Goal: Task Accomplishment & Management: Manage account settings

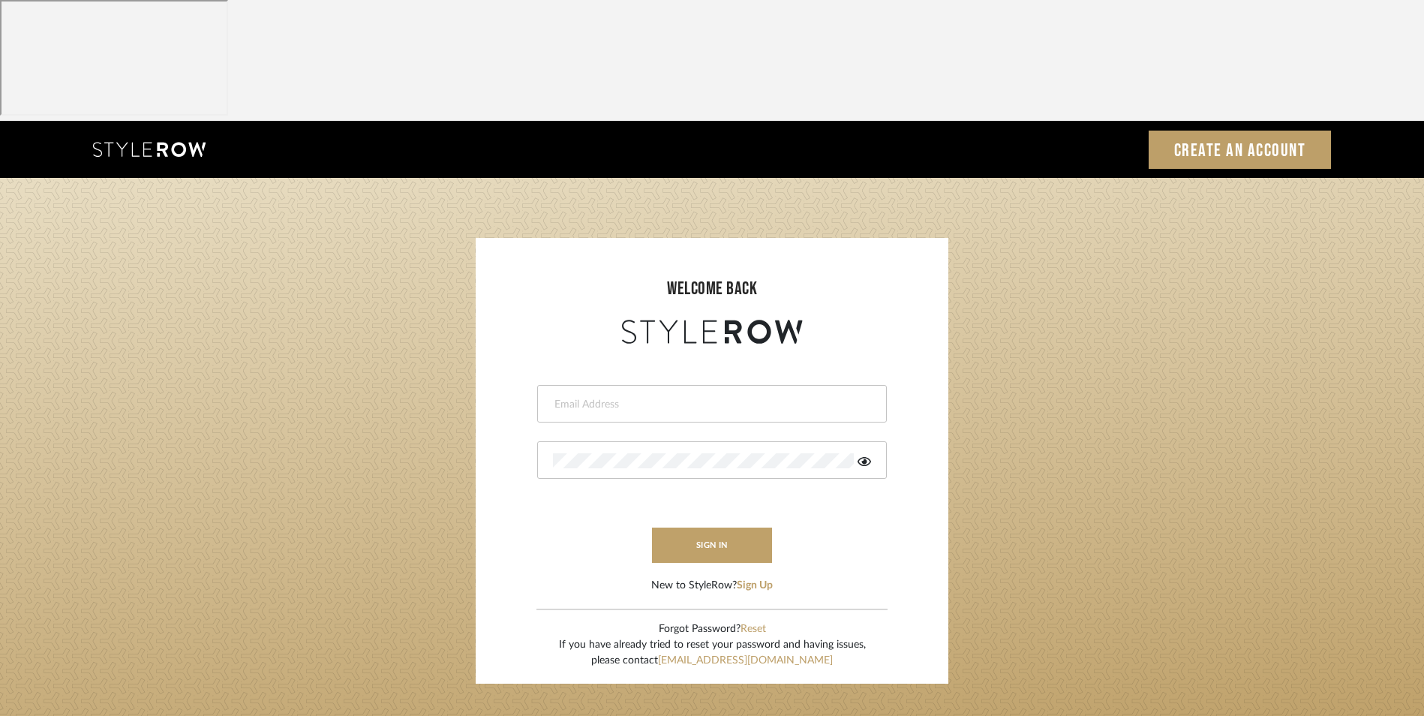
click at [696, 397] on input "email" at bounding box center [710, 404] width 314 height 15
type input "info@dmaestheticsdecor.com"
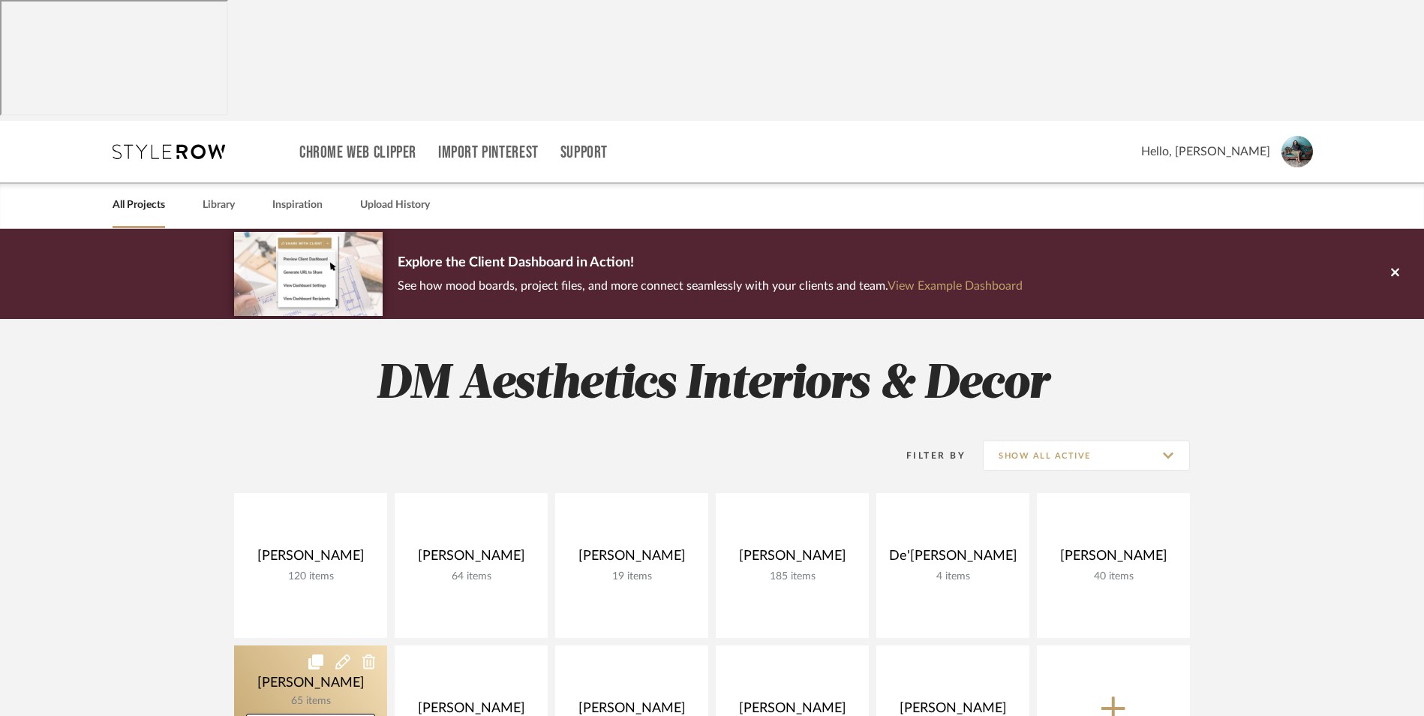
click at [330, 645] on link at bounding box center [310, 717] width 153 height 145
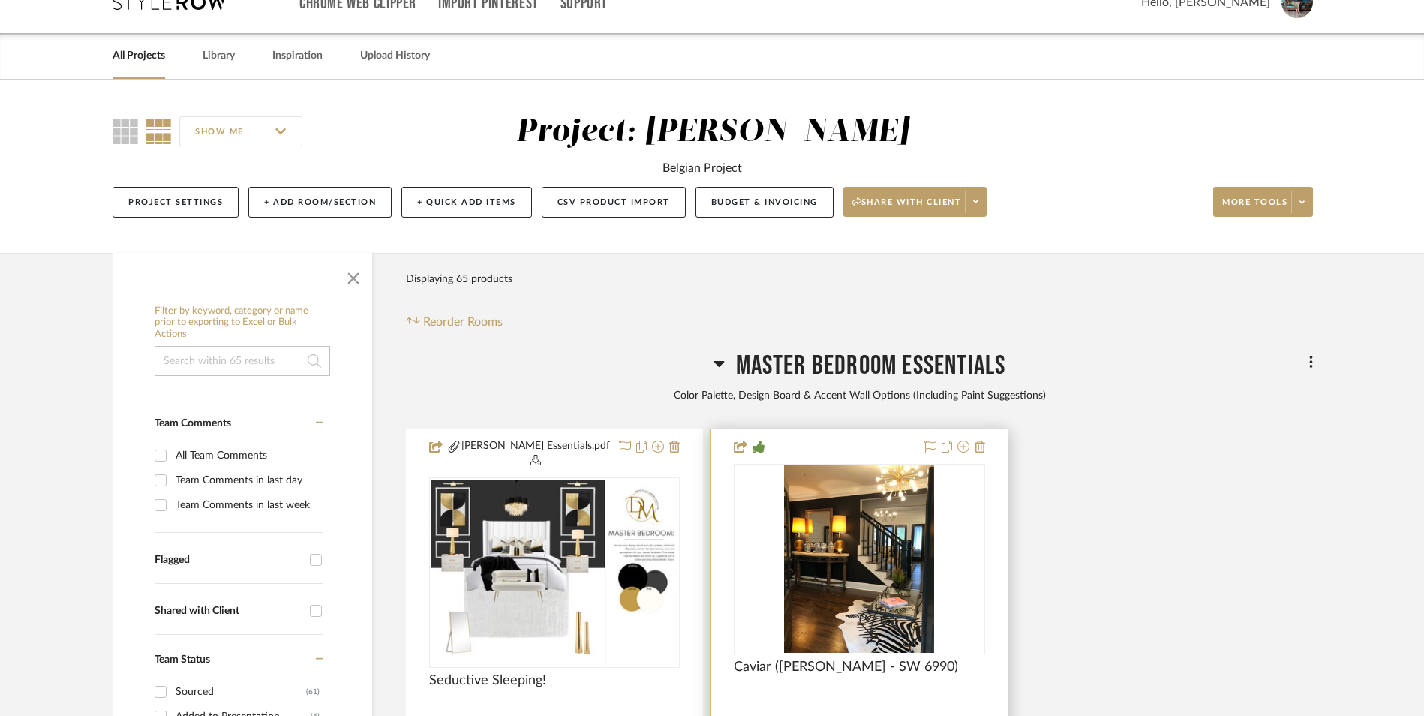
scroll to position [150, 0]
click at [717, 360] on icon at bounding box center [719, 363] width 11 height 6
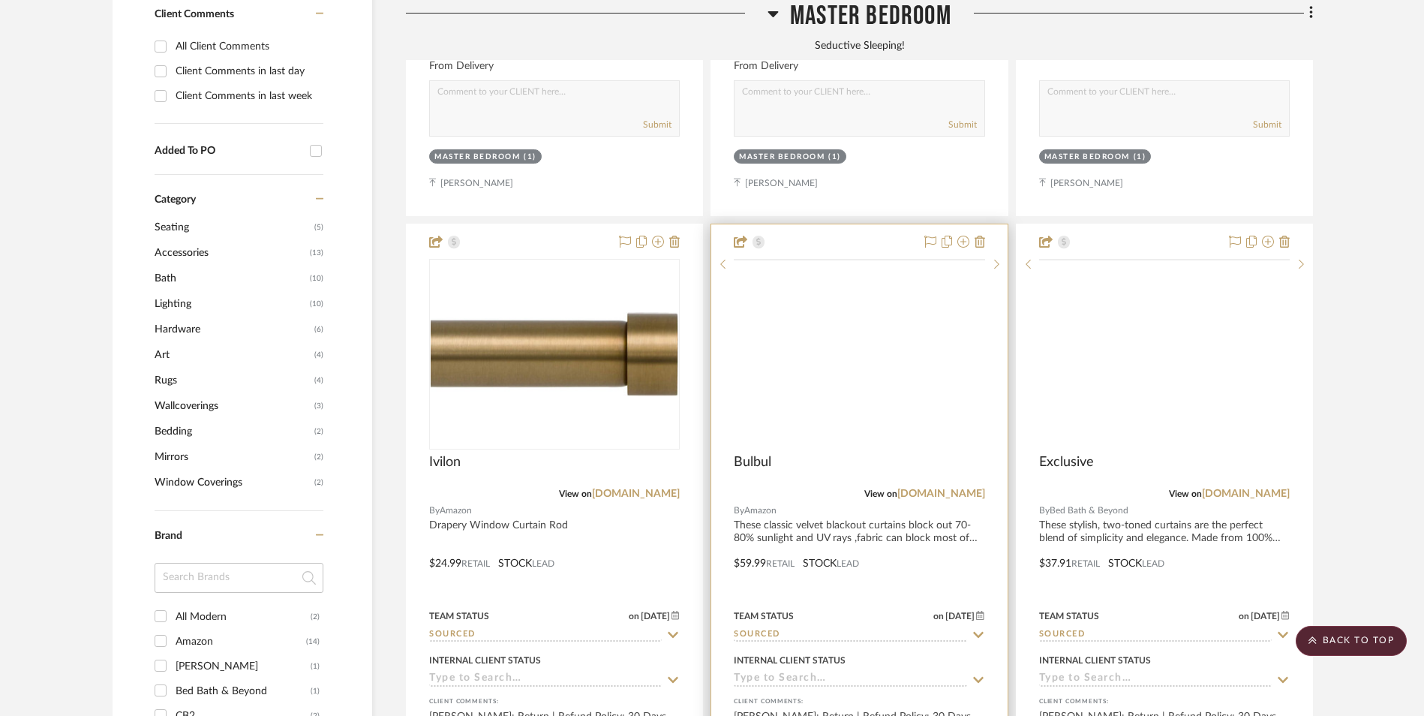
scroll to position [1051, 0]
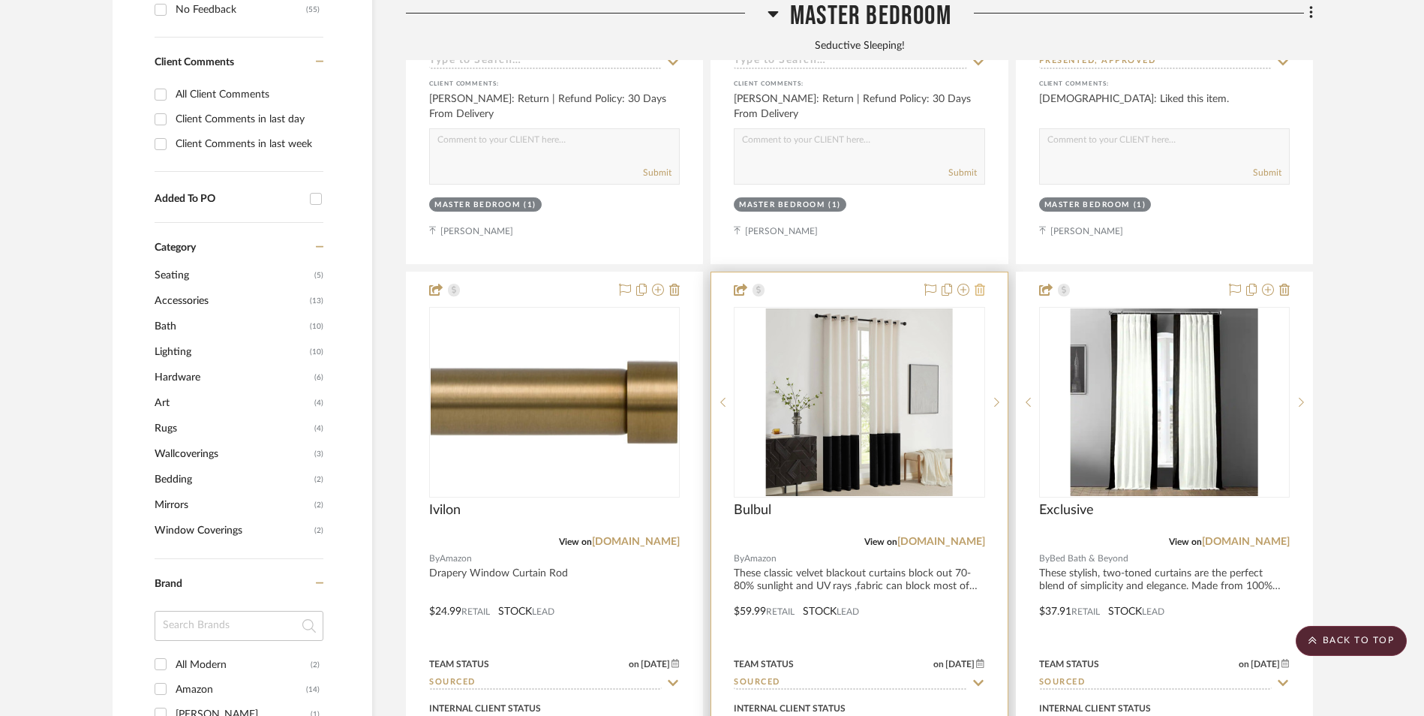
click at [978, 284] on icon at bounding box center [980, 290] width 11 height 12
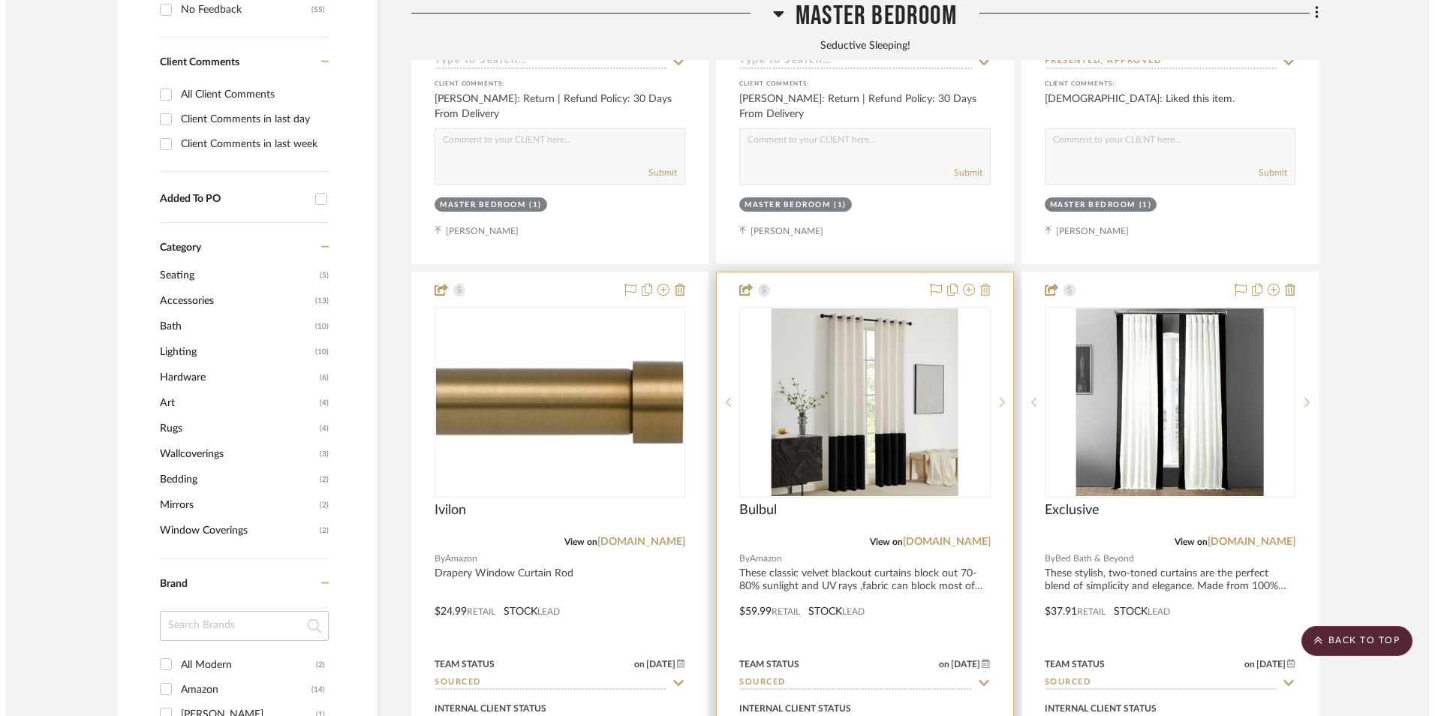
scroll to position [0, 0]
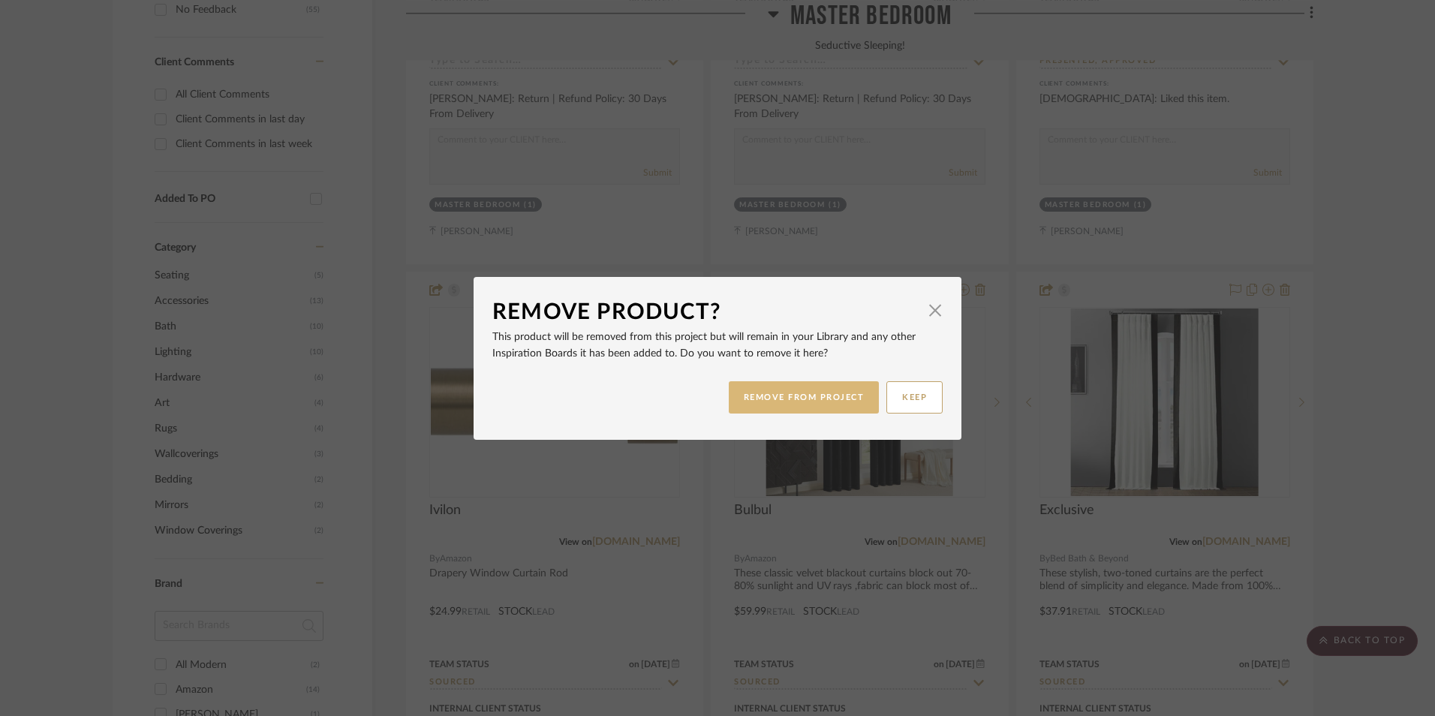
click at [817, 399] on button "REMOVE FROM PROJECT" at bounding box center [804, 397] width 151 height 32
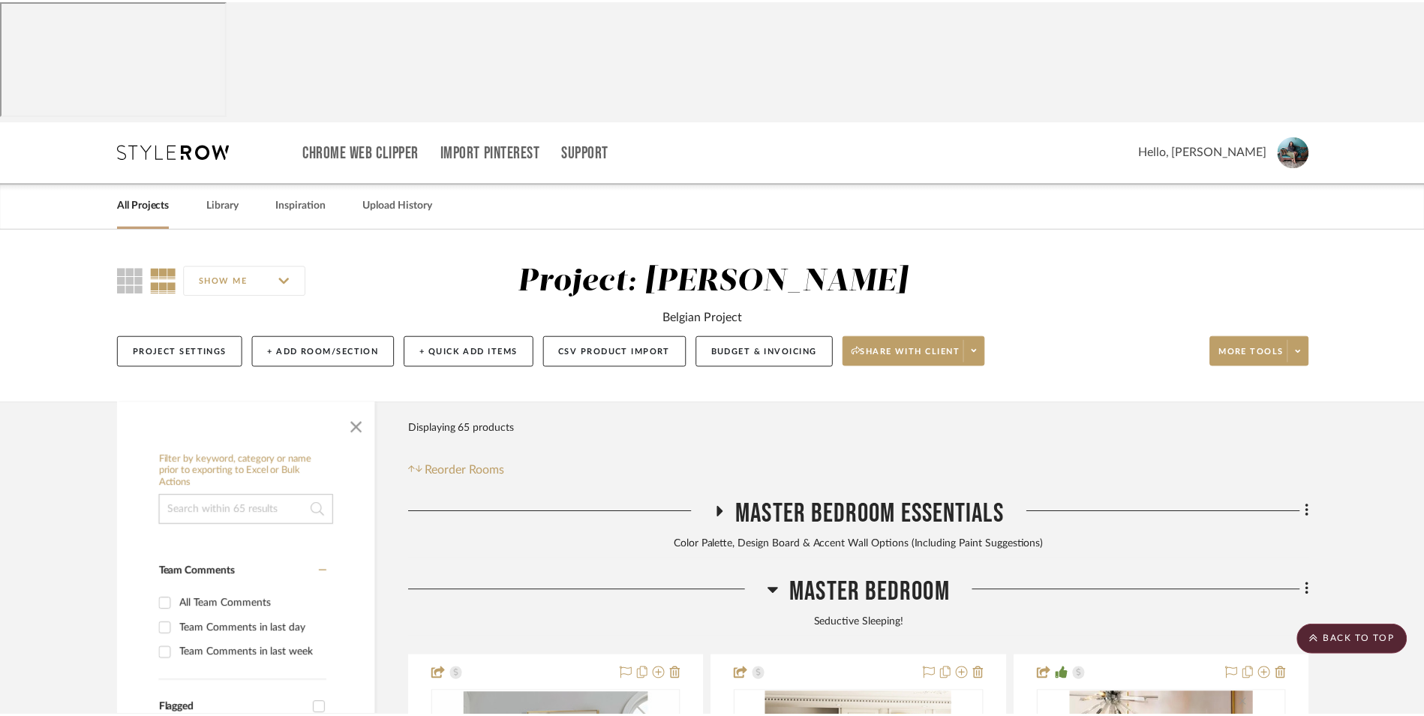
scroll to position [1051, 0]
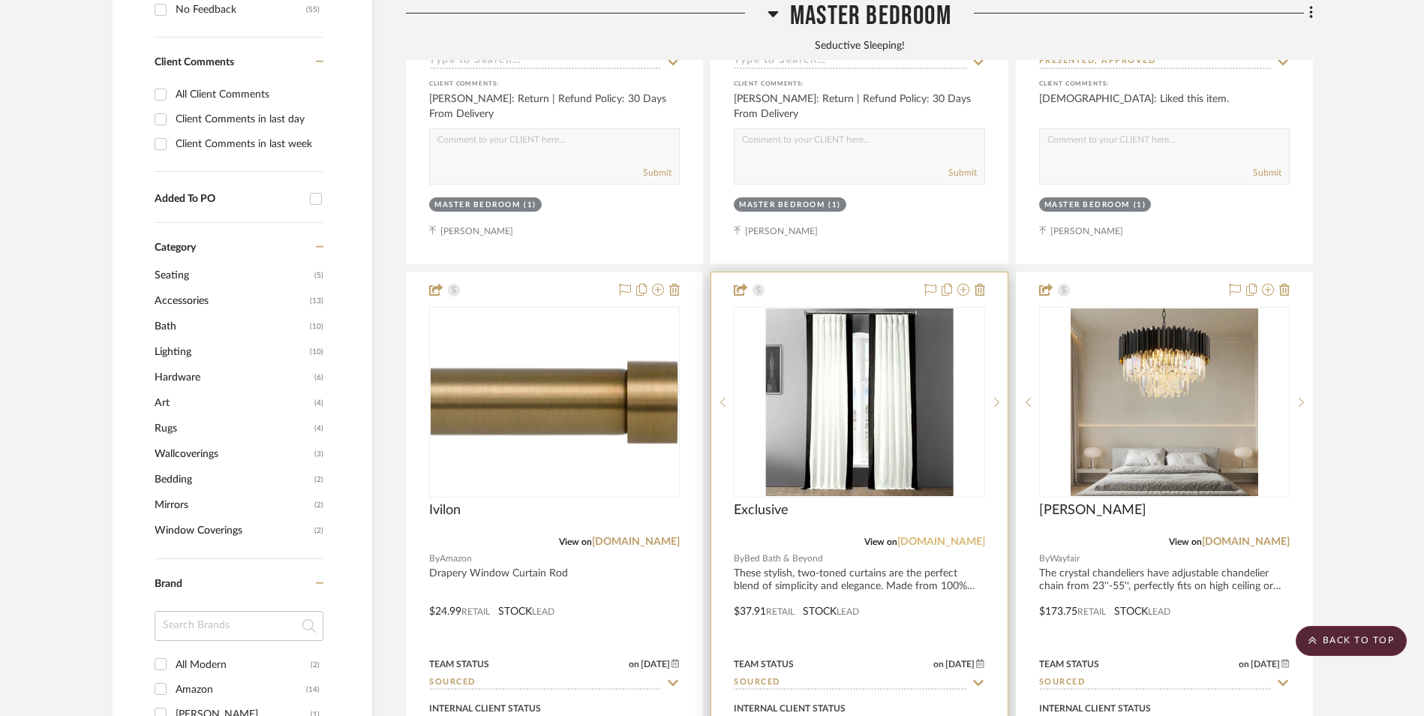
click at [942, 537] on link "[DOMAIN_NAME]" at bounding box center [942, 542] width 88 height 11
drag, startPoint x: 818, startPoint y: 257, endPoint x: 943, endPoint y: 314, distance: 137.4
click at [819, 308] on img "0" at bounding box center [859, 402] width 188 height 188
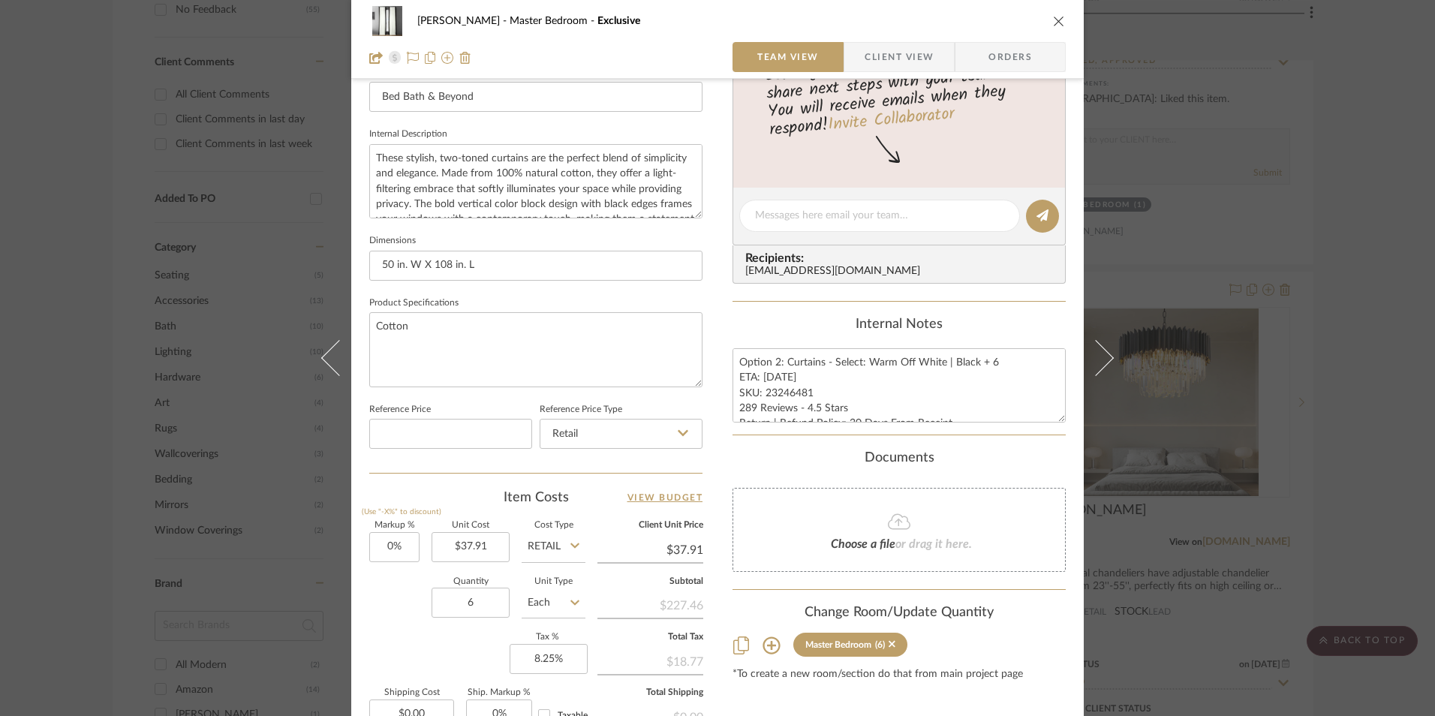
scroll to position [525, 0]
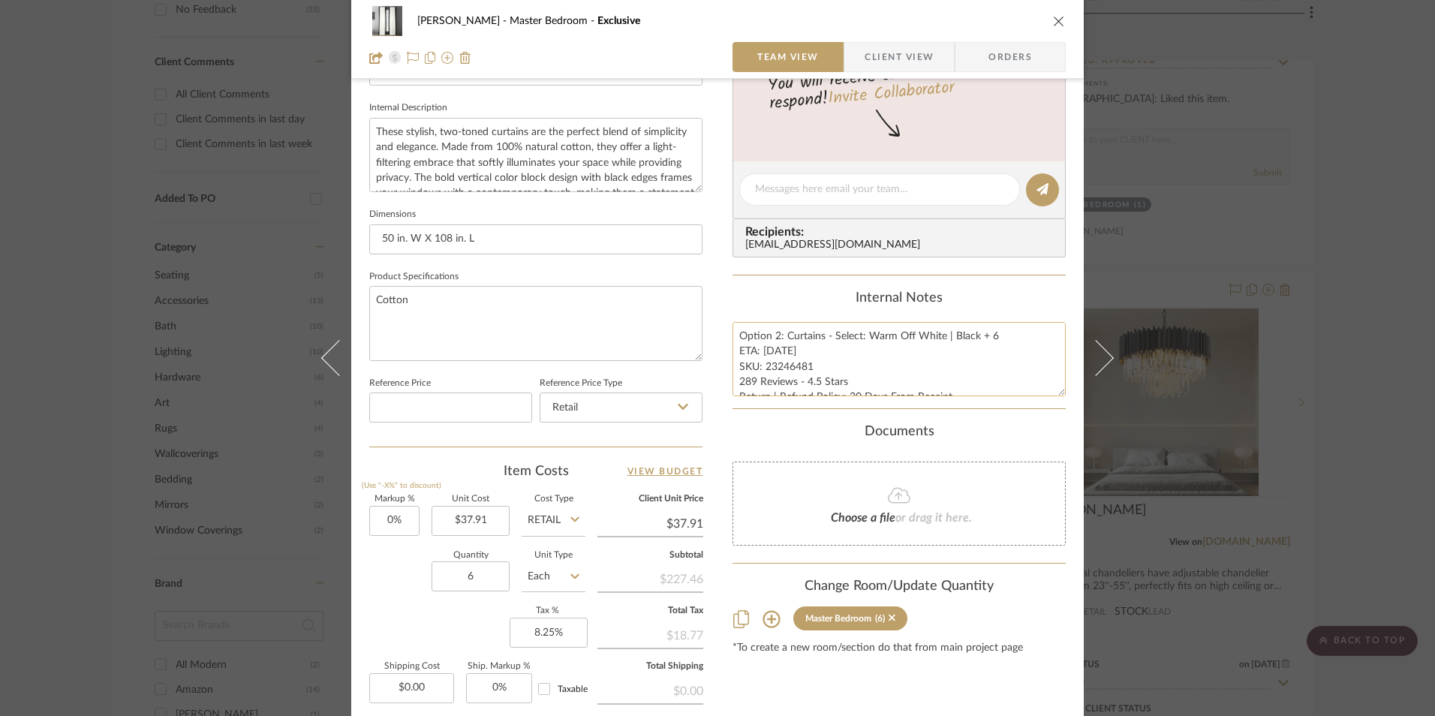
click at [779, 341] on textarea "Option 2: Curtains - Select: Warm Off White | Black + 6 ETA: [DATE] SKU: 232464…" at bounding box center [898, 359] width 333 height 74
drag, startPoint x: 783, startPoint y: 338, endPoint x: 692, endPoint y: 331, distance: 91.1
click at [692, 331] on div "[PERSON_NAME] Master Bedroom Exclusive Team View Client View Orders 1 / 4 Team-…" at bounding box center [717, 179] width 732 height 1386
type textarea "Curtains - Select: Warm Off White | Black + 6 ETA: [DATE] SKU: 23246481 289 Rev…"
click at [745, 293] on div "Internal Notes" at bounding box center [898, 298] width 333 height 17
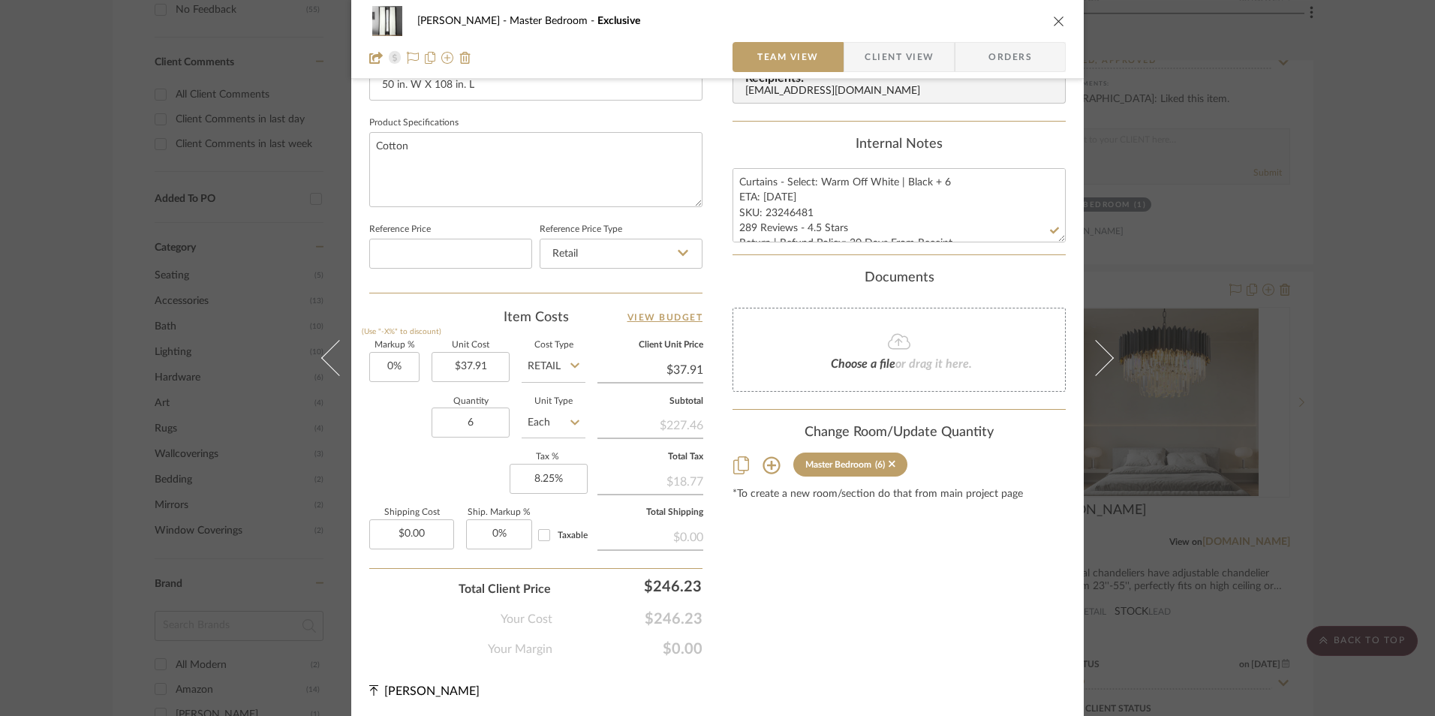
scroll to position [681, 0]
click at [1058, 22] on icon "close" at bounding box center [1059, 21] width 12 height 12
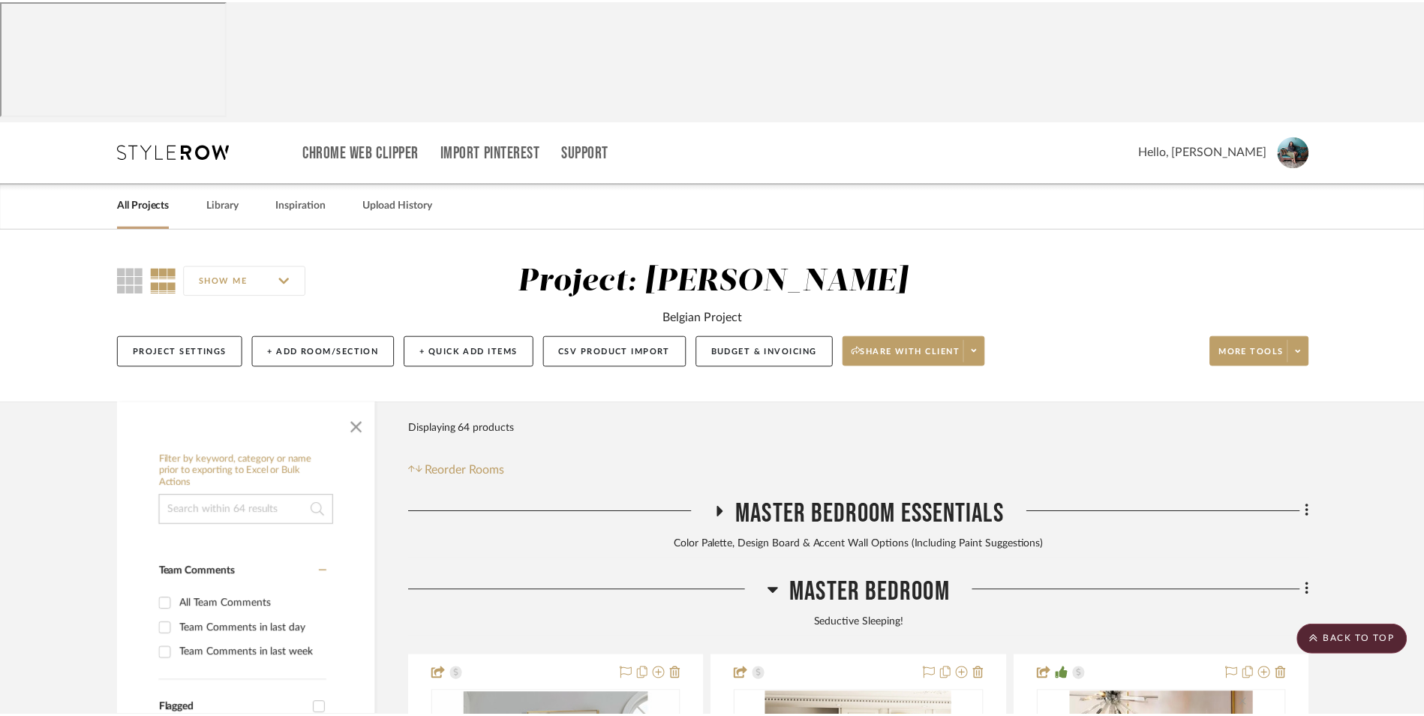
scroll to position [1051, 0]
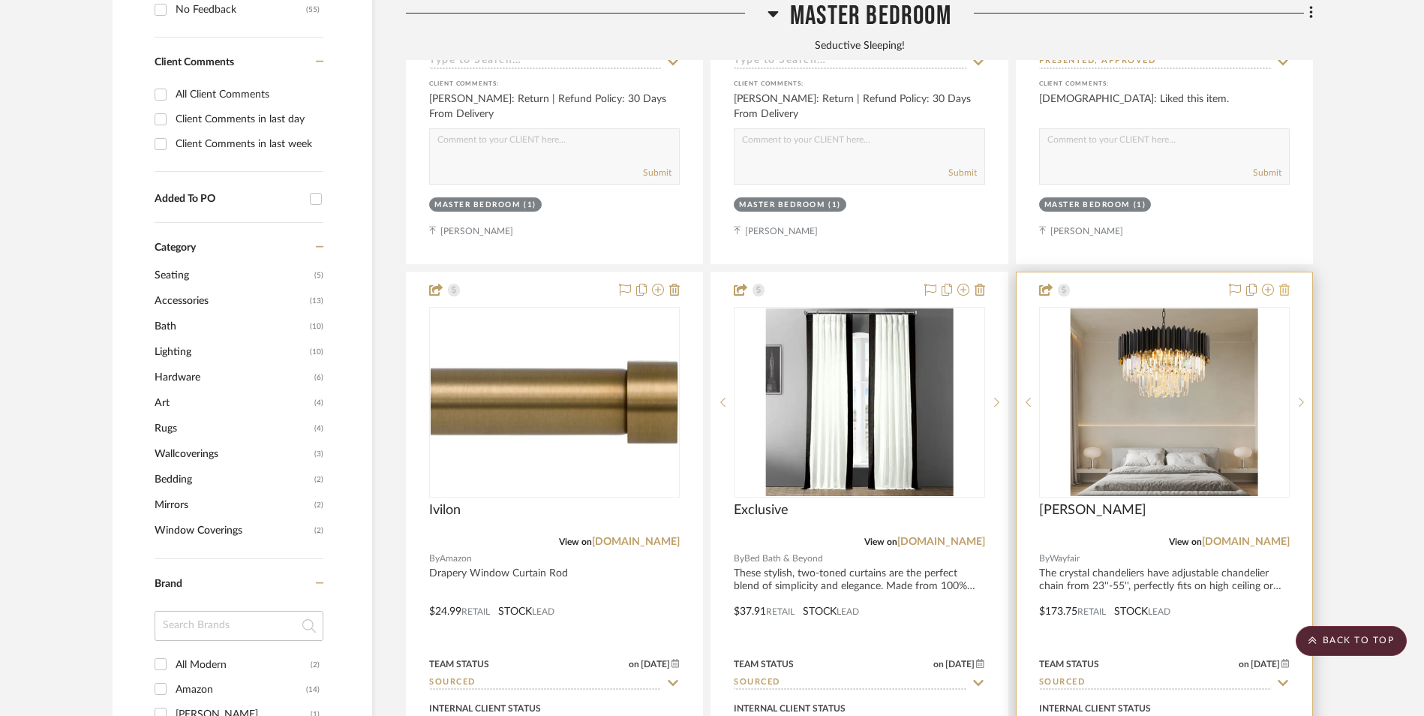
click at [1282, 284] on icon at bounding box center [1285, 290] width 11 height 12
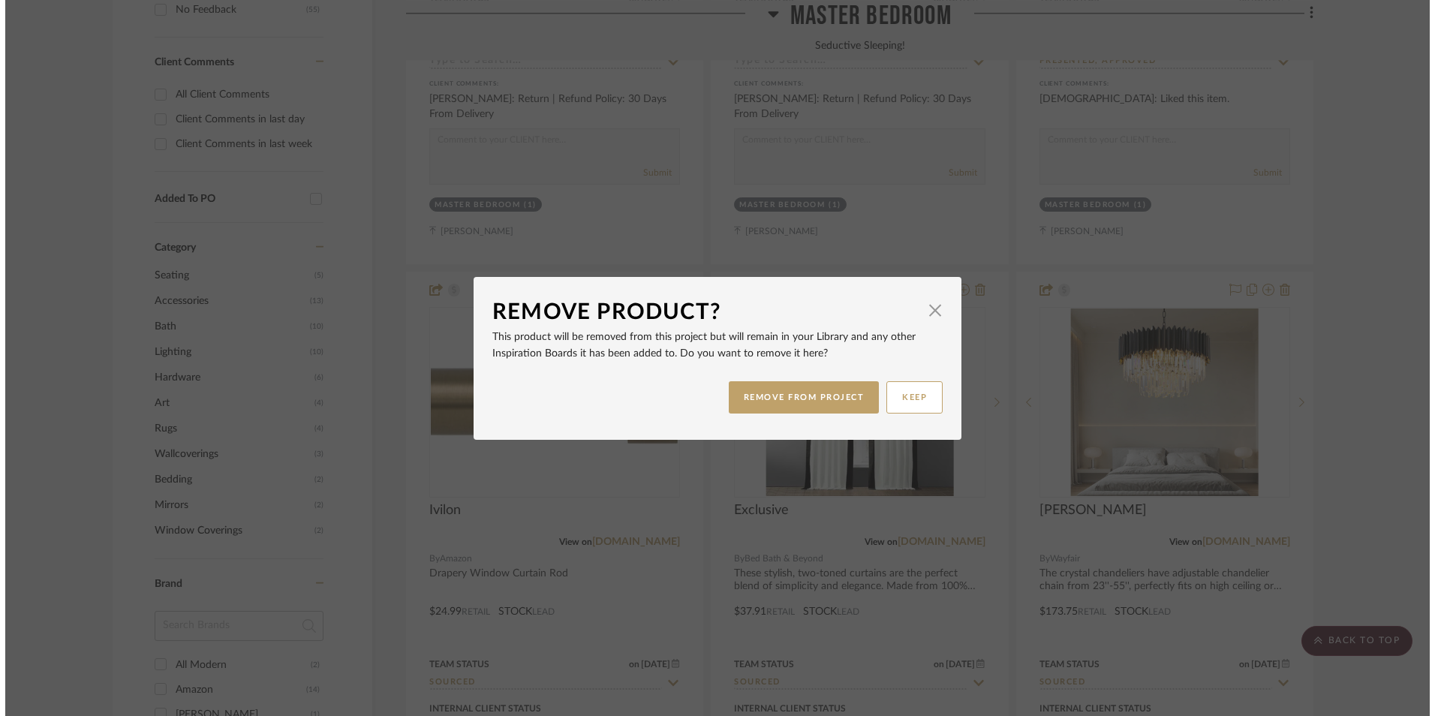
scroll to position [0, 0]
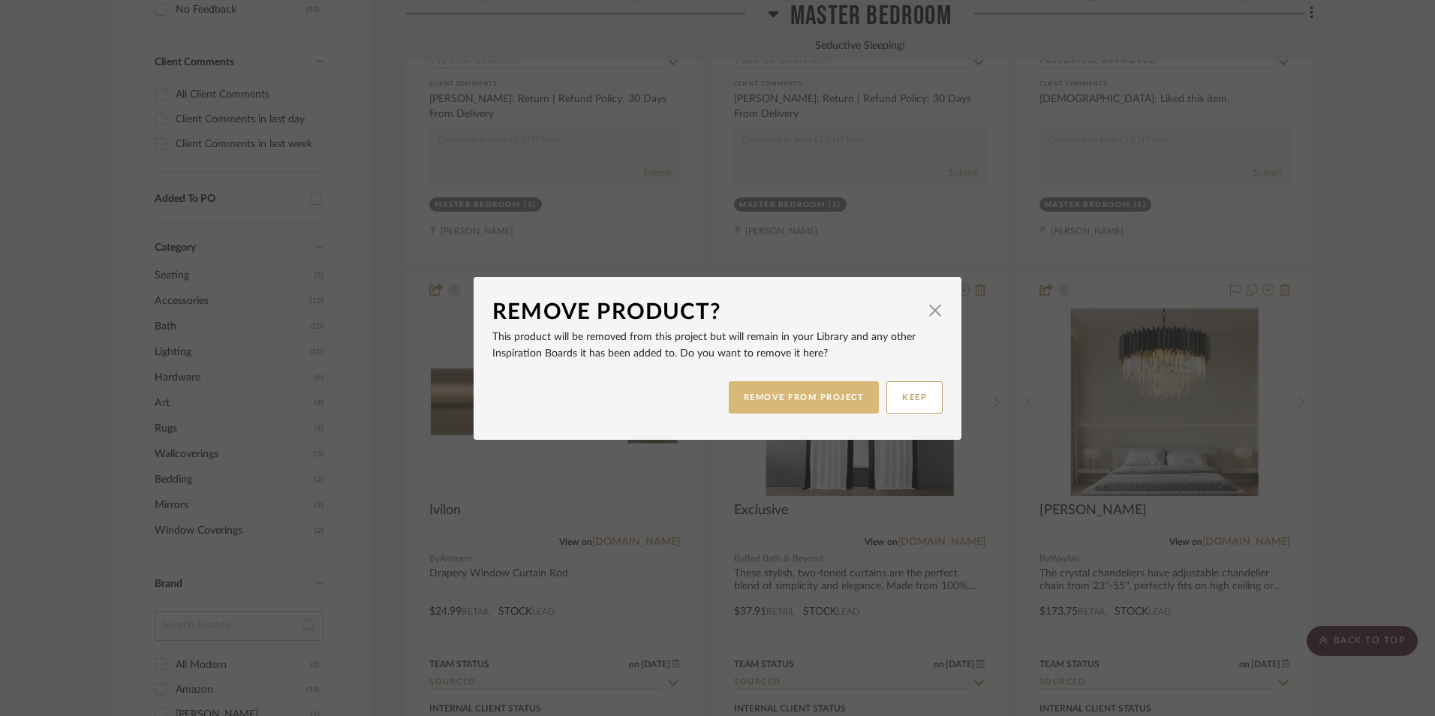
click at [843, 396] on button "REMOVE FROM PROJECT" at bounding box center [804, 397] width 151 height 32
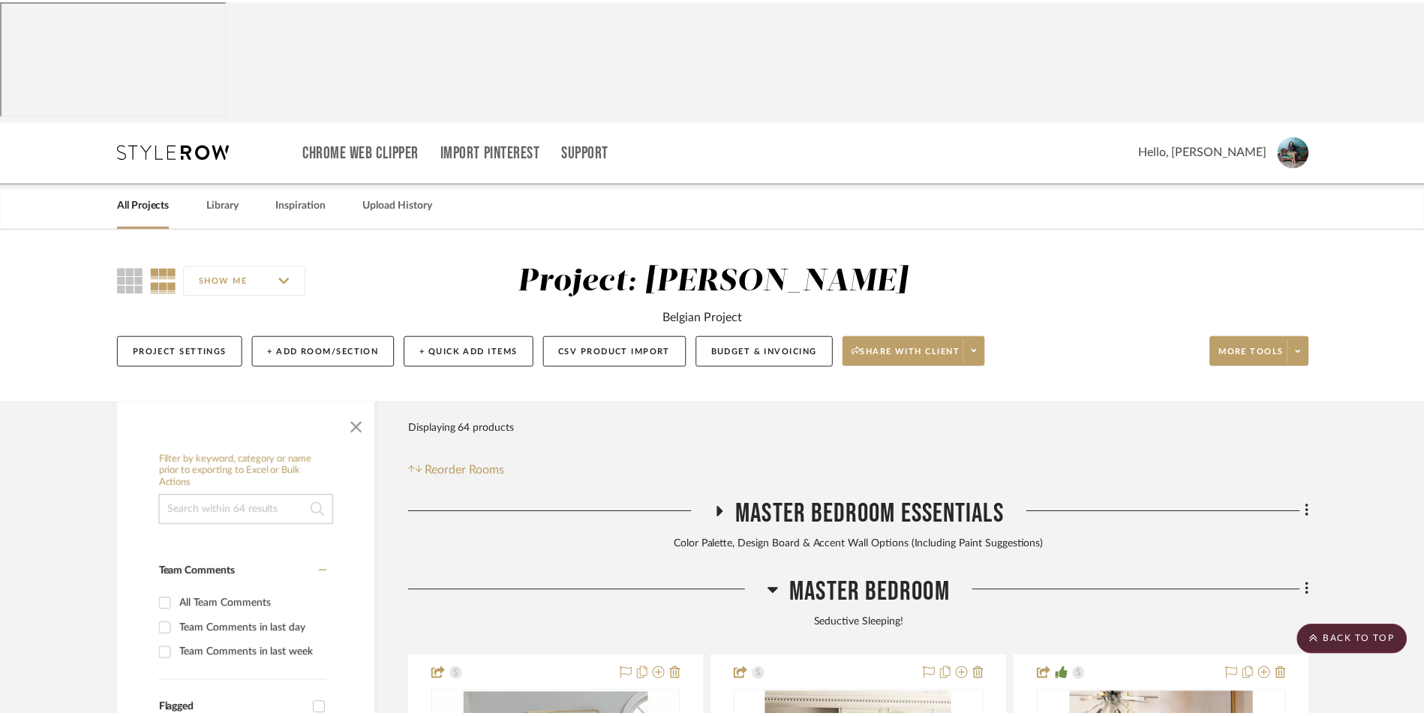
scroll to position [1051, 0]
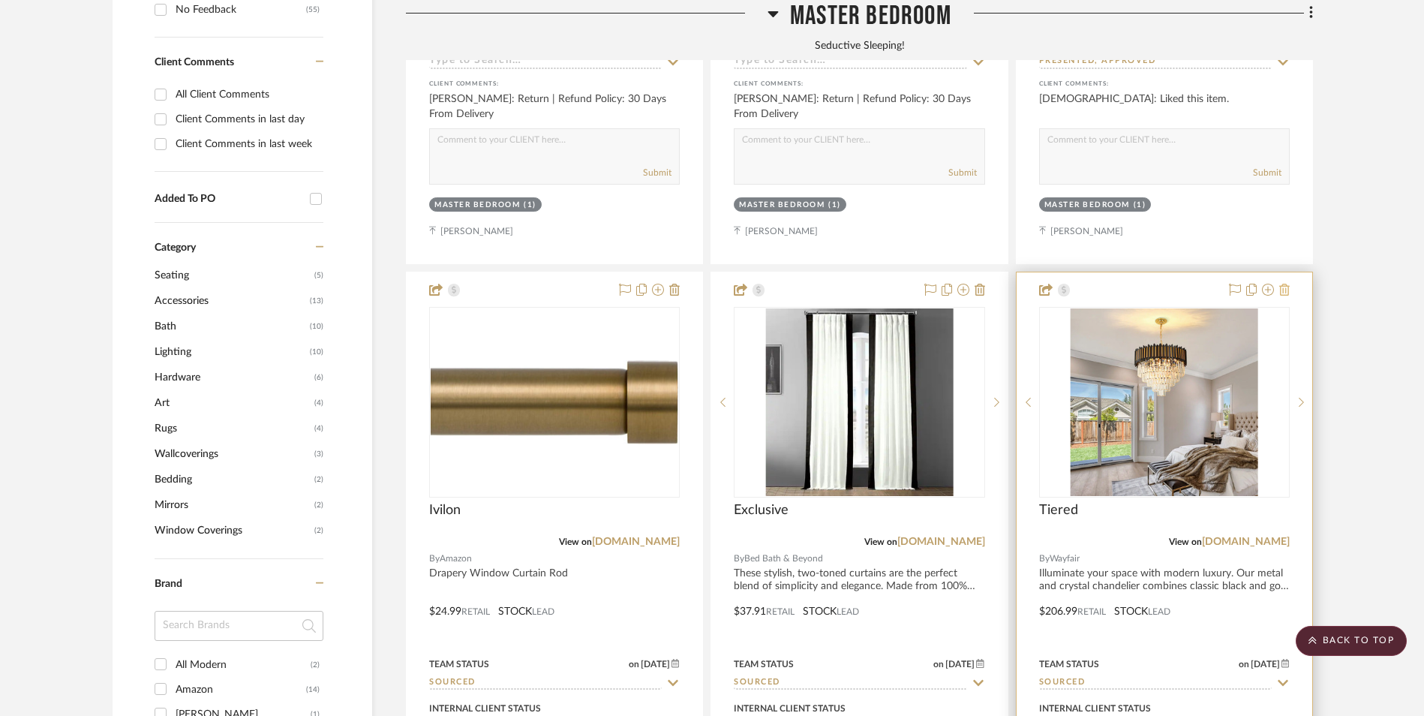
click at [1285, 284] on icon at bounding box center [1285, 290] width 11 height 12
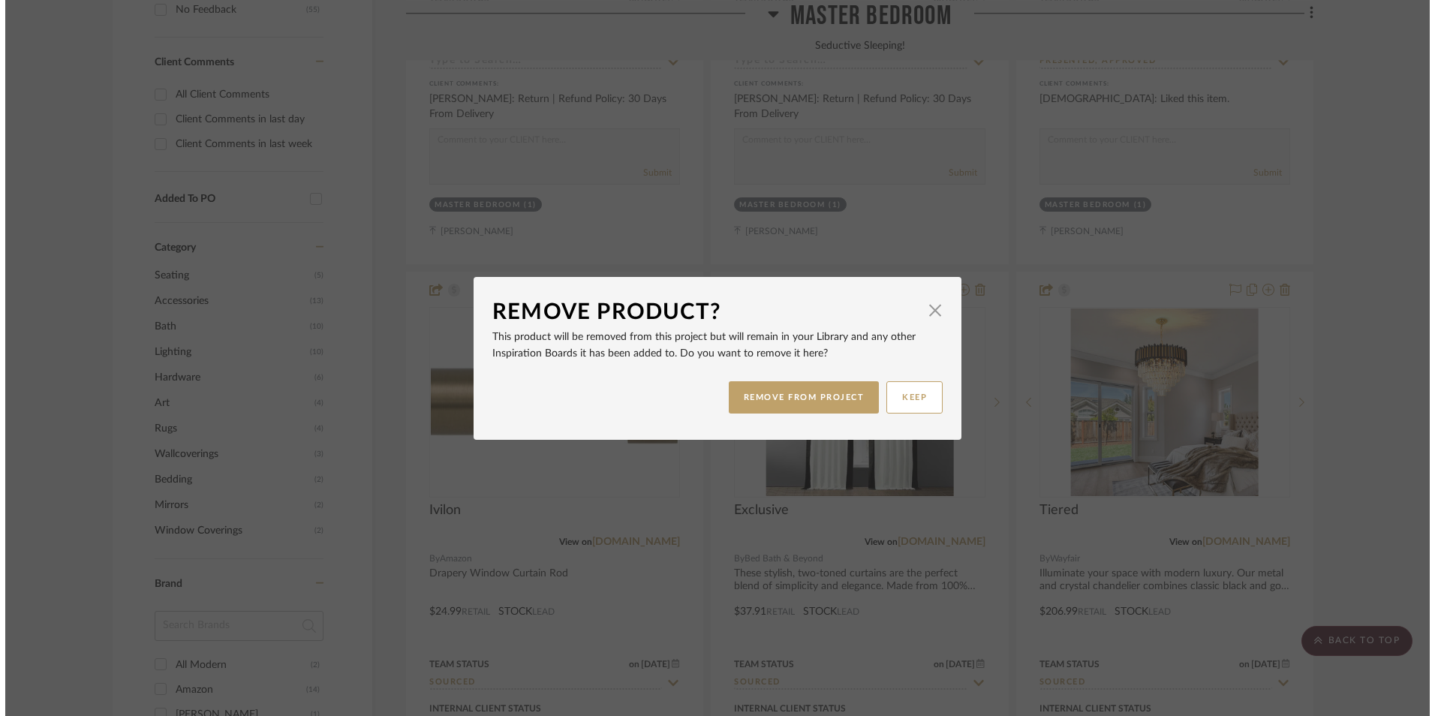
scroll to position [0, 0]
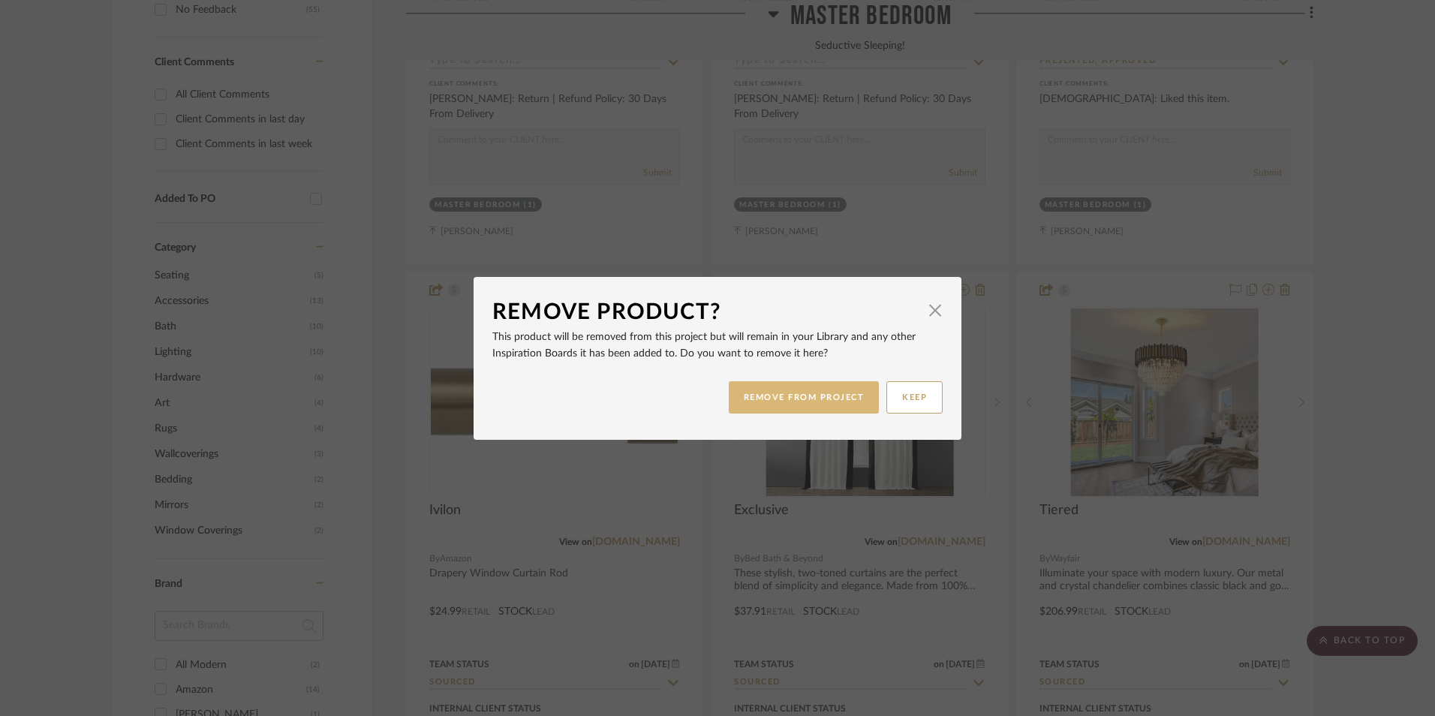
click at [782, 399] on button "REMOVE FROM PROJECT" at bounding box center [804, 397] width 151 height 32
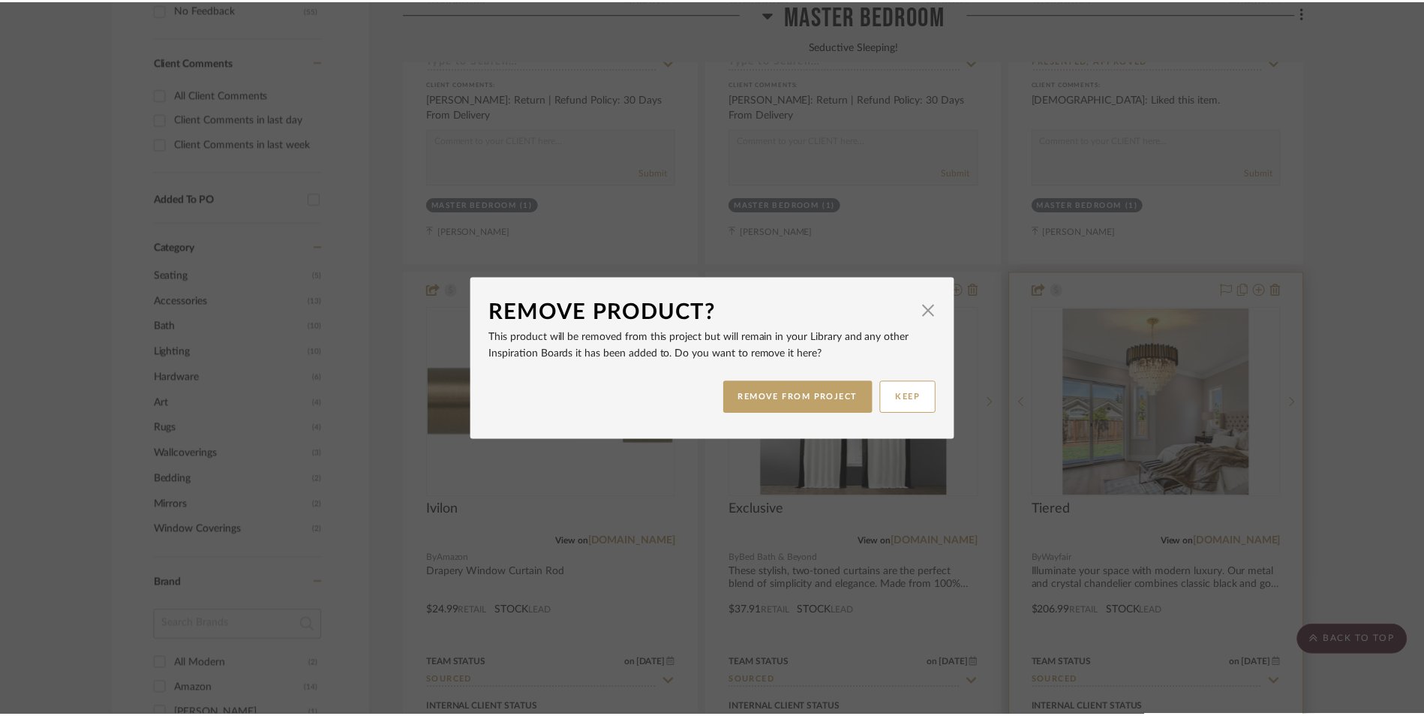
scroll to position [1051, 0]
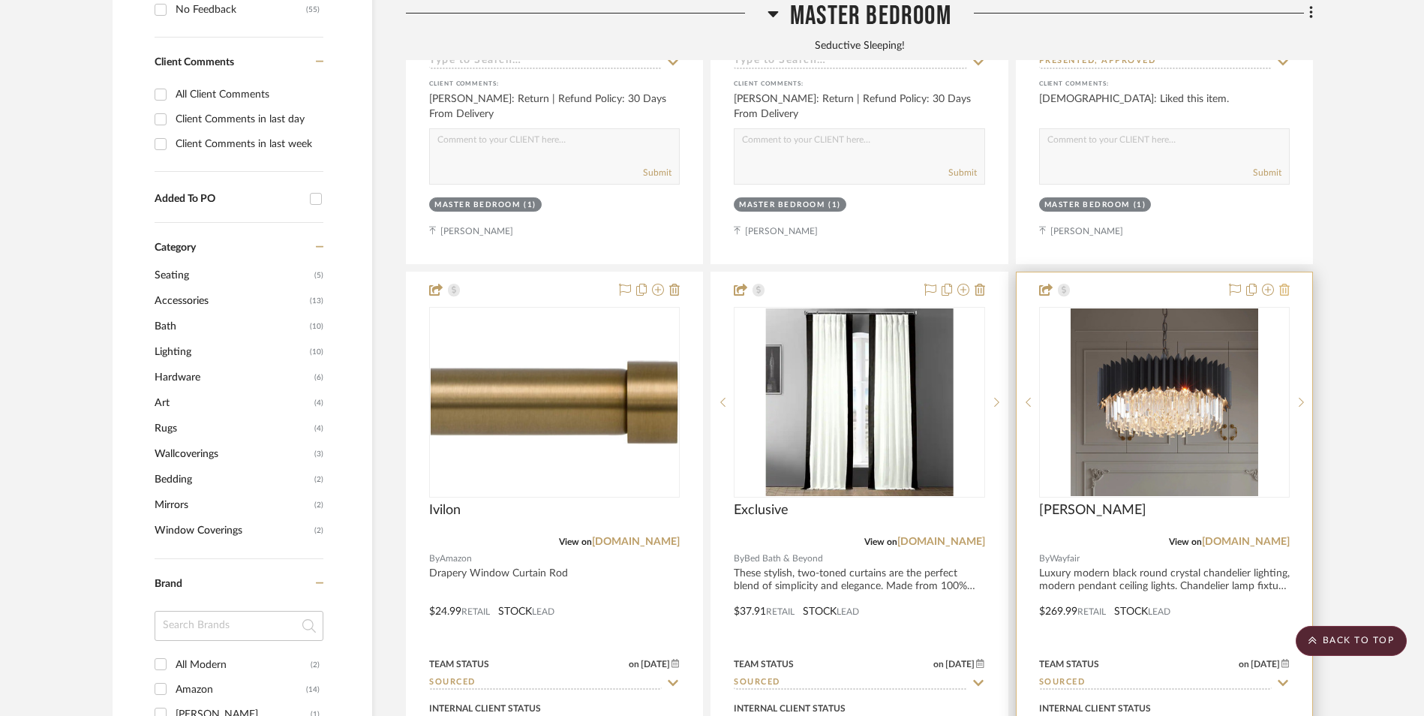
click at [1283, 284] on icon at bounding box center [1285, 290] width 11 height 12
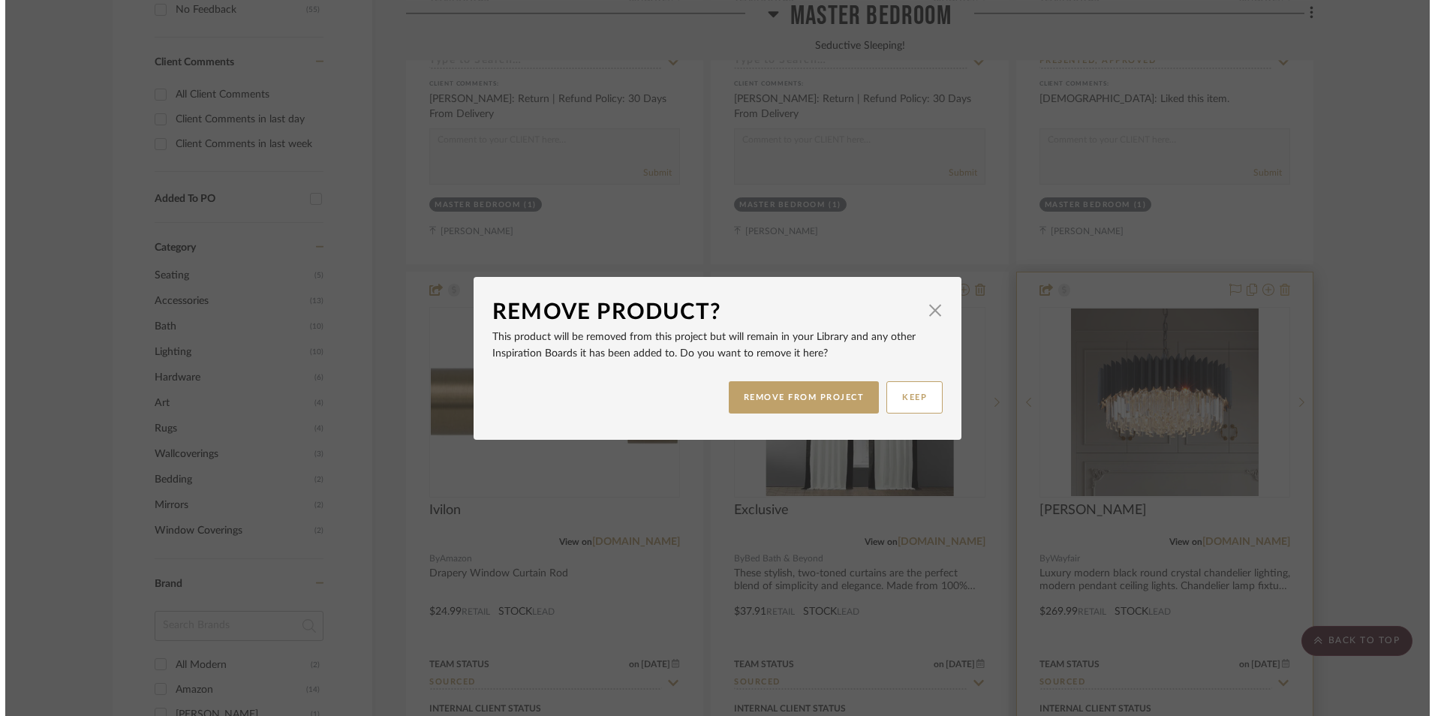
scroll to position [0, 0]
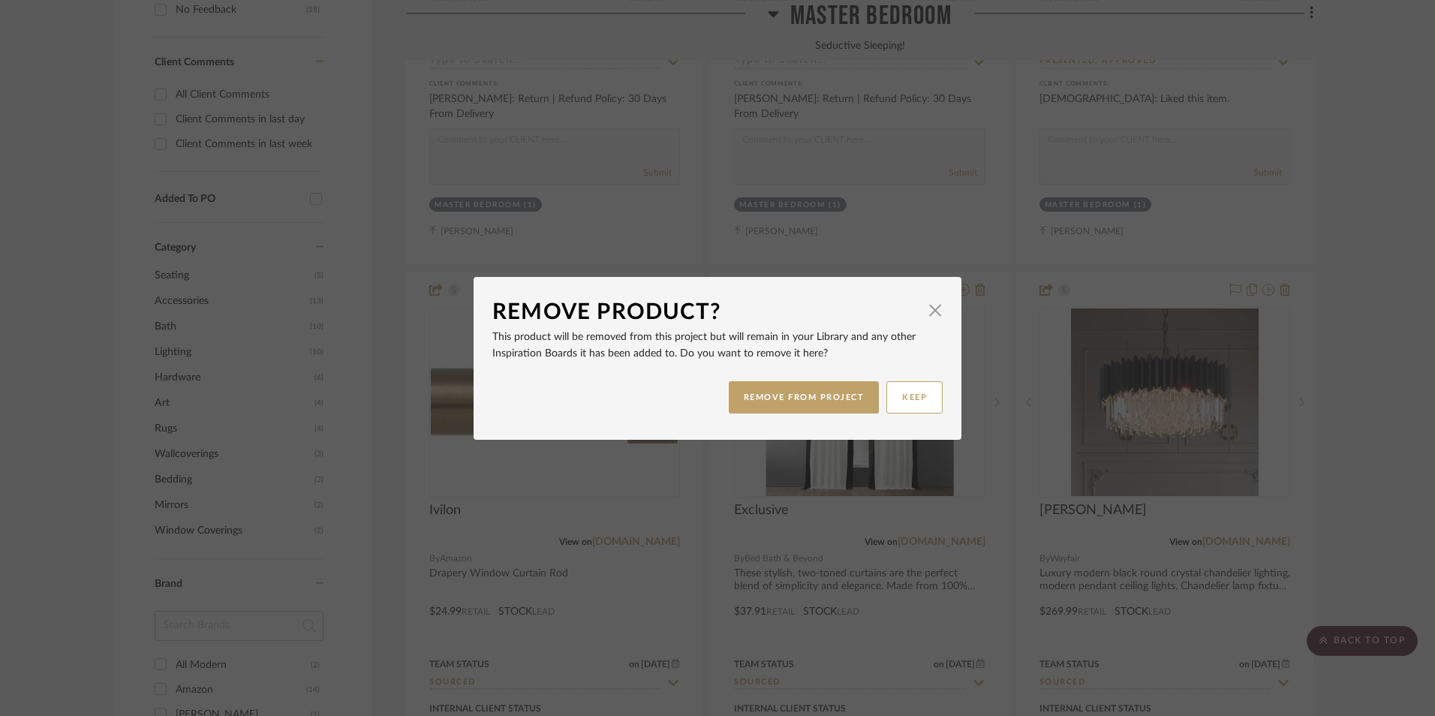
click at [844, 401] on button "REMOVE FROM PROJECT" at bounding box center [804, 397] width 151 height 32
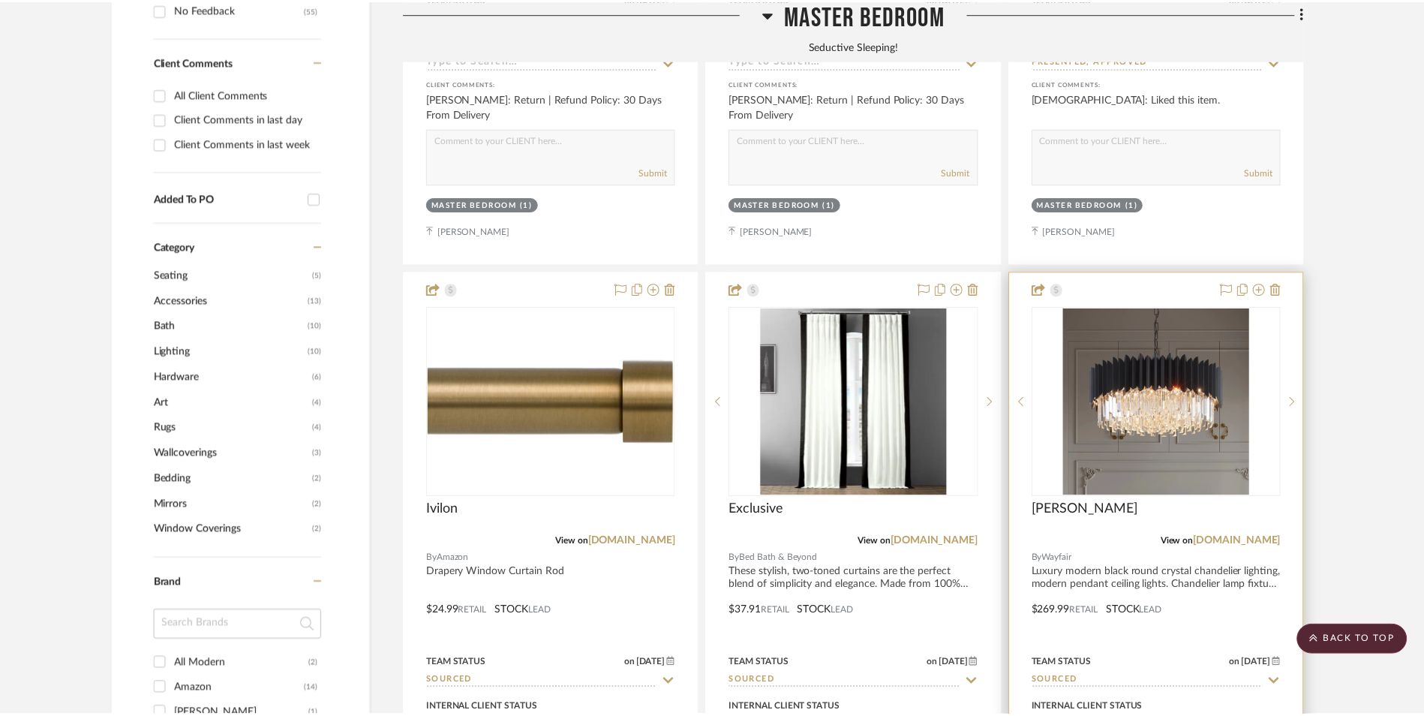
scroll to position [1051, 0]
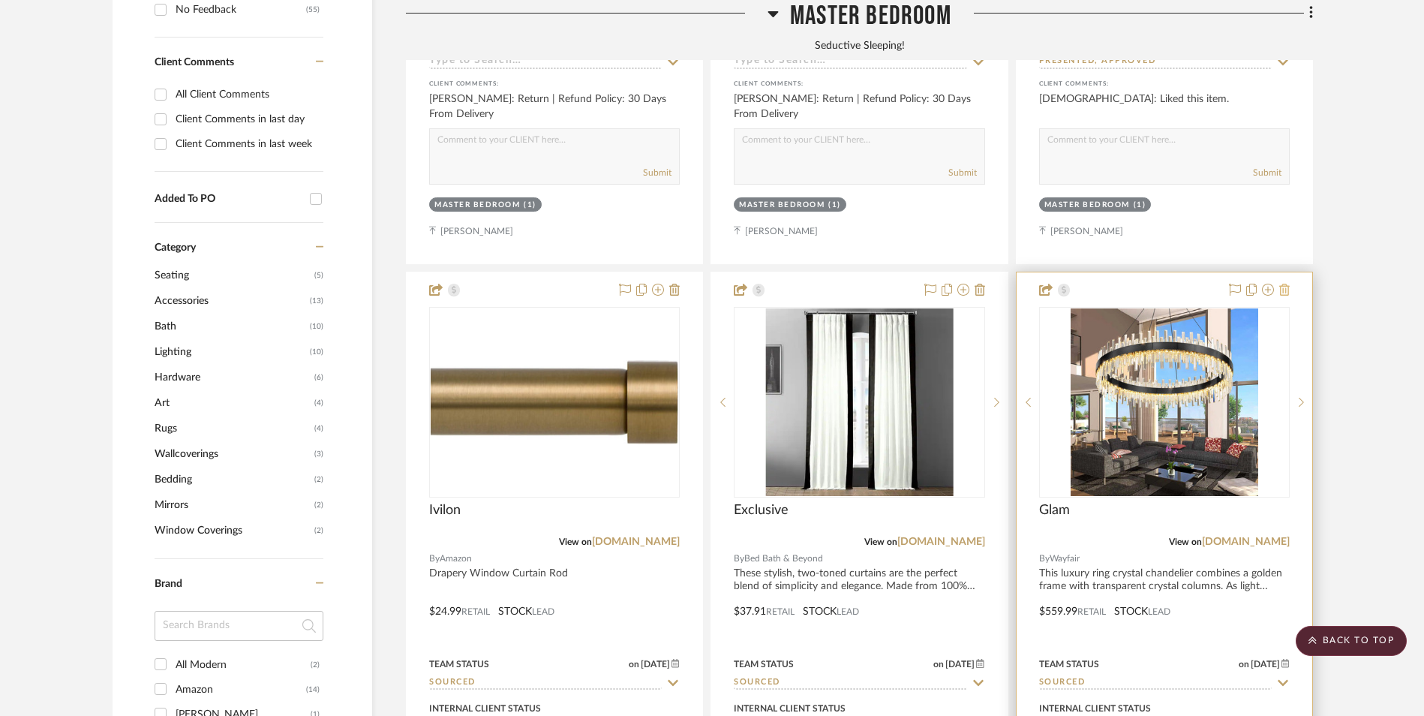
click at [1286, 284] on icon at bounding box center [1285, 290] width 11 height 12
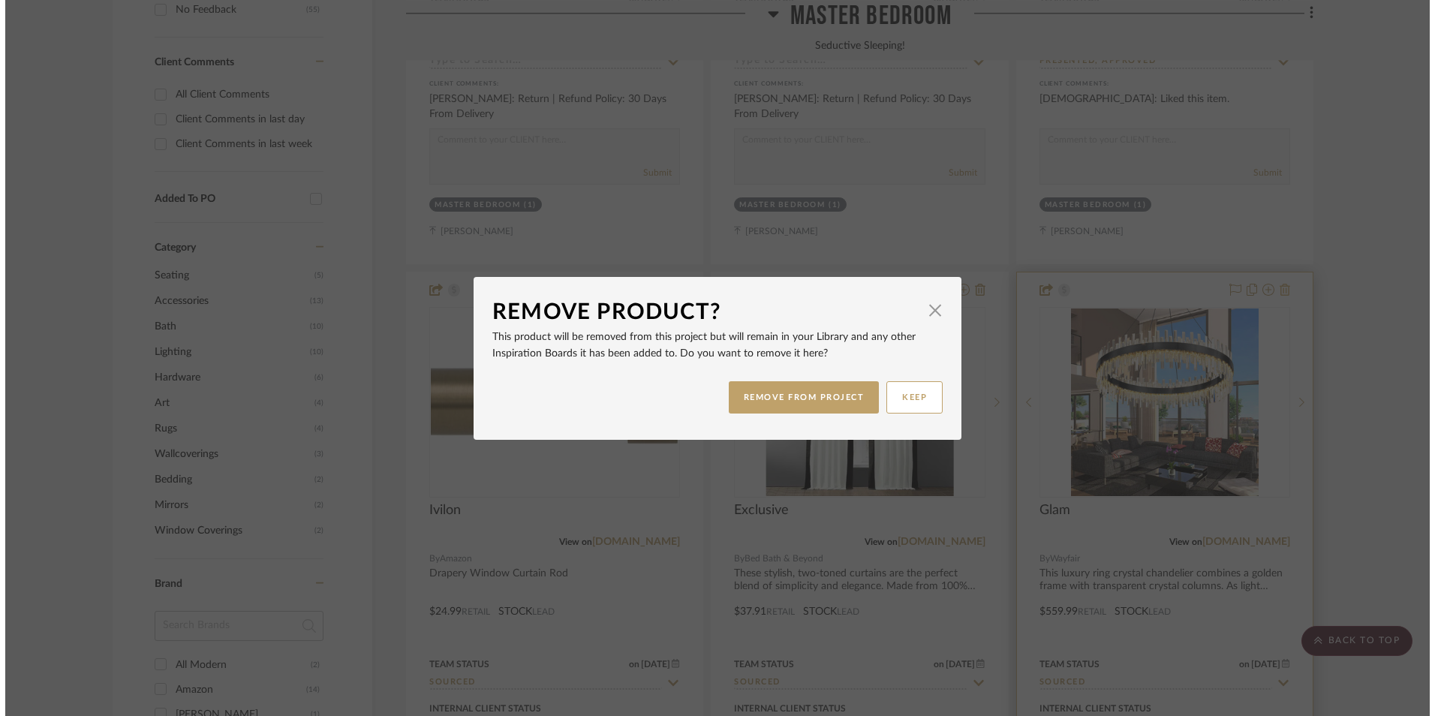
scroll to position [0, 0]
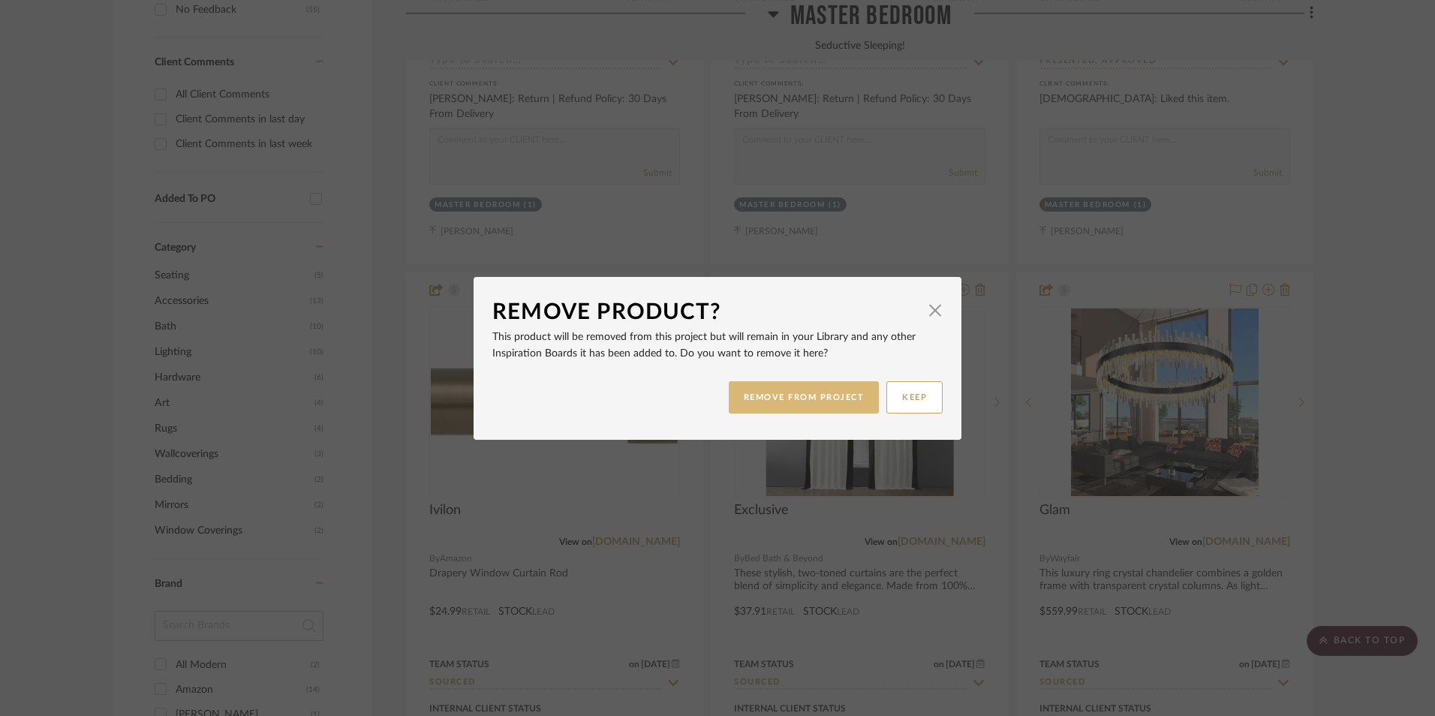
click at [781, 395] on button "REMOVE FROM PROJECT" at bounding box center [804, 397] width 151 height 32
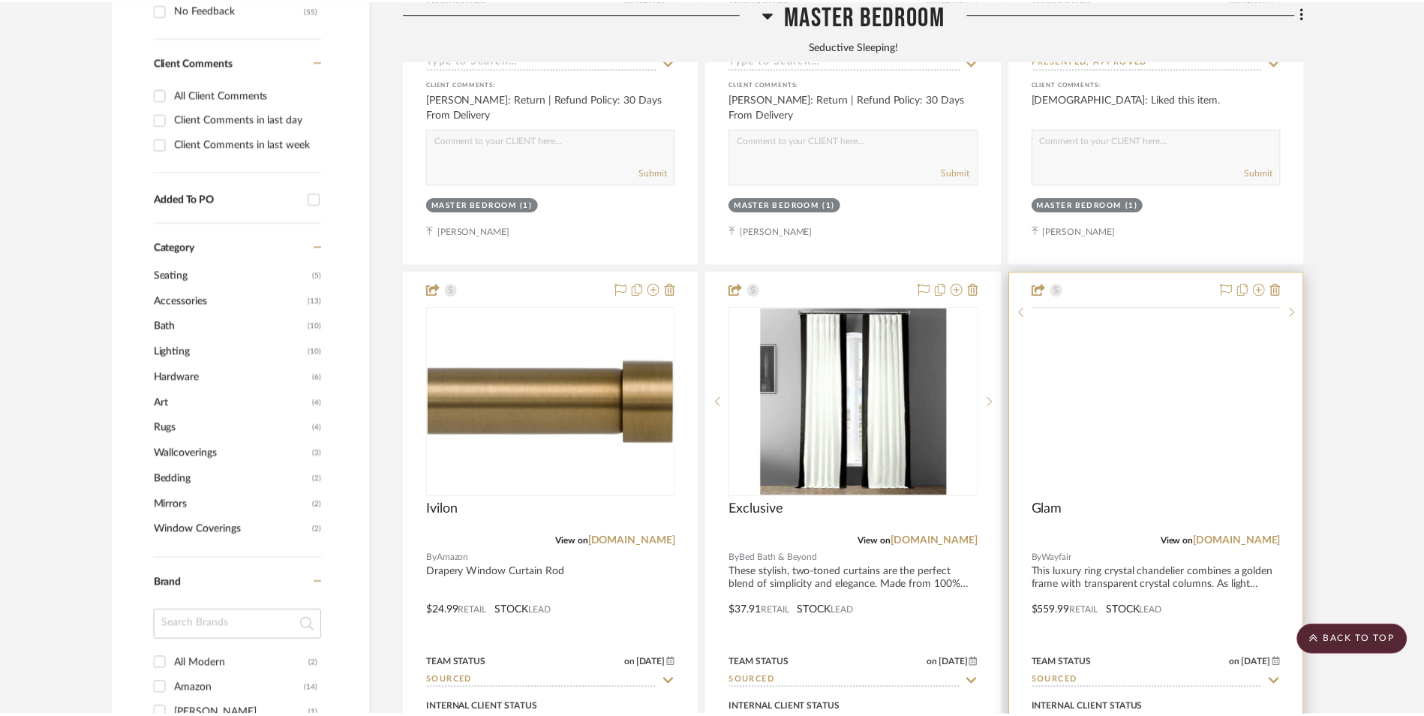
scroll to position [1051, 0]
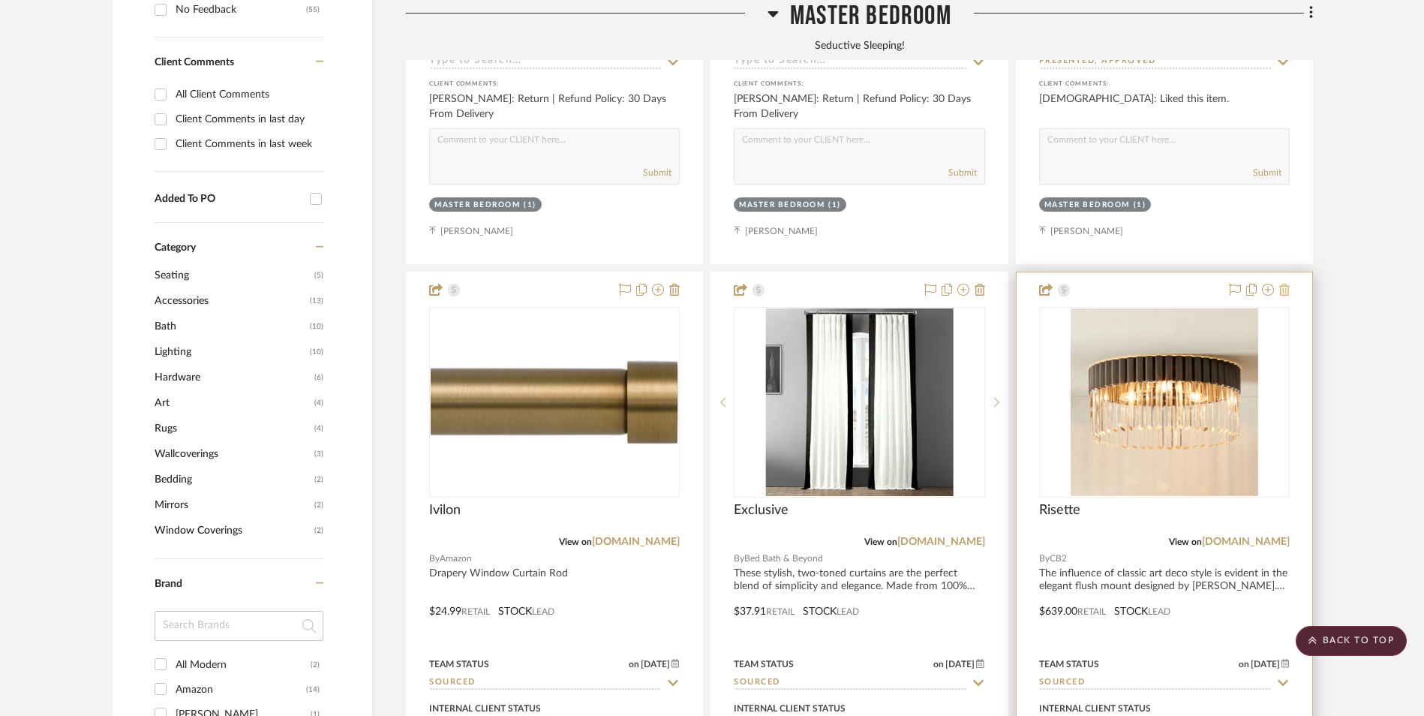
click at [1289, 284] on icon at bounding box center [1285, 290] width 11 height 12
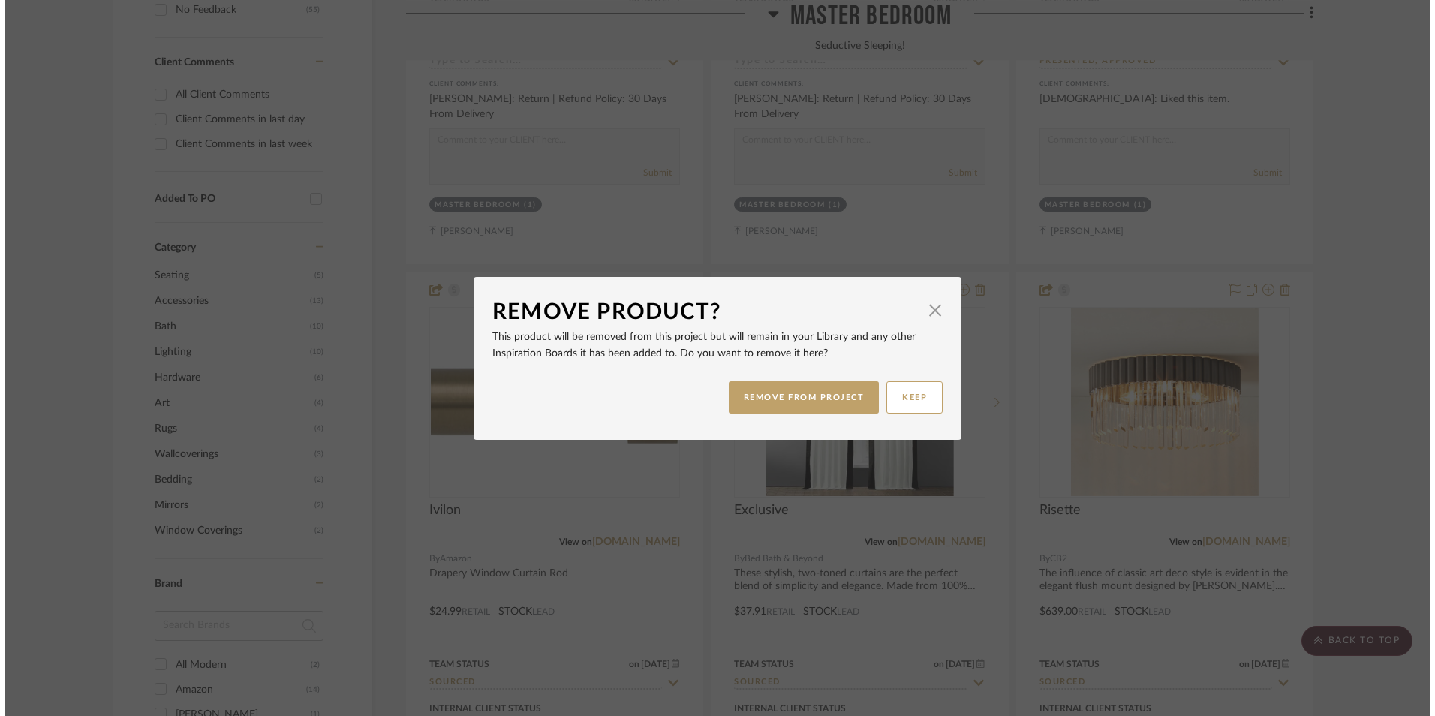
scroll to position [0, 0]
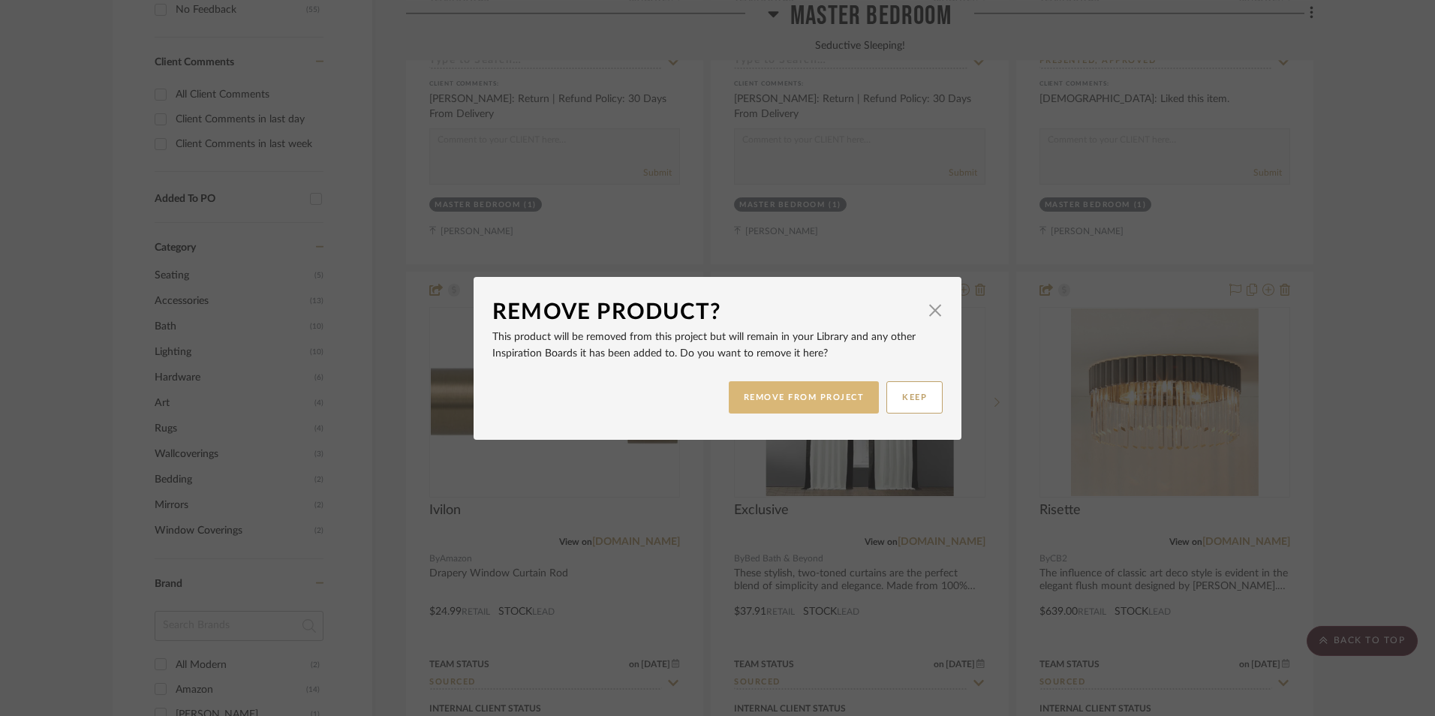
click at [803, 398] on button "REMOVE FROM PROJECT" at bounding box center [804, 397] width 151 height 32
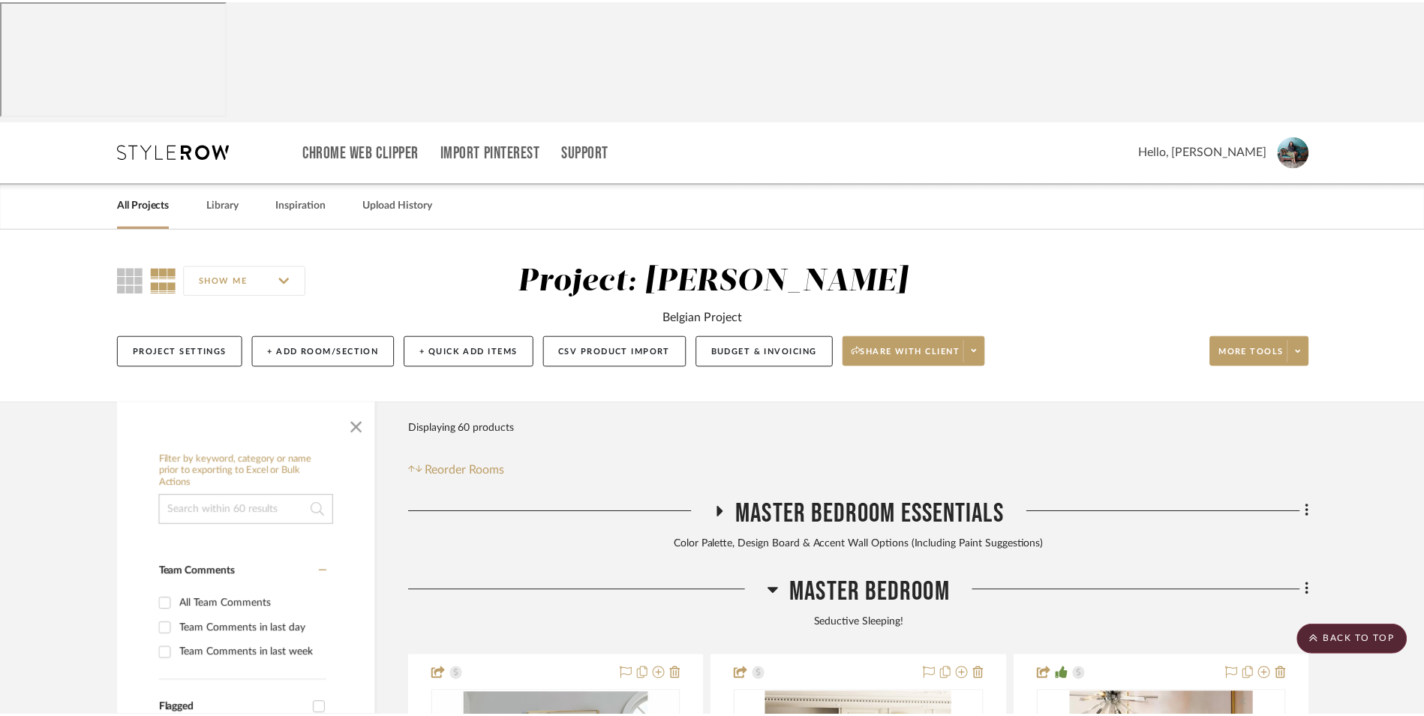
scroll to position [1051, 0]
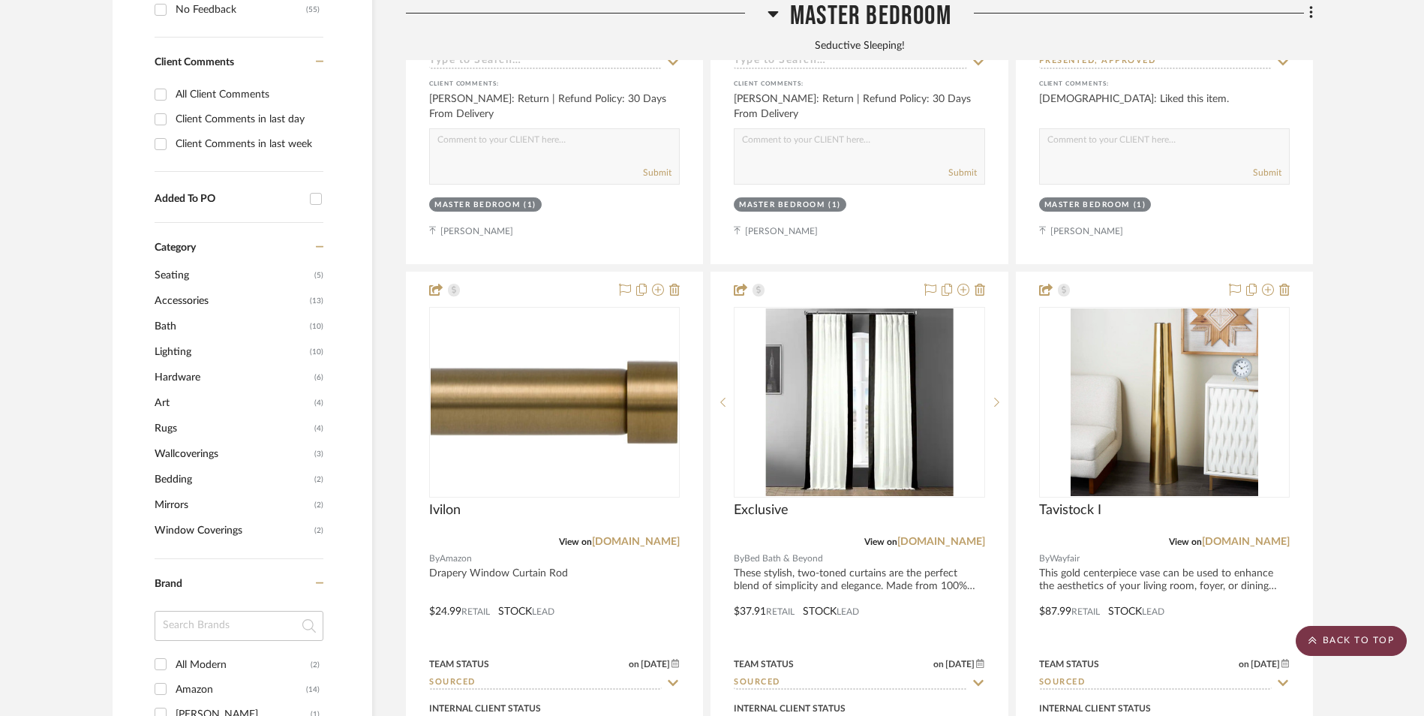
click at [1354, 651] on scroll-to-top-button "BACK TO TOP" at bounding box center [1351, 641] width 111 height 30
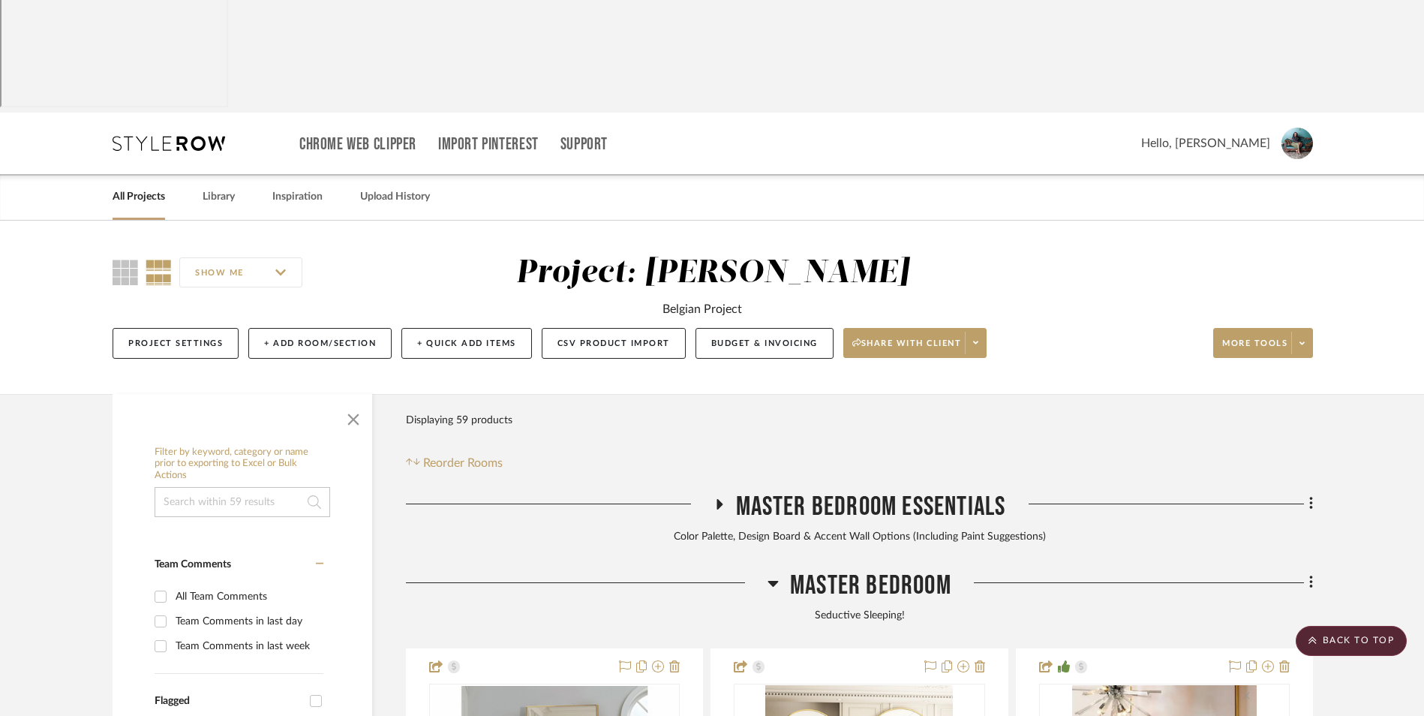
scroll to position [0, 0]
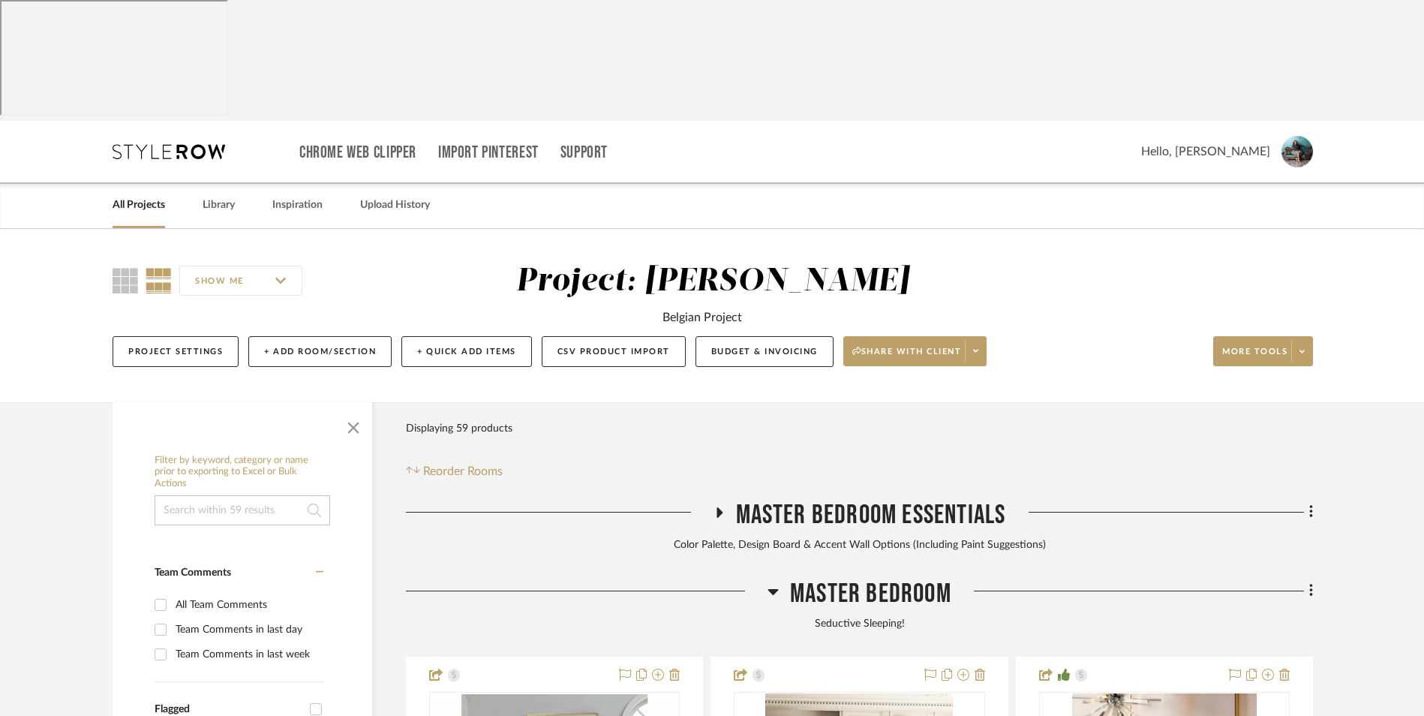
click at [128, 195] on link "All Projects" at bounding box center [139, 205] width 53 height 20
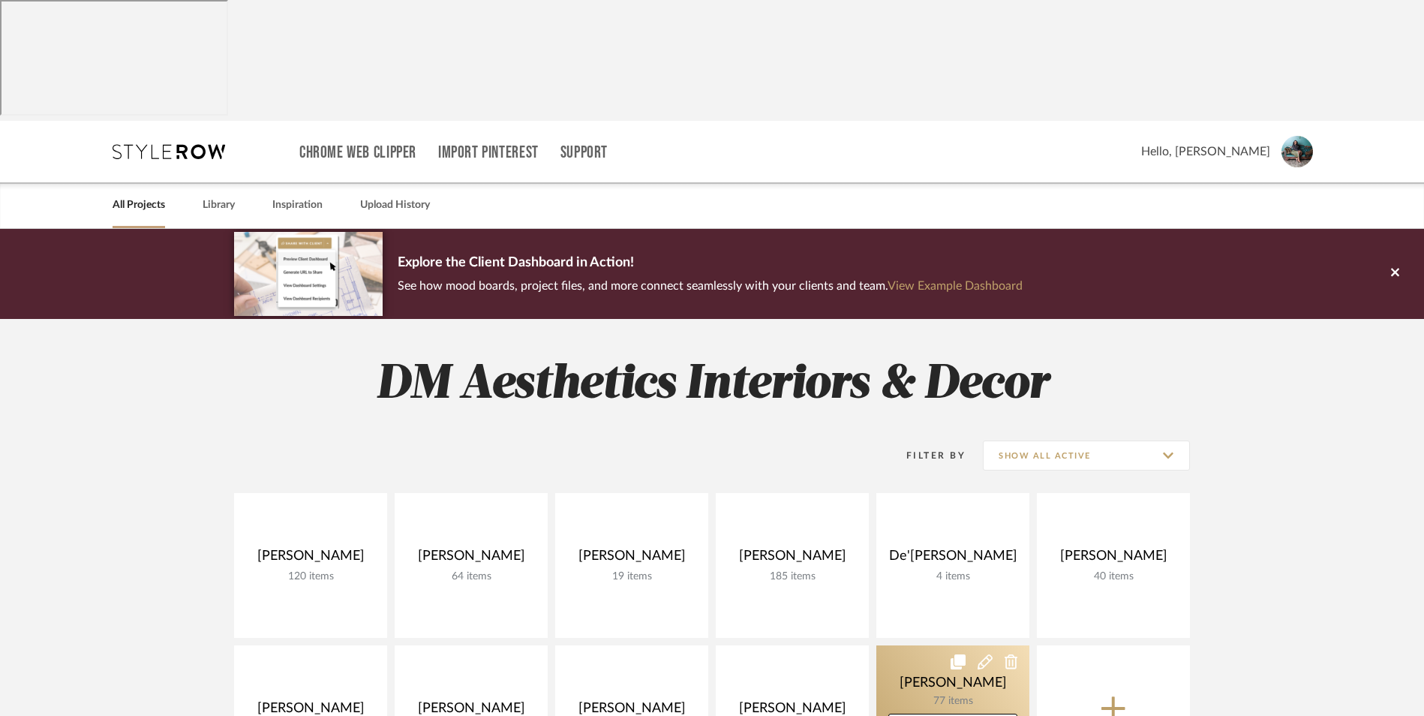
click at [925, 645] on link at bounding box center [953, 717] width 153 height 145
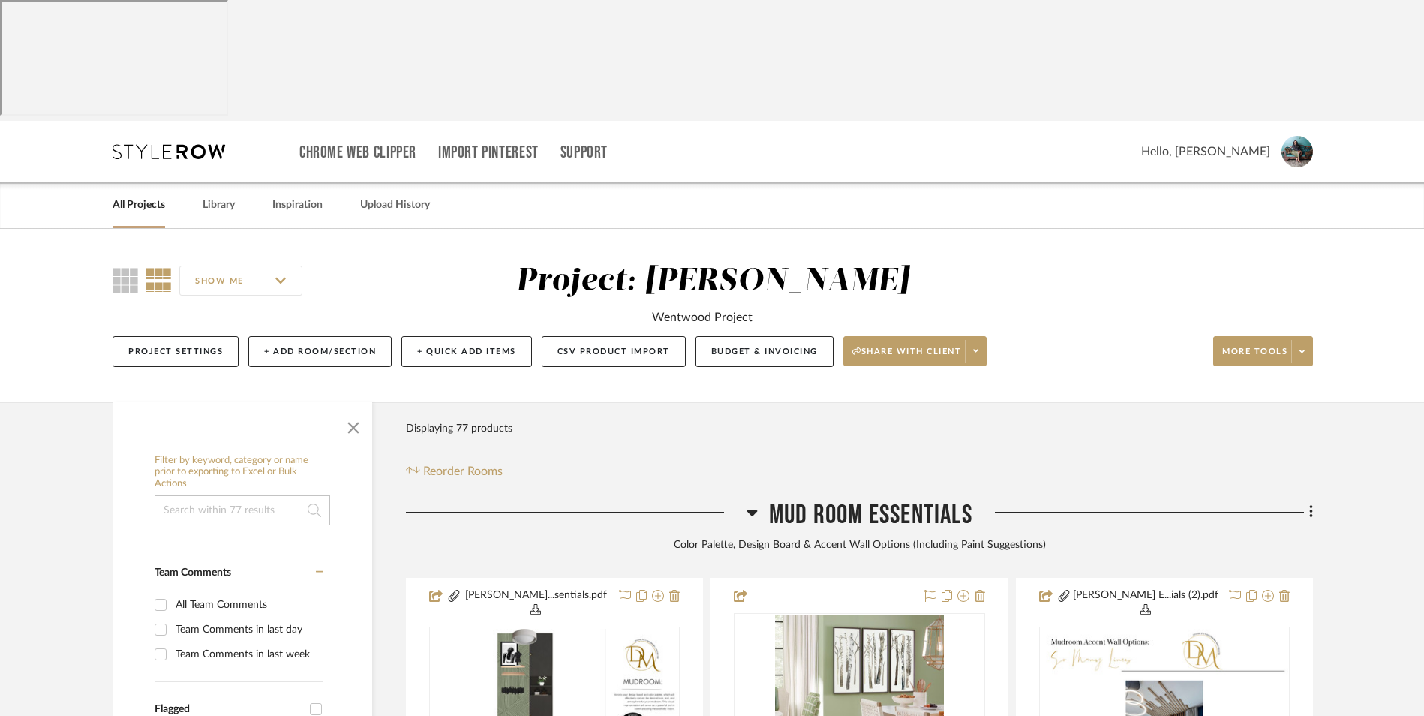
click at [750, 510] on icon at bounding box center [752, 513] width 11 height 6
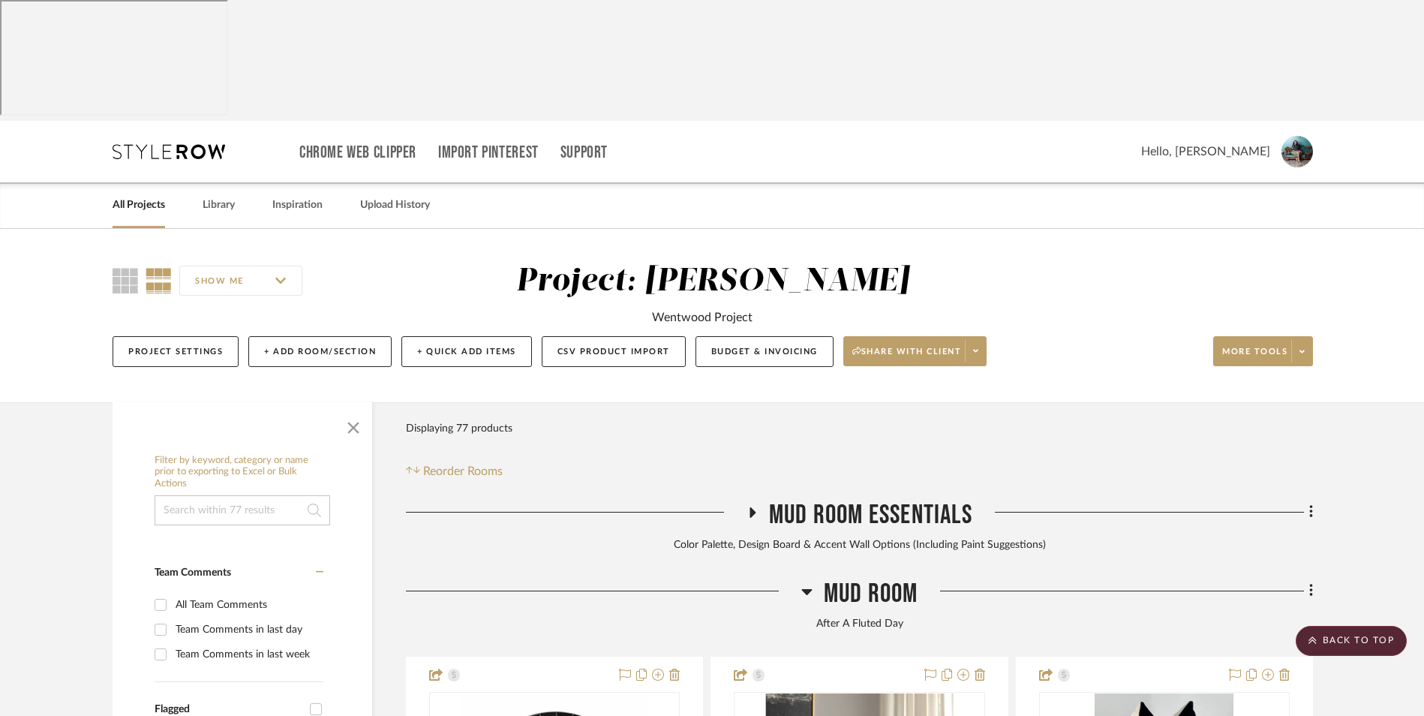
drag, startPoint x: 808, startPoint y: 470, endPoint x: 855, endPoint y: 474, distance: 46.7
click at [808, 589] on icon at bounding box center [807, 592] width 11 height 6
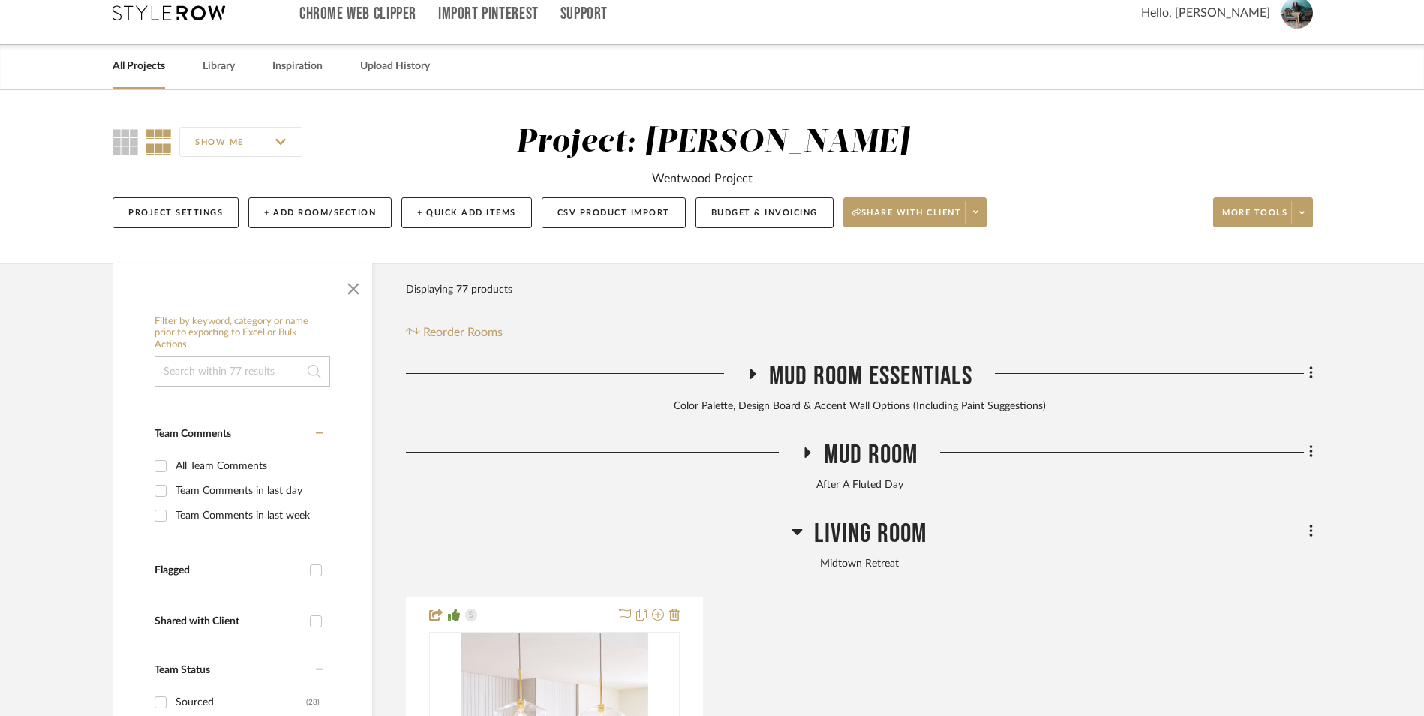
scroll to position [300, 0]
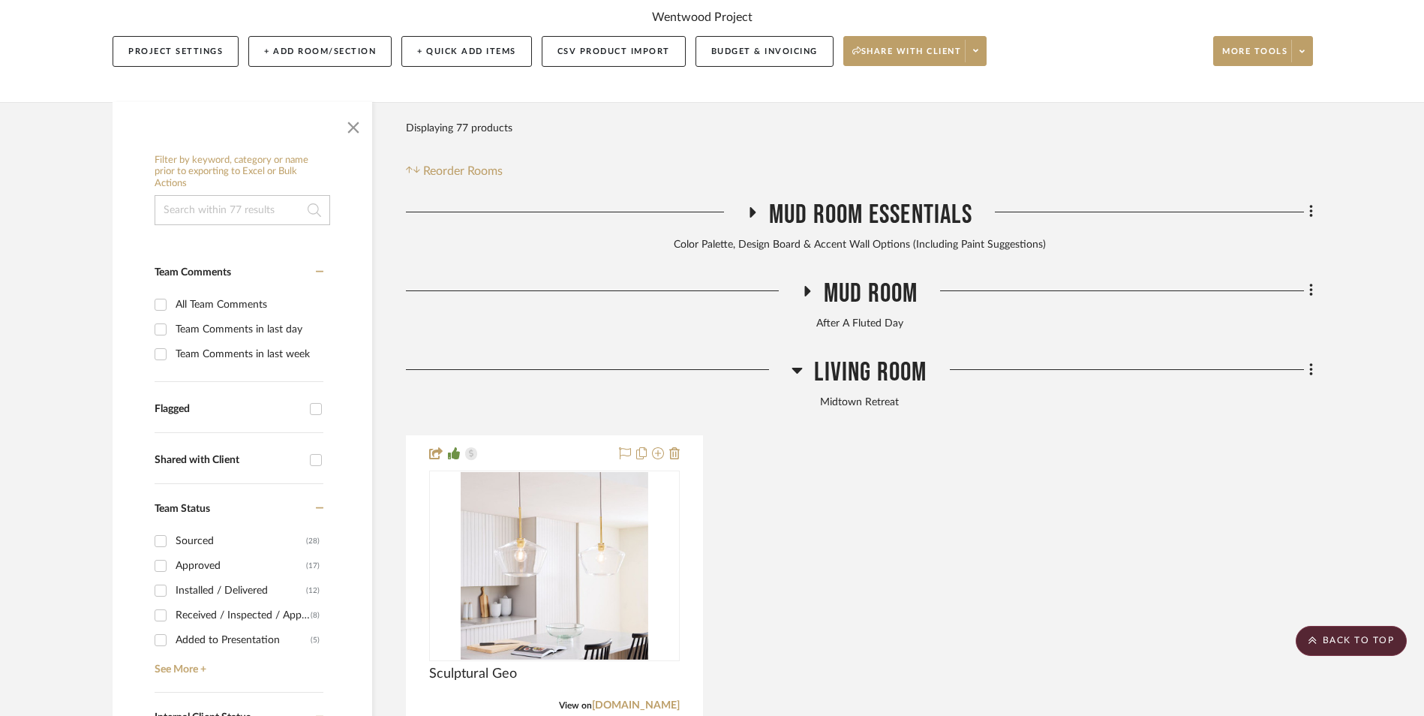
click at [799, 361] on icon at bounding box center [797, 370] width 11 height 18
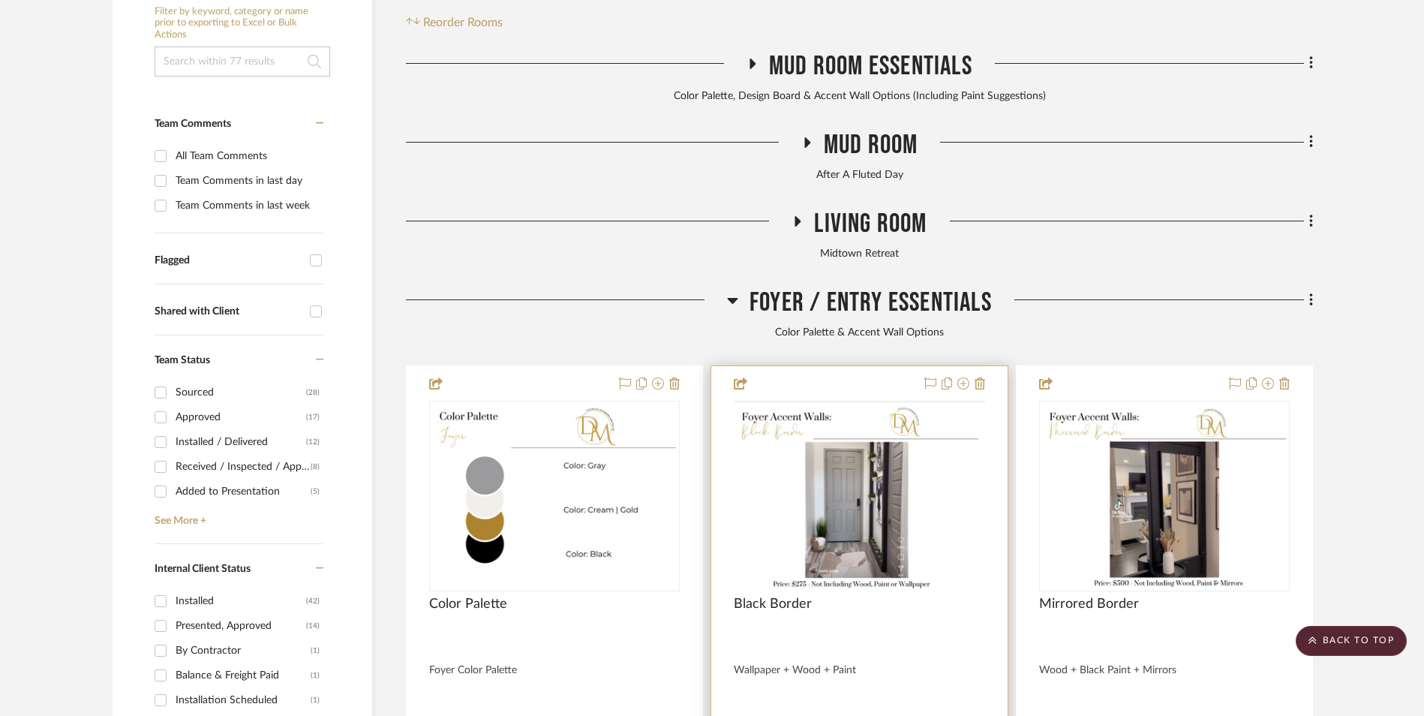
scroll to position [450, 0]
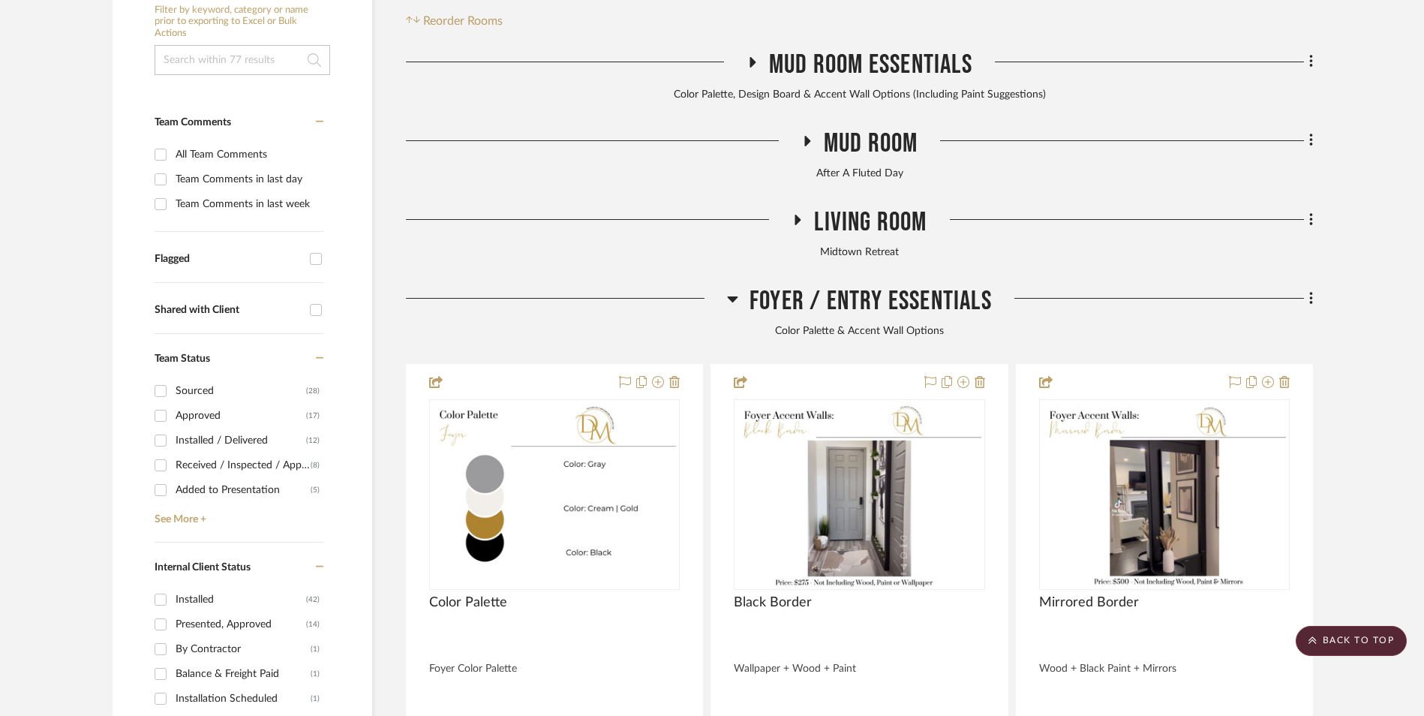
click at [735, 290] on icon at bounding box center [732, 299] width 11 height 18
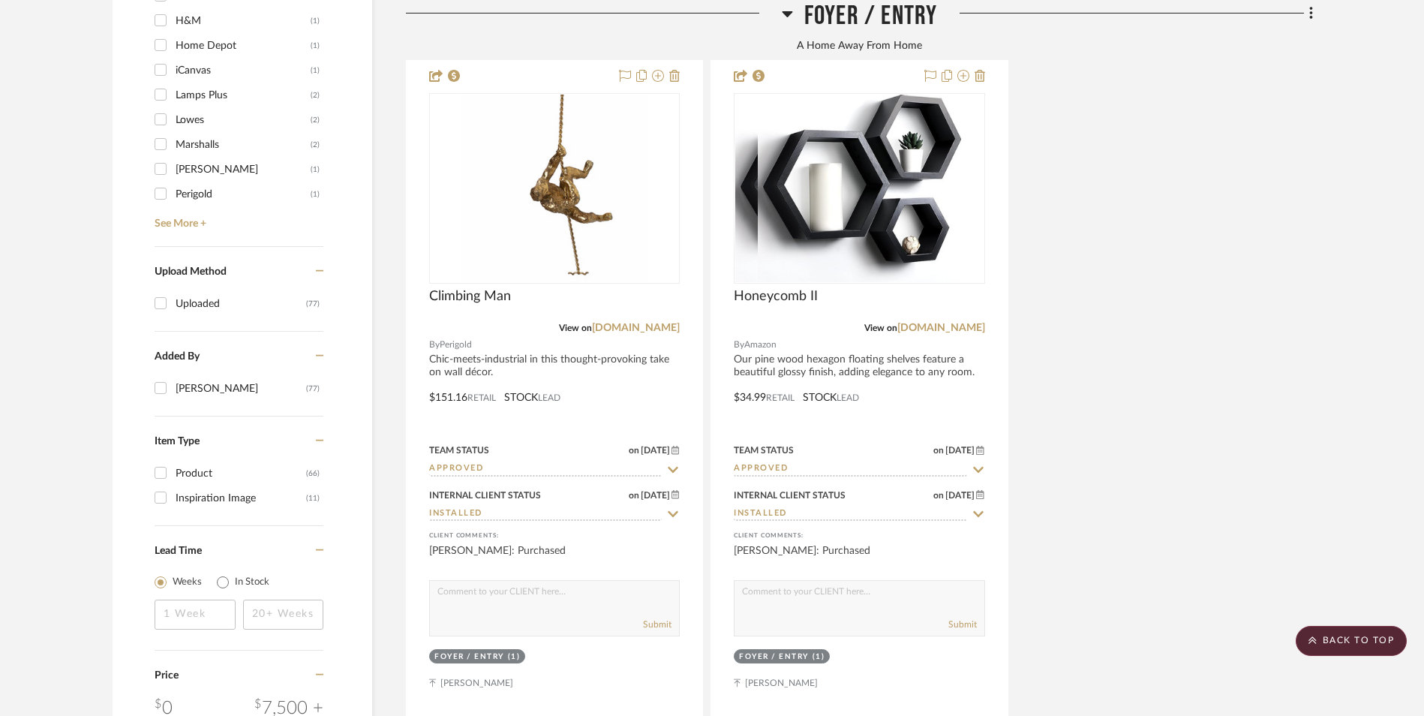
scroll to position [2176, 0]
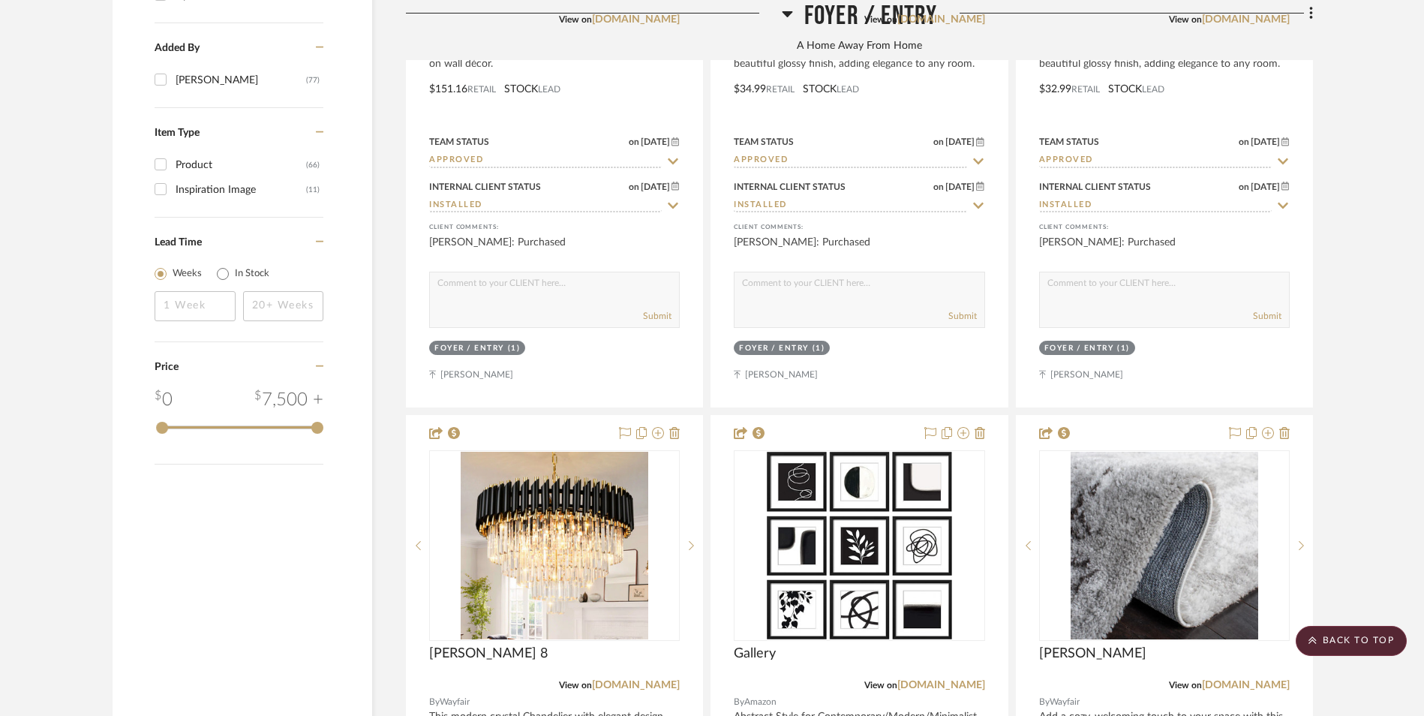
scroll to position [2477, 0]
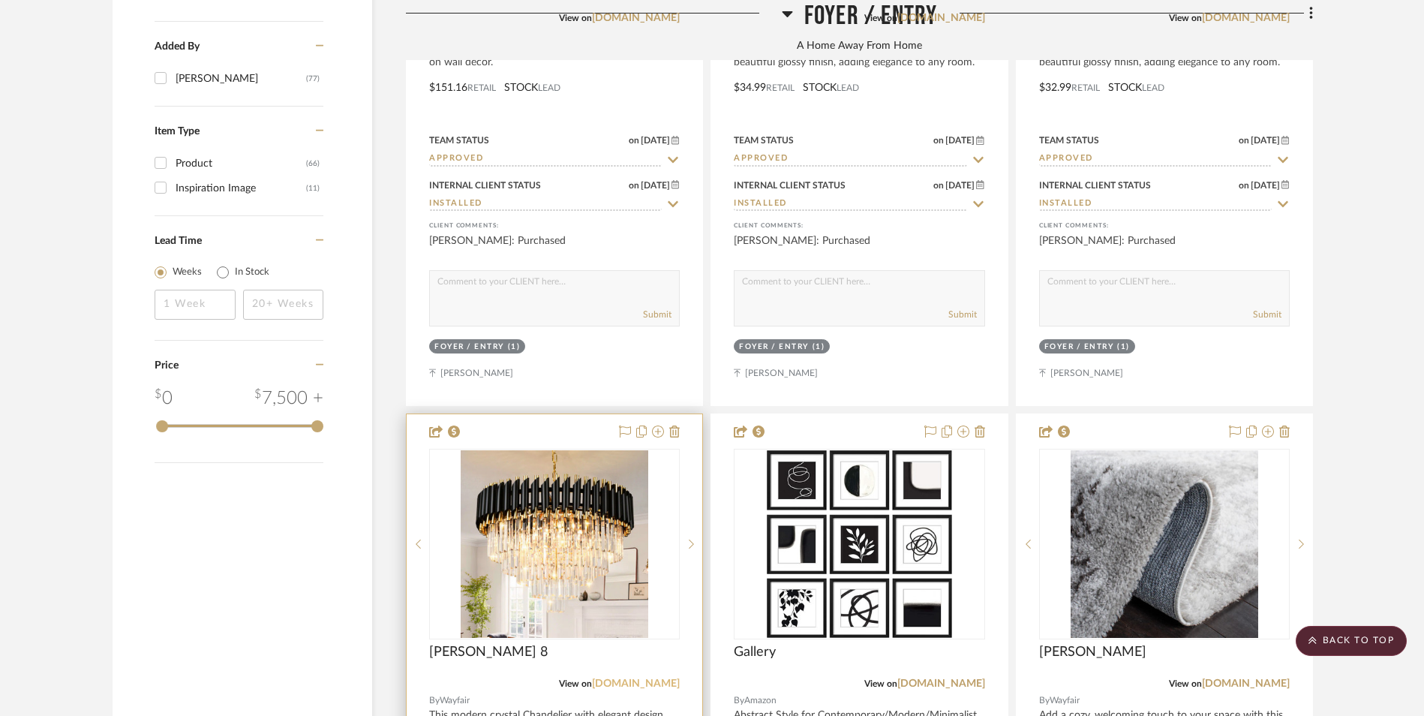
click at [634, 678] on link "[DOMAIN_NAME]" at bounding box center [636, 683] width 88 height 11
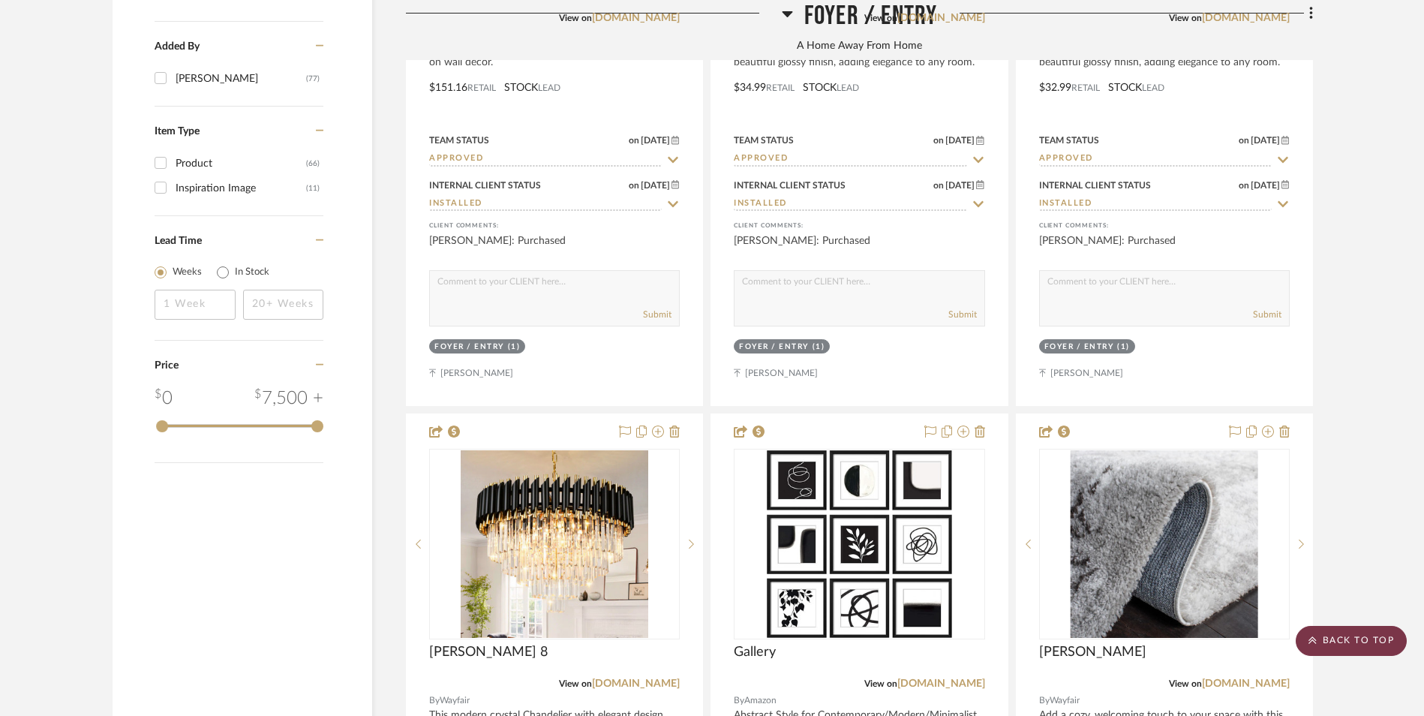
click at [1353, 640] on scroll-to-top-button "BACK TO TOP" at bounding box center [1351, 641] width 111 height 30
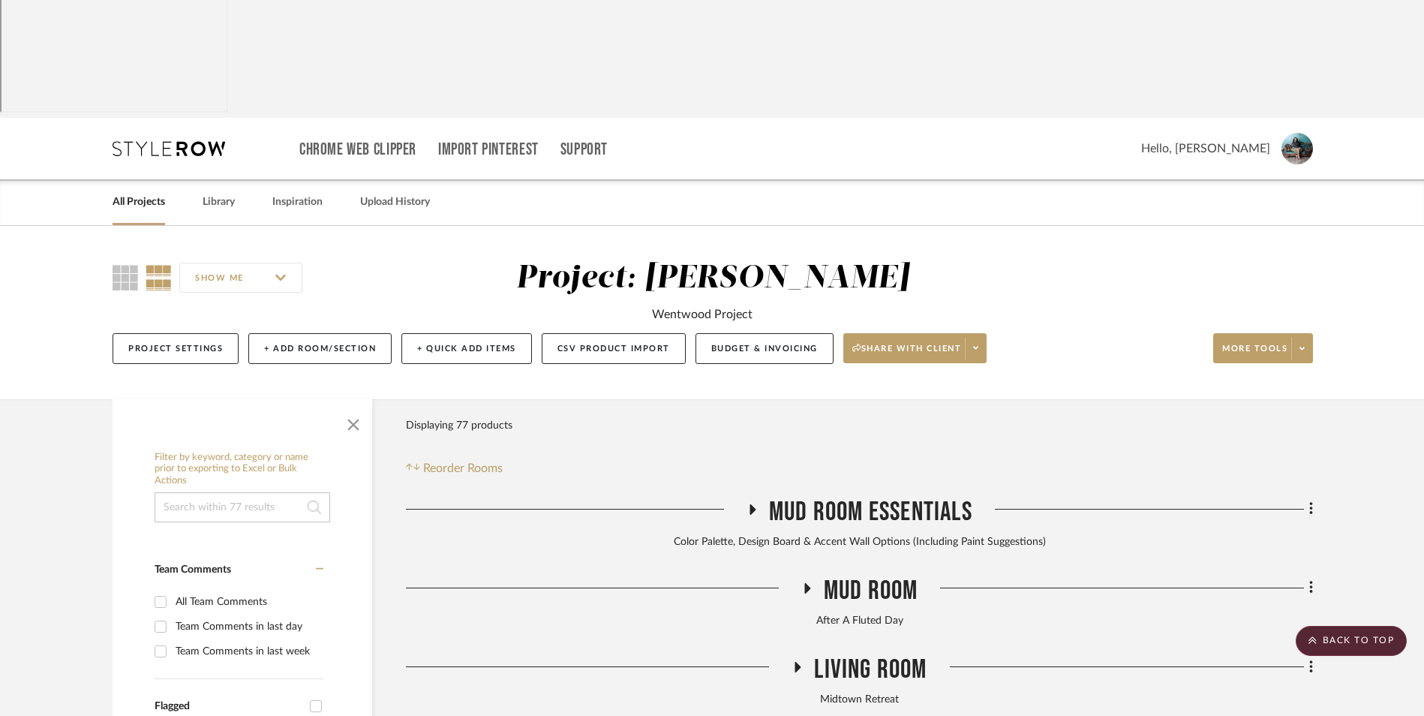
scroll to position [0, 0]
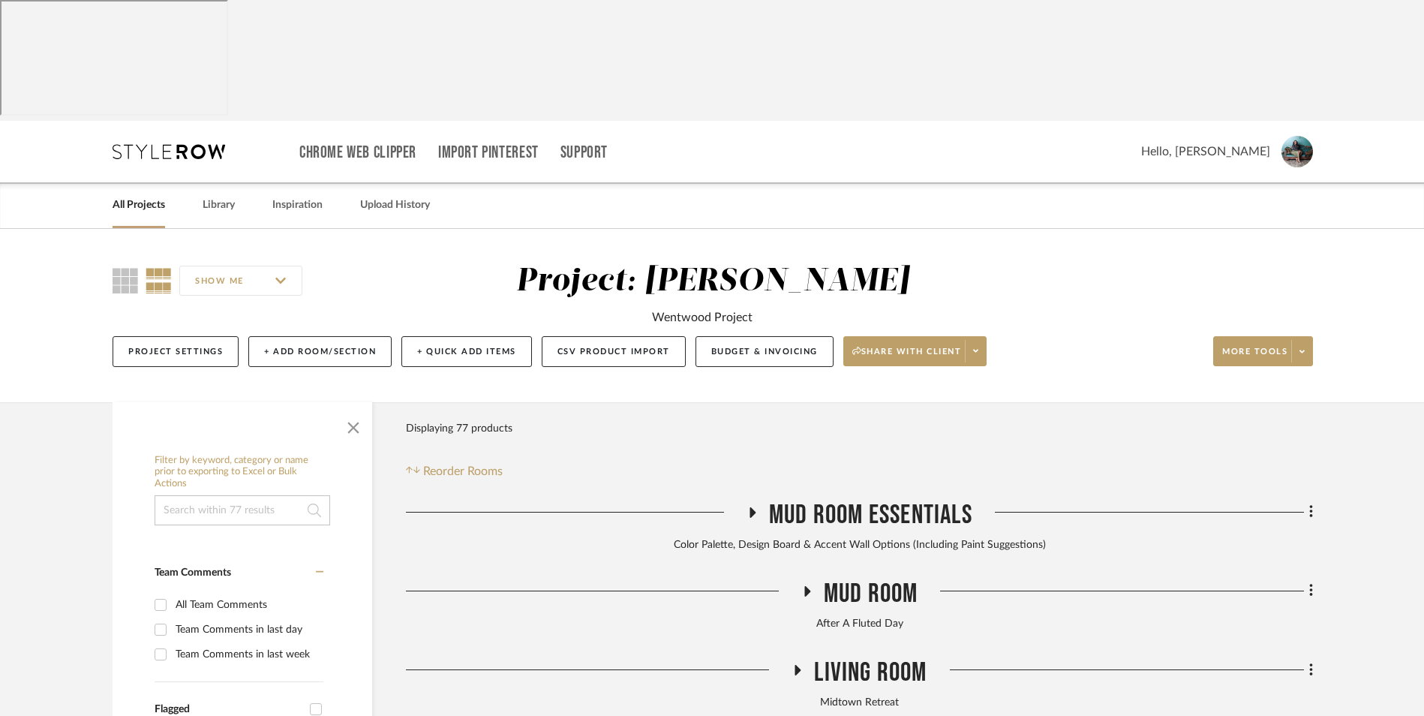
click at [152, 195] on link "All Projects" at bounding box center [139, 205] width 53 height 20
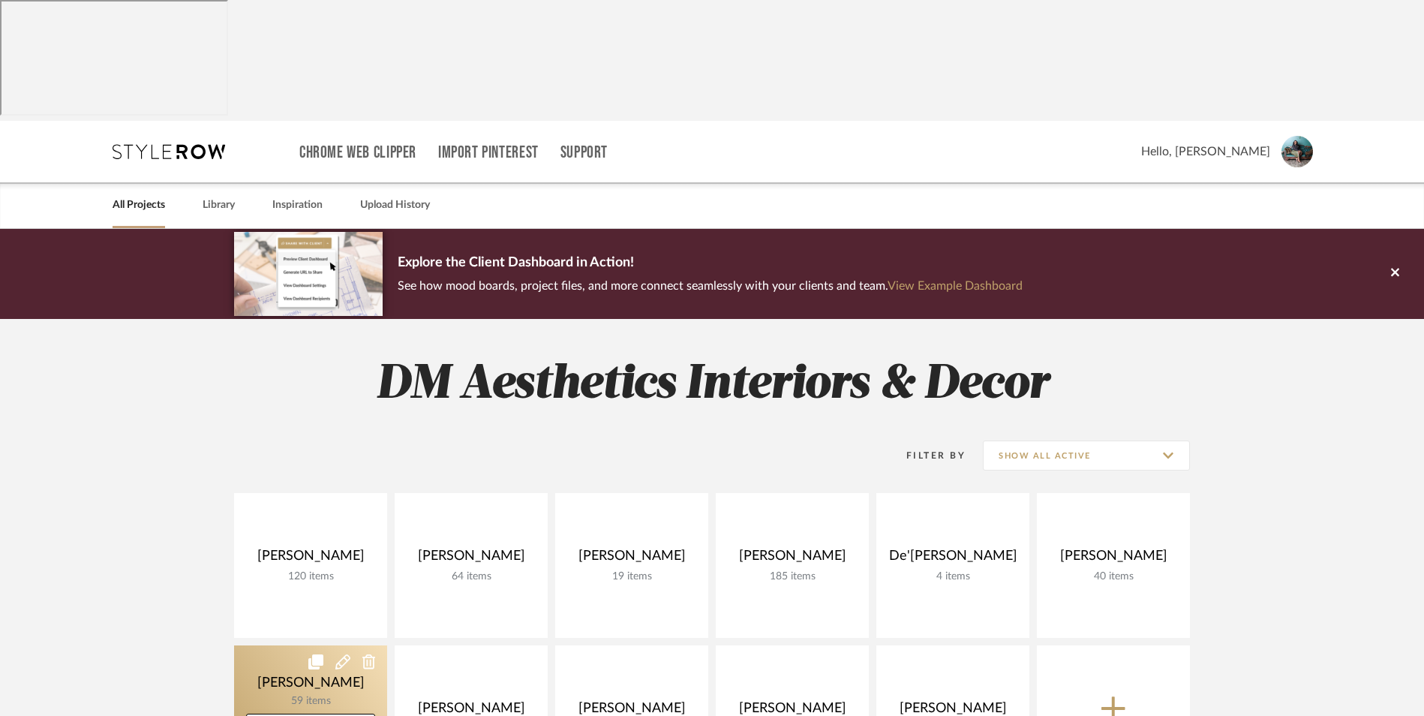
click at [287, 645] on link at bounding box center [310, 717] width 153 height 145
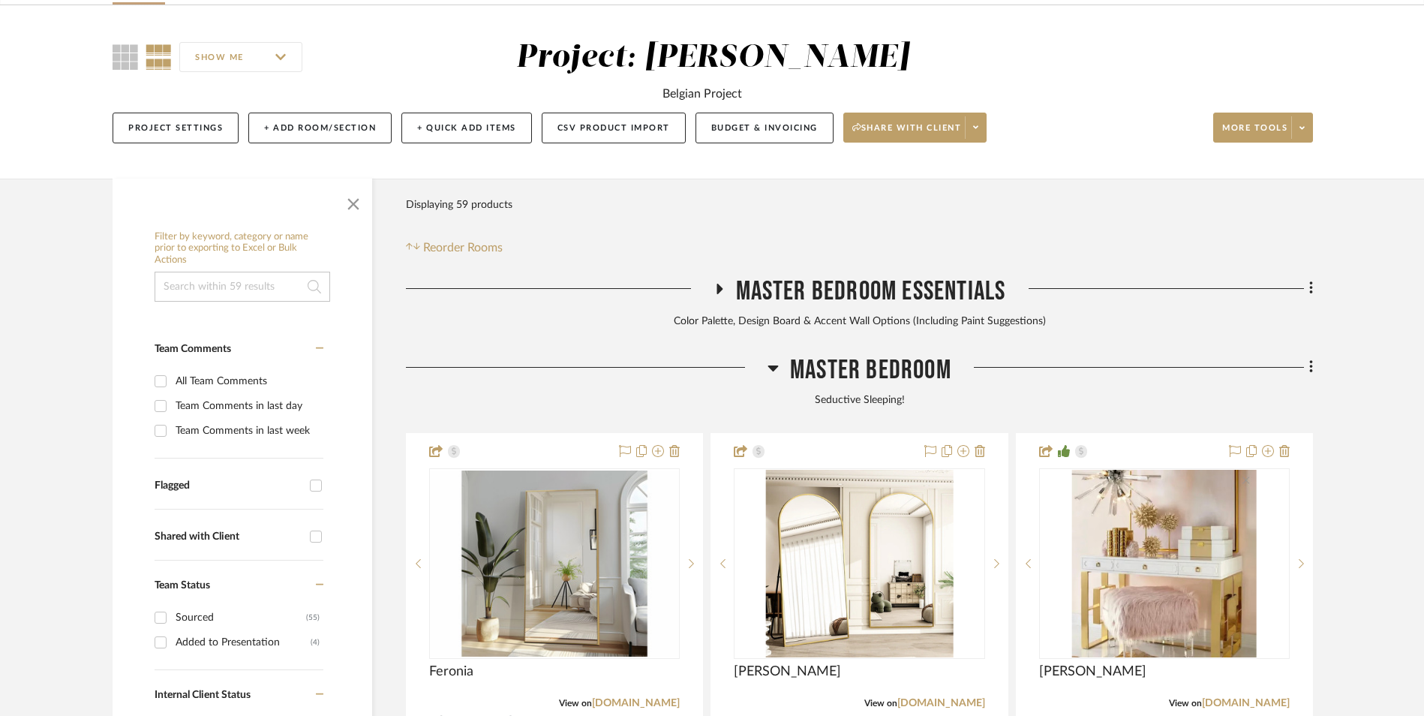
scroll to position [225, 0]
click at [1306, 355] on fa-icon at bounding box center [1309, 367] width 10 height 25
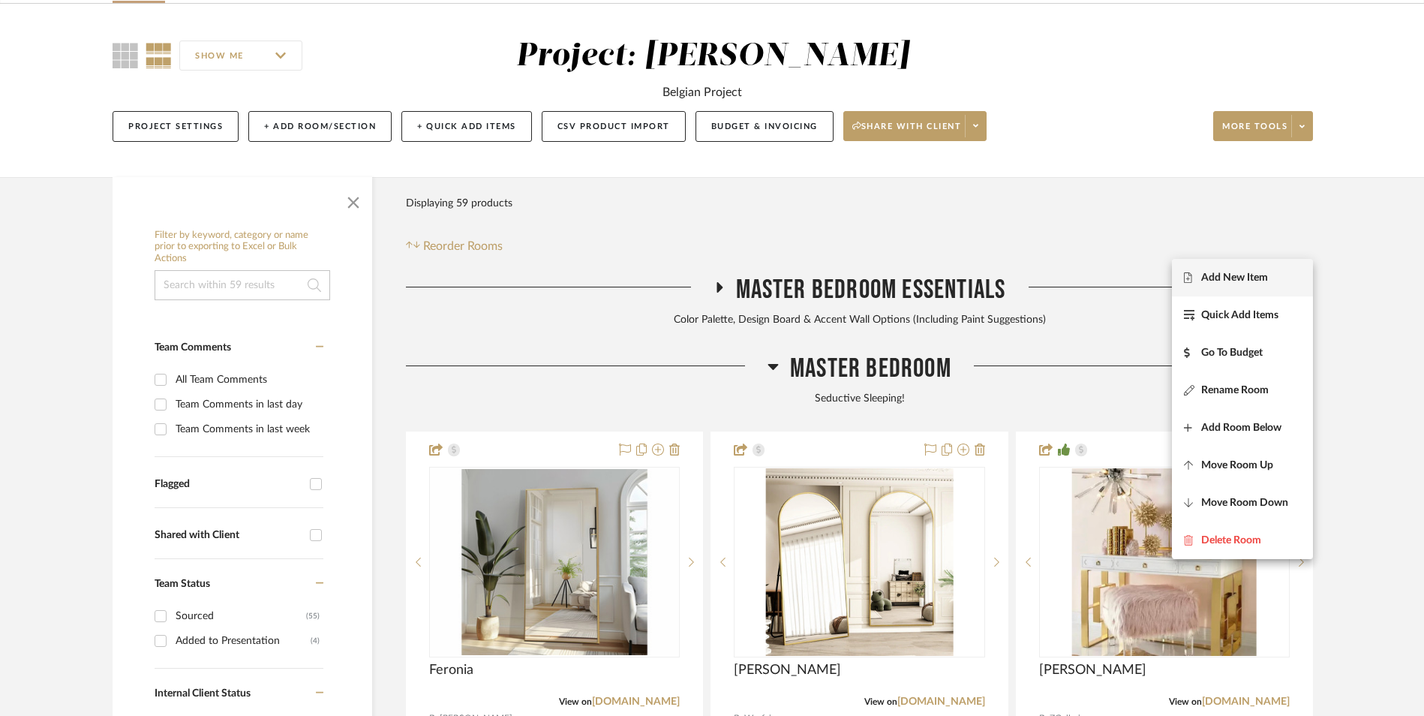
click at [1243, 278] on span "Add New Item" at bounding box center [1235, 277] width 67 height 13
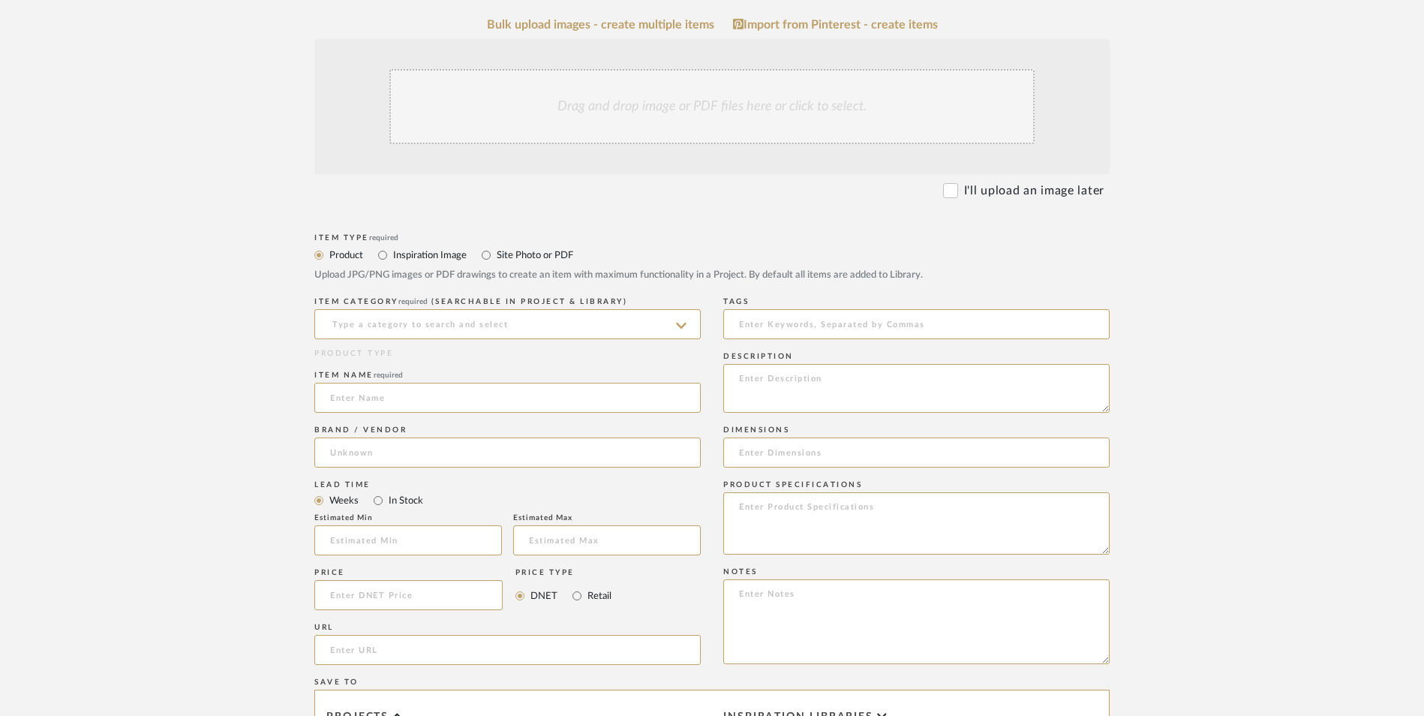
scroll to position [525, 0]
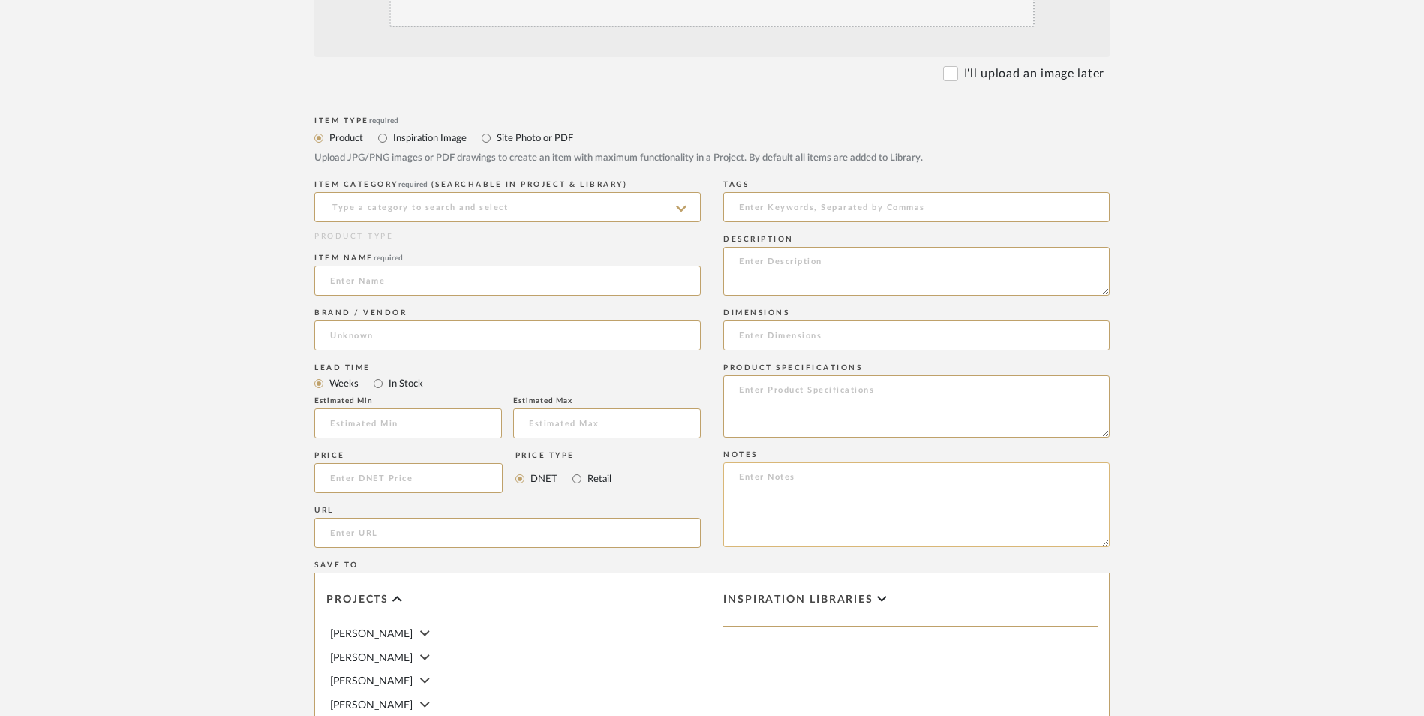
click at [830, 462] on textarea at bounding box center [916, 504] width 387 height 85
paste textarea "Option 1: ETA: SKU: Reviews - Stars Return | Refund Policy:"
drag, startPoint x: 796, startPoint y: 359, endPoint x: 654, endPoint y: 356, distance: 142.6
click at [651, 353] on div "Item Type required Product Inspiration Image Site Photo or PDF Upload JPG/PNG i…" at bounding box center [712, 551] width 796 height 877
click at [862, 462] on textarea "Chandelier - Select: ETA: SKU: Reviews - Stars Return | Refund Policy:" at bounding box center [916, 504] width 387 height 85
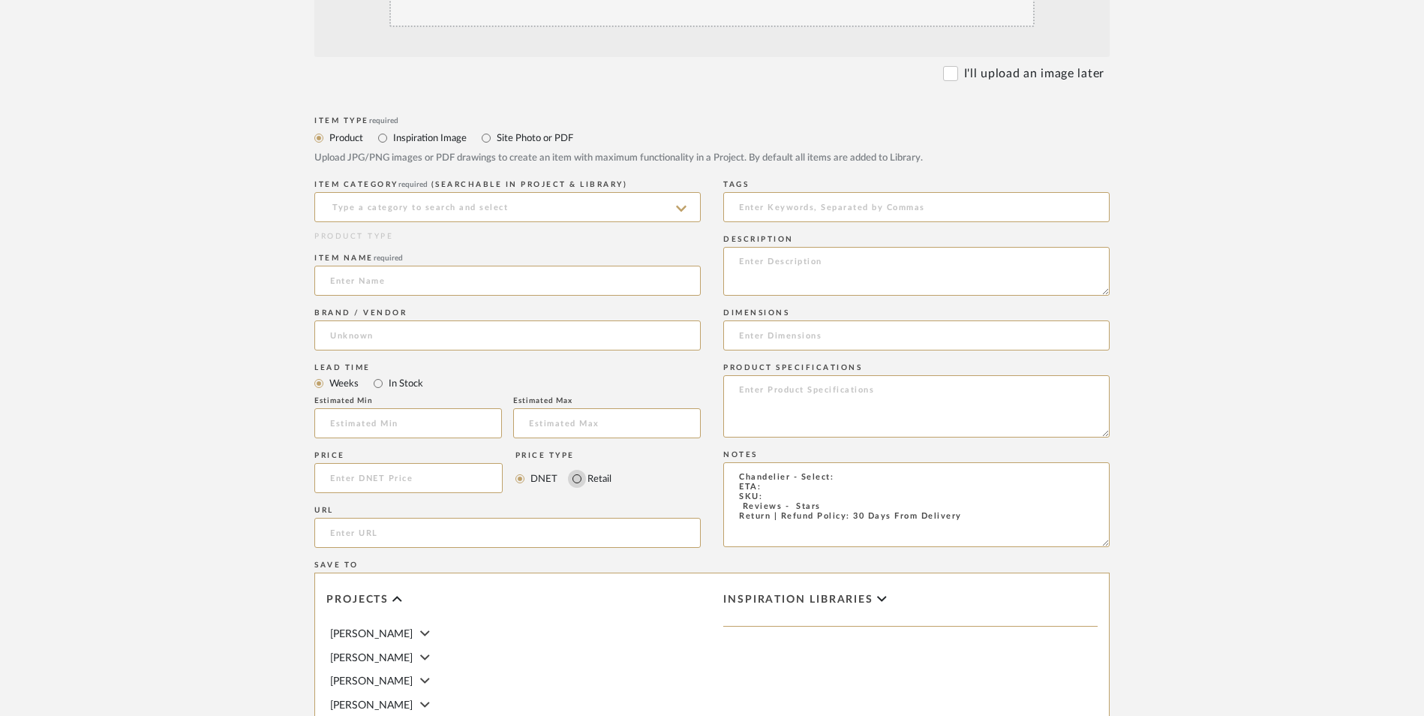
type textarea "Chandelier - Select: ETA: SKU: Reviews - Stars Return | Refund Policy: 30 Days …"
click at [576, 470] on input "Retail" at bounding box center [577, 479] width 18 height 18
radio input "true"
click at [377, 374] on input "In Stock" at bounding box center [378, 383] width 18 height 18
radio input "true"
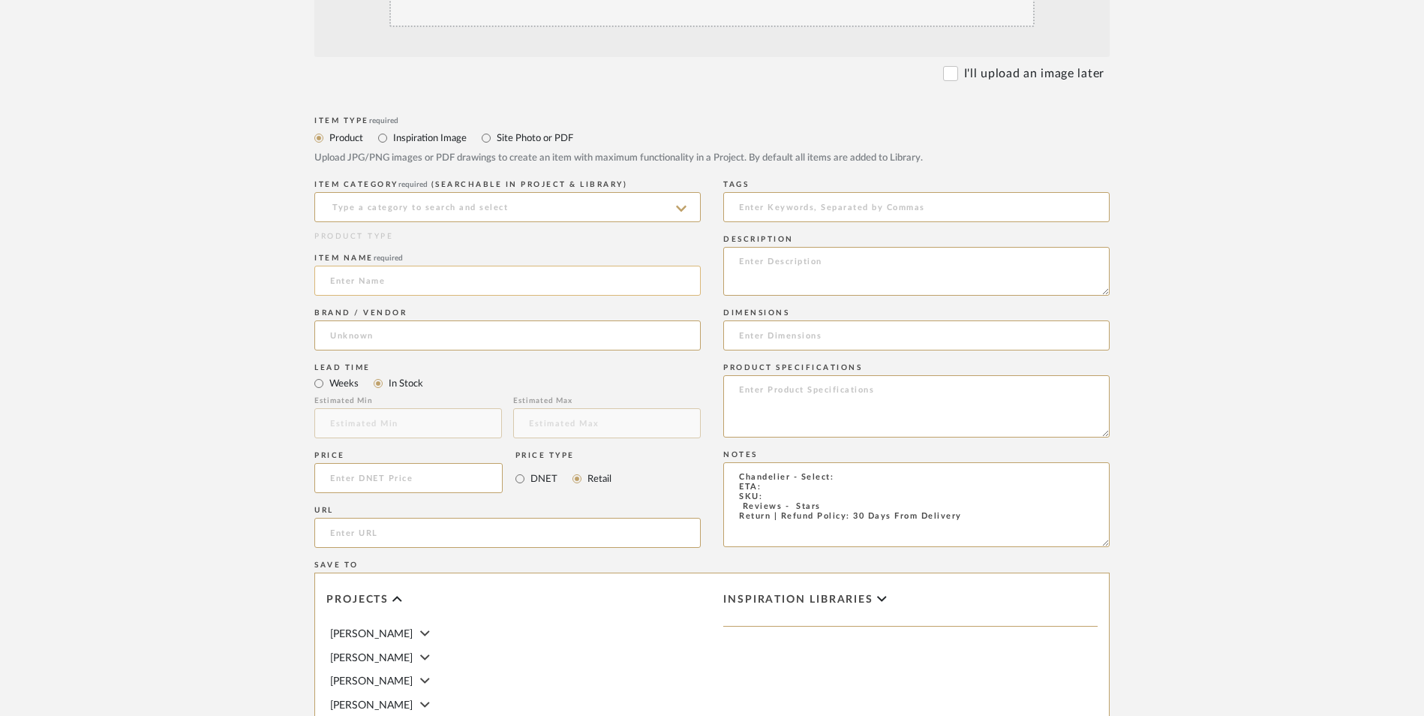
click at [391, 266] on input at bounding box center [507, 281] width 387 height 30
type input "[PERSON_NAME]"
click at [392, 320] on input at bounding box center [507, 335] width 387 height 30
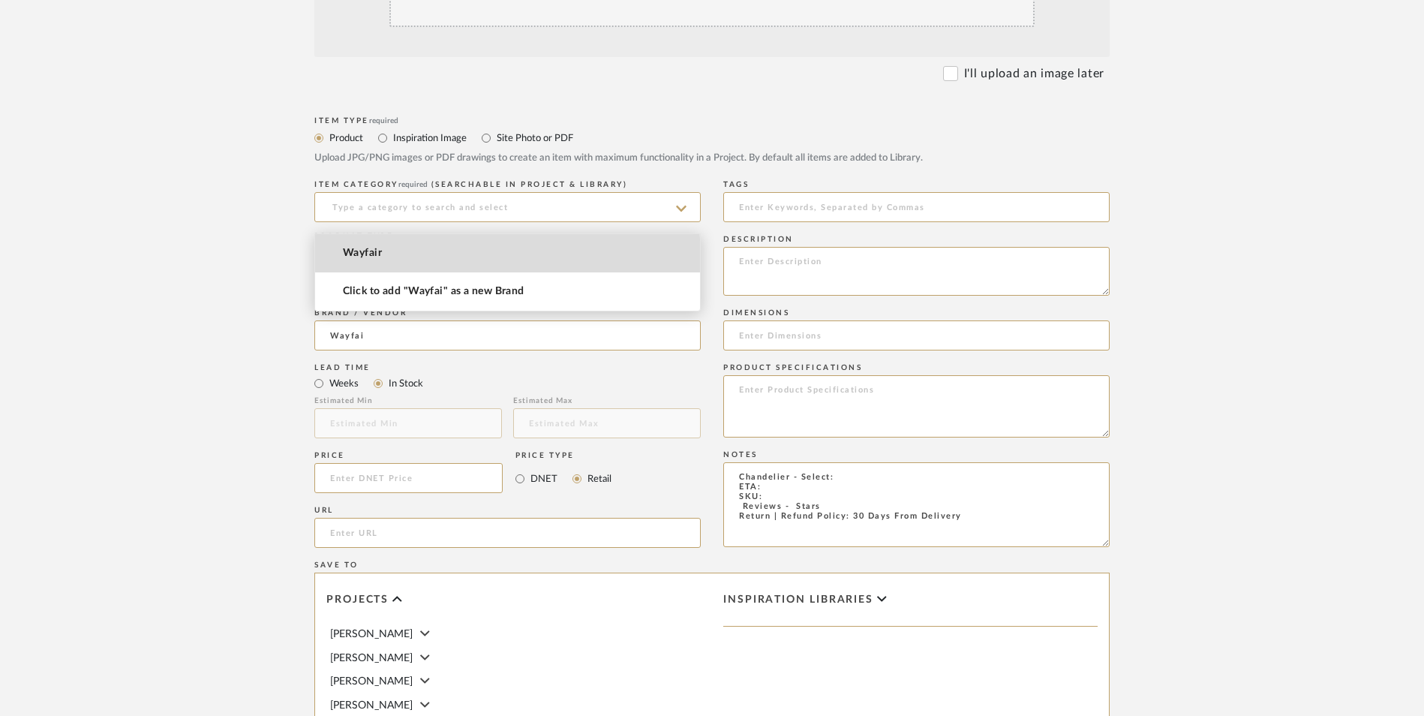
click at [391, 259] on mat-option "Wayfair" at bounding box center [507, 253] width 385 height 38
type input "Wayfair"
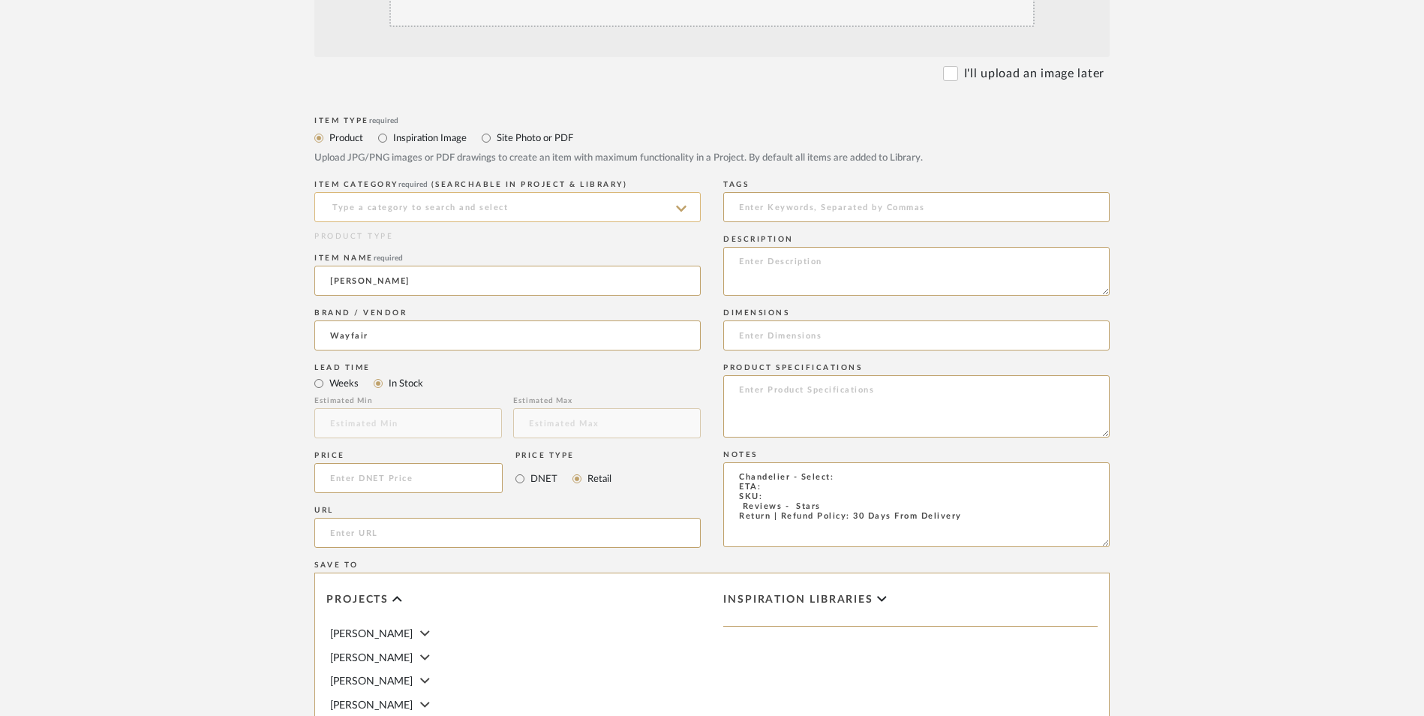
click at [419, 192] on input at bounding box center [507, 207] width 387 height 30
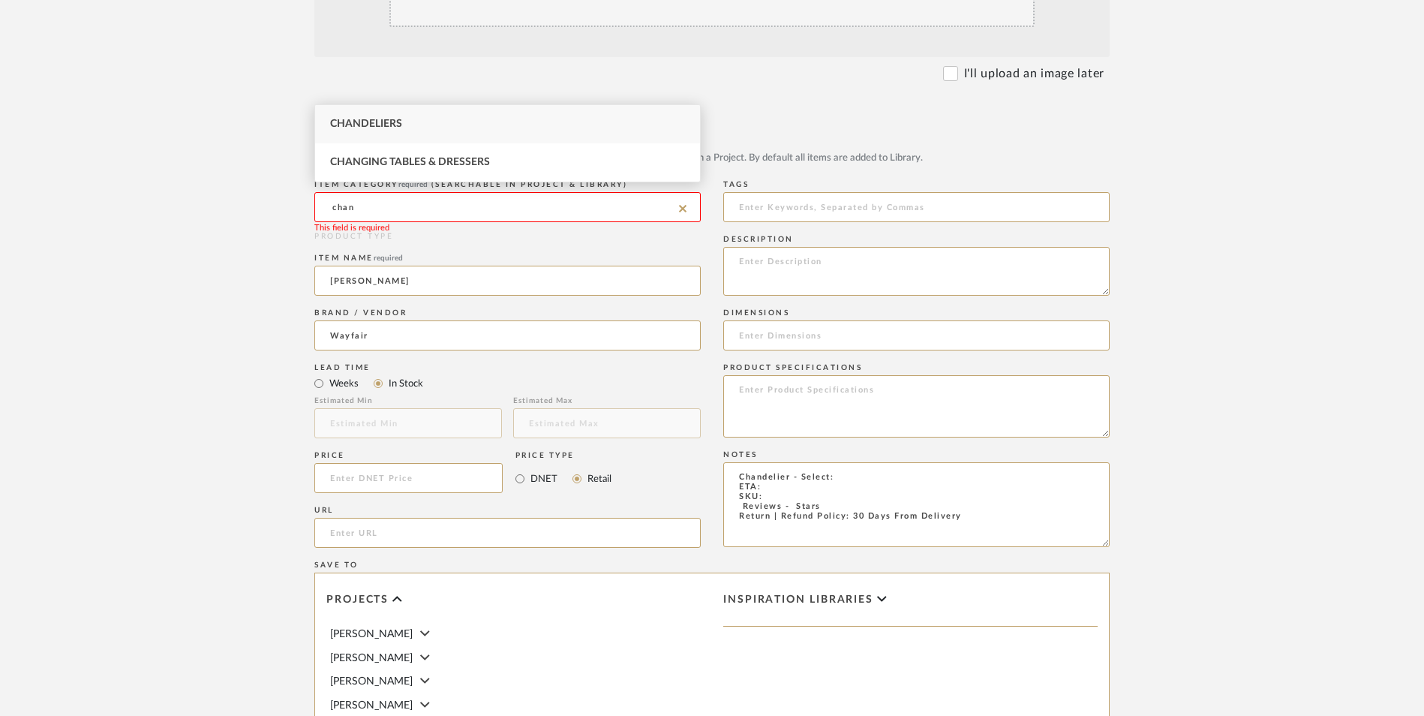
click at [408, 122] on div "Chandeliers" at bounding box center [507, 124] width 385 height 38
type input "Chandeliers"
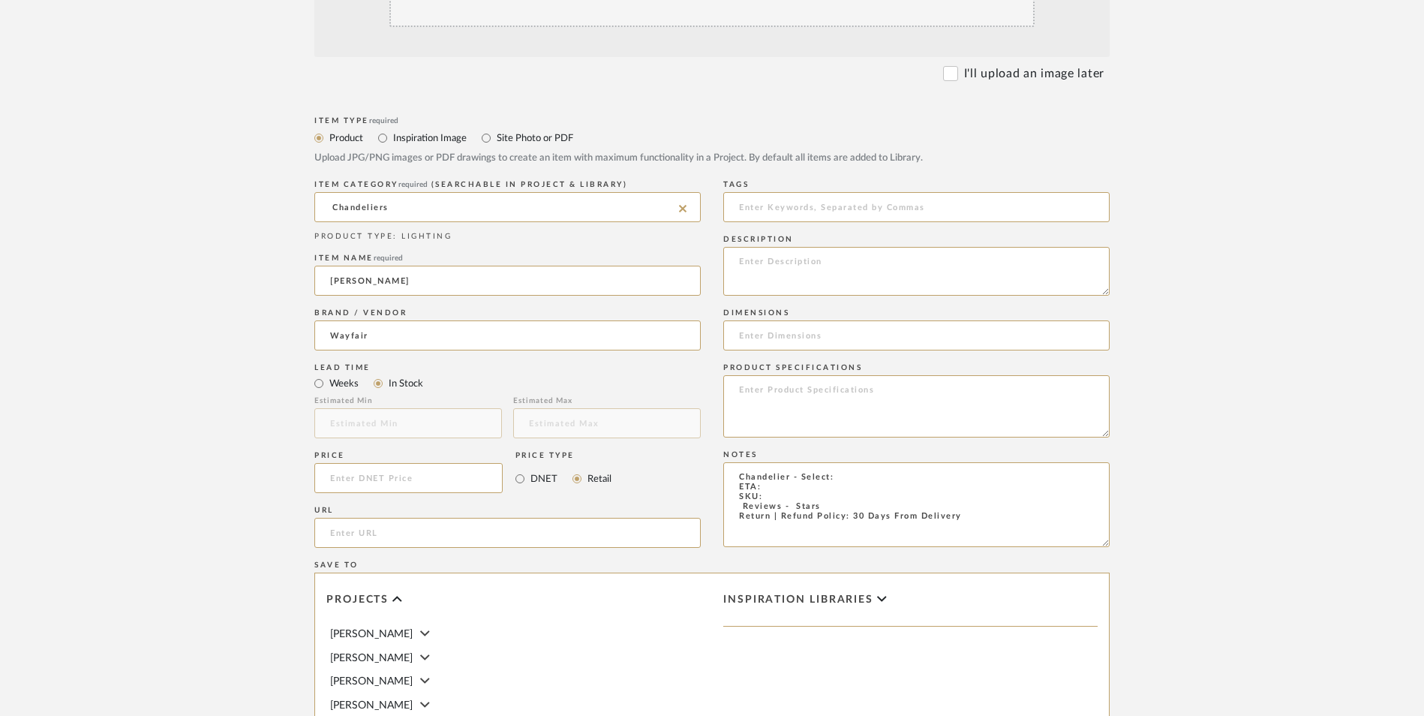
click at [1211, 245] on upload-items "Create new item in [PERSON_NAME] Upload photos, documents or PDFs, or select be…" at bounding box center [712, 365] width 1424 height 1323
click at [442, 463] on input at bounding box center [408, 478] width 188 height 30
type input "$186.99"
click at [245, 444] on form "Bulk upload images - create multiple items Import from Pinterest - create items…" at bounding box center [712, 445] width 956 height 1088
click at [422, 518] on input "url" at bounding box center [507, 533] width 387 height 30
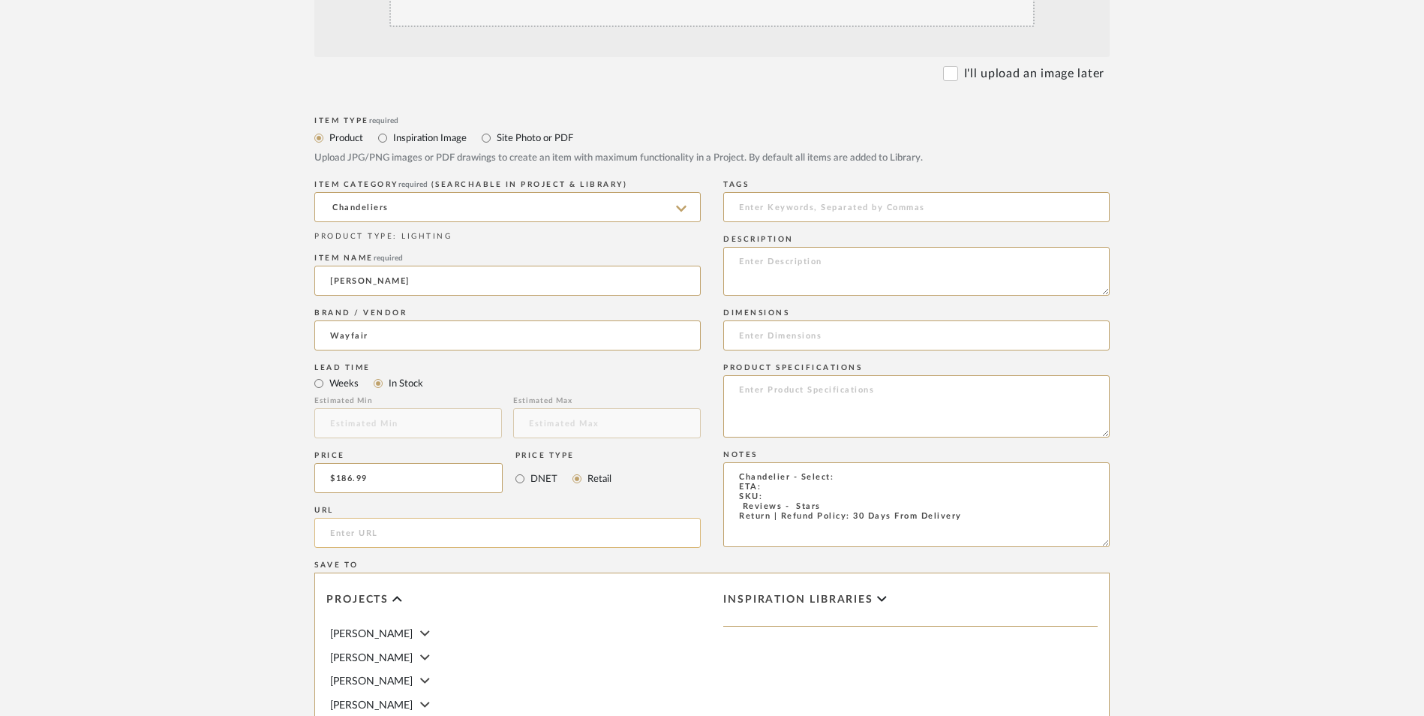
paste input "[URL][DOMAIN_NAME][PERSON_NAME]"
type input "[URL][DOMAIN_NAME][PERSON_NAME]"
click at [164, 474] on upload-items "Create new item in [PERSON_NAME] Upload photos, documents or PDFs, or select be…" at bounding box center [712, 365] width 1424 height 1323
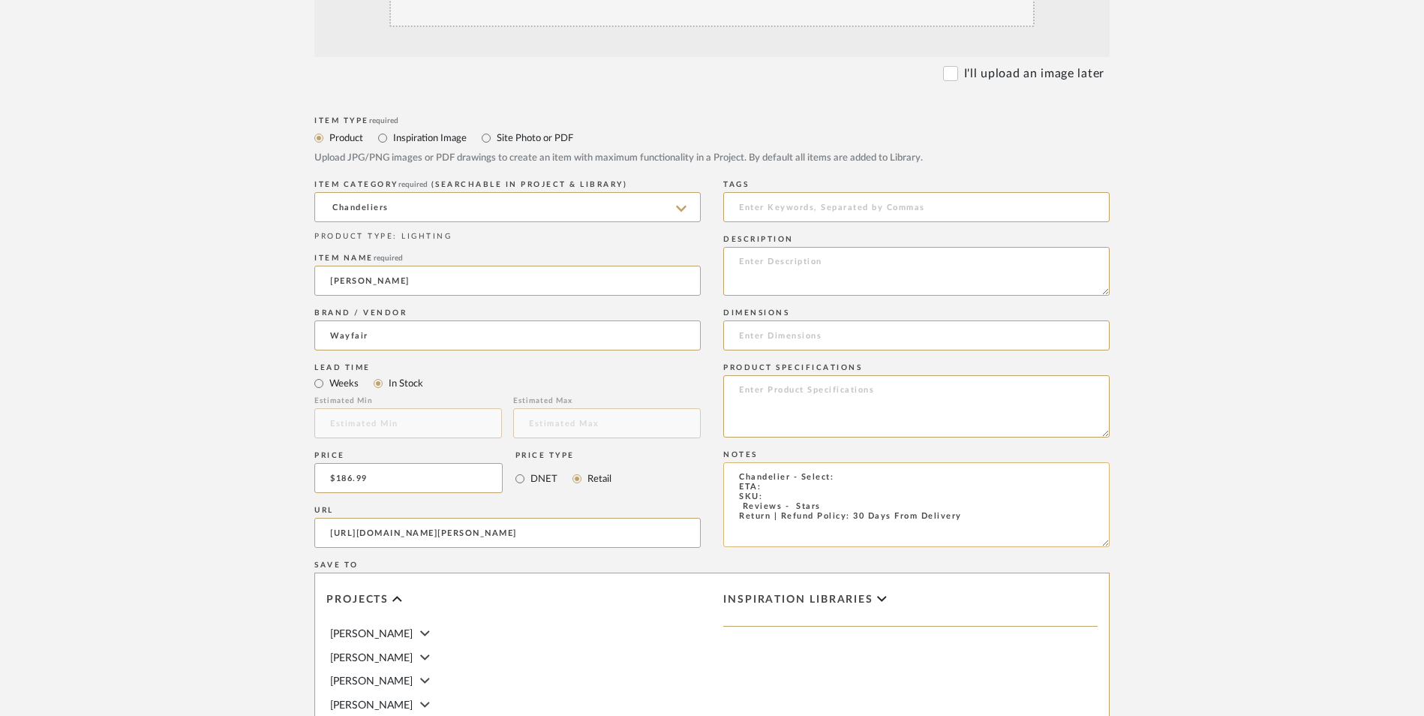
click at [855, 462] on textarea "Chandelier - Select: ETA: SKU: Reviews - Stars Return | Refund Policy: 30 Days …" at bounding box center [916, 504] width 387 height 85
drag, startPoint x: 735, startPoint y: 387, endPoint x: 820, endPoint y: 401, distance: 85.1
click at [735, 462] on textarea "Chandelier - Select: Black ETA: SKU: Reviews - Stars Return | Refund Policy: 30…" at bounding box center [916, 504] width 387 height 85
click at [774, 462] on textarea "Chandelier - Select: Black ETA: SKU: 190 Reviews - 4.6 Stars Return | Refund Po…" at bounding box center [916, 504] width 387 height 85
click at [788, 462] on textarea "Chandelier - Select: Black ETA: Next Day Delivery SKU: 190 Reviews - 4.6 Stars …" at bounding box center [916, 504] width 387 height 85
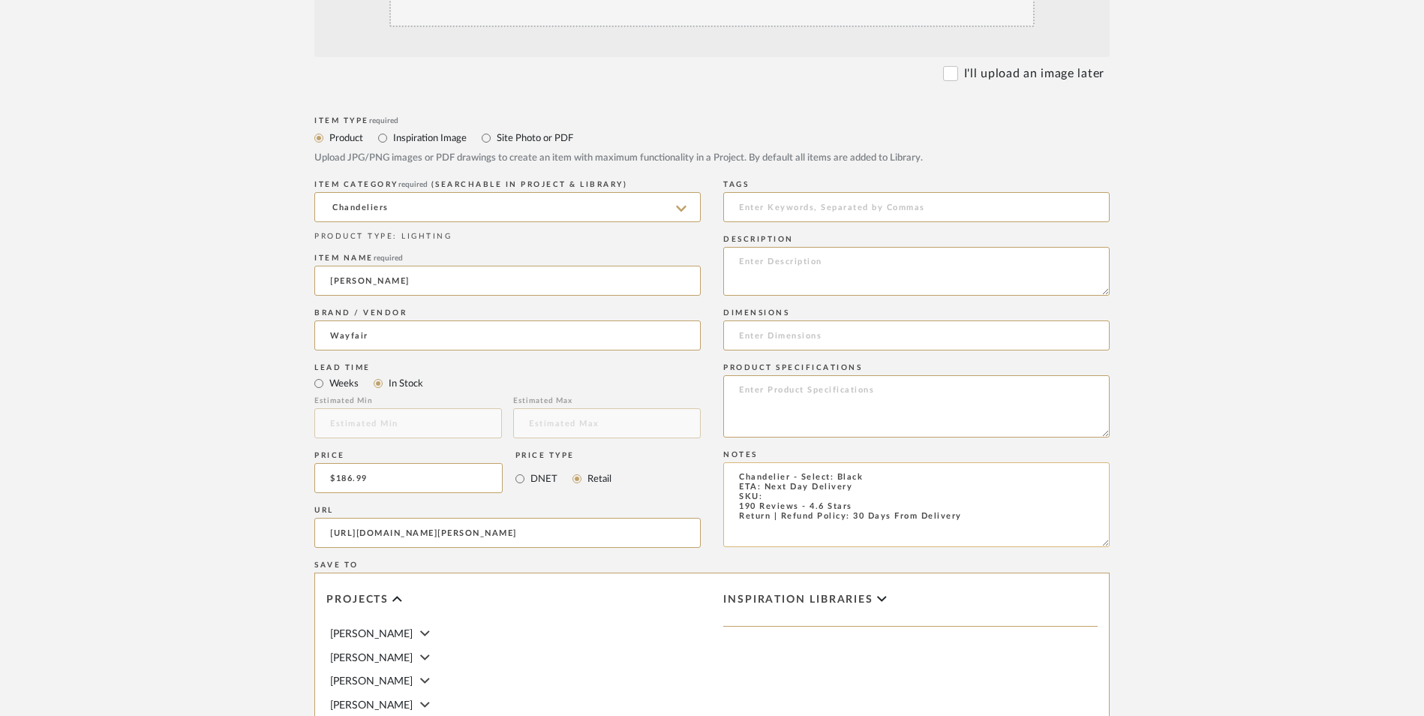
paste textarea "W100673731"
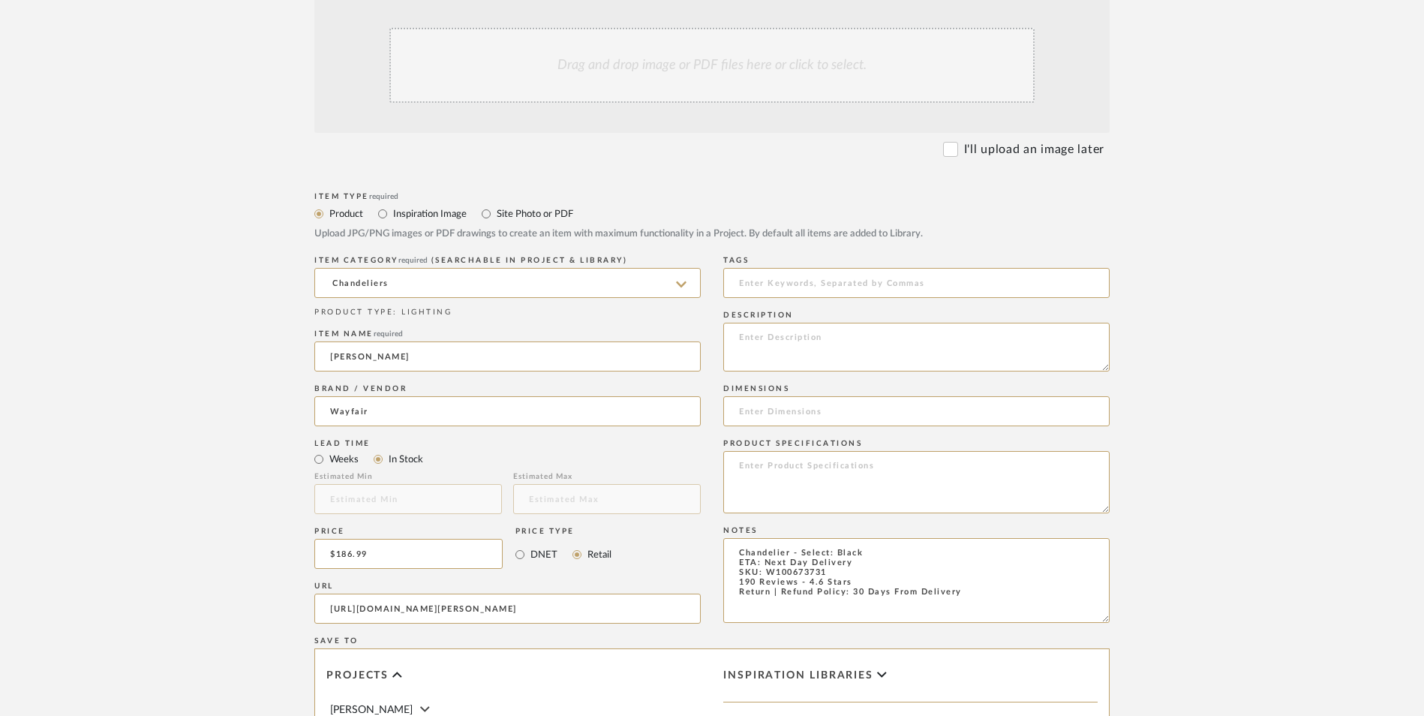
scroll to position [450, 0]
type textarea "Chandelier - Select: Black ETA: Next Day Delivery SKU: W100673731 190 Reviews -…"
click at [794, 322] on textarea at bounding box center [916, 346] width 387 height 49
paste textarea "This modern crystal Chandelier with elegant design and luxurious finish will en…"
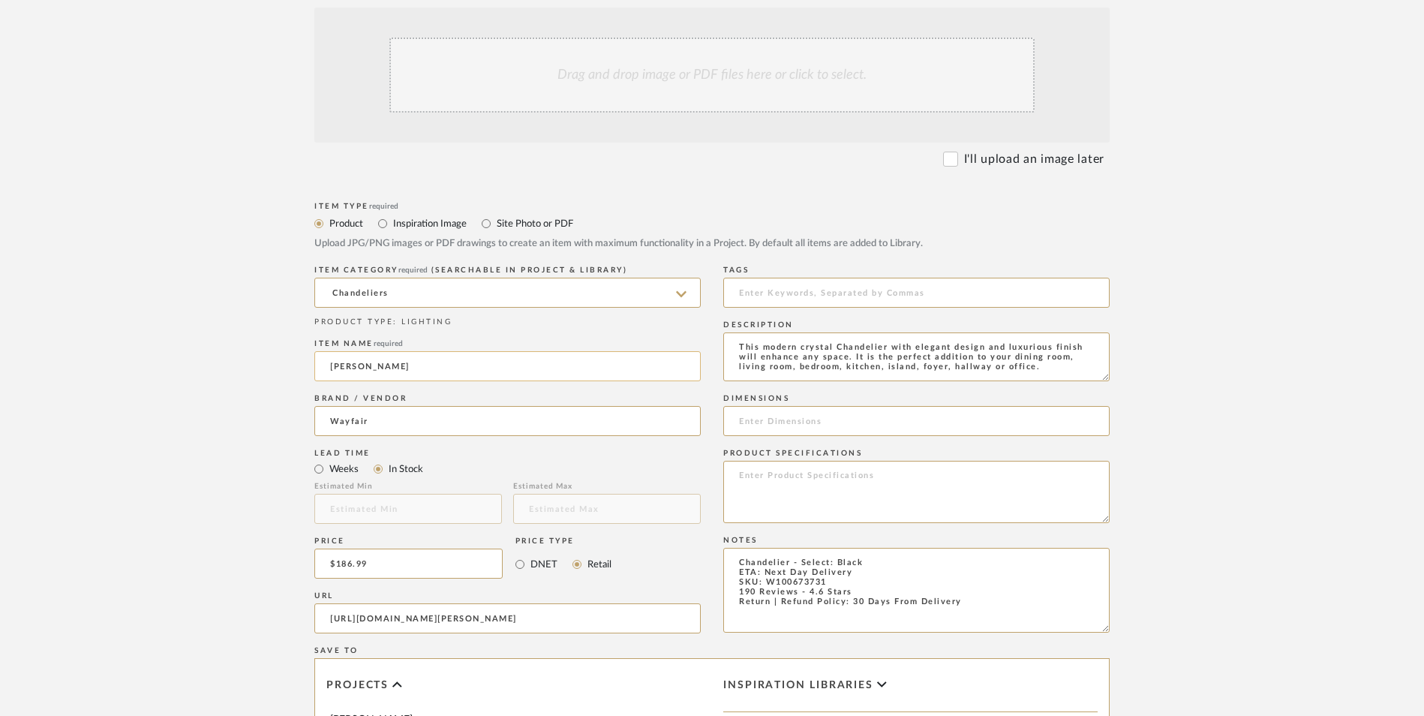
scroll to position [300, 0]
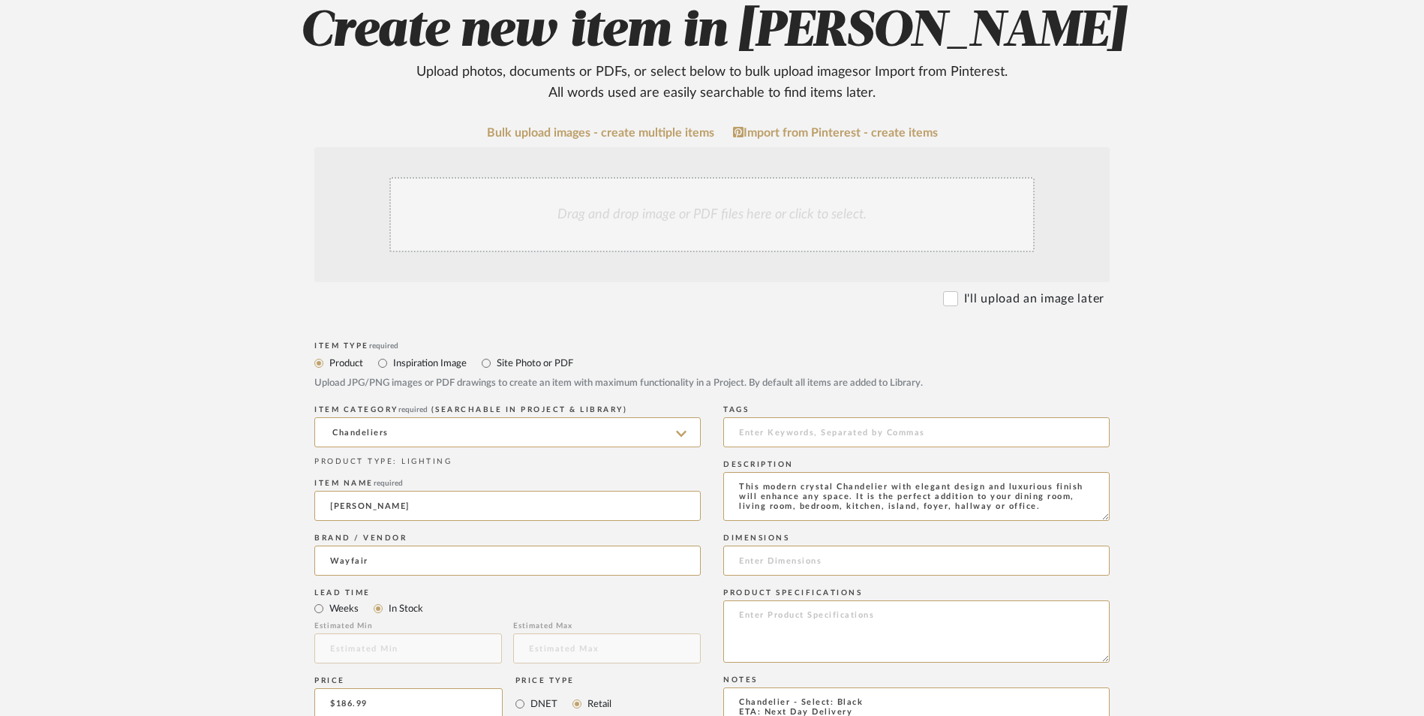
type textarea "This modern crystal Chandelier with elegant design and luxurious finish will en…"
click at [675, 177] on div "Drag and drop image or PDF files here or click to select." at bounding box center [712, 214] width 645 height 75
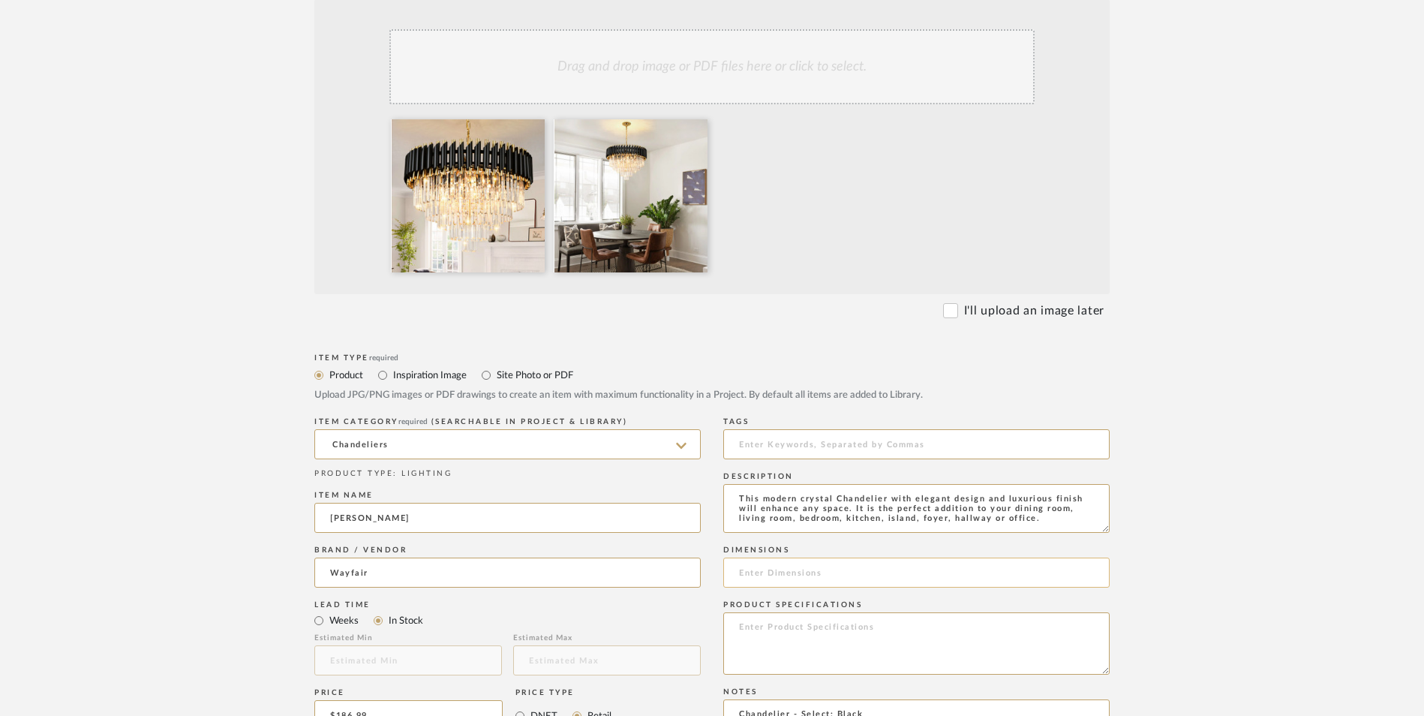
scroll to position [450, 0]
click at [819, 555] on input at bounding box center [916, 570] width 387 height 30
paste input "15.7'' H X 23.6'' W X 23.6'' D"
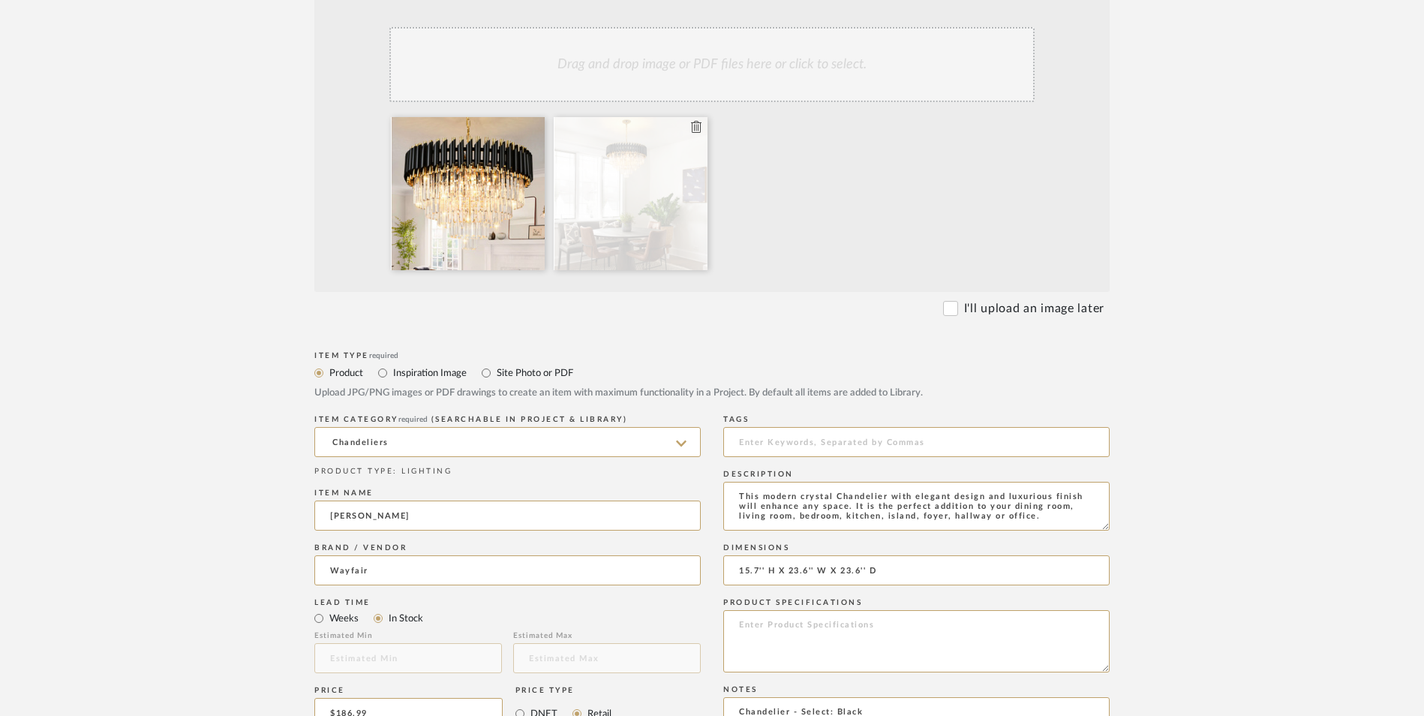
type input "15.7'' H X 23.6'' W X 23.6'' D"
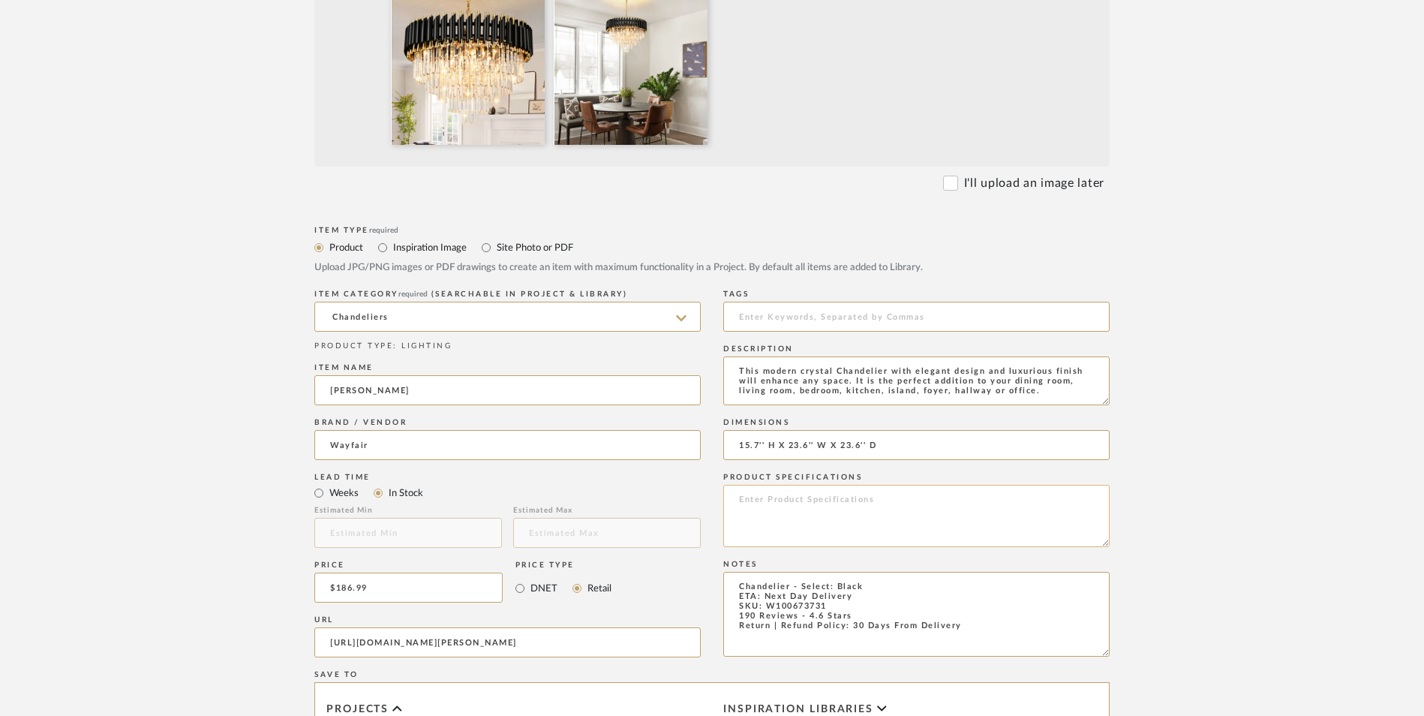
scroll to position [600, 0]
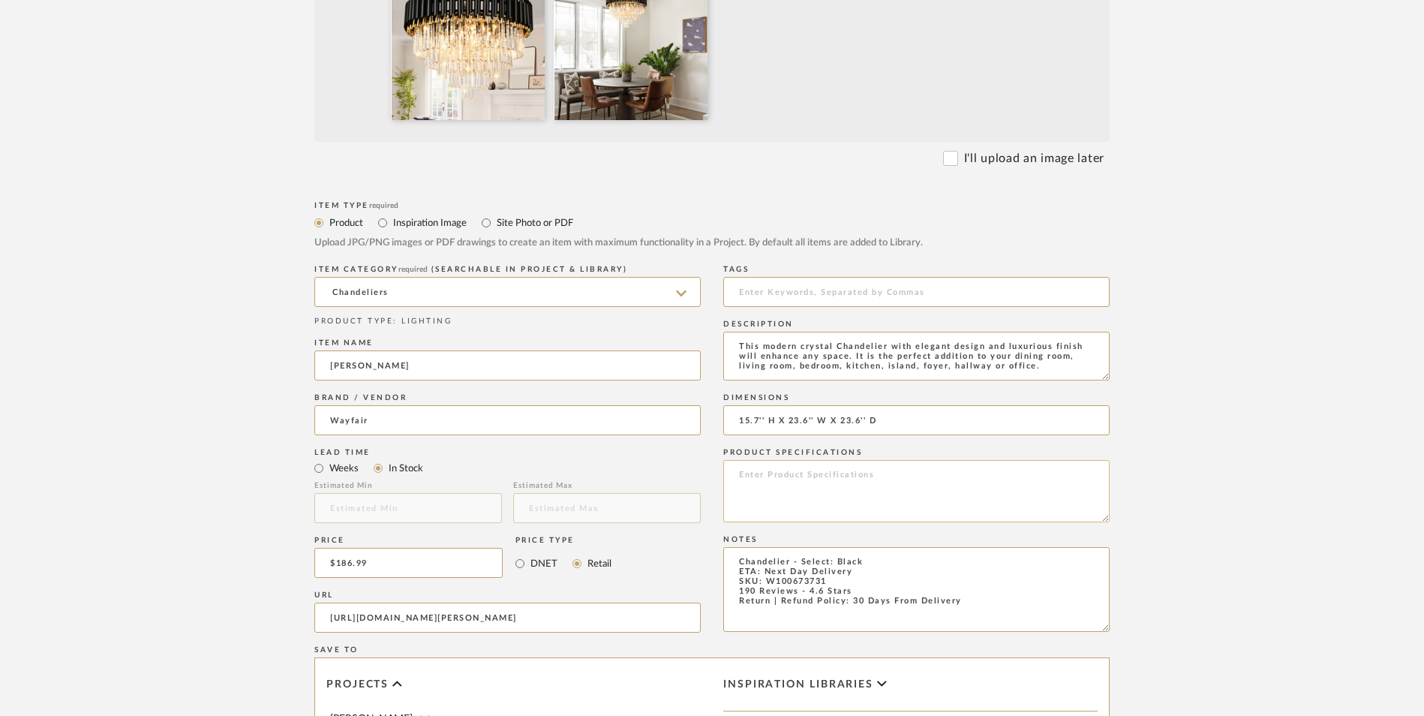
click at [830, 460] on textarea at bounding box center [916, 491] width 387 height 62
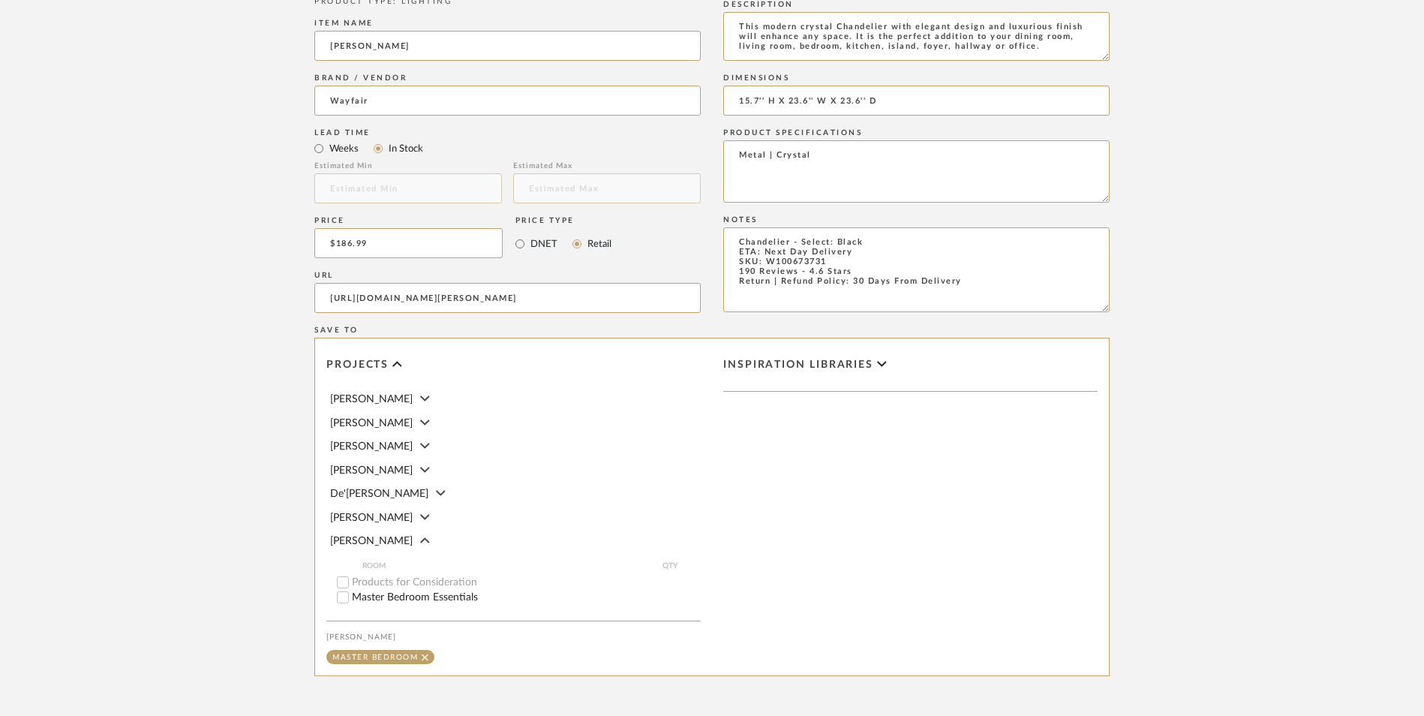
scroll to position [944, 0]
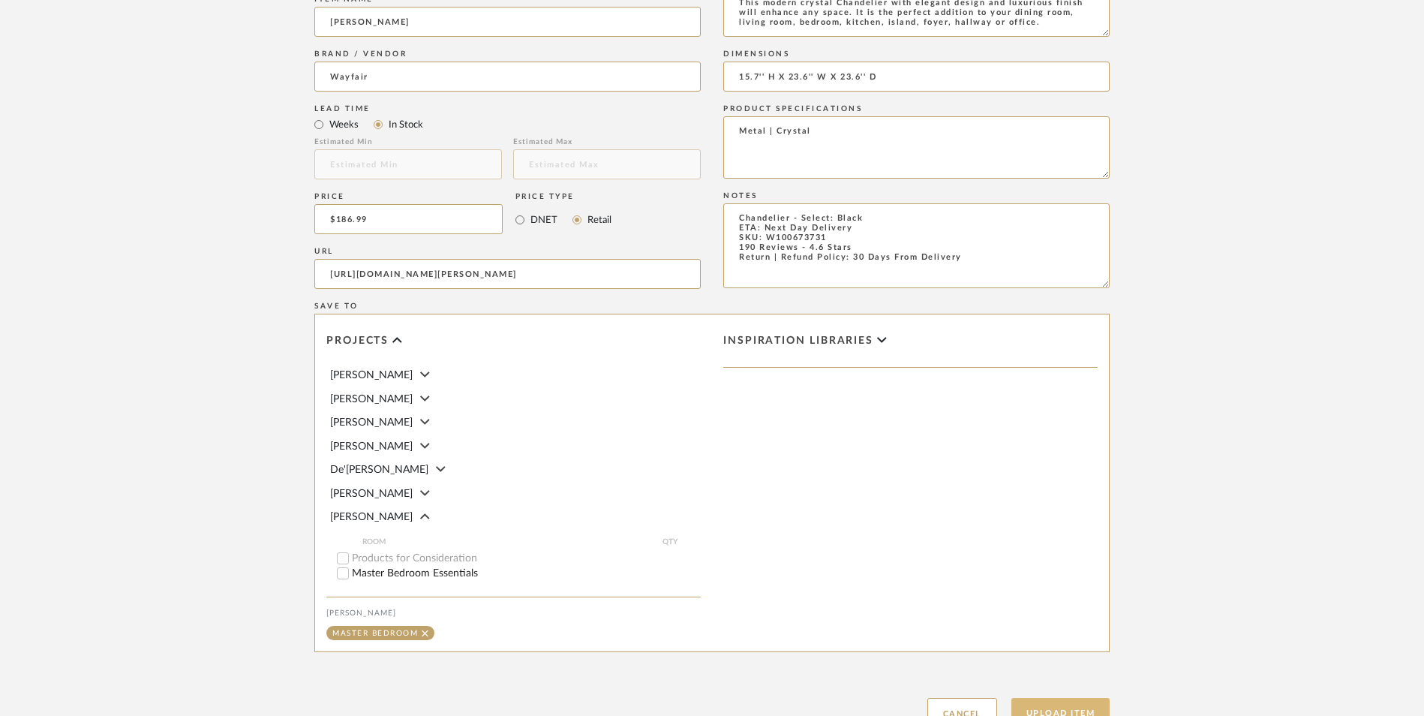
type textarea "Metal | Crystal"
click at [1063, 698] on button "Upload Item" at bounding box center [1061, 713] width 99 height 31
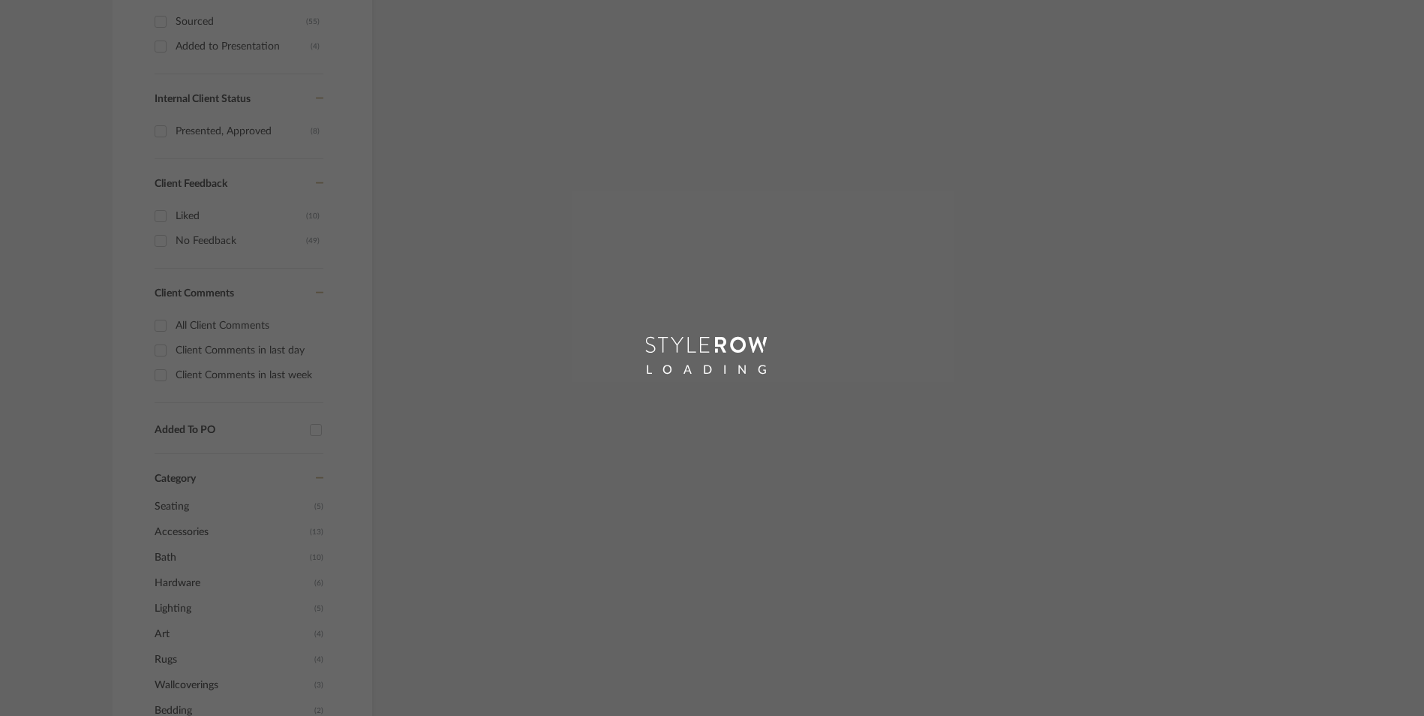
scroll to position [681, 0]
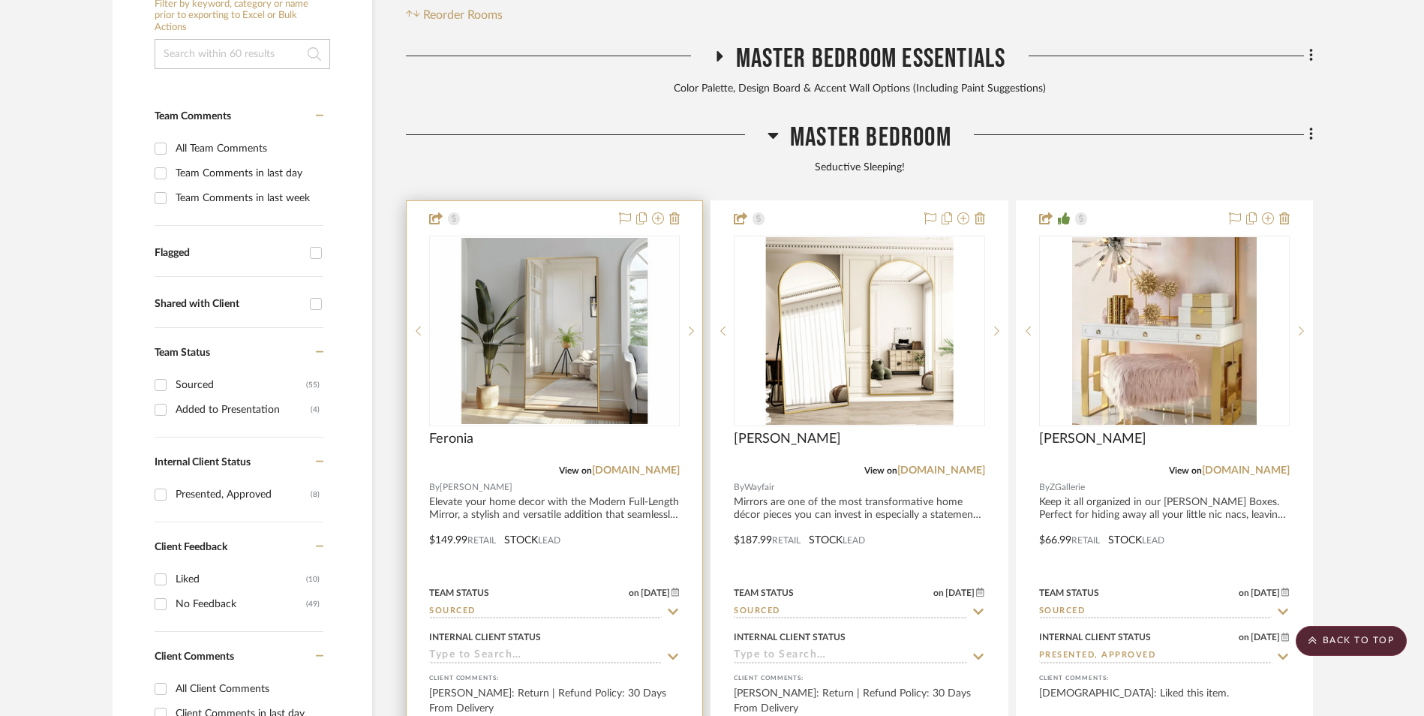
scroll to position [457, 0]
click at [627, 465] on link "[DOMAIN_NAME]" at bounding box center [636, 470] width 88 height 11
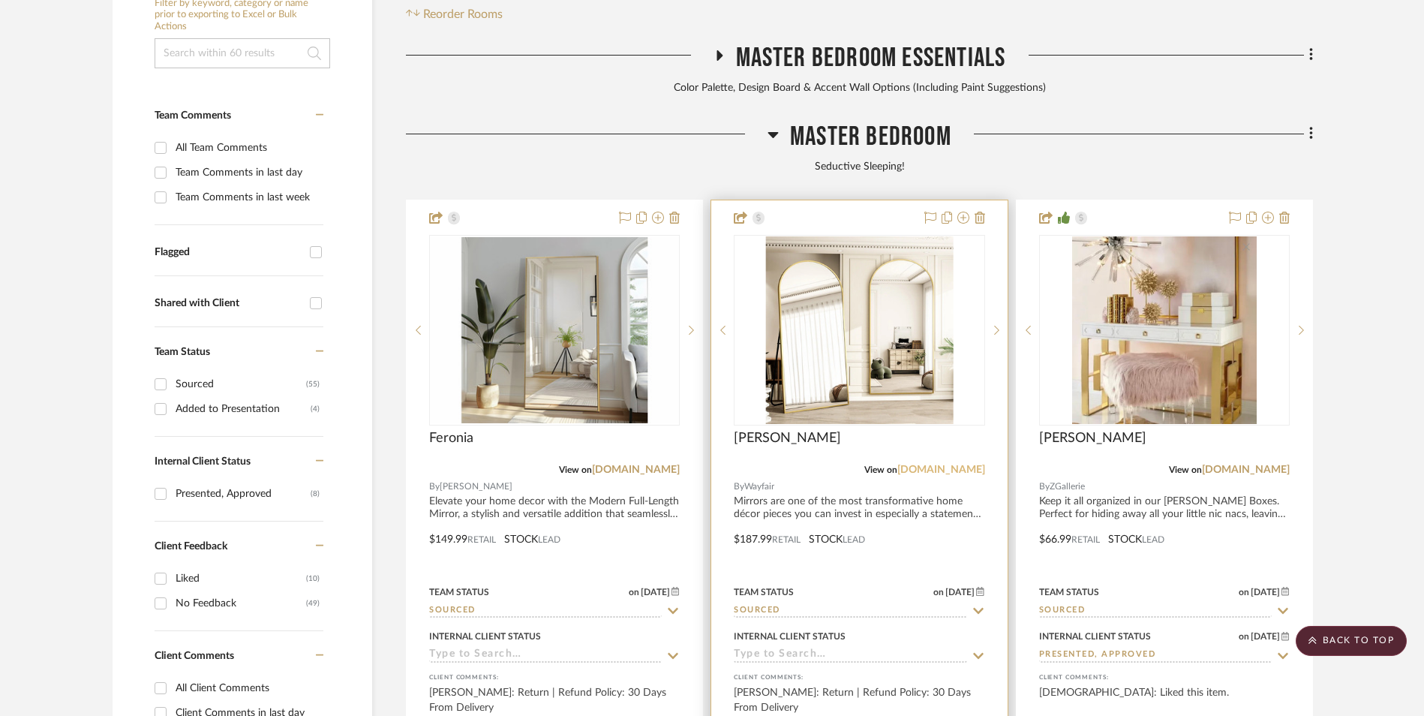
click at [958, 465] on link "[DOMAIN_NAME]" at bounding box center [942, 470] width 88 height 11
click at [823, 246] on img "0" at bounding box center [859, 330] width 188 height 188
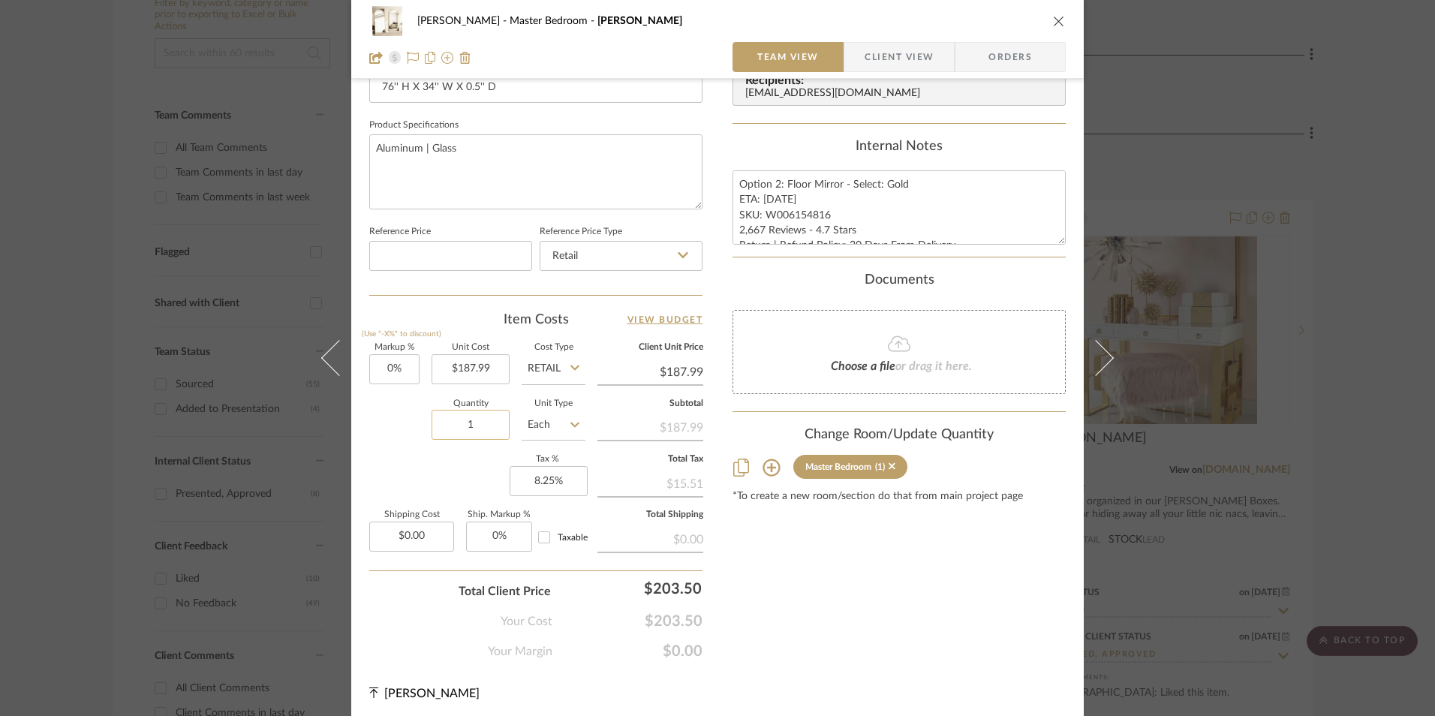
scroll to position [681, 0]
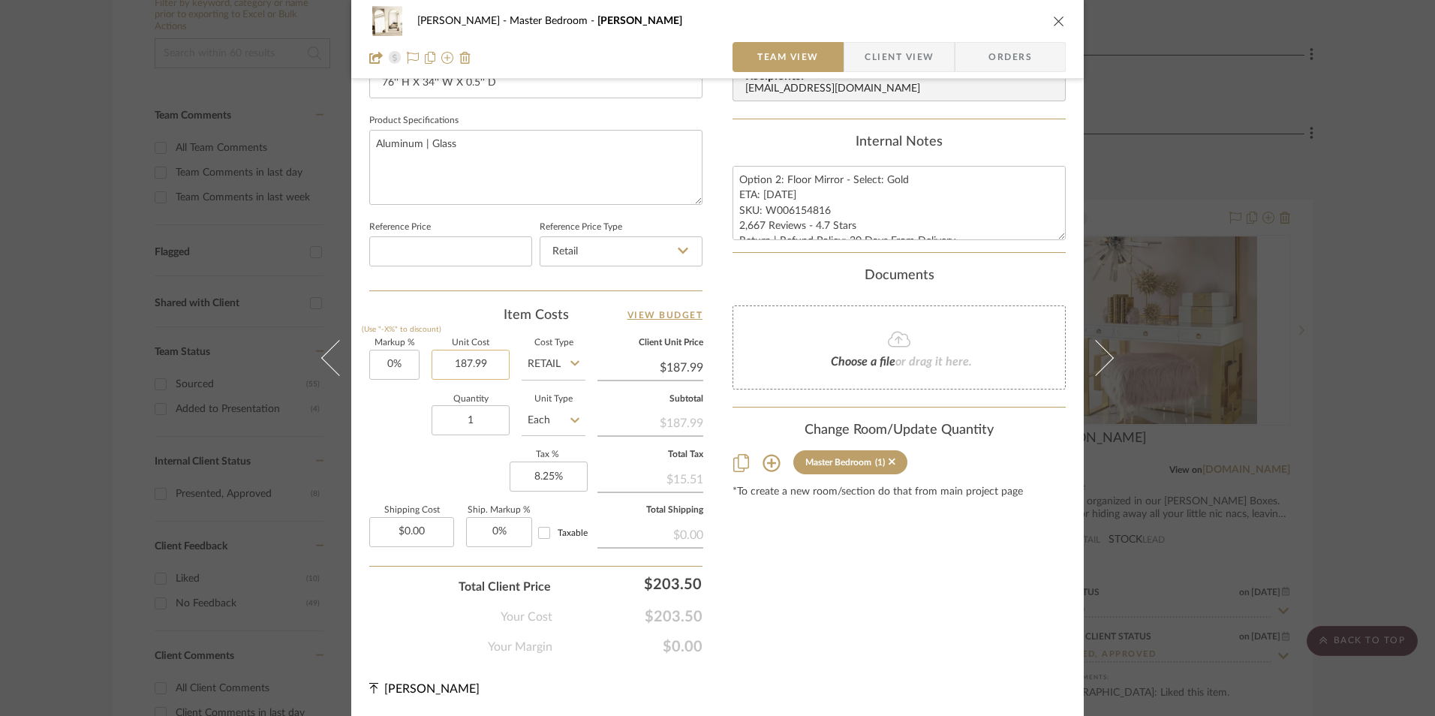
click at [476, 362] on input "187.99" at bounding box center [471, 365] width 78 height 30
click at [826, 531] on div "Content here copies to Client View - confirm visibility there. Show in Client D…" at bounding box center [898, 38] width 333 height 1235
type input "$216.99"
drag, startPoint x: 777, startPoint y: 193, endPoint x: 760, endPoint y: 194, distance: 16.5
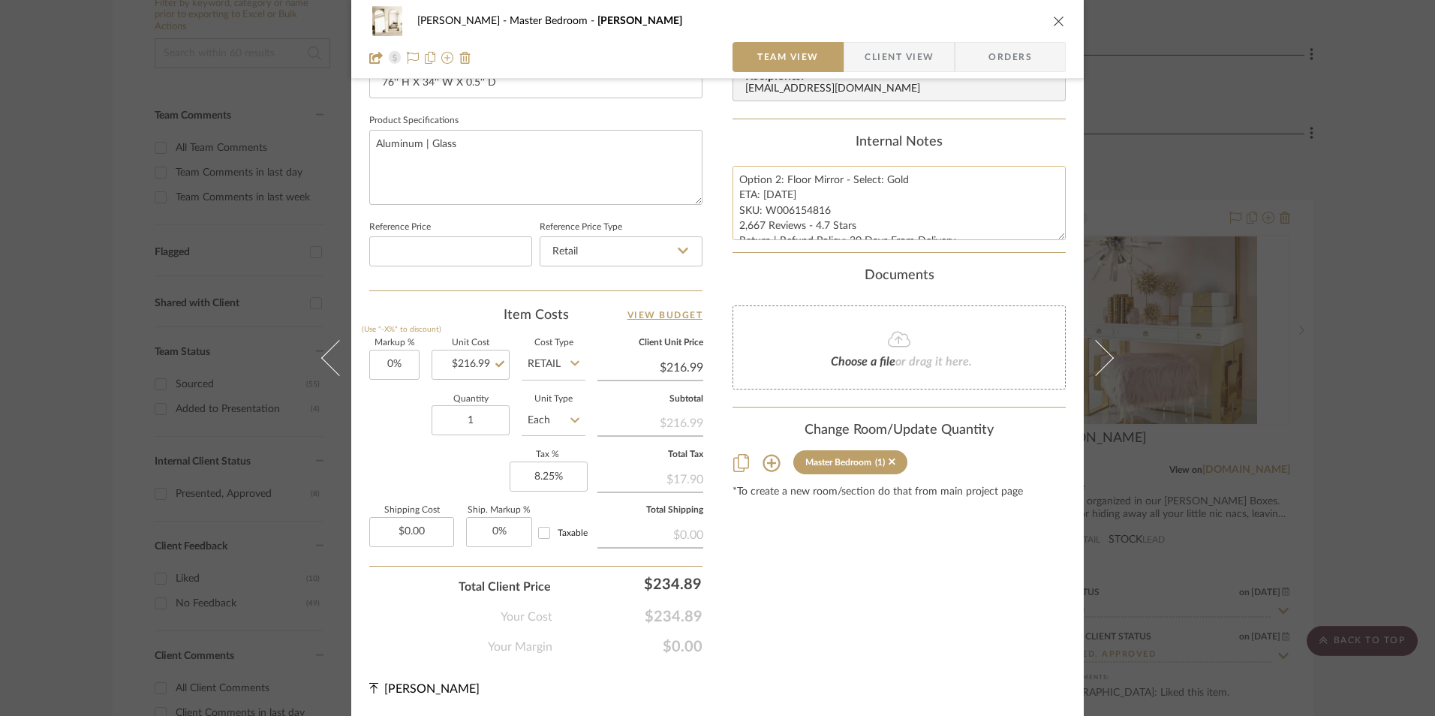
click at [760, 194] on textarea "Option 2: Floor Mirror - Select: Gold ETA: [DATE] SKU: W006154816 2,667 Reviews…" at bounding box center [898, 203] width 333 height 74
type textarea "Option 2: Floor Mirror - Select: Gold ETA: [DATE] SKU: W006154816 2,667 Reviews…"
click at [833, 121] on div "Content here copies to Client View - confirm visibility there. Show in Client D…" at bounding box center [898, 38] width 333 height 1235
click at [1055, 20] on icon "close" at bounding box center [1059, 21] width 12 height 12
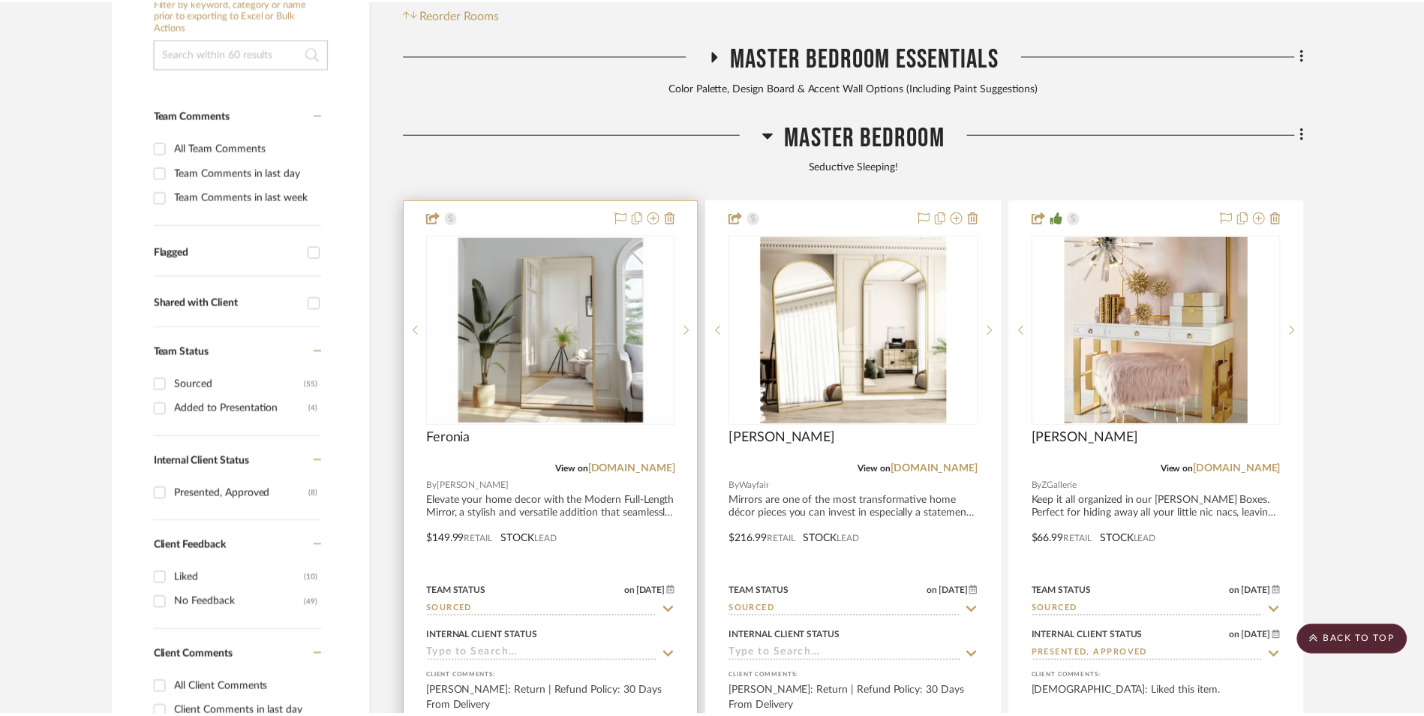
scroll to position [457, 0]
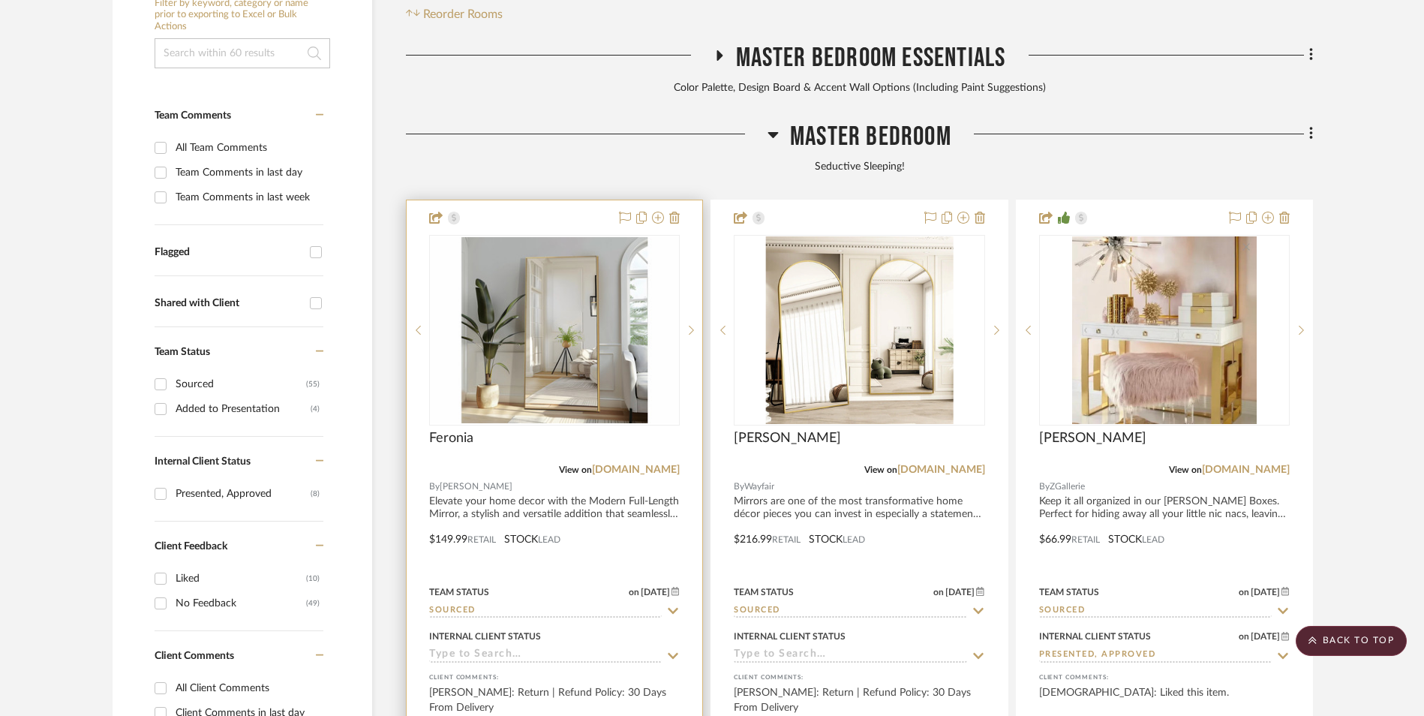
click at [462, 237] on img "0" at bounding box center [555, 330] width 248 height 186
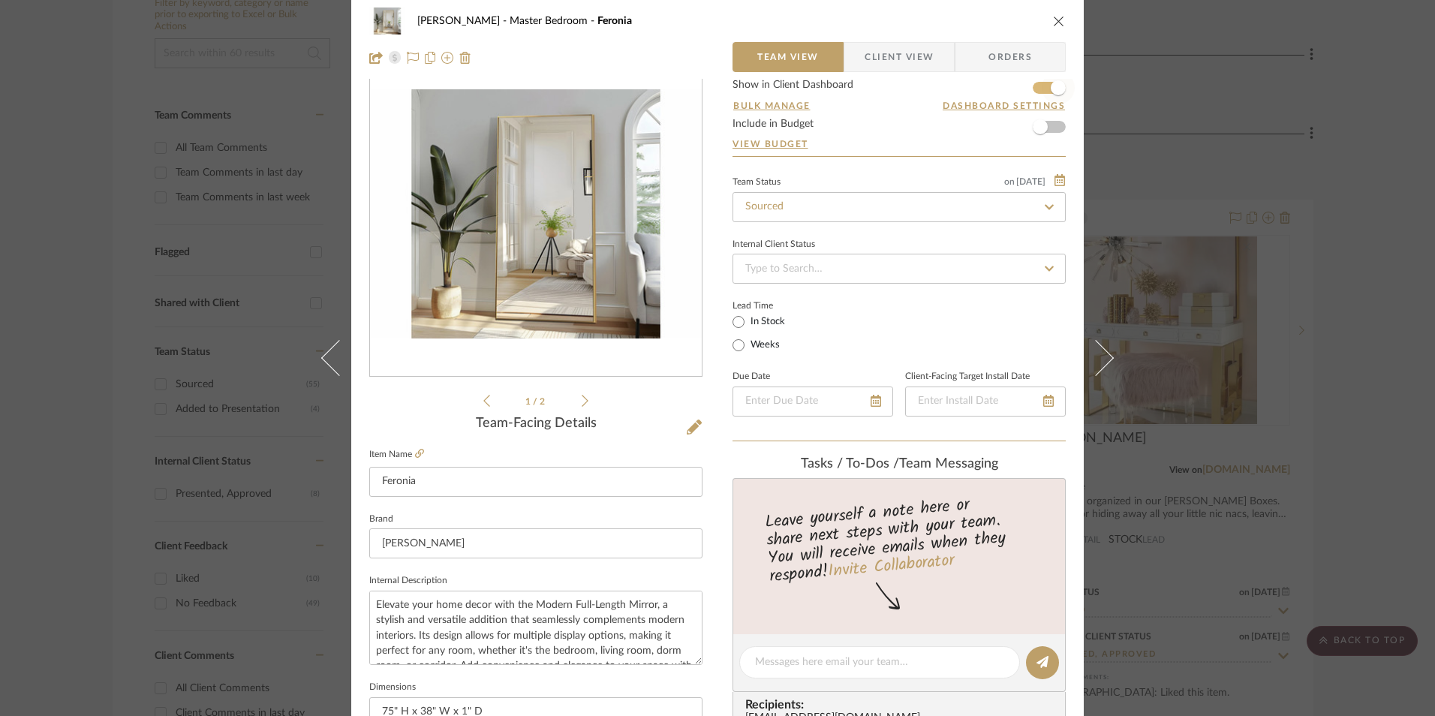
scroll to position [0, 0]
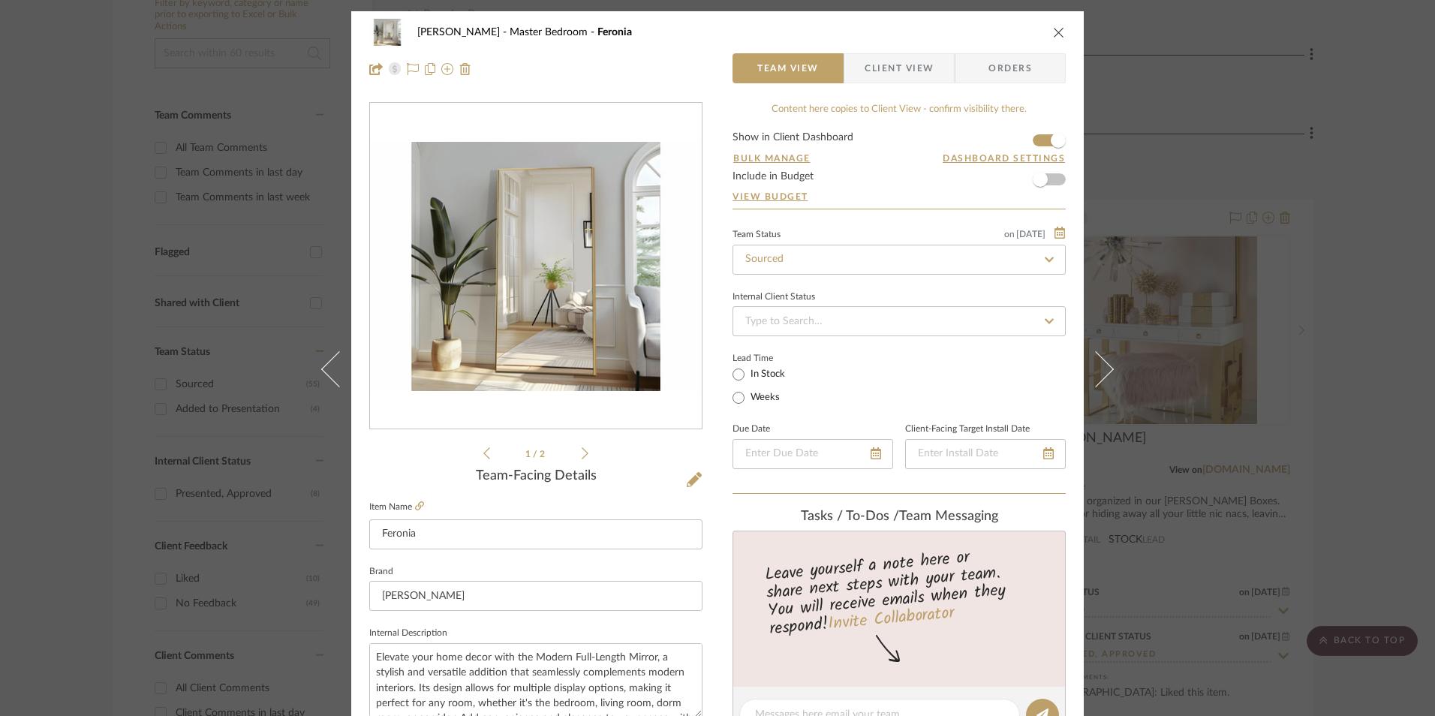
click at [1053, 32] on icon "close" at bounding box center [1059, 32] width 12 height 12
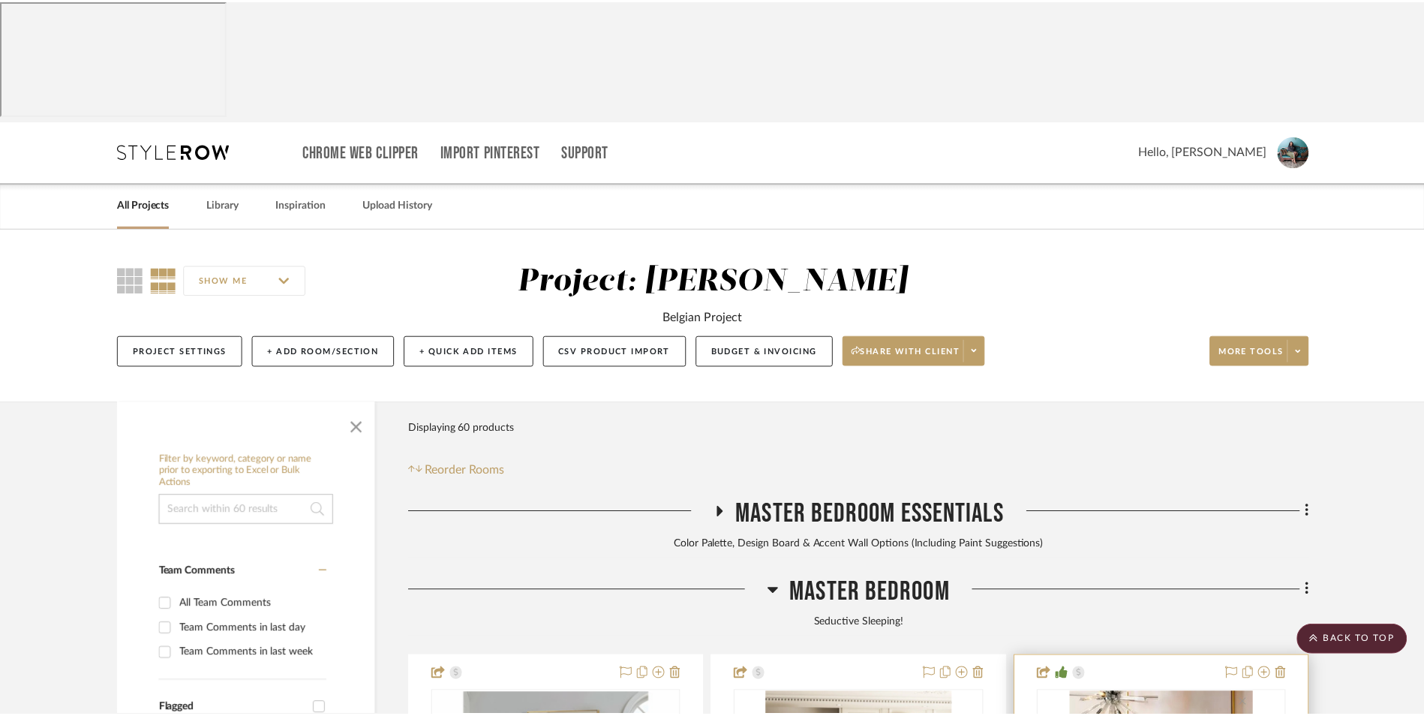
scroll to position [457, 0]
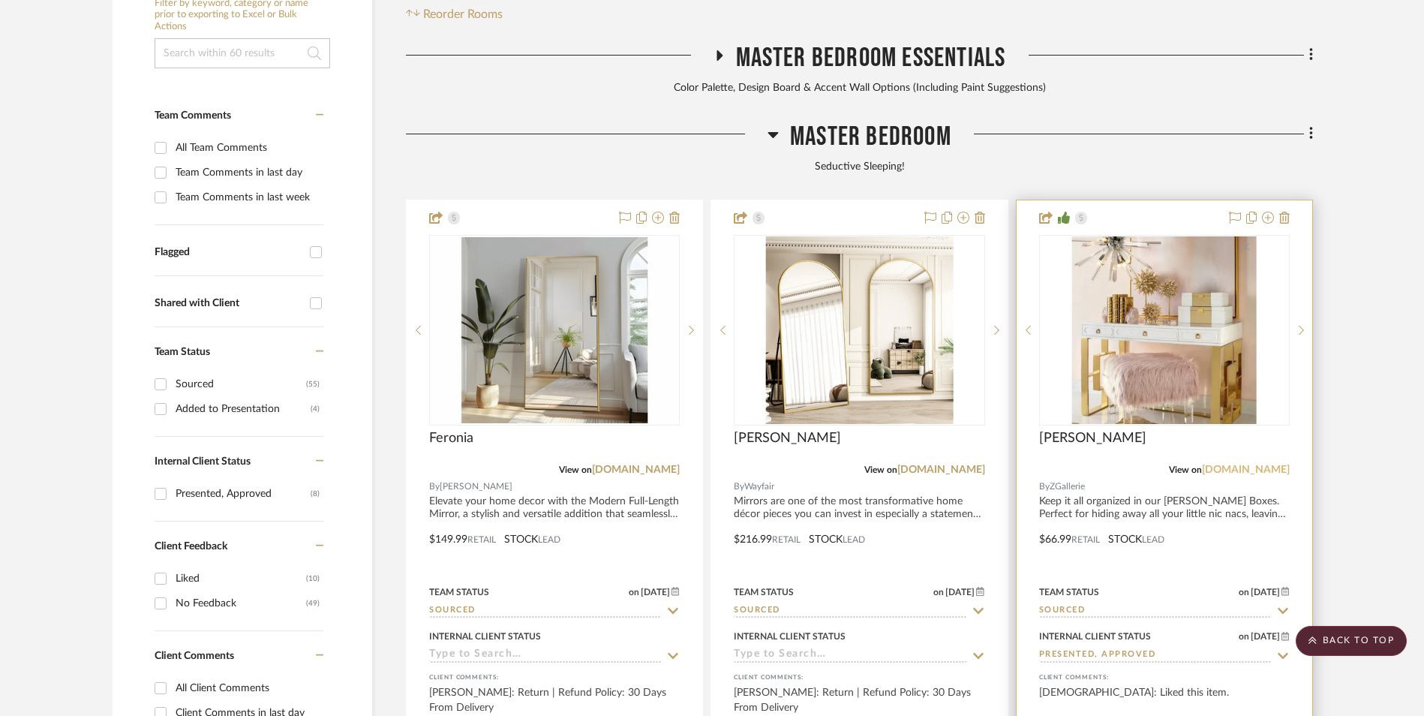
click at [1249, 465] on link "[DOMAIN_NAME]" at bounding box center [1246, 470] width 88 height 11
click at [1157, 247] on img "0" at bounding box center [1164, 330] width 185 height 188
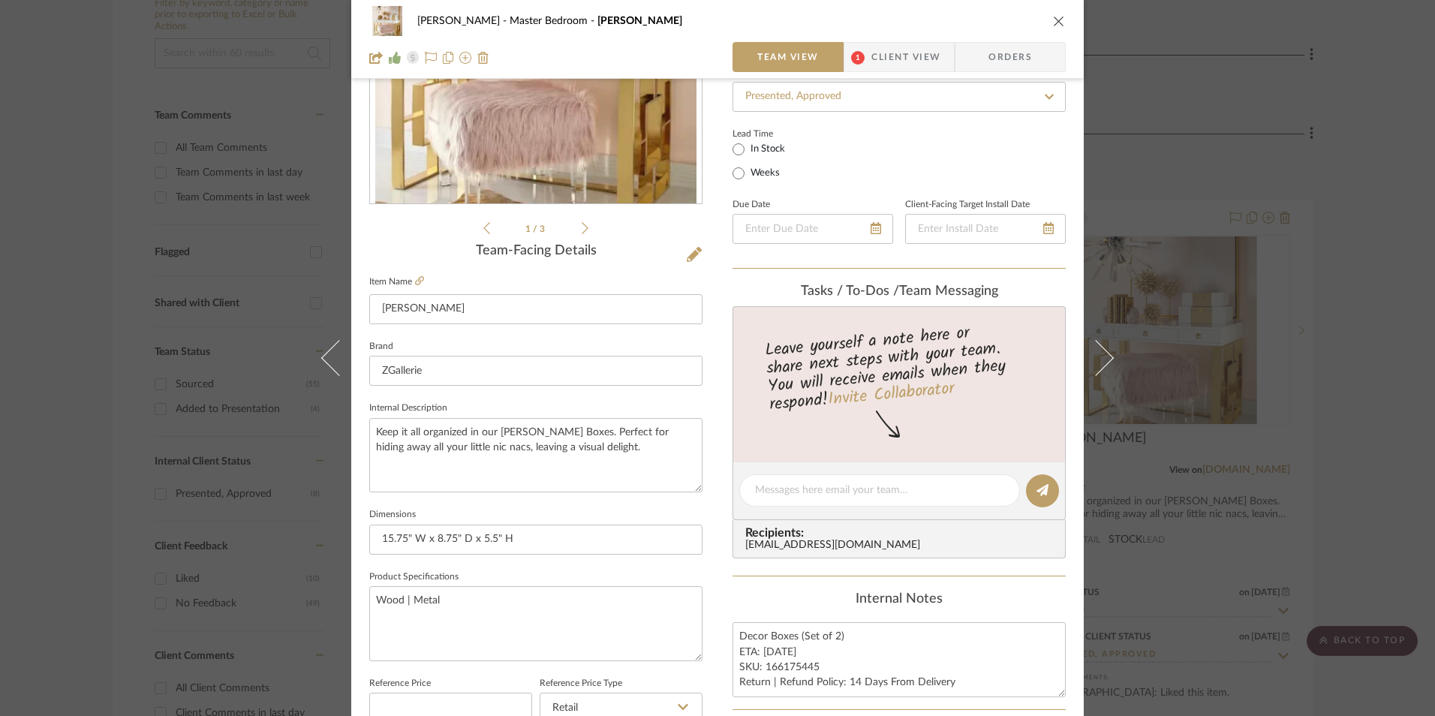
scroll to position [600, 0]
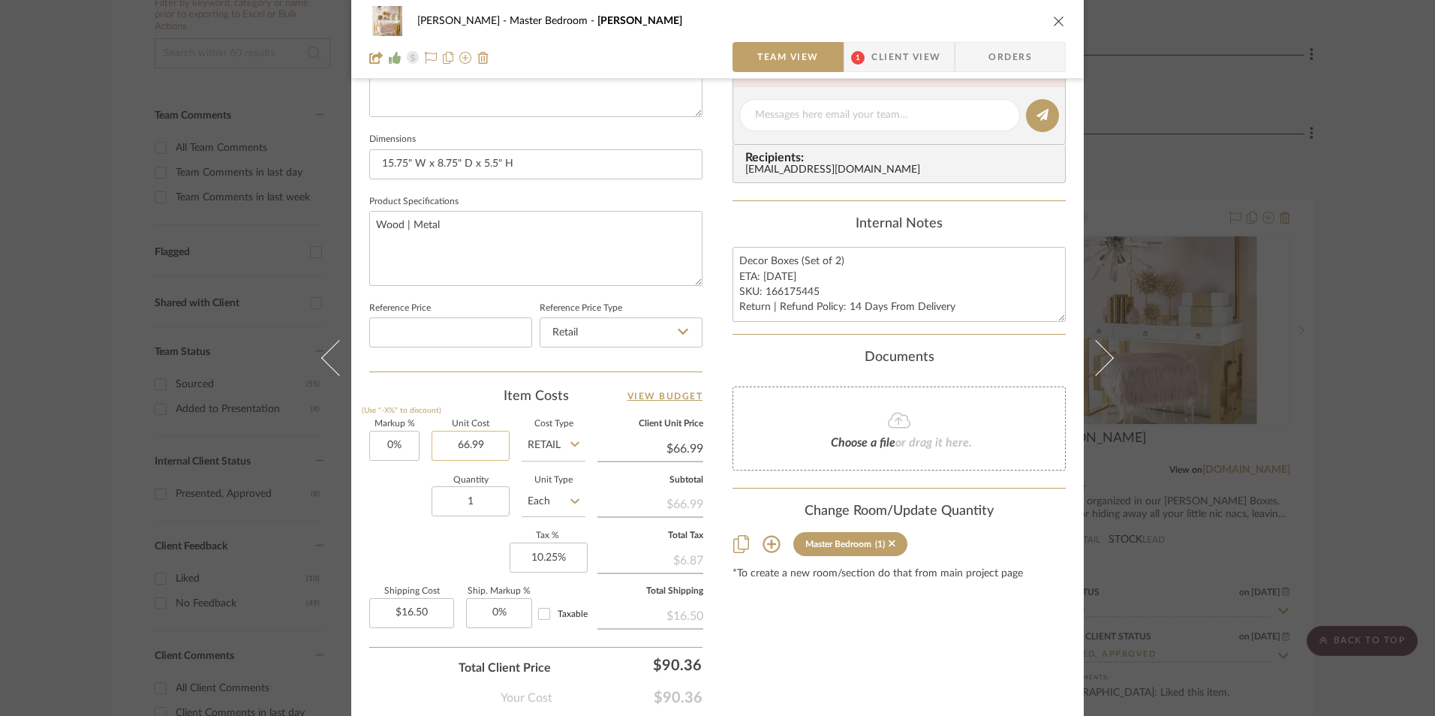
click at [488, 450] on input "66.99" at bounding box center [471, 446] width 78 height 30
type input "$70.99"
click at [843, 613] on div "Content here copies to Client View - confirm visibility there. Show in Client D…" at bounding box center [898, 119] width 333 height 1235
type input "$70.99"
click at [771, 274] on textarea "Decor Boxes (Set of 2) ETA: [DATE] SKU: 166175445 Return | Refund Policy: 14 Da…" at bounding box center [898, 284] width 333 height 74
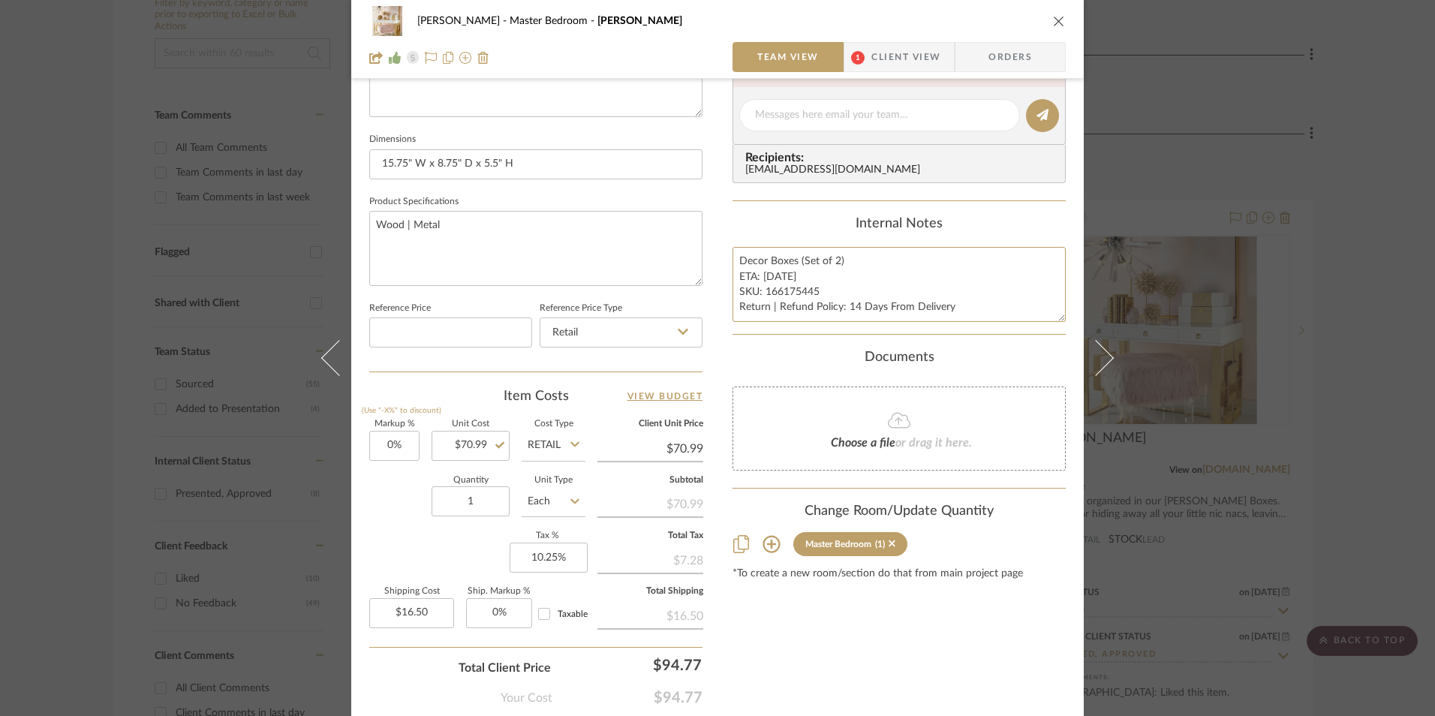
type textarea "Decor Boxes (Set of 2) ETA: [DATE] SKU: 166175445 Return | Refund Policy: 14 Da…"
click at [822, 218] on div "Internal Notes" at bounding box center [898, 224] width 333 height 17
click at [1055, 24] on icon "close" at bounding box center [1059, 21] width 12 height 12
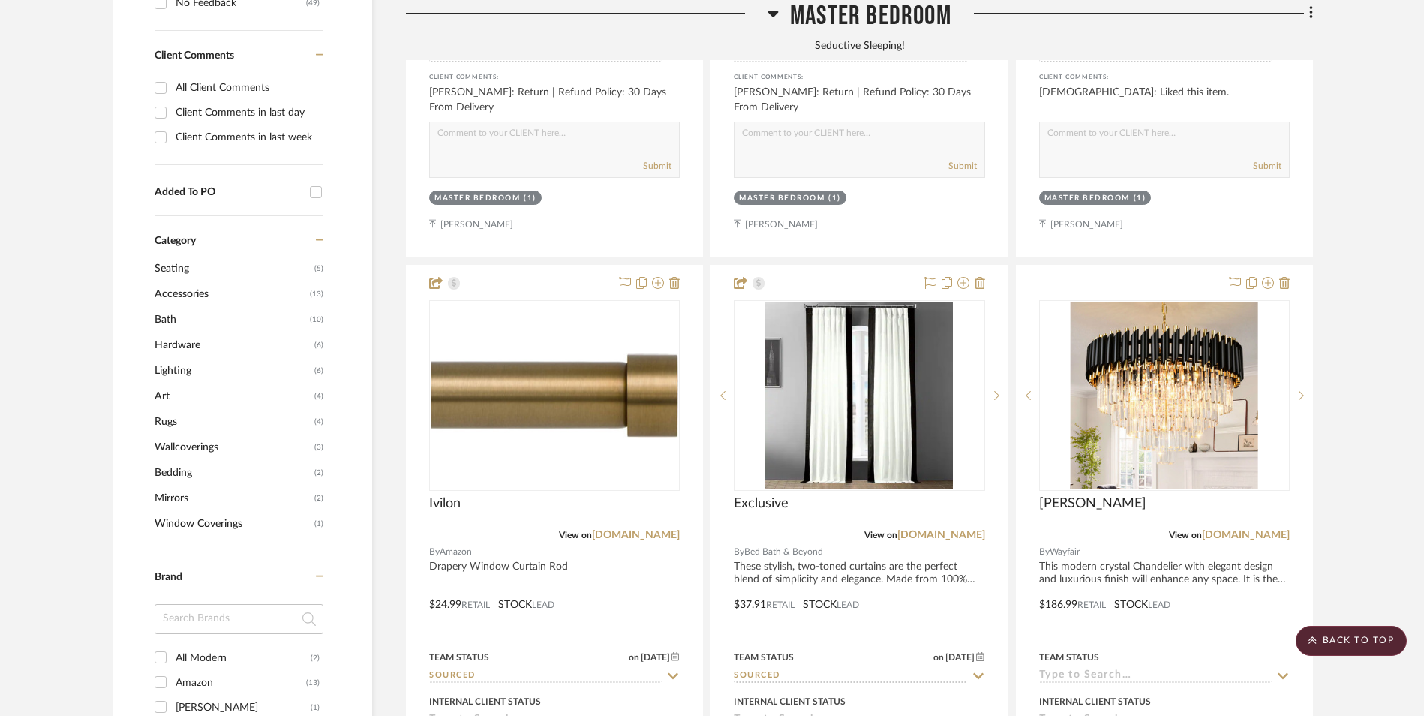
scroll to position [1208, 0]
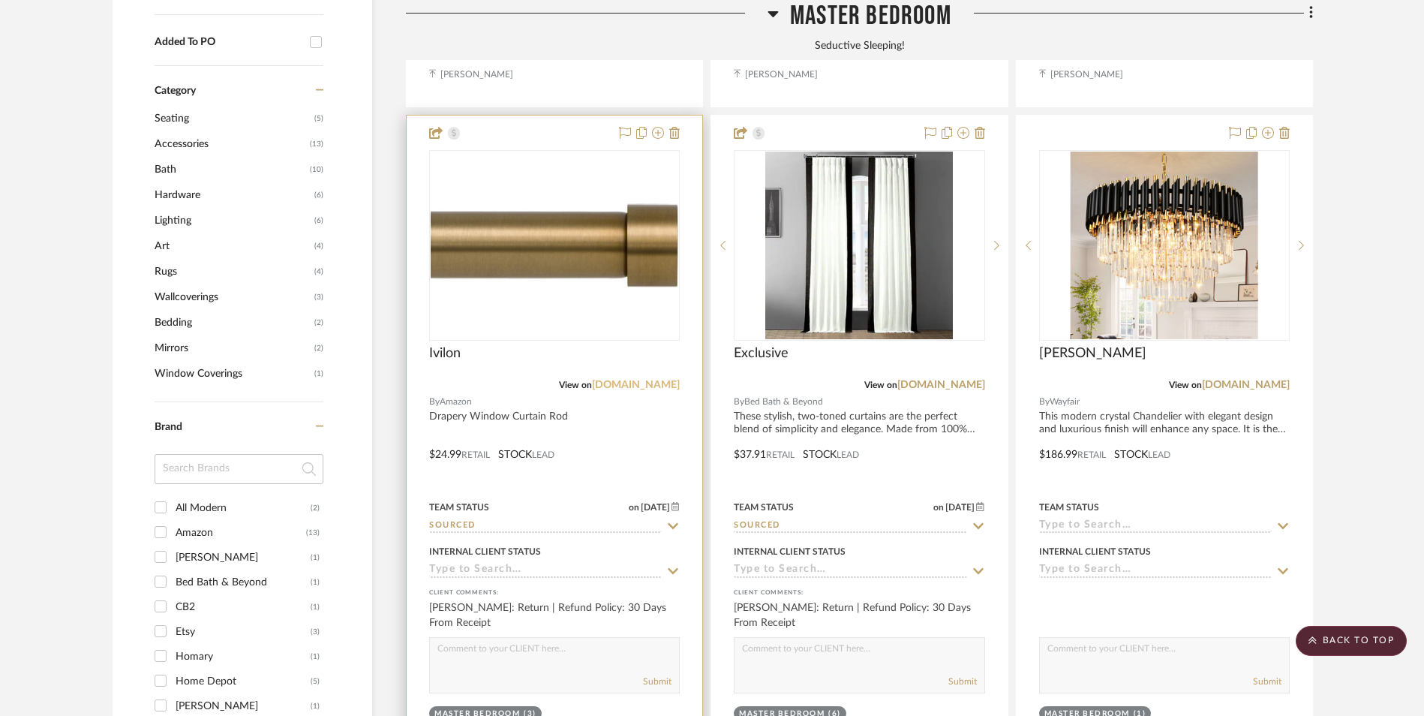
click at [669, 380] on link "[DOMAIN_NAME]" at bounding box center [636, 385] width 88 height 11
click at [562, 215] on div "0" at bounding box center [555, 245] width 250 height 189
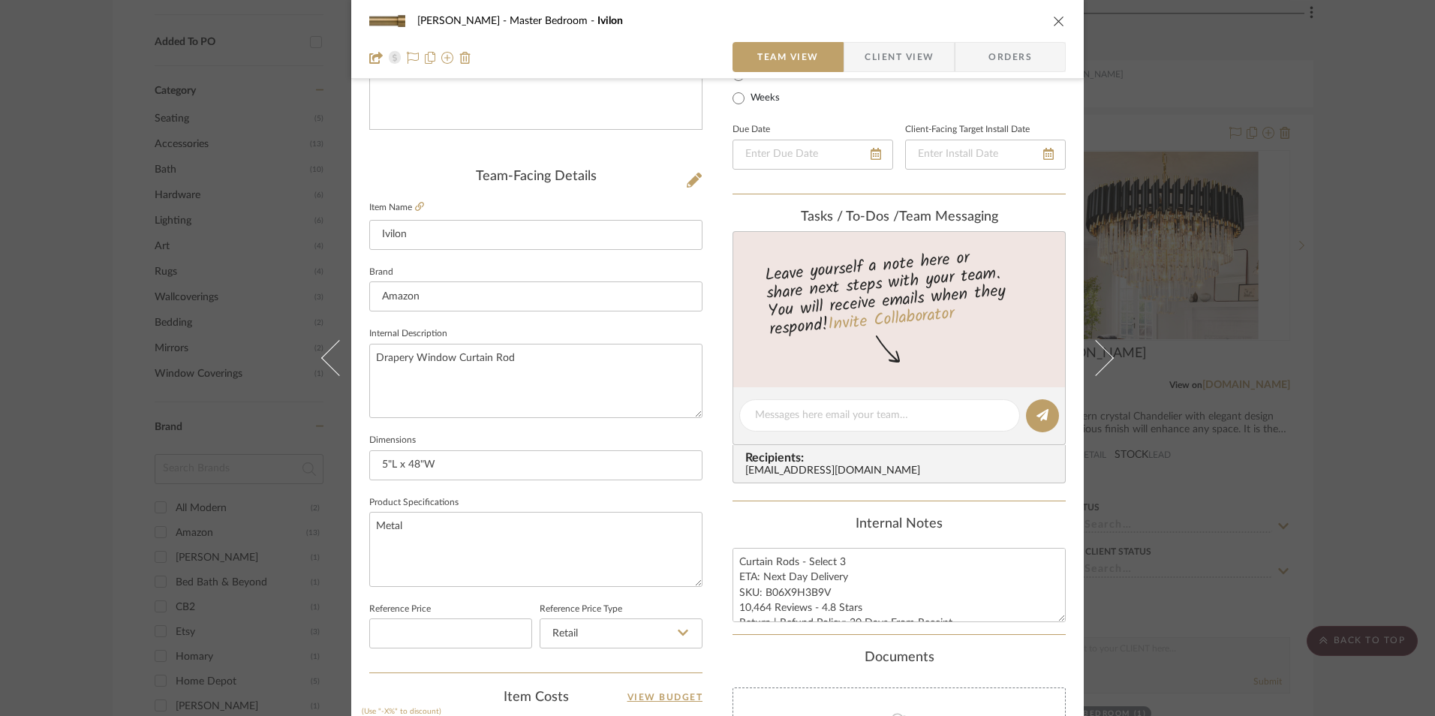
scroll to position [300, 0]
click at [1053, 21] on icon "close" at bounding box center [1059, 21] width 12 height 12
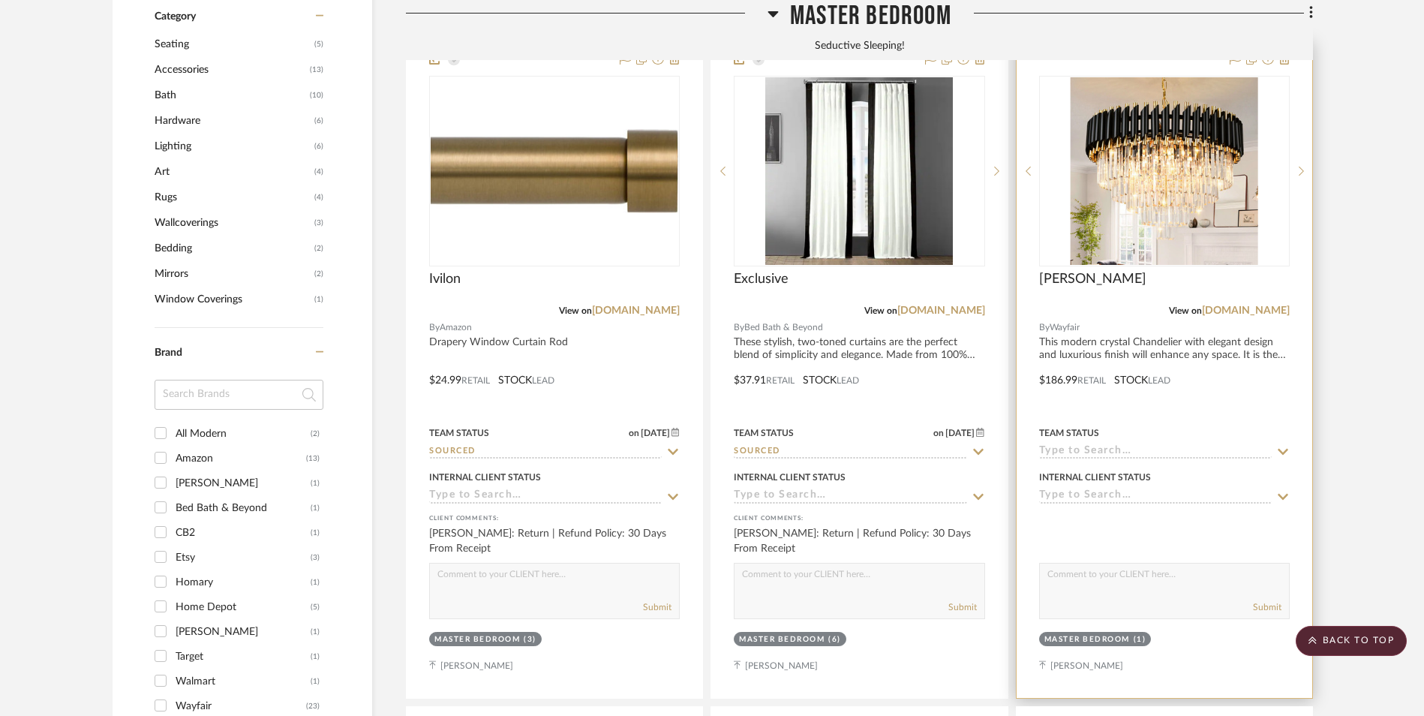
scroll to position [1283, 0]
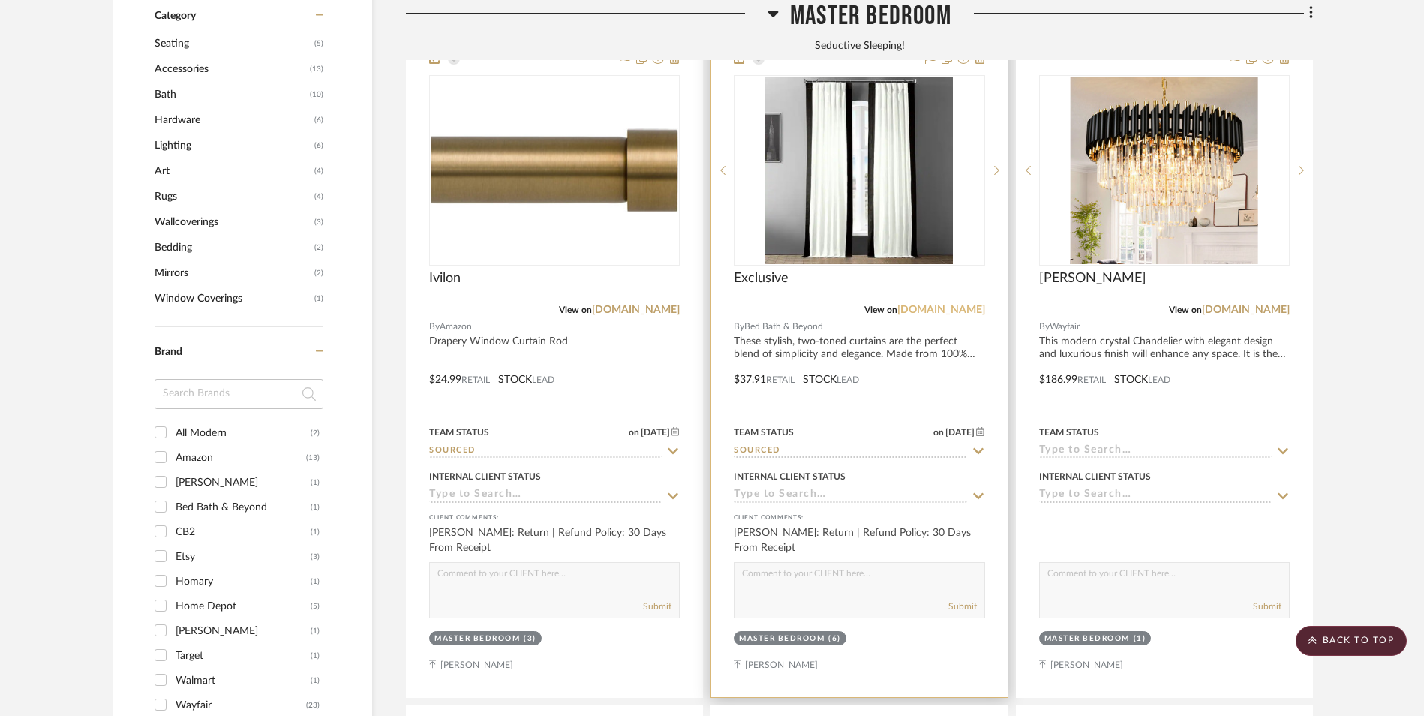
click at [906, 305] on link "[DOMAIN_NAME]" at bounding box center [942, 310] width 88 height 11
click at [863, 118] on img at bounding box center [859, 171] width 188 height 188
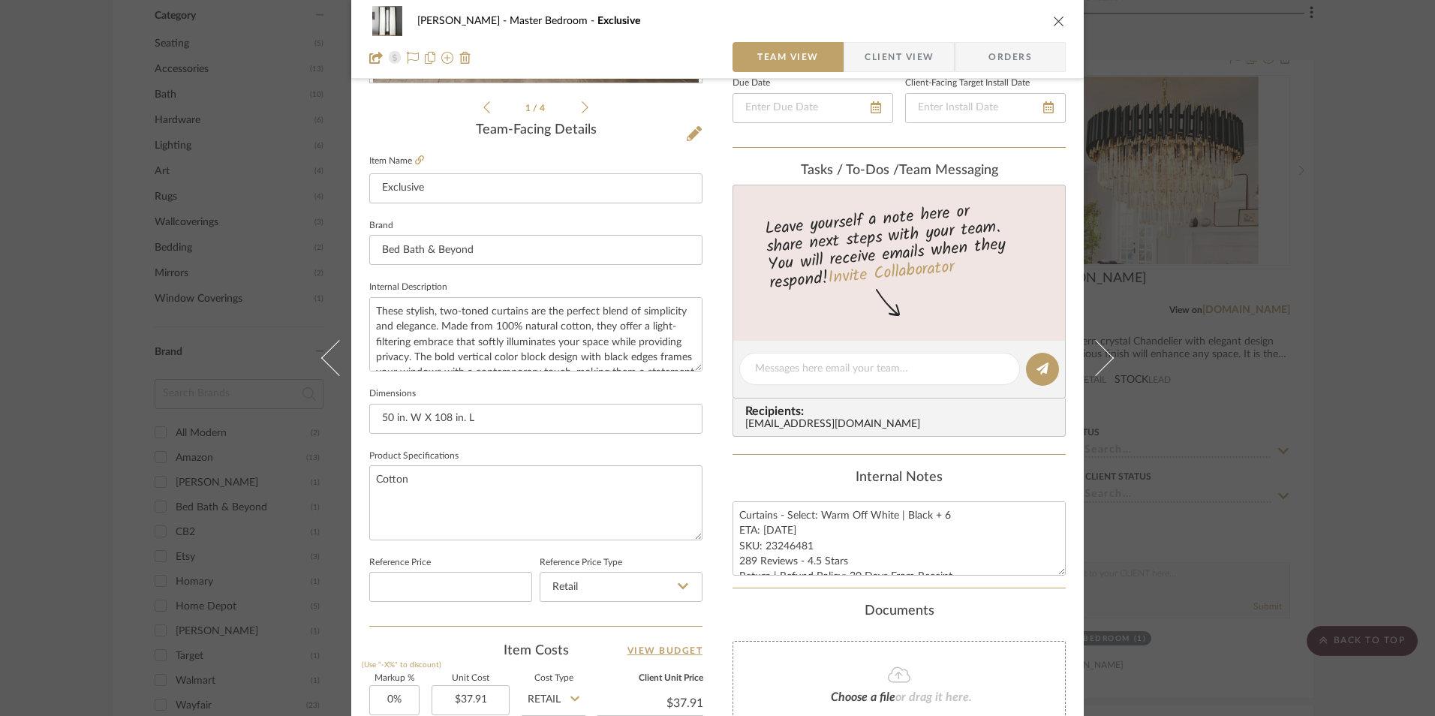
scroll to position [450, 0]
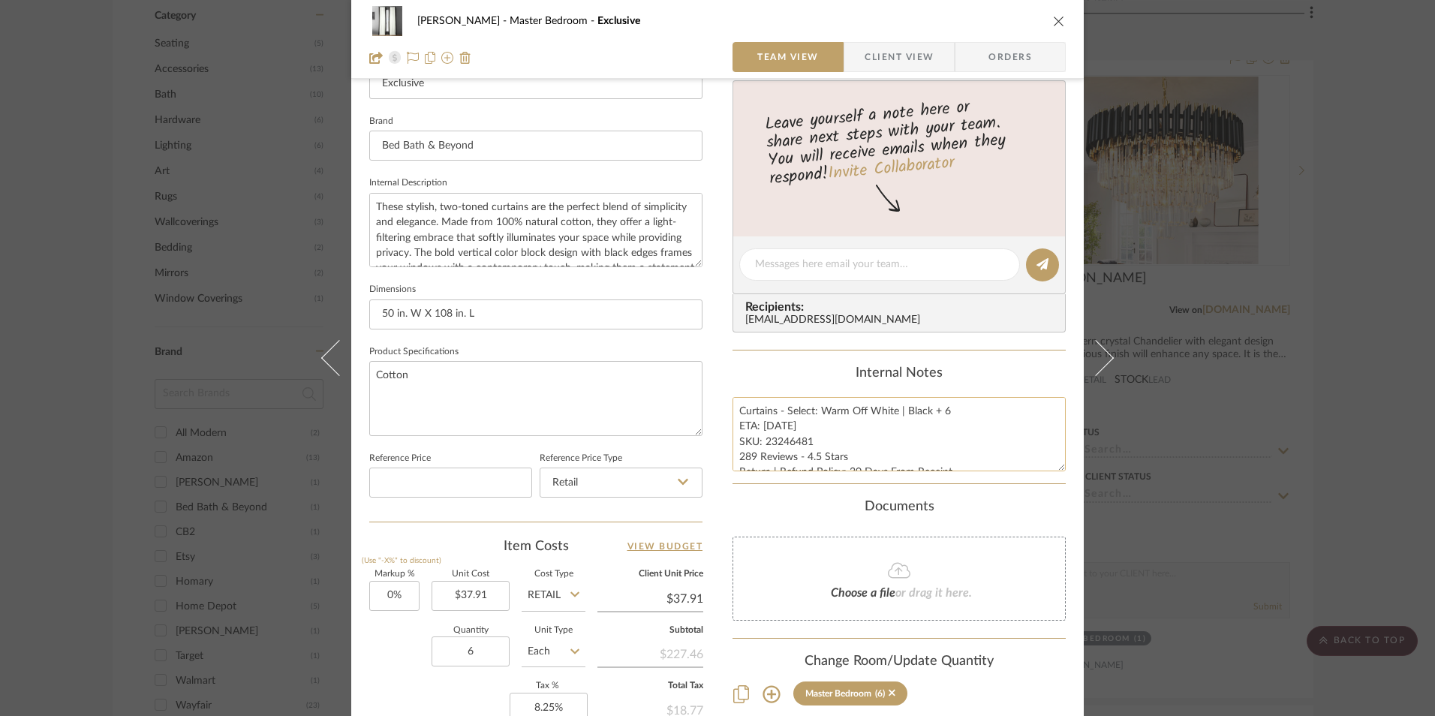
click at [773, 426] on textarea "Curtains - Select: Warm Off White | Black + 6 ETA: [DATE] SKU: 23246481 289 Rev…" at bounding box center [898, 434] width 333 height 74
type textarea "Curtains - Select: Warm Off White | Black + 6 ETA: [DATE] SKU: 23246481 289 Rev…"
click at [789, 368] on div "Internal Notes" at bounding box center [898, 373] width 333 height 17
click at [1055, 16] on icon "close" at bounding box center [1059, 21] width 12 height 12
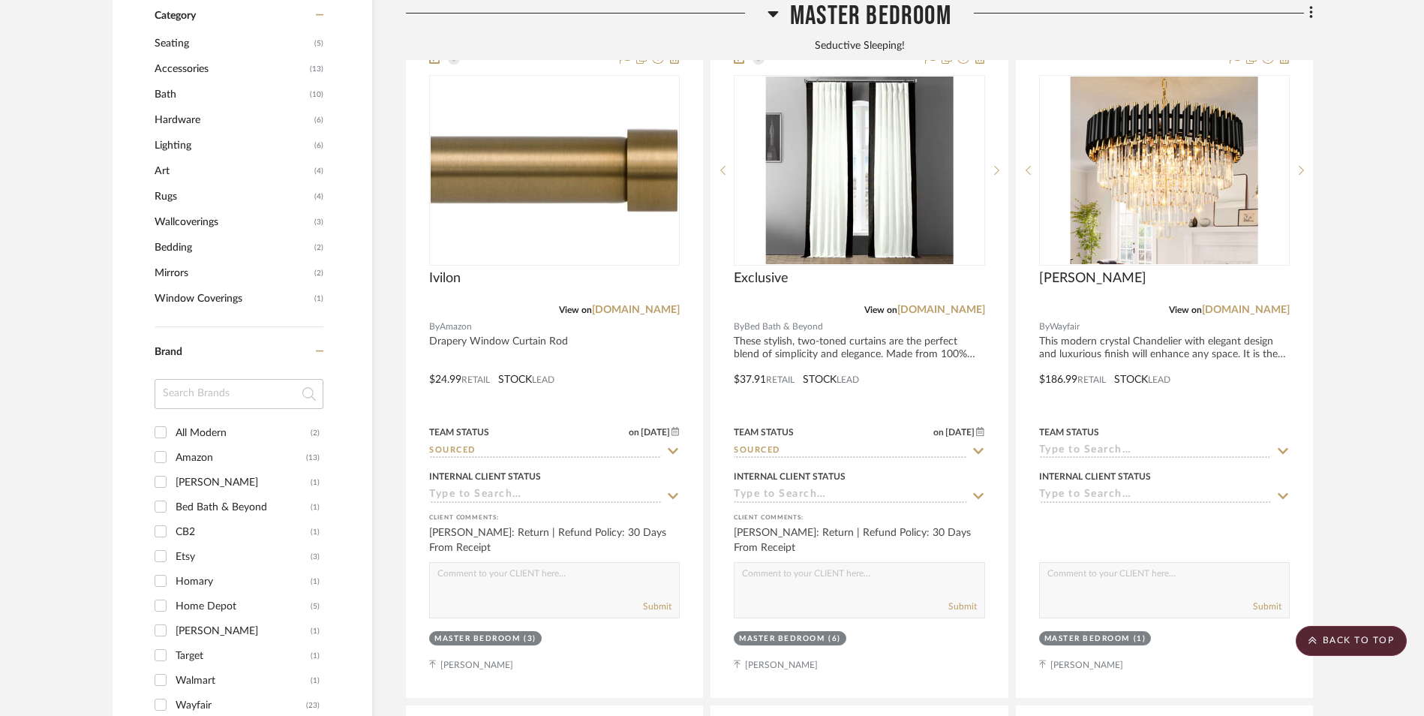
scroll to position [1132, 0]
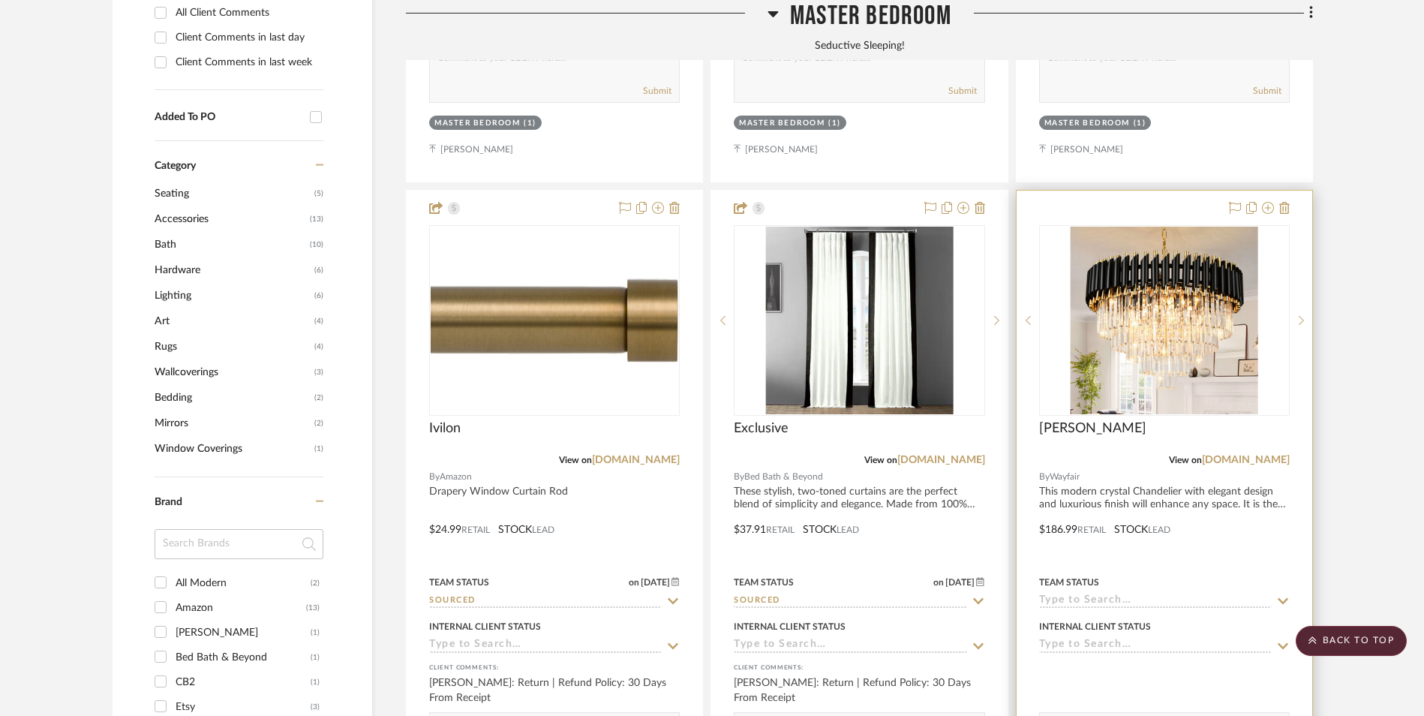
click at [1160, 227] on img "0" at bounding box center [1165, 321] width 188 height 188
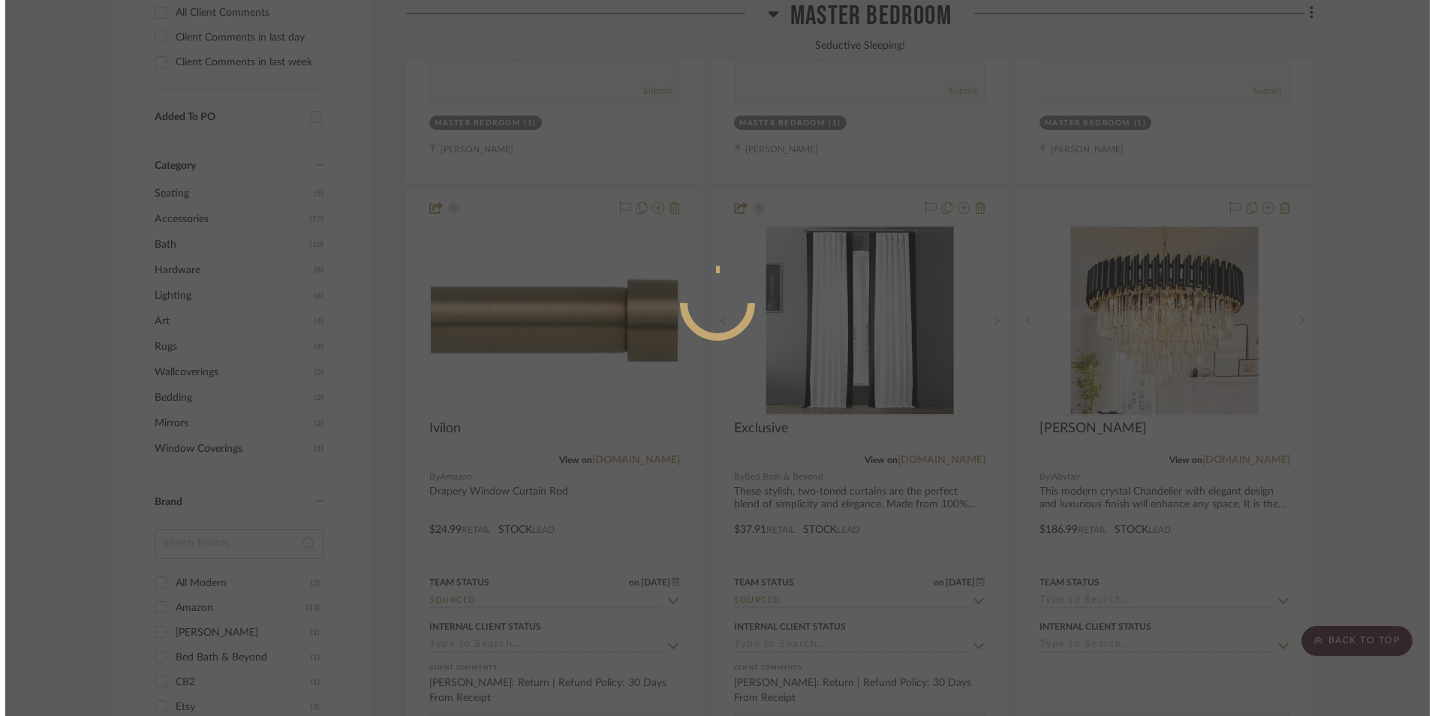
scroll to position [0, 0]
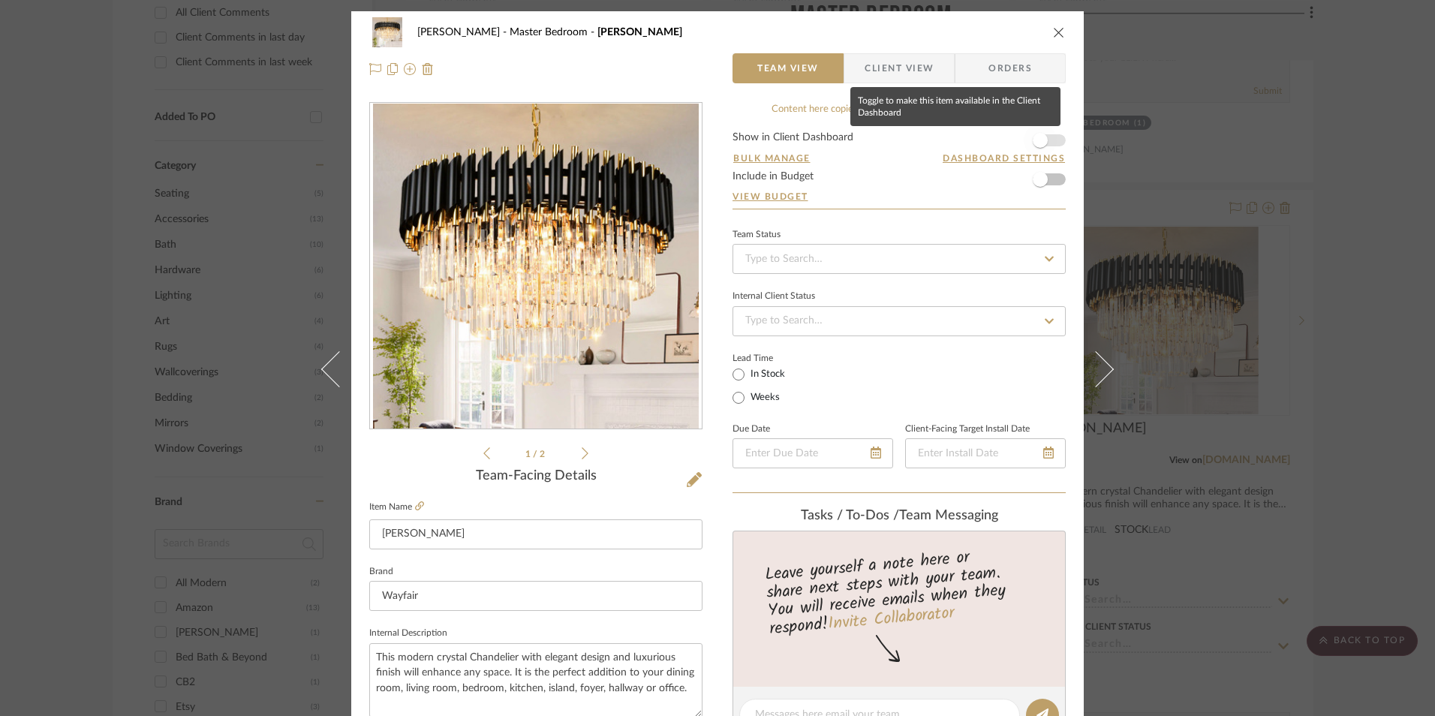
click at [1047, 134] on span "button" at bounding box center [1040, 140] width 33 height 33
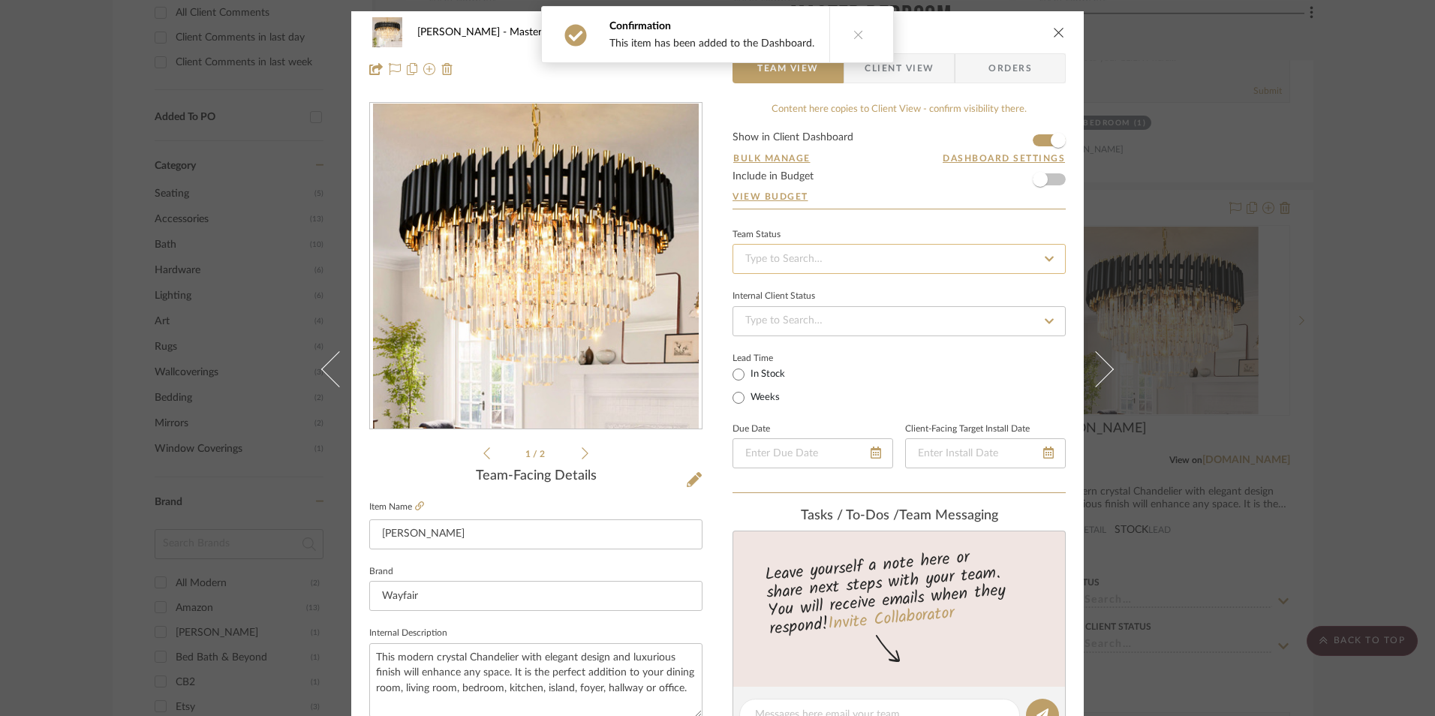
click at [886, 269] on input at bounding box center [898, 259] width 333 height 30
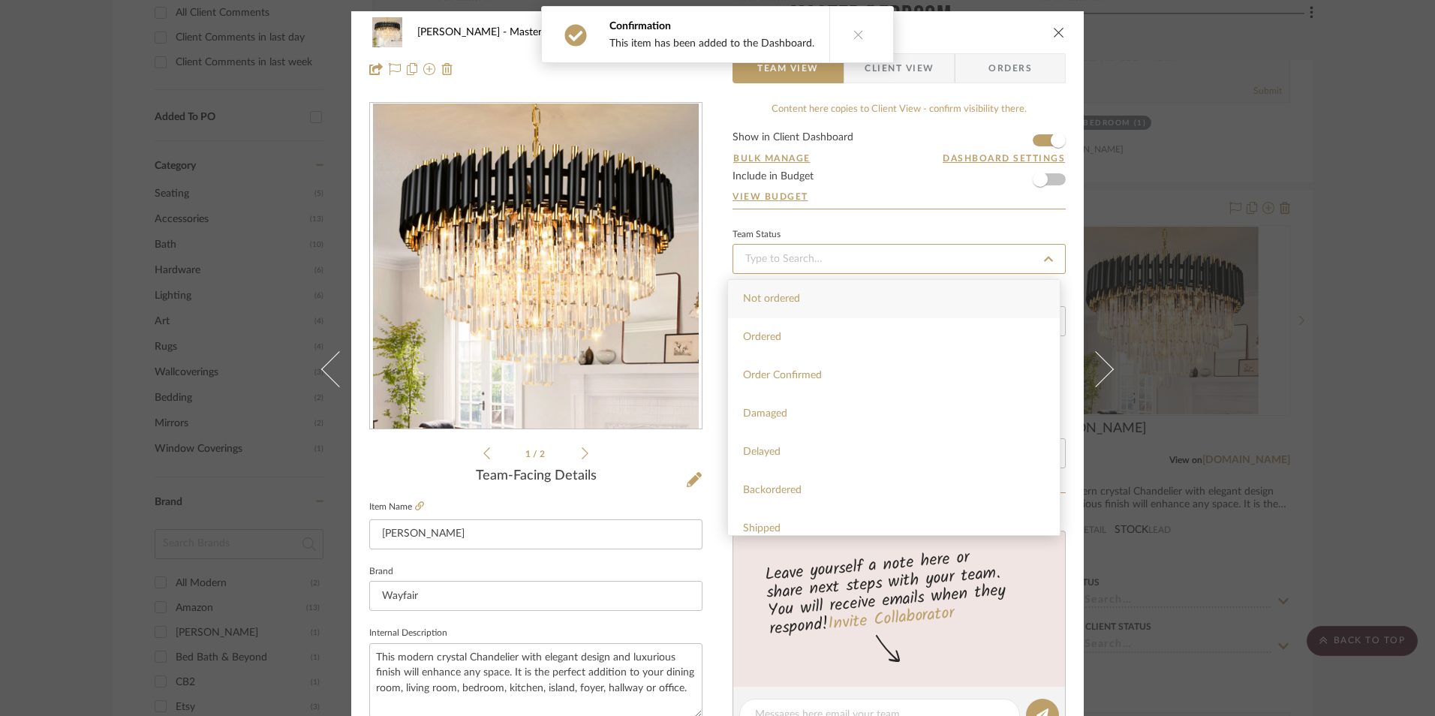
scroll to position [375, 0]
click at [819, 420] on div "Sourced" at bounding box center [894, 421] width 332 height 38
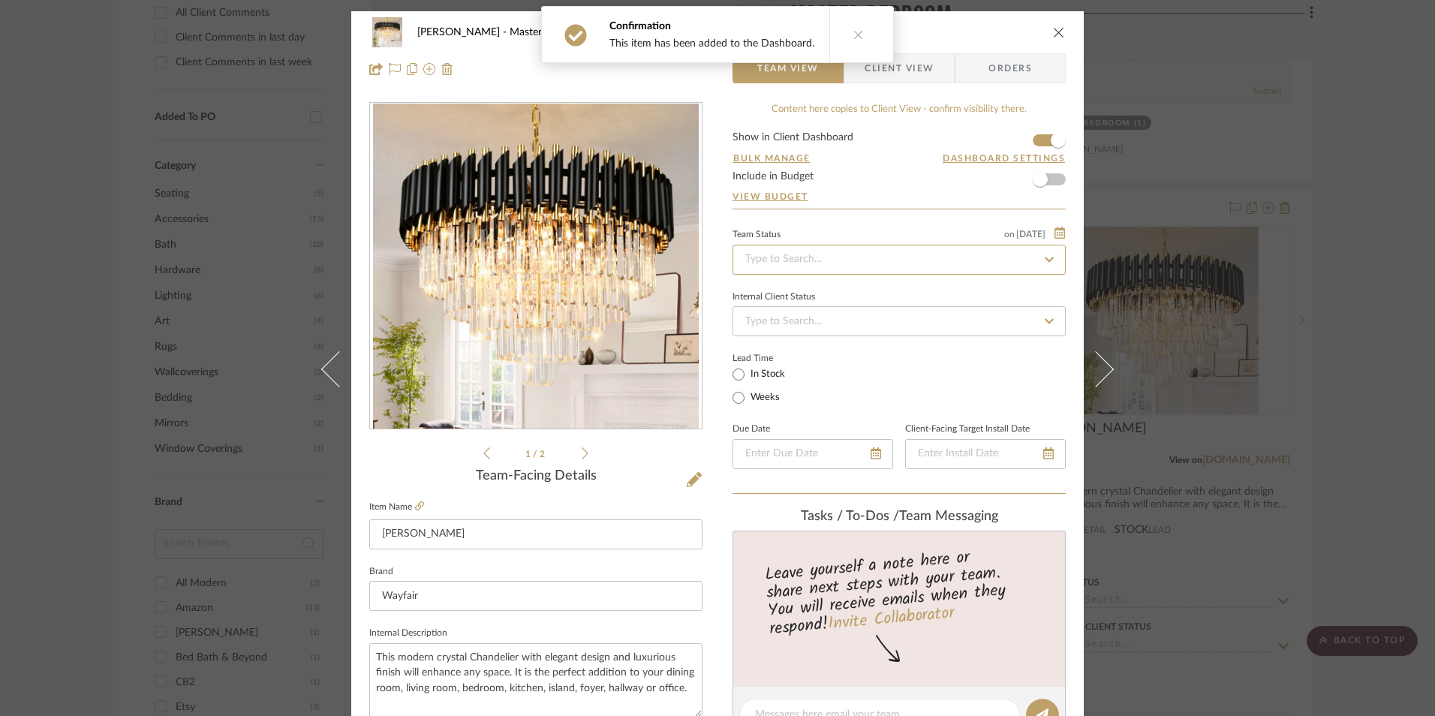
type input "[DATE]"
type input "Sourced"
type input "[DATE]"
type input "Sourced"
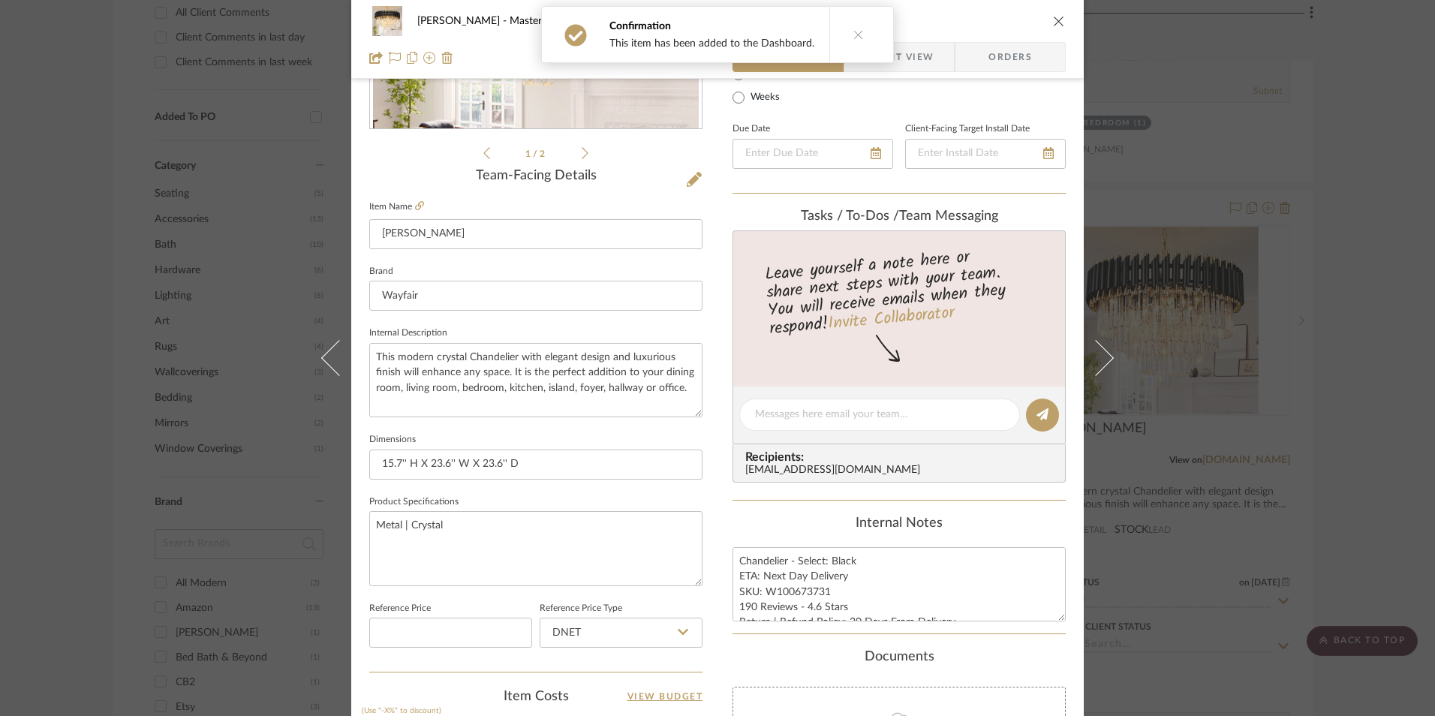
scroll to position [525, 0]
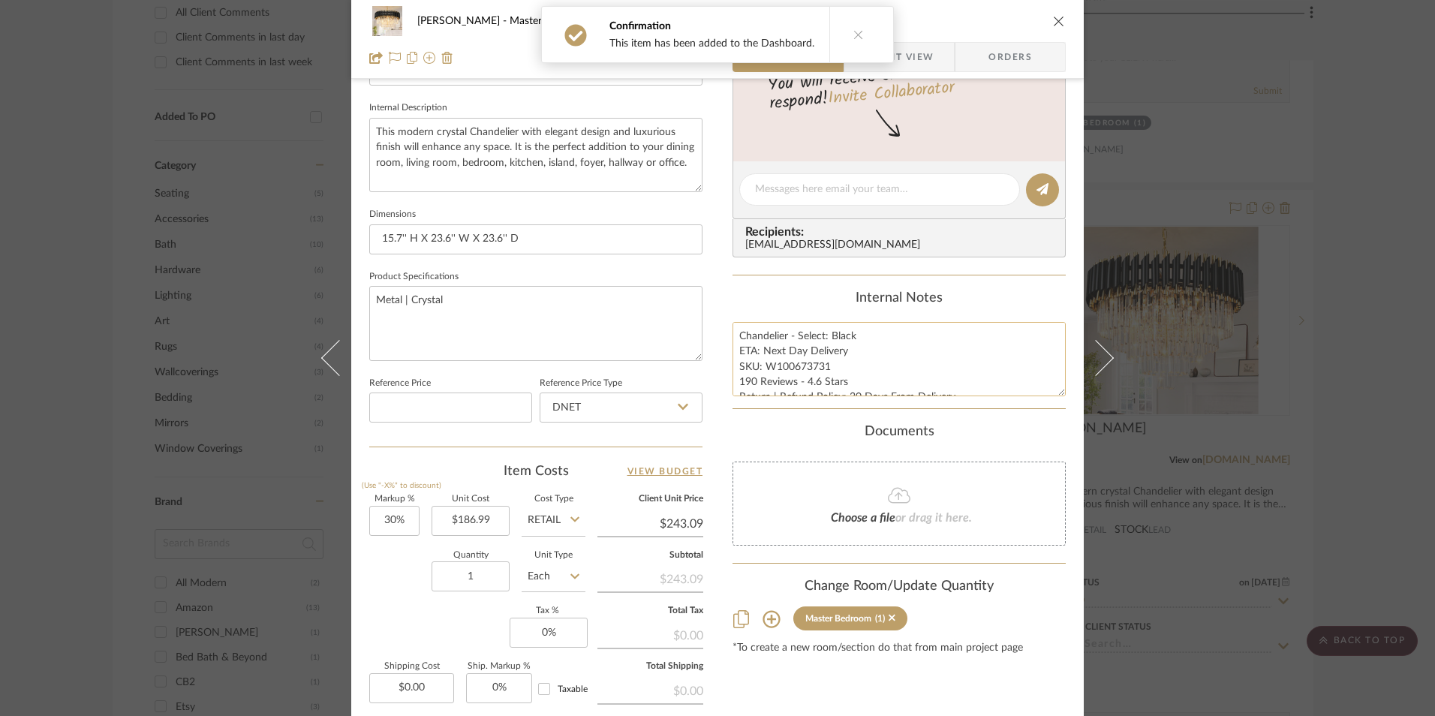
click at [771, 362] on textarea "Chandelier - Select: Black ETA: Next Day Delivery SKU: W100673731 190 Reviews -…" at bounding box center [898, 359] width 333 height 74
drag, startPoint x: 823, startPoint y: 365, endPoint x: 761, endPoint y: 364, distance: 62.3
click at [761, 364] on textarea "Chandelier - Select: Black ETA: Next Day Delivery SKU: W100673731 190 Reviews -…" at bounding box center [898, 359] width 333 height 74
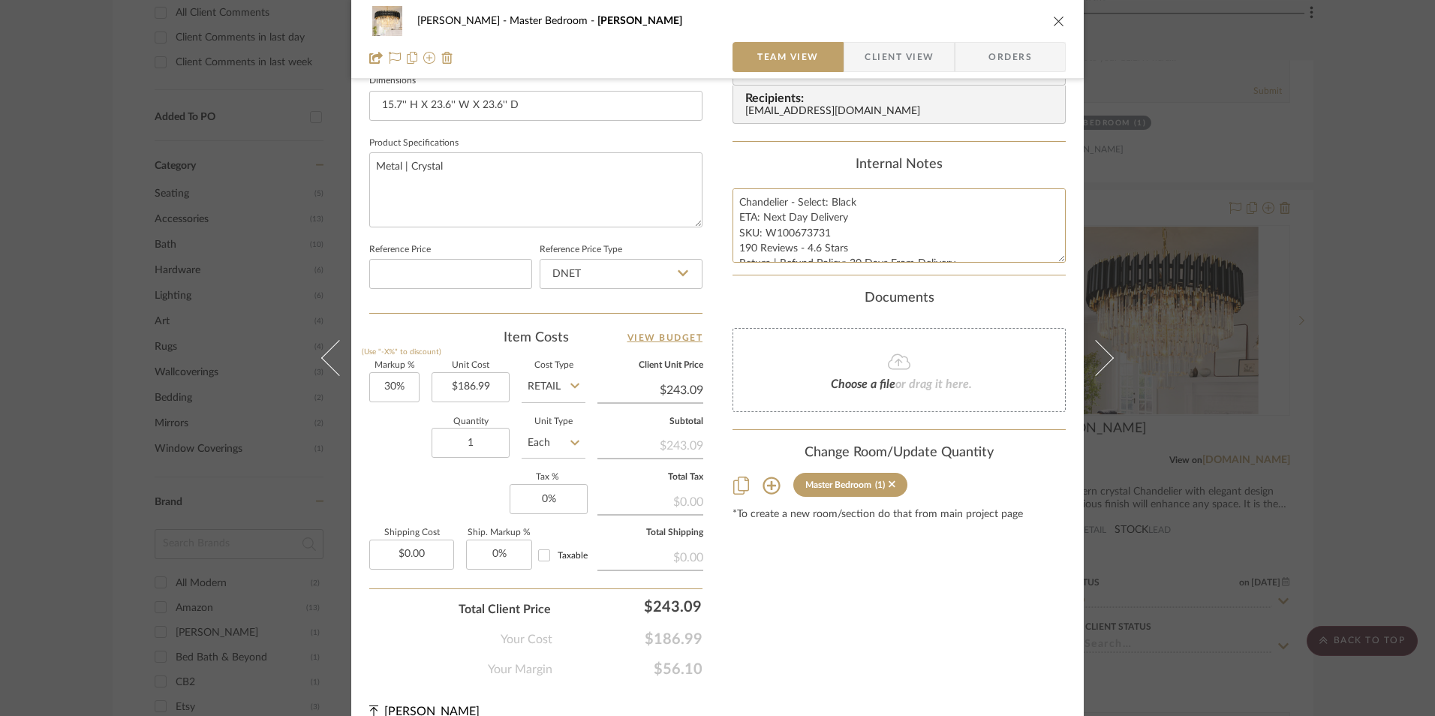
scroll to position [681, 0]
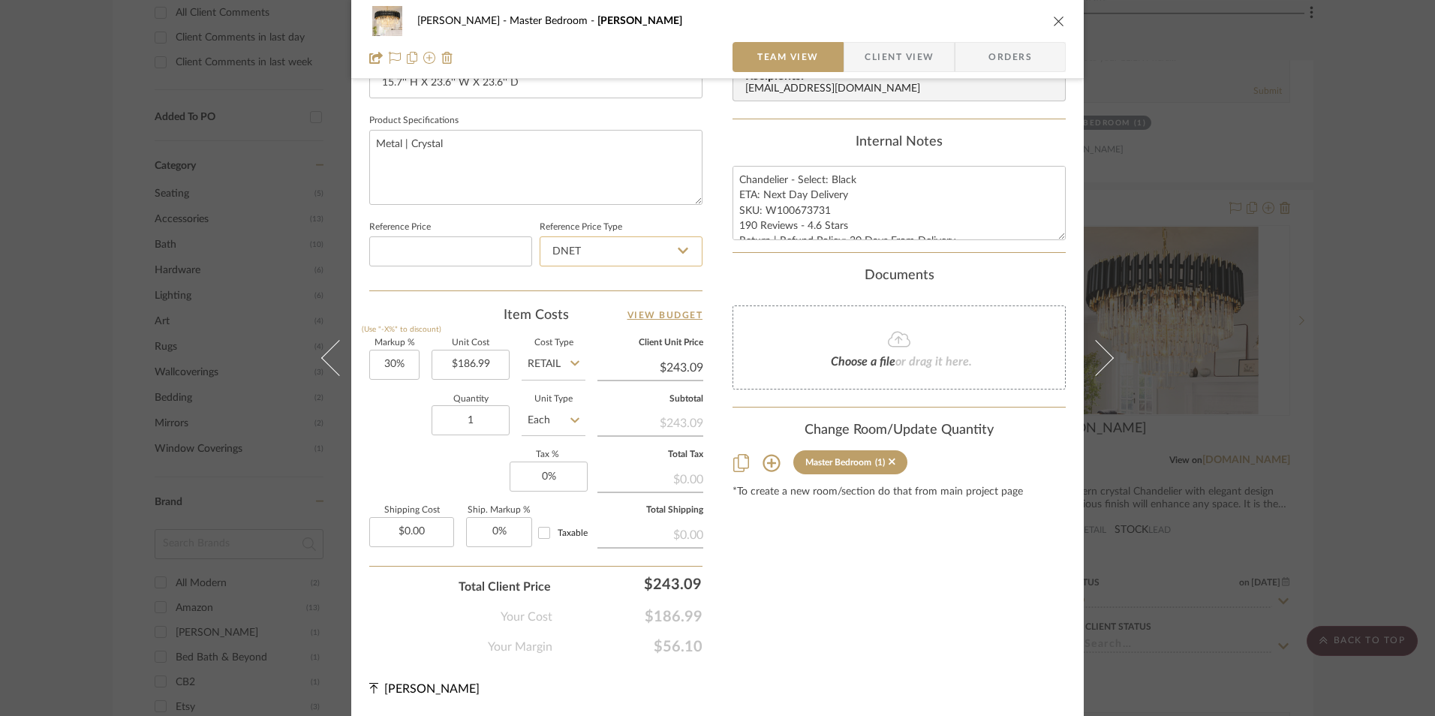
click at [608, 245] on input "DNET" at bounding box center [621, 251] width 163 height 30
click at [613, 319] on div "Retail" at bounding box center [627, 327] width 185 height 38
type input "Retail"
type input "30"
click at [380, 359] on input "30" at bounding box center [394, 365] width 50 height 30
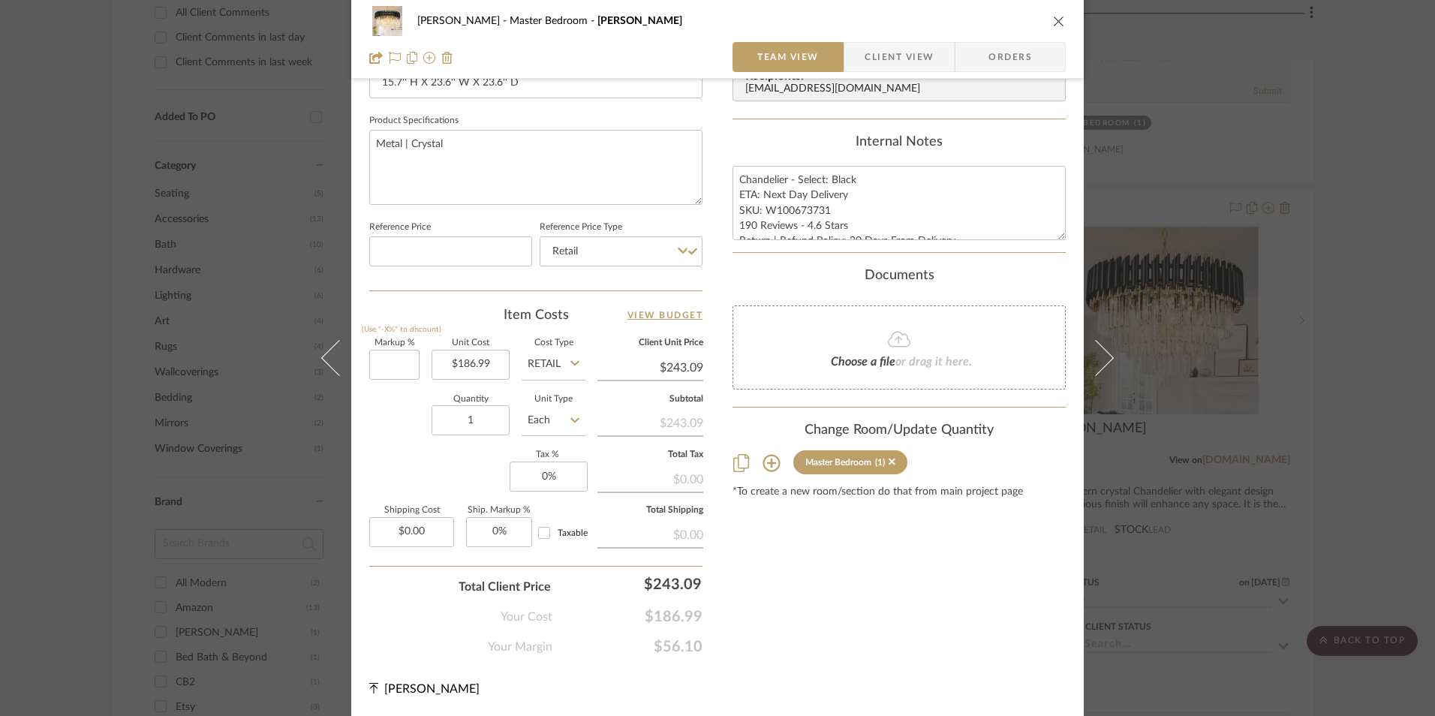
click at [447, 465] on div "Markup % (Use "-X%" to discount) Unit Cost $186.99 Cost Type Retail Client Unit…" at bounding box center [535, 448] width 333 height 219
type input "0%"
type input "$186.99"
type input "8.25%"
click at [735, 536] on div "Content here copies to Client View - confirm visibility there. Show in Client D…" at bounding box center [898, 38] width 333 height 1235
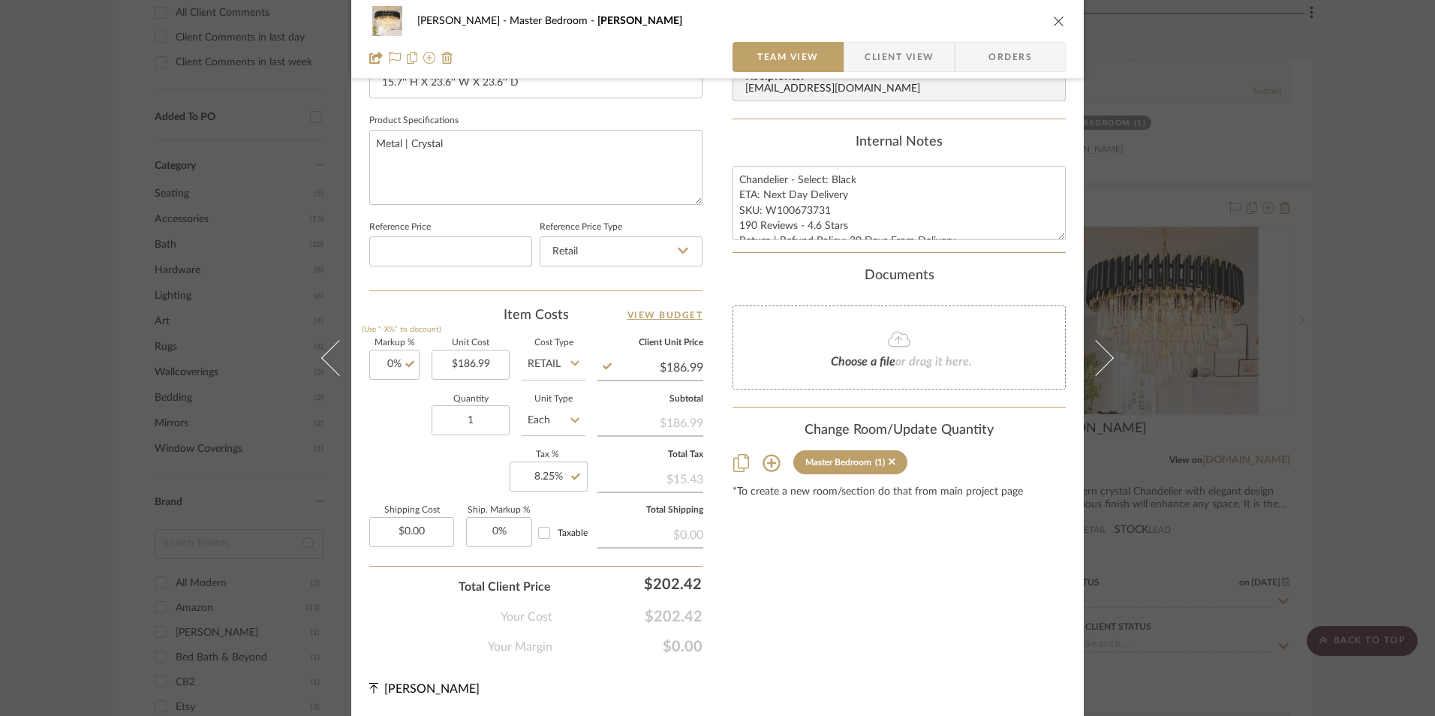
drag, startPoint x: 987, startPoint y: 56, endPoint x: 959, endPoint y: 62, distance: 28.6
click at [988, 56] on span "Orders" at bounding box center [1010, 57] width 77 height 30
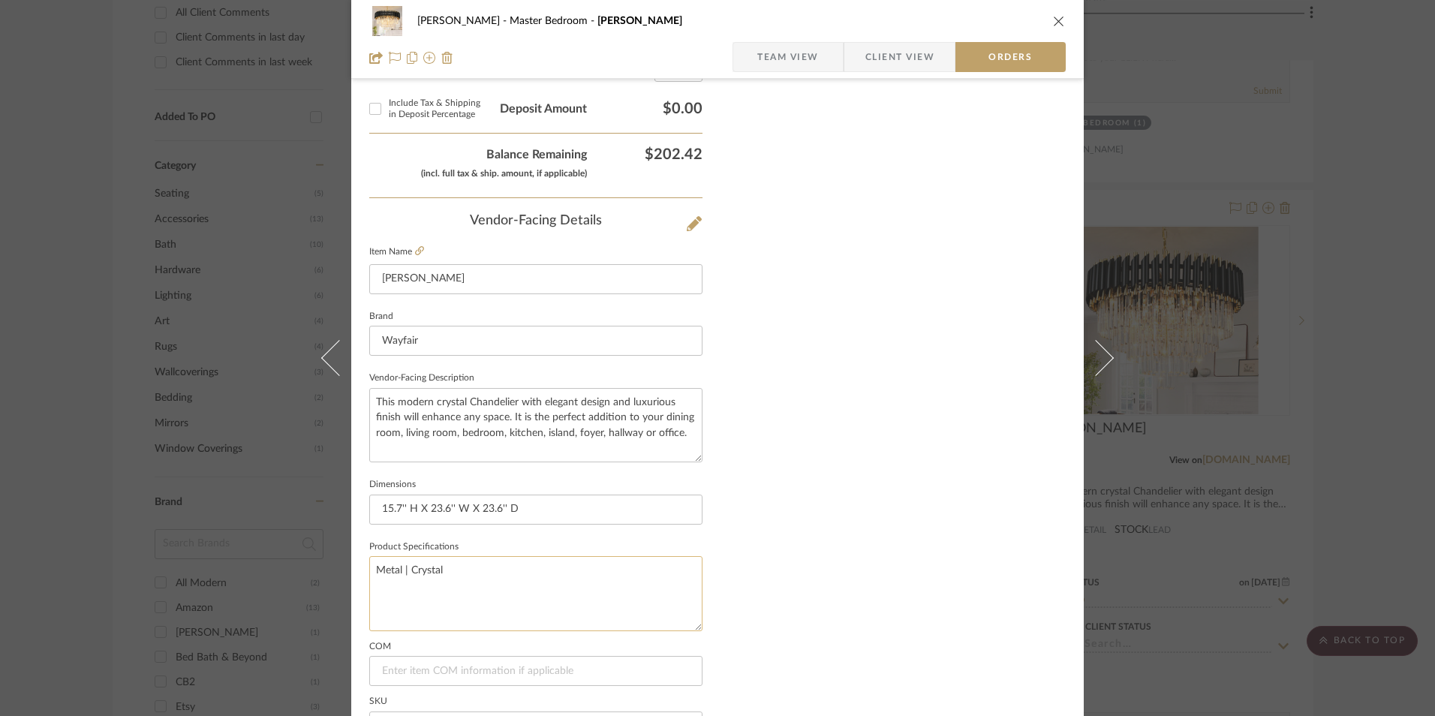
scroll to position [880, 0]
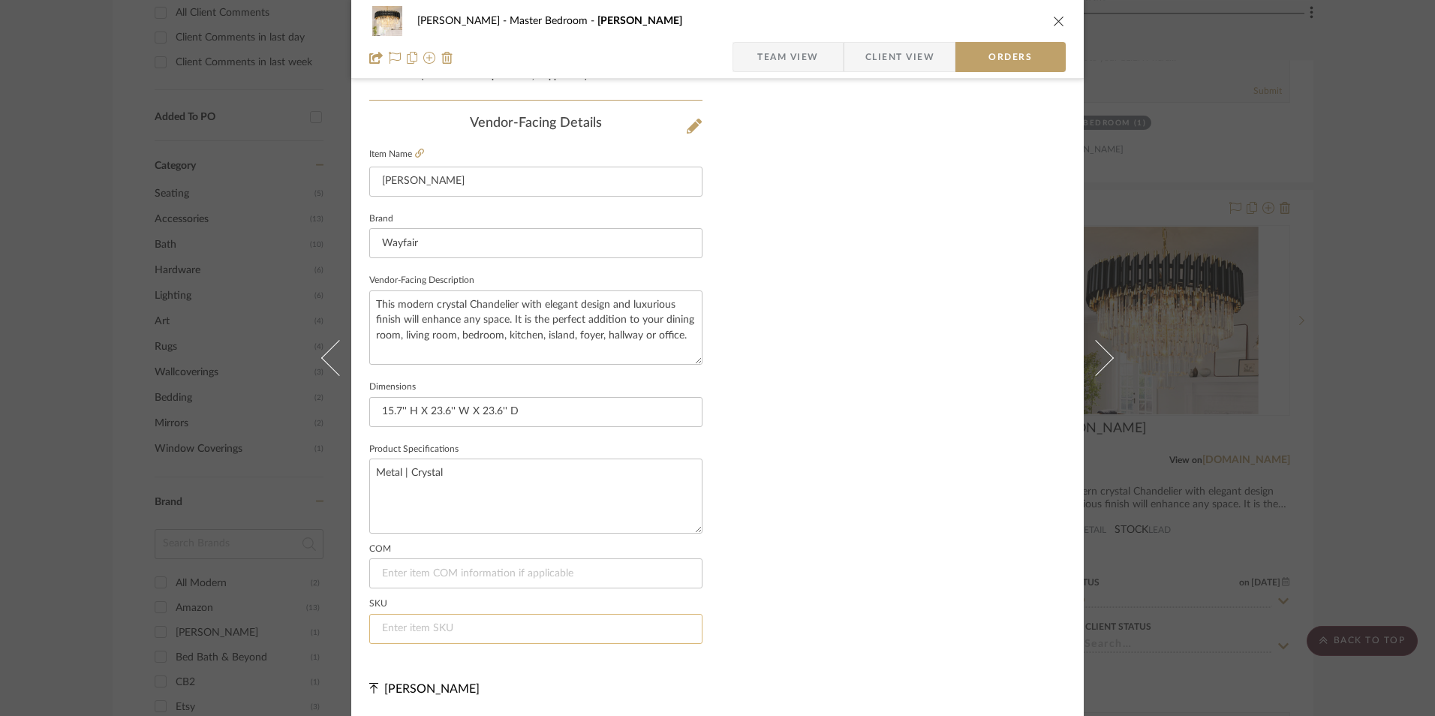
click at [449, 627] on input at bounding box center [535, 629] width 333 height 30
paste input "W100673731"
type input "W100673731"
click at [820, 53] on span "Team View" at bounding box center [788, 57] width 110 height 30
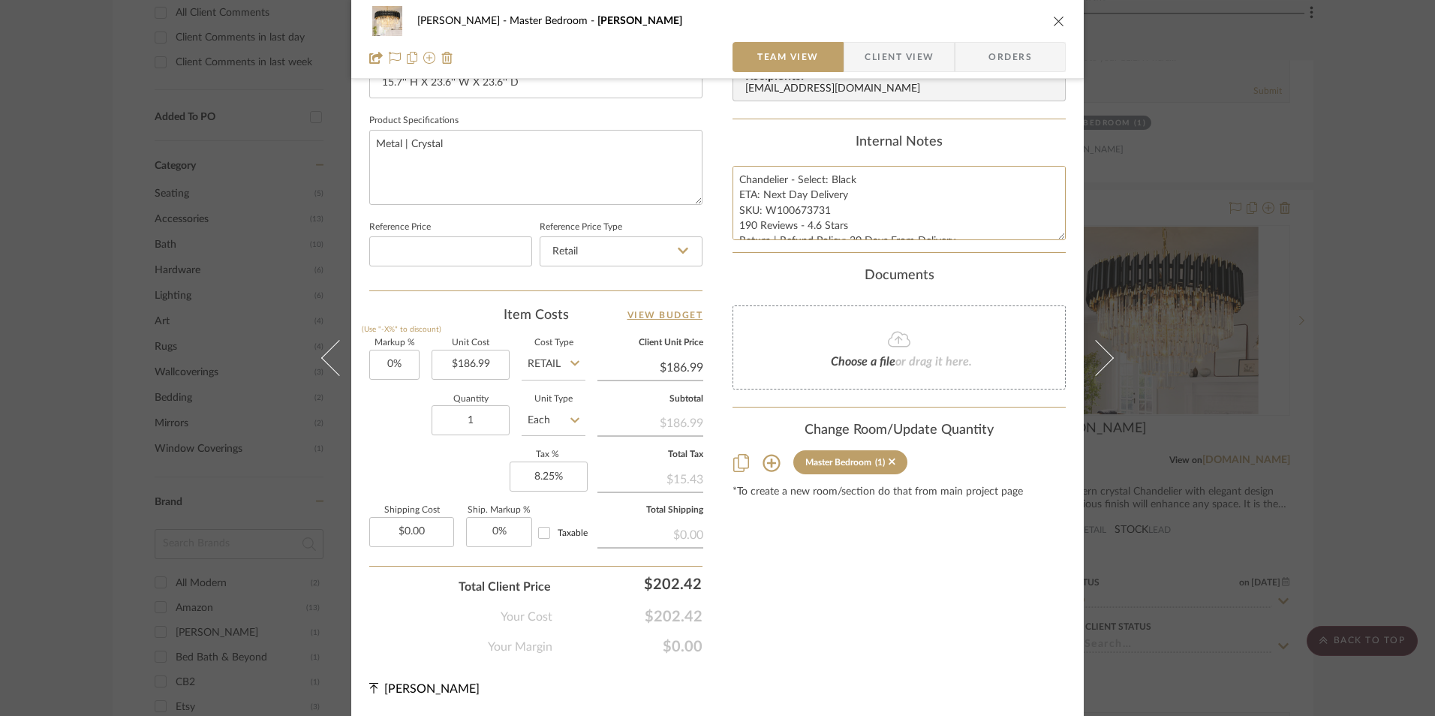
scroll to position [15, 0]
drag, startPoint x: 750, startPoint y: 184, endPoint x: 1021, endPoint y: 248, distance: 278.5
click at [1021, 248] on summary-project-notes "Internal Notes Chandelier - Select: Black ETA: Next Day Delivery SKU: W10067373…" at bounding box center [898, 193] width 333 height 119
click at [883, 45] on span "Client View" at bounding box center [899, 57] width 69 height 30
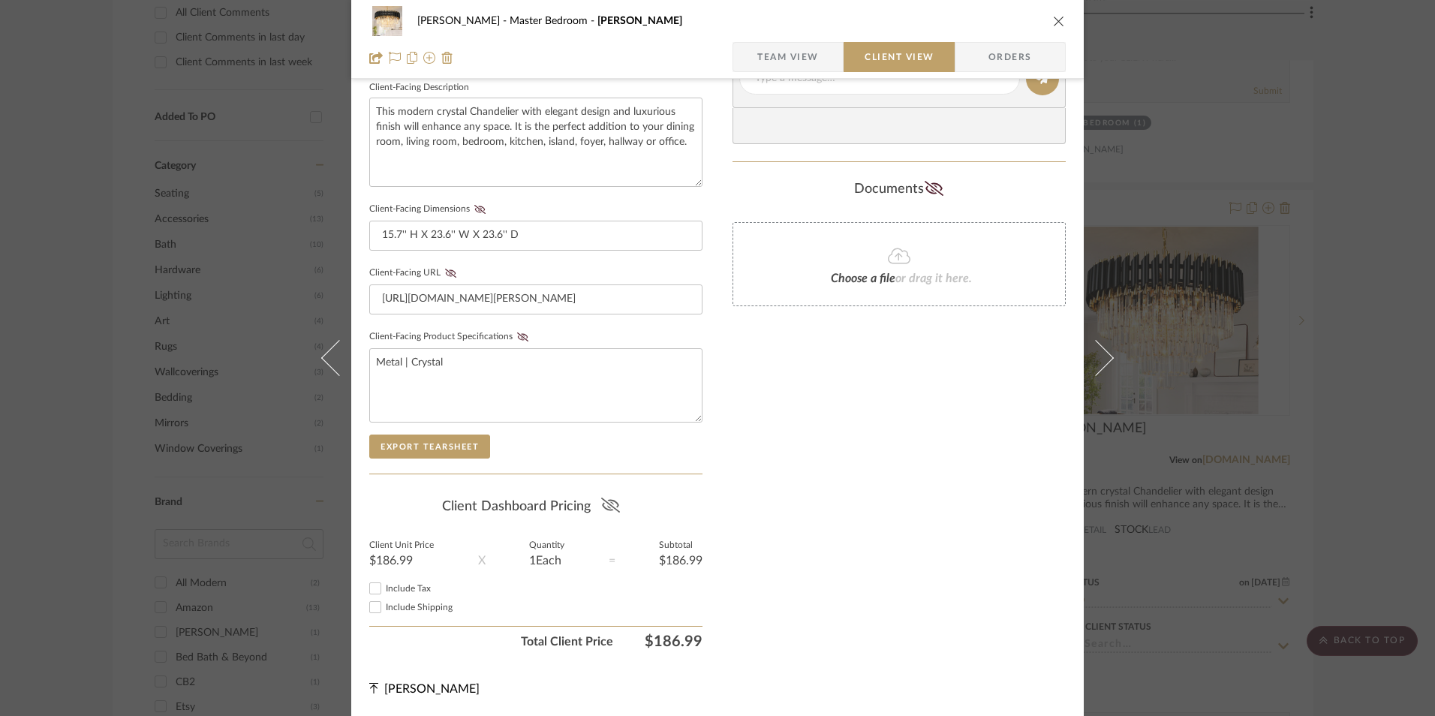
click at [605, 503] on icon at bounding box center [610, 505] width 19 height 15
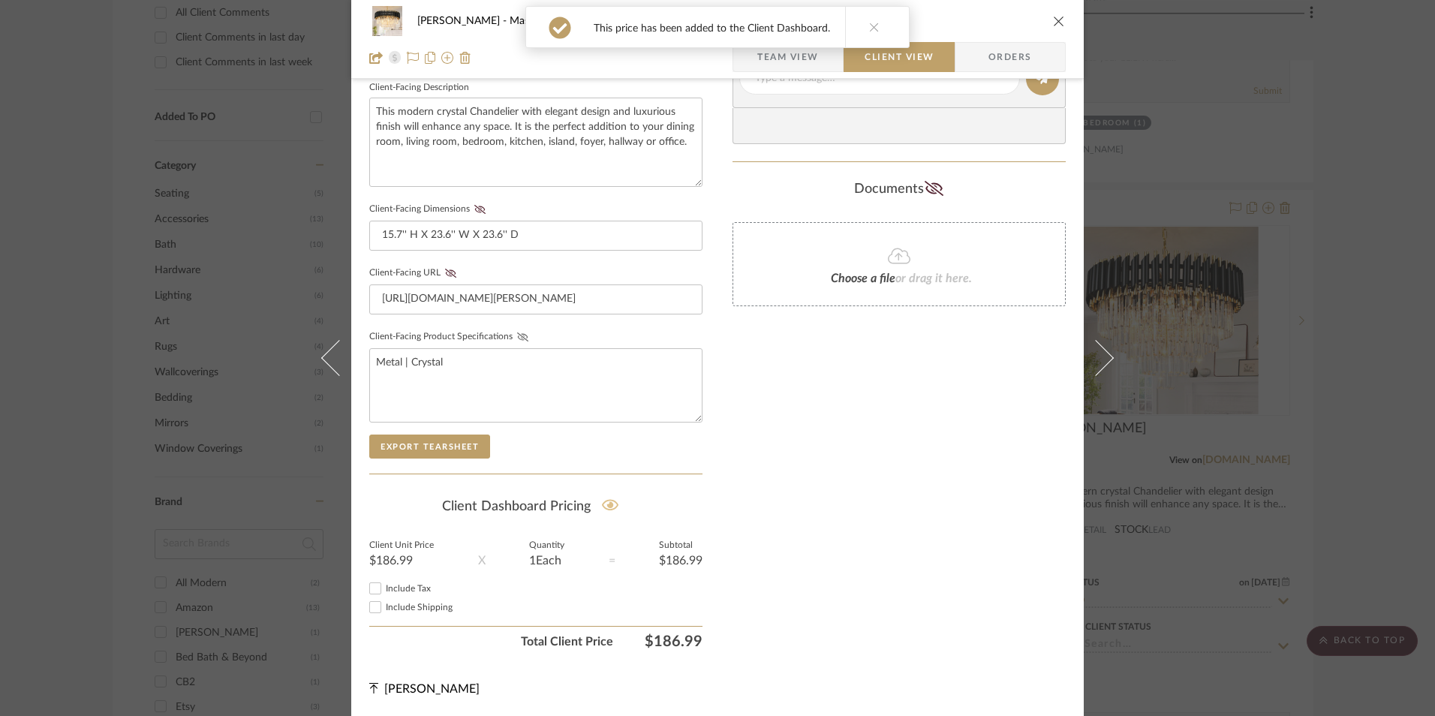
click at [517, 335] on icon at bounding box center [522, 336] width 11 height 9
click at [446, 269] on icon at bounding box center [450, 273] width 11 height 9
click at [474, 209] on icon at bounding box center [479, 209] width 11 height 9
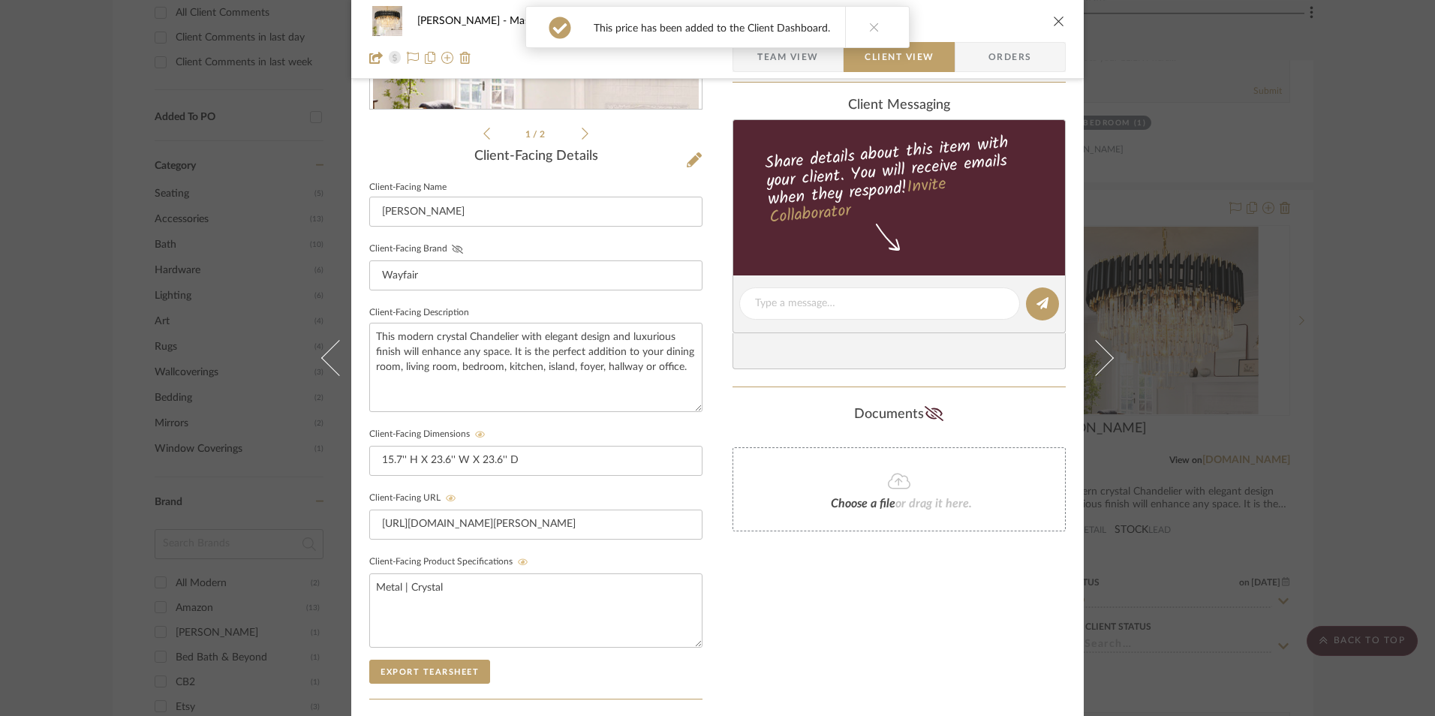
click at [452, 252] on icon at bounding box center [457, 249] width 11 height 9
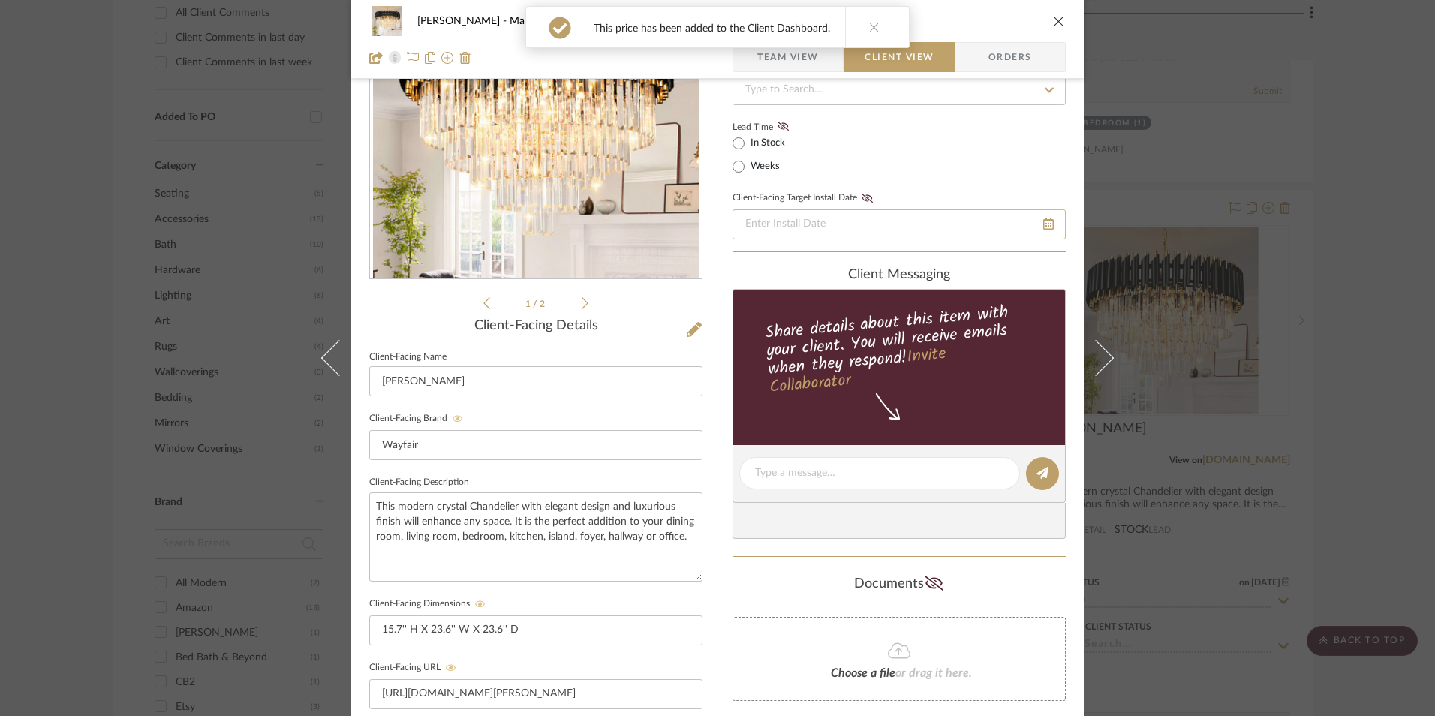
scroll to position [0, 0]
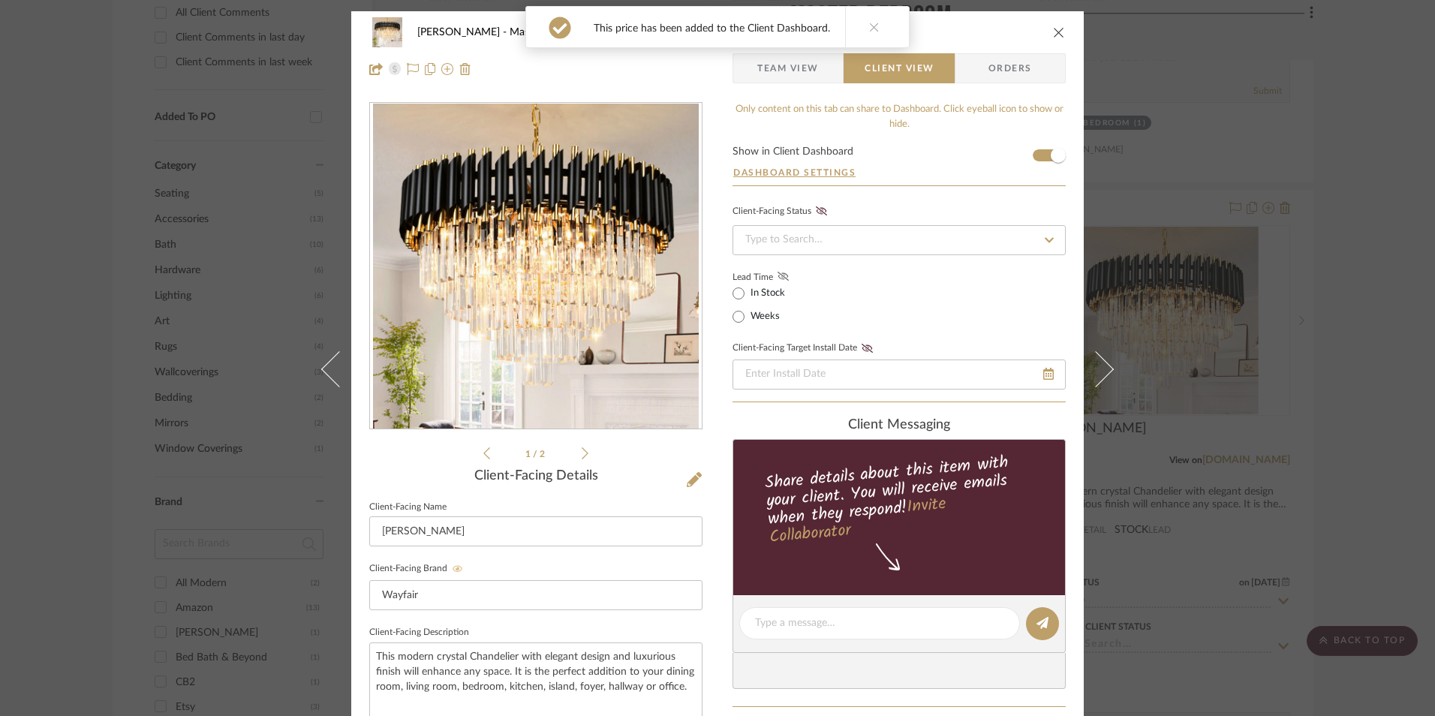
click at [778, 272] on icon at bounding box center [783, 276] width 11 height 9
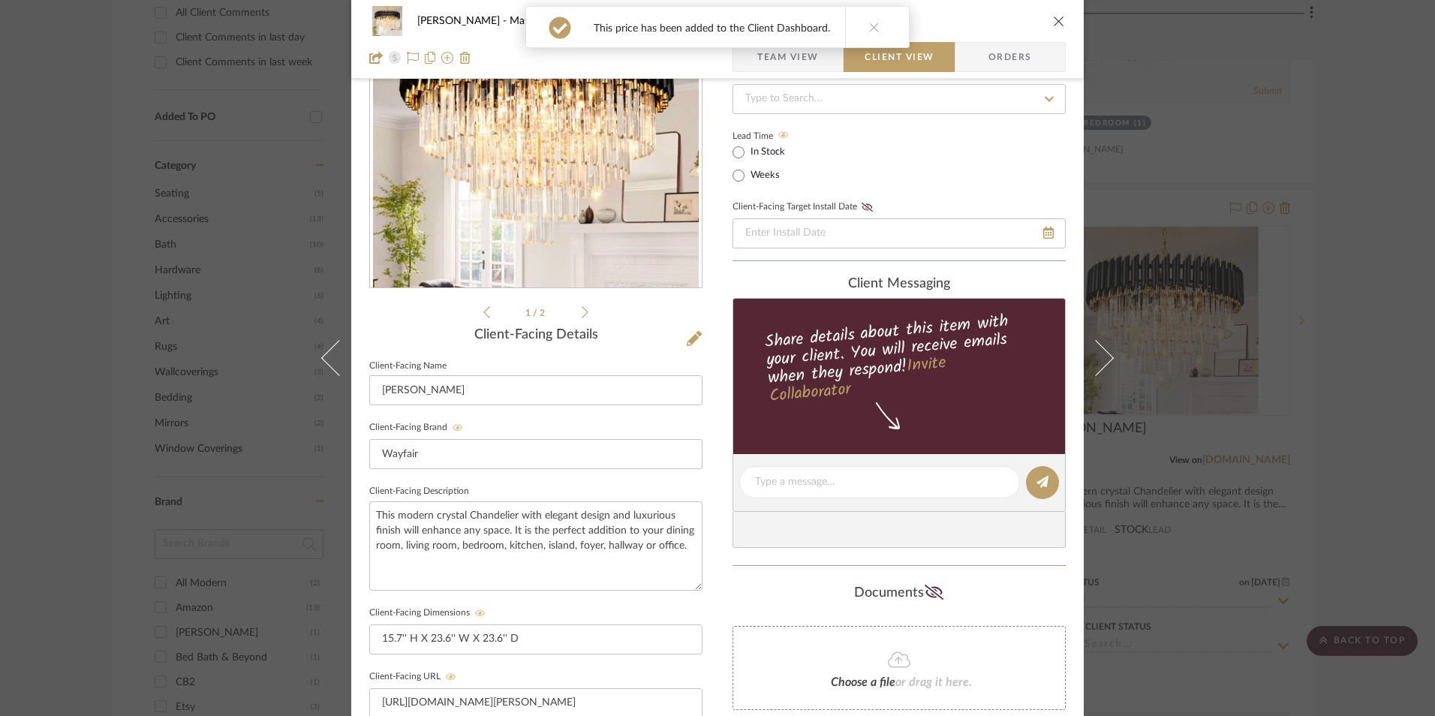
scroll to position [300, 0]
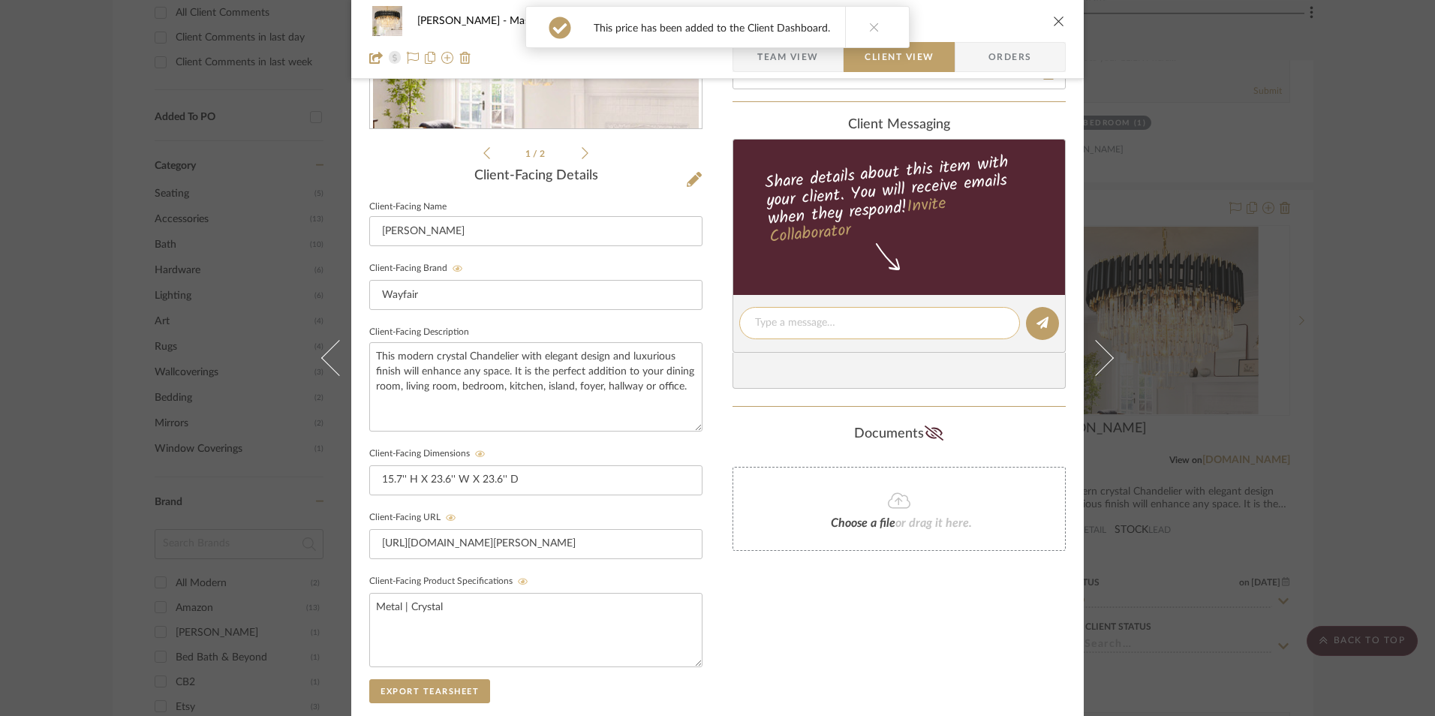
click at [817, 317] on textarea at bounding box center [879, 323] width 249 height 16
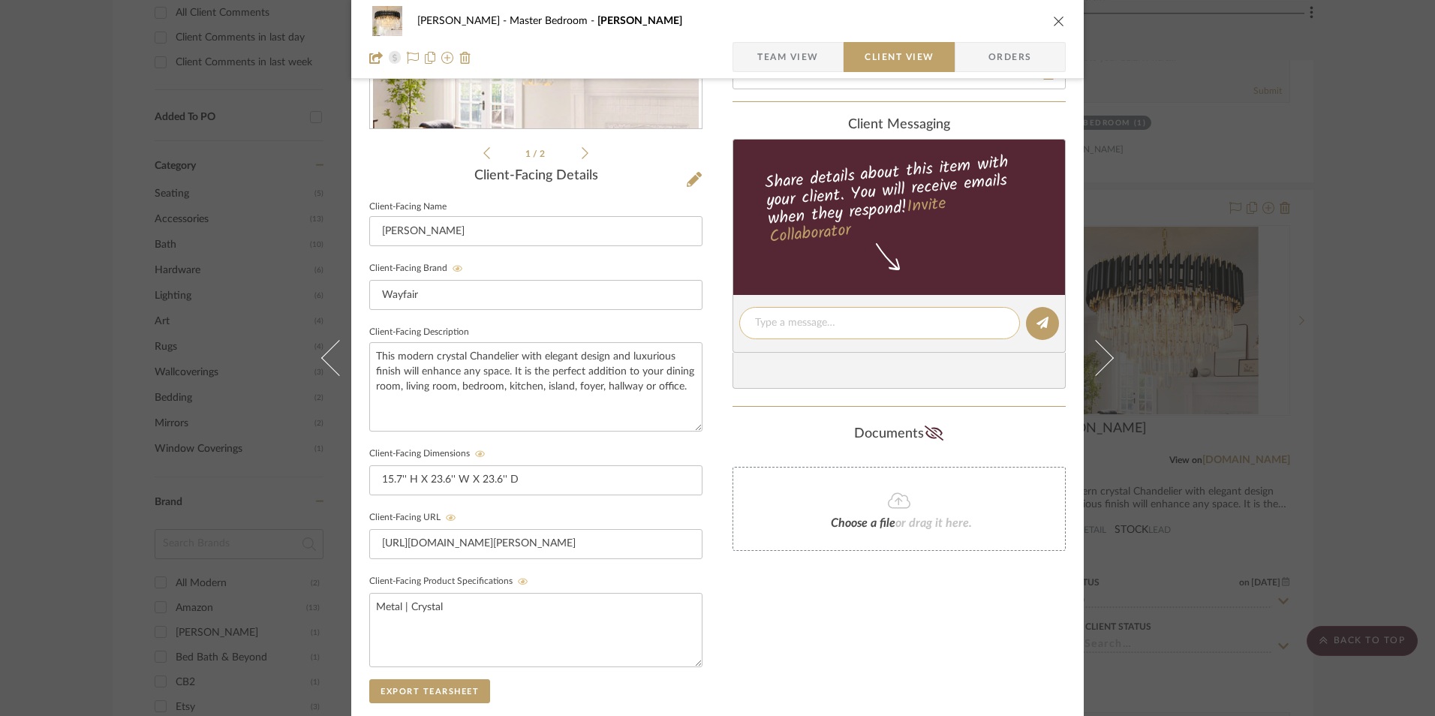
paste textarea "Chandelier - Select: Black ETA: Next Day Delivery SKU: W100673731 190 Reviews -…"
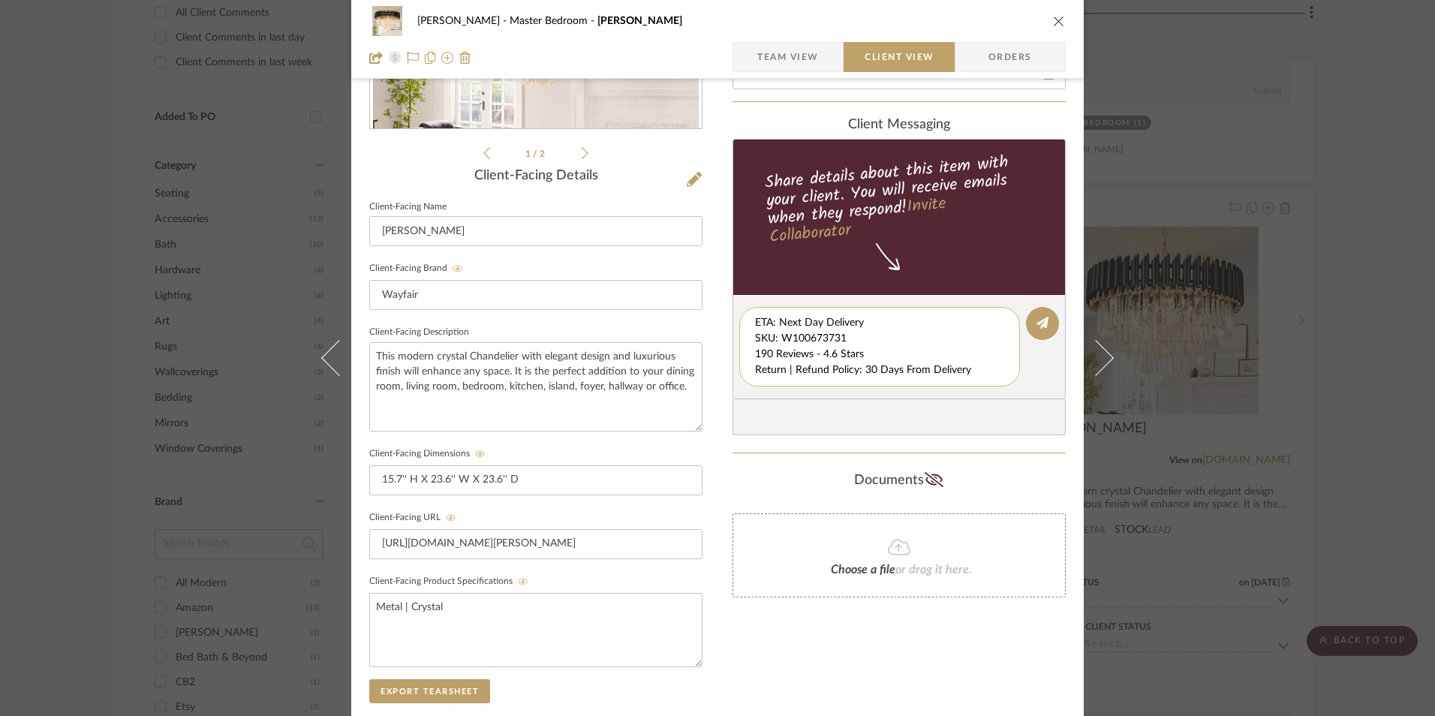
scroll to position [16, 0]
drag, startPoint x: 750, startPoint y: 324, endPoint x: 983, endPoint y: 386, distance: 241.4
click at [983, 386] on div "Chandelier - Select: Black ETA: Next Day Delivery SKU: W100673731 190 Reviews -…" at bounding box center [879, 347] width 281 height 80
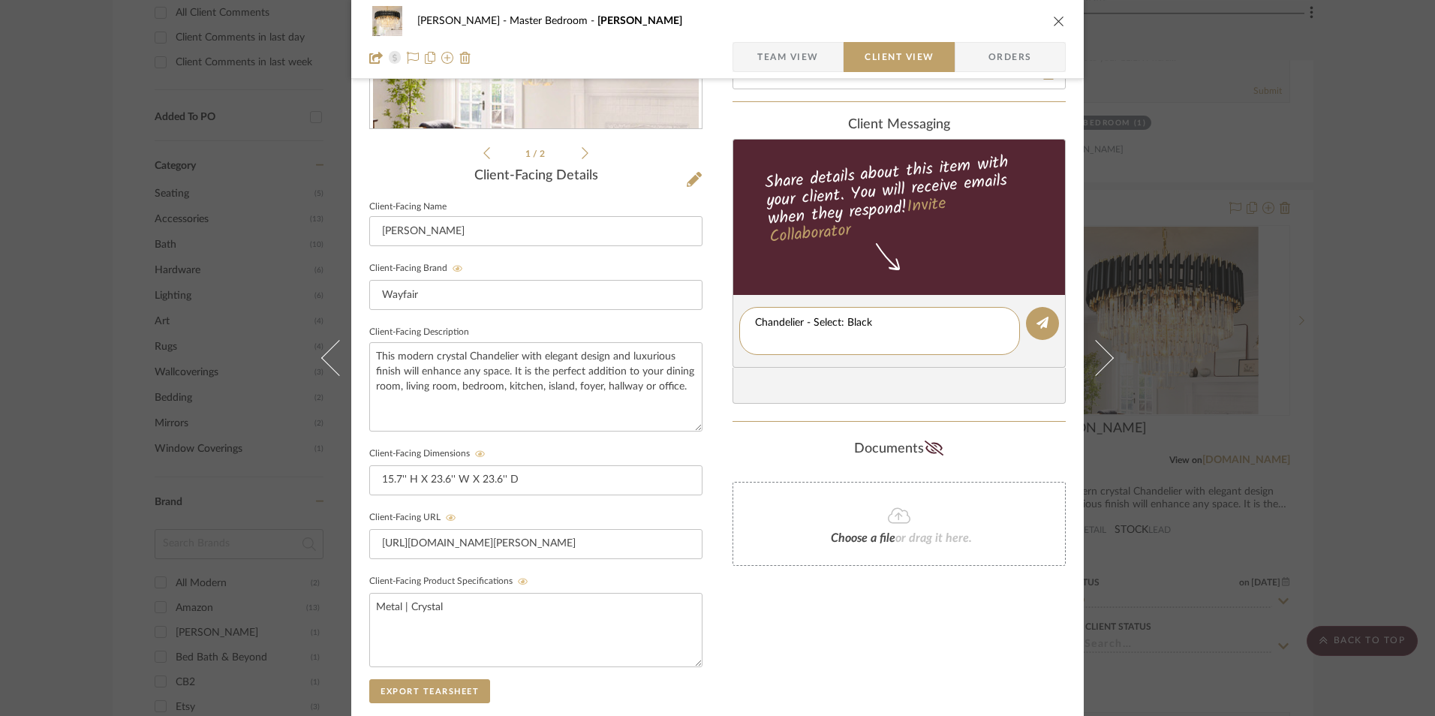
scroll to position [0, 0]
type textarea "Chandelier - Select: Black"
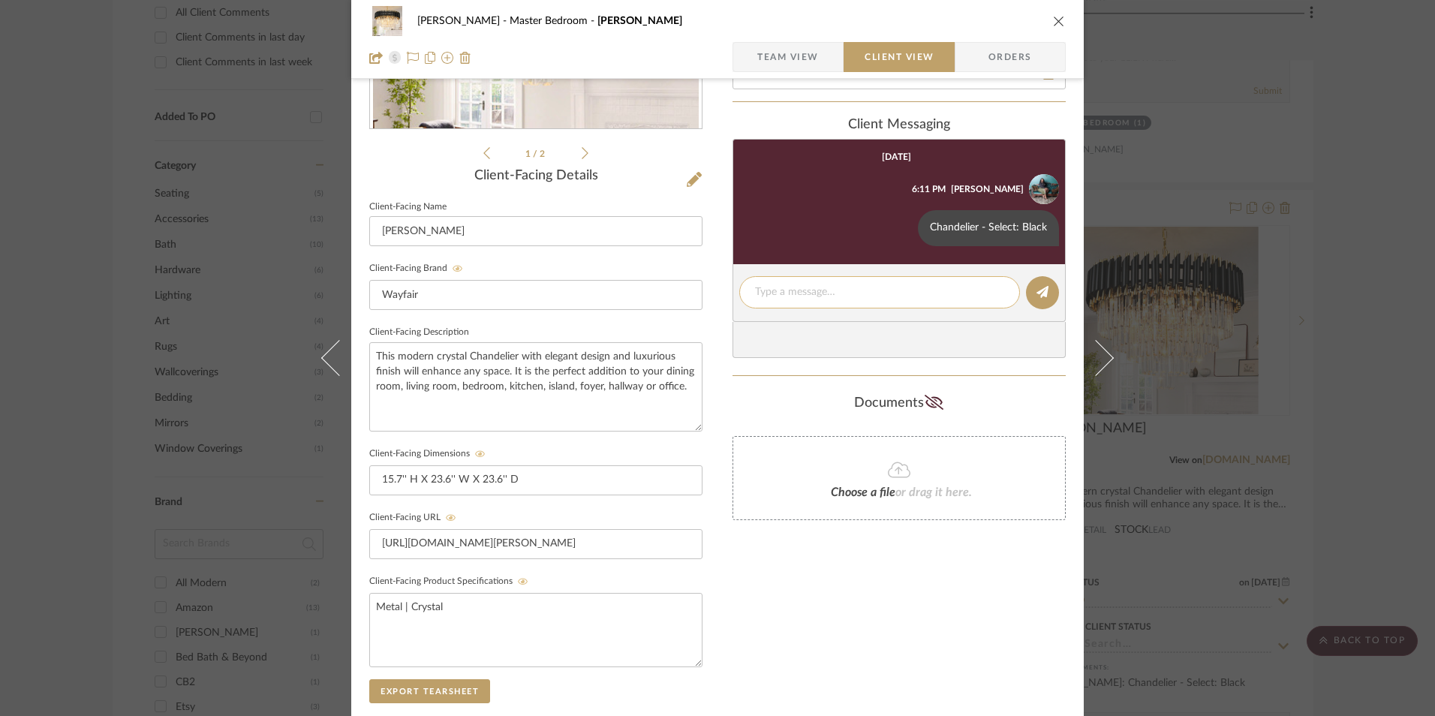
click at [785, 284] on div at bounding box center [879, 292] width 281 height 32
drag, startPoint x: 785, startPoint y: 285, endPoint x: 770, endPoint y: 283, distance: 15.2
click at [770, 283] on div at bounding box center [879, 292] width 281 height 32
click at [778, 288] on textarea at bounding box center [879, 292] width 249 height 16
paste textarea "ETA: Next Day Delivery SKU: W100673731 190 Reviews - 4.6 Stars Return | Refund …"
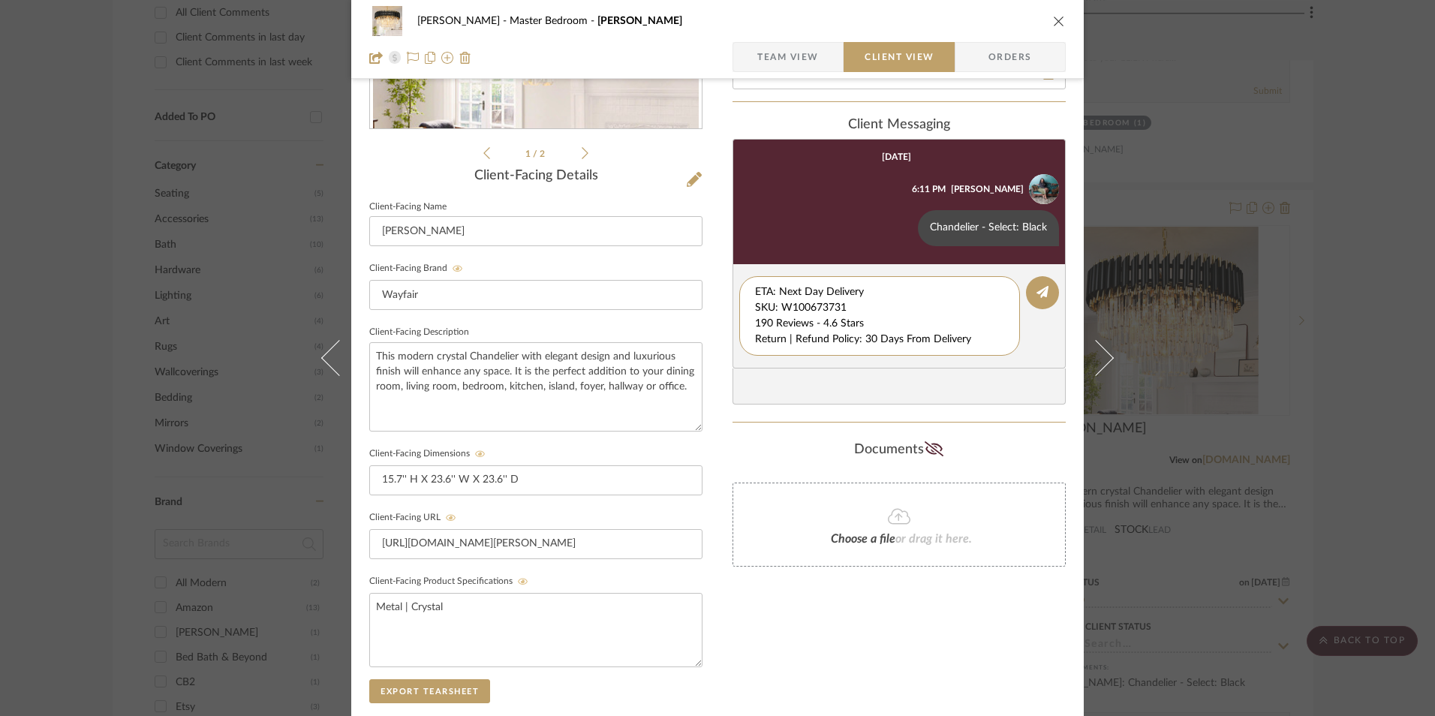
drag, startPoint x: 836, startPoint y: 310, endPoint x: 604, endPoint y: 264, distance: 236.4
click at [604, 264] on div "[PERSON_NAME] Master Bedroom [PERSON_NAME] Team View Client View Orders 1 / 2 C…" at bounding box center [717, 336] width 732 height 1250
click at [755, 308] on textarea "190 Reviews - 4.6 Stars Return | Refund Policy: 30 Days From Delivery" at bounding box center [879, 307] width 249 height 47
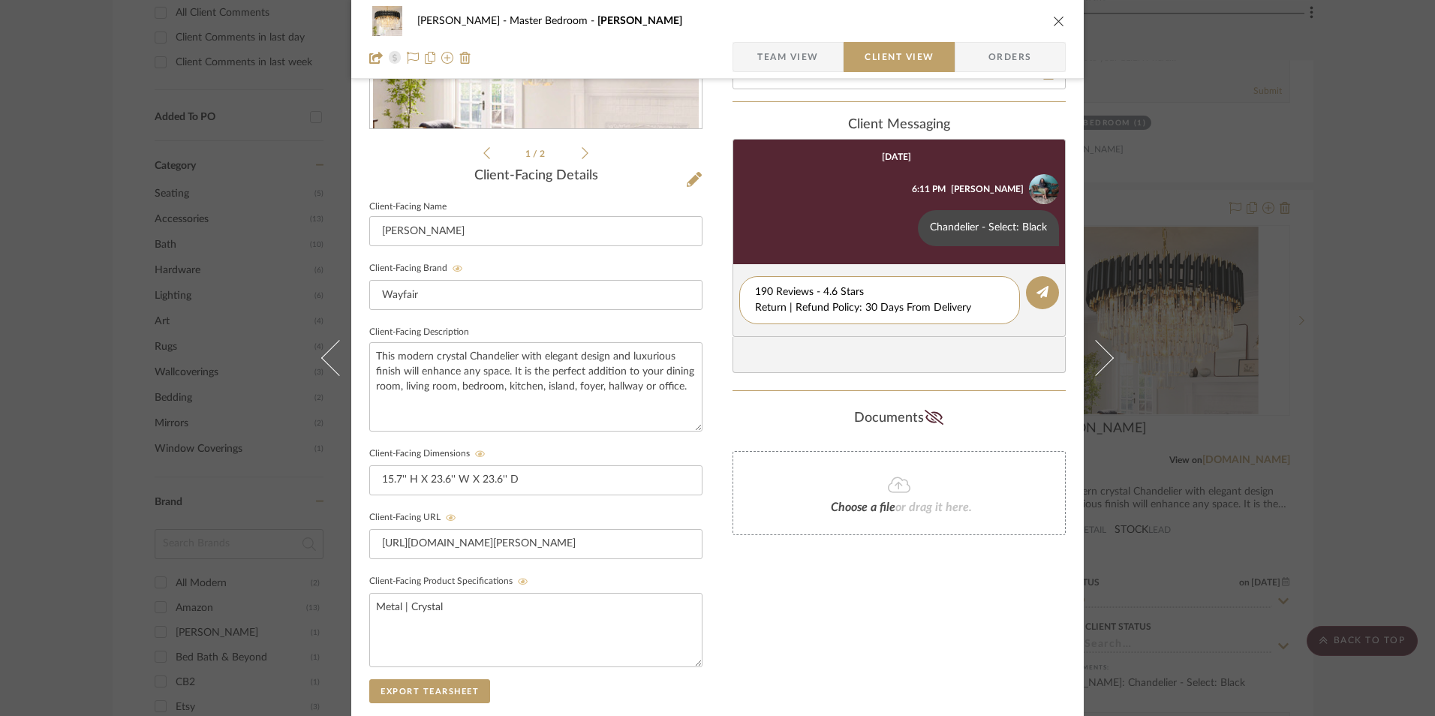
drag, startPoint x: 970, startPoint y: 305, endPoint x: 720, endPoint y: 305, distance: 249.9
click at [720, 305] on div "[PERSON_NAME] Master Bedroom [PERSON_NAME] Team View Client View Orders 1 / 2 C…" at bounding box center [717, 336] width 732 height 1250
type textarea "190 Reviews - 4.6 Stars"
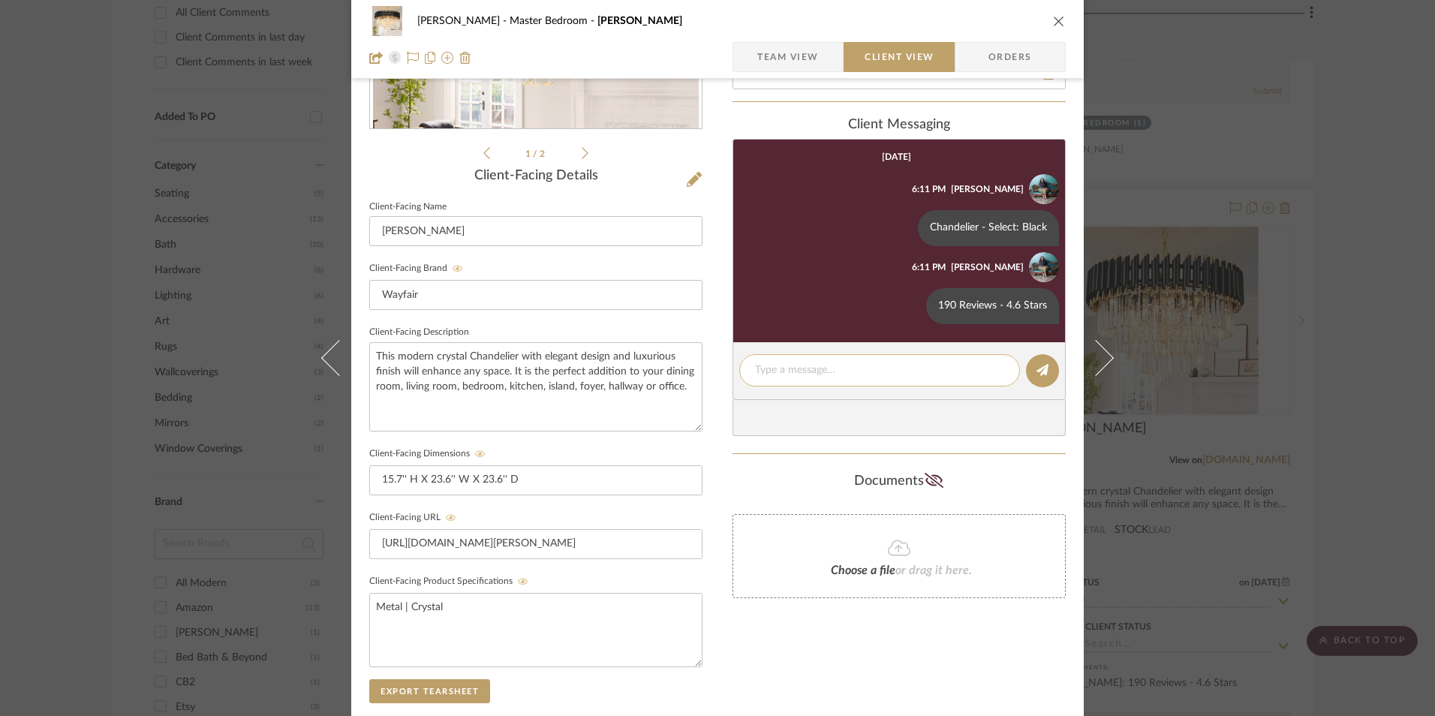
click at [796, 362] on textarea at bounding box center [879, 370] width 249 height 16
paste textarea "Return | Refund Policy: 30 Days From Delivery"
type textarea "Return | Refund Policy: 30 Days From Delivery"
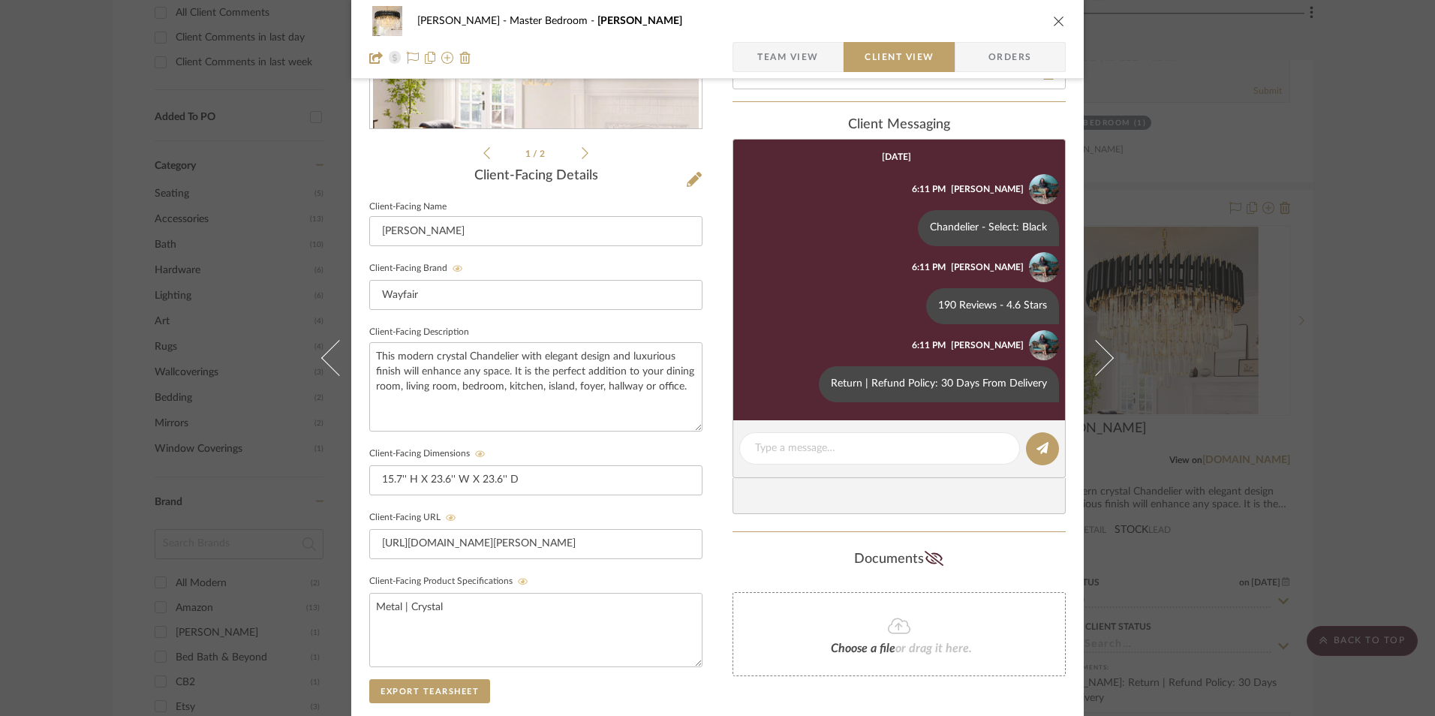
click at [1054, 27] on button "close" at bounding box center [1059, 21] width 14 height 14
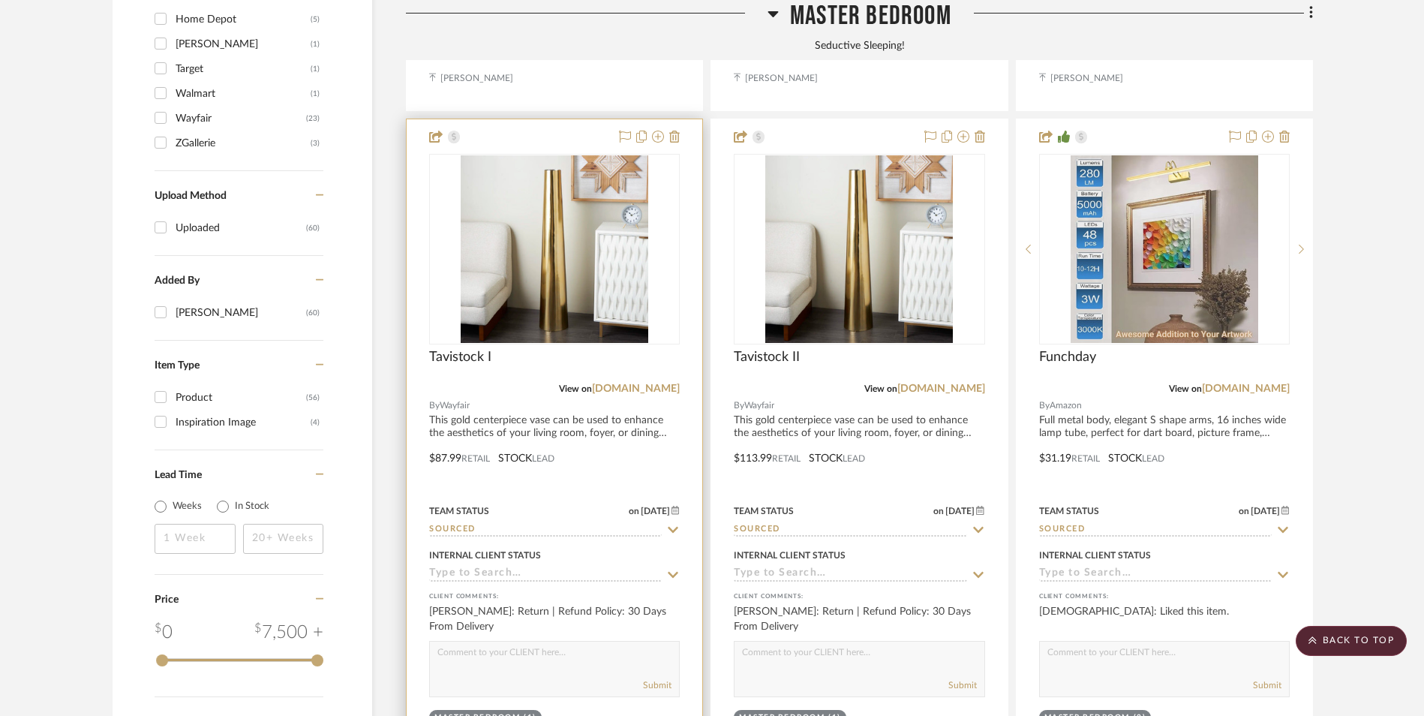
scroll to position [1883, 0]
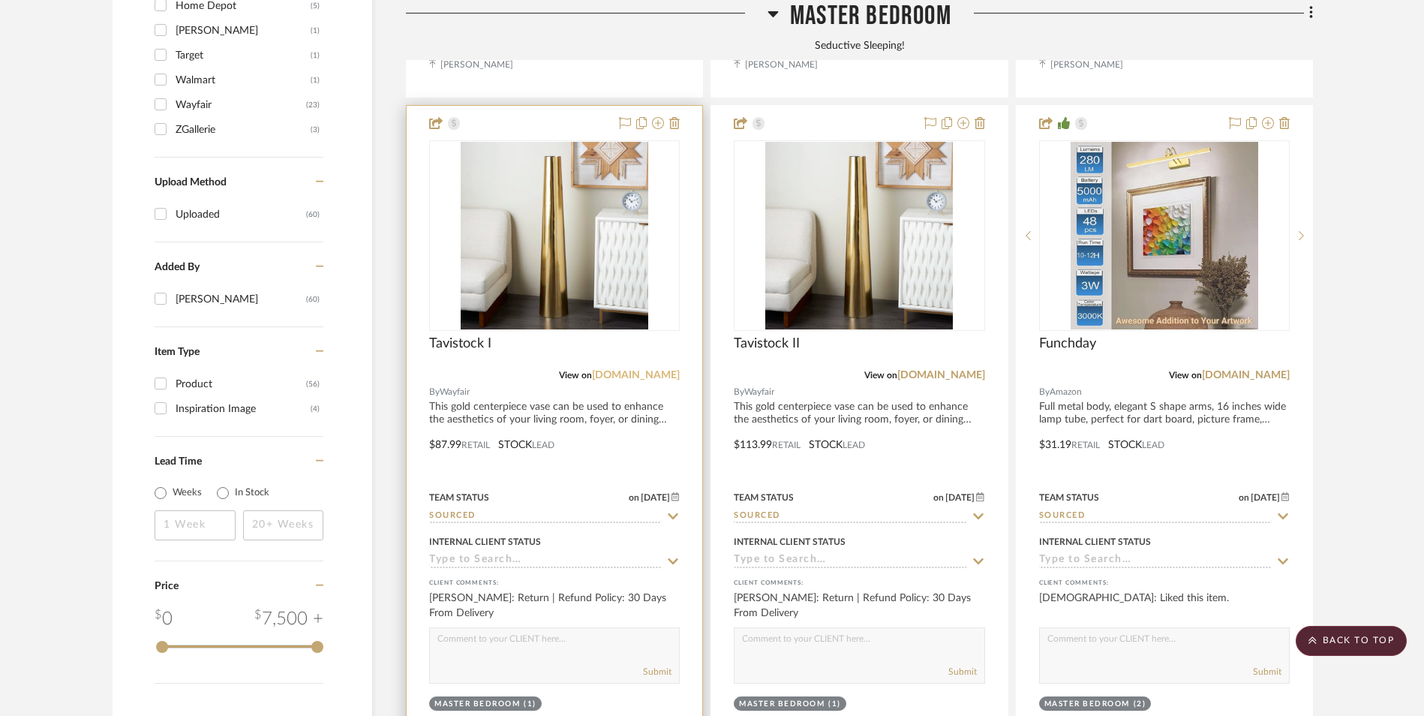
click at [663, 370] on link "[DOMAIN_NAME]" at bounding box center [636, 375] width 88 height 11
click at [579, 179] on img "0" at bounding box center [555, 236] width 188 height 188
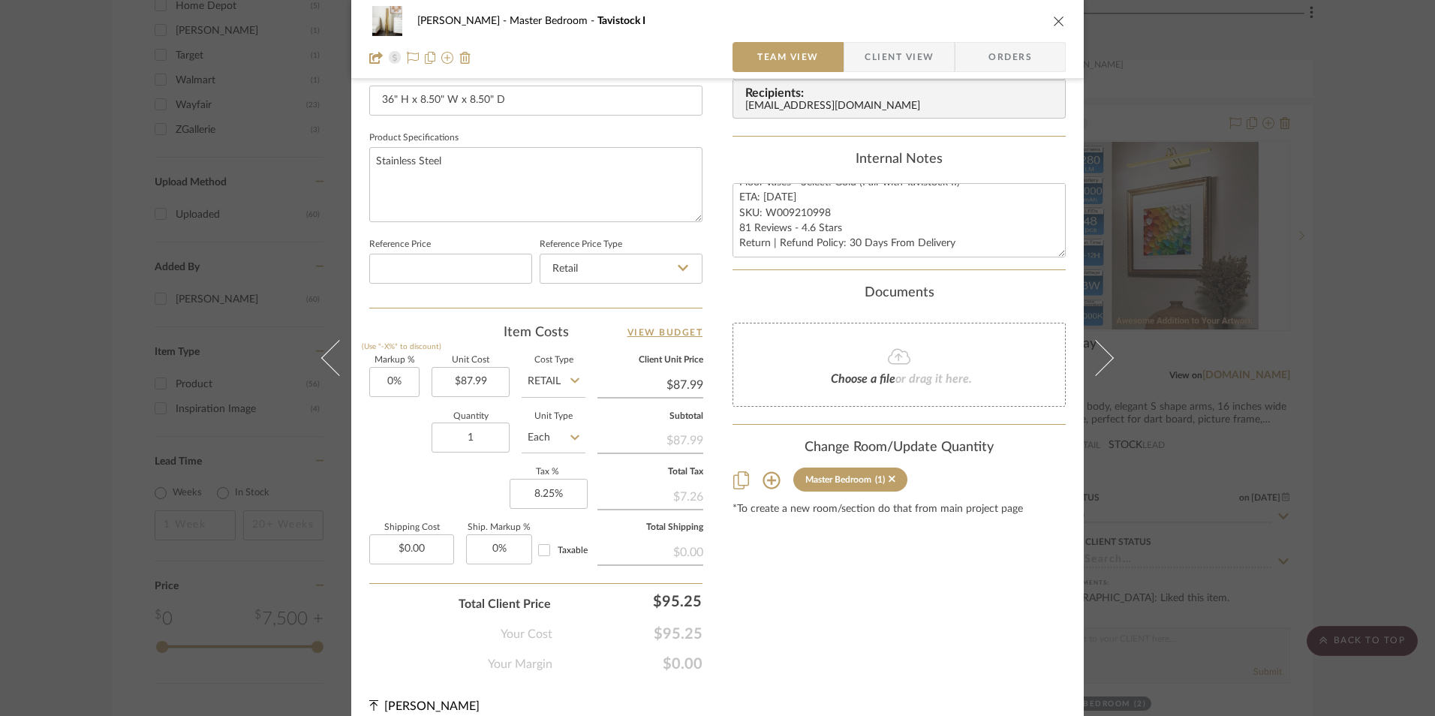
scroll to position [681, 0]
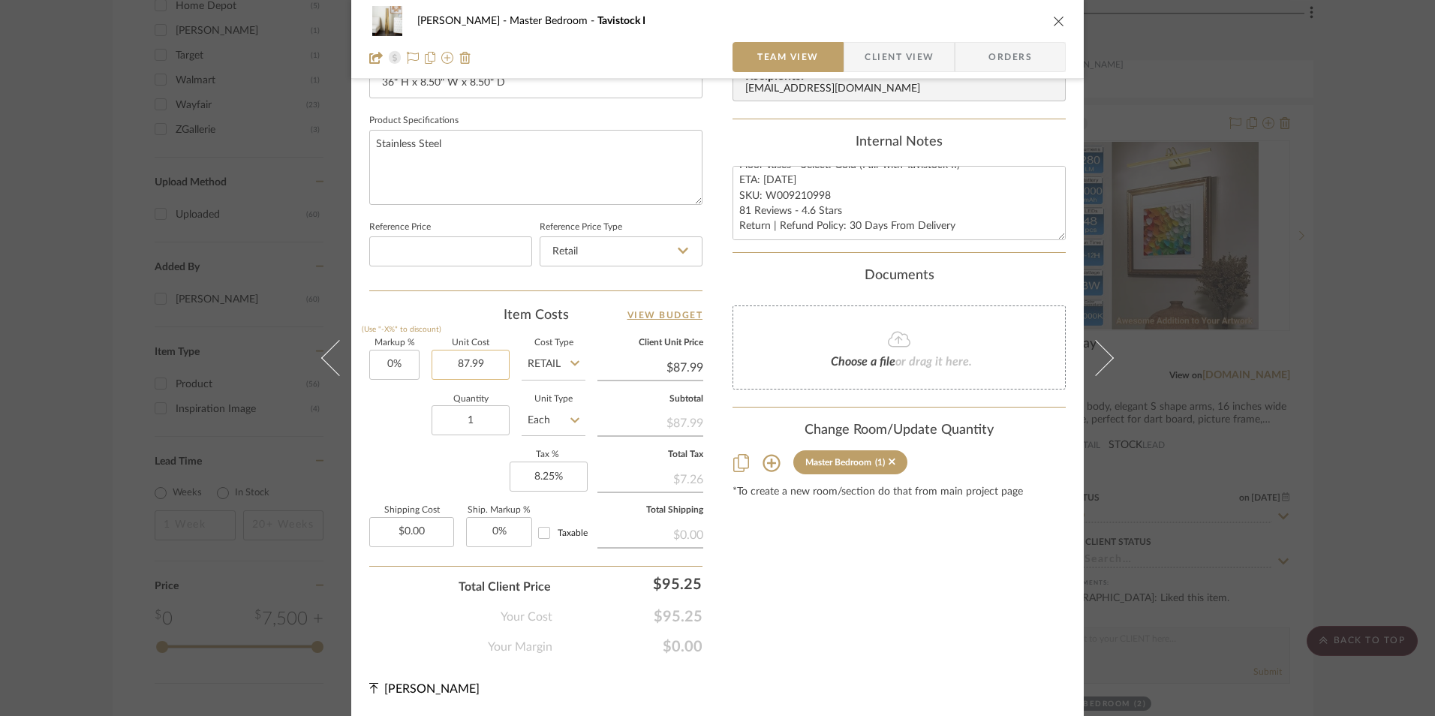
click at [482, 368] on input "87.99" at bounding box center [471, 365] width 78 height 30
type input "$99.99"
click at [492, 338] on div "Item Costs View Budget Markup % (Use "-X%" to discount) 0% Unit Cost $99.99 Cos…" at bounding box center [535, 480] width 333 height 349
type input "$99.99"
click at [783, 207] on textarea "Floor Vases - Select: Gold (Pair with Tavistock II) ETA: [DATE] SKU: W009210998…" at bounding box center [898, 203] width 333 height 74
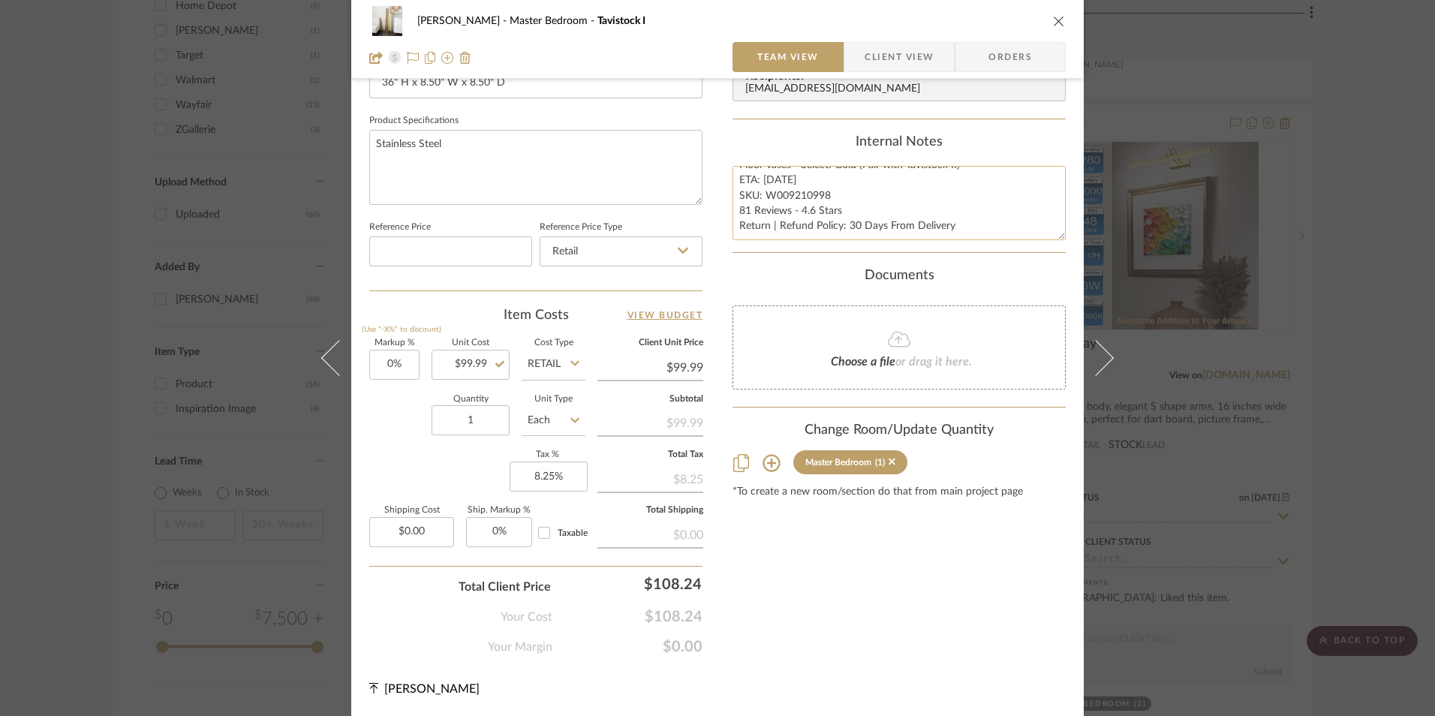
click at [772, 180] on textarea "Floor Vases - Select: Gold (Pair with Tavistock II) ETA: [DATE] SKU: W009210998…" at bounding box center [898, 203] width 333 height 74
type textarea "Floor Vases - Select: Gold (Pair with Tavistock II) ETA: [DATE] SKU: W009210998…"
click at [774, 146] on div "Internal Notes" at bounding box center [898, 142] width 333 height 17
click at [1054, 23] on icon "close" at bounding box center [1059, 21] width 12 height 12
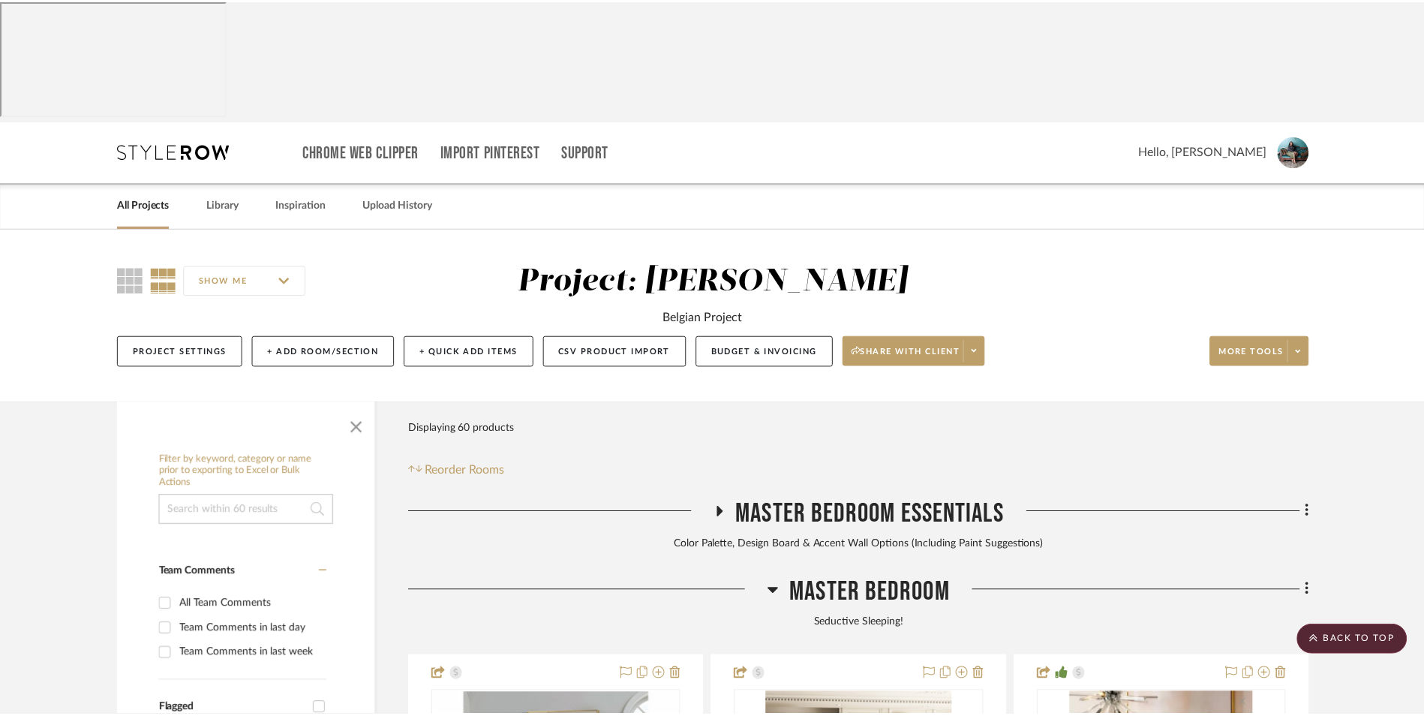
scroll to position [1883, 0]
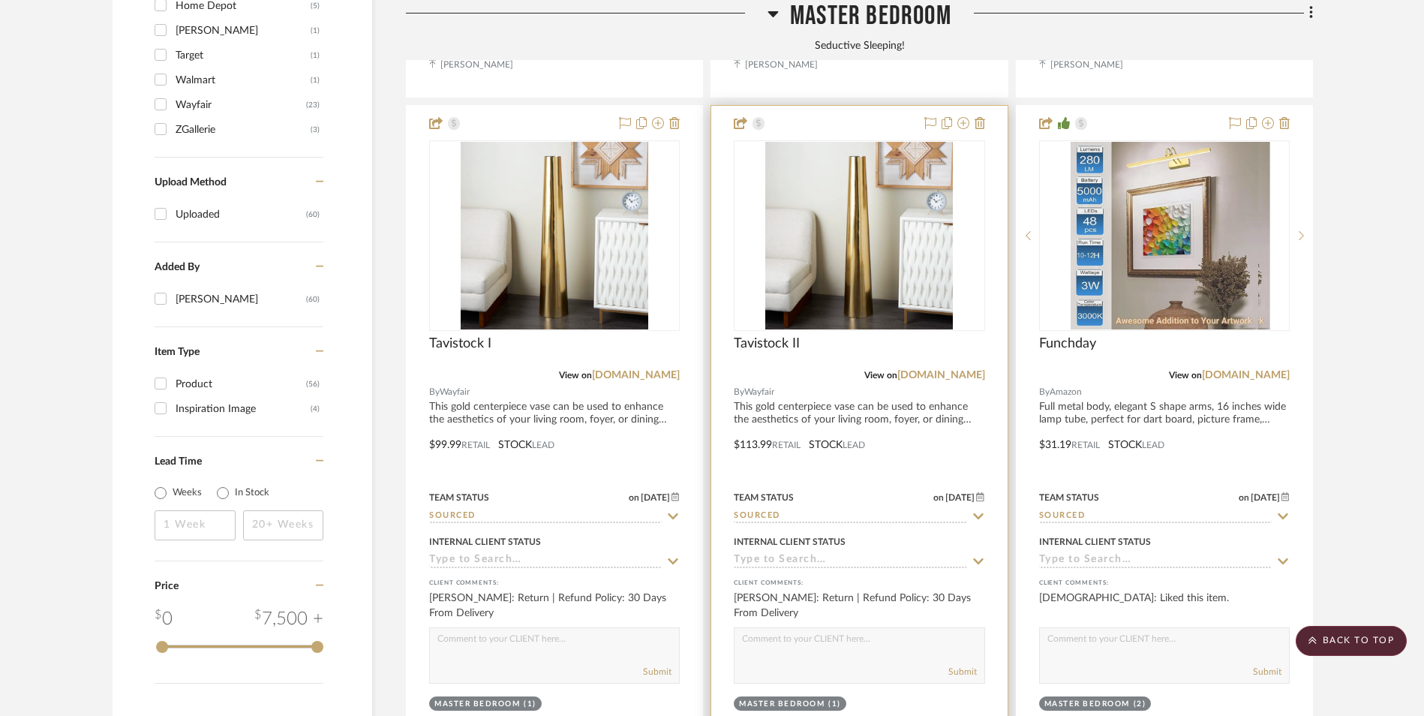
drag, startPoint x: 973, startPoint y: 251, endPoint x: 1001, endPoint y: 255, distance: 28.0
click at [973, 370] on link "[DOMAIN_NAME]" at bounding box center [942, 375] width 88 height 11
click at [852, 510] on input "Sourced" at bounding box center [850, 517] width 233 height 14
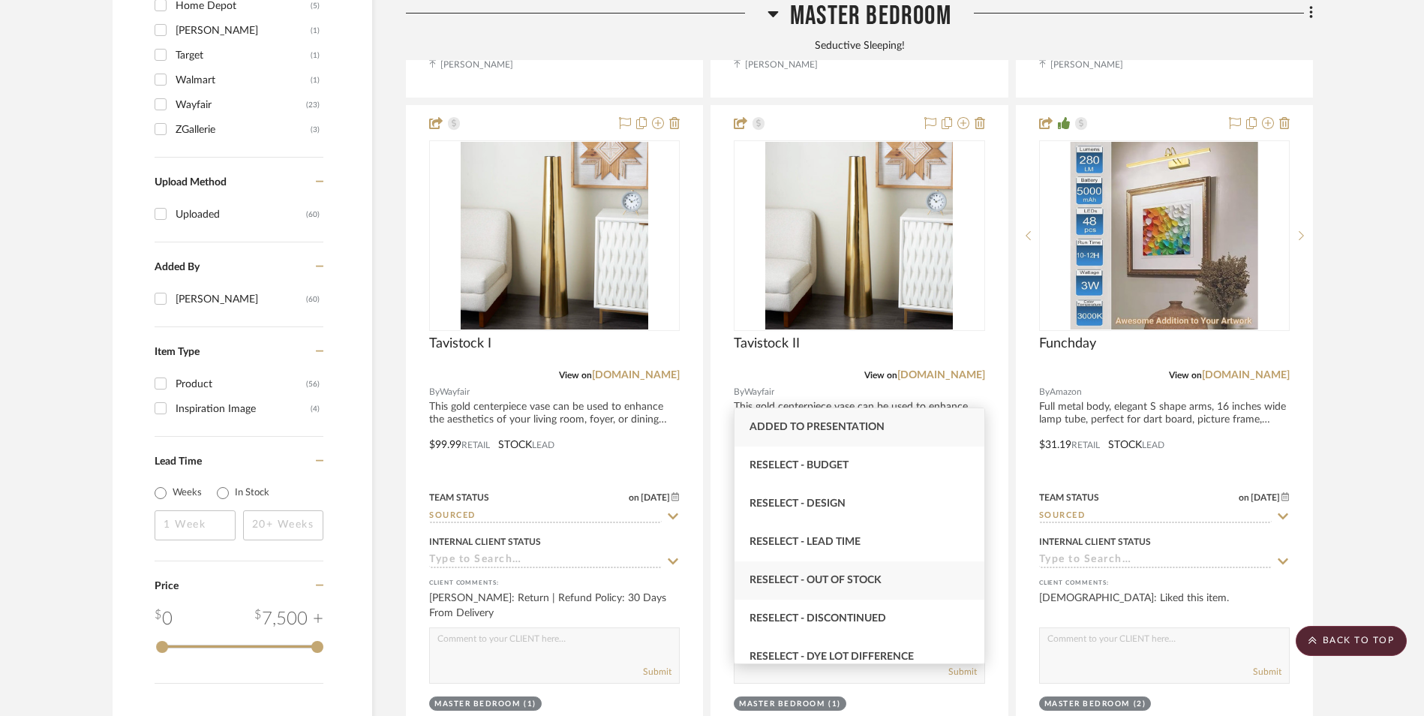
type input "rese"
click at [860, 584] on span "Reselect - Out of stock" at bounding box center [816, 580] width 132 height 11
type input "[DATE]"
type input "Reselect - Out of stock"
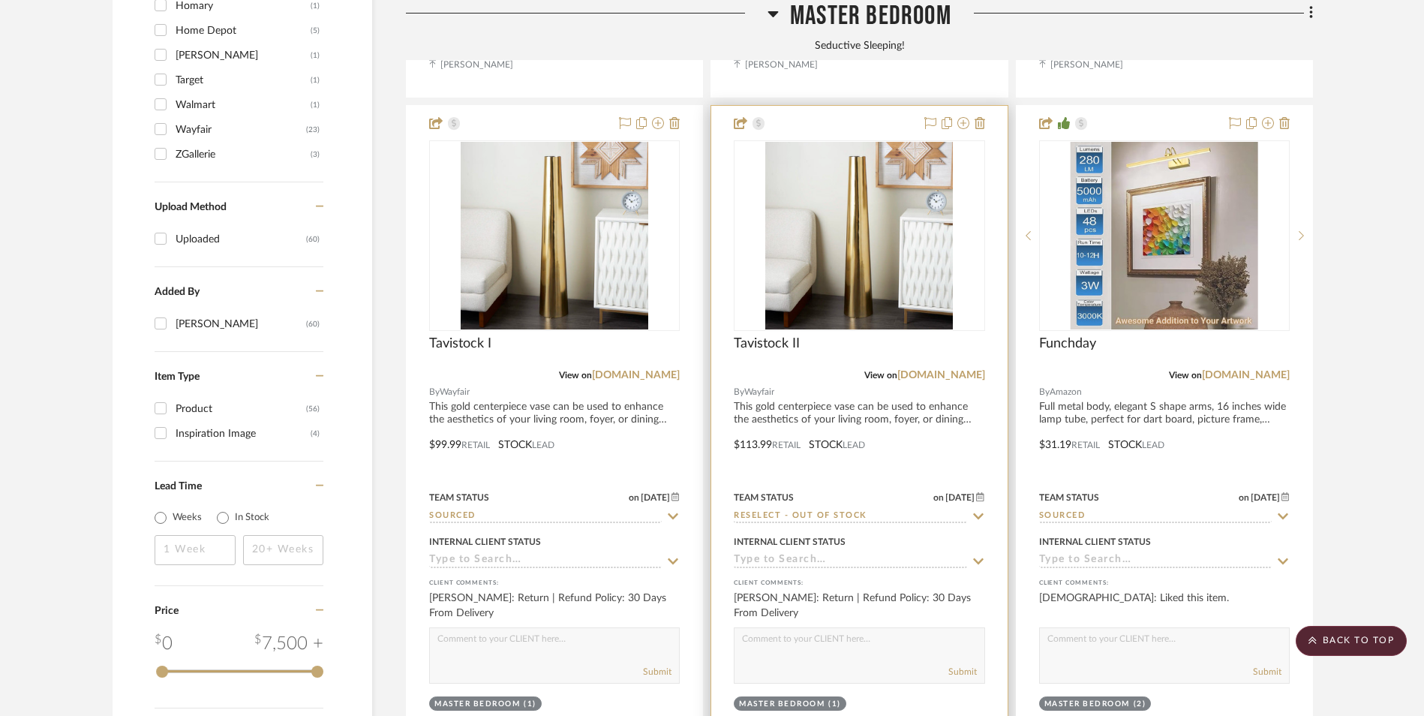
scroll to position [1908, 0]
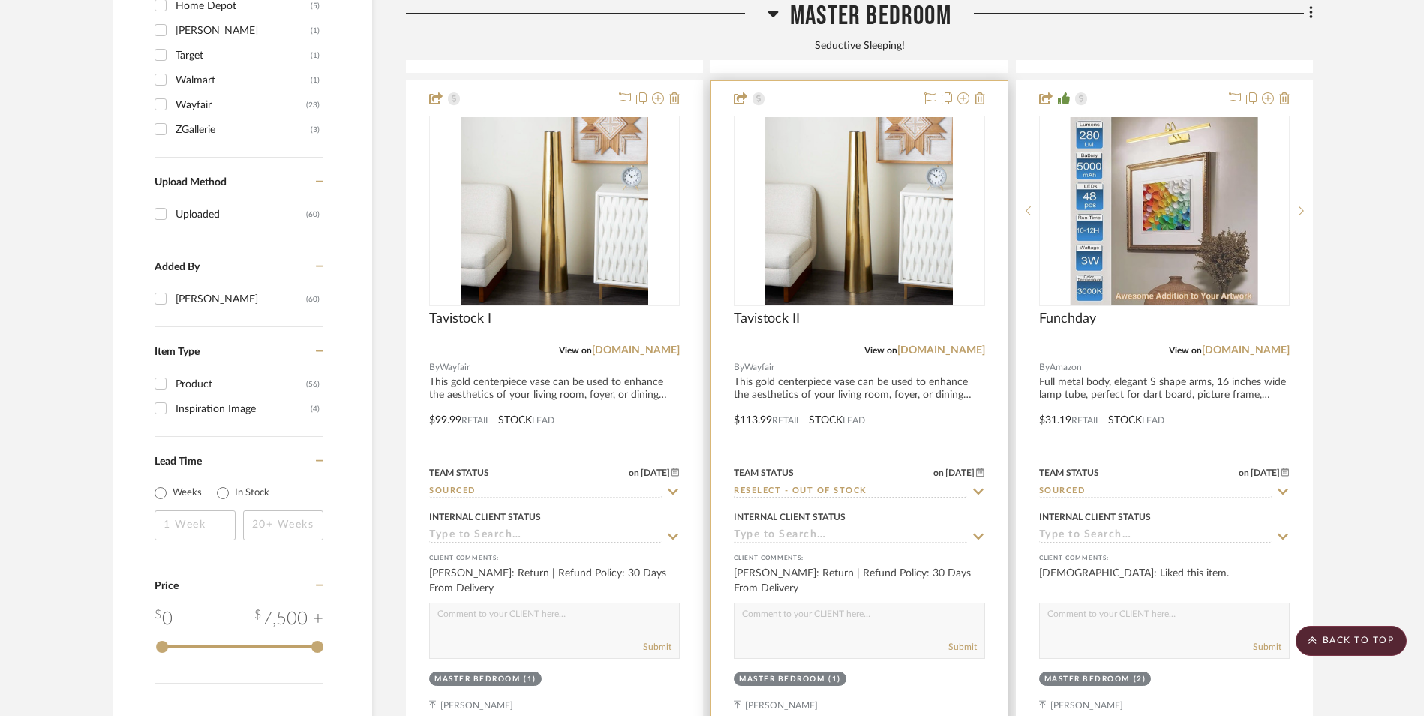
click at [815, 529] on input at bounding box center [850, 536] width 233 height 14
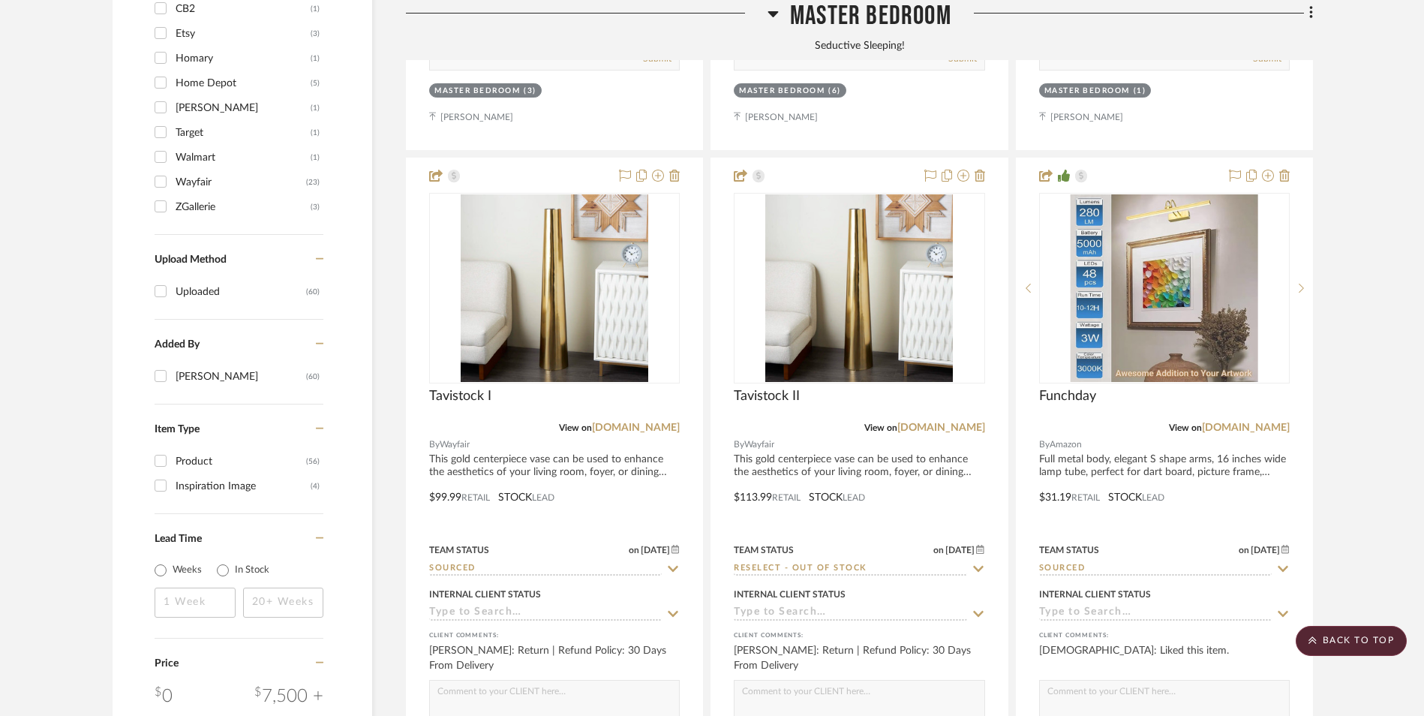
scroll to position [1758, 0]
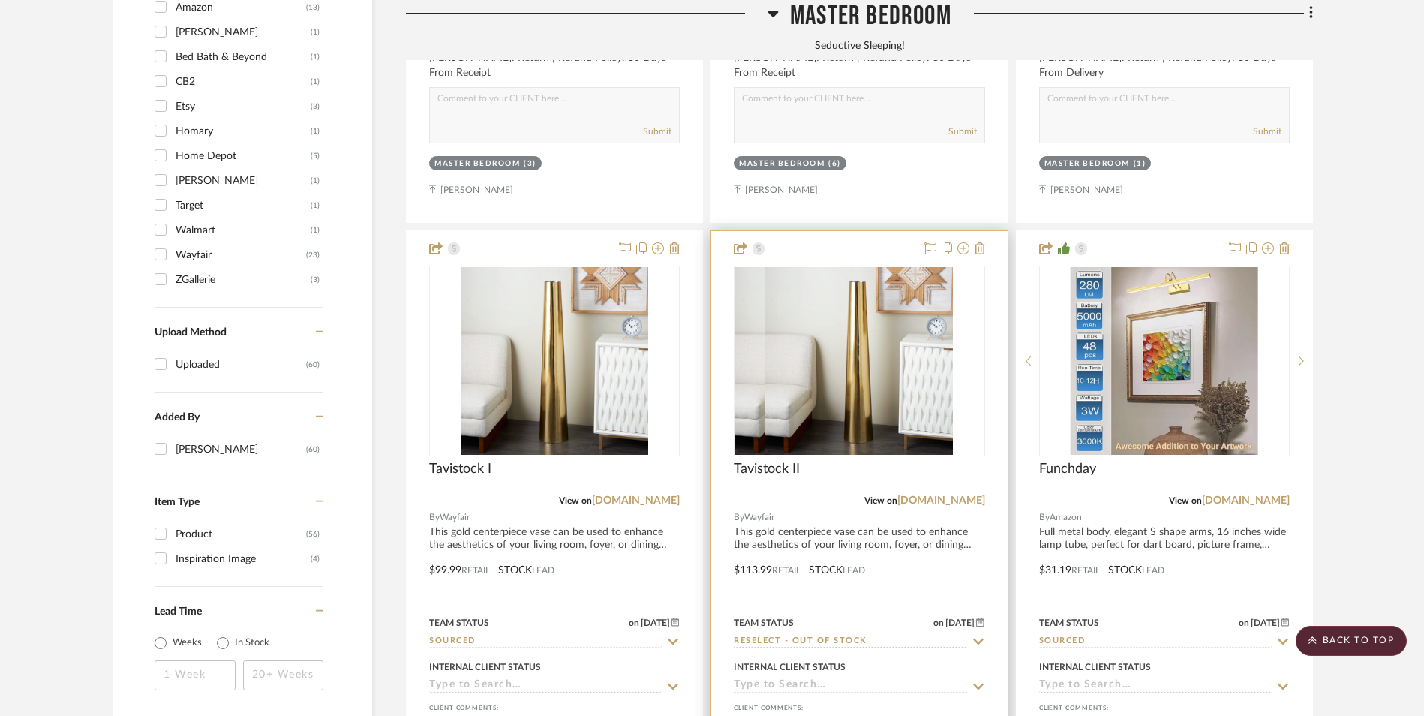
click at [849, 296] on img at bounding box center [859, 361] width 188 height 188
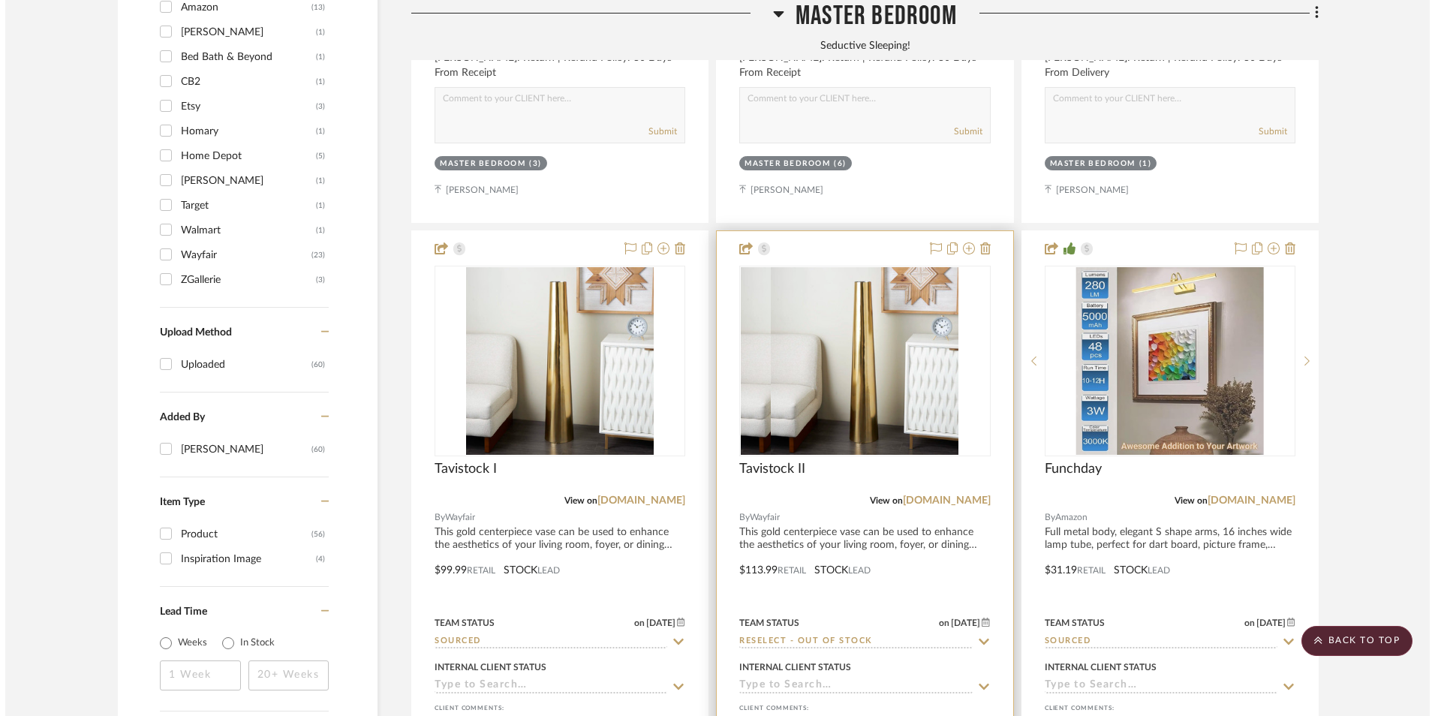
scroll to position [0, 0]
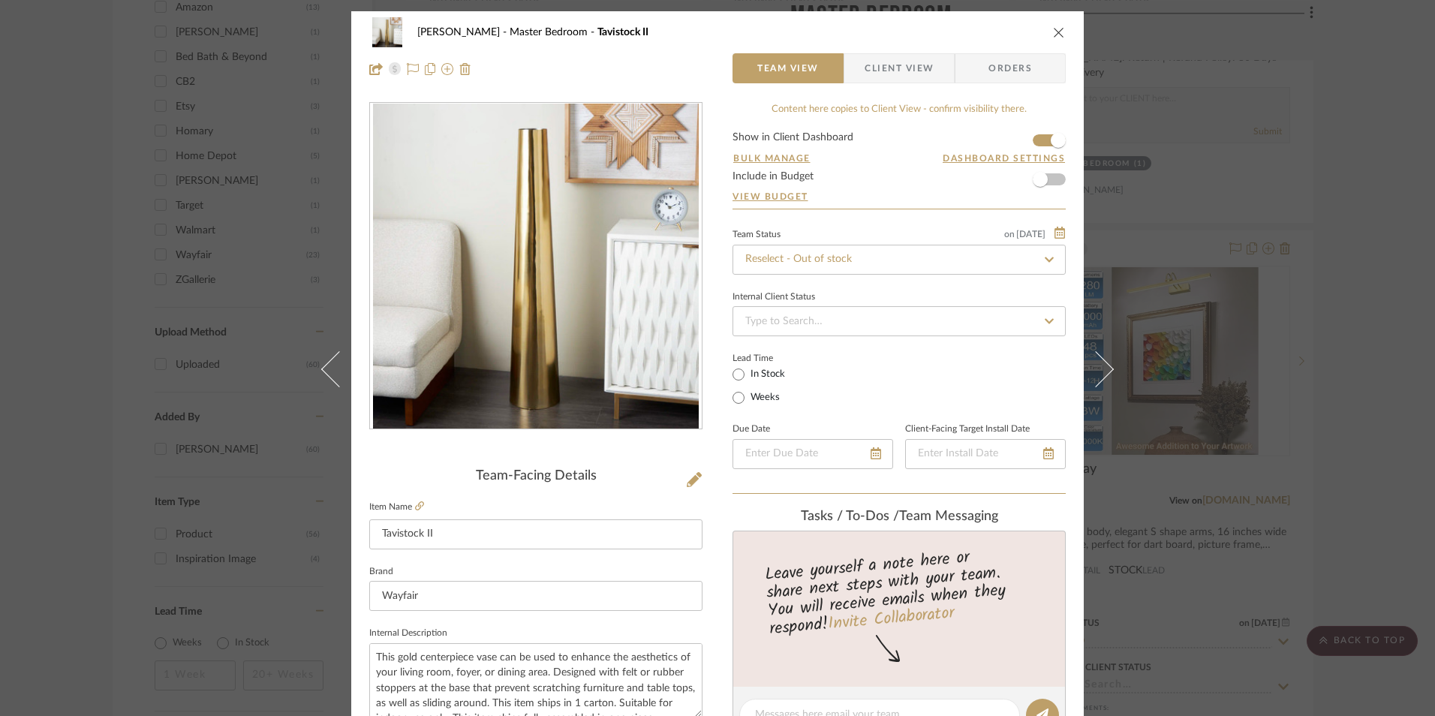
click at [883, 72] on span "Client View" at bounding box center [899, 68] width 69 height 30
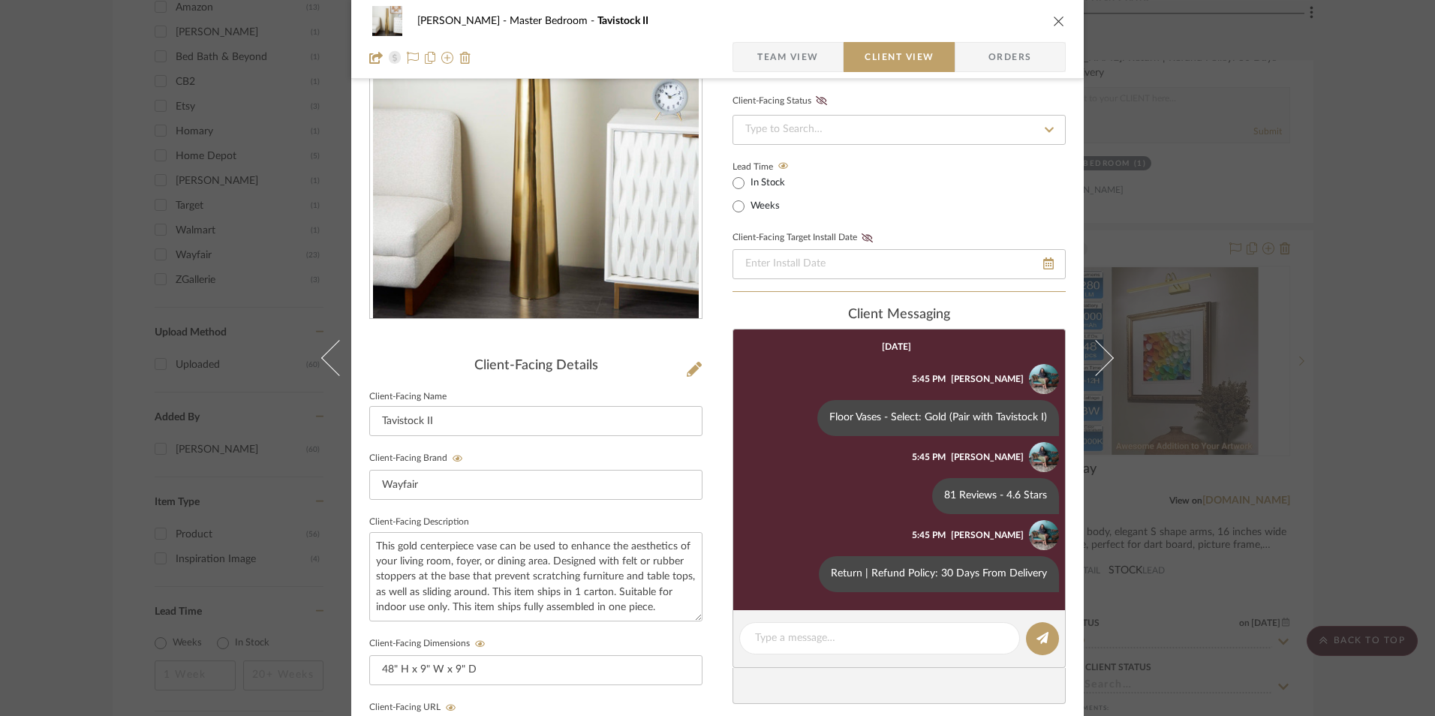
scroll to position [225, 0]
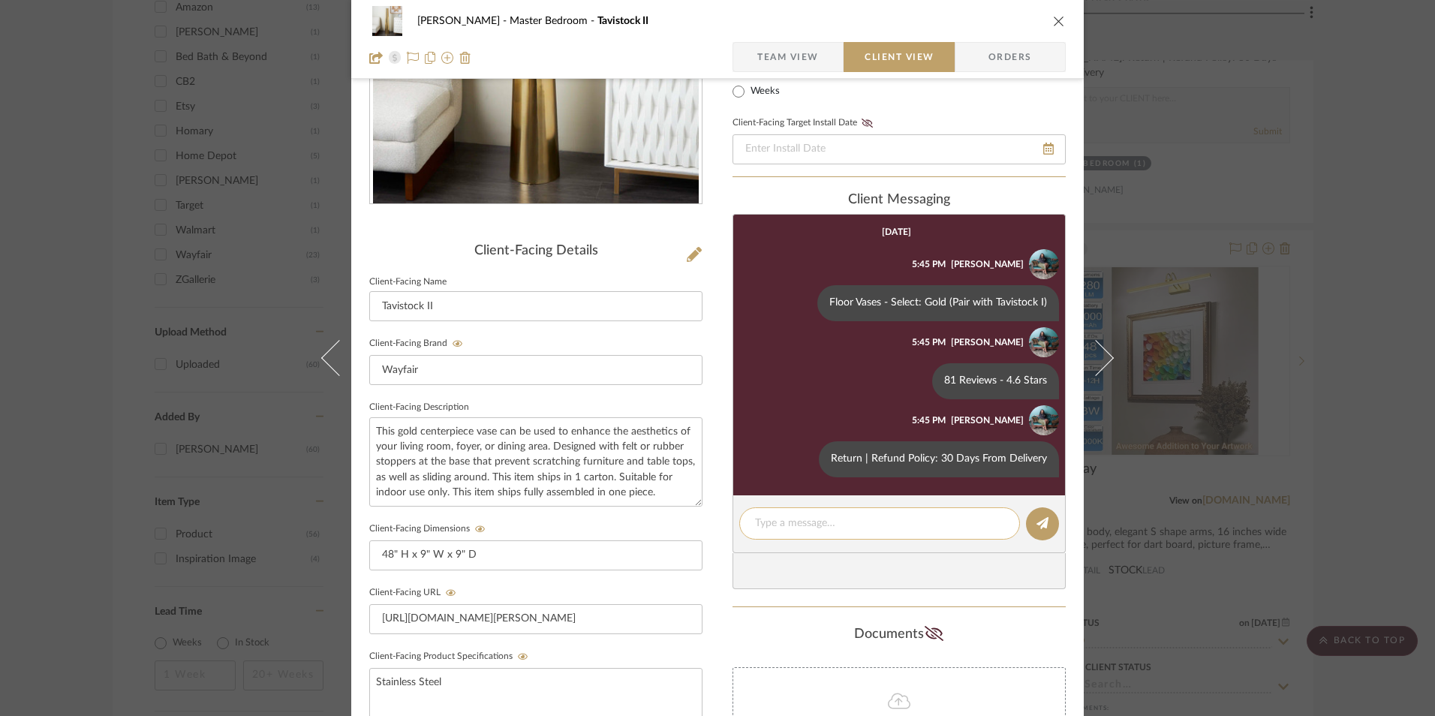
click at [872, 514] on div at bounding box center [879, 523] width 281 height 32
click at [868, 519] on textarea at bounding box center [879, 524] width 249 height 16
type textarea "Note: Vase is currently out of stock."
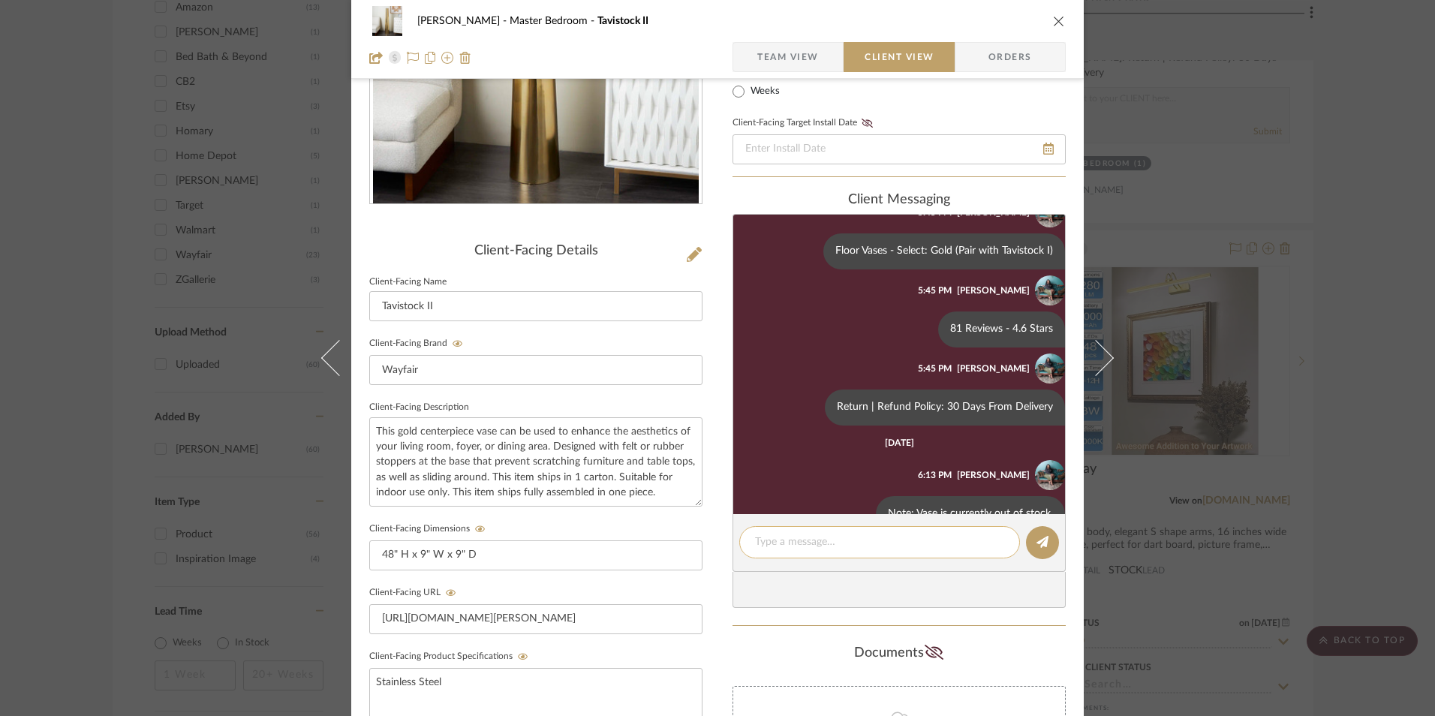
scroll to position [88, 0]
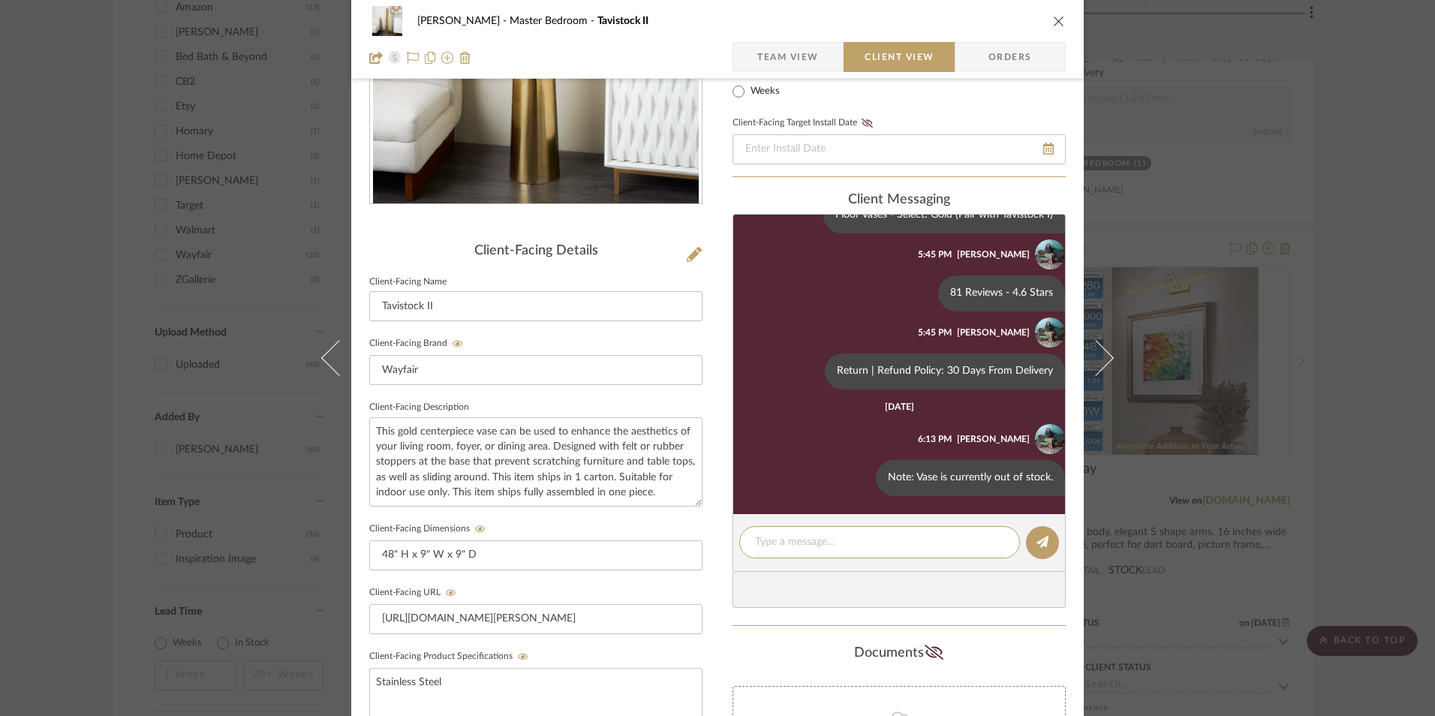
click at [1053, 26] on icon "close" at bounding box center [1059, 21] width 12 height 12
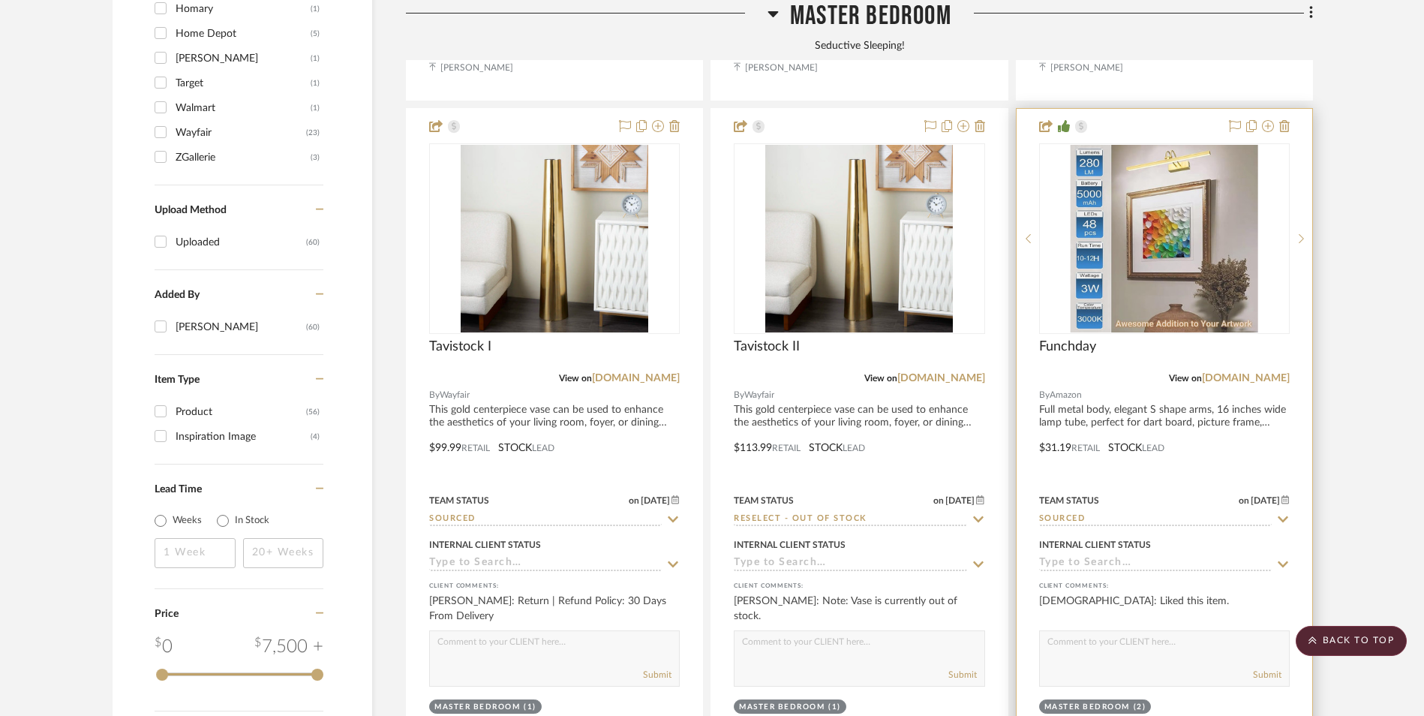
scroll to position [1908, 0]
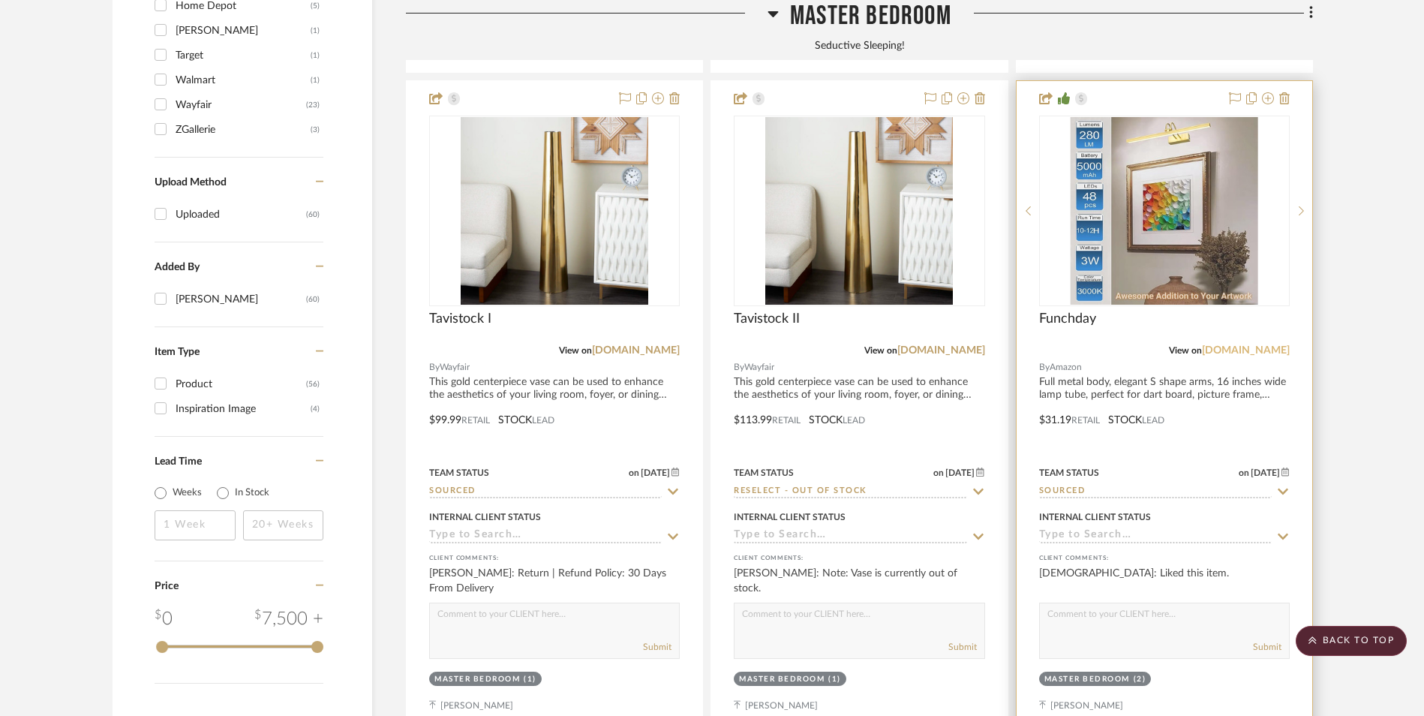
click at [1271, 345] on link "[DOMAIN_NAME]" at bounding box center [1246, 350] width 88 height 11
click at [1226, 155] on img "0" at bounding box center [1165, 211] width 188 height 188
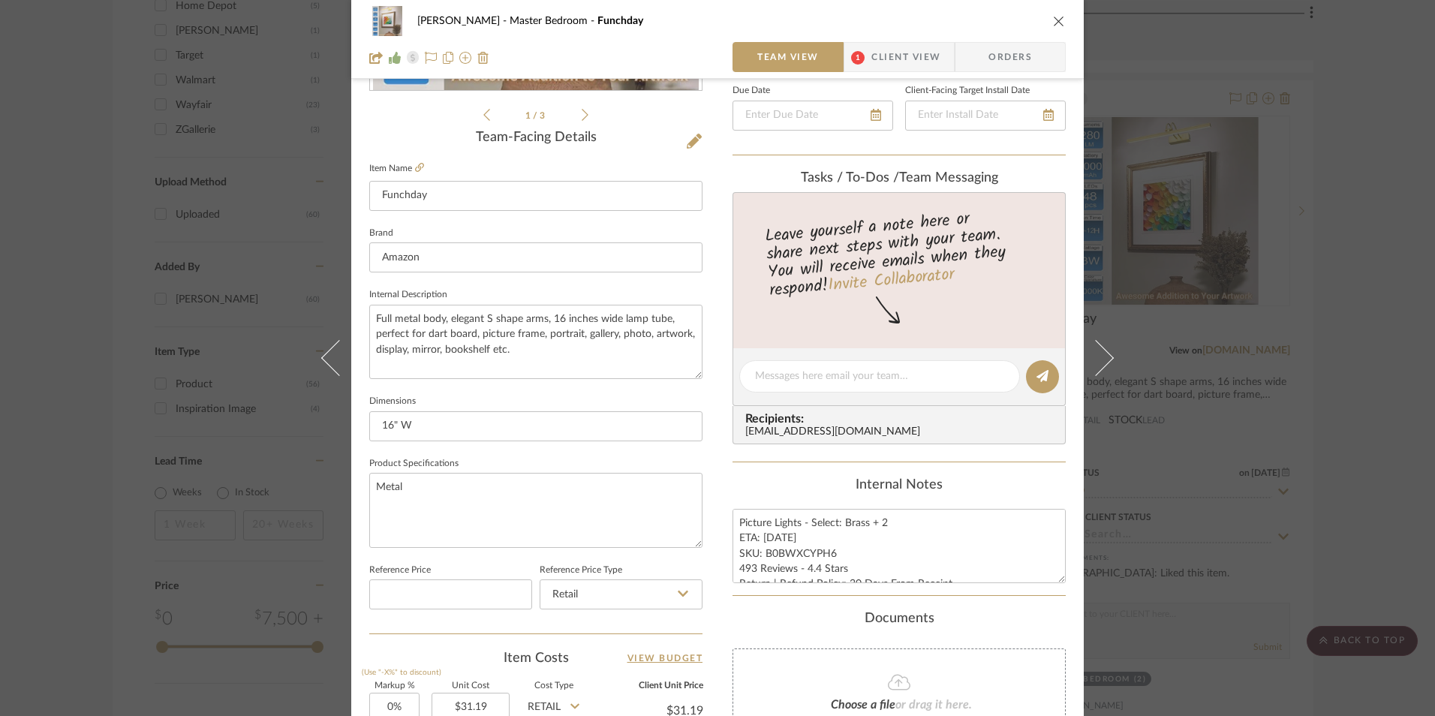
scroll to position [525, 0]
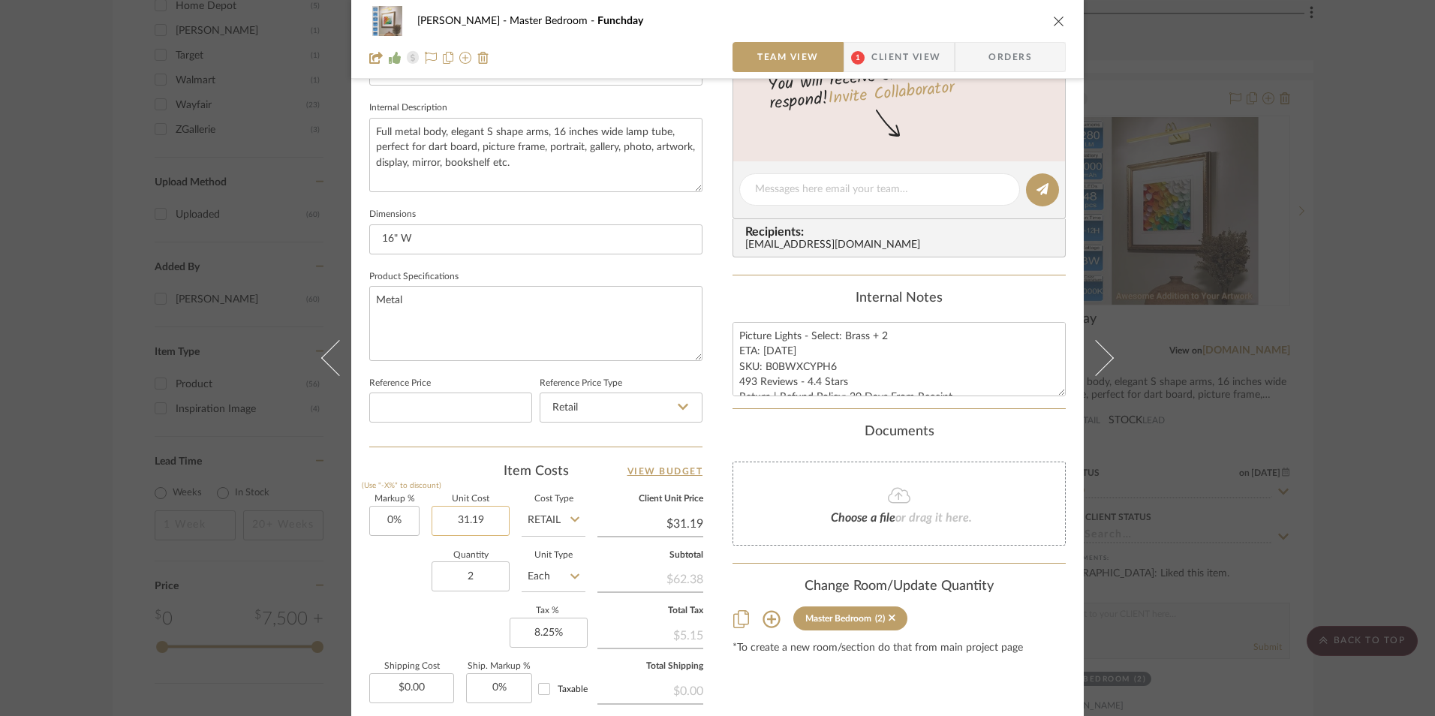
click at [474, 517] on input "31.19" at bounding box center [471, 521] width 78 height 30
type input "$34.66"
click at [470, 471] on div "Item Costs View Budget" at bounding box center [535, 471] width 333 height 18
type input "$34.66"
click at [817, 359] on textarea "Picture Lights - Select: Brass + 2 ETA: [DATE] SKU: B0BWXCYPH6 493 Reviews - 4.…" at bounding box center [898, 359] width 333 height 74
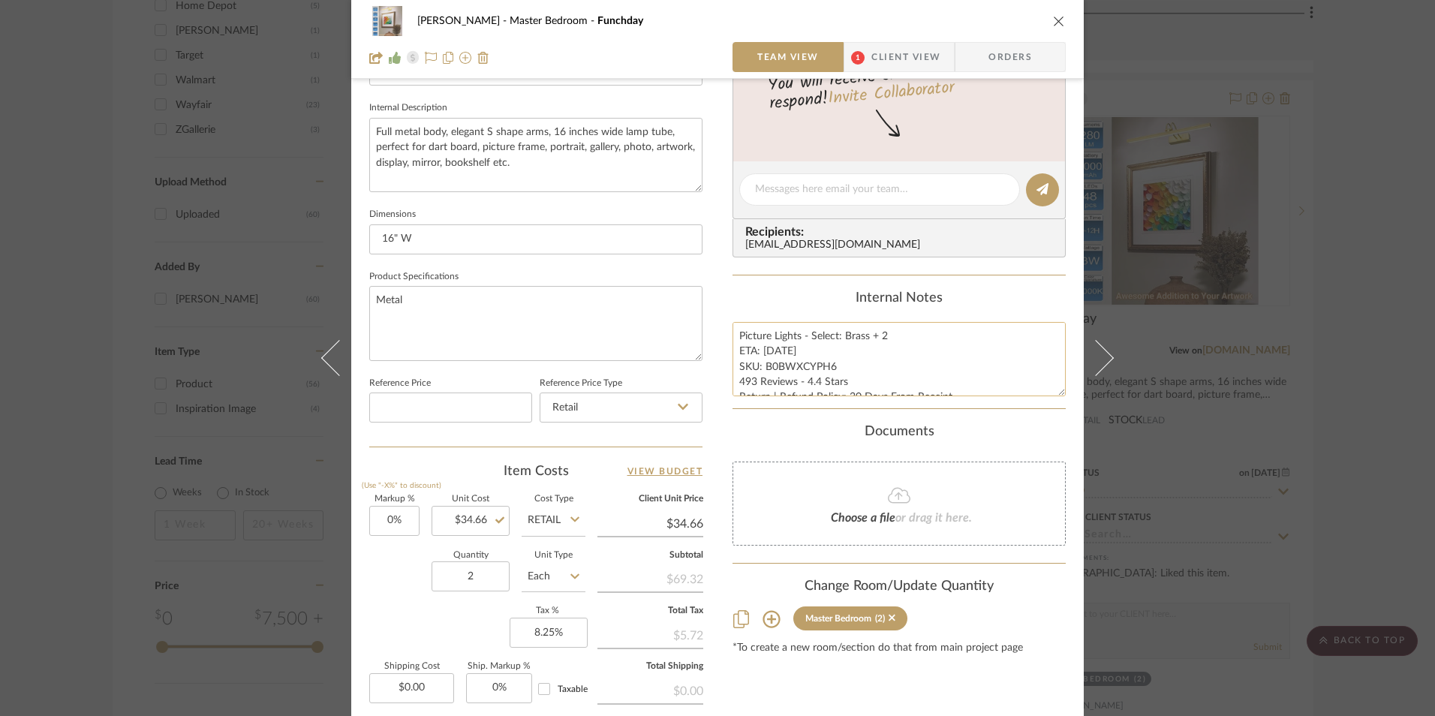
drag, startPoint x: 778, startPoint y: 350, endPoint x: 760, endPoint y: 348, distance: 17.3
click at [760, 348] on textarea "Picture Lights - Select: Brass + 2 ETA: [DATE] SKU: B0BWXCYPH6 493 Reviews - 4.…" at bounding box center [898, 359] width 333 height 74
type textarea "Picture Lights - Select: Brass + 2 ETA: [DATE] SKU: B0BWXCYPH6 493 Reviews - 4.…"
click at [781, 284] on div "Content here copies to Client View - confirm visibility there. Show in Client D…" at bounding box center [898, 194] width 333 height 1235
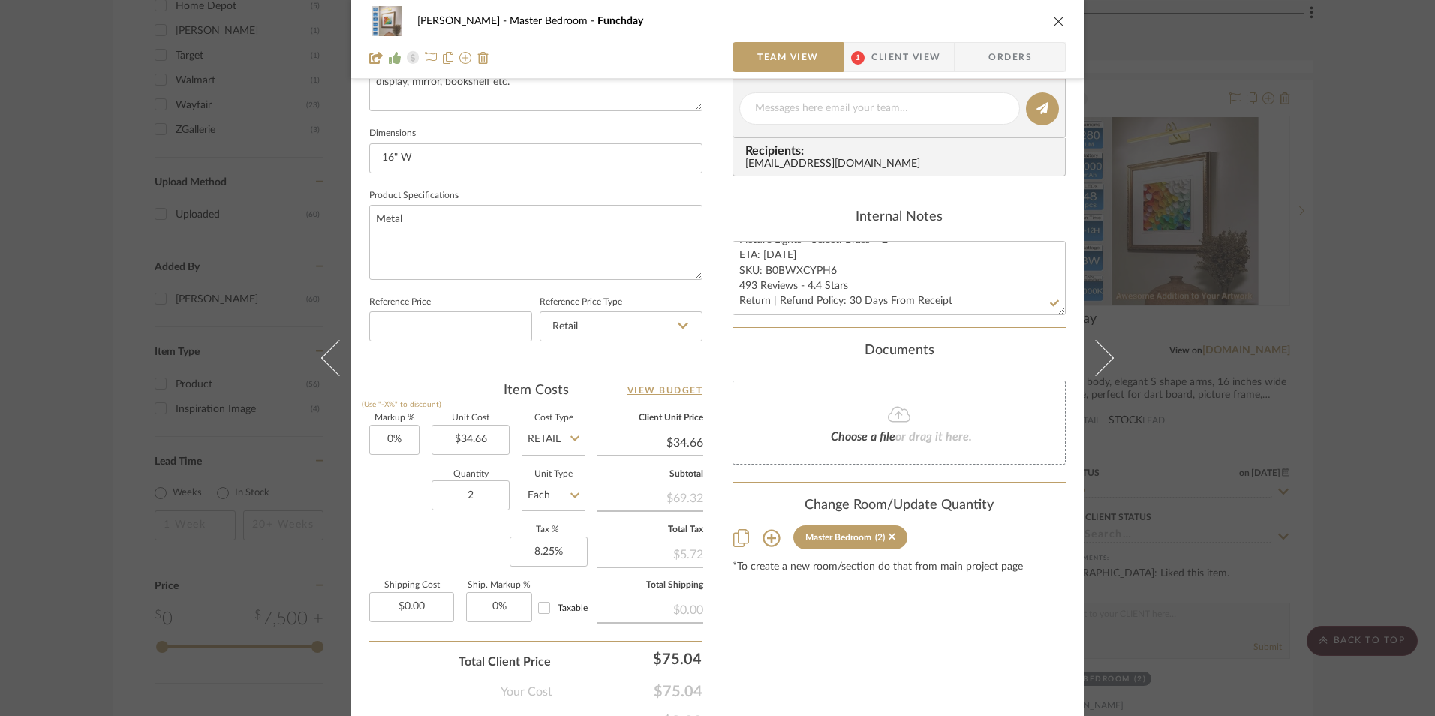
scroll to position [231, 0]
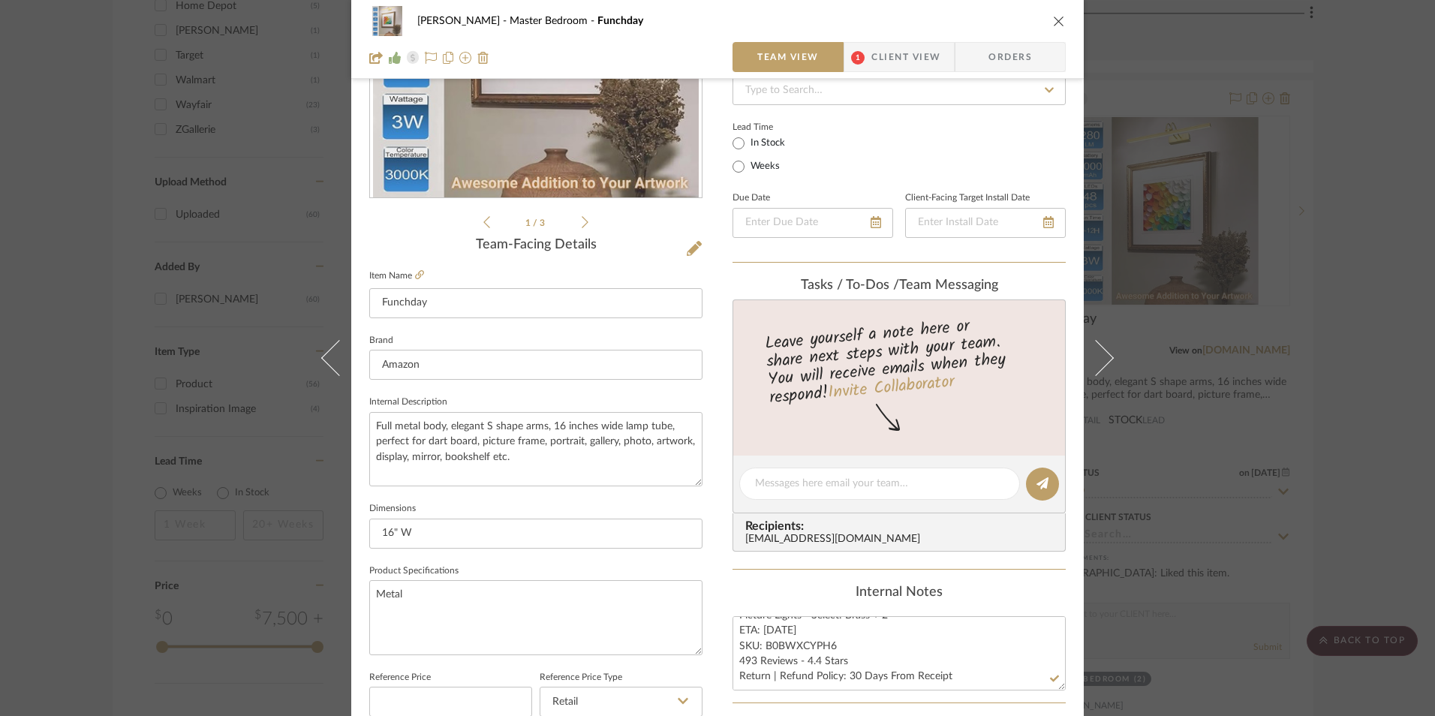
click at [1055, 26] on icon "close" at bounding box center [1059, 21] width 12 height 12
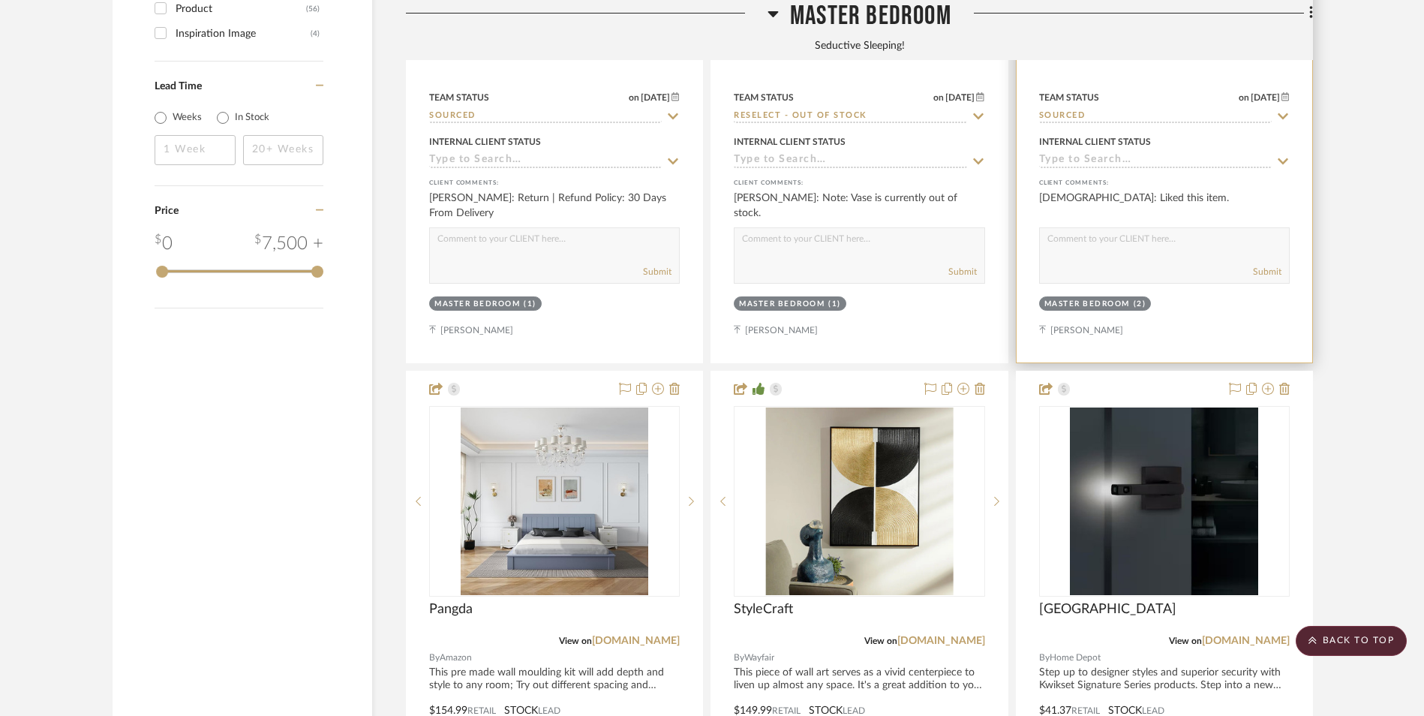
scroll to position [2508, 0]
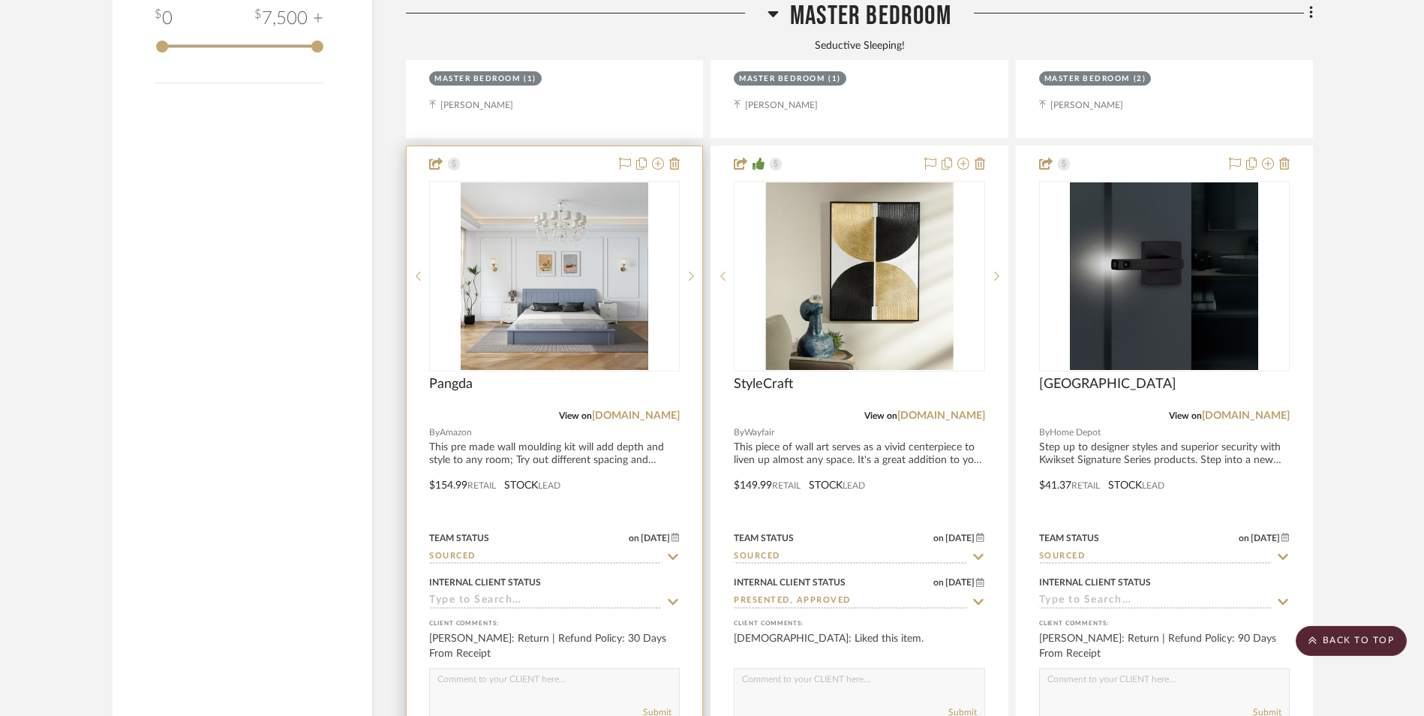
click at [666, 411] on link "[DOMAIN_NAME]" at bounding box center [636, 416] width 88 height 11
click at [545, 182] on img at bounding box center [555, 276] width 188 height 188
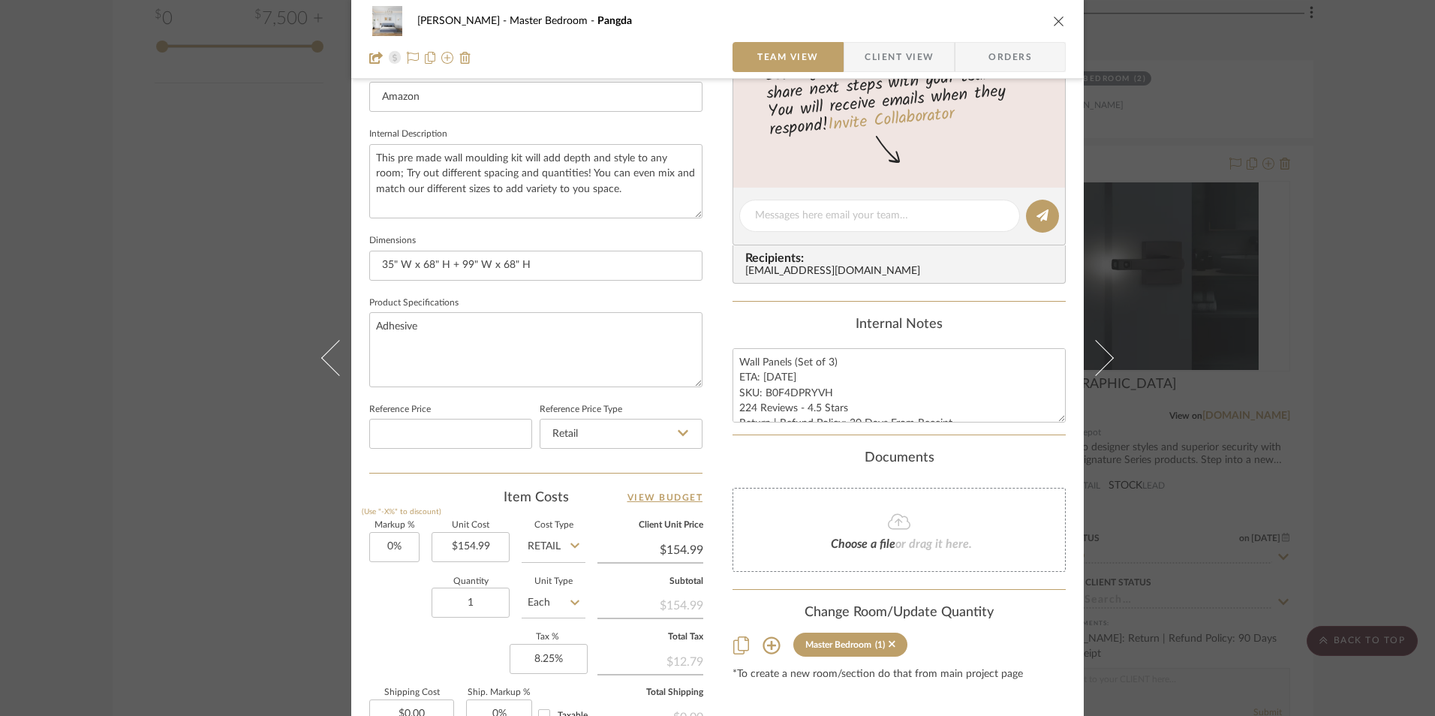
scroll to position [525, 0]
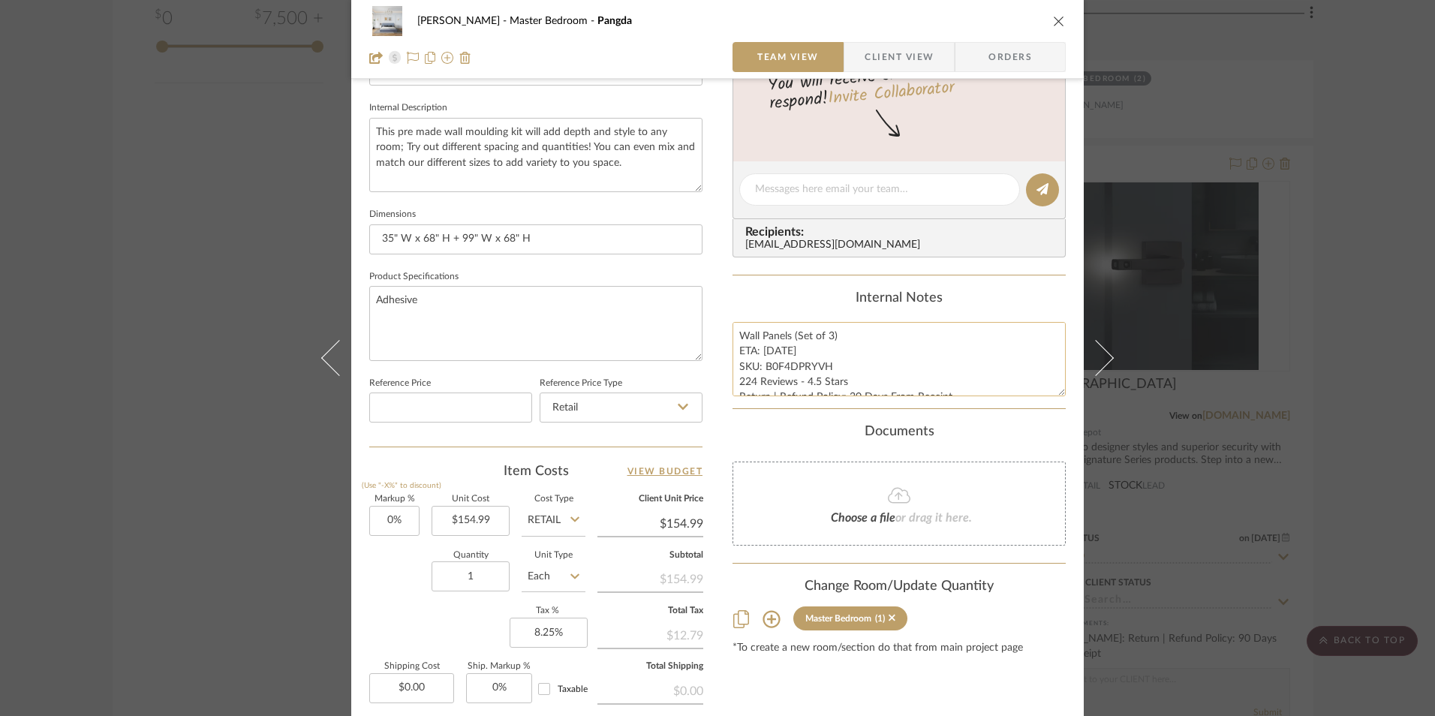
click at [772, 350] on textarea "Wall Panels (Set of 3) ETA: [DATE] SKU: B0F4DPRYVH 224 Reviews - 4.5 Stars Retu…" at bounding box center [898, 359] width 333 height 74
type textarea "Wall Panels (Set of 3) ETA: [DATE] SKU: B0F4DPRYVH 224 Reviews - 4.5 Stars Retu…"
click at [815, 292] on div "Internal Notes" at bounding box center [898, 298] width 333 height 17
drag, startPoint x: 1055, startPoint y: 20, endPoint x: 1064, endPoint y: 28, distance: 12.2
click at [1054, 20] on icon "close" at bounding box center [1059, 21] width 12 height 12
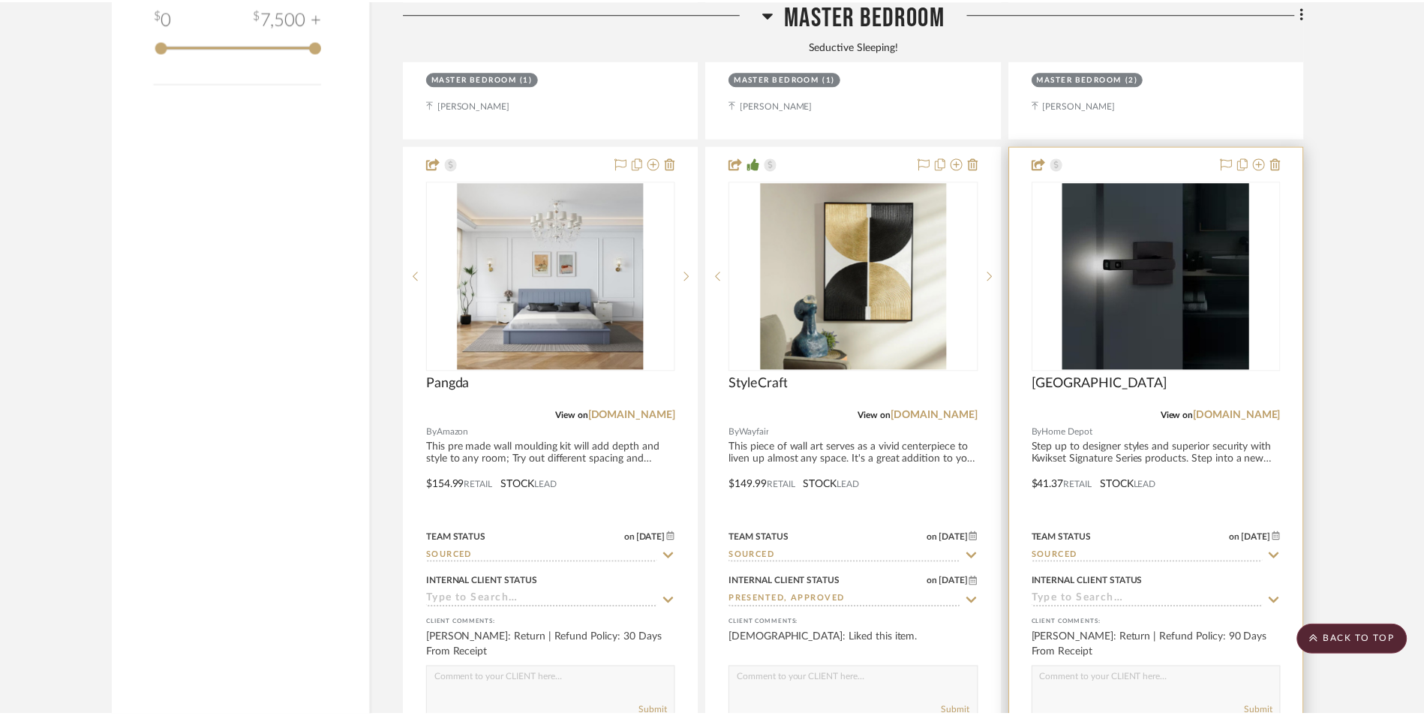
scroll to position [2508, 0]
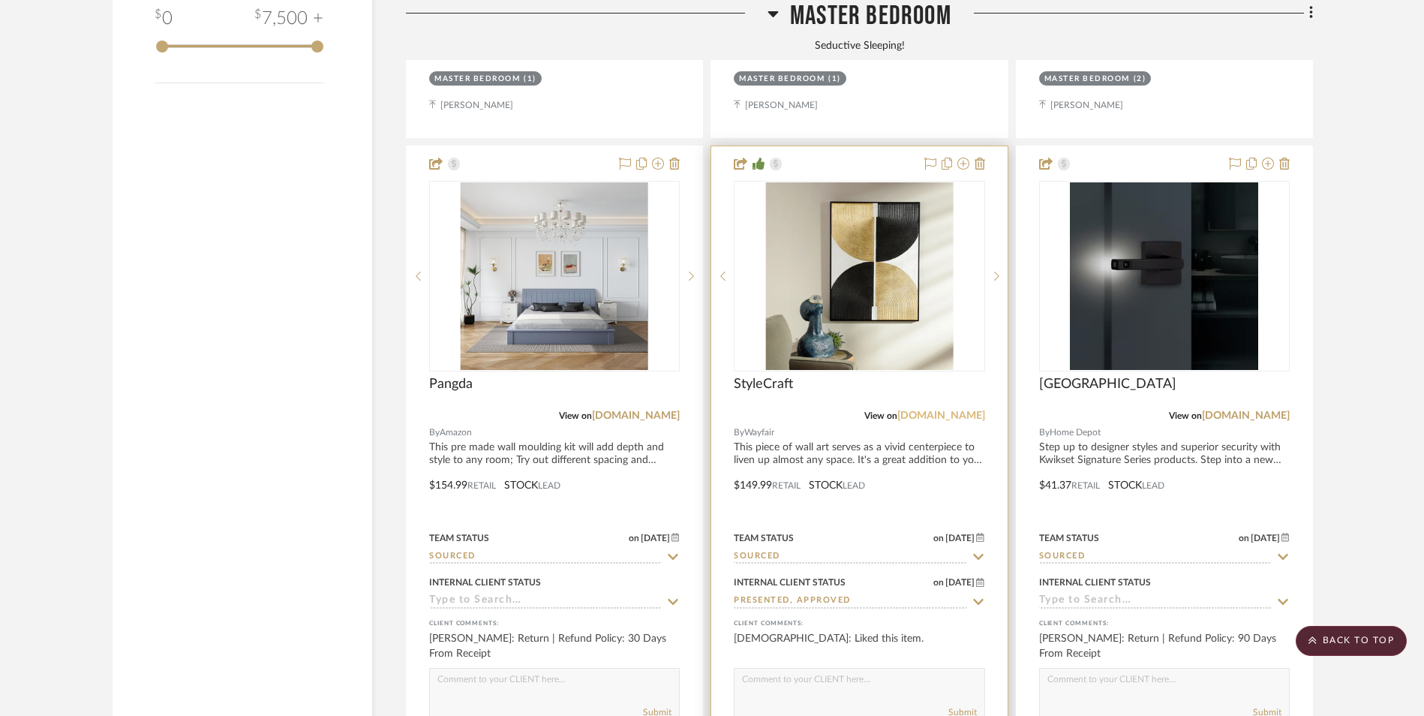
drag, startPoint x: 958, startPoint y: 299, endPoint x: 973, endPoint y: 297, distance: 15.1
click at [958, 411] on link "[DOMAIN_NAME]" at bounding box center [942, 416] width 88 height 11
click at [834, 182] on img "0" at bounding box center [859, 276] width 188 height 188
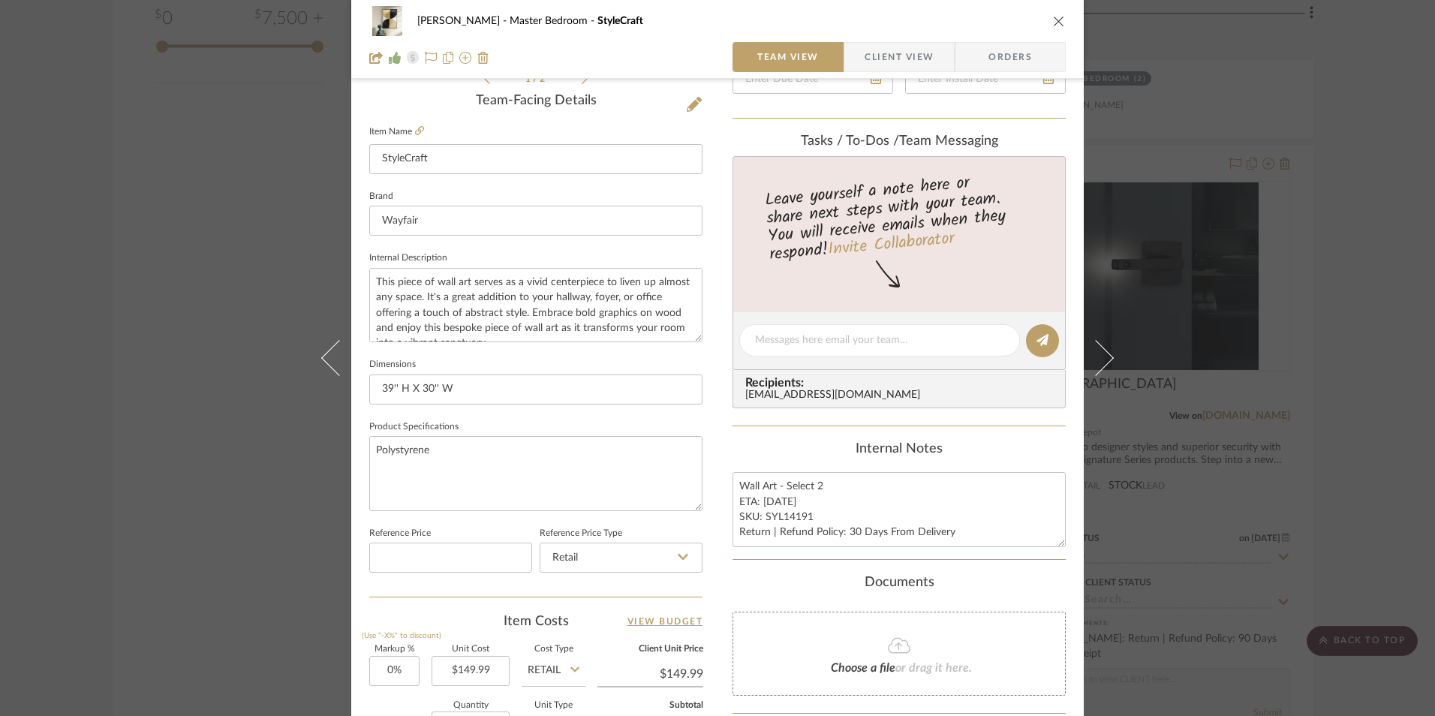
scroll to position [675, 0]
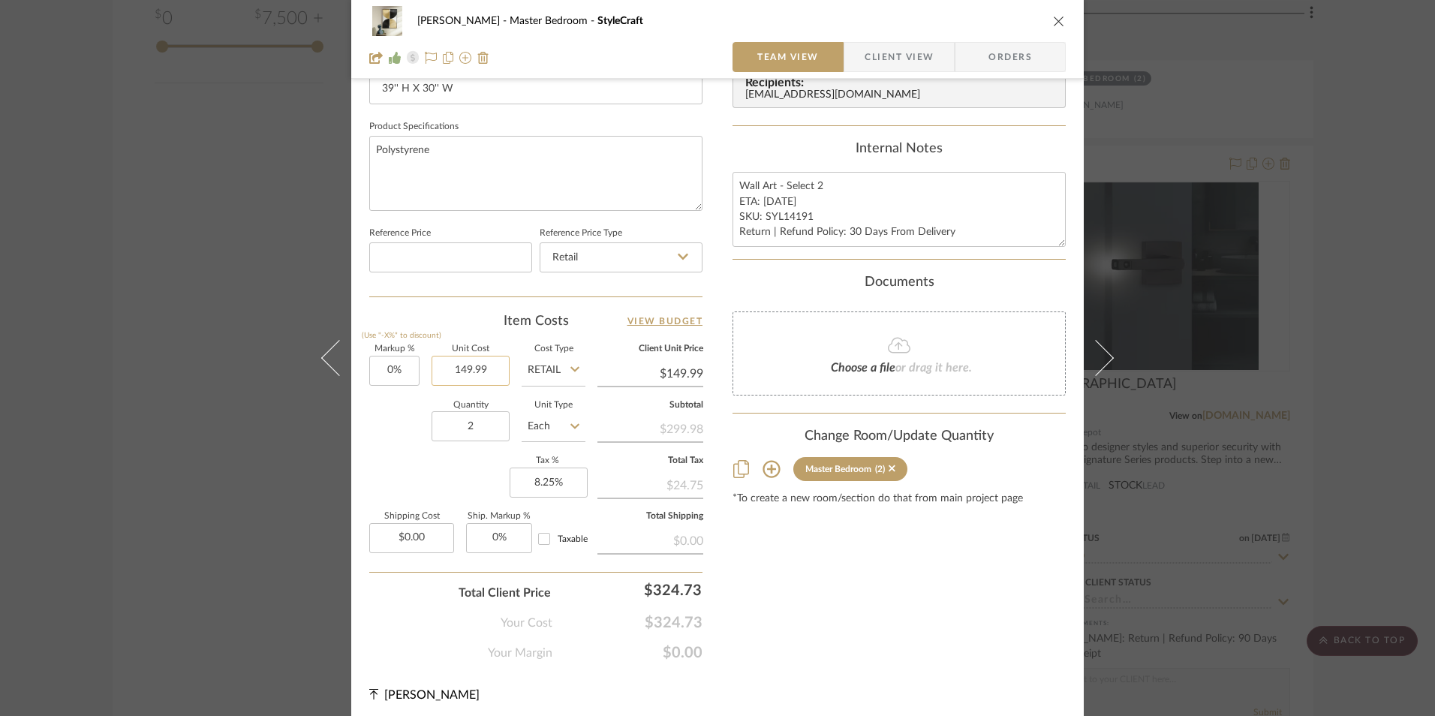
click at [479, 380] on input "149.99" at bounding box center [471, 371] width 78 height 30
type input "$159.99"
click at [561, 325] on div "Item Costs View Budget" at bounding box center [535, 321] width 333 height 18
click at [779, 209] on textarea "Wall Art - Select 2 ETA: [DATE] SKU: SYL14191 Return | Refund Policy: 30 Days F…" at bounding box center [898, 209] width 333 height 74
type input "$159.99"
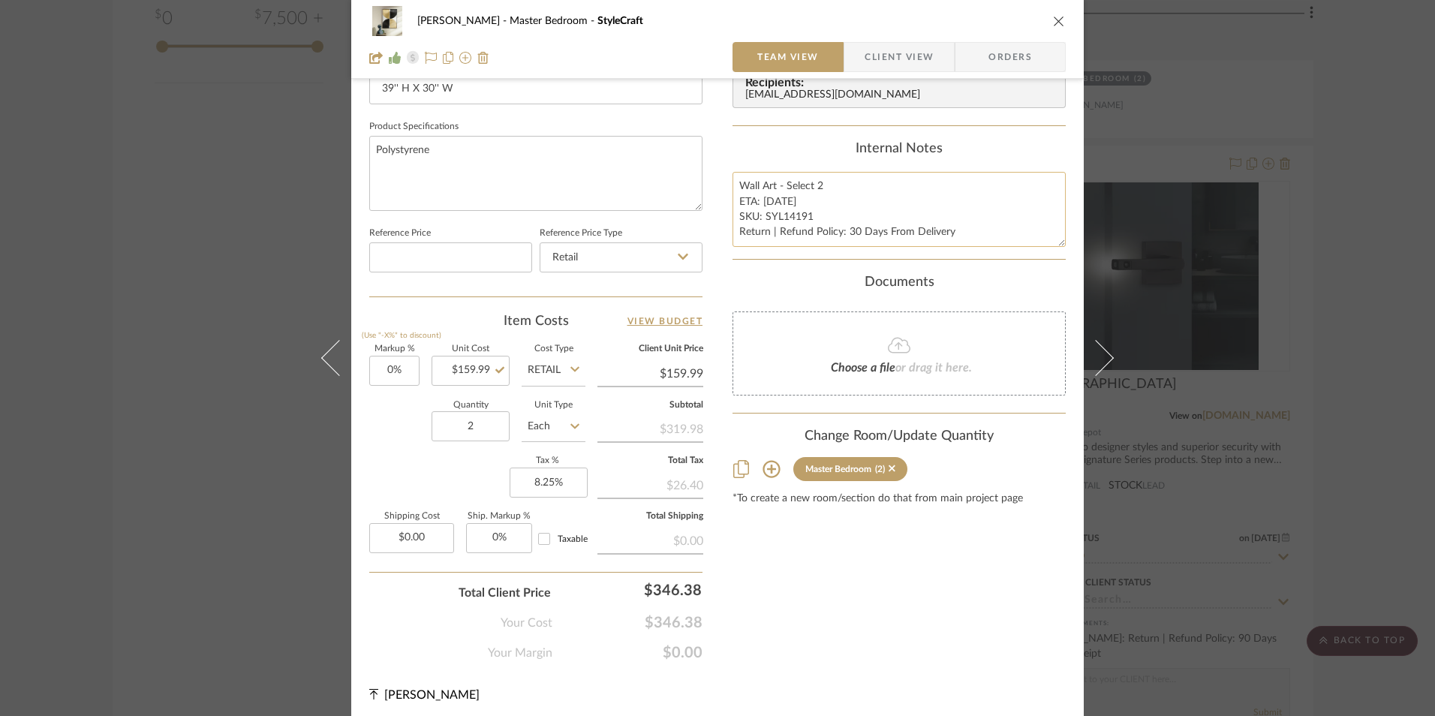
click at [770, 202] on textarea "Wall Art - Select 2 ETA: [DATE] SKU: SYL14191 Return | Refund Policy: 30 Days F…" at bounding box center [898, 209] width 333 height 74
type textarea "Wall Art - Select 2 ETA: [DATE] SKU: SYL14191 Return | Refund Policy: 30 Days F…"
click at [794, 139] on div "Content here copies to Client View - confirm visibility there. Show in Client D…" at bounding box center [898, 44] width 333 height 1235
click at [1056, 18] on icon "close" at bounding box center [1059, 21] width 12 height 12
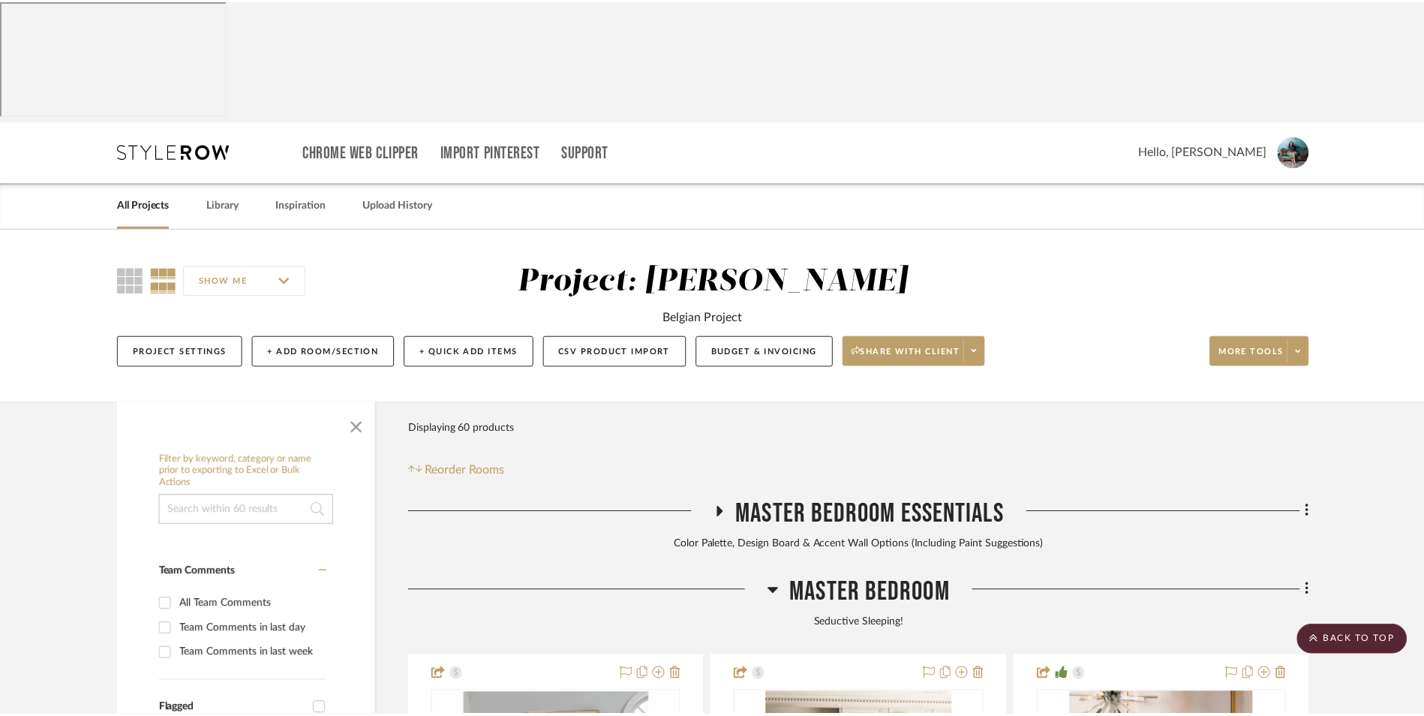
scroll to position [2508, 0]
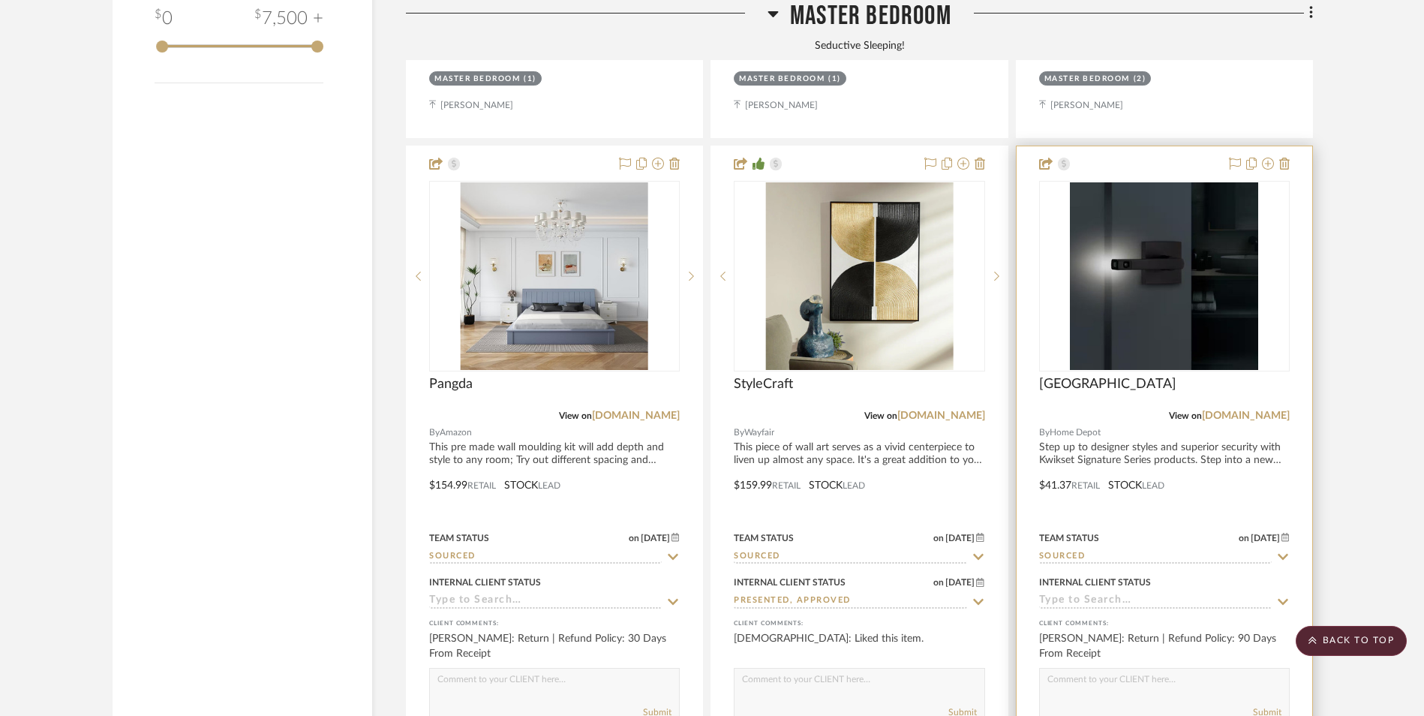
drag, startPoint x: 1256, startPoint y: 299, endPoint x: 1268, endPoint y: 302, distance: 13.1
click at [1256, 411] on link "[DOMAIN_NAME]" at bounding box center [1246, 416] width 88 height 11
click at [1157, 204] on img "0" at bounding box center [1164, 276] width 188 height 188
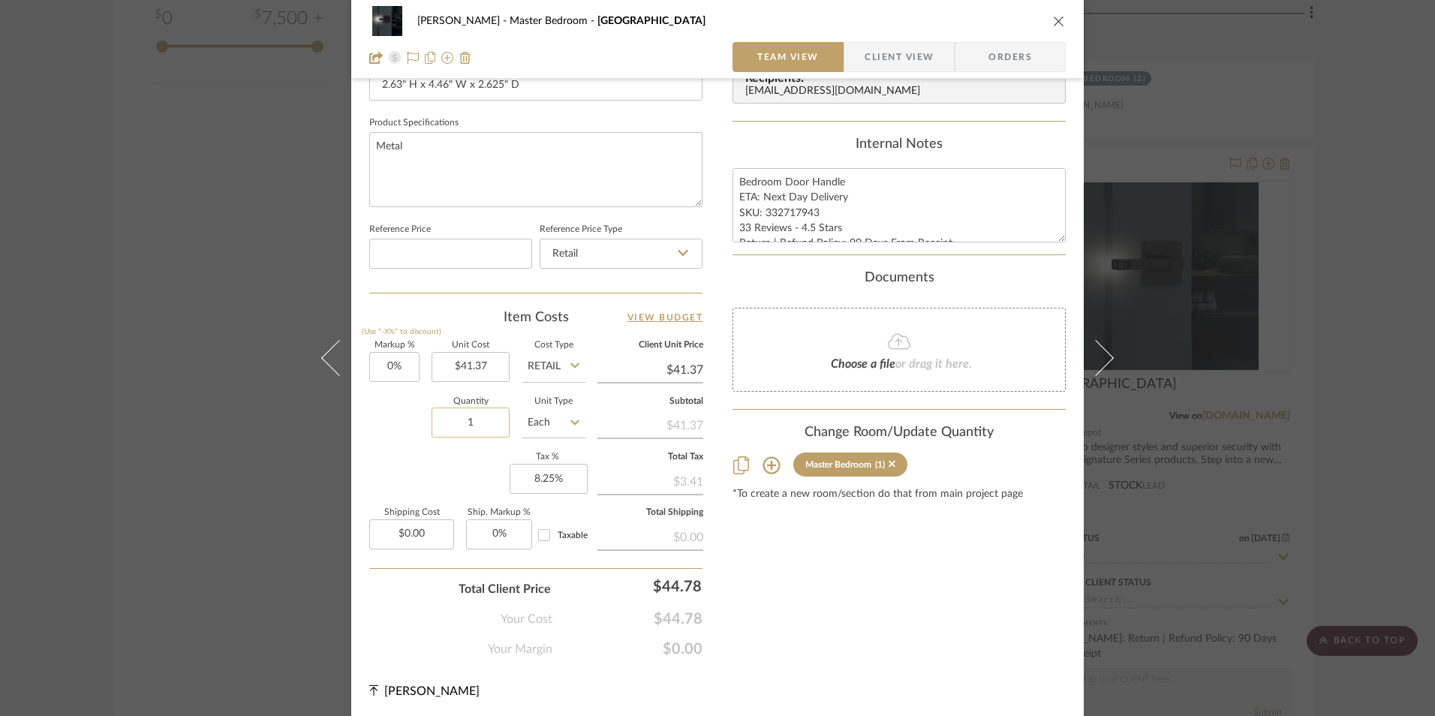
scroll to position [681, 0]
click at [480, 360] on input "41.37" at bounding box center [471, 365] width 78 height 30
type input "$45.97"
click at [869, 528] on div "Content here copies to Client View - confirm visibility there. Show in Client D…" at bounding box center [898, 38] width 333 height 1235
type input "$45.97"
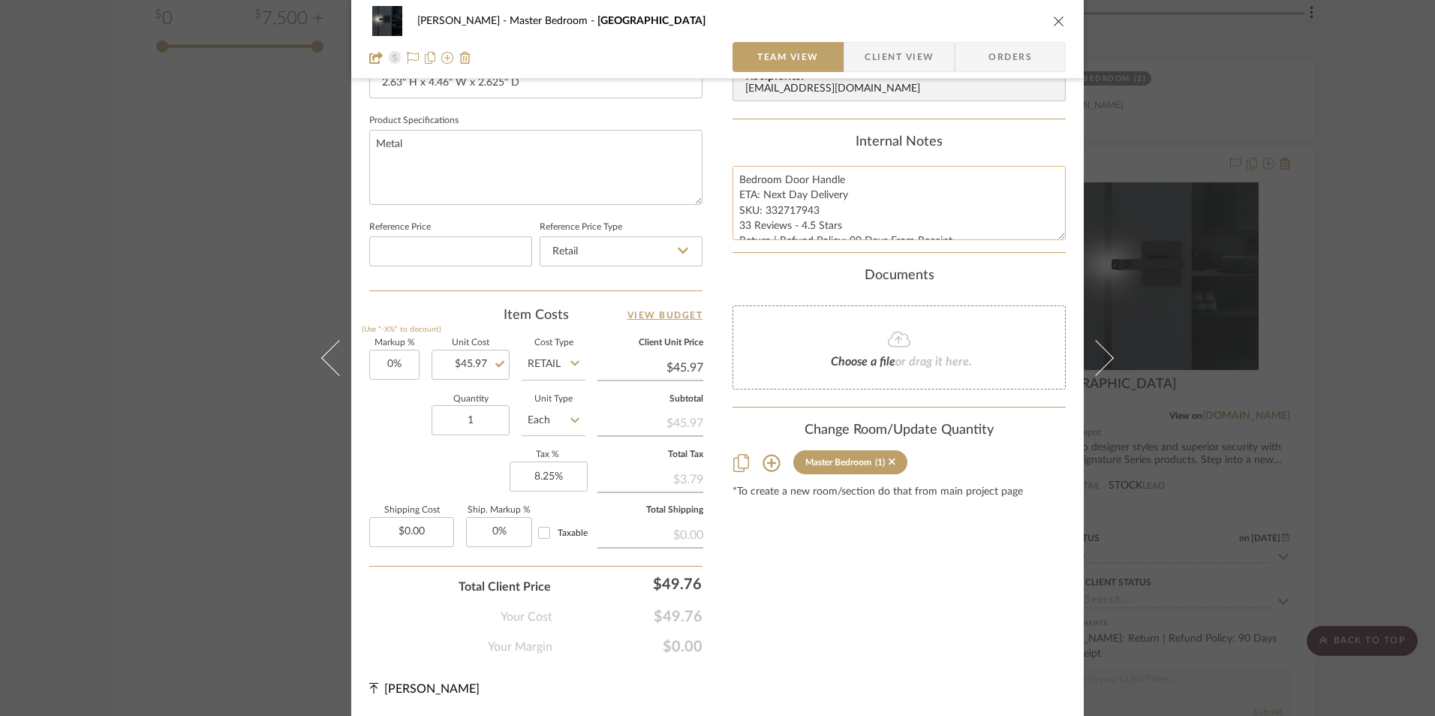
drag, startPoint x: 841, startPoint y: 197, endPoint x: 761, endPoint y: 194, distance: 79.6
click at [761, 194] on textarea "Bedroom Door Handle ETA: Next Day Delivery SKU: 332717943 33 Reviews - 4.5 Star…" at bounding box center [898, 203] width 333 height 74
type textarea "Bedroom Door Handle ETA: [DATE] SKU: 332717943 33 Reviews - 4.5 Stars Return | …"
click at [768, 134] on div "Internal Notes" at bounding box center [898, 142] width 333 height 17
click at [1053, 23] on icon "close" at bounding box center [1059, 21] width 12 height 12
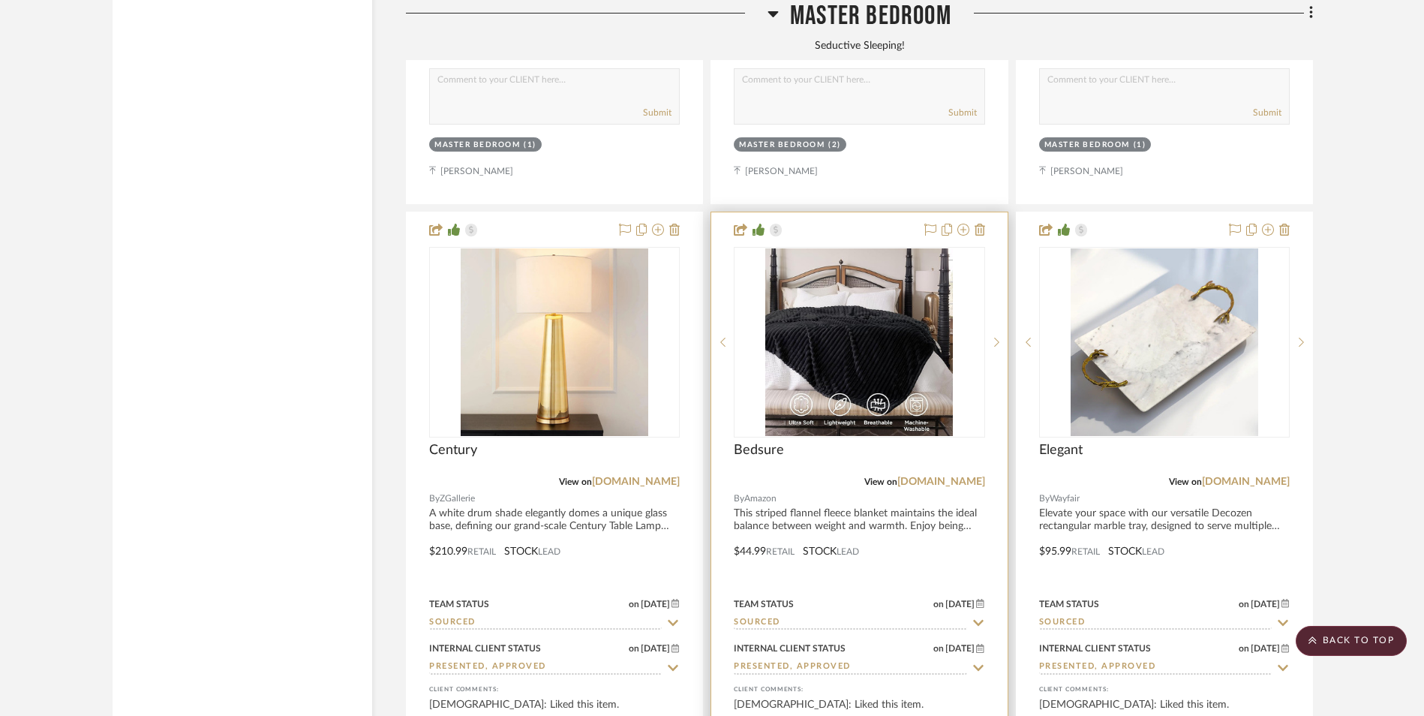
scroll to position [3109, 0]
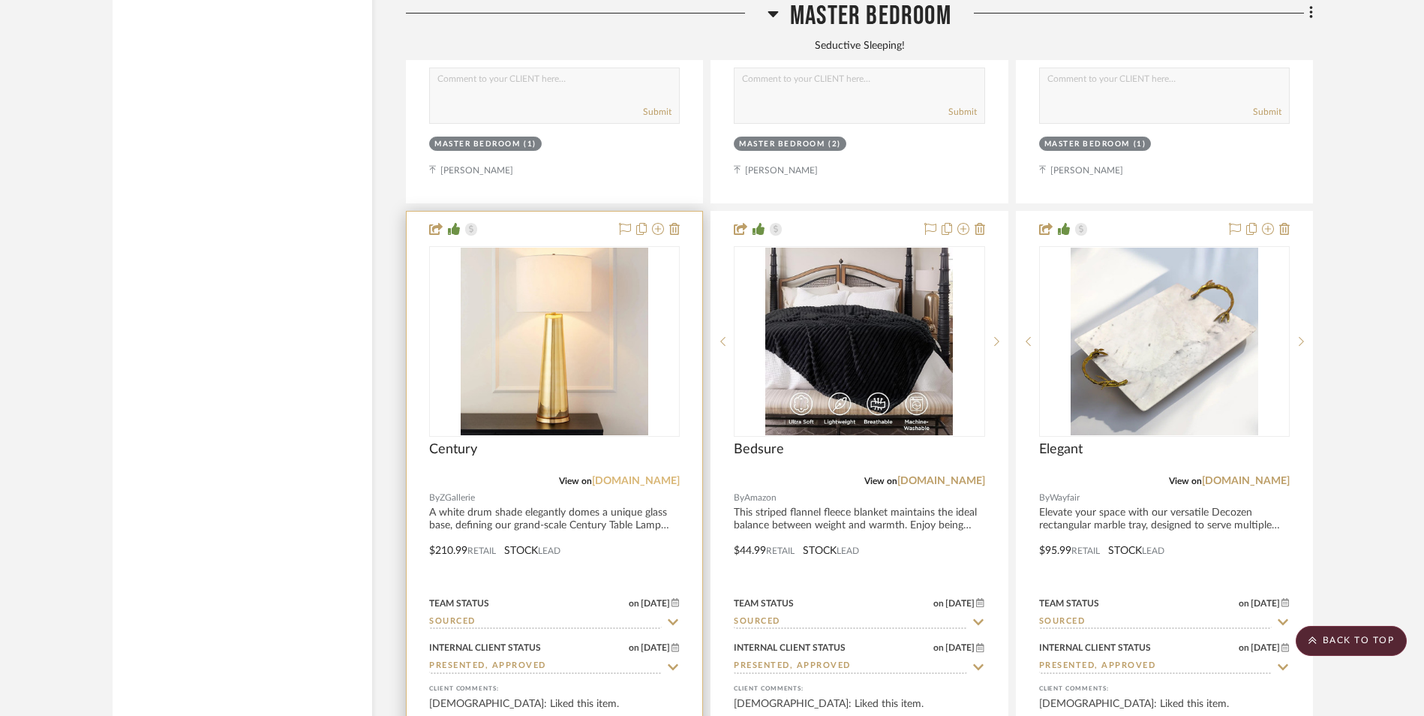
click at [635, 476] on link "[DOMAIN_NAME]" at bounding box center [636, 481] width 88 height 11
click at [517, 248] on img at bounding box center [555, 342] width 188 height 188
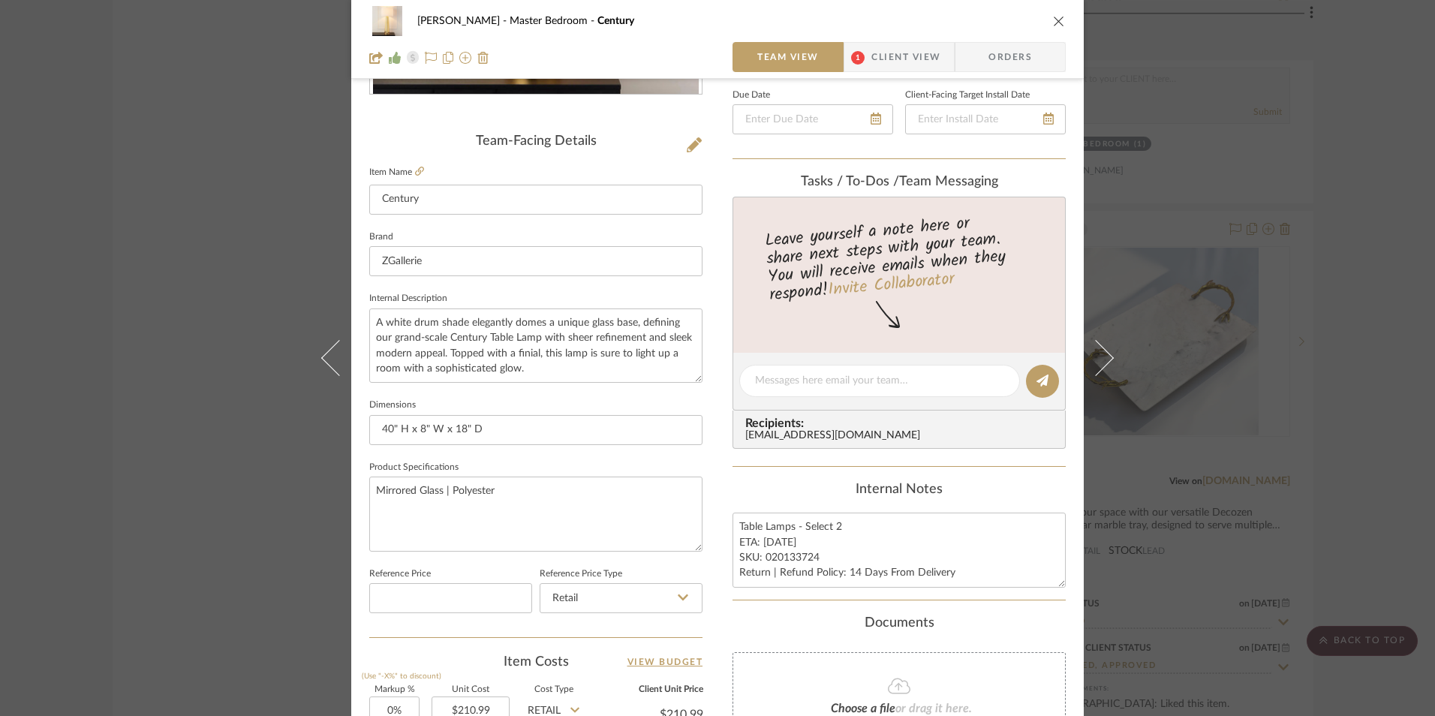
scroll to position [525, 0]
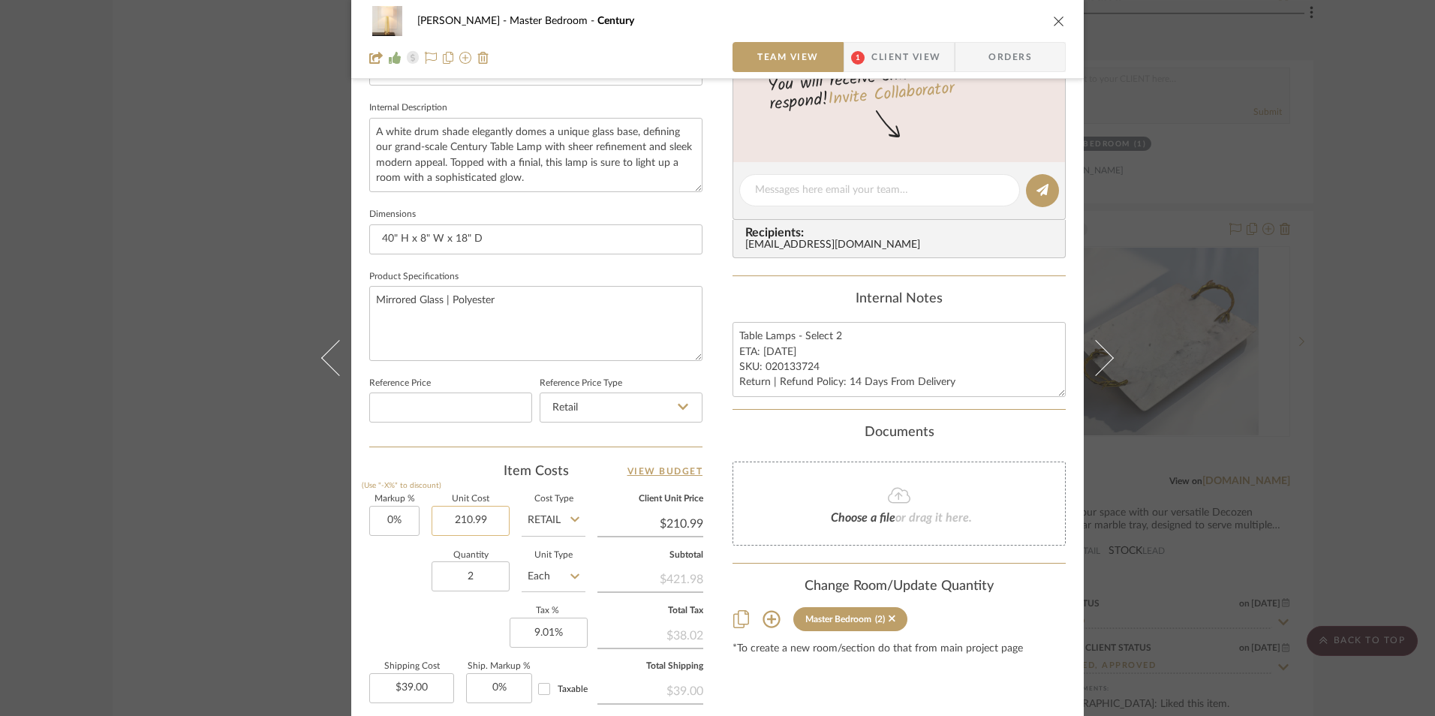
click at [486, 516] on input "210.99" at bounding box center [471, 521] width 78 height 30
type input "$223.99"
click at [489, 470] on div "Item Costs View Budget" at bounding box center [535, 471] width 333 height 18
click at [760, 360] on textarea "Table Lamps - Select 2 ETA: [DATE] SKU: 020133724 Return | Refund Policy: 14 Da…" at bounding box center [898, 359] width 333 height 74
type input "$223.99"
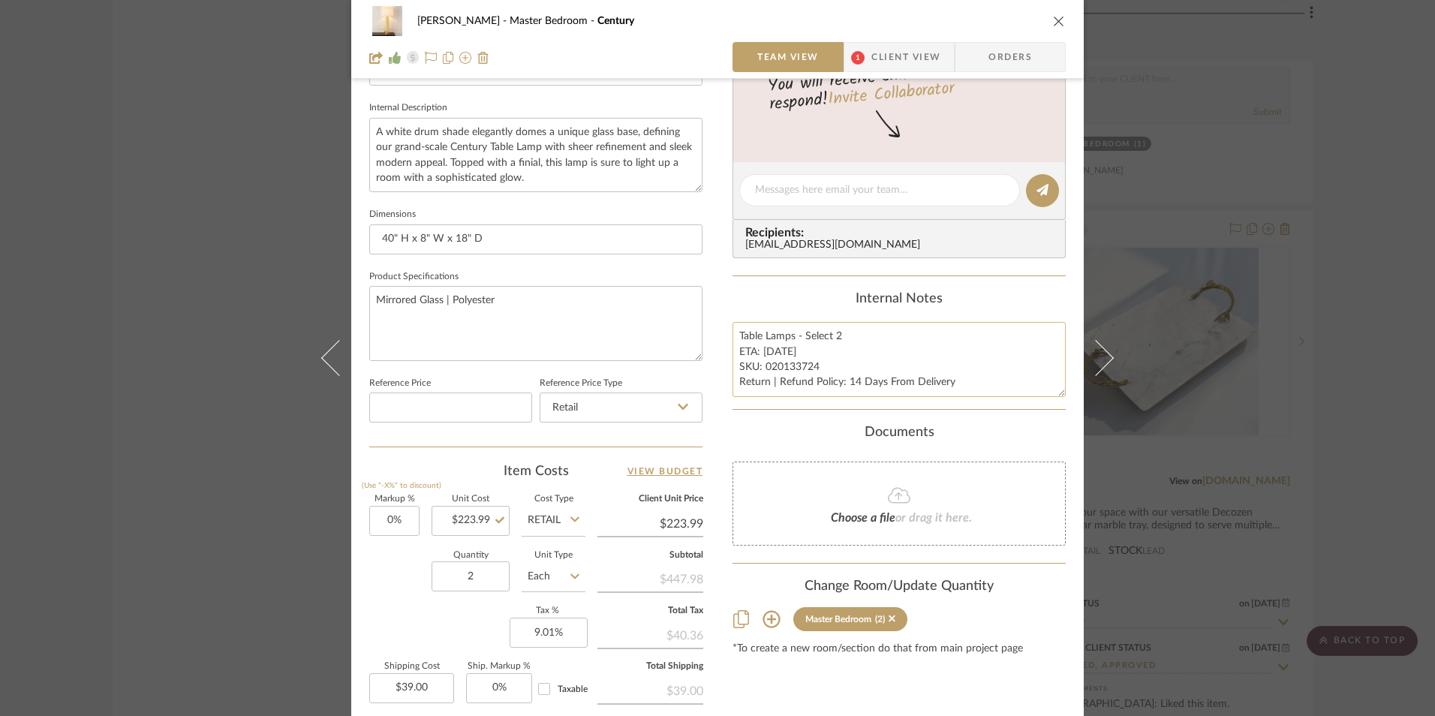
click at [772, 351] on textarea "Table Lamps - Select 2 ETA: [DATE] SKU: 020133724 Return | Refund Policy: 14 Da…" at bounding box center [898, 359] width 333 height 74
type textarea "Table Lamps - Select 2 ETA: [DATE] SKU: 020133724 Return | Refund Policy: 14 Da…"
click at [773, 277] on div "Content here copies to Client View - confirm visibility there. Show in Client D…" at bounding box center [898, 194] width 333 height 1235
click at [1054, 21] on icon "close" at bounding box center [1059, 21] width 12 height 12
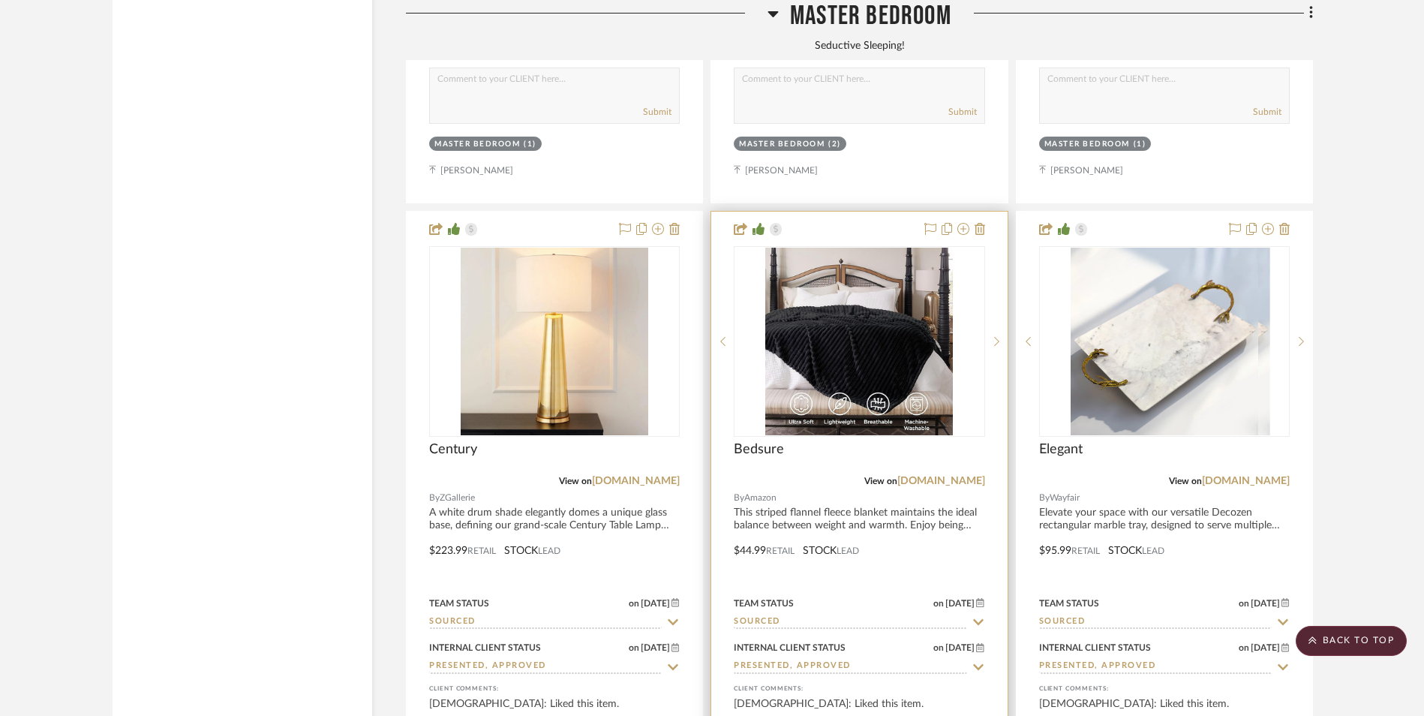
scroll to position [3184, 0]
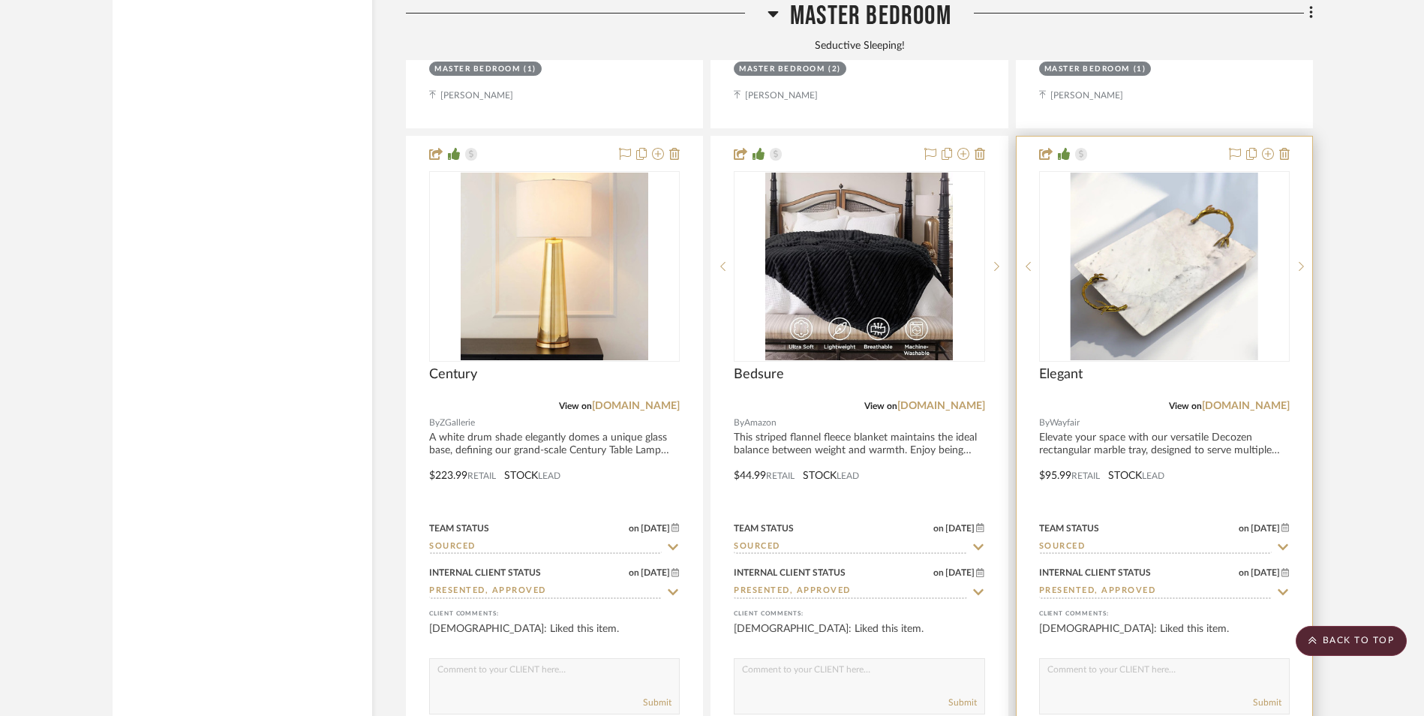
drag, startPoint x: 970, startPoint y: 285, endPoint x: 1028, endPoint y: 322, distance: 68.5
click at [970, 401] on link "[DOMAIN_NAME]" at bounding box center [942, 406] width 88 height 11
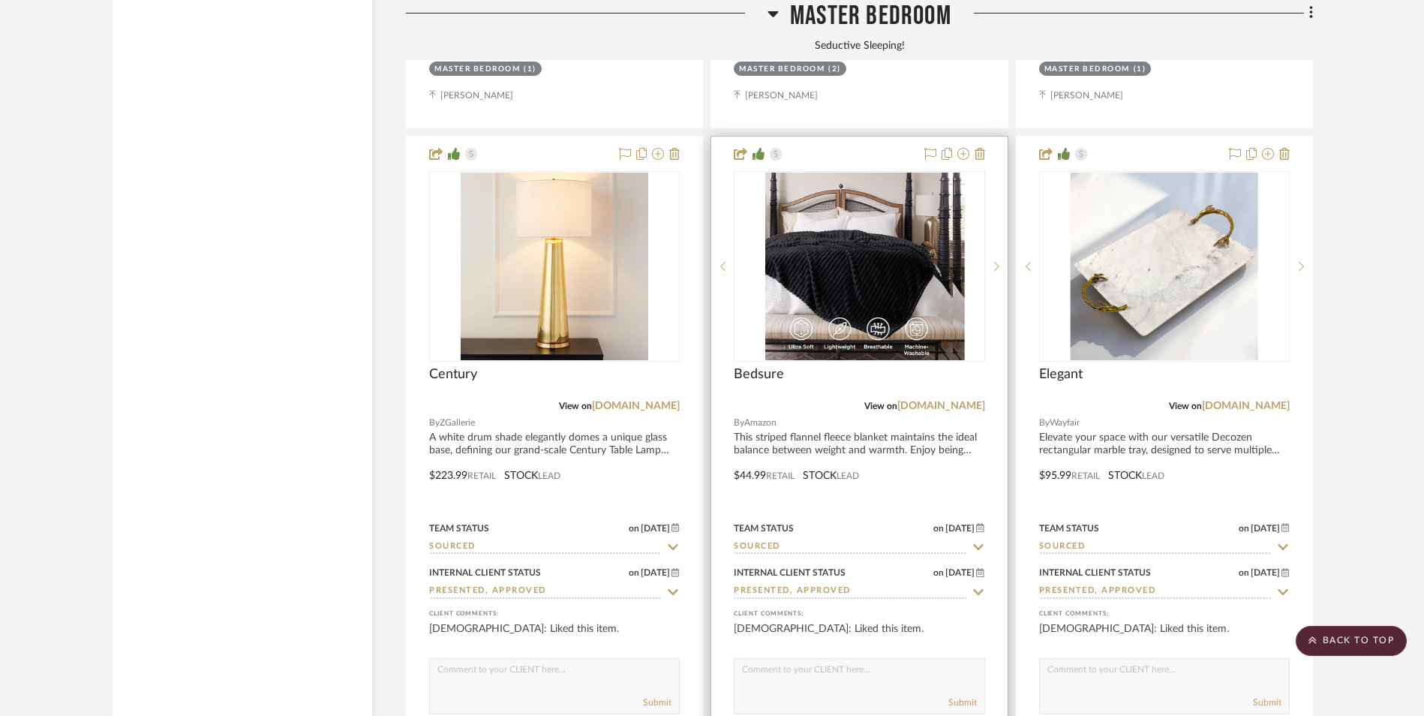
click at [835, 195] on img "0" at bounding box center [872, 267] width 188 height 188
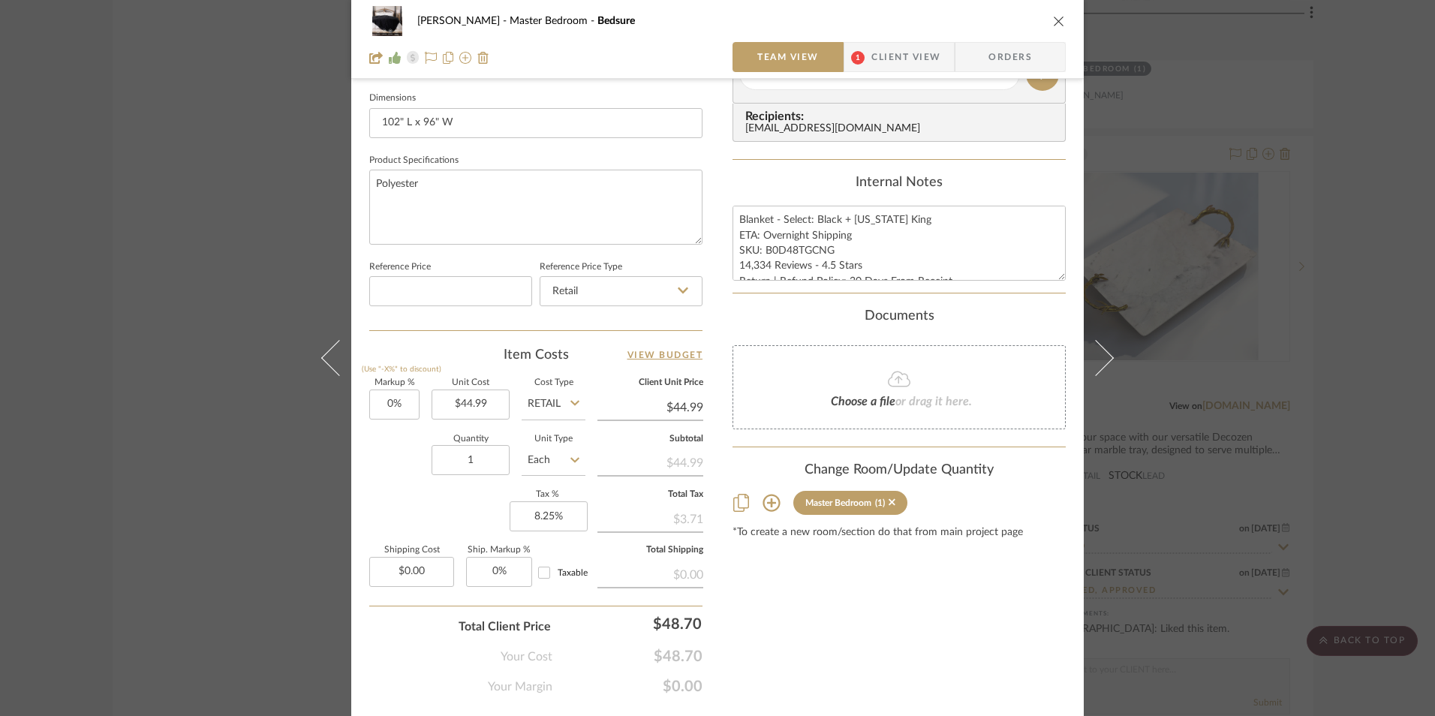
scroll to position [681, 0]
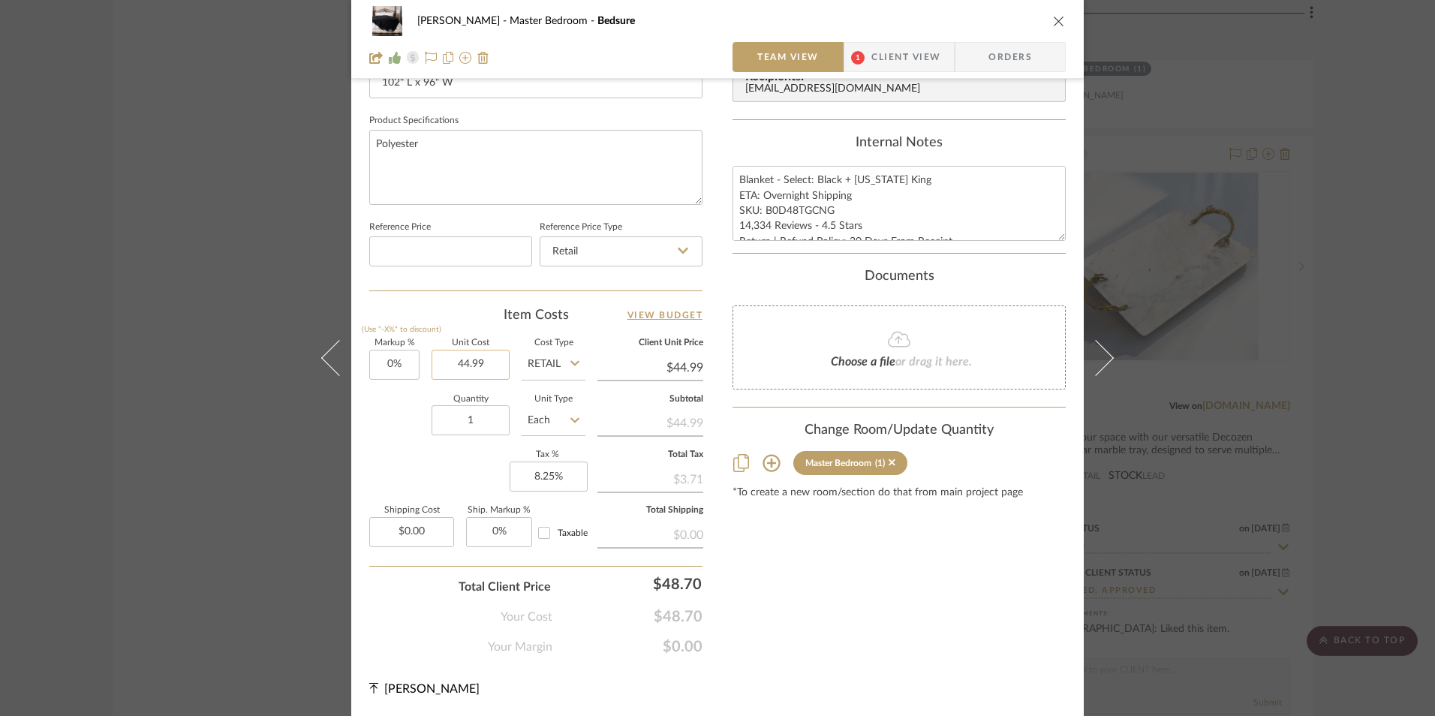
click at [469, 358] on input "44.99" at bounding box center [471, 365] width 78 height 30
type input "$40.49"
drag, startPoint x: 787, startPoint y: 616, endPoint x: 788, endPoint y: 577, distance: 39.1
click at [787, 615] on div "Content here copies to Client View - confirm visibility there. Show in Client D…" at bounding box center [898, 38] width 333 height 1235
type input "$40.49"
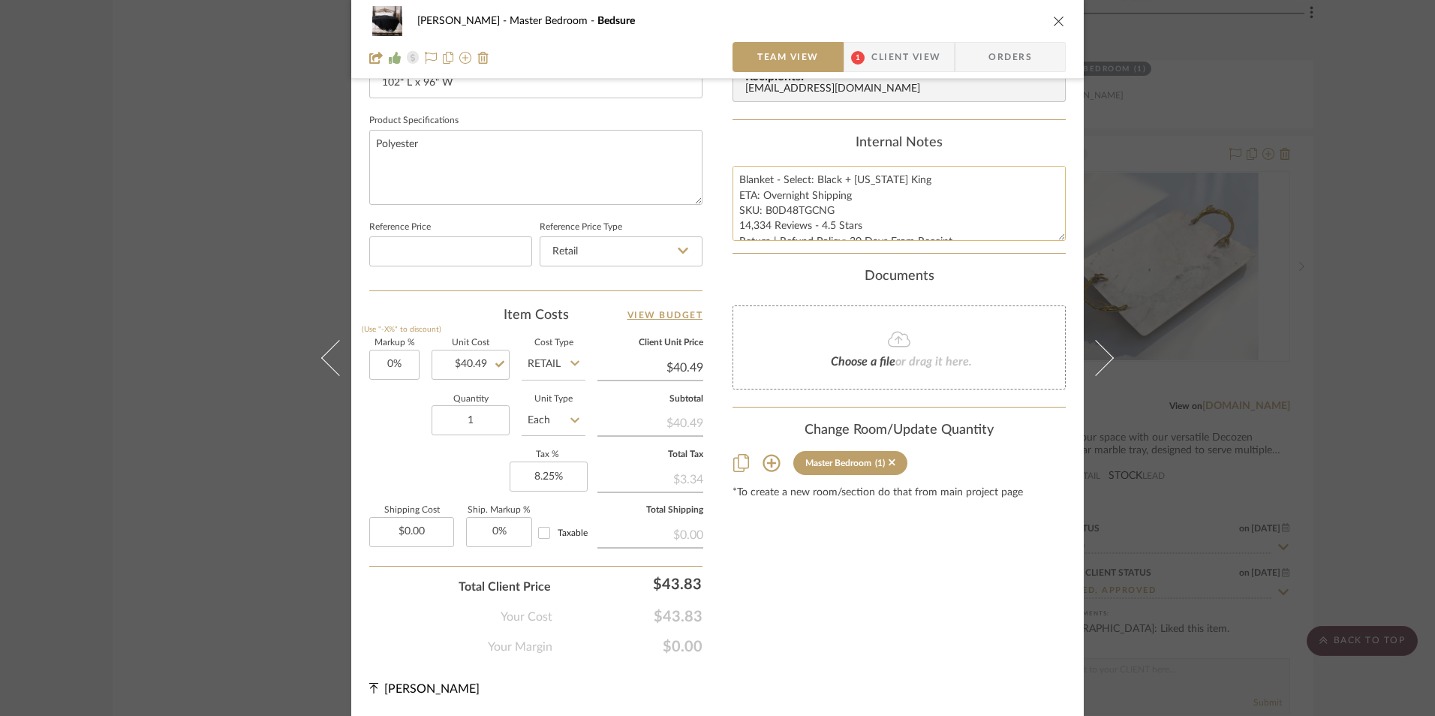
drag, startPoint x: 846, startPoint y: 194, endPoint x: 761, endPoint y: 198, distance: 84.9
click at [761, 198] on textarea "Blanket - Select: Black + [US_STATE] King ETA: Overnight Shipping SKU: B0D48TGC…" at bounding box center [898, 203] width 333 height 74
type textarea "Blanket - Select: Black + [US_STATE] King ETA: [DATE] SKU: B0D48TGCNG 14,334 Re…"
click at [802, 148] on div "Internal Notes" at bounding box center [898, 143] width 333 height 17
click at [1053, 23] on icon "close" at bounding box center [1059, 21] width 12 height 12
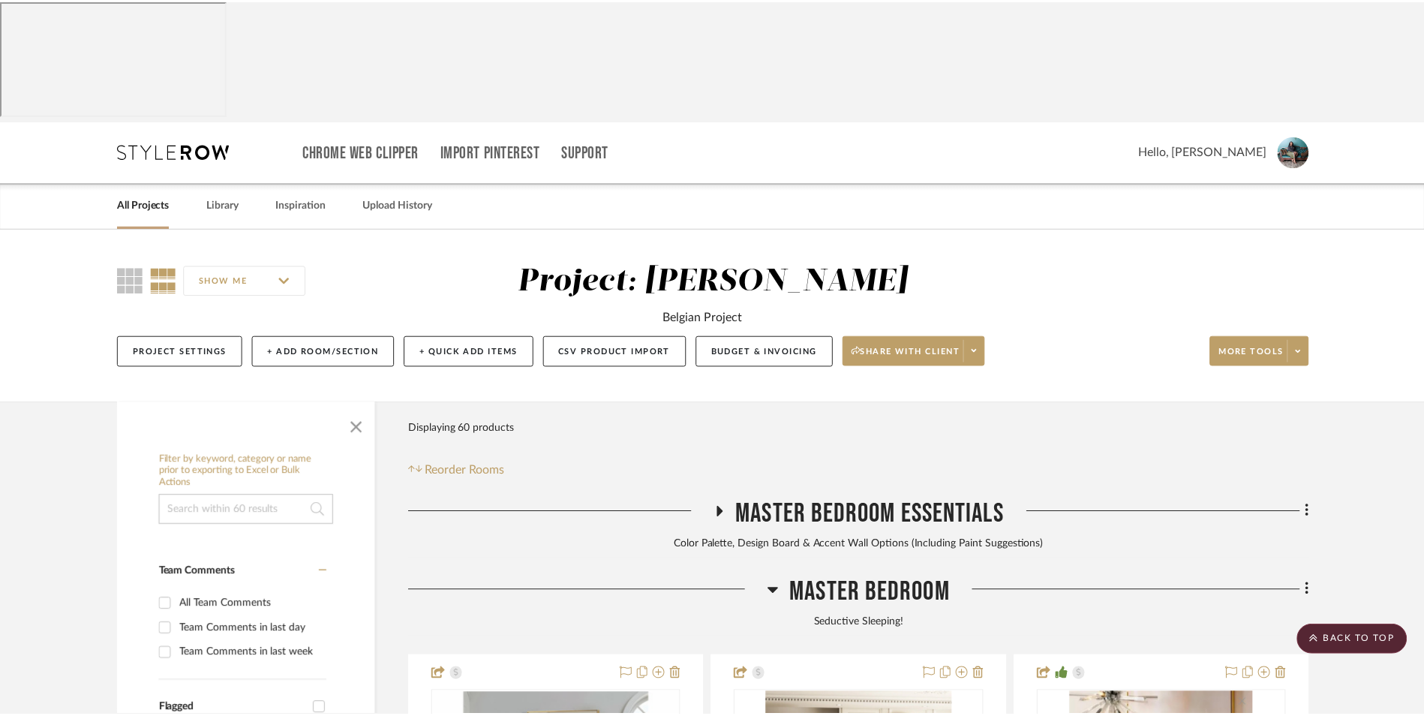
scroll to position [3184, 0]
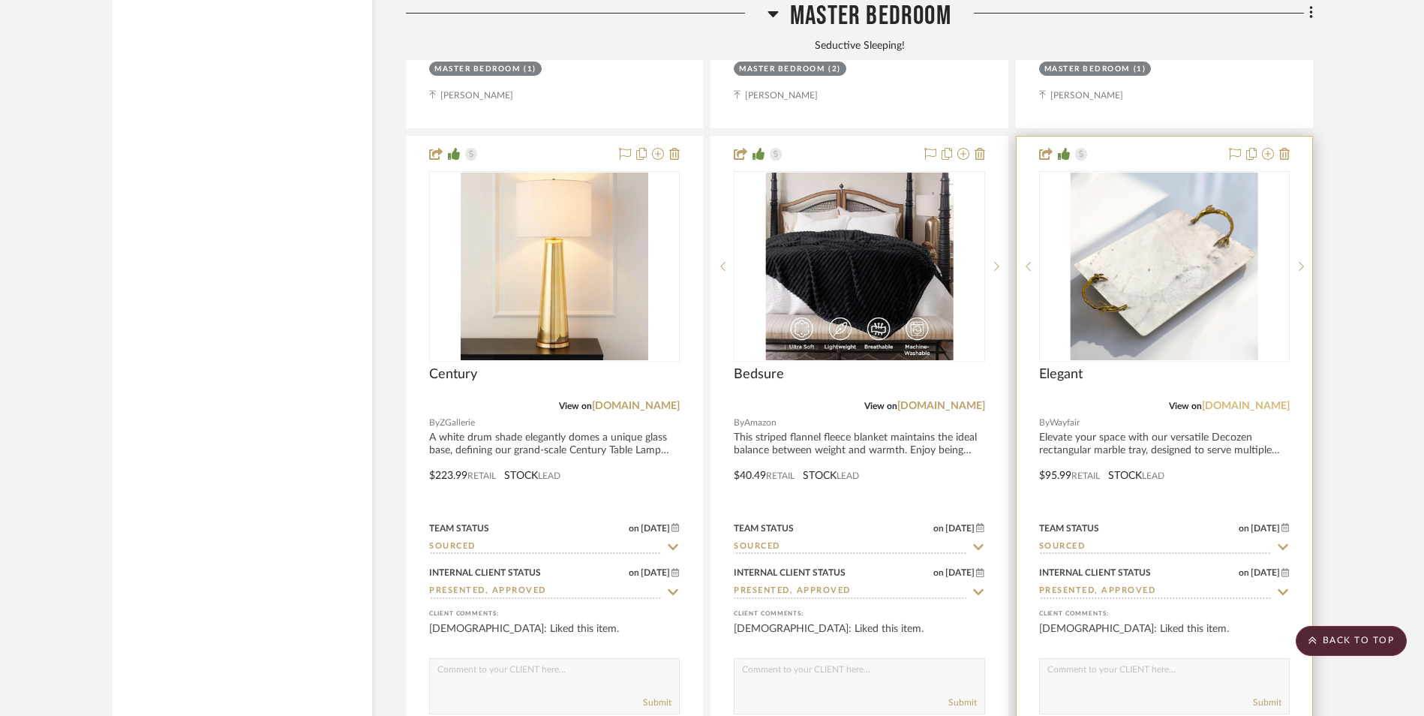
click at [1253, 401] on link "[DOMAIN_NAME]" at bounding box center [1246, 406] width 88 height 11
click at [1161, 203] on img "0" at bounding box center [1165, 267] width 188 height 188
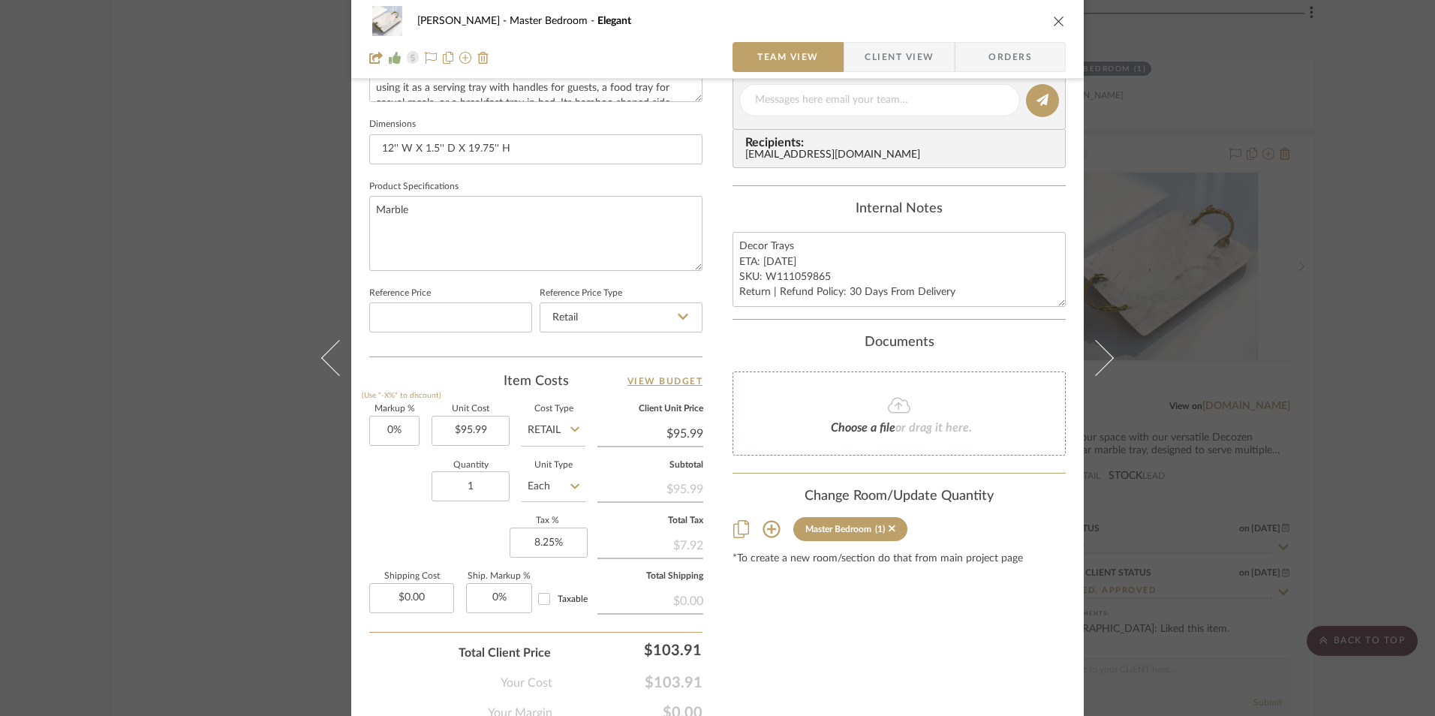
scroll to position [681, 0]
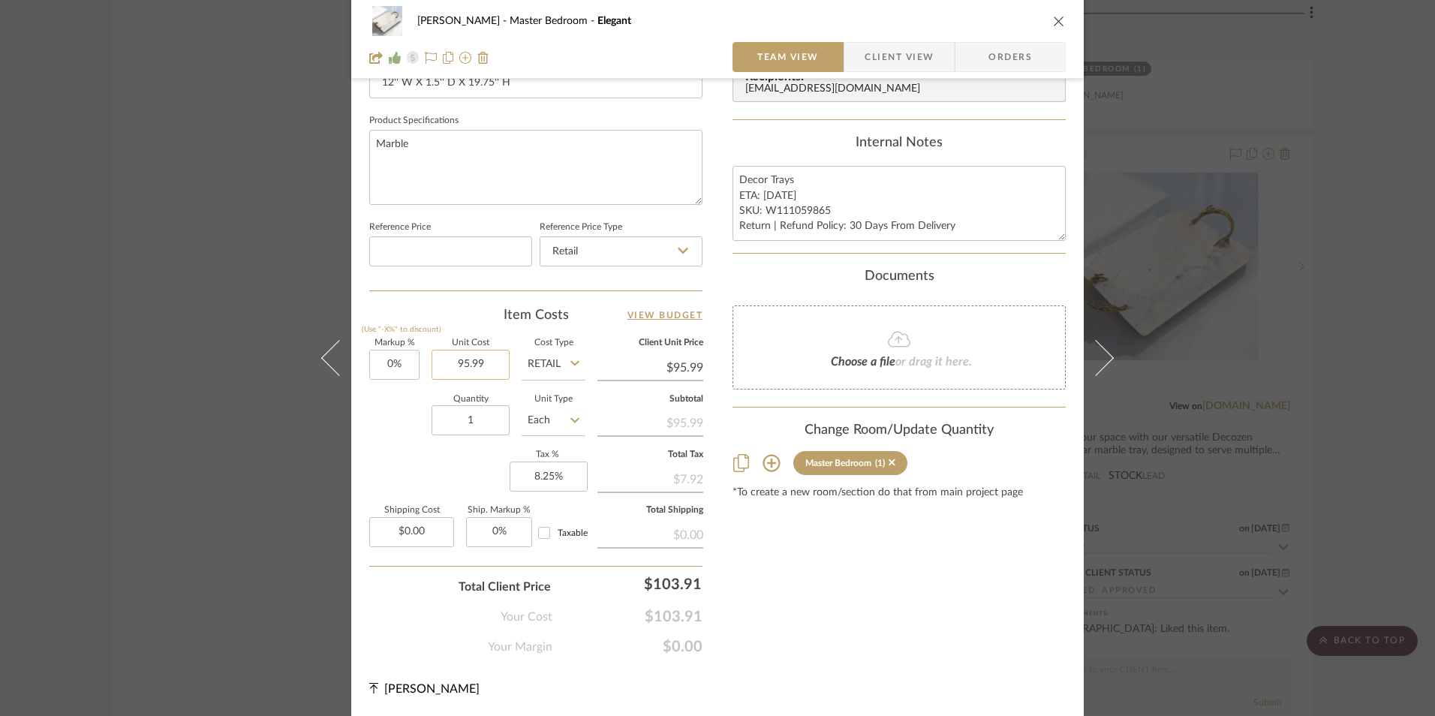
click at [475, 362] on input "95.99" at bounding box center [471, 365] width 78 height 30
type input "$99.99"
click at [486, 319] on div "Item Costs View Budget" at bounding box center [535, 315] width 333 height 18
click at [771, 195] on textarea "Decor Trays ETA: [DATE] SKU: W111059865 Return | Refund Policy: 30 Days From De…" at bounding box center [898, 203] width 333 height 74
type input "$99.99"
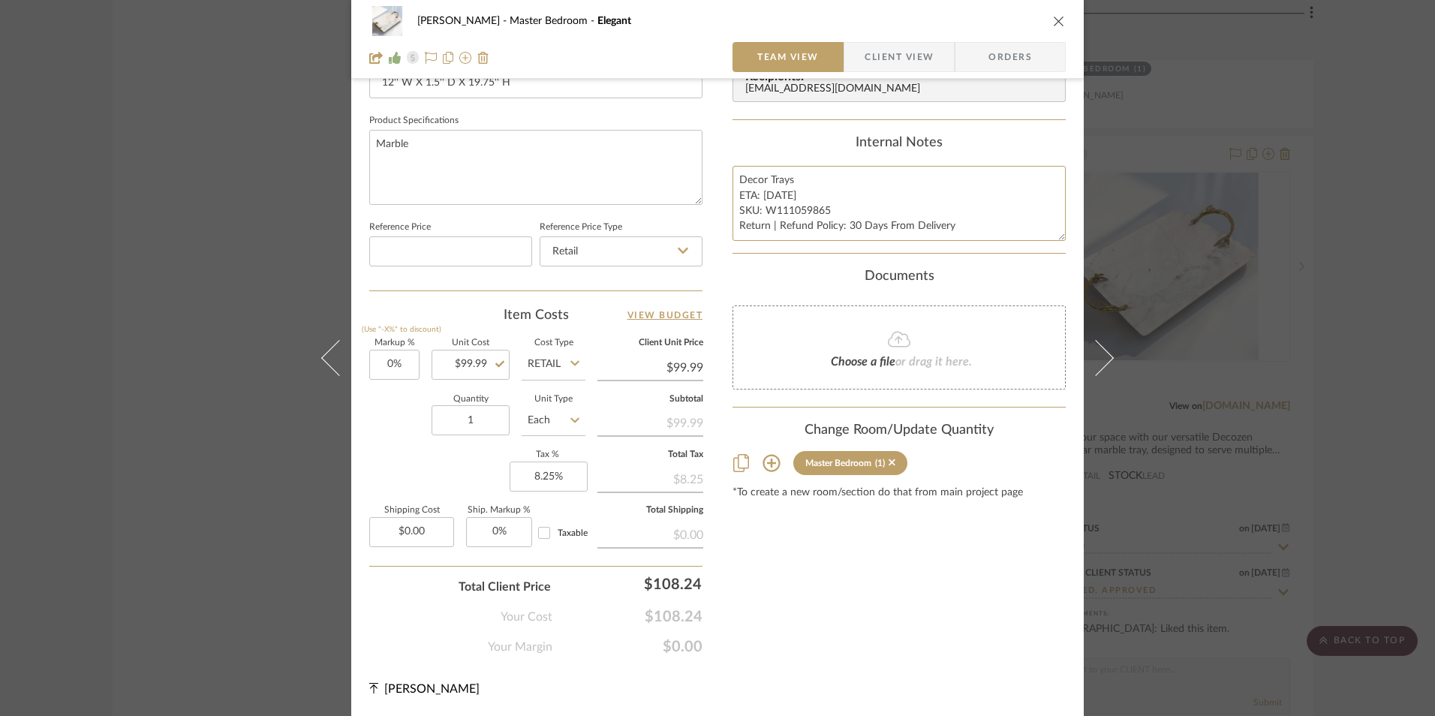
type textarea "Decor Trays ETA: [DATE] SKU: W111059865 Return | Refund Policy: 30 Days From De…"
click at [838, 132] on div "Content here copies to Client View - confirm visibility there. Show in Client D…" at bounding box center [898, 38] width 333 height 1235
click at [1053, 20] on icon "close" at bounding box center [1059, 21] width 12 height 12
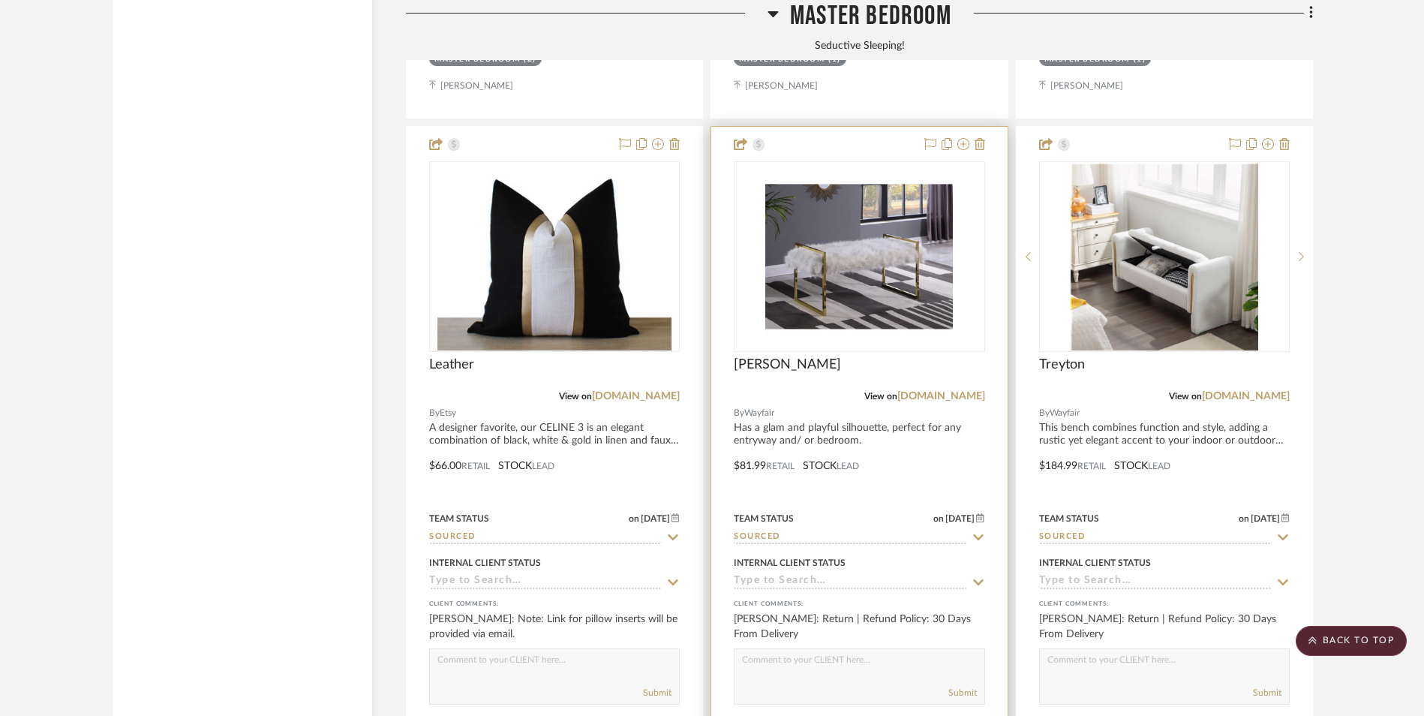
scroll to position [3934, 0]
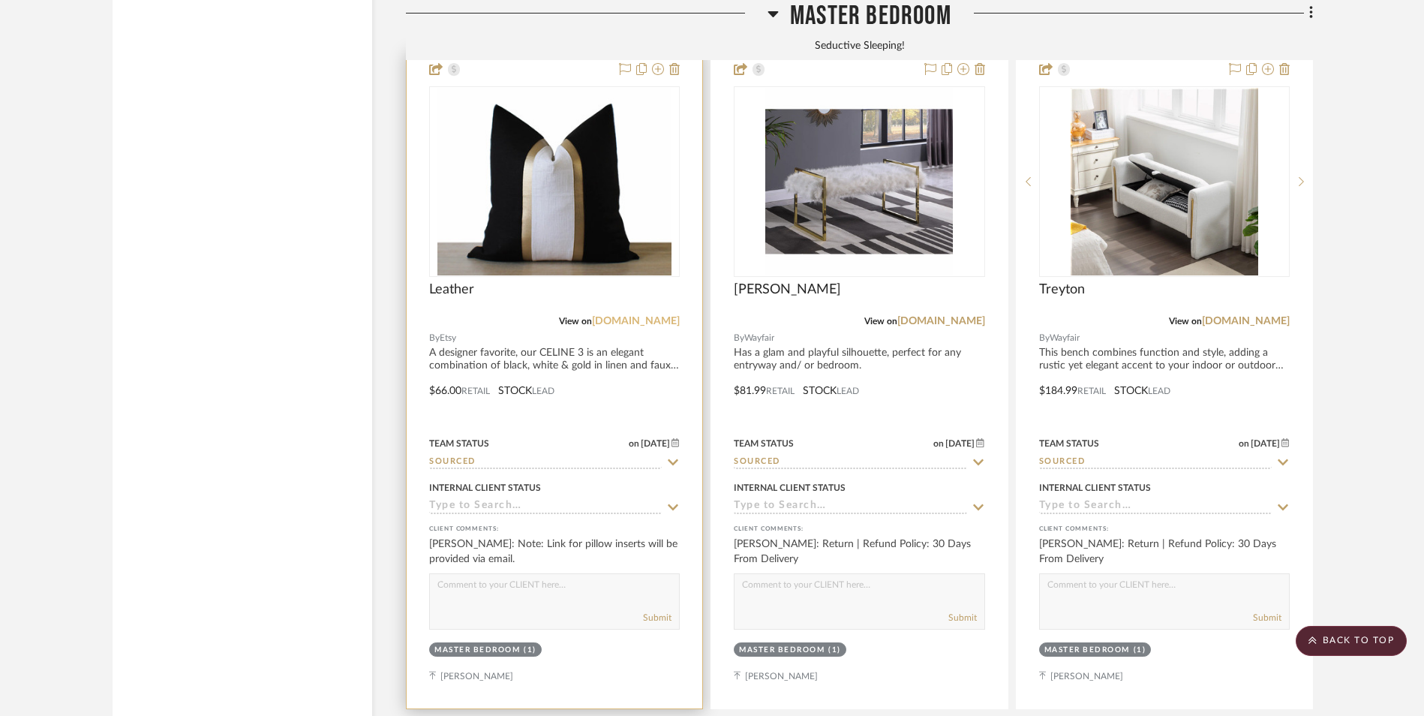
click at [662, 316] on link "[DOMAIN_NAME]" at bounding box center [636, 321] width 88 height 11
click at [597, 130] on img at bounding box center [555, 182] width 235 height 188
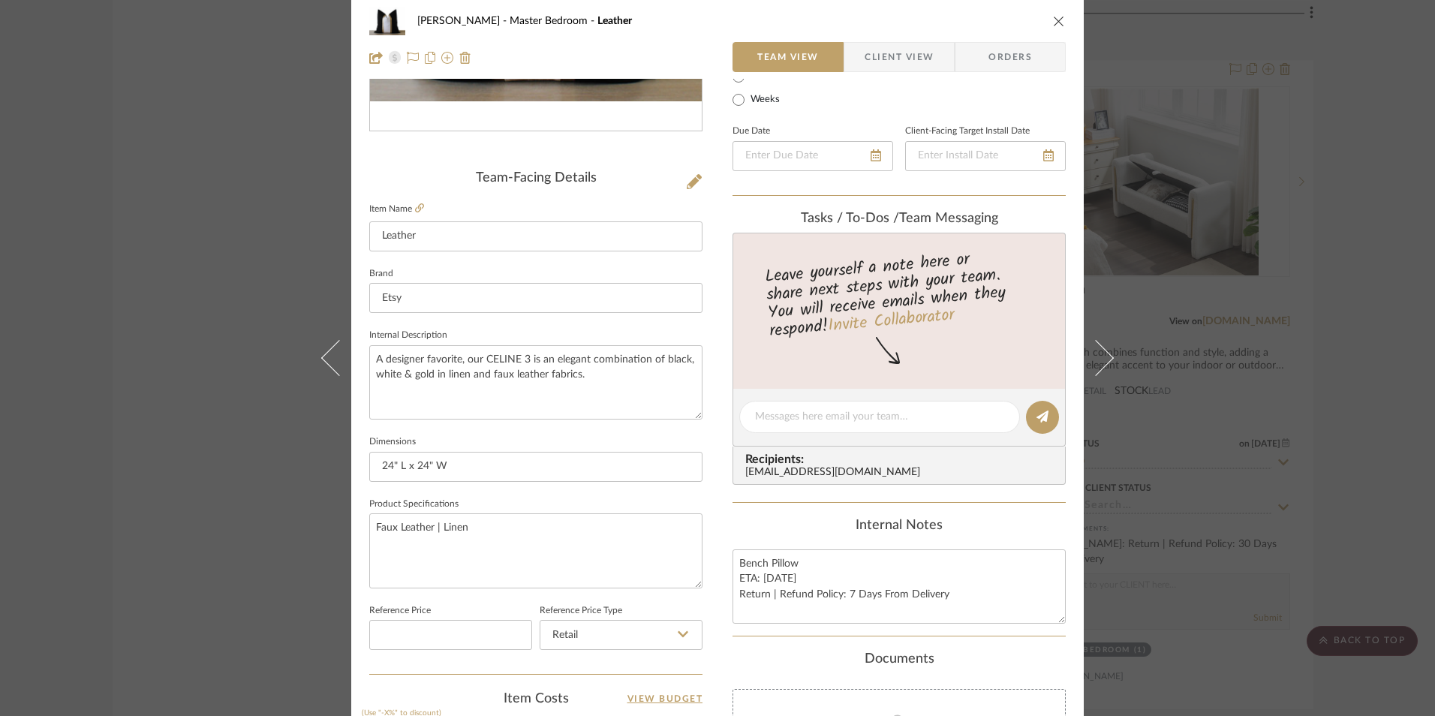
scroll to position [450, 0]
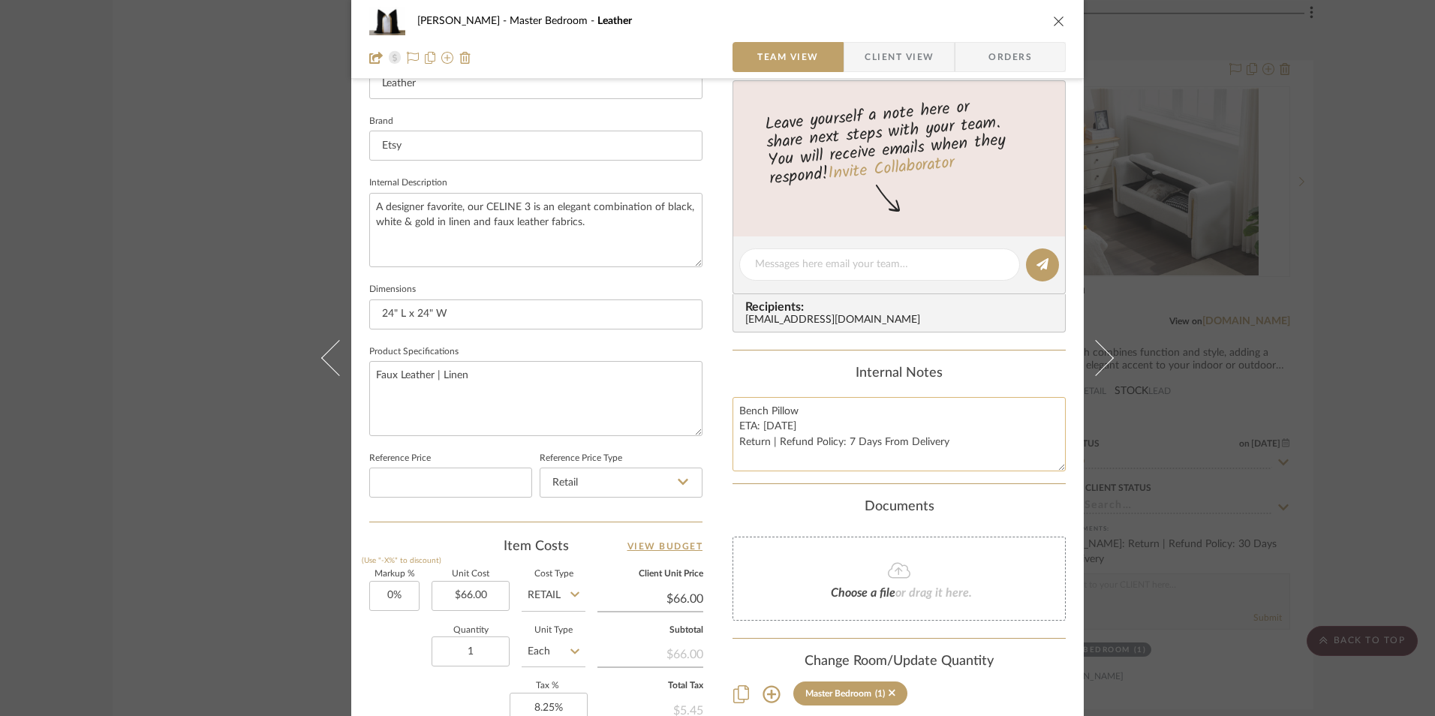
click at [779, 427] on textarea "Bench Pillow ETA: [DATE] Return | Refund Policy: 7 Days From Delivery" at bounding box center [898, 434] width 333 height 74
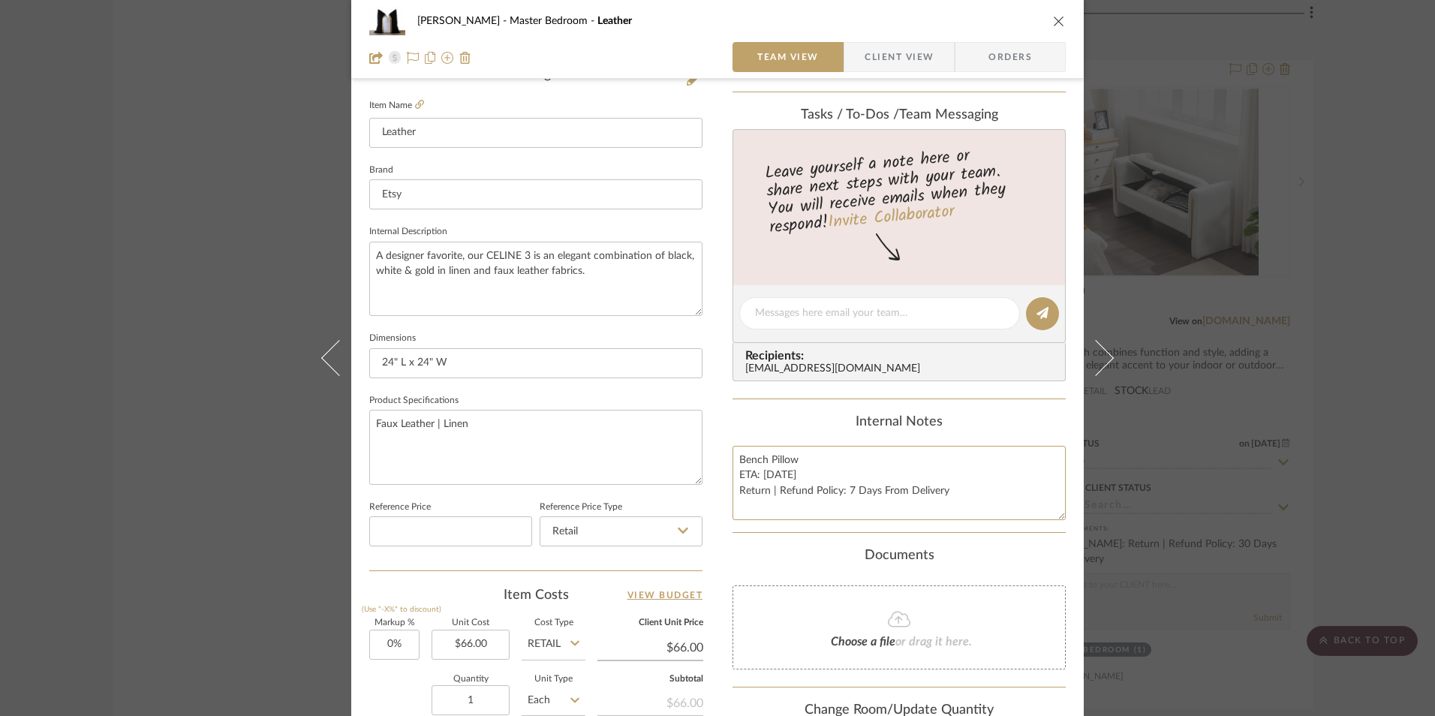
scroll to position [375, 0]
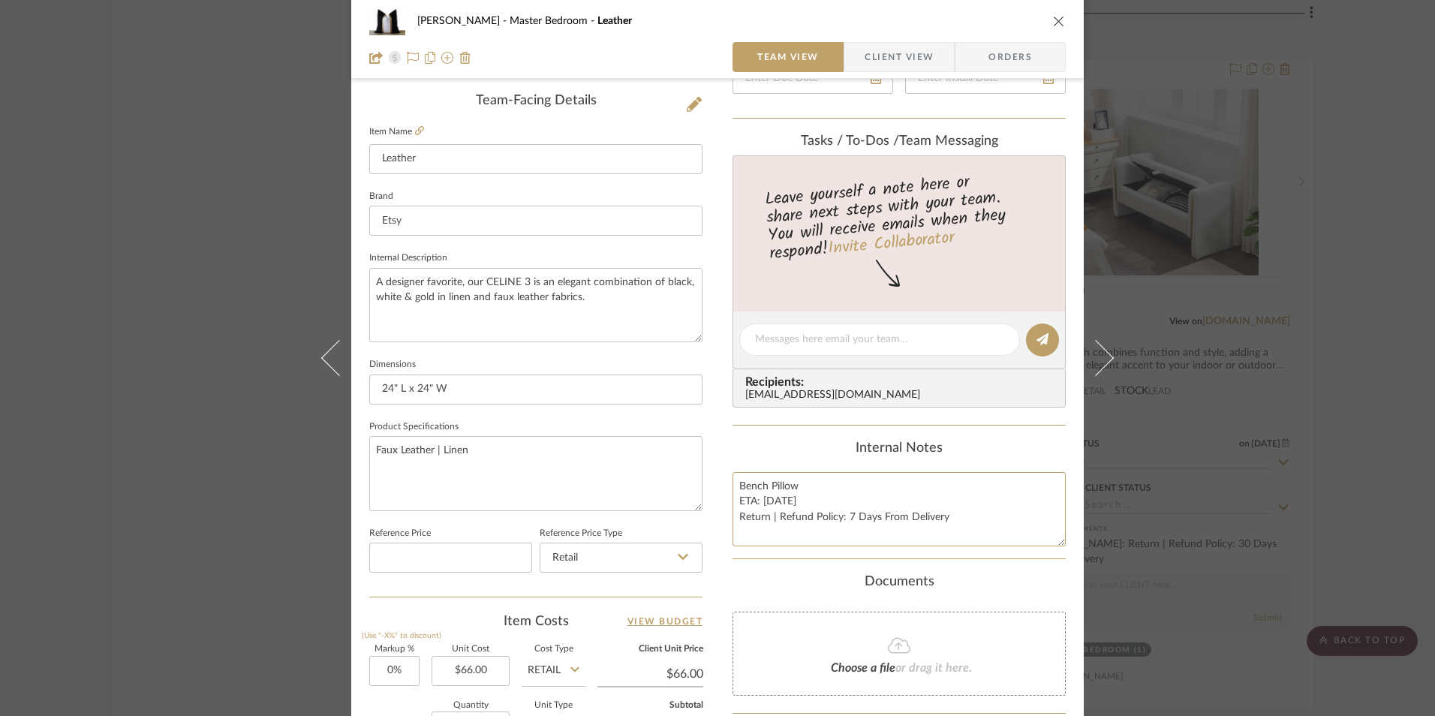
type textarea "Bench Pillow ETA: [DATE] Return | Refund Policy: 7 Days From Delivery"
click at [826, 424] on summary-project-messaging "Tasks / To-Dos / team Messaging Leave yourself a note here or share next steps …" at bounding box center [898, 280] width 333 height 293
click at [1053, 19] on icon "close" at bounding box center [1059, 21] width 12 height 12
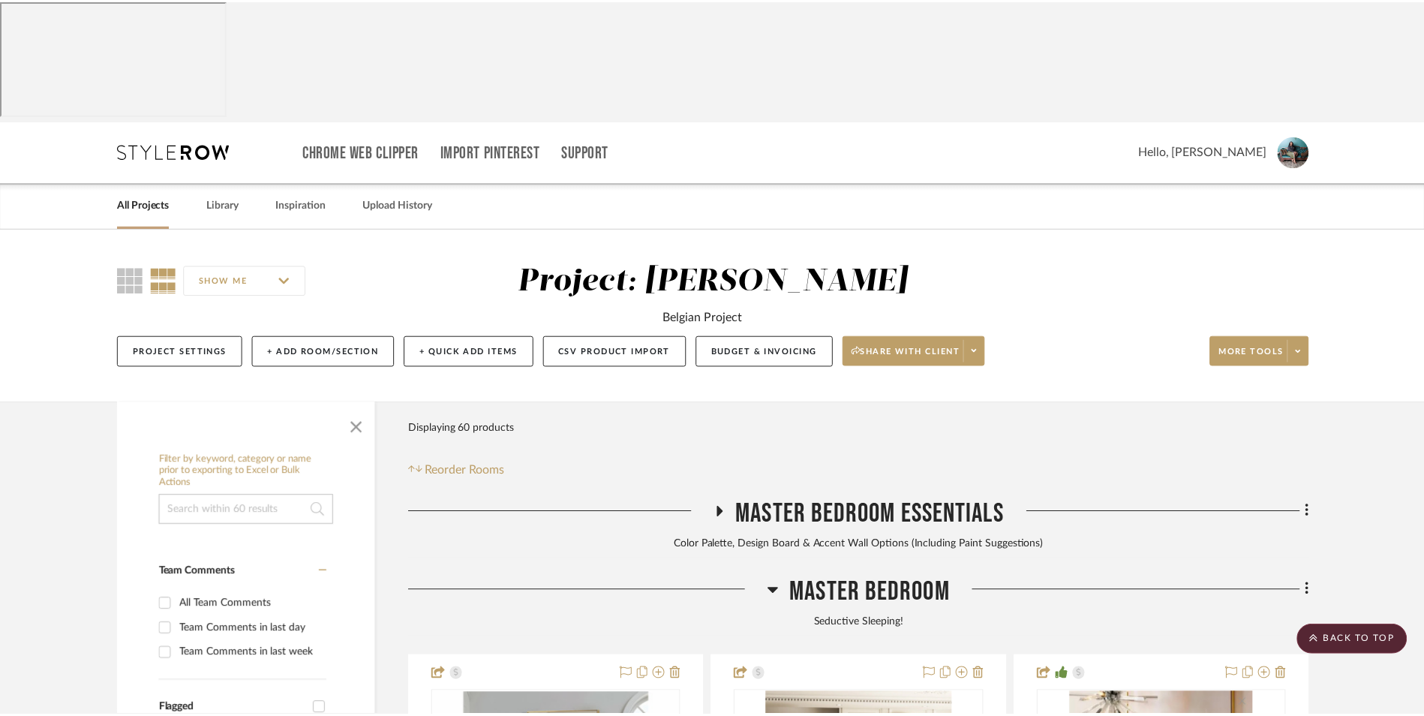
scroll to position [3934, 0]
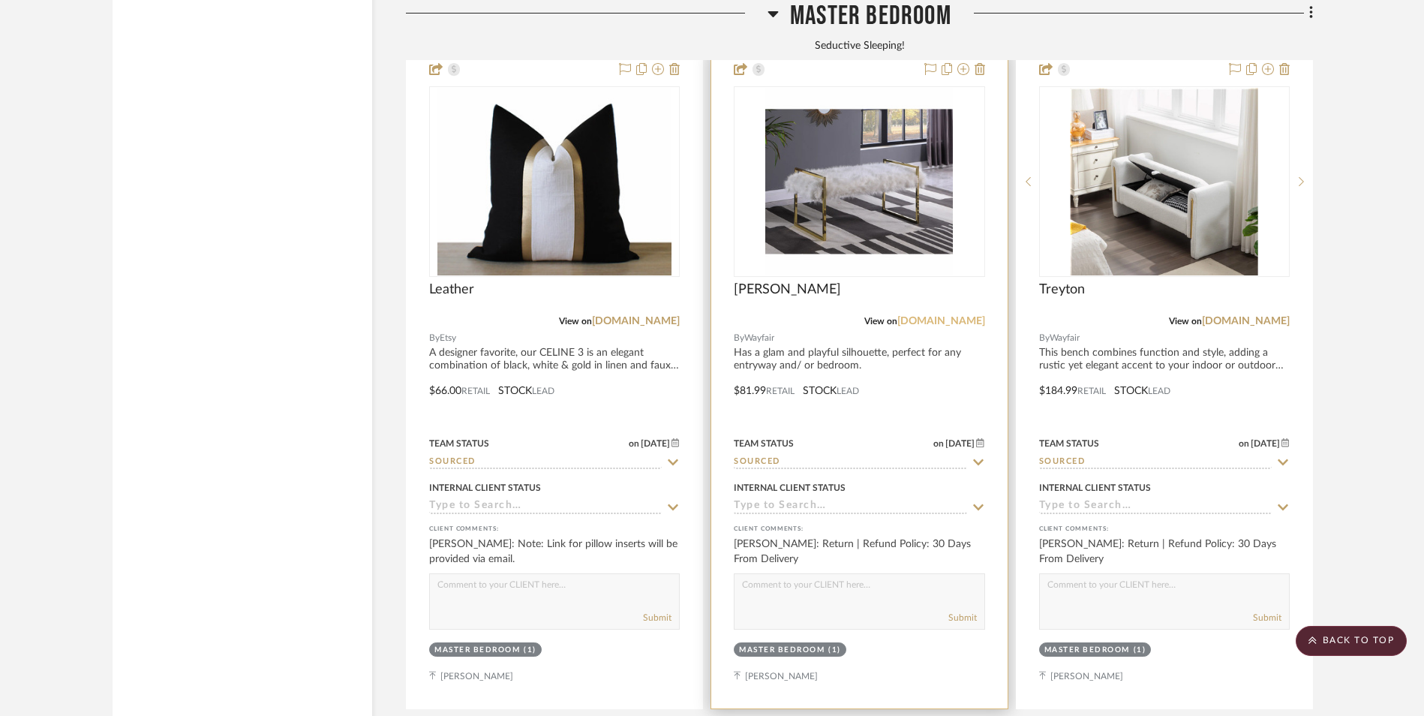
click at [971, 316] on link "[DOMAIN_NAME]" at bounding box center [942, 321] width 88 height 11
click at [842, 115] on img at bounding box center [859, 182] width 188 height 188
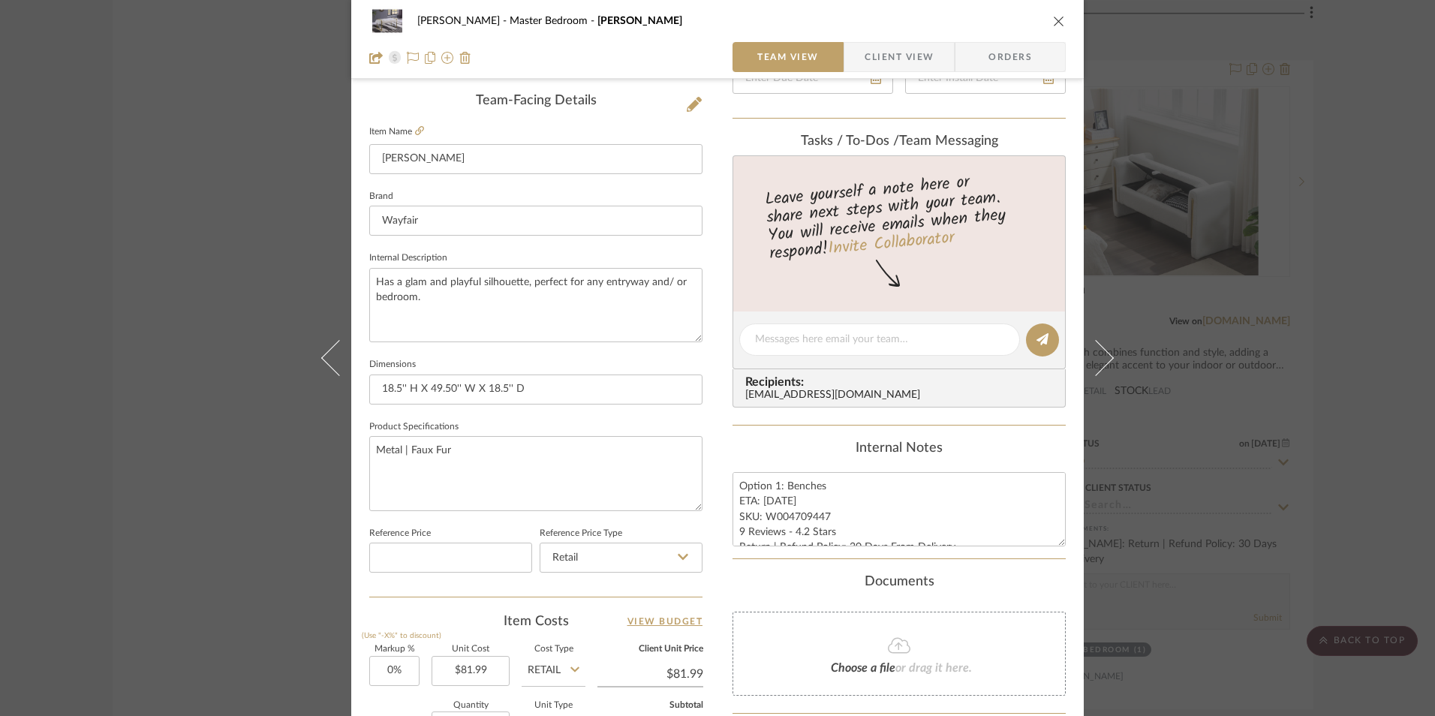
scroll to position [600, 0]
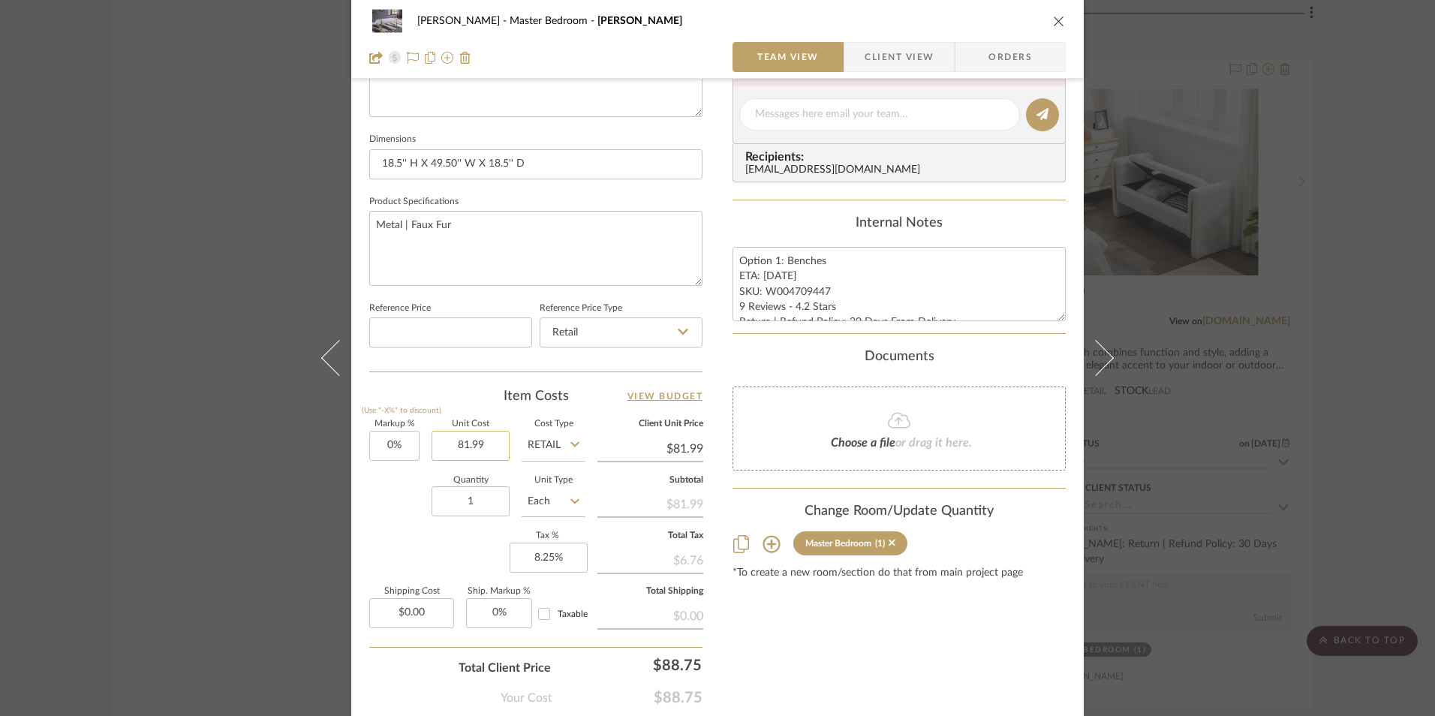
click at [467, 443] on input "81.99" at bounding box center [471, 446] width 78 height 30
type input "$98.99"
click at [584, 381] on div "Team-Facing Details Item Name [PERSON_NAME] Brand Wayfair Internal Description …" at bounding box center [535, 119] width 333 height 1235
type input "$98.99"
click at [772, 272] on textarea "Option 1: Benches ETA: [DATE] SKU: W004709447 9 Reviews - 4.2 Stars Return | Re…" at bounding box center [898, 284] width 333 height 74
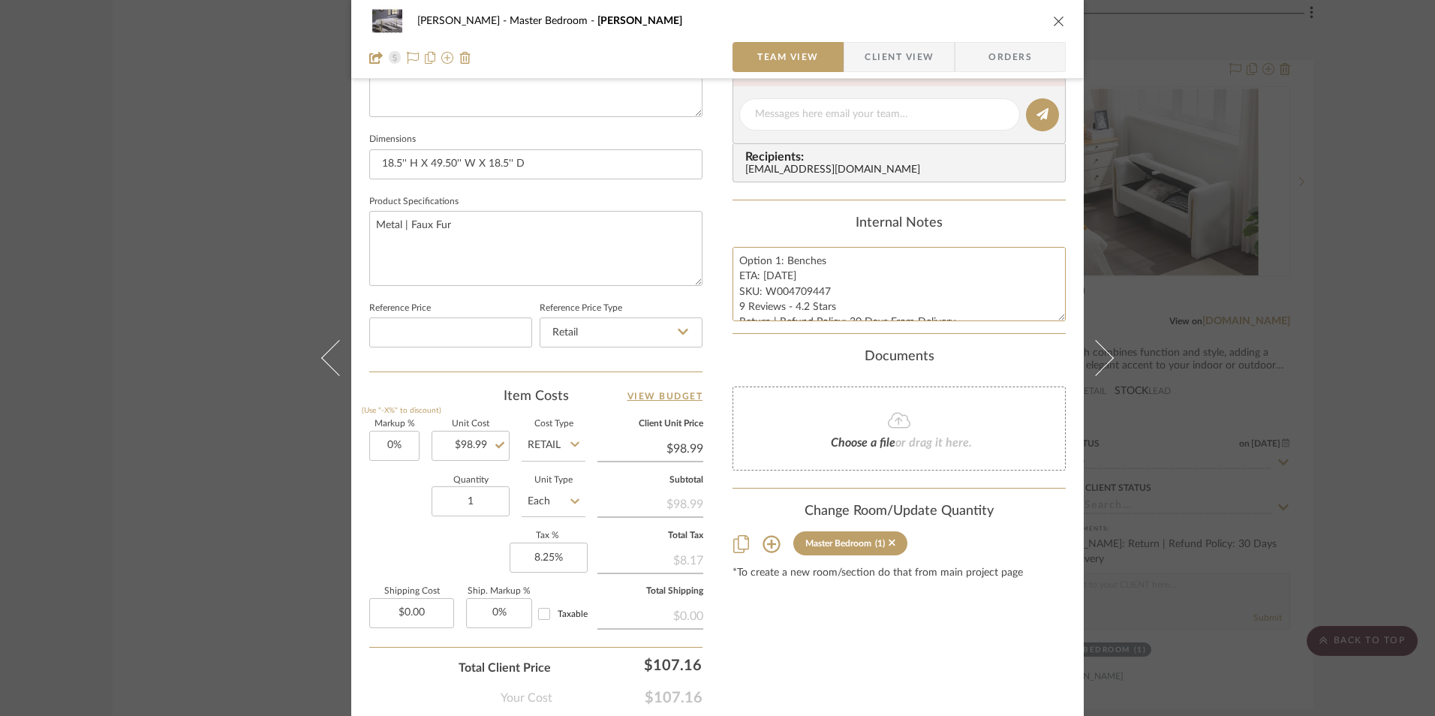
type textarea "Option 1: Benches ETA: [DATE] SKU: W004709447 9 Reviews - 4.2 Stars Return | Re…"
click at [813, 212] on div "Content here copies to Client View - confirm visibility there. Show in Client D…" at bounding box center [898, 119] width 333 height 1235
drag, startPoint x: 782, startPoint y: 262, endPoint x: 680, endPoint y: 260, distance: 102.1
click at [680, 260] on div "[PERSON_NAME] Master Bedroom [PERSON_NAME] Team View Client View Orders Team-Fa…" at bounding box center [717, 104] width 732 height 1386
type textarea "Benches ETA: [DATE] SKU: W004709447 9 Reviews - 4.2 Stars Return | Refund Polic…"
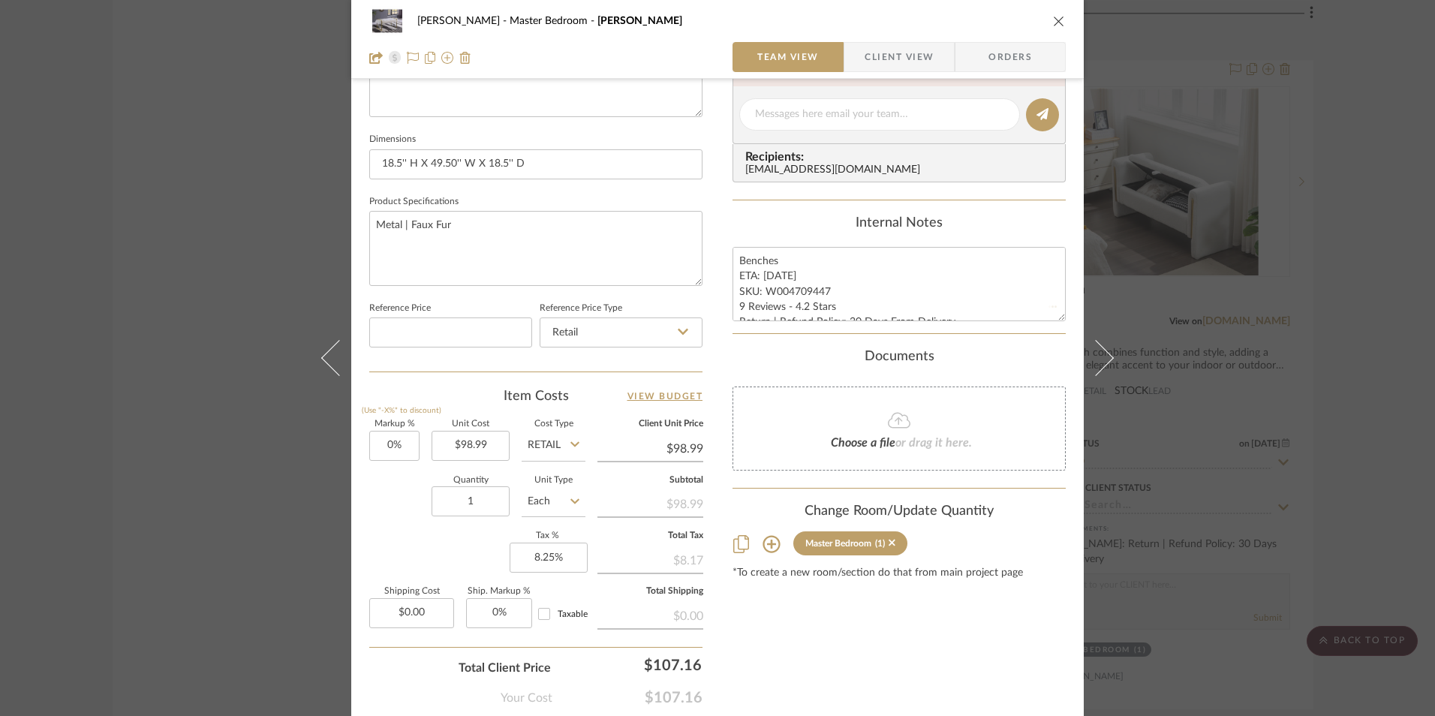
click at [789, 216] on div "Internal Notes" at bounding box center [898, 223] width 333 height 17
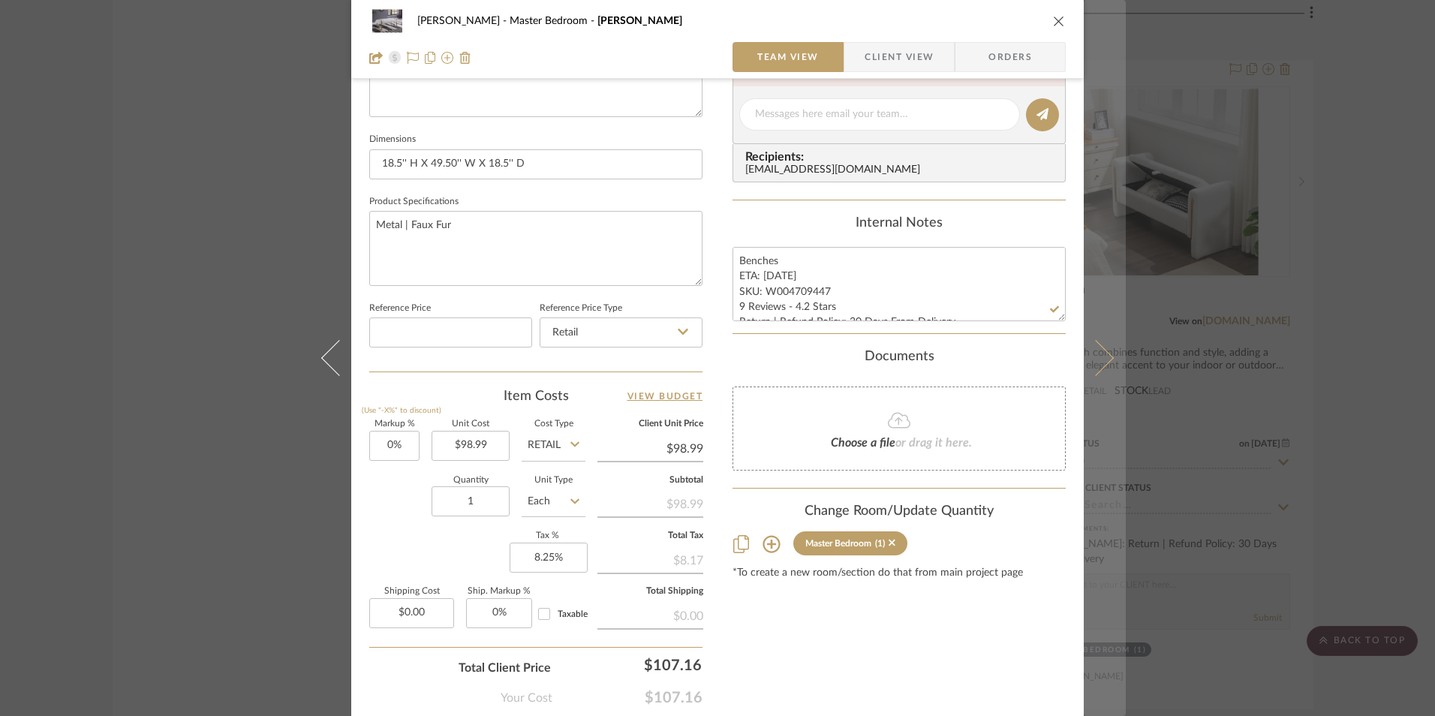
click at [1053, 21] on icon "close" at bounding box center [1059, 21] width 12 height 12
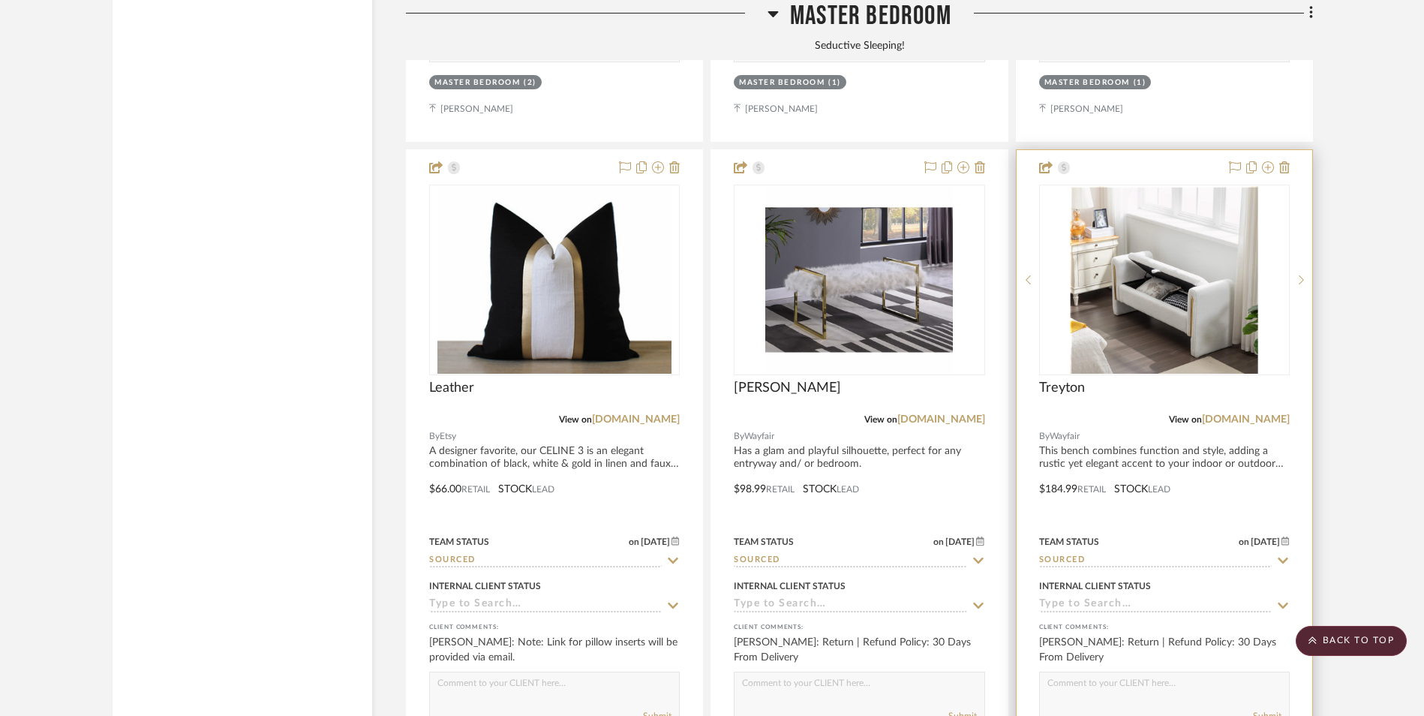
scroll to position [3784, 0]
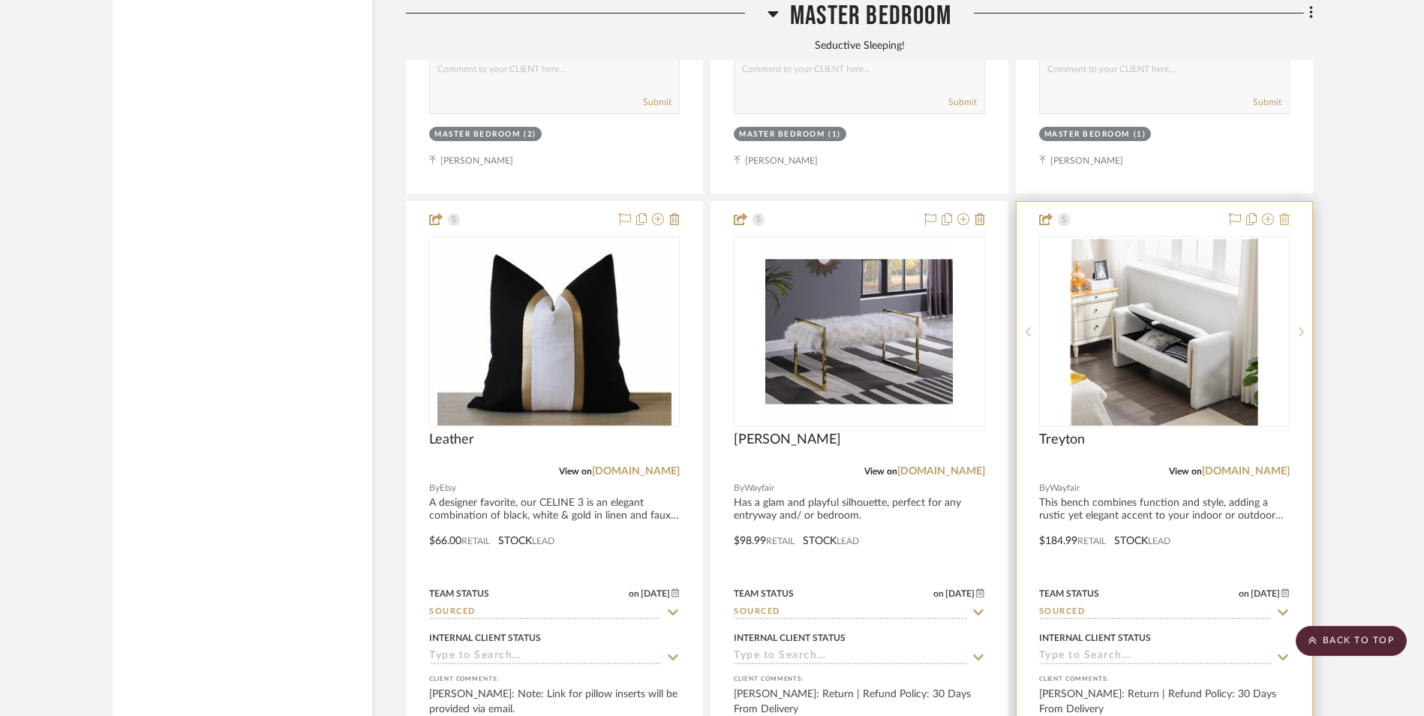
click at [1289, 213] on icon at bounding box center [1285, 219] width 11 height 12
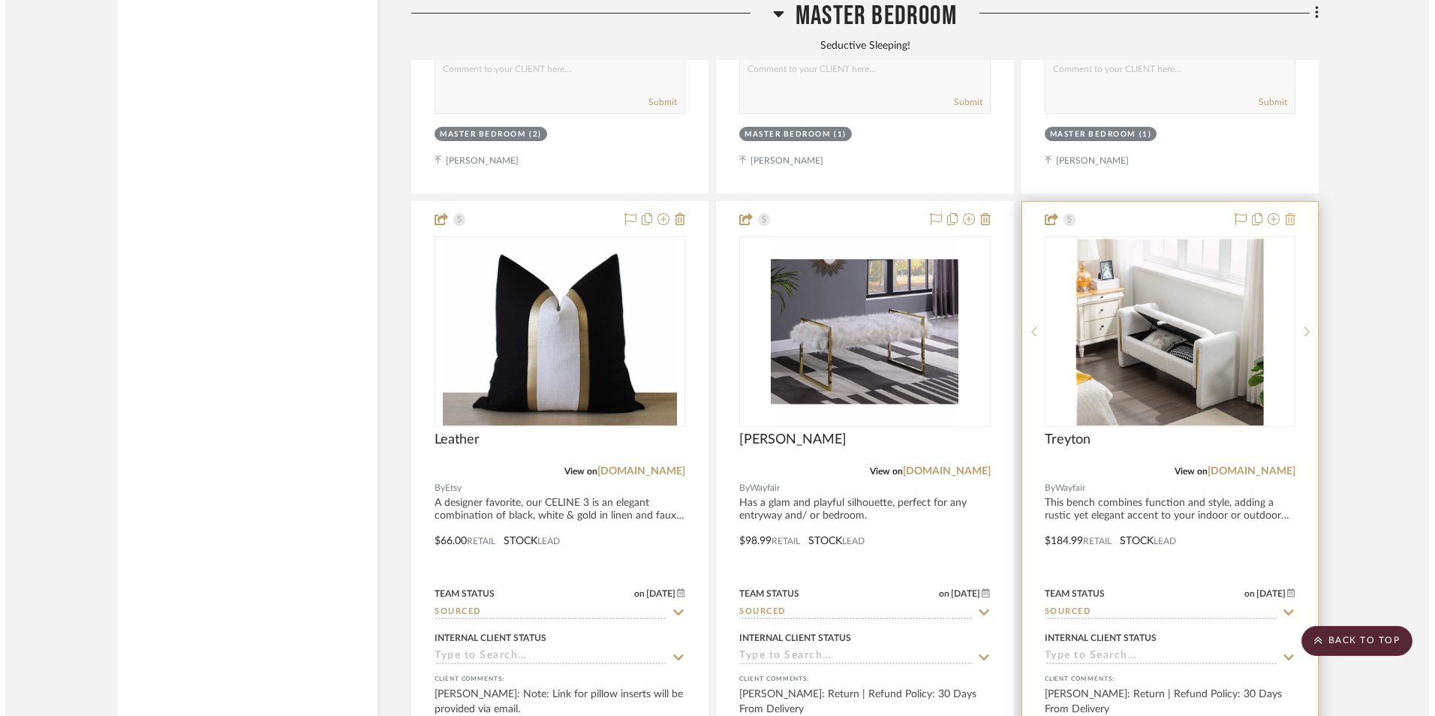
scroll to position [0, 0]
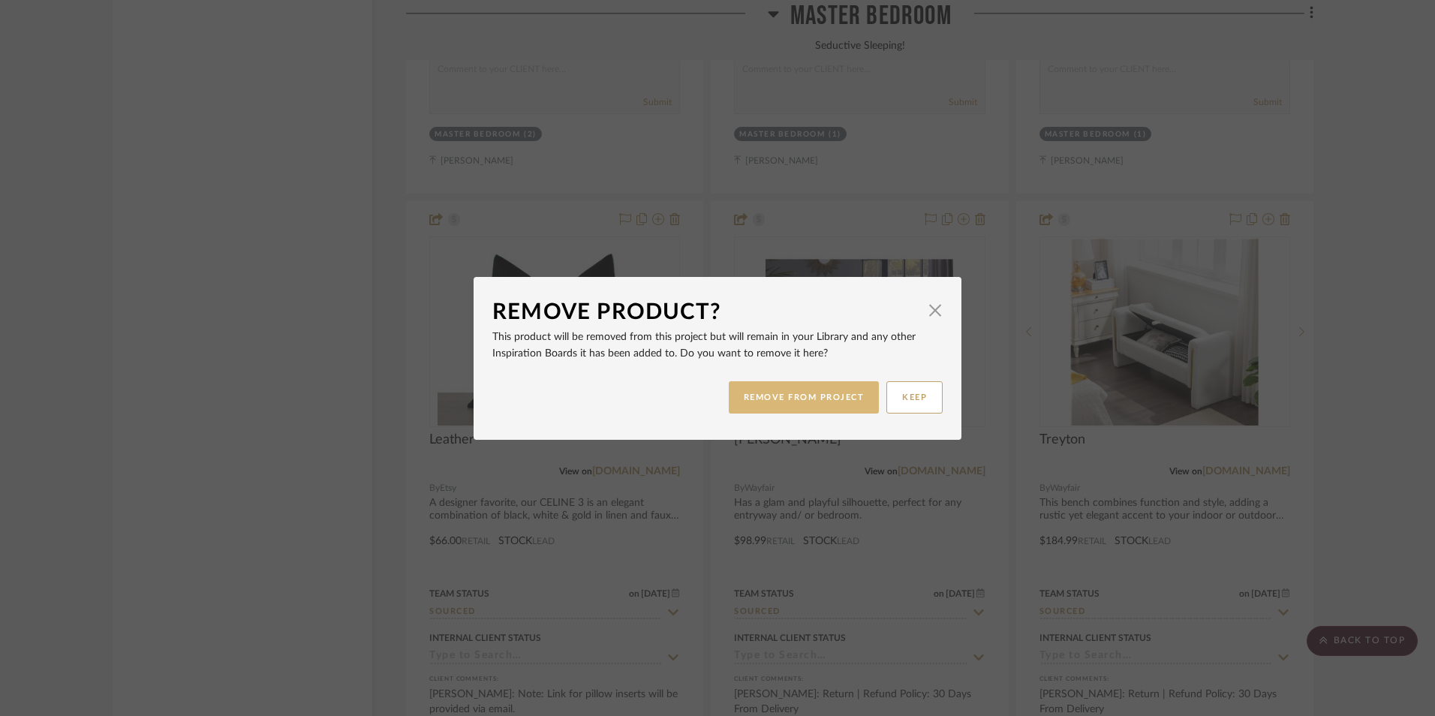
click at [772, 400] on button "REMOVE FROM PROJECT" at bounding box center [804, 397] width 151 height 32
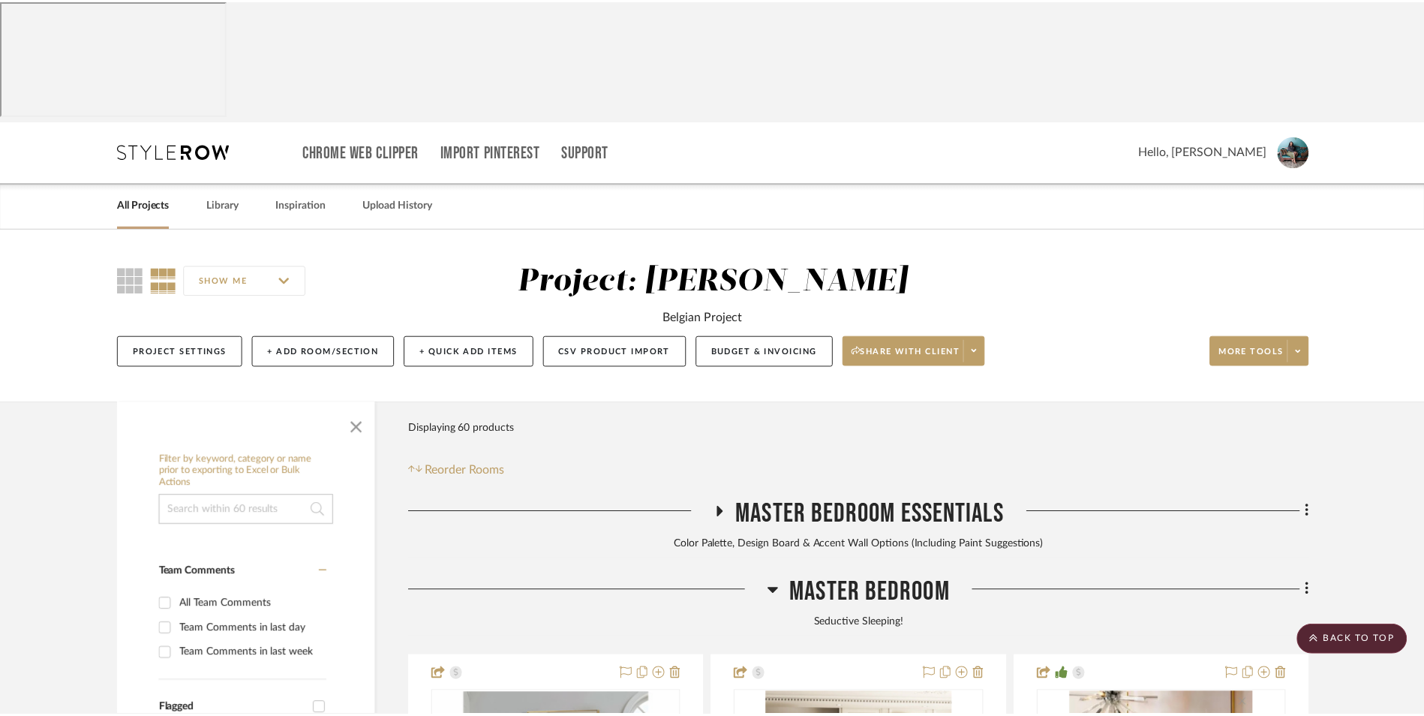
scroll to position [3784, 0]
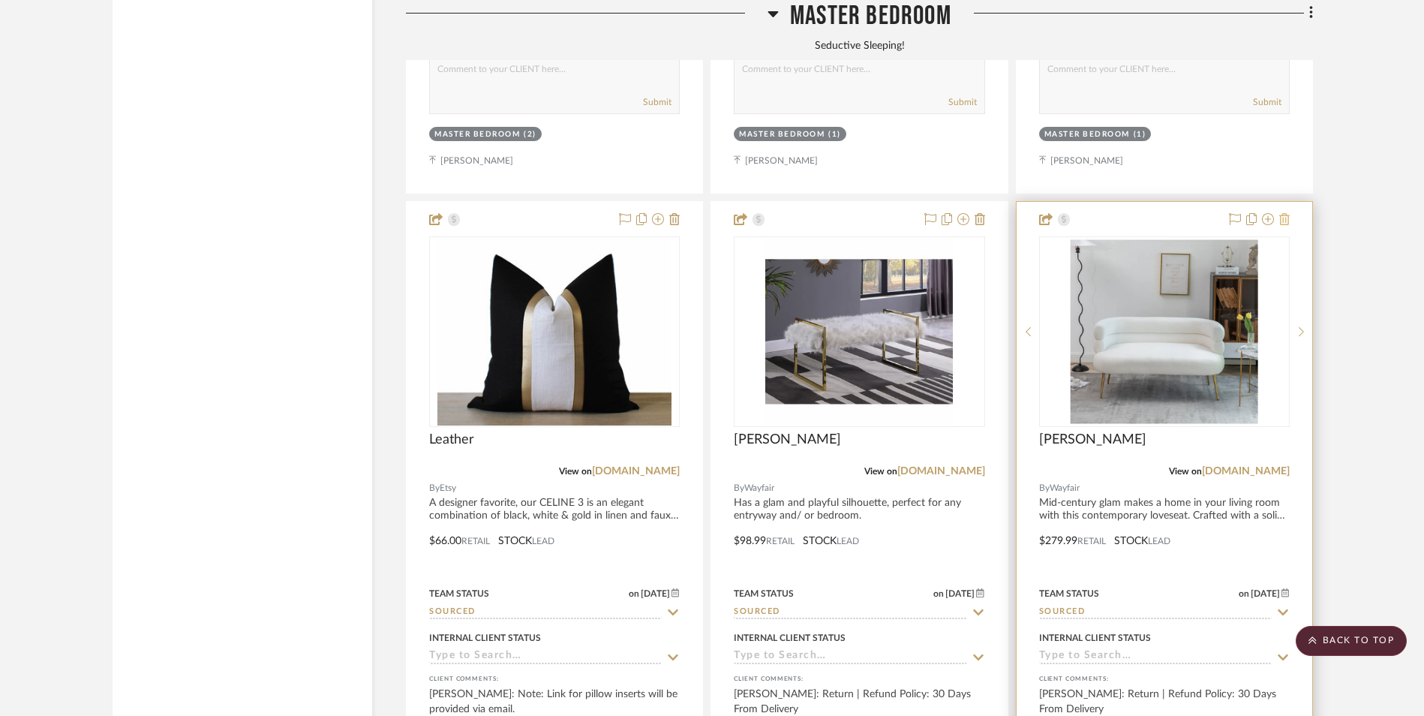
click at [1283, 213] on icon at bounding box center [1285, 219] width 11 height 12
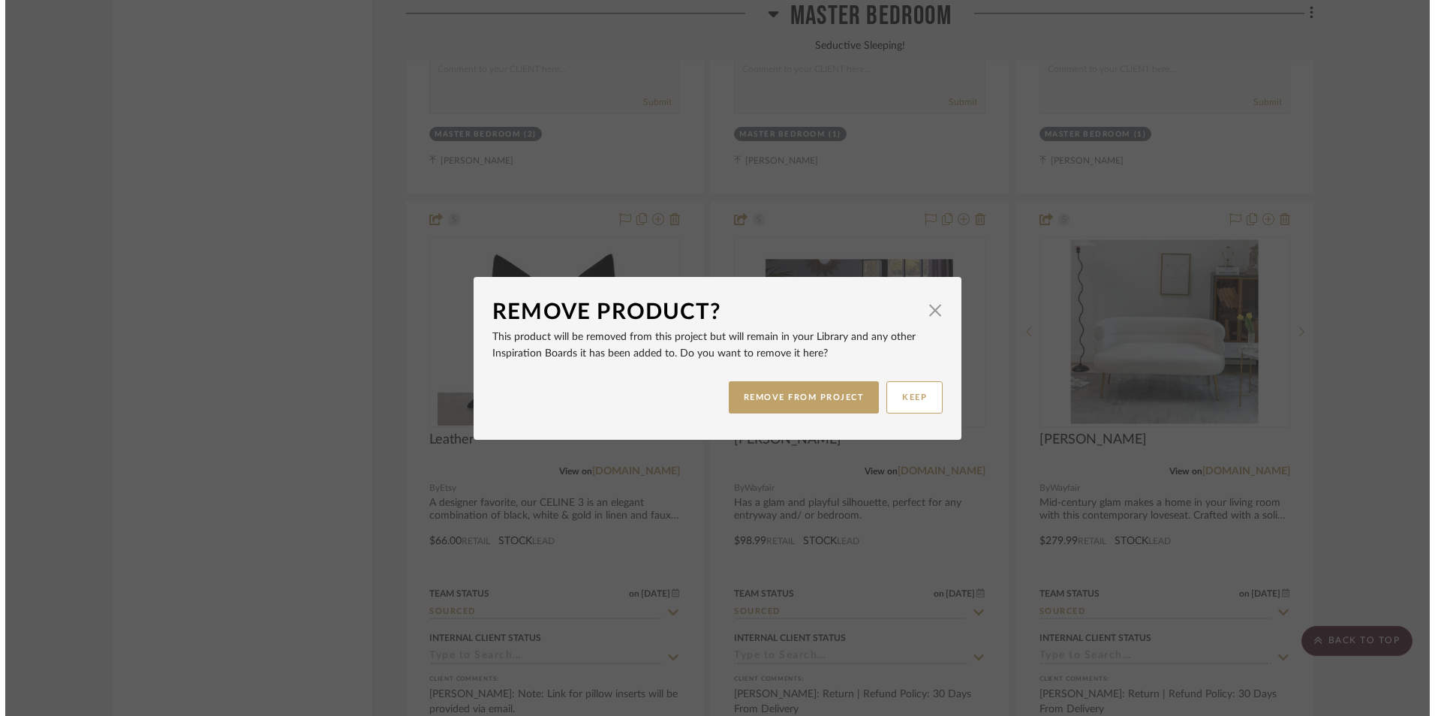
scroll to position [0, 0]
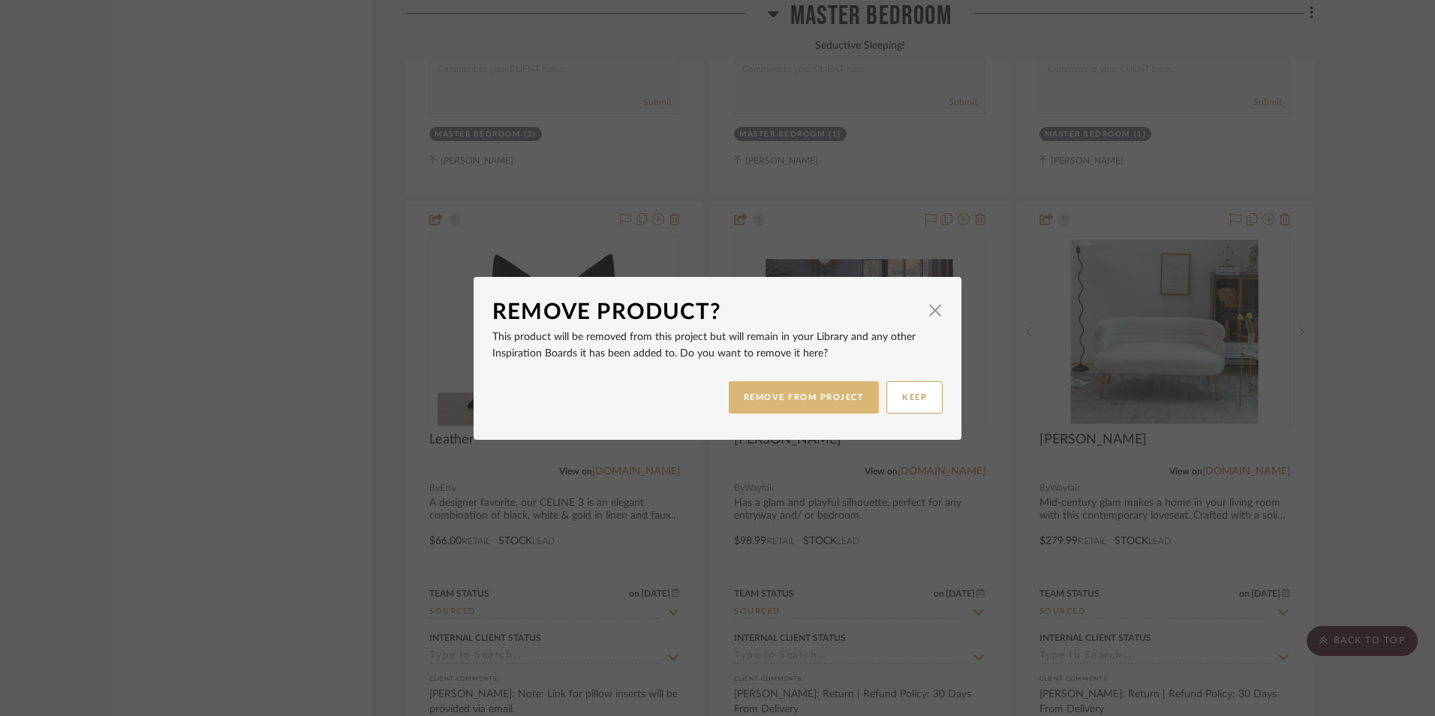
click at [798, 399] on button "REMOVE FROM PROJECT" at bounding box center [804, 397] width 151 height 32
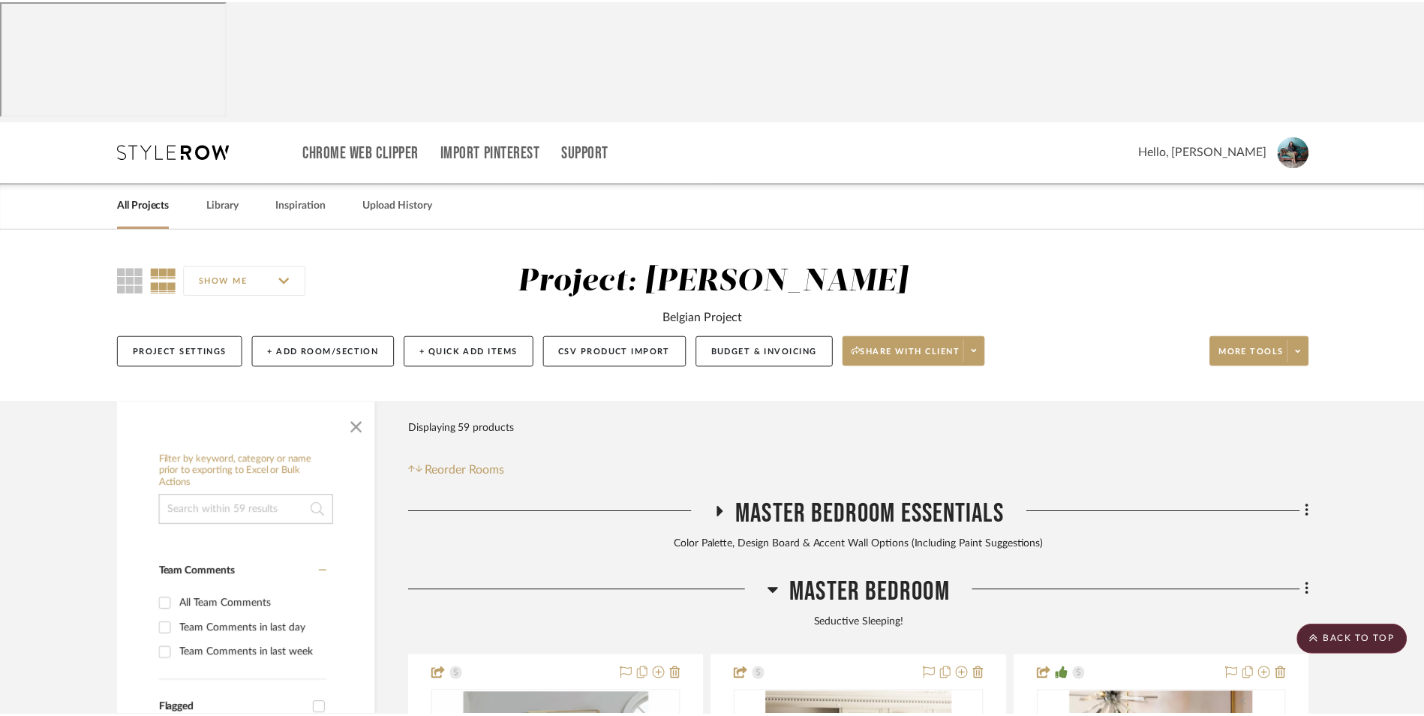
scroll to position [3784, 0]
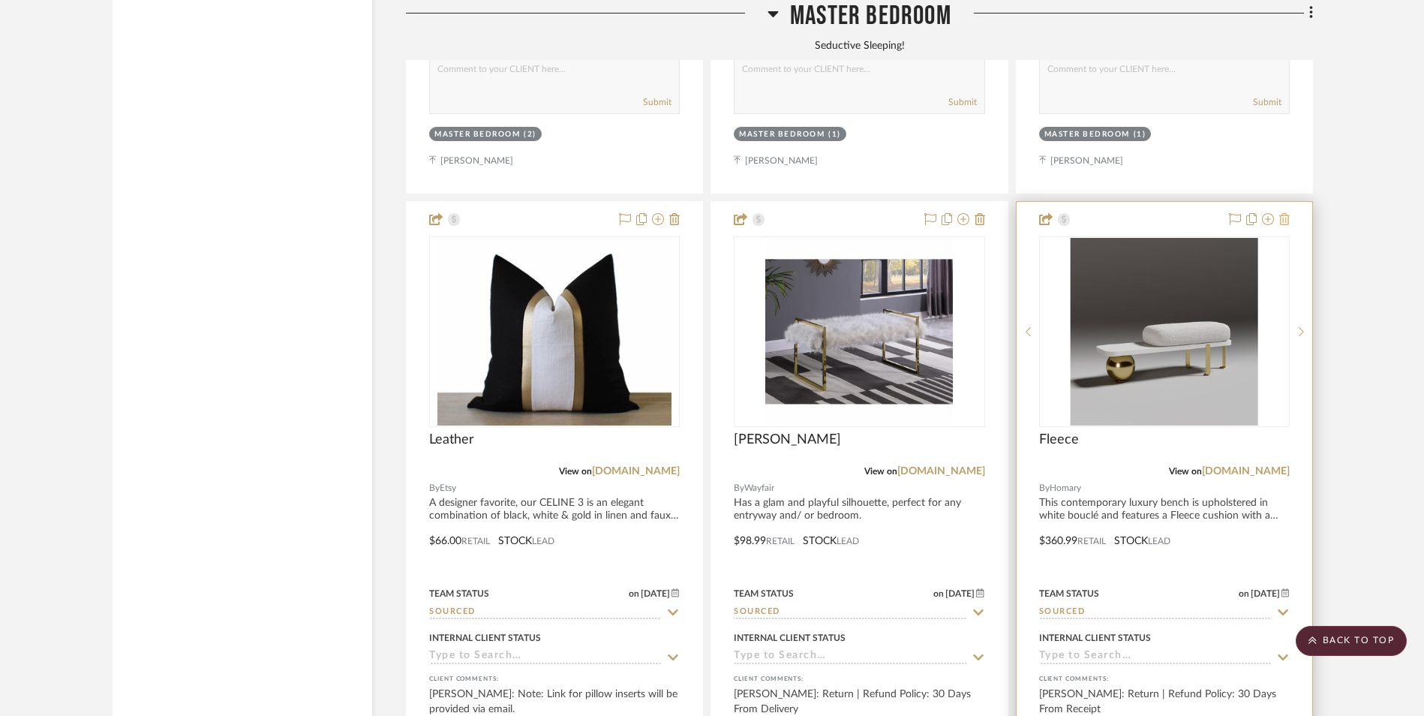
click at [1287, 213] on icon at bounding box center [1285, 219] width 11 height 12
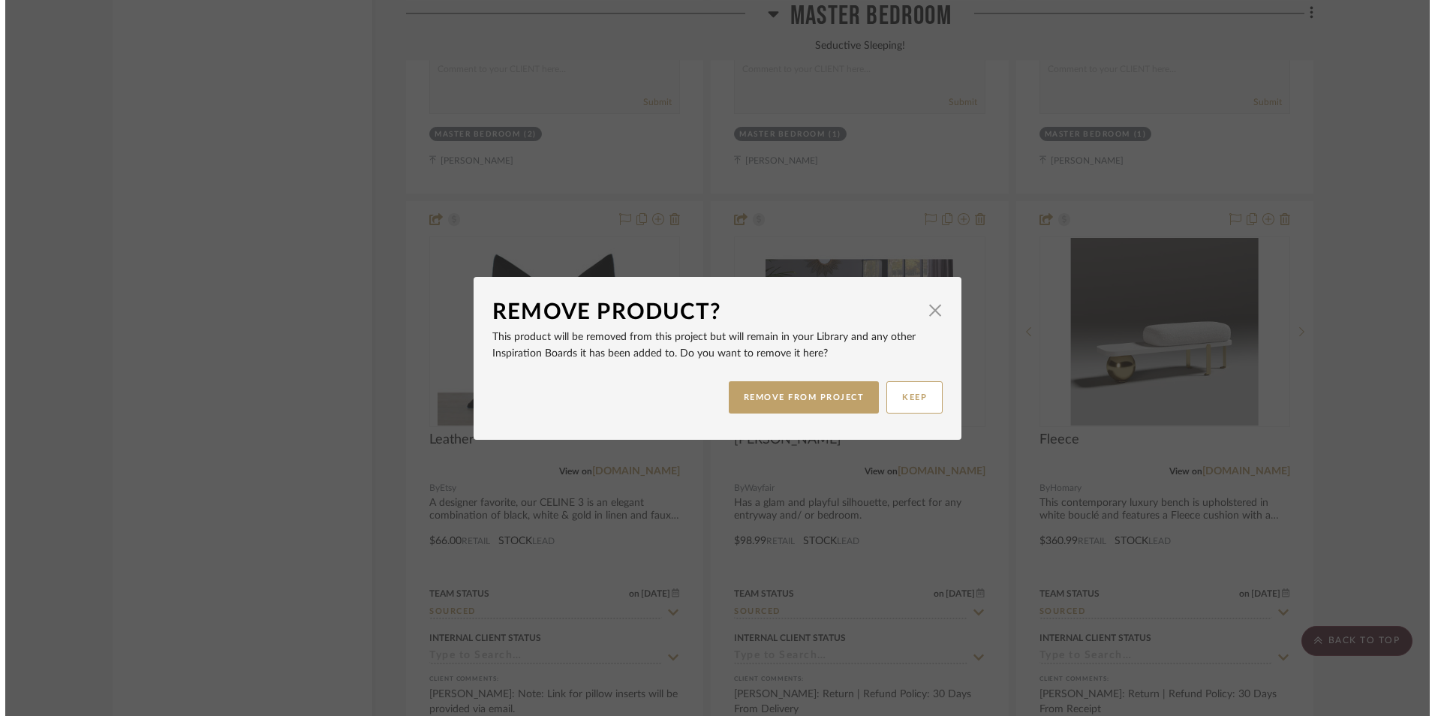
scroll to position [0, 0]
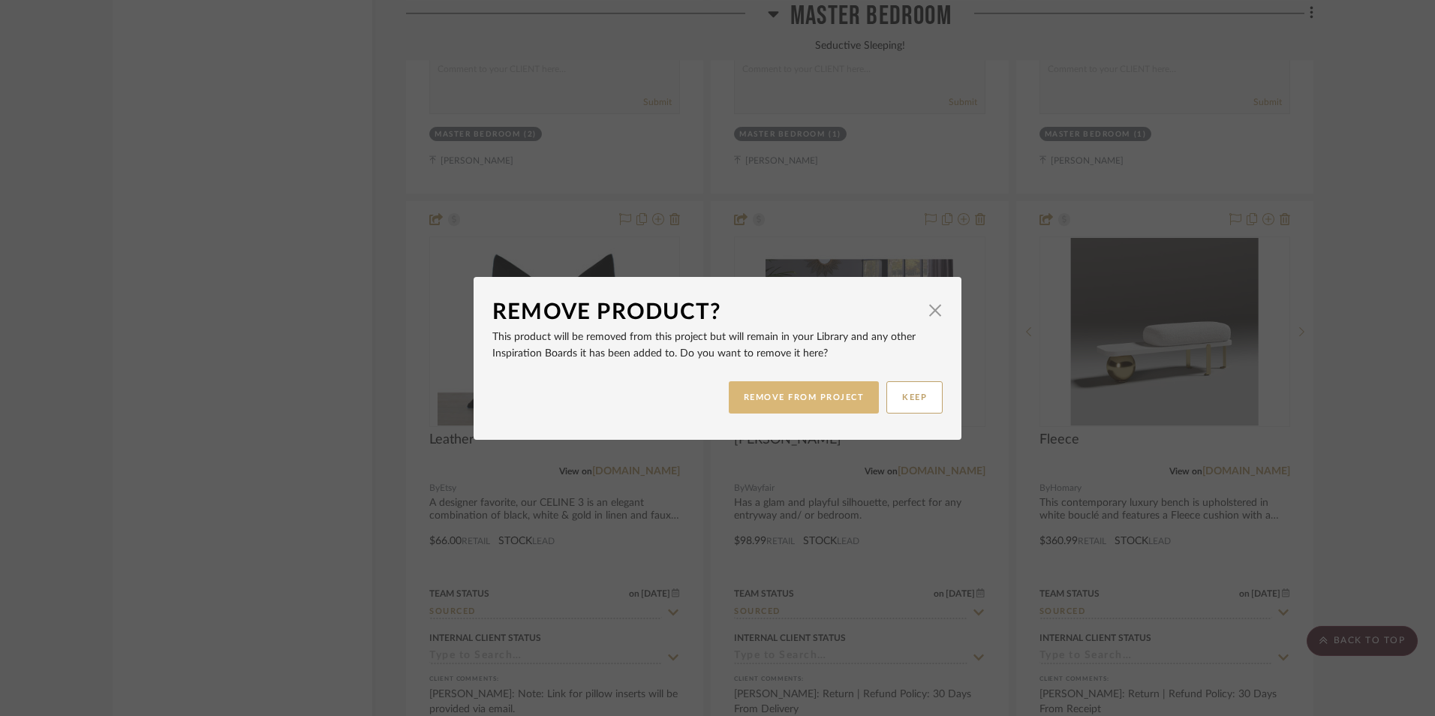
click at [768, 396] on button "REMOVE FROM PROJECT" at bounding box center [804, 397] width 151 height 32
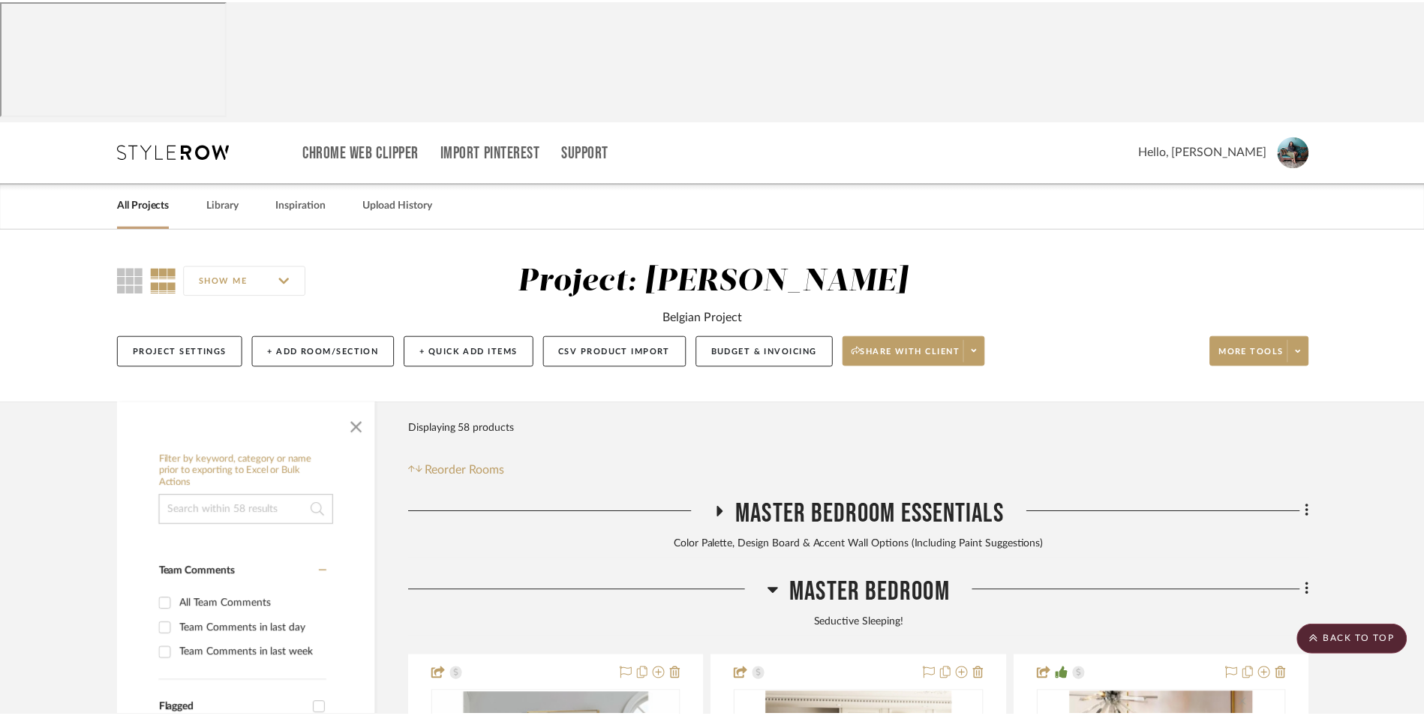
scroll to position [3784, 0]
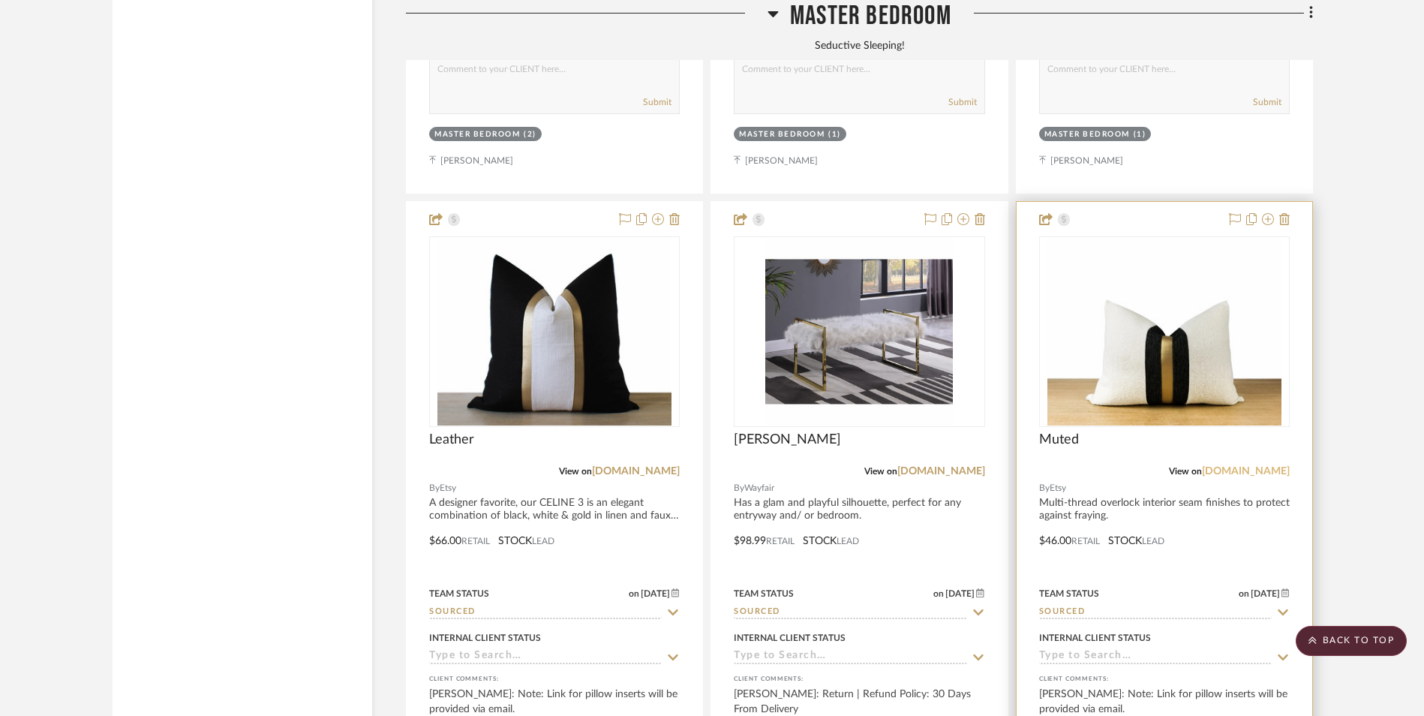
click at [1259, 466] on link "[DOMAIN_NAME]" at bounding box center [1246, 471] width 88 height 11
click at [1155, 253] on img "0" at bounding box center [1165, 332] width 235 height 188
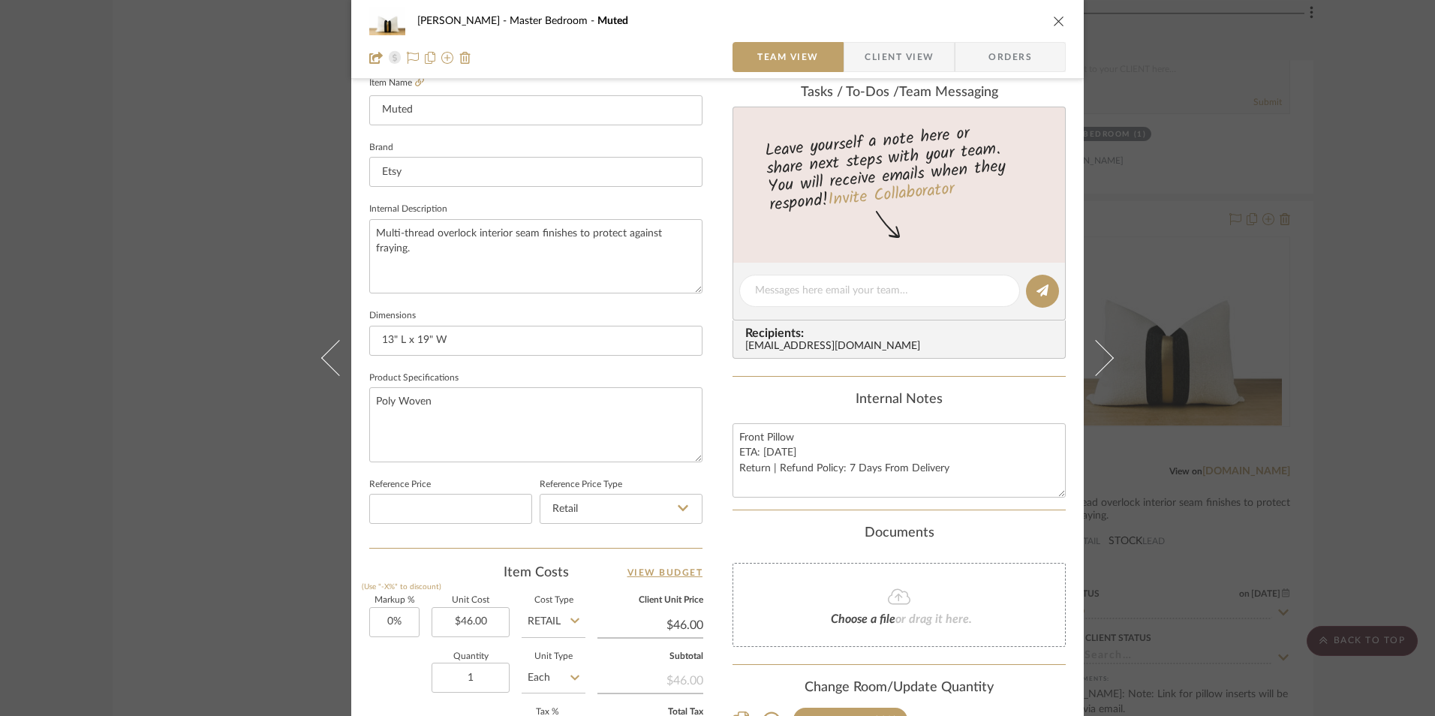
scroll to position [450, 0]
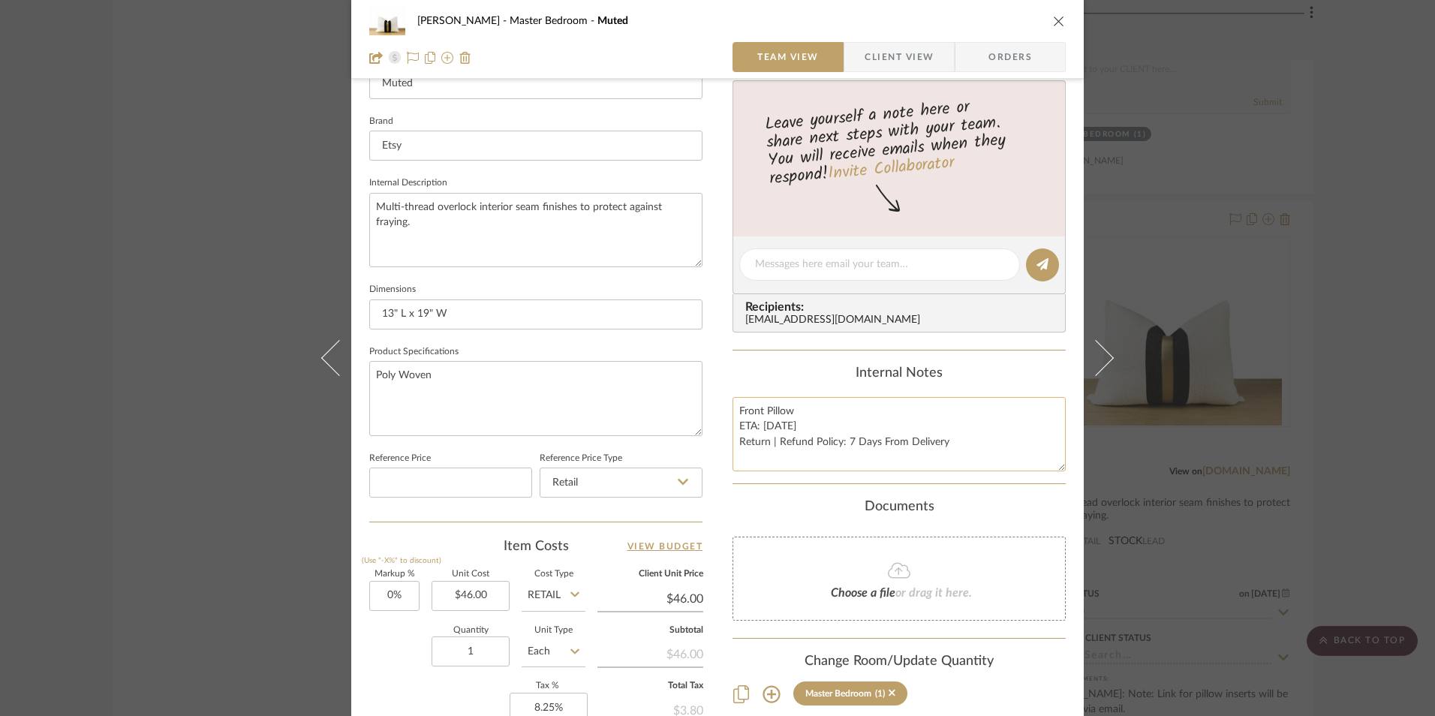
click at [775, 430] on textarea "Front Pillow ETA: [DATE] Return | Refund Policy: 7 Days From Delivery" at bounding box center [898, 434] width 333 height 74
type textarea "Front Pillow ETA: [DATE] Return | Refund Policy: 7 Days From Delivery"
click at [824, 384] on div "Internal Notes Front Pillow ETA: [DATE] Return | Refund Policy: 7 Days From Del…" at bounding box center [898, 418] width 333 height 106
click at [1053, 22] on icon "close" at bounding box center [1059, 21] width 12 height 12
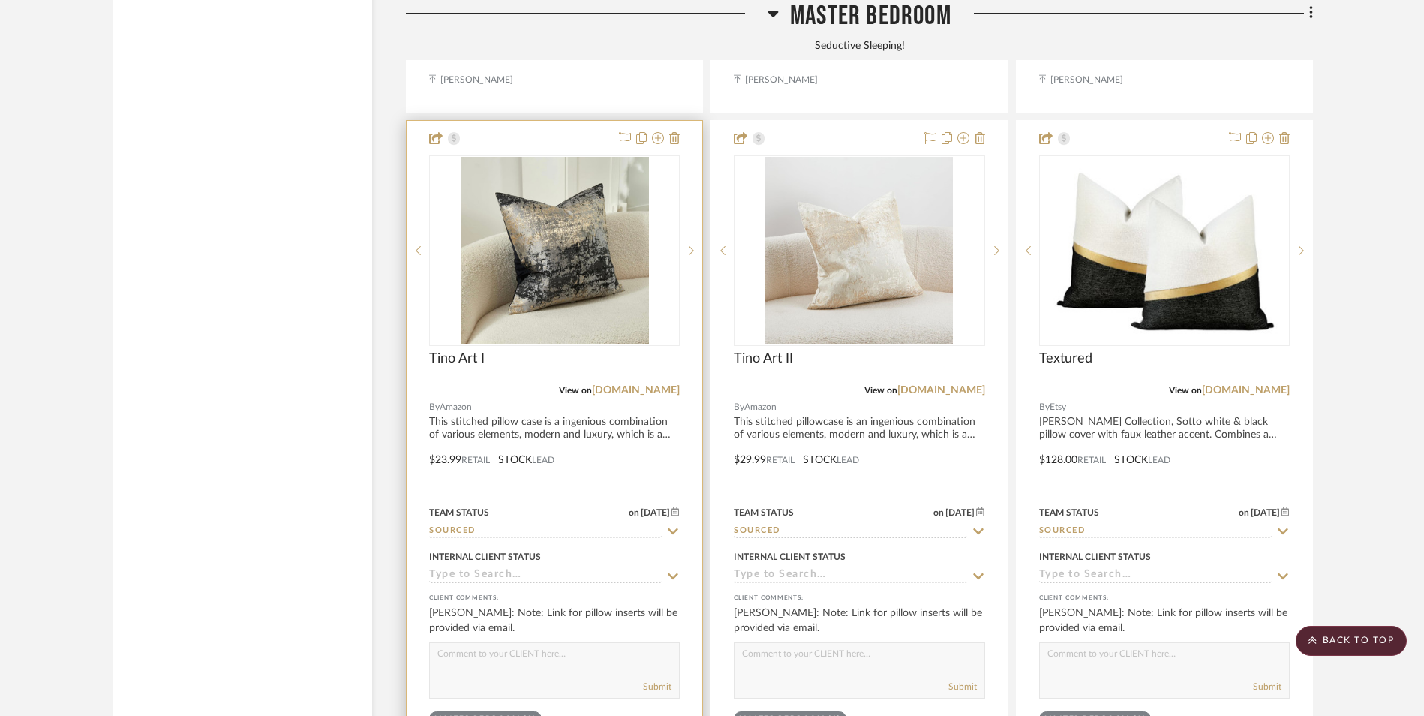
scroll to position [4534, 0]
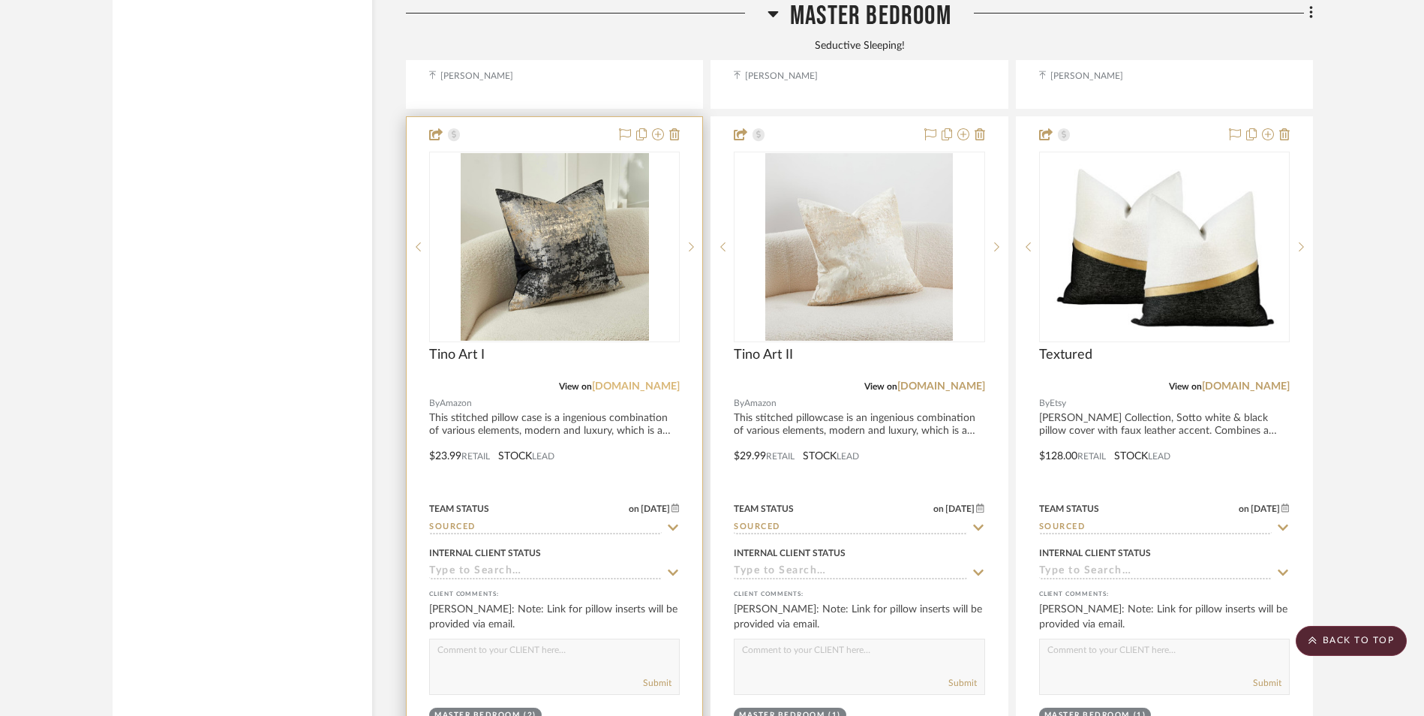
click at [647, 381] on link "[DOMAIN_NAME]" at bounding box center [636, 386] width 88 height 11
click at [597, 158] on img at bounding box center [555, 247] width 188 height 188
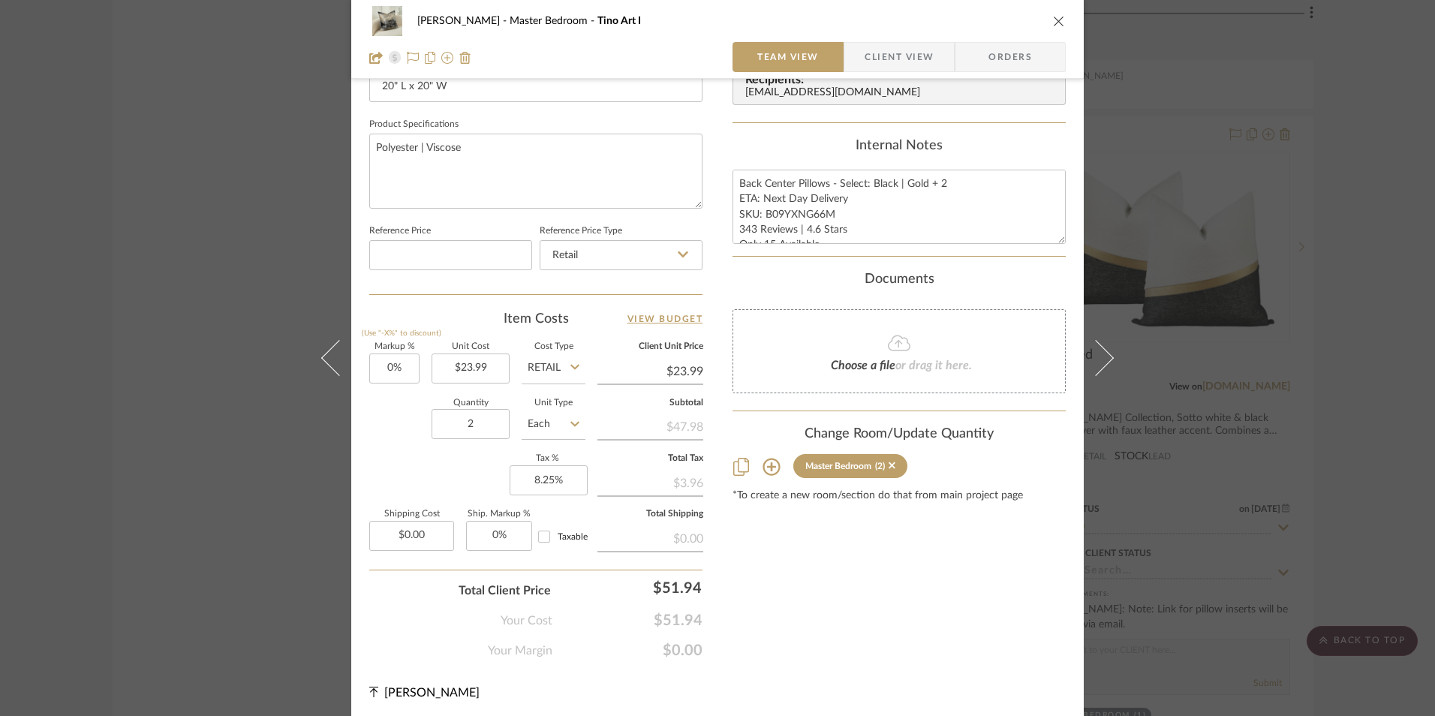
scroll to position [681, 0]
drag, startPoint x: 844, startPoint y: 197, endPoint x: 762, endPoint y: 193, distance: 81.9
click at [762, 193] on textarea "Back Center Pillows - Select: Black | Gold + 2 ETA: Next Day Delivery SKU: B09Y…" at bounding box center [898, 203] width 333 height 74
type textarea "Back Center Pillows - Select: Black | Gold + 2 ETA: [DATE] SKU: B09YXNG66M 343 …"
click at [787, 145] on div "Internal Notes" at bounding box center [898, 142] width 333 height 17
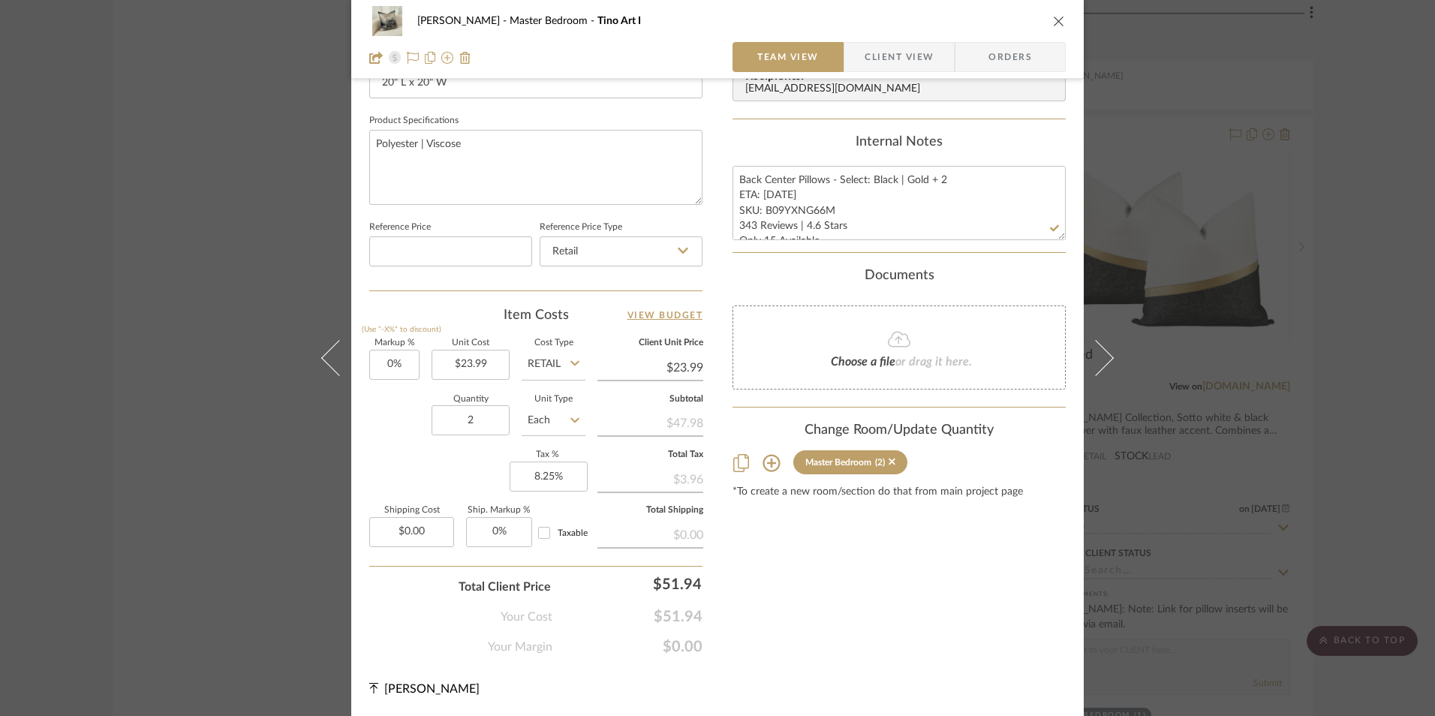
click at [1053, 16] on icon "close" at bounding box center [1059, 21] width 12 height 12
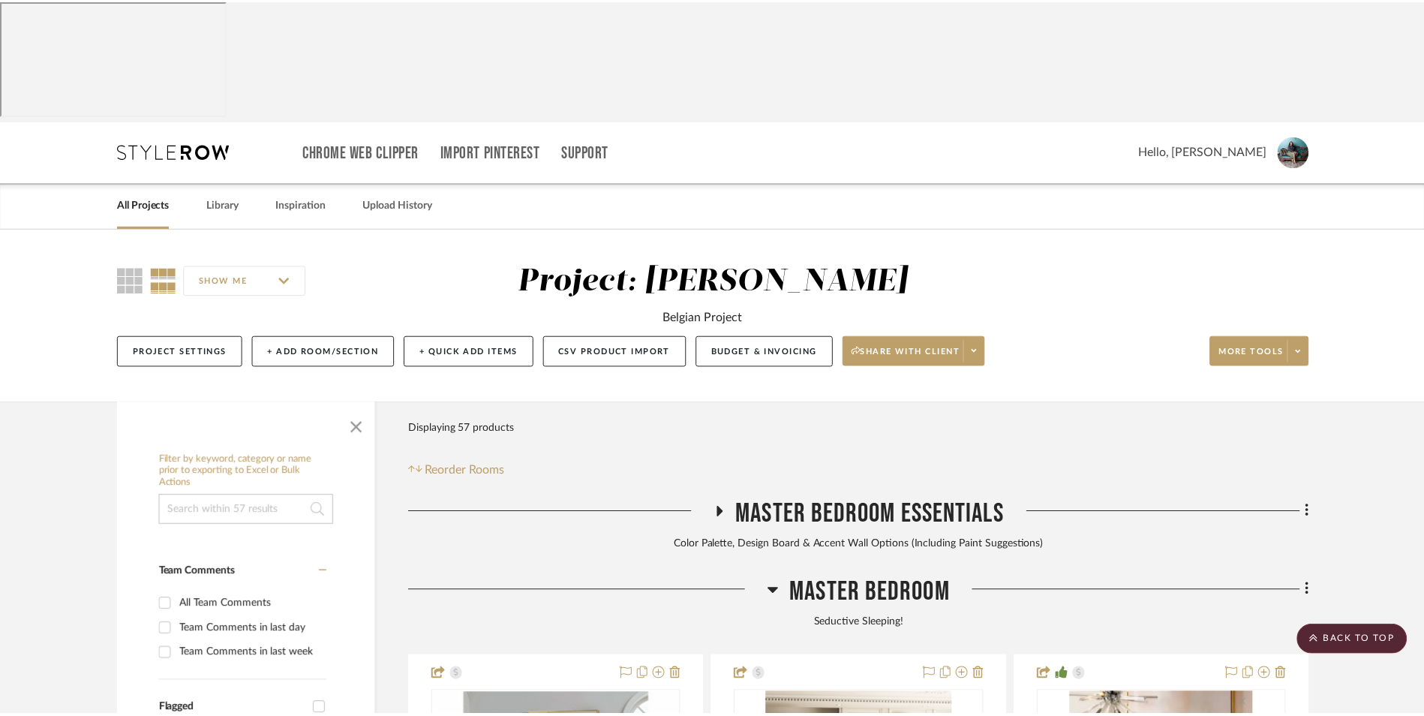
scroll to position [4534, 0]
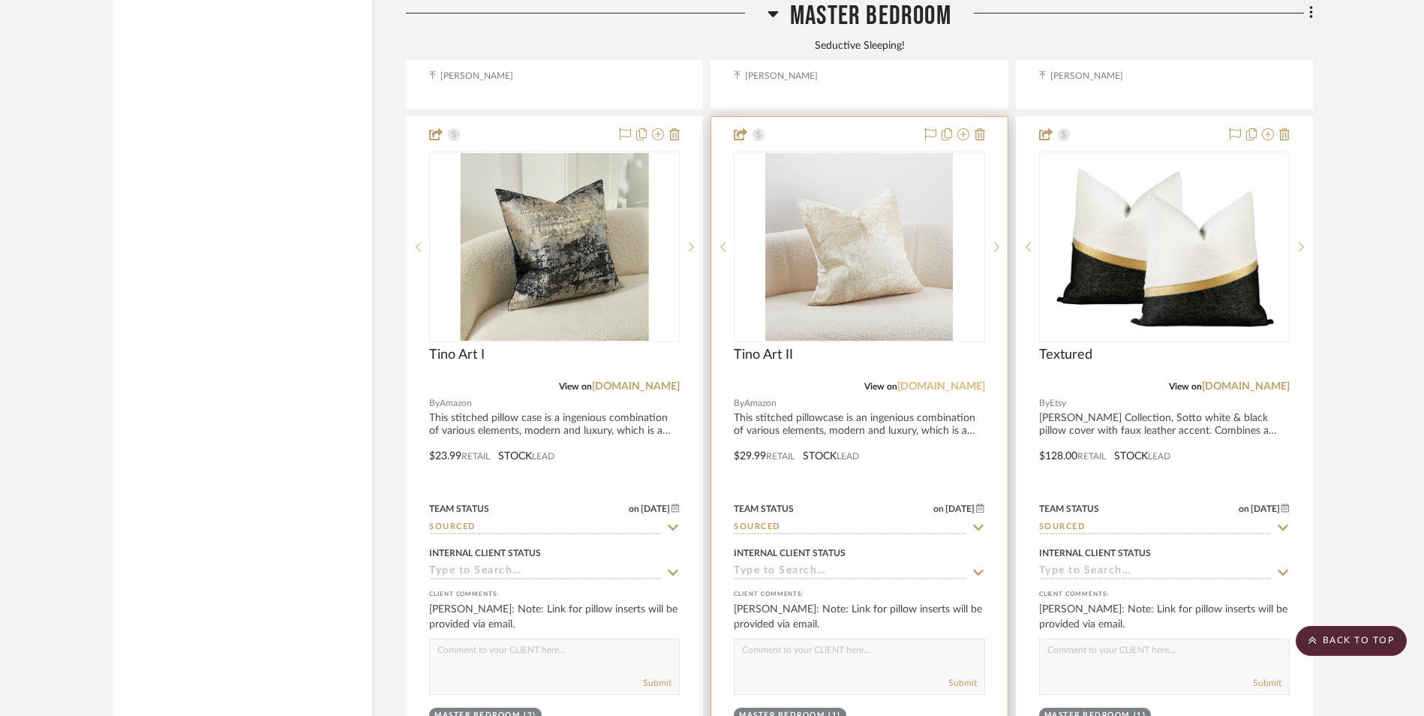
click at [964, 381] on link "[DOMAIN_NAME]" at bounding box center [942, 386] width 88 height 11
click at [817, 153] on img at bounding box center [859, 247] width 188 height 188
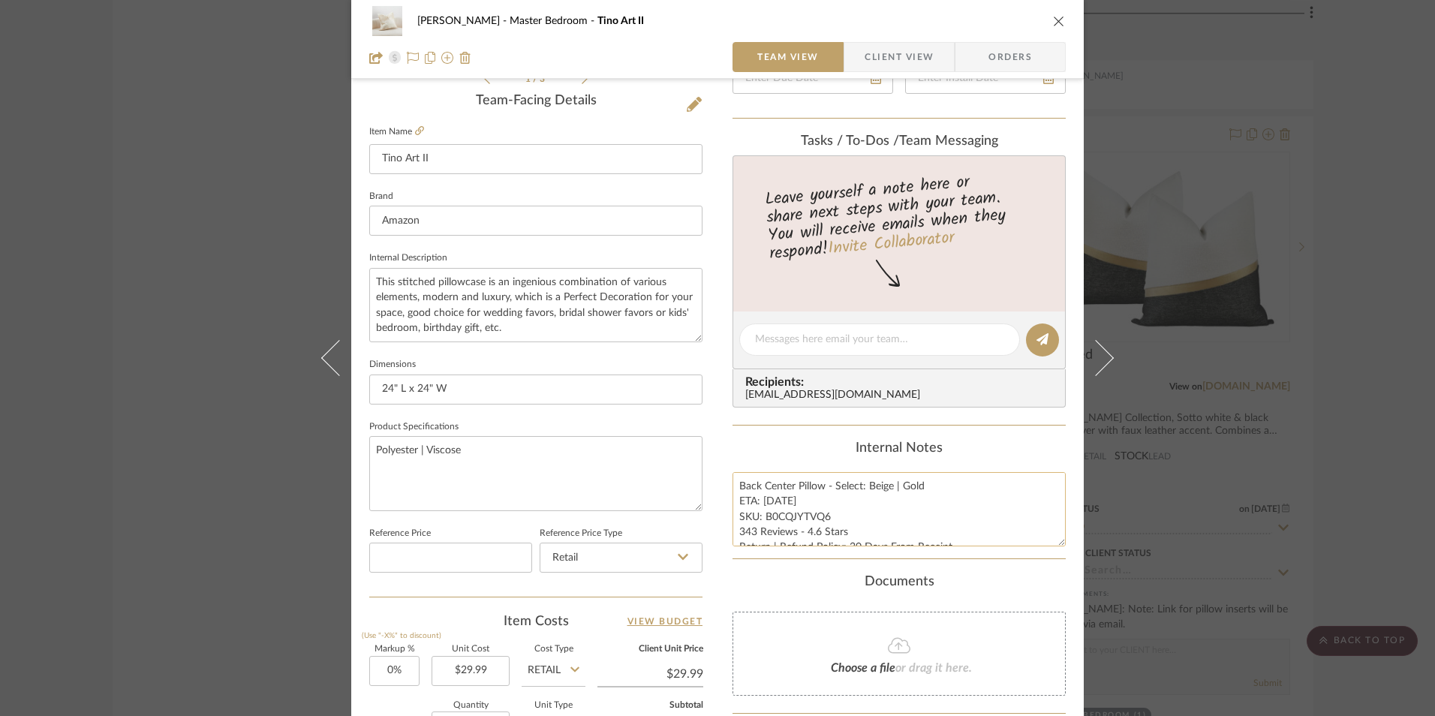
scroll to position [15, 0]
click at [772, 487] on textarea "Back Center Pillow - Select: Beige | Gold ETA: [DATE] SKU: B0CQJYTVQ6 343 Revie…" at bounding box center [898, 509] width 333 height 74
type textarea "Back Center Pillow - Select: Beige | Gold ETA: [DATE] SKU: B0CQJYTVQ6 343 Revie…"
click at [789, 452] on div "Internal Notes" at bounding box center [898, 449] width 333 height 17
click at [416, 130] on icon at bounding box center [419, 130] width 9 height 9
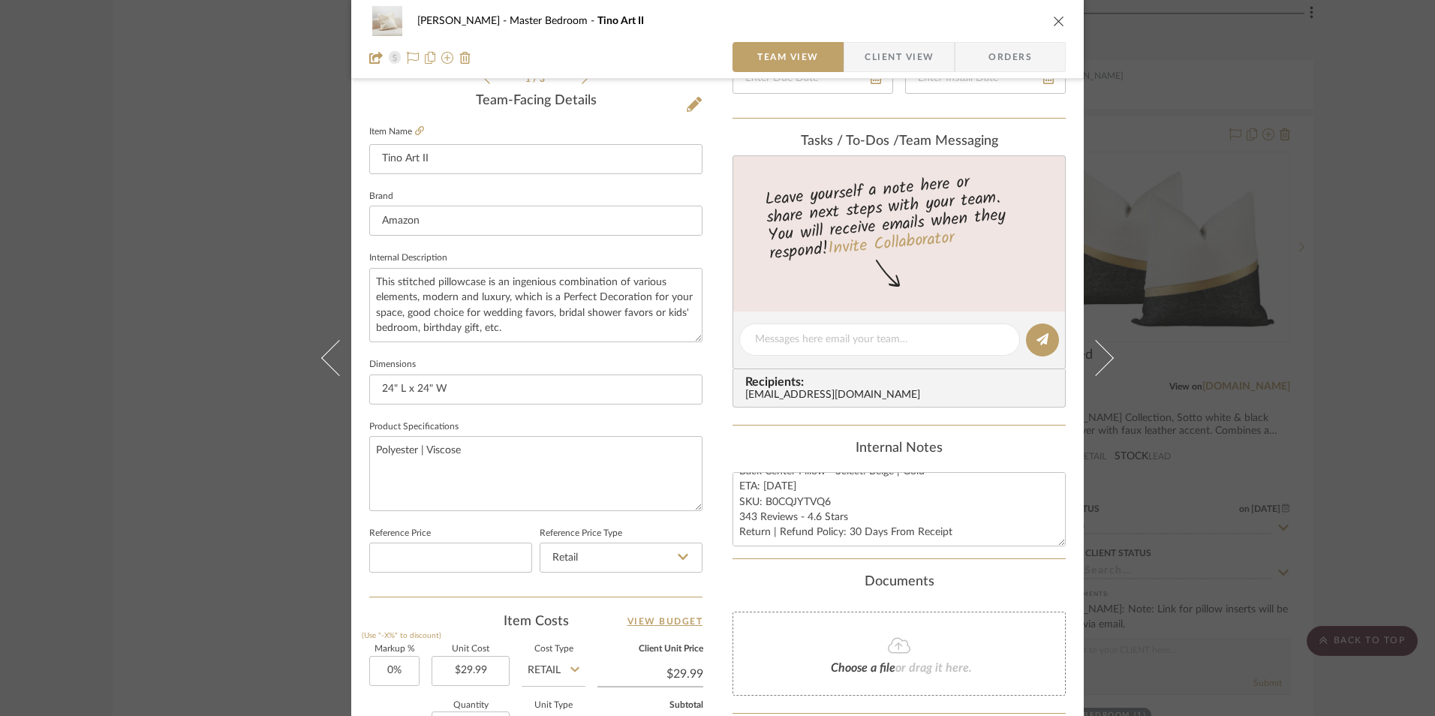
drag, startPoint x: 1349, startPoint y: 244, endPoint x: 1344, endPoint y: 297, distance: 53.5
click at [1349, 245] on div "[PERSON_NAME] Master Bedroom Tino Art II Team View Client View Orders 1 / 3 Tea…" at bounding box center [717, 358] width 1435 height 716
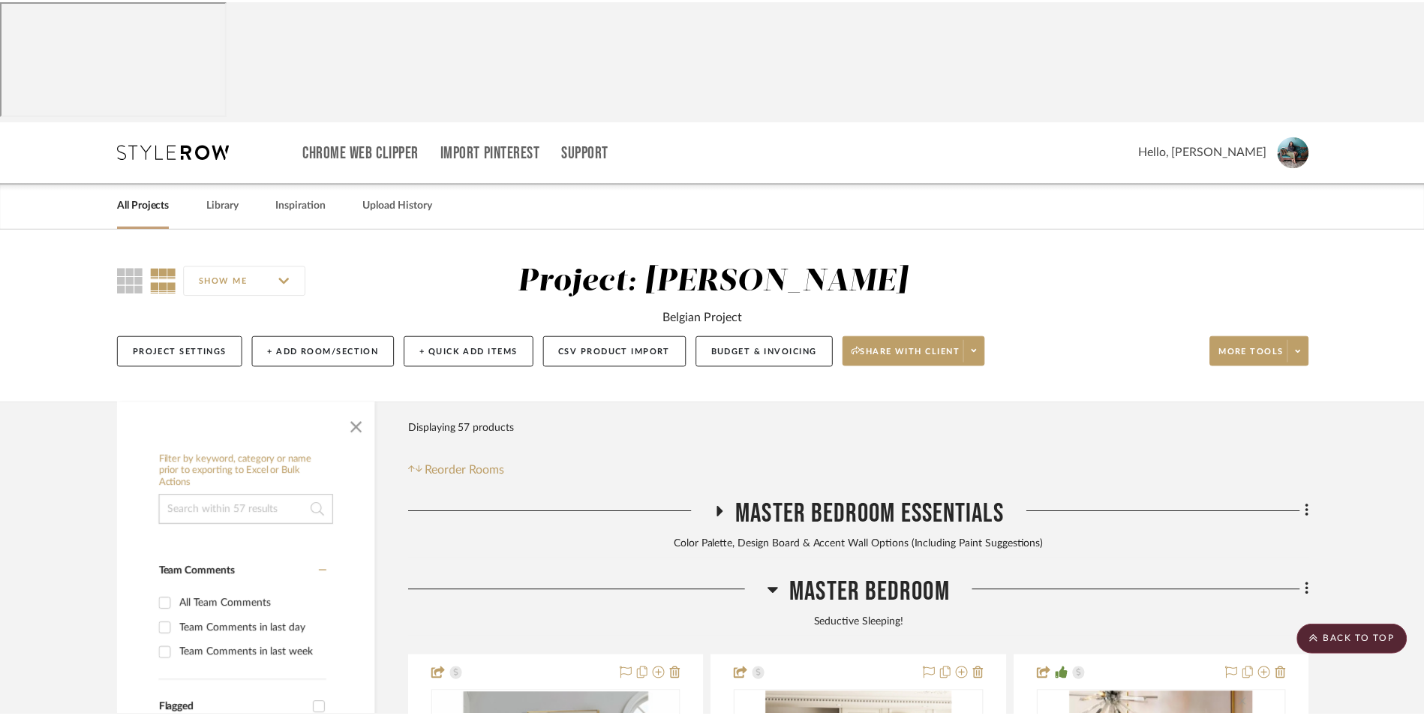
scroll to position [4534, 0]
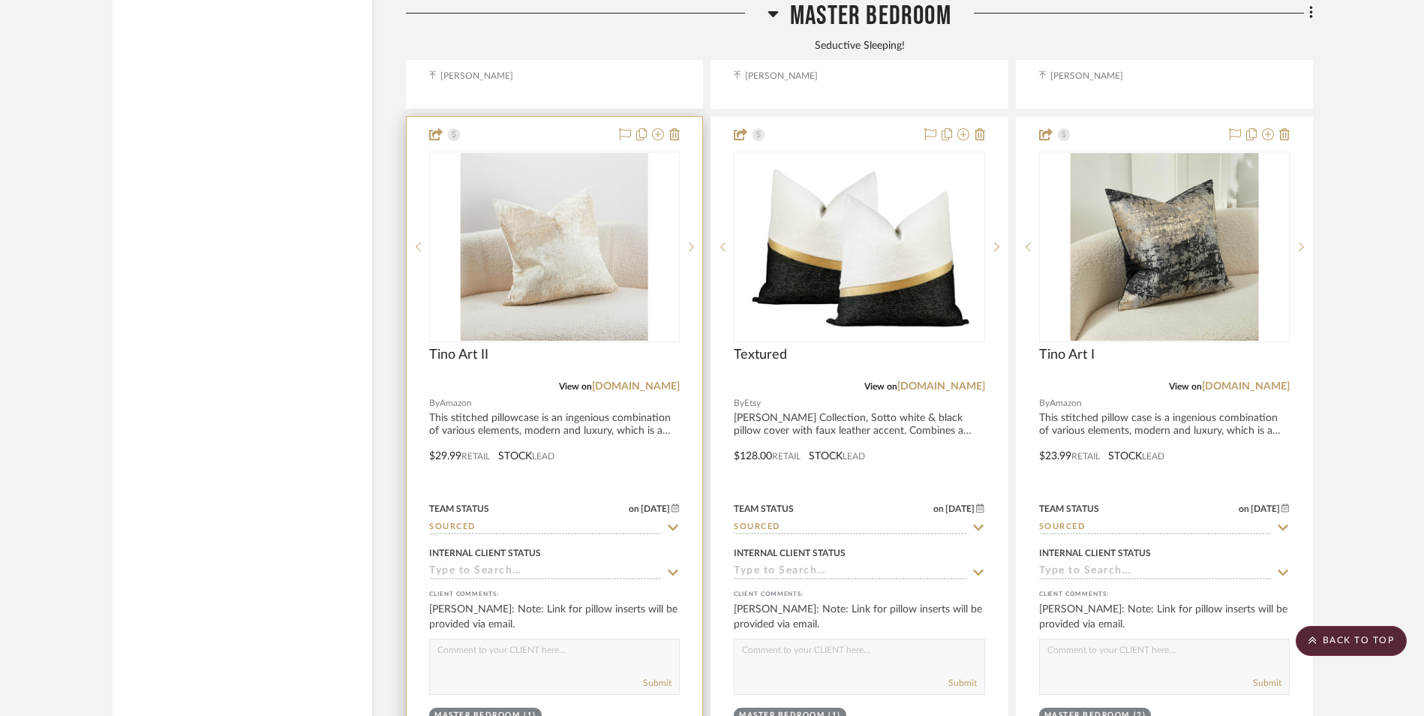
click at [555, 157] on img "0" at bounding box center [555, 247] width 188 height 188
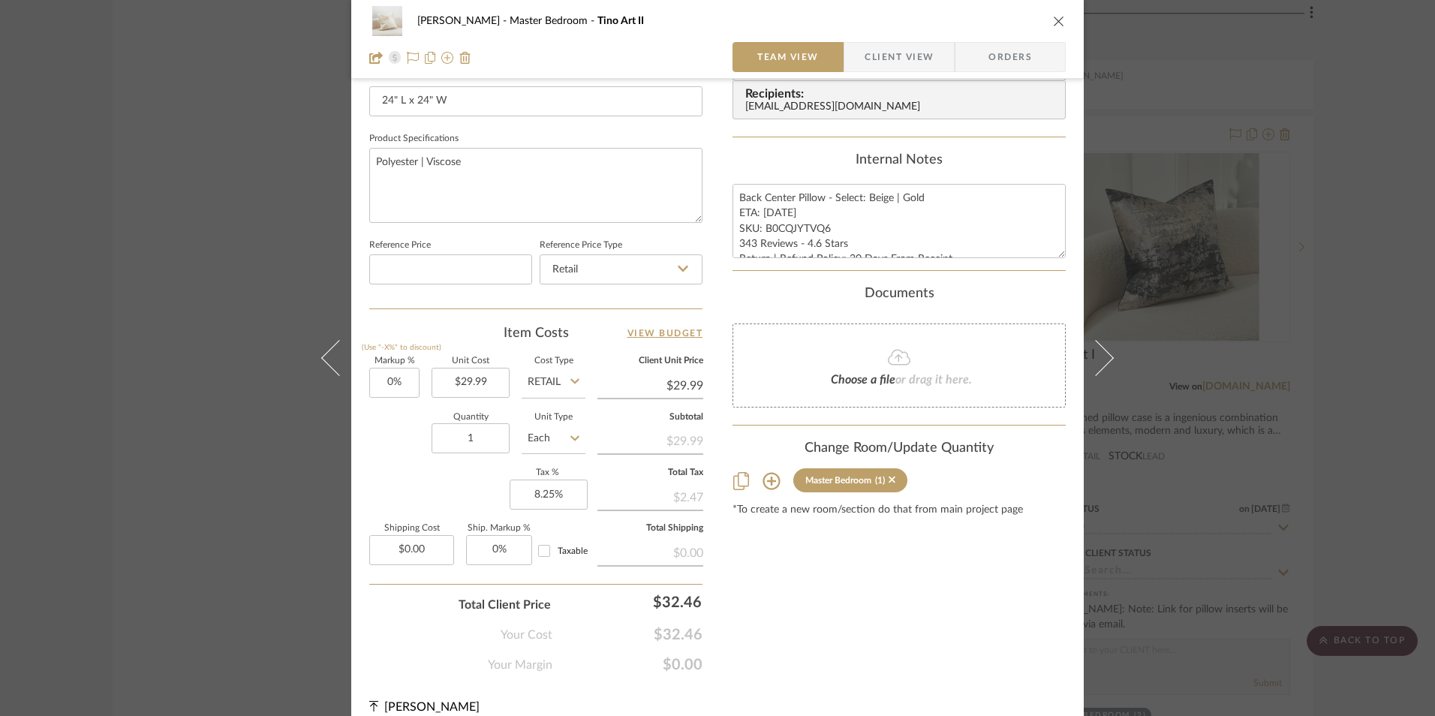
scroll to position [681, 0]
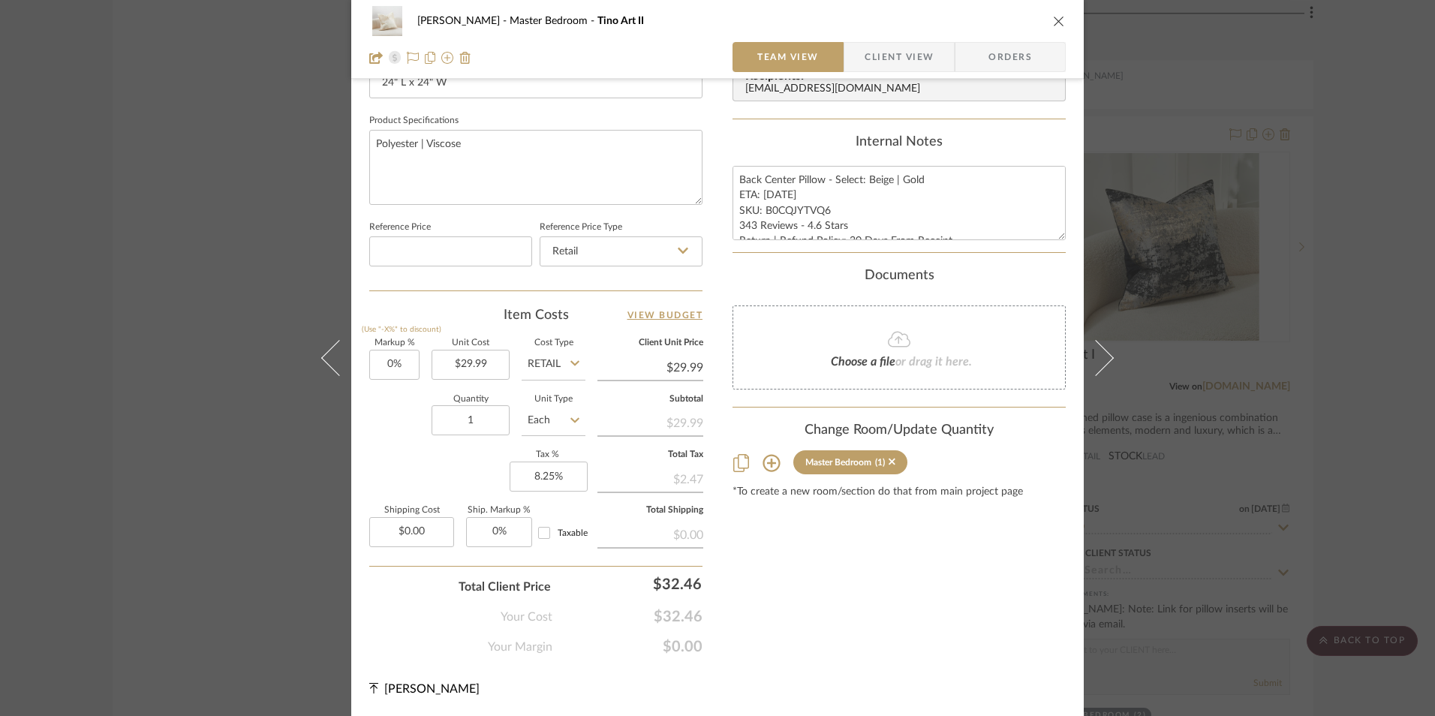
click at [1053, 17] on icon "close" at bounding box center [1059, 21] width 12 height 12
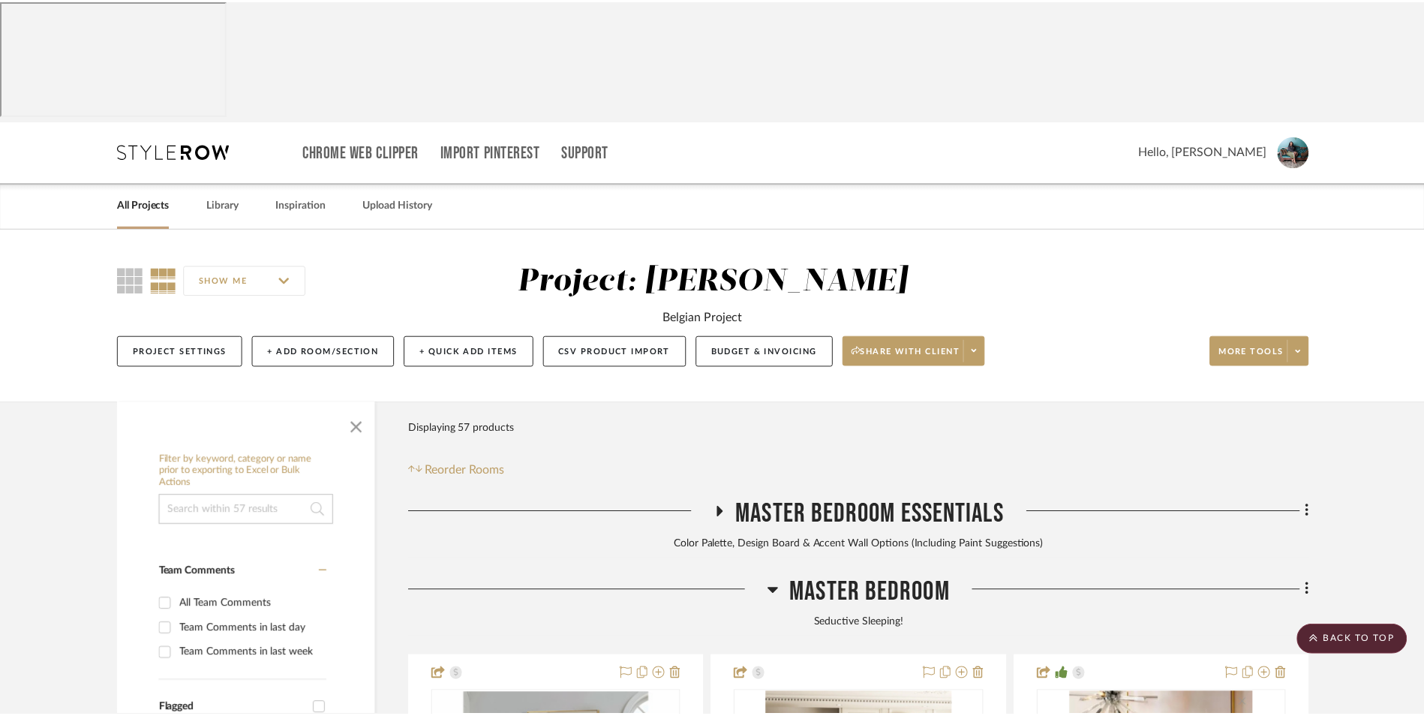
scroll to position [4534, 0]
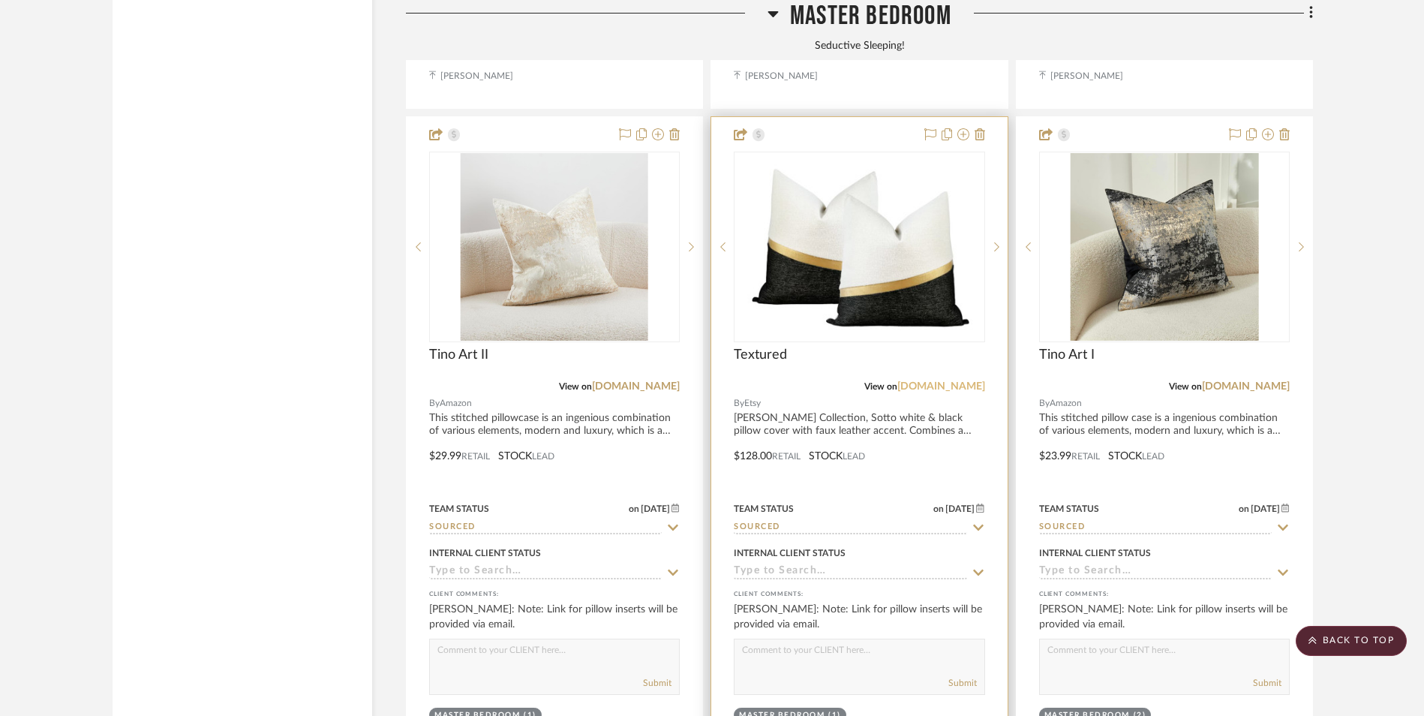
click at [969, 381] on link "[DOMAIN_NAME]" at bounding box center [942, 386] width 88 height 11
click at [874, 161] on img "0" at bounding box center [859, 247] width 235 height 188
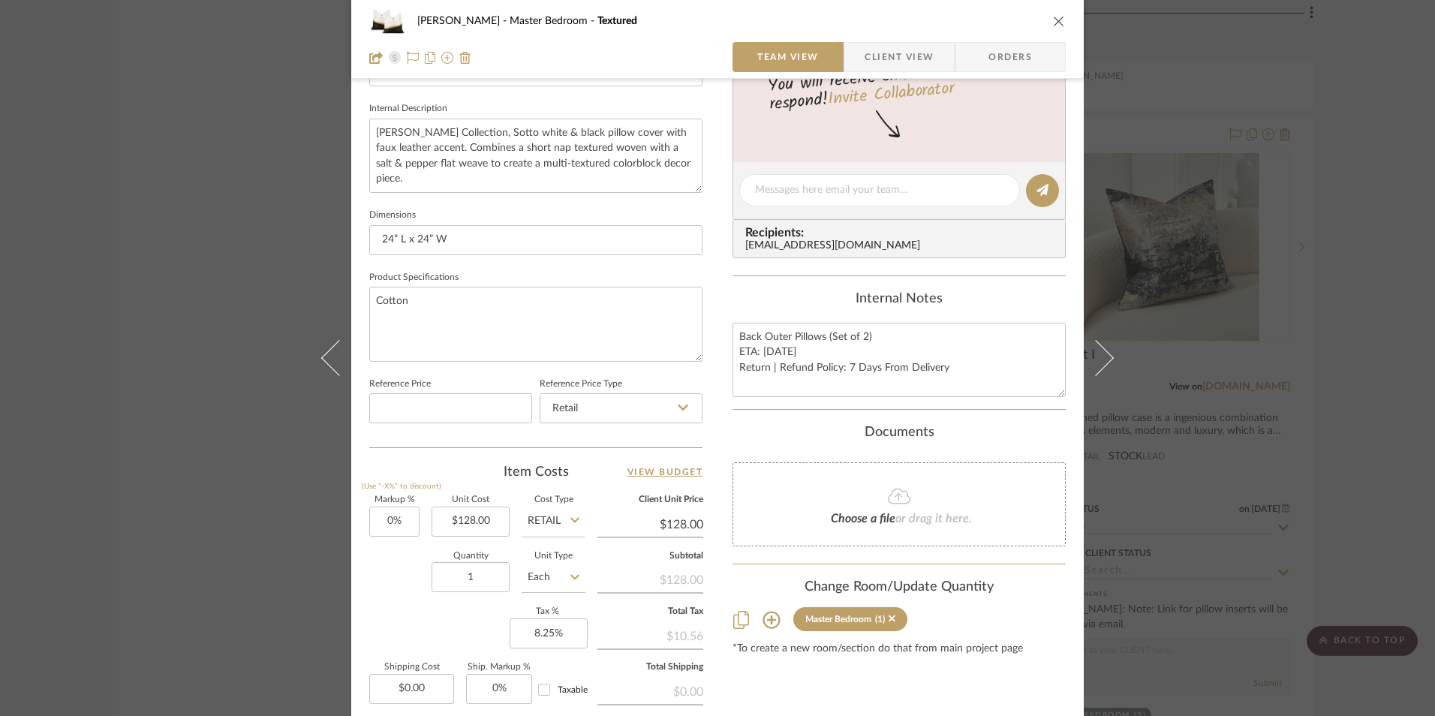
scroll to position [525, 0]
click at [776, 353] on textarea "Back Outer Pillows (Set of 2) ETA: [DATE] Return | Refund Policy: 7 Days From D…" at bounding box center [898, 359] width 333 height 74
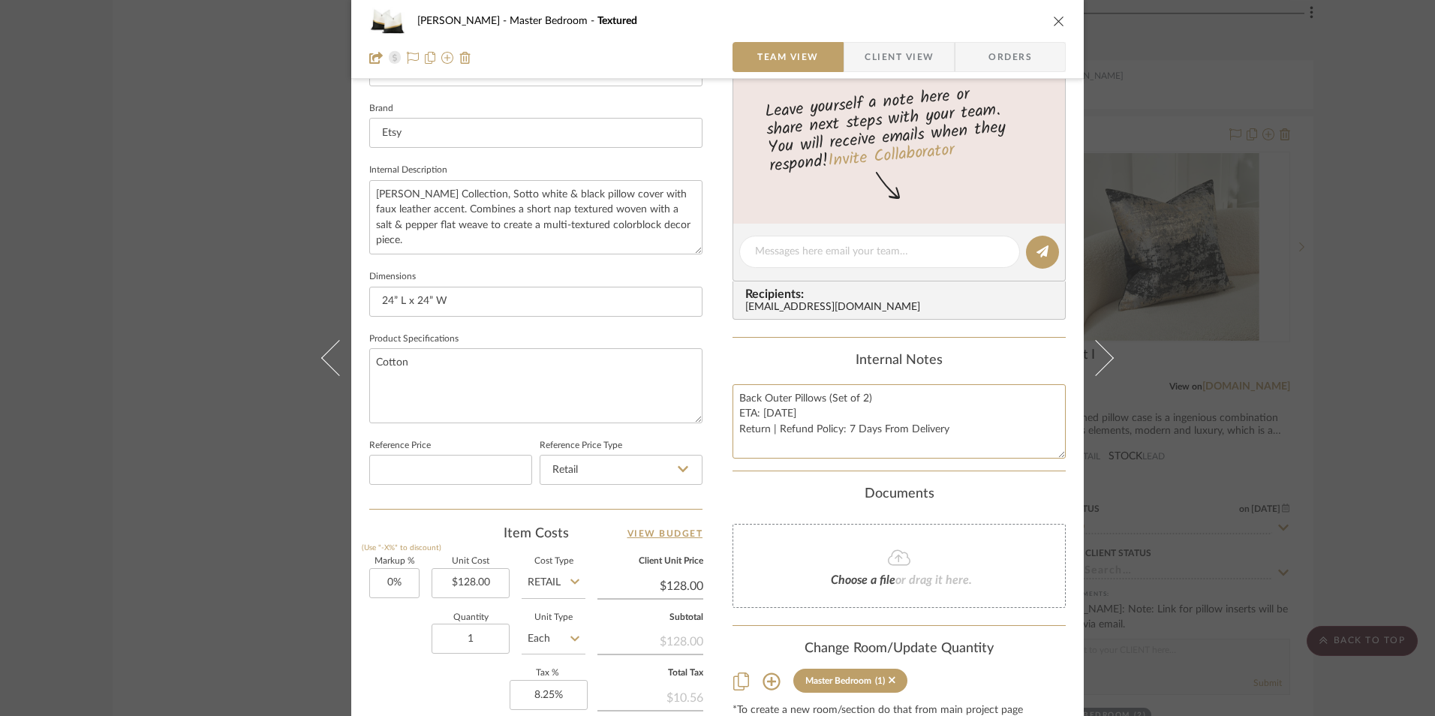
scroll to position [450, 0]
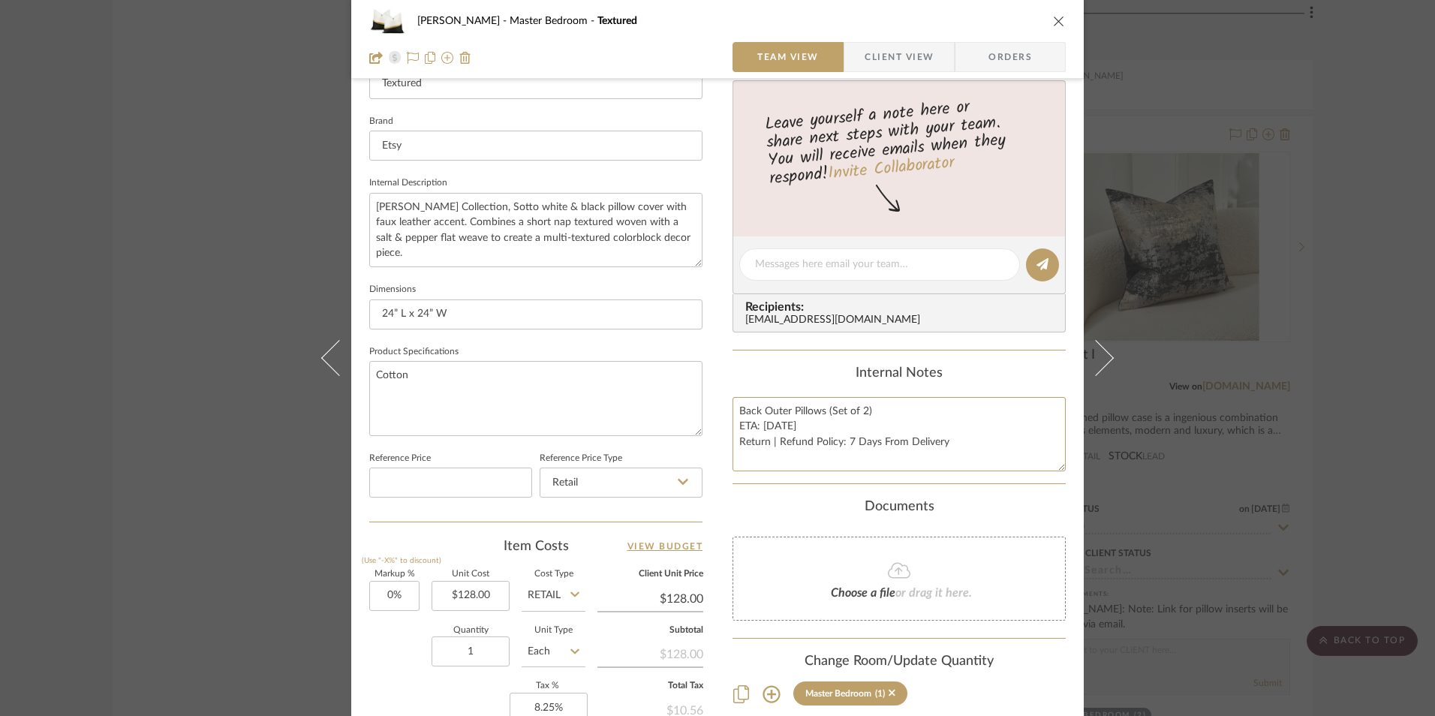
type textarea "Back Outer Pillows (Set of 2) ETA: [DATE] Return | Refund Policy: 7 Days From D…"
click at [777, 316] on div "[EMAIL_ADDRESS][DOMAIN_NAME]" at bounding box center [902, 320] width 314 height 12
click at [1056, 20] on icon "close" at bounding box center [1059, 21] width 12 height 12
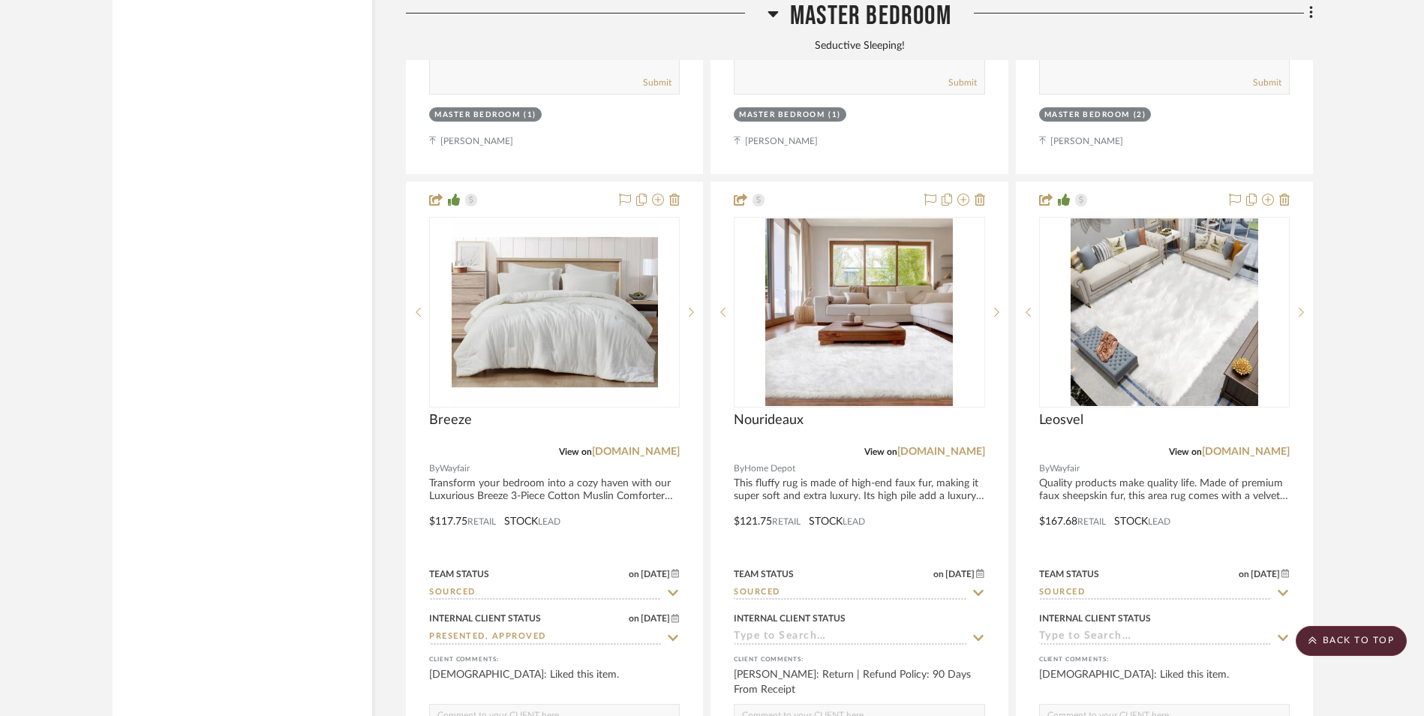
scroll to position [5285, 0]
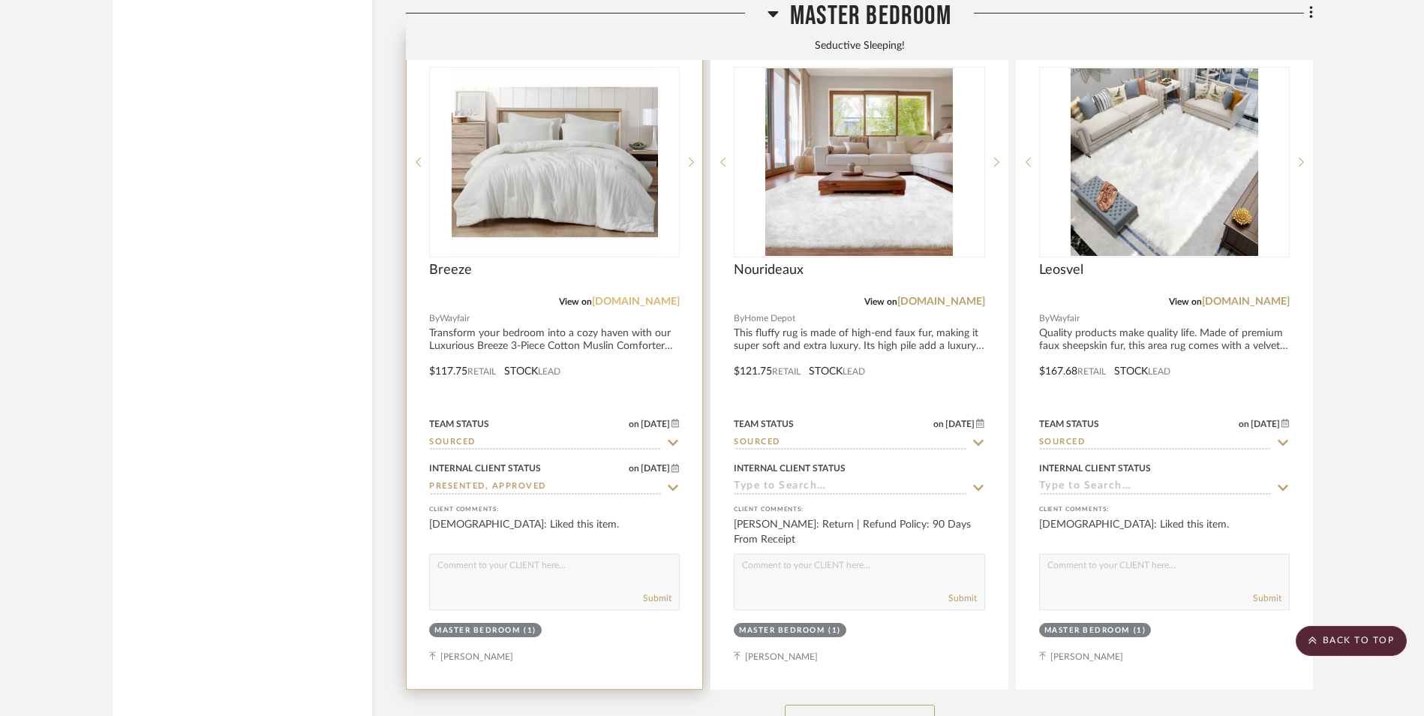
click at [653, 296] on link "[DOMAIN_NAME]" at bounding box center [636, 301] width 88 height 11
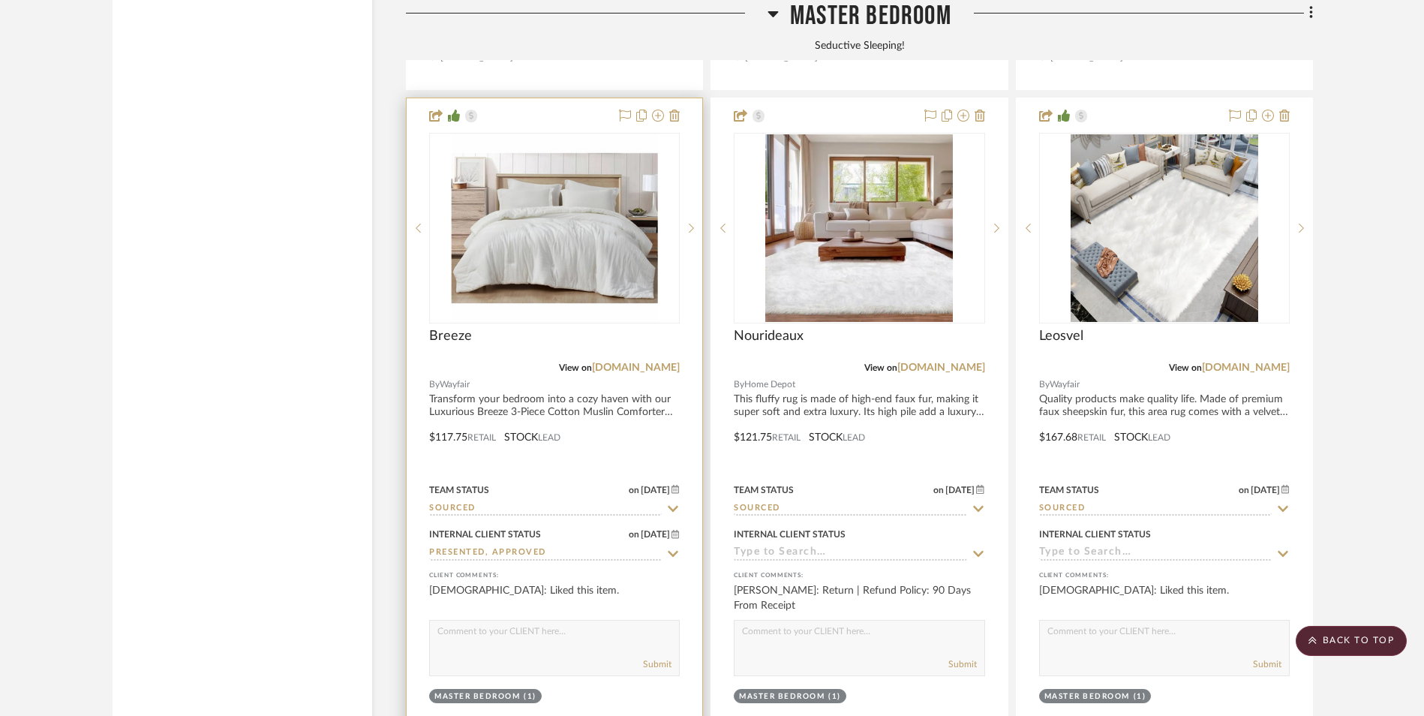
scroll to position [5210, 0]
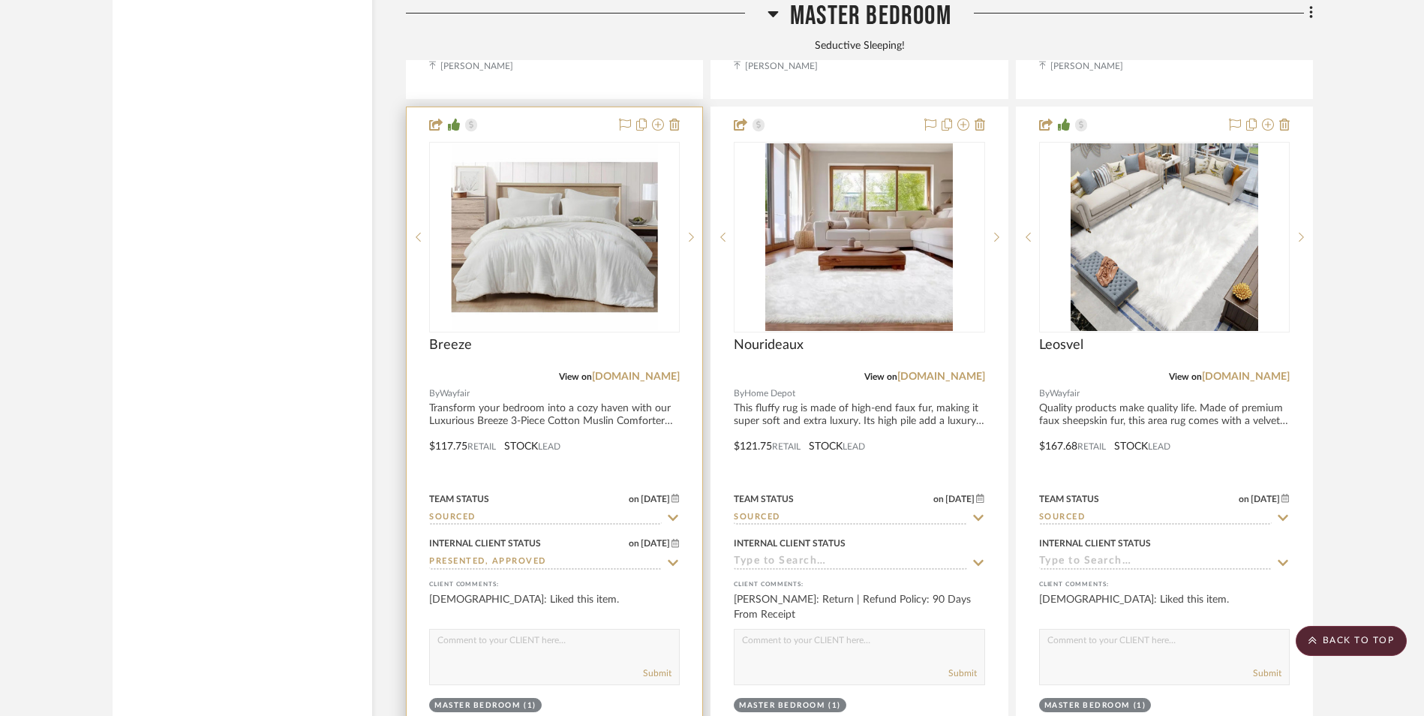
click at [555, 156] on img "0" at bounding box center [555, 237] width 206 height 188
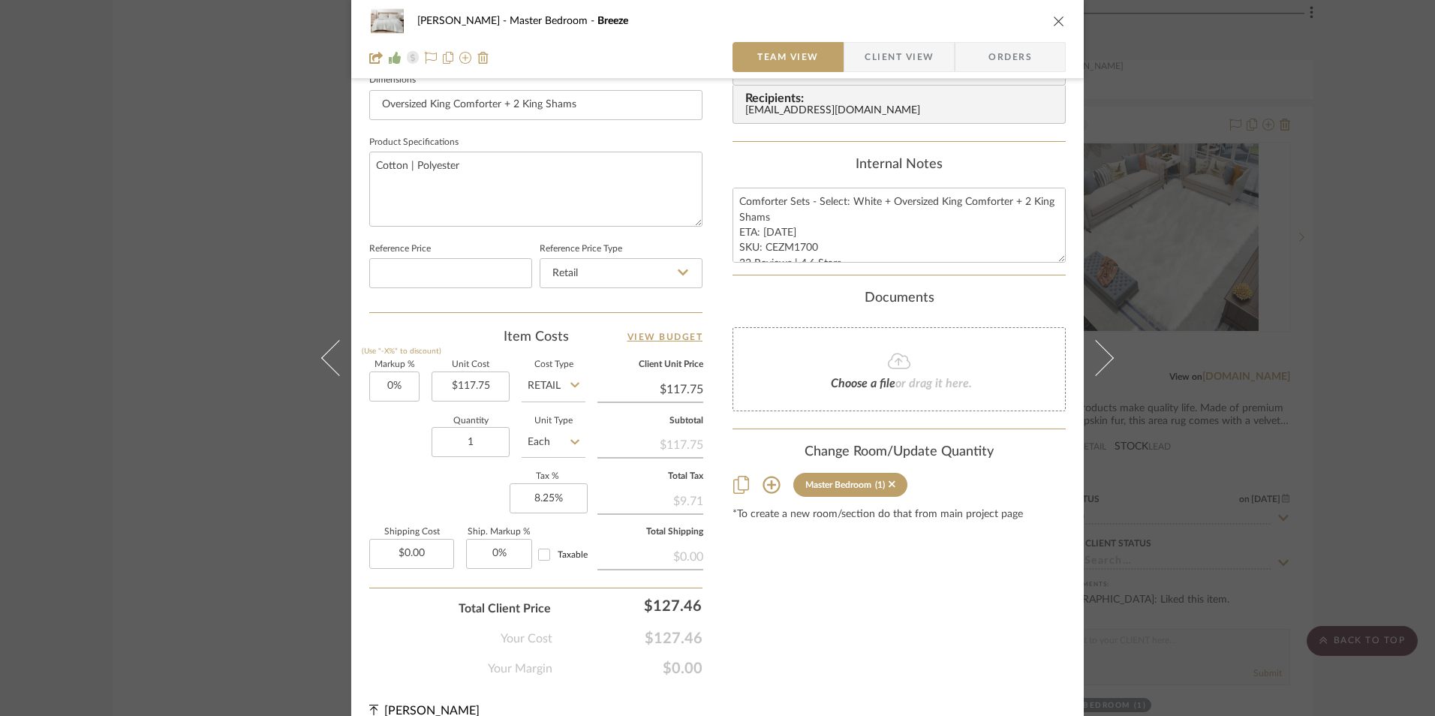
scroll to position [681, 0]
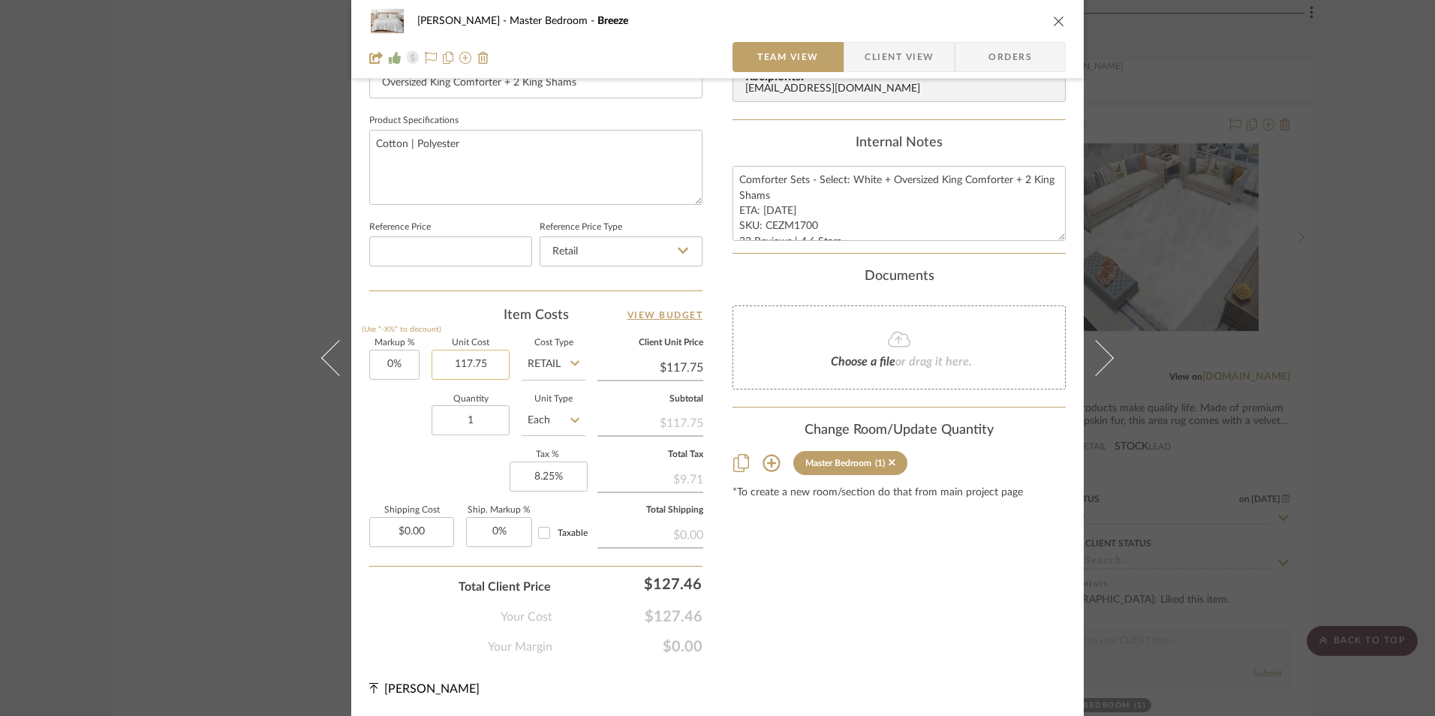
click at [480, 365] on input "117.75" at bounding box center [471, 365] width 78 height 30
type input "$119.99"
drag, startPoint x: 581, startPoint y: 316, endPoint x: 820, endPoint y: 203, distance: 263.9
click at [582, 315] on div "Item Costs View Budget" at bounding box center [535, 315] width 333 height 18
type input "$119.99"
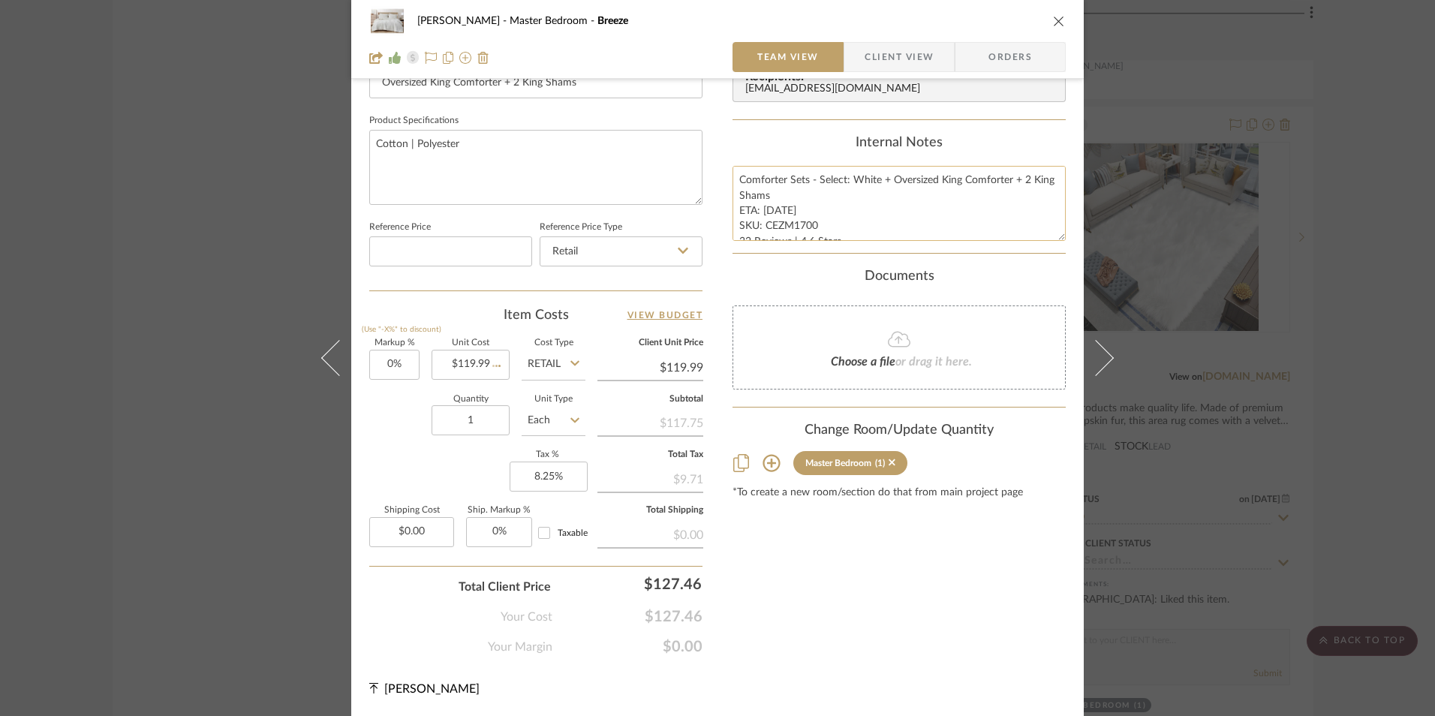
click at [775, 209] on textarea "Comforter Sets - Select: White + Oversized King Comforter + 2 King Shams ETA: […" at bounding box center [898, 203] width 333 height 74
type textarea "Comforter Sets - Select: White + Oversized King Comforter + 2 King Shams ETA: […"
click at [778, 135] on div "Internal Notes" at bounding box center [898, 143] width 333 height 17
drag, startPoint x: 1053, startPoint y: 24, endPoint x: 1280, endPoint y: 130, distance: 250.1
click at [1053, 24] on icon "close" at bounding box center [1059, 21] width 12 height 12
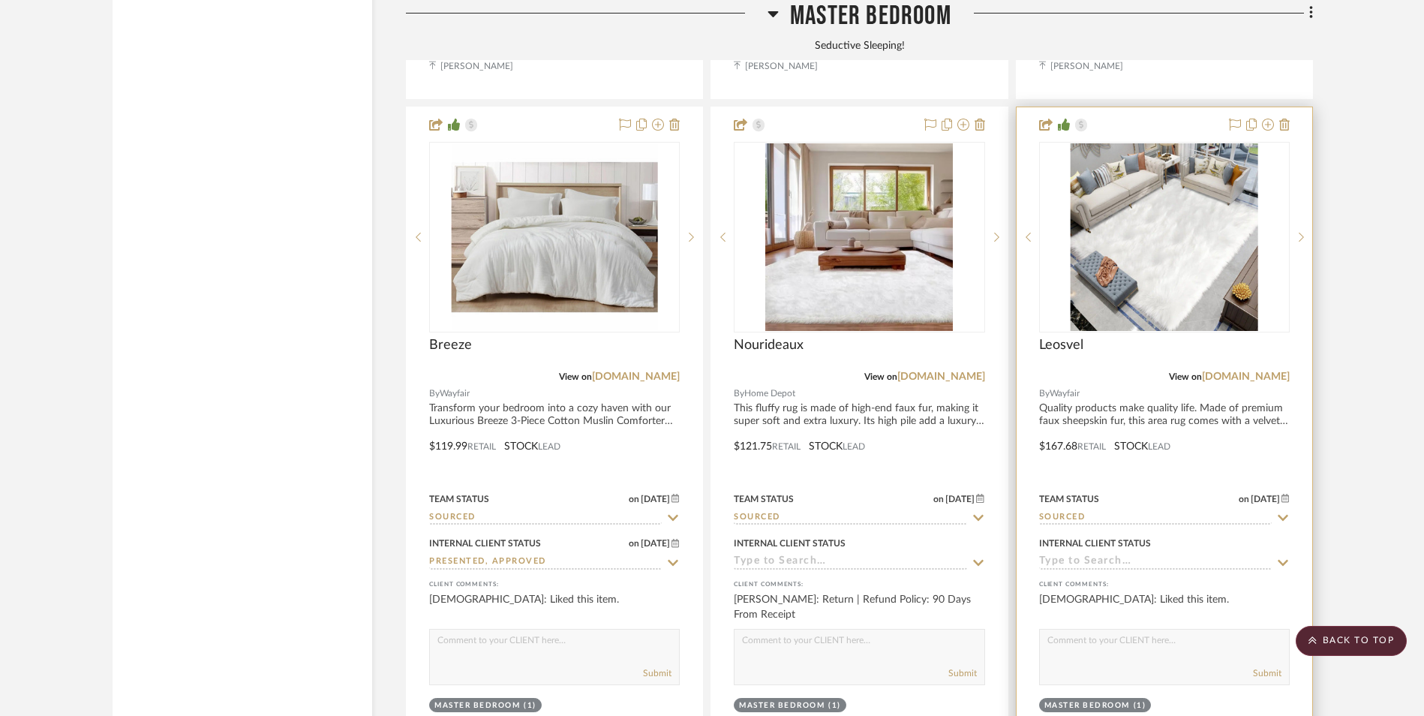
scroll to position [5135, 0]
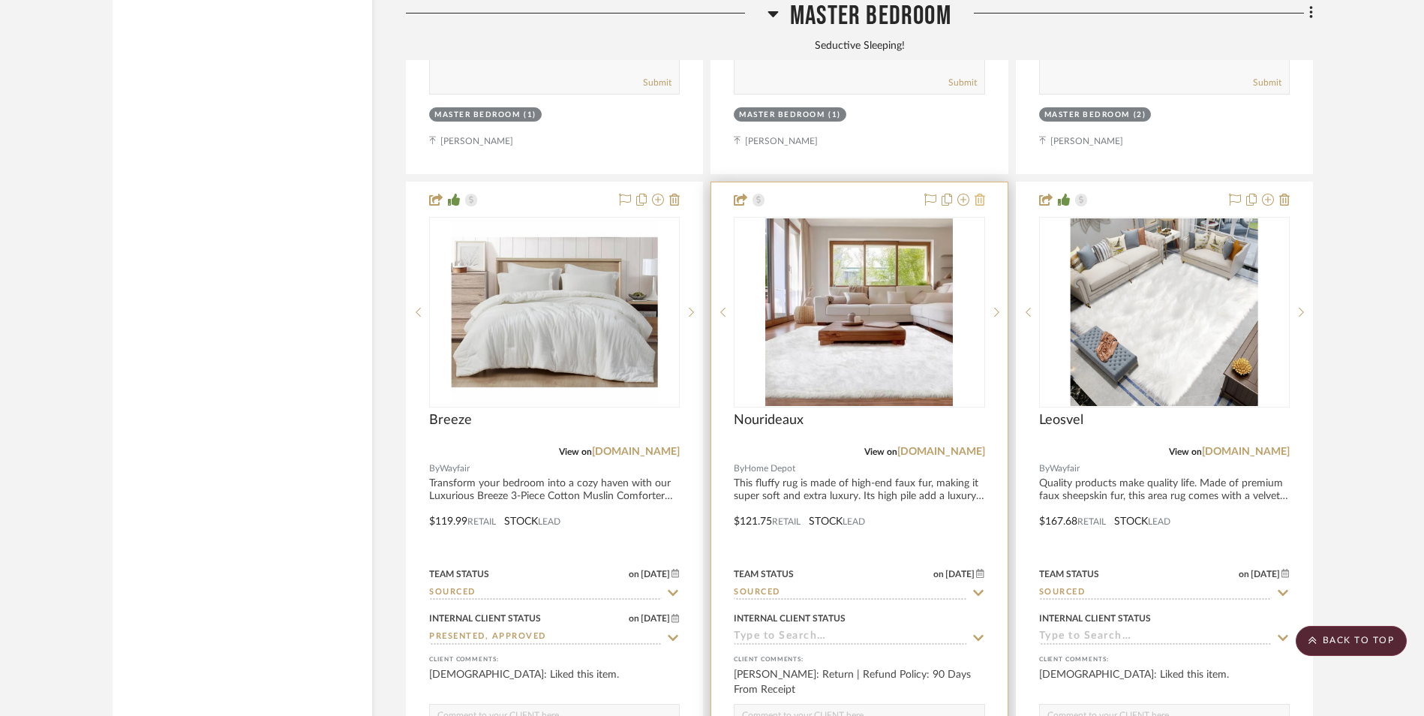
click at [982, 194] on icon at bounding box center [980, 200] width 11 height 12
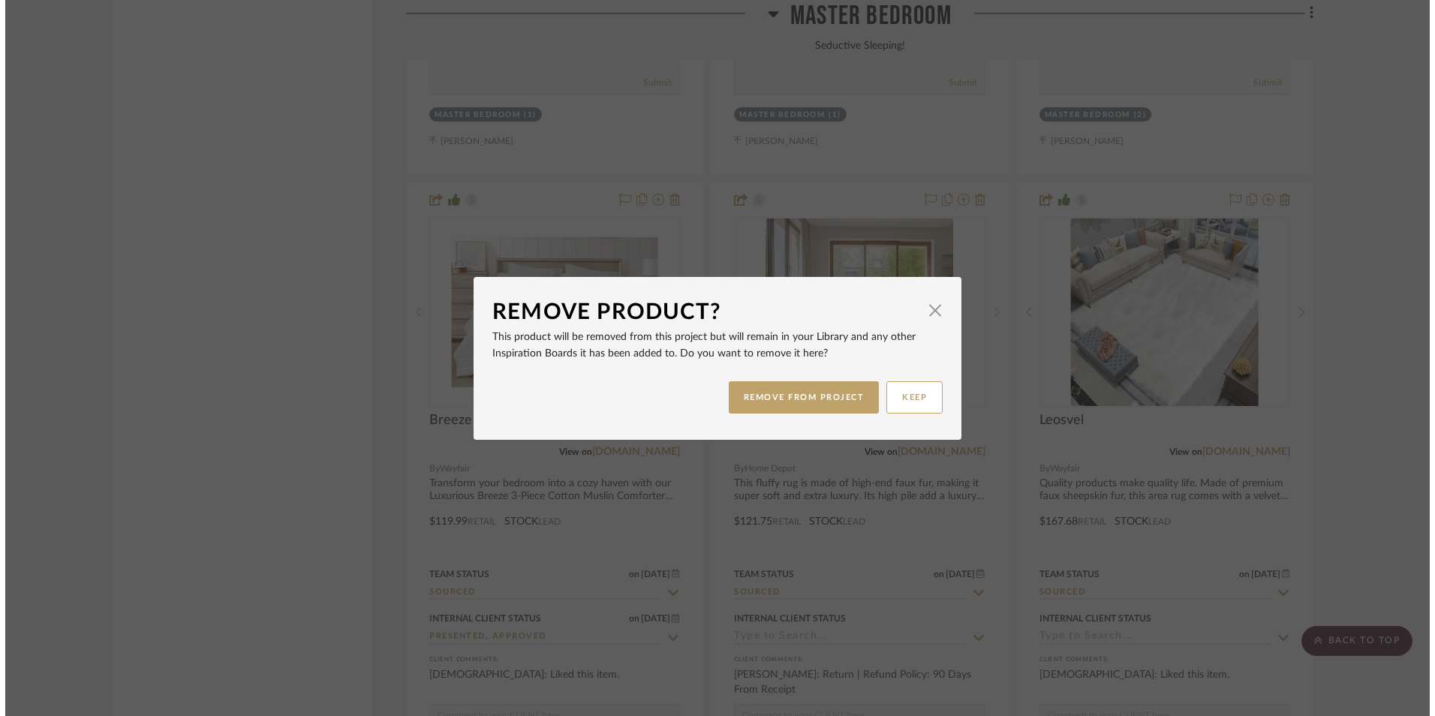
scroll to position [0, 0]
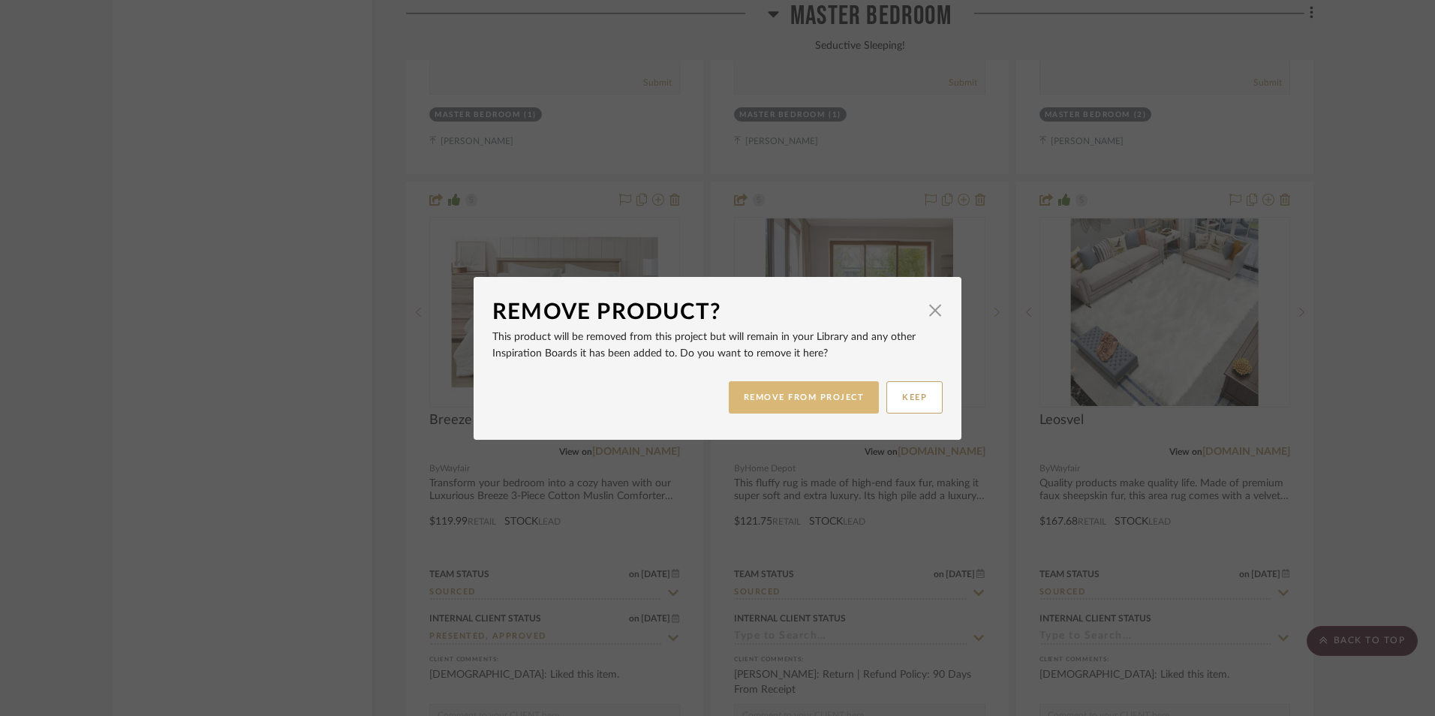
click at [797, 398] on button "REMOVE FROM PROJECT" at bounding box center [804, 397] width 151 height 32
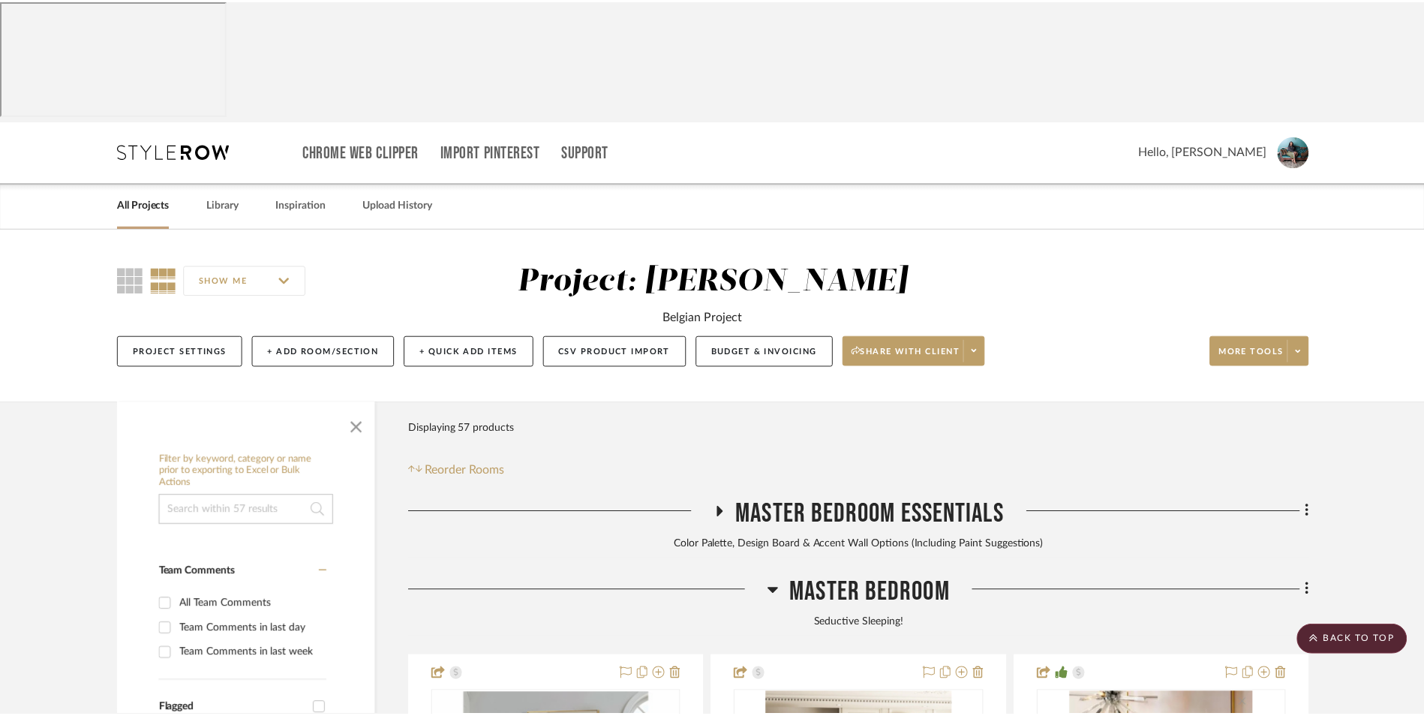
scroll to position [5135, 0]
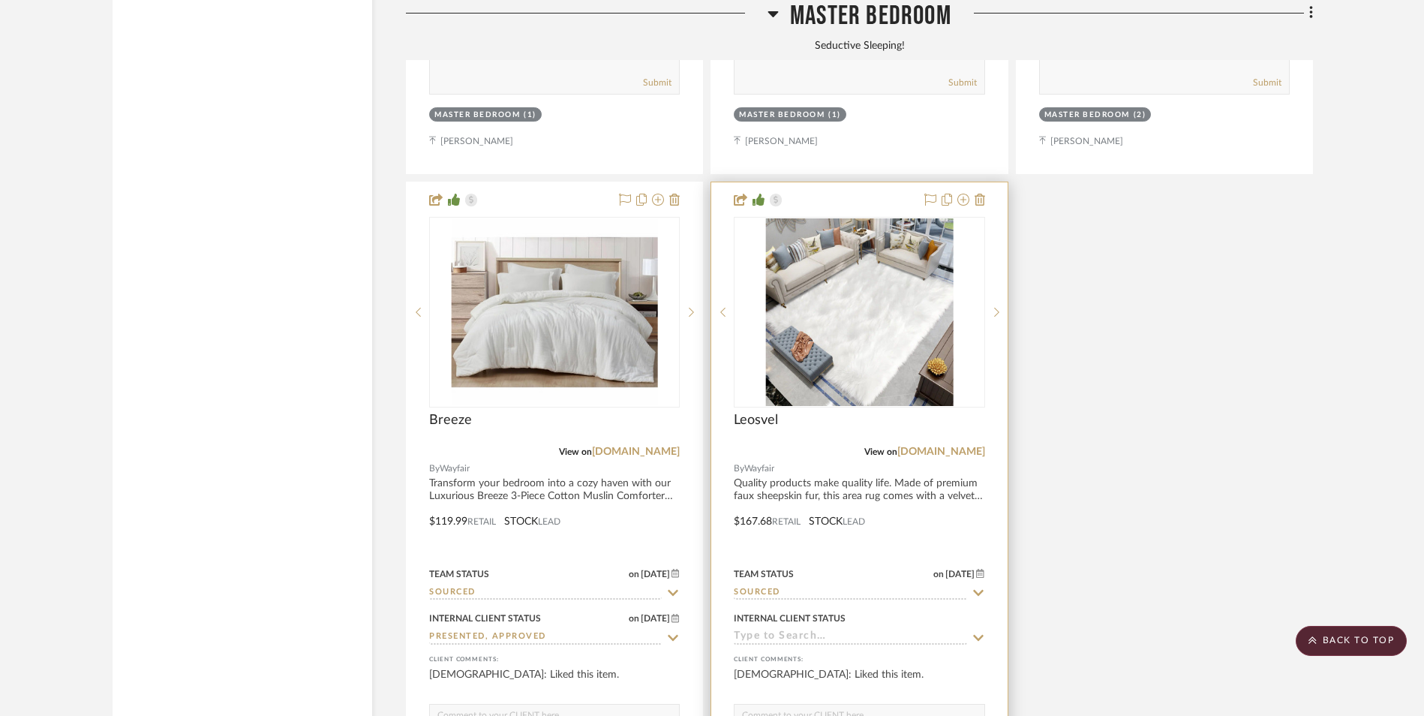
click at [815, 630] on input at bounding box center [850, 637] width 233 height 14
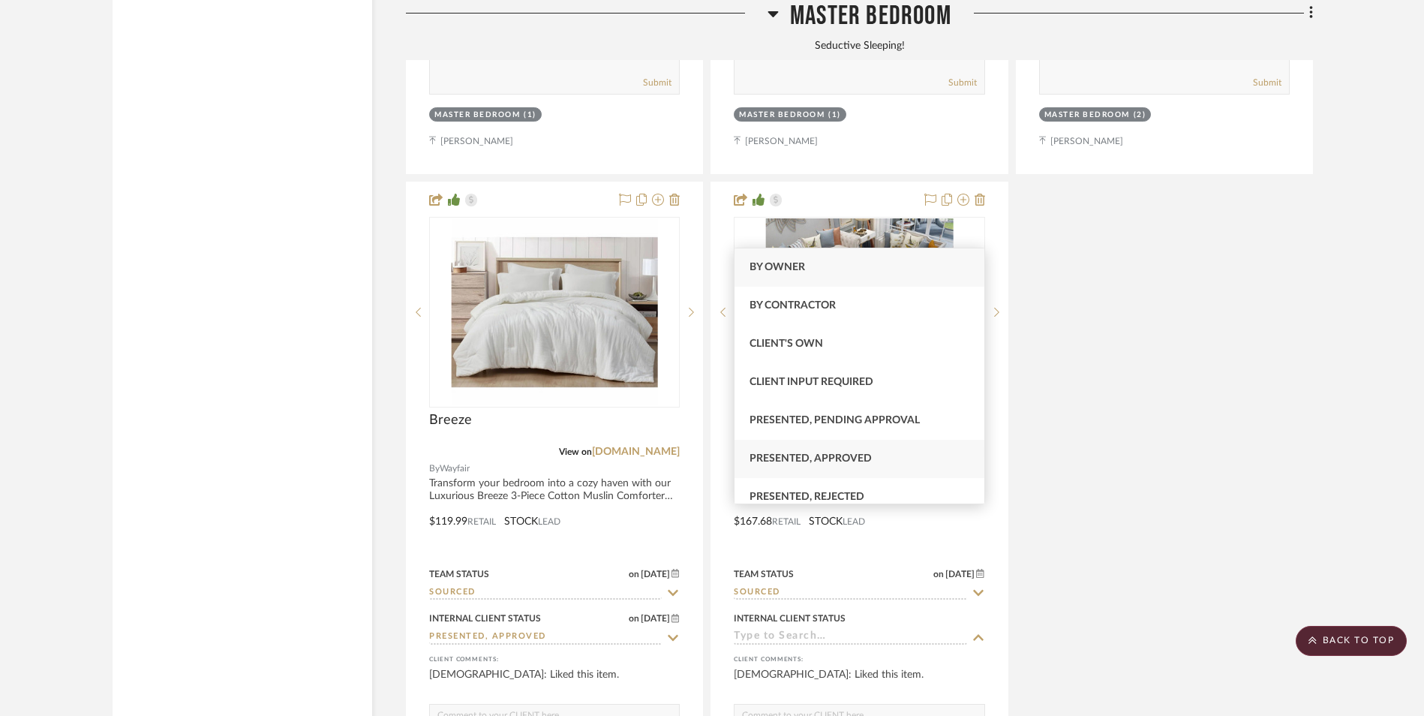
click at [843, 462] on span "Presented, Approved" at bounding box center [811, 458] width 122 height 11
type input "[DATE]"
type input "Presented, Approved"
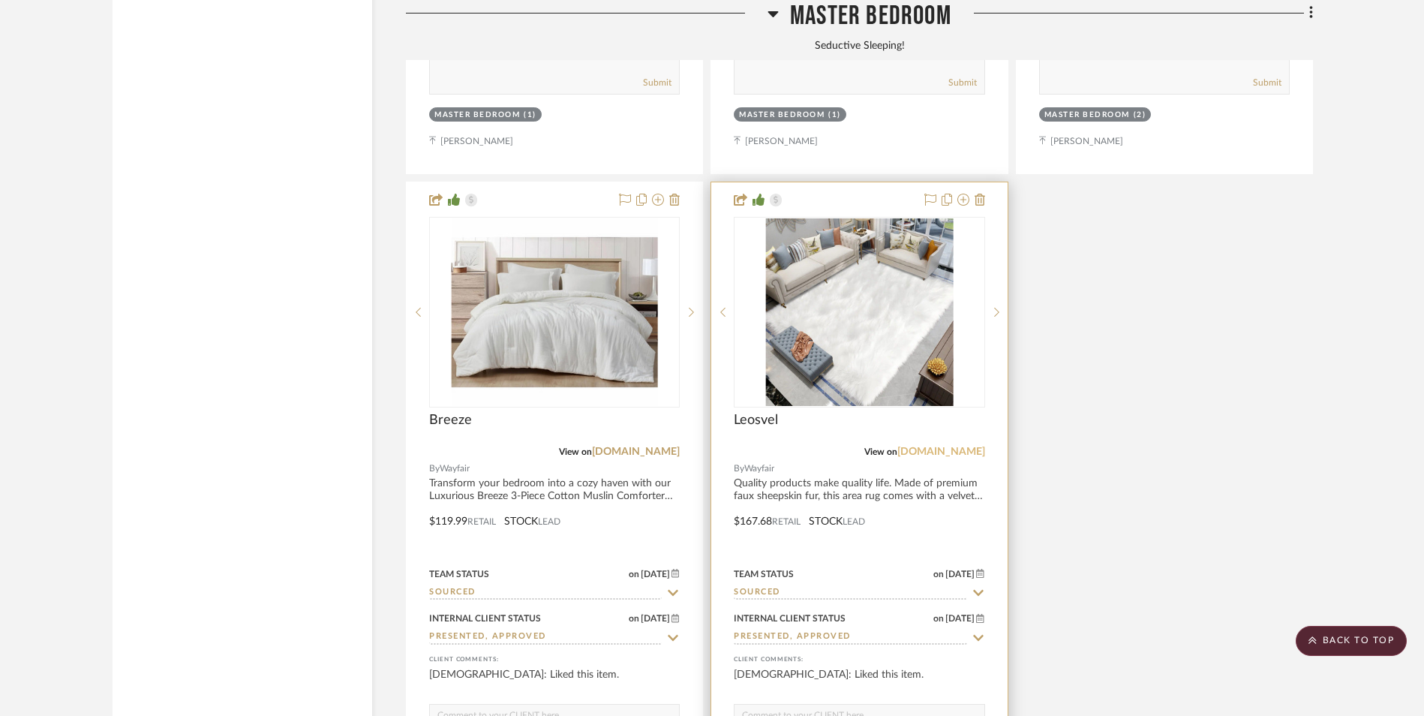
drag, startPoint x: 941, startPoint y: 329, endPoint x: 967, endPoint y: 331, distance: 26.4
click at [941, 447] on link "[DOMAIN_NAME]" at bounding box center [942, 452] width 88 height 11
click at [874, 253] on img "0" at bounding box center [859, 312] width 188 height 188
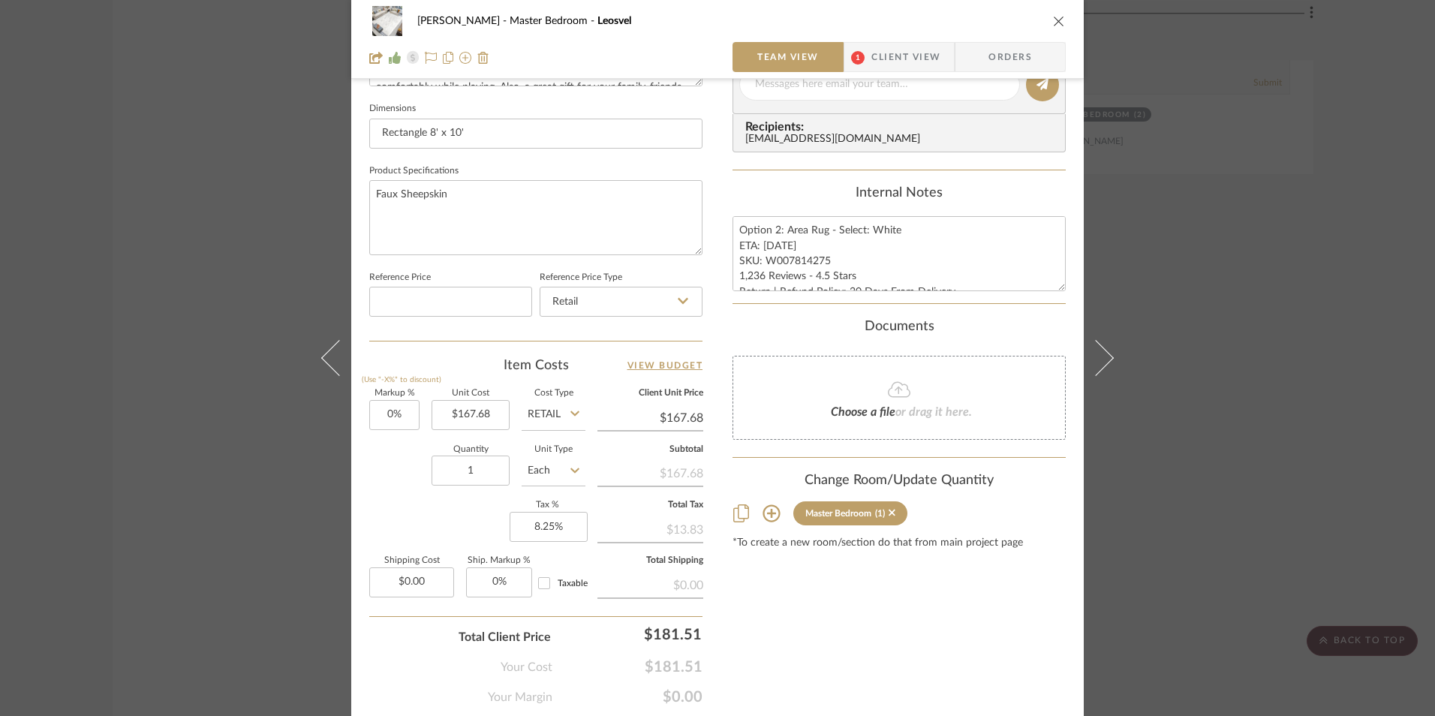
scroll to position [675, 0]
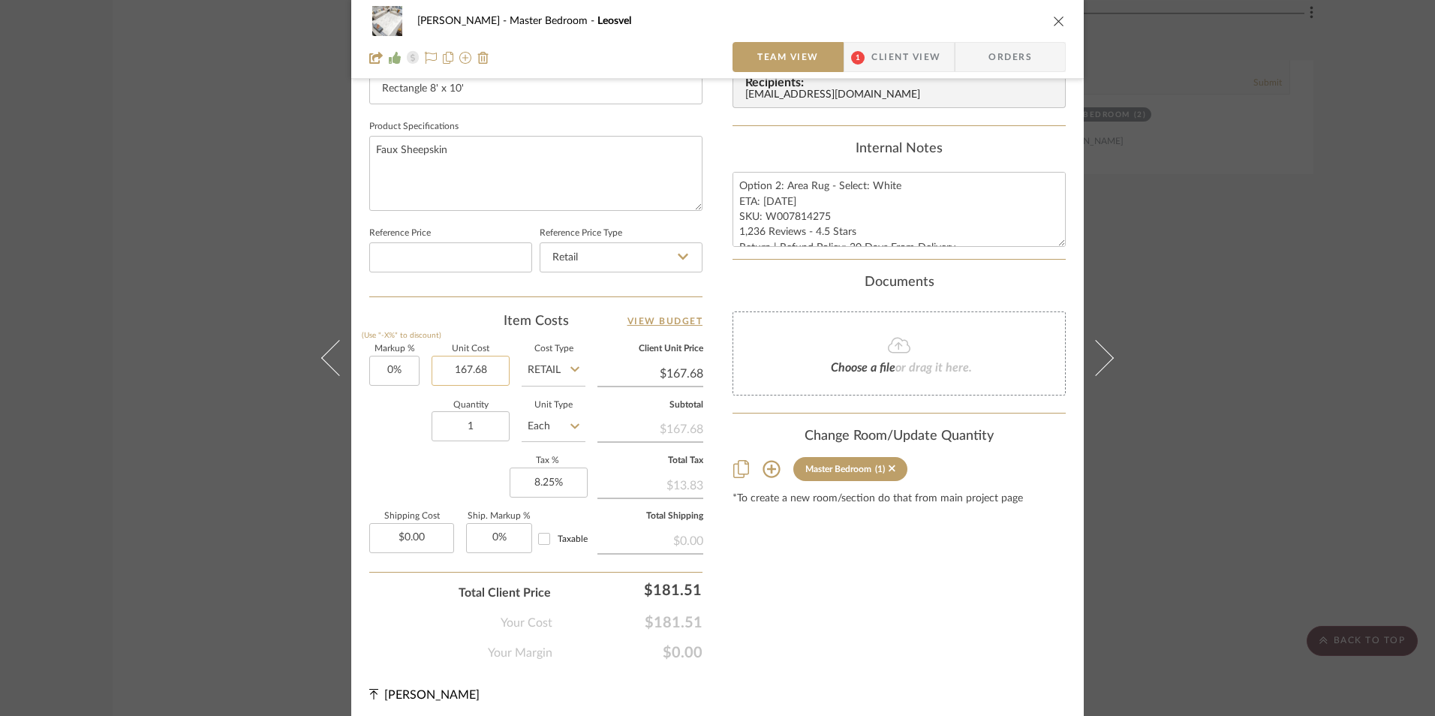
click at [472, 368] on input "167.68" at bounding box center [471, 371] width 78 height 30
type input "$192.99"
click at [813, 581] on div "Content here copies to Client View - confirm visibility there. Show in Client D…" at bounding box center [898, 44] width 333 height 1235
type input "$192.99"
click at [771, 200] on textarea "Option 2: Area Rug - Select: White ETA: [DATE] SKU: W007814275 1,236 Reviews - …" at bounding box center [898, 209] width 333 height 74
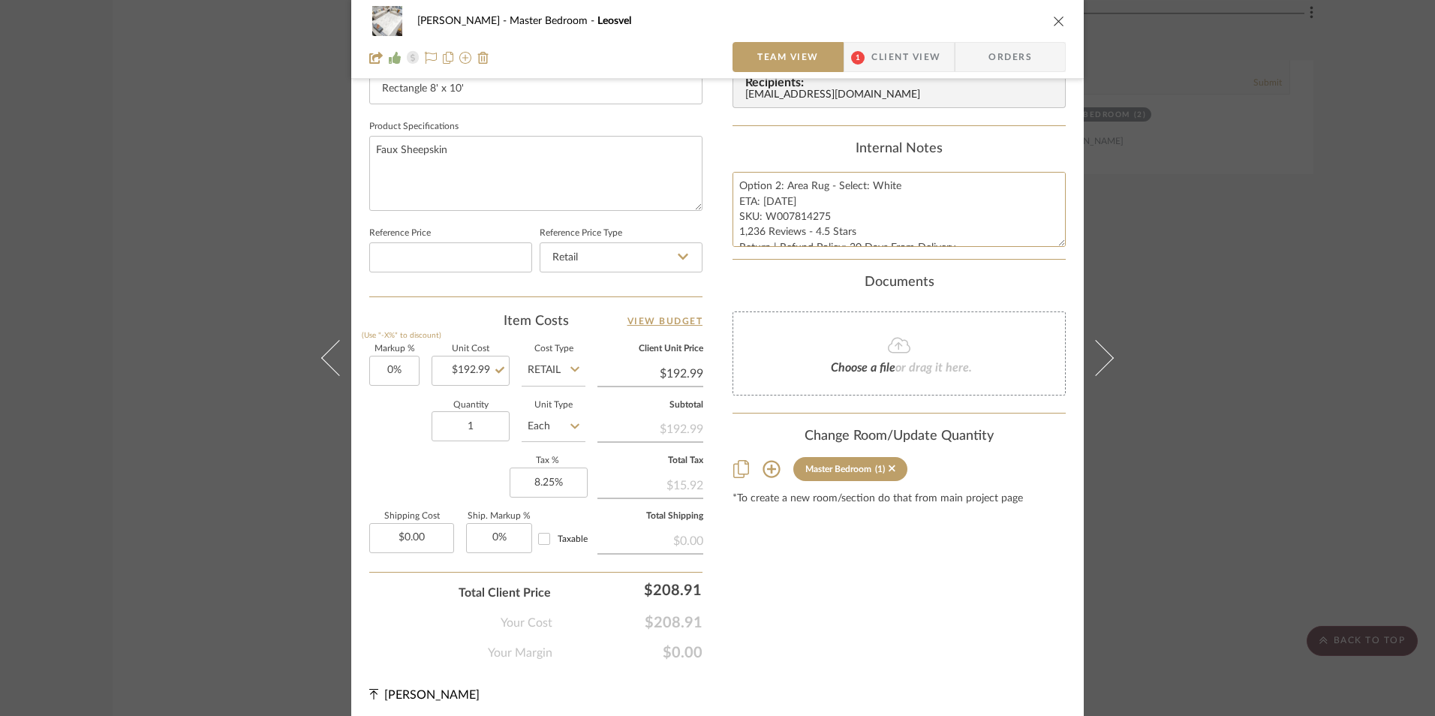
type textarea "Option 2: Area Rug - Select: White ETA: [DATE] SKU: W007814275 1,236 Reviews - …"
click at [801, 155] on div "Internal Notes" at bounding box center [898, 149] width 333 height 17
drag, startPoint x: 781, startPoint y: 185, endPoint x: 651, endPoint y: 185, distance: 129.8
click at [636, 185] on div "[PERSON_NAME] Master Bedroom Leosvel Team View 1 Client View Orders 1 / 3 Team-…" at bounding box center [717, 29] width 732 height 1386
type textarea "Area Rug - Select: White ETA: [DATE] SKU: W007814275 1,236 Reviews - 4.5 Stars …"
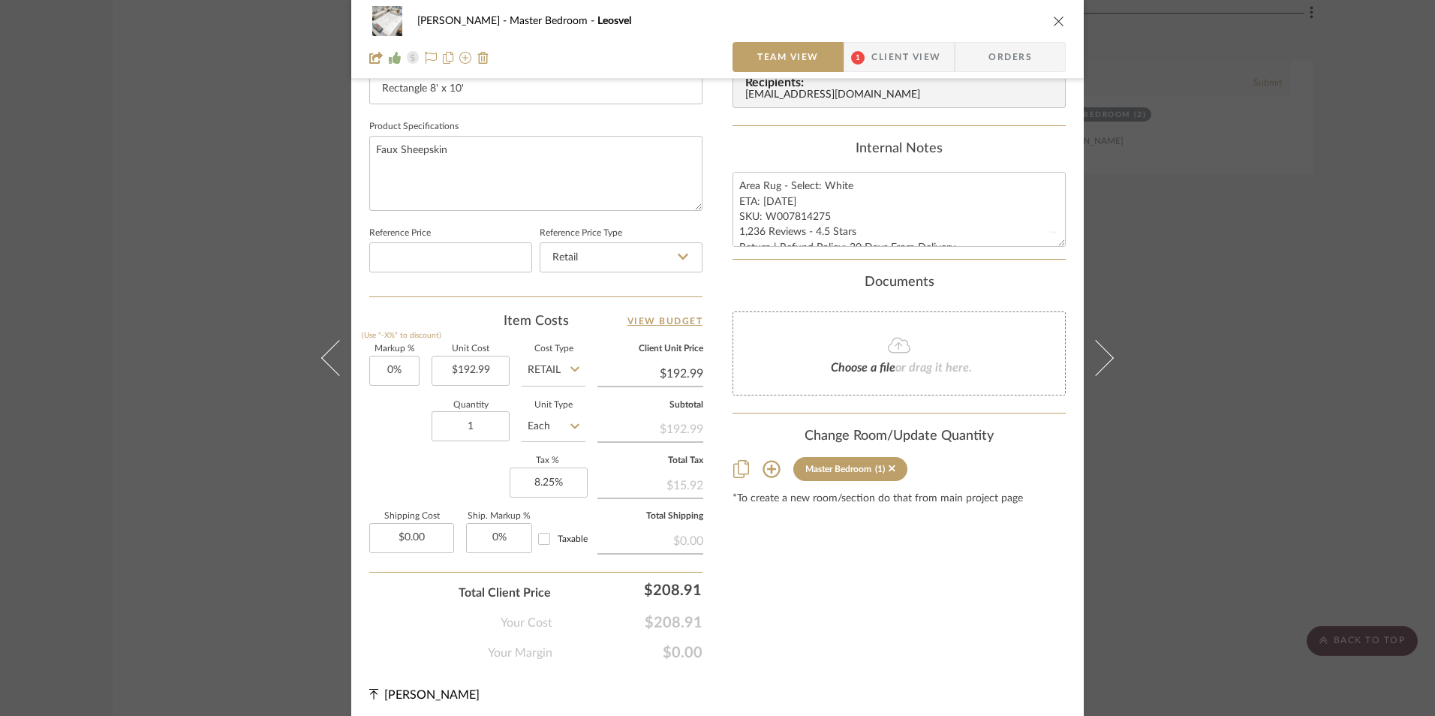
click at [787, 143] on div "Internal Notes" at bounding box center [898, 149] width 333 height 17
click at [871, 56] on span "Client View" at bounding box center [905, 57] width 69 height 30
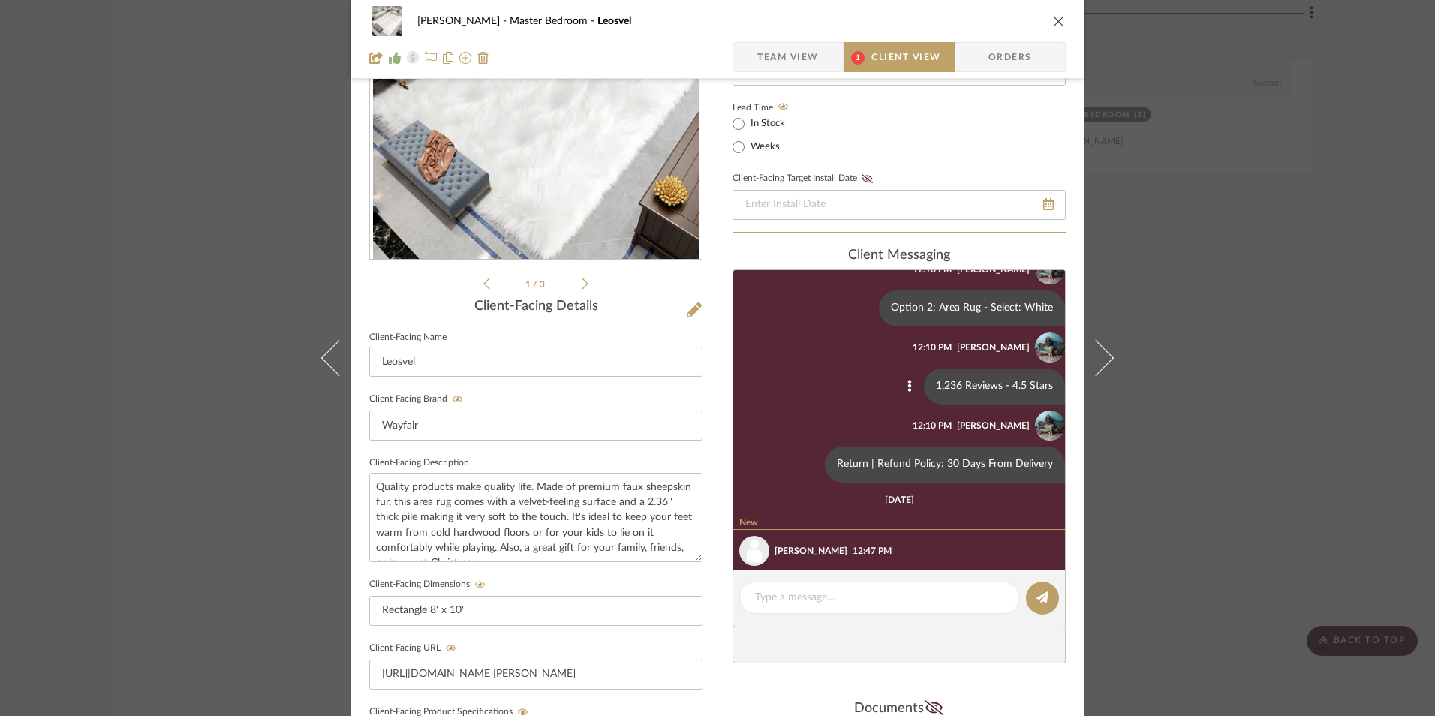
scroll to position [0, 0]
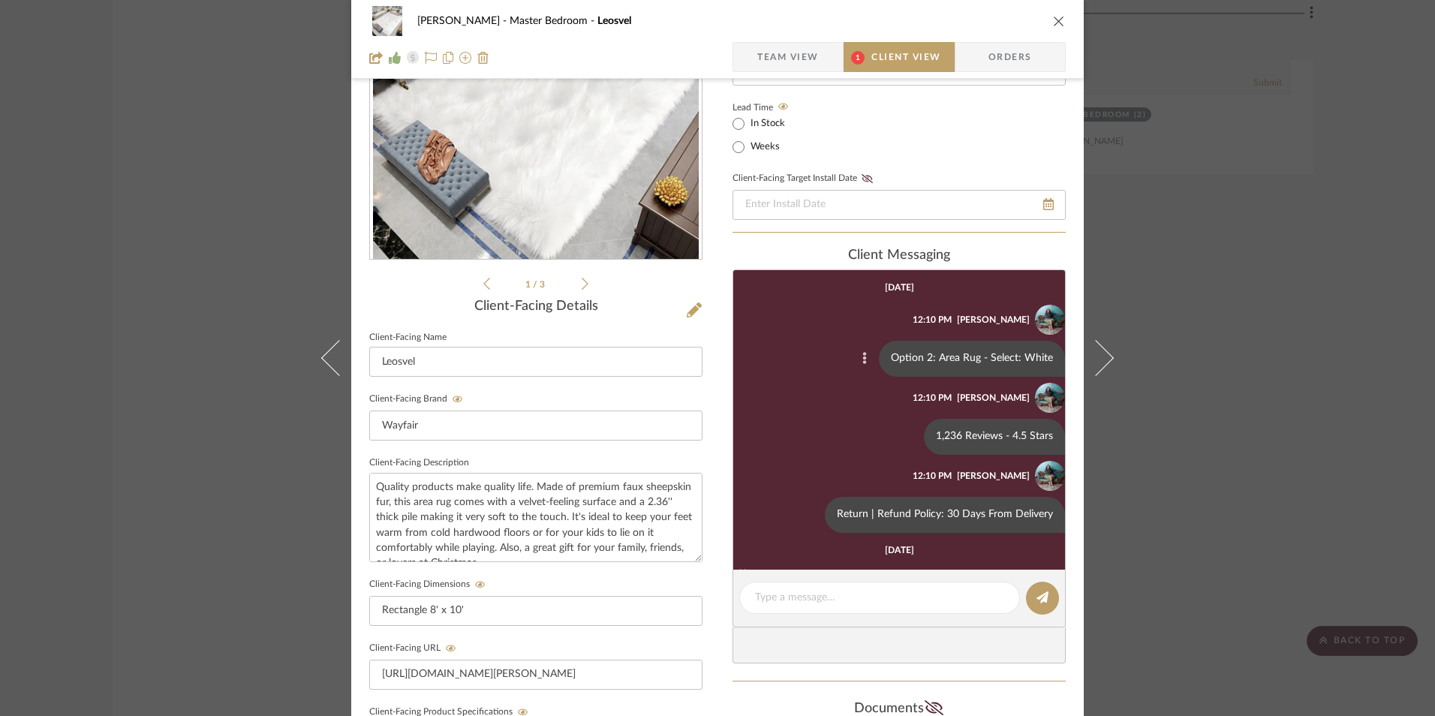
click at [862, 353] on icon at bounding box center [864, 358] width 5 height 12
click at [787, 335] on span "Edit Message" at bounding box center [785, 341] width 62 height 13
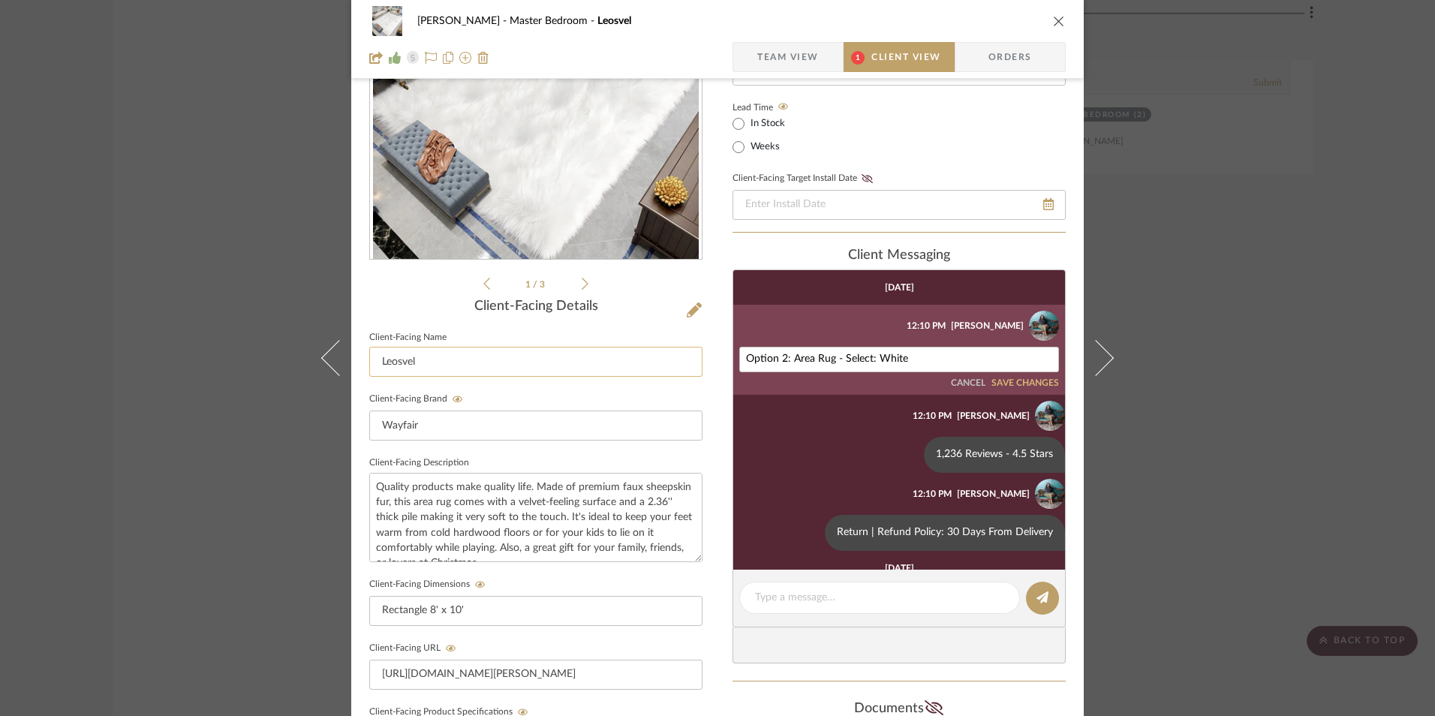
drag, startPoint x: 788, startPoint y: 359, endPoint x: 622, endPoint y: 352, distance: 166.0
click at [579, 354] on div "[PERSON_NAME] Master Bedroom Leosvel Team View 1 Client View Orders 1 / 3 Clien…" at bounding box center [717, 467] width 732 height 1250
type textarea "Area Rug - Select: White"
click at [1013, 385] on button "SAVE CHANGES" at bounding box center [1025, 383] width 68 height 11
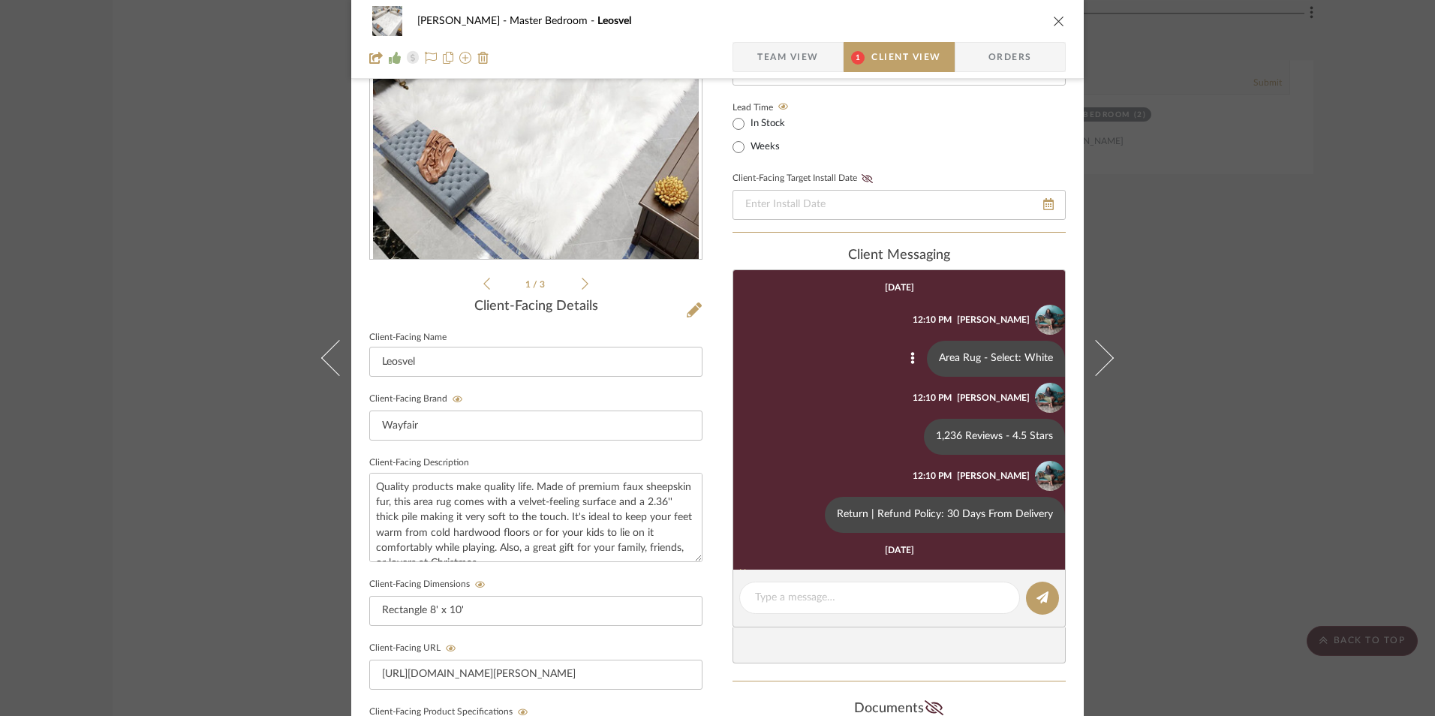
click at [1053, 20] on icon "close" at bounding box center [1059, 21] width 12 height 12
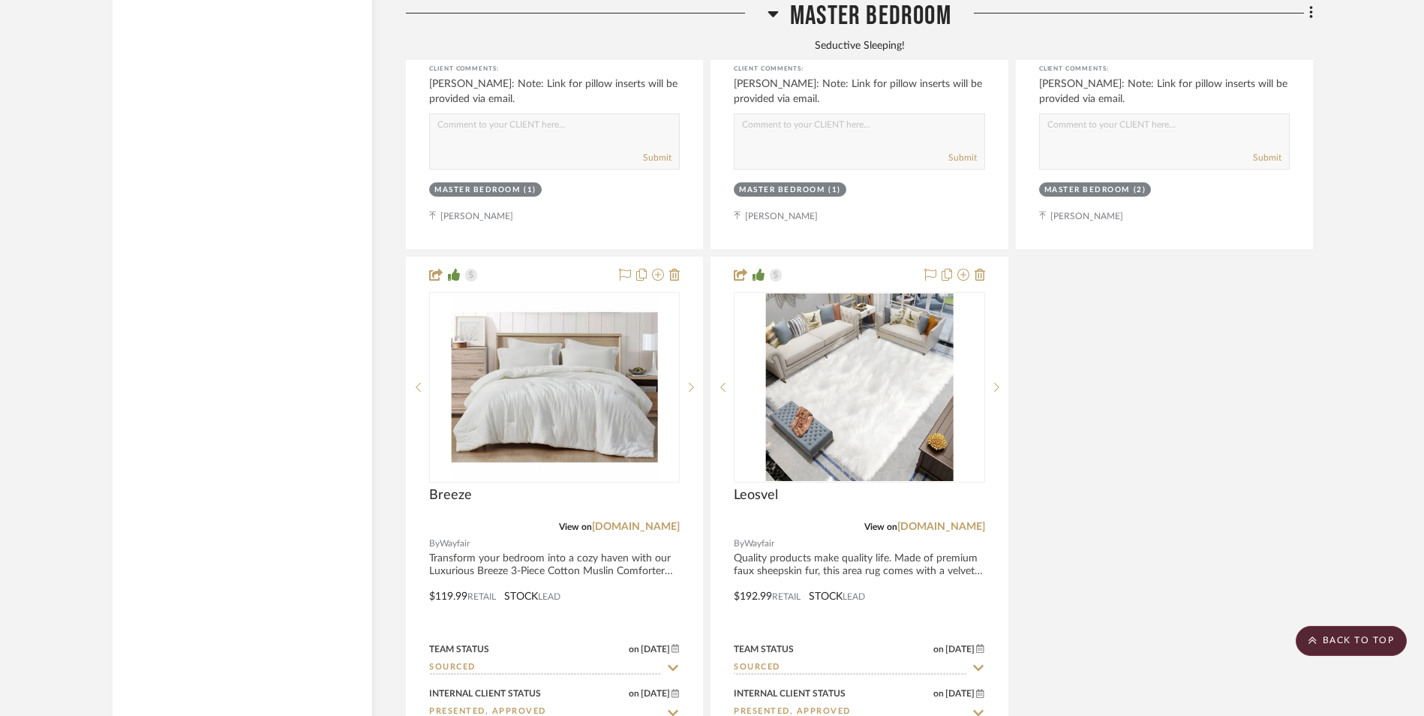
scroll to position [5210, 0]
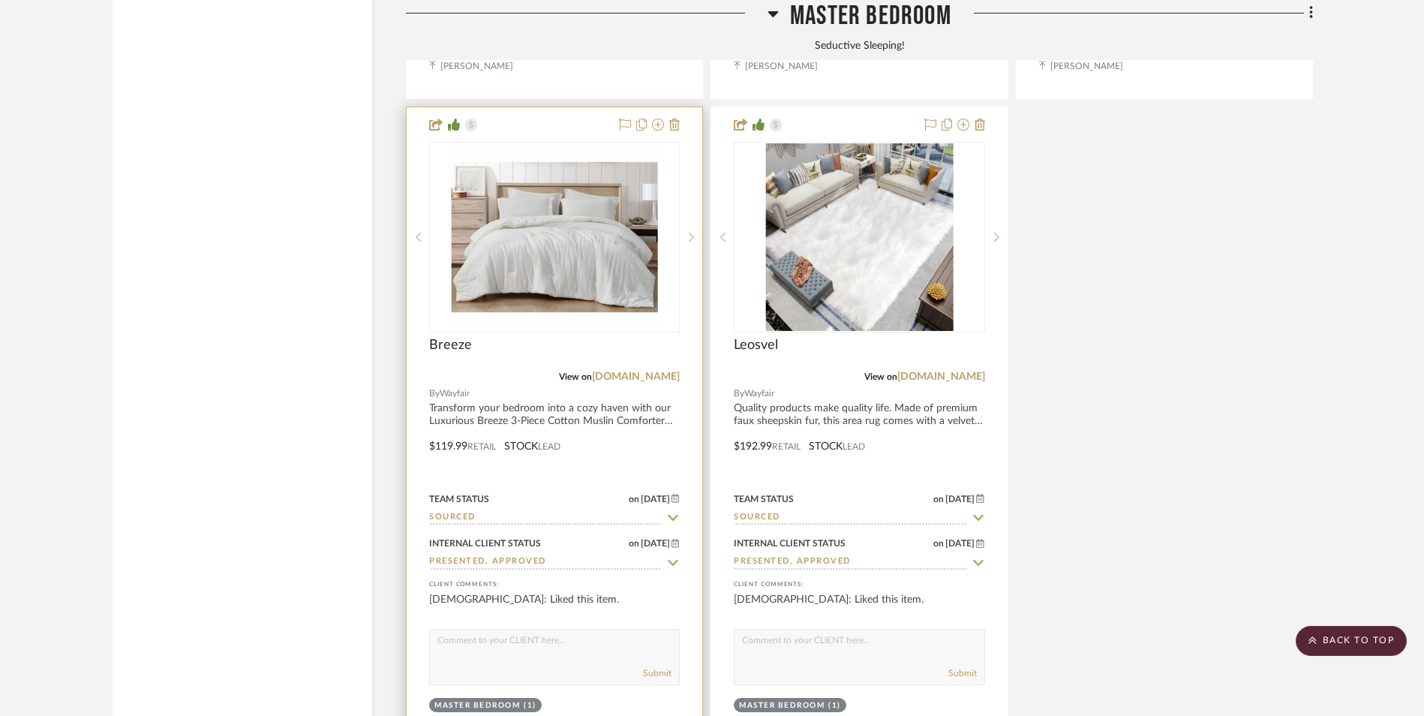
click at [591, 169] on img "0" at bounding box center [555, 237] width 206 height 188
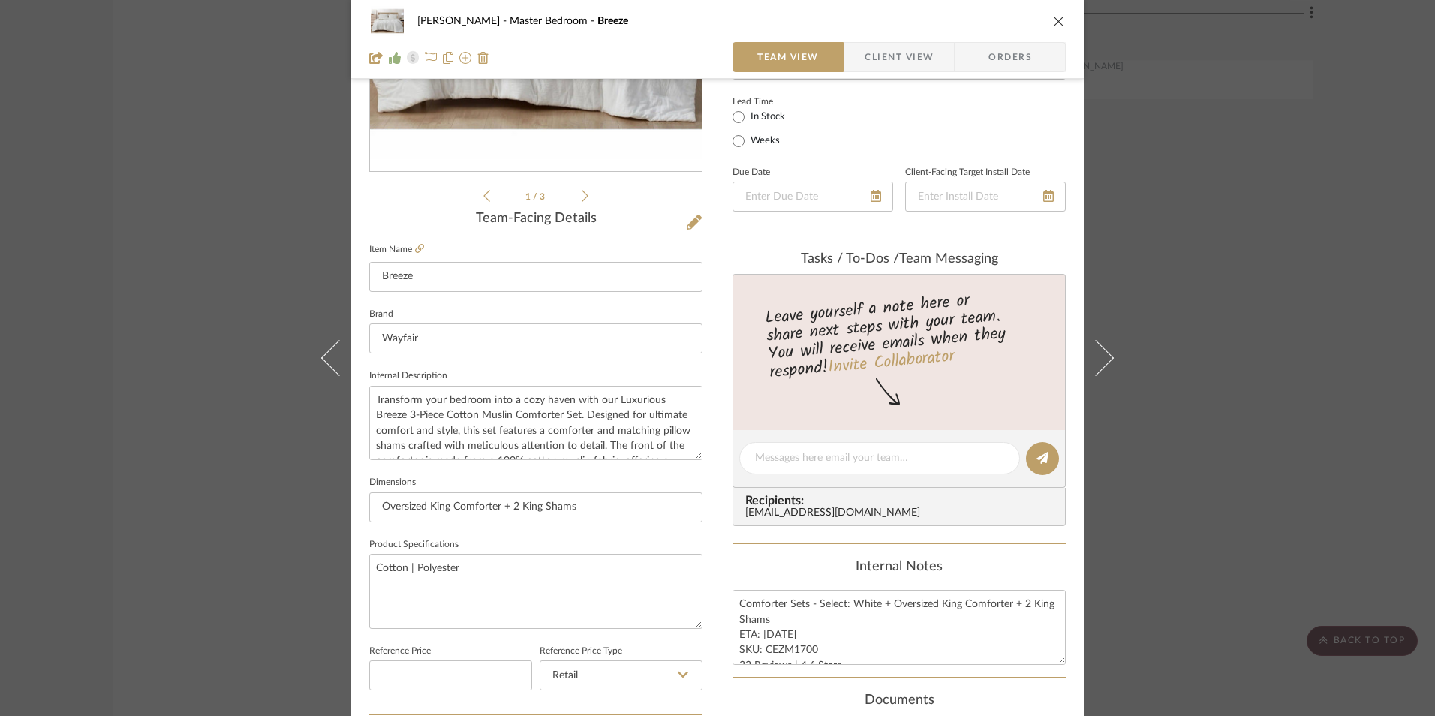
scroll to position [150, 0]
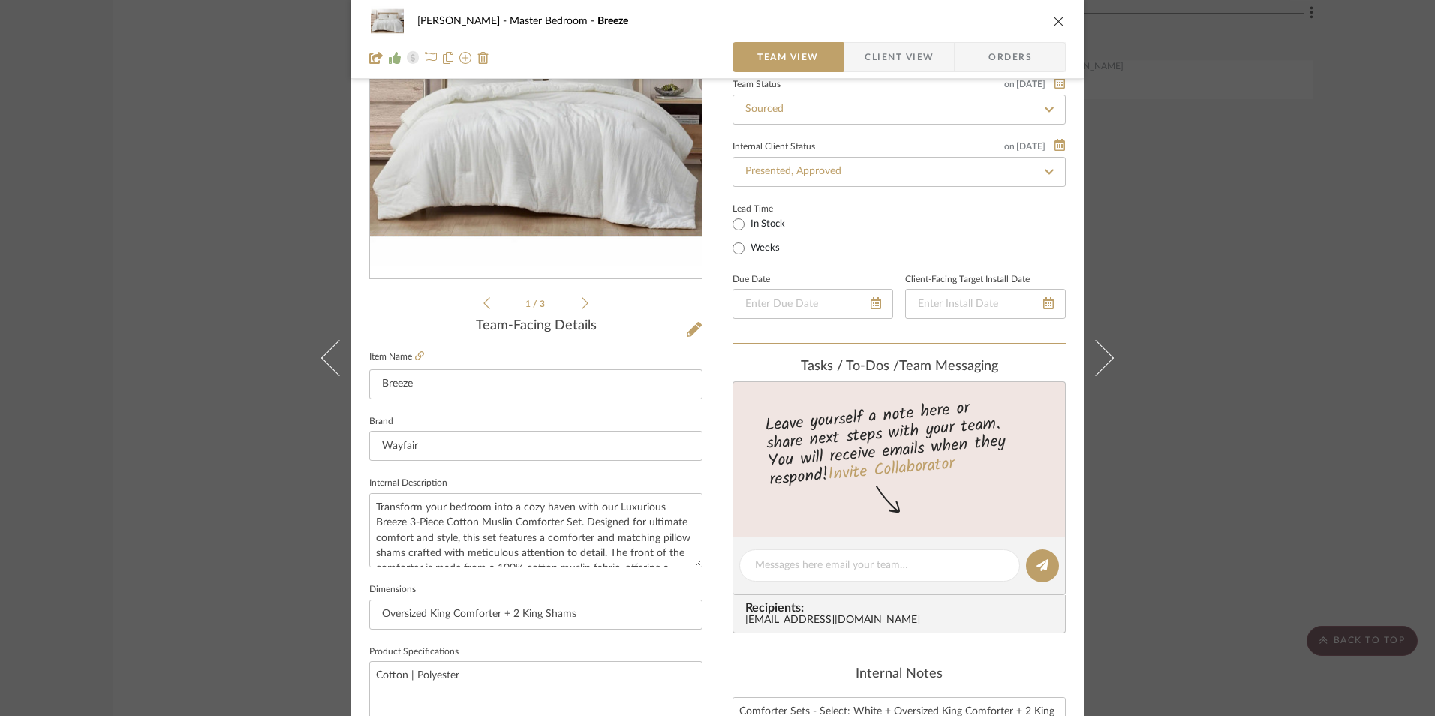
click at [889, 53] on span "Client View" at bounding box center [899, 57] width 69 height 30
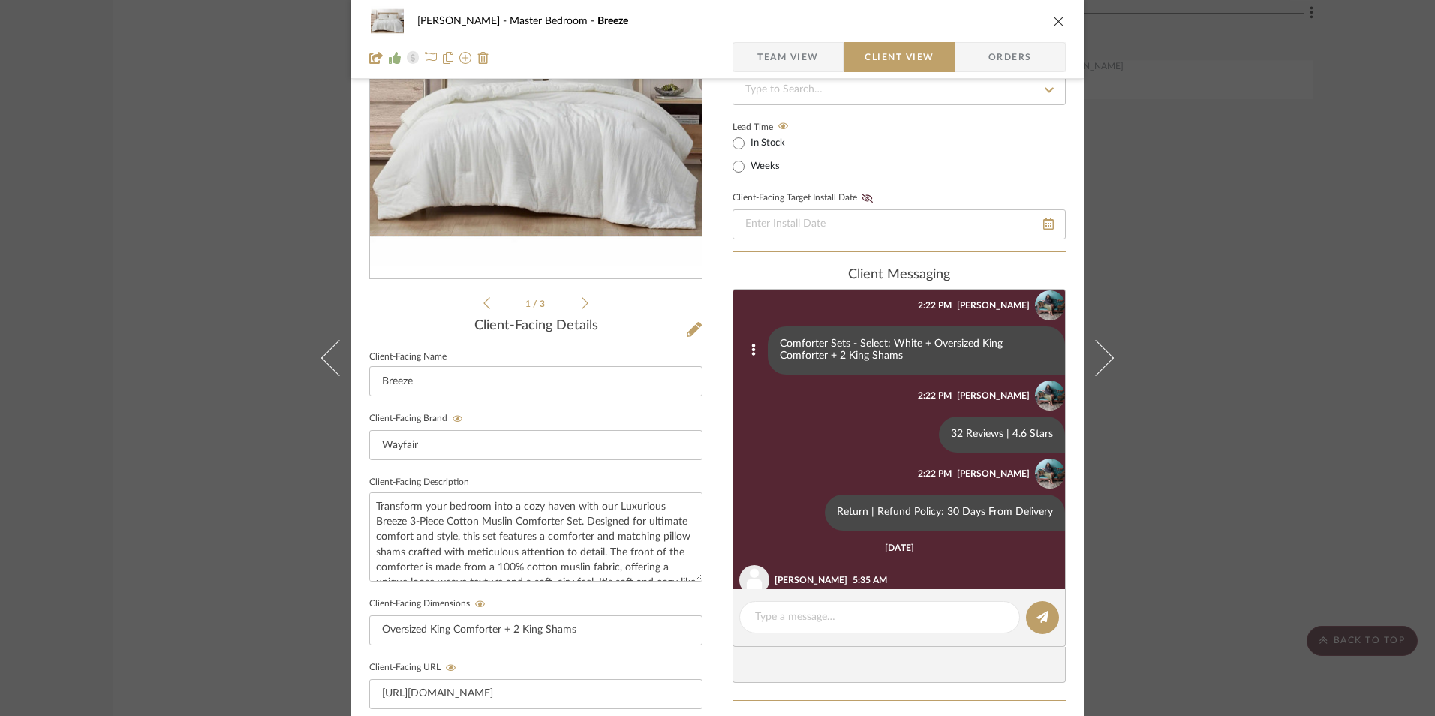
scroll to position [0, 0]
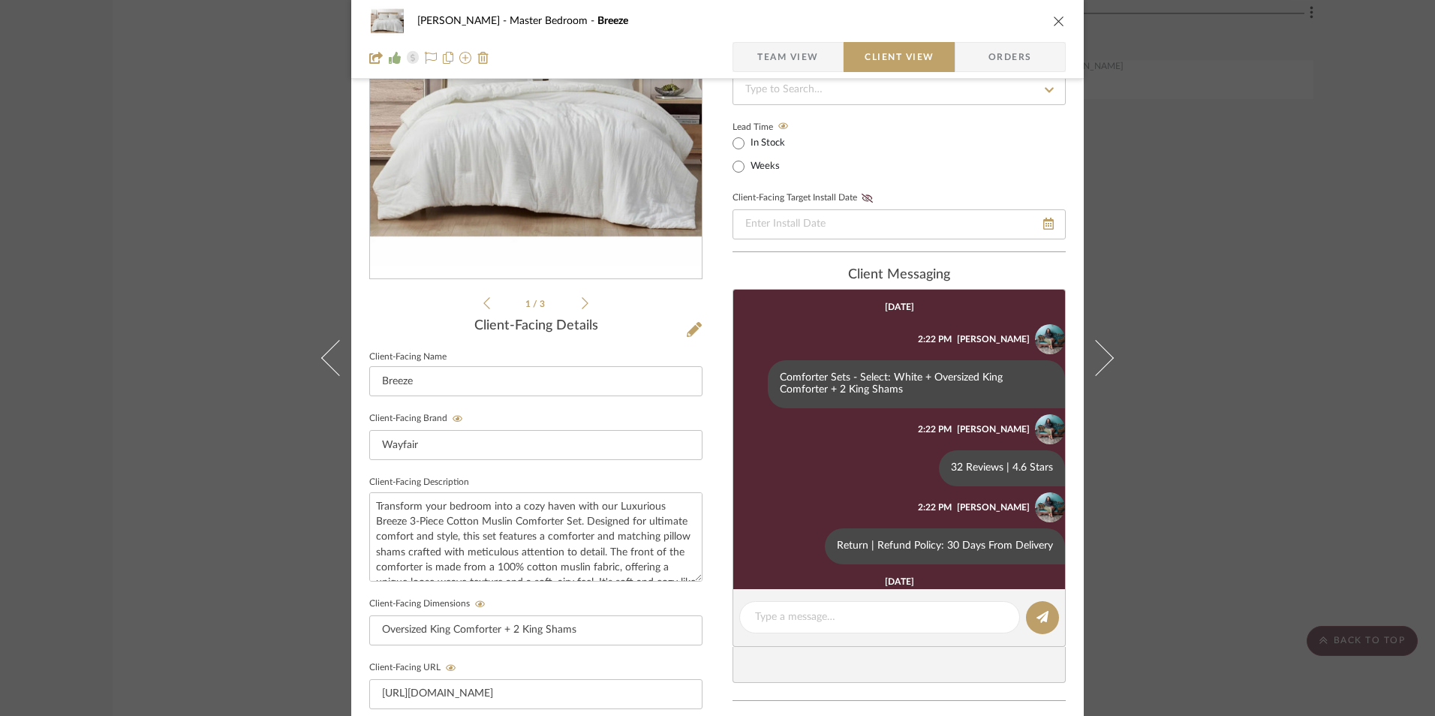
click at [1219, 320] on div "[PERSON_NAME] Master Bedroom Breeze Team View Client View Orders 1 / 3 Client-F…" at bounding box center [717, 358] width 1435 height 716
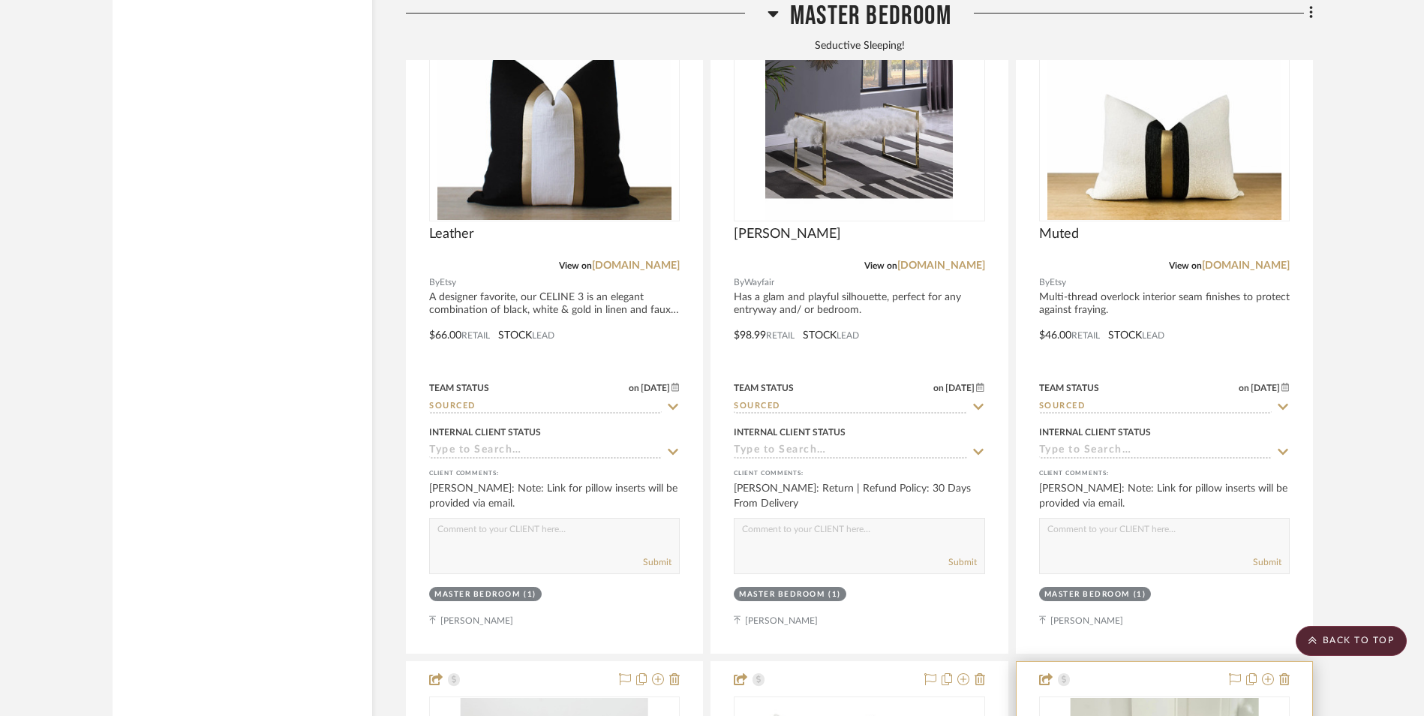
scroll to position [3784, 0]
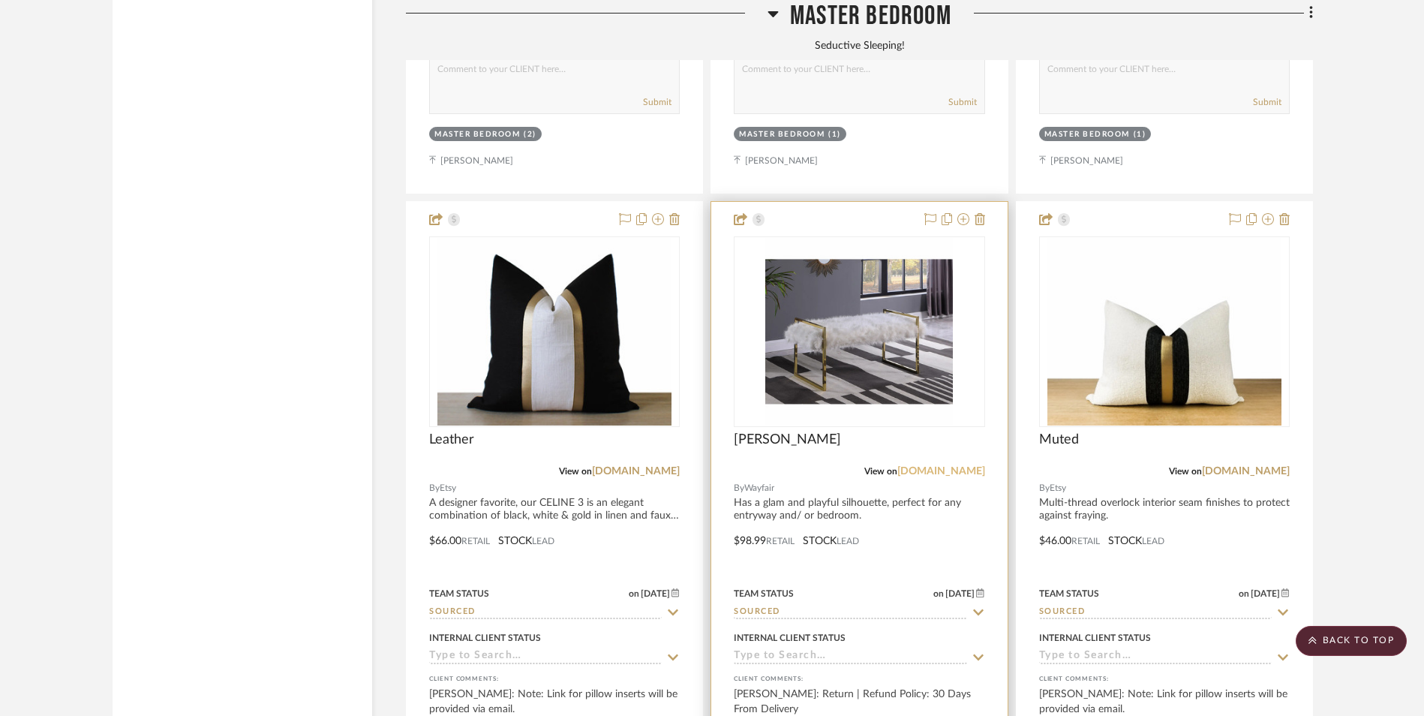
click at [964, 466] on link "[DOMAIN_NAME]" at bounding box center [942, 471] width 88 height 11
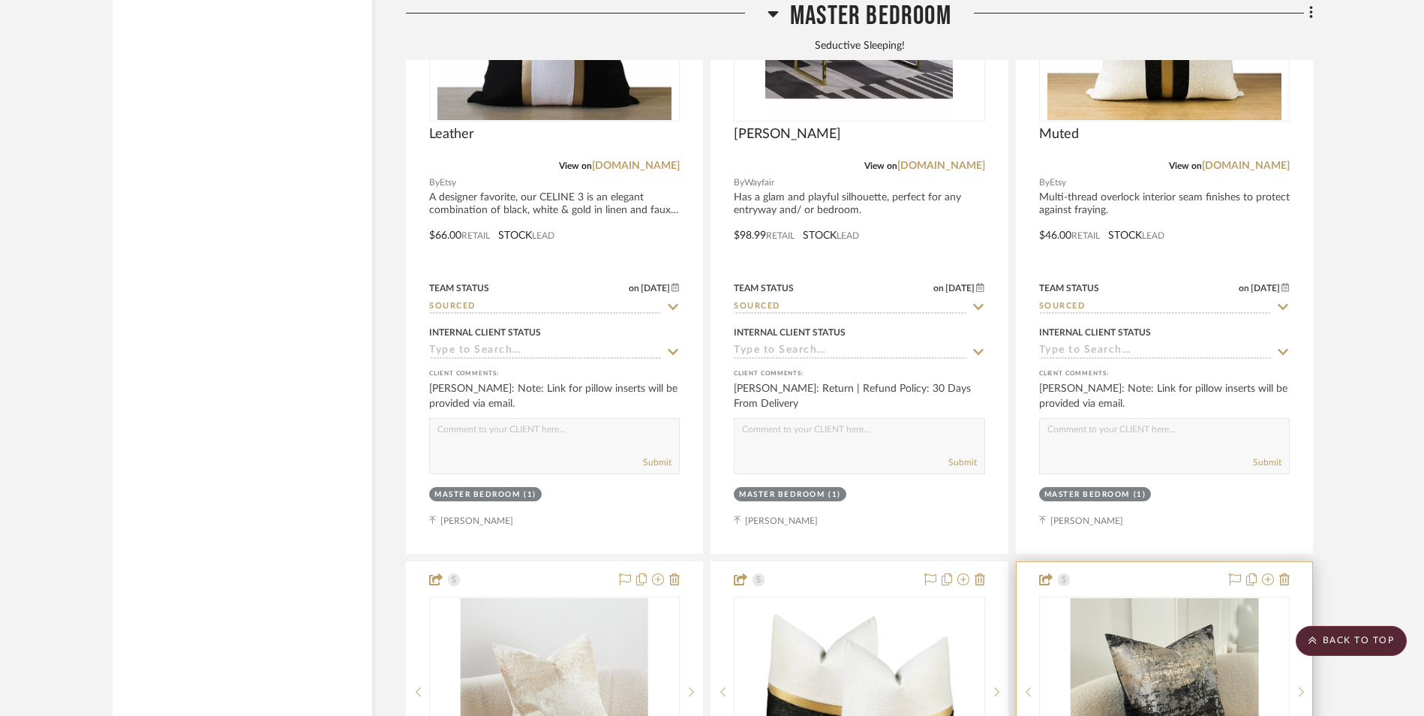
scroll to position [4384, 0]
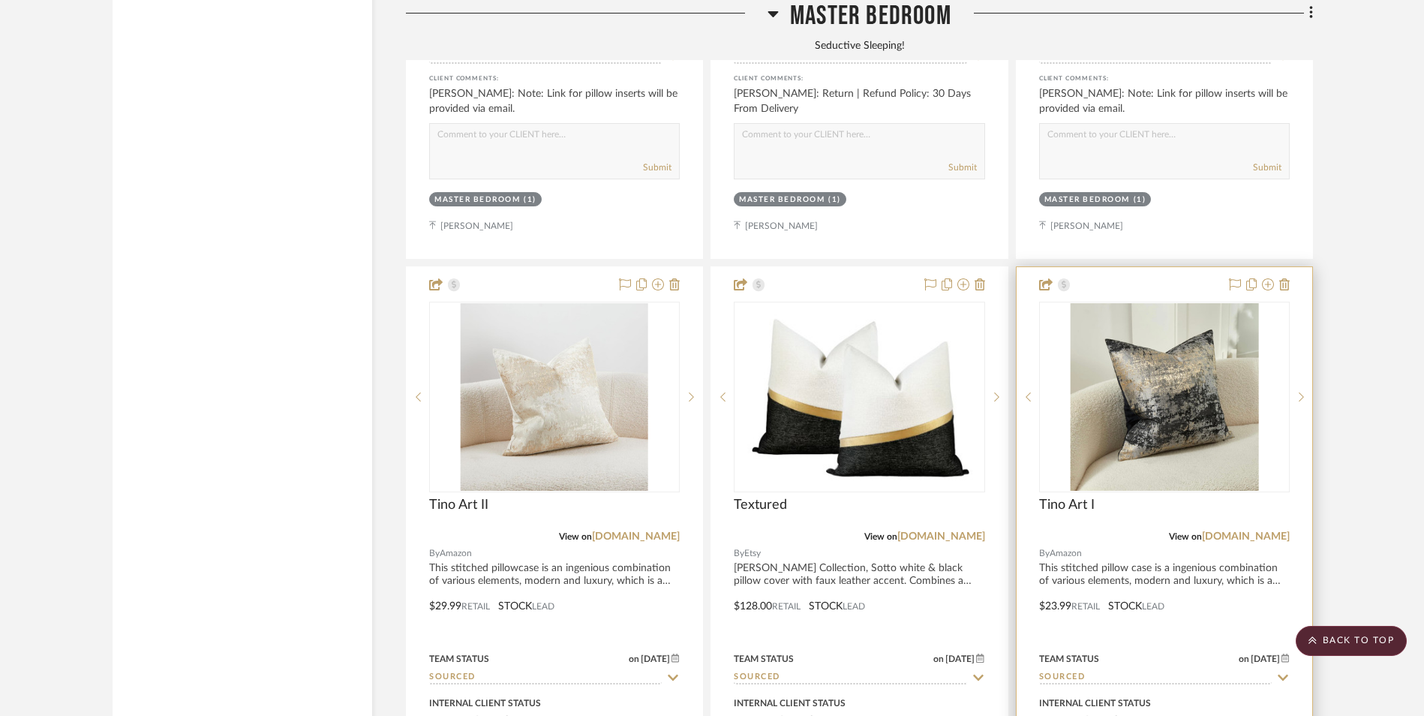
click at [1162, 335] on img "0" at bounding box center [1164, 397] width 188 height 188
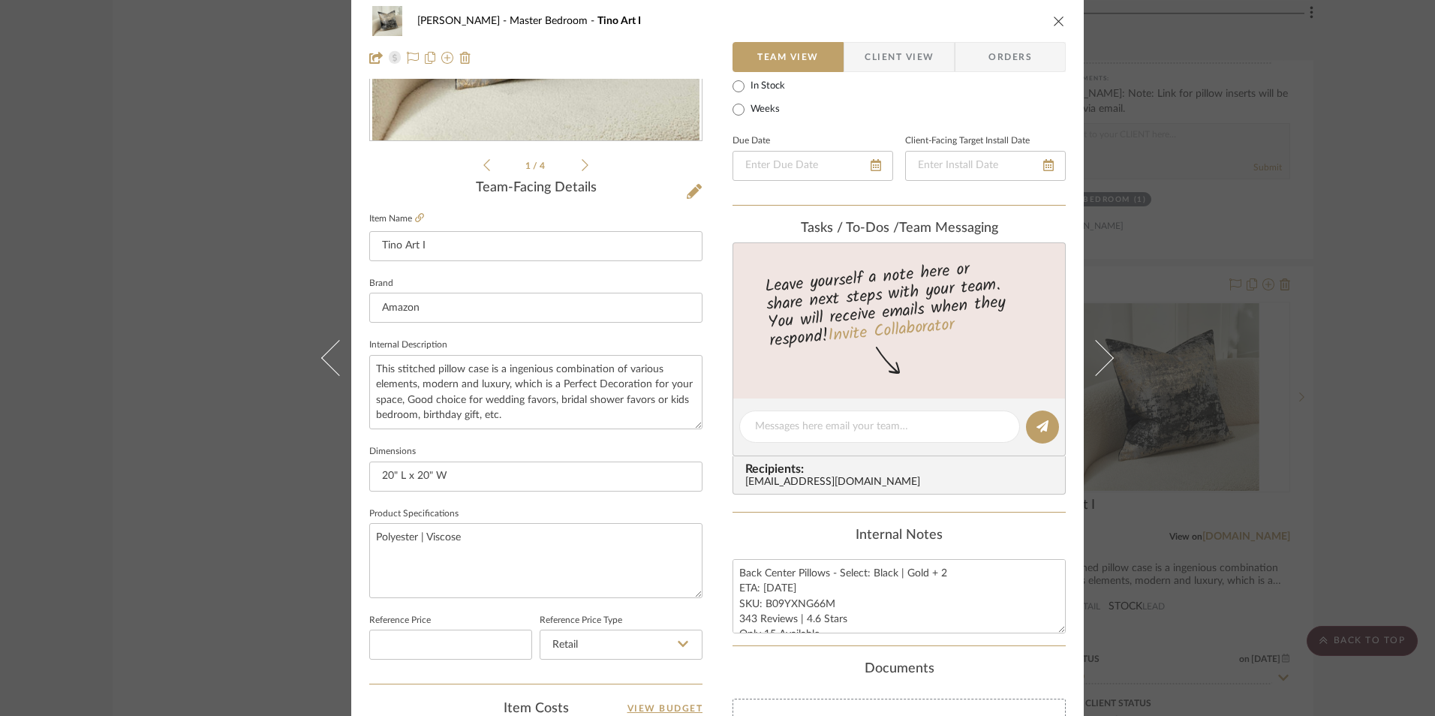
scroll to position [375, 0]
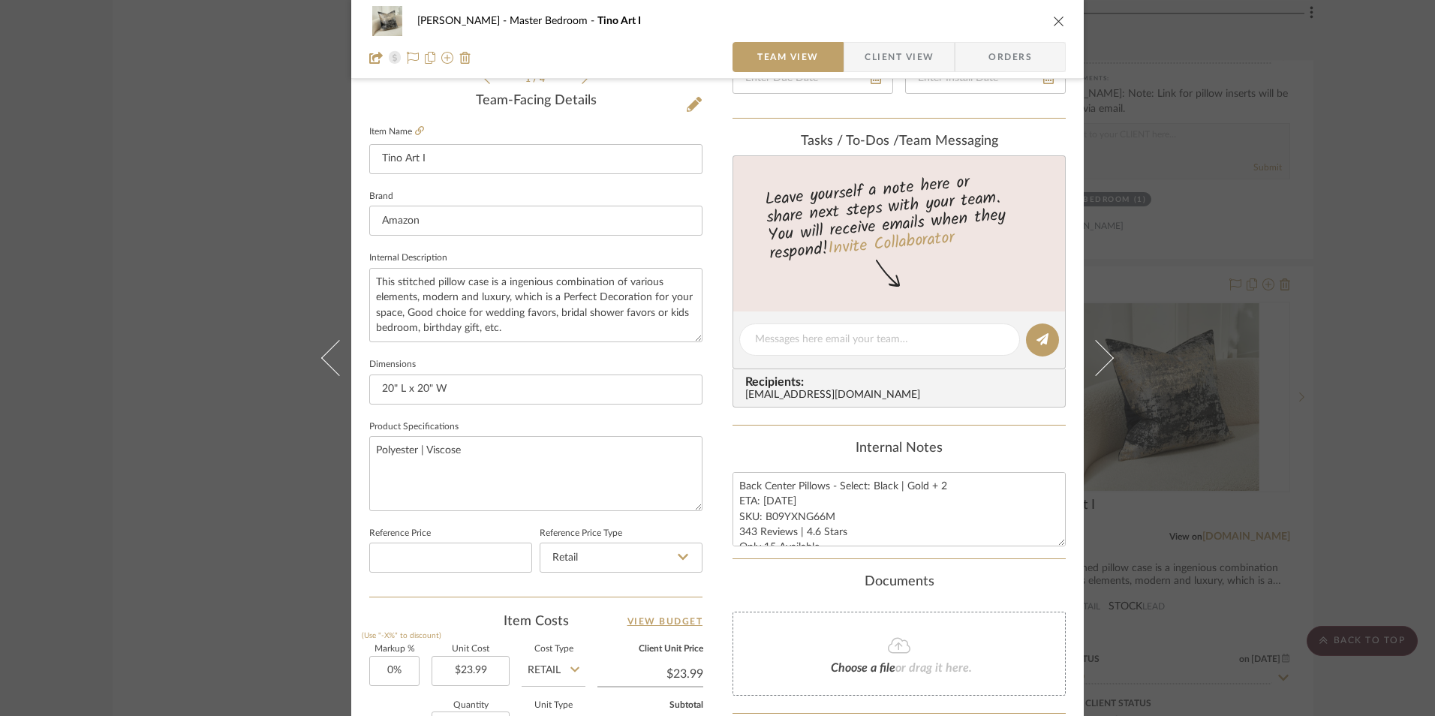
click at [879, 56] on span "Client View" at bounding box center [899, 57] width 69 height 30
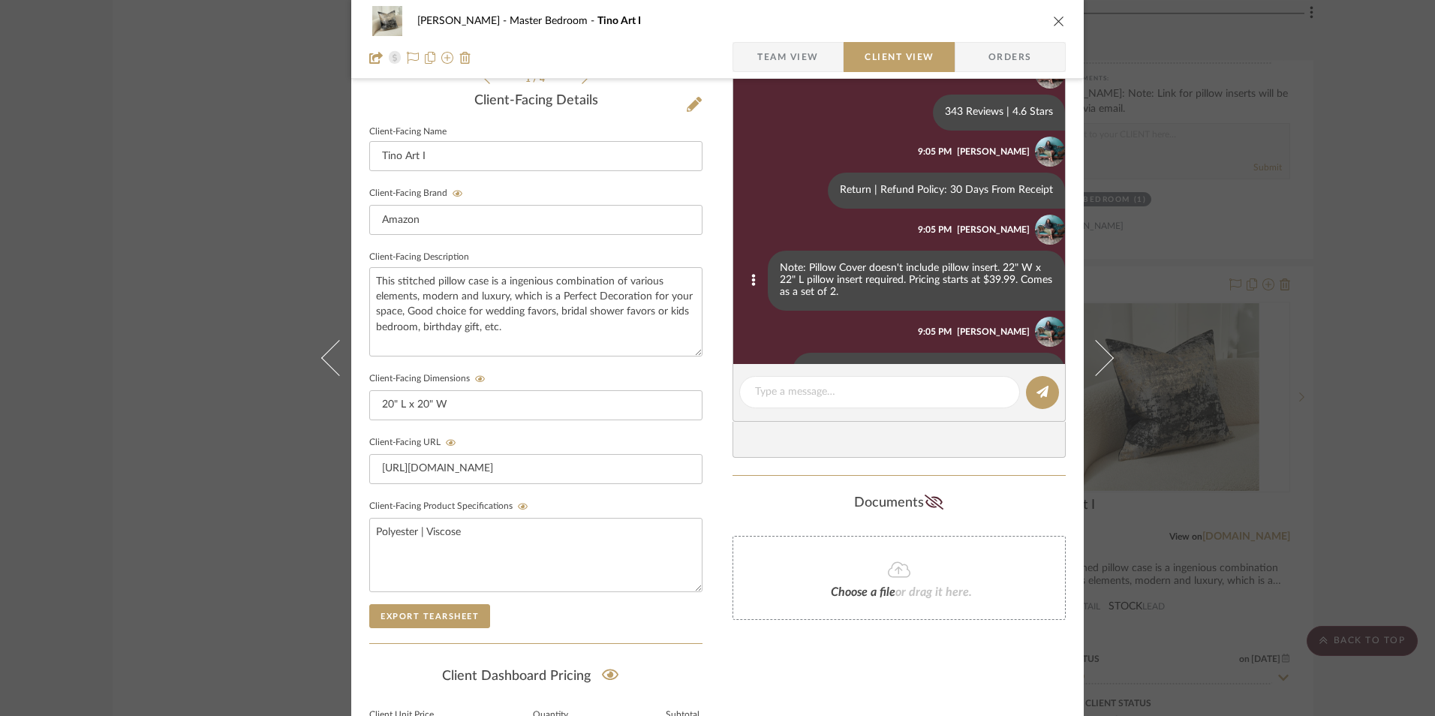
scroll to position [0, 0]
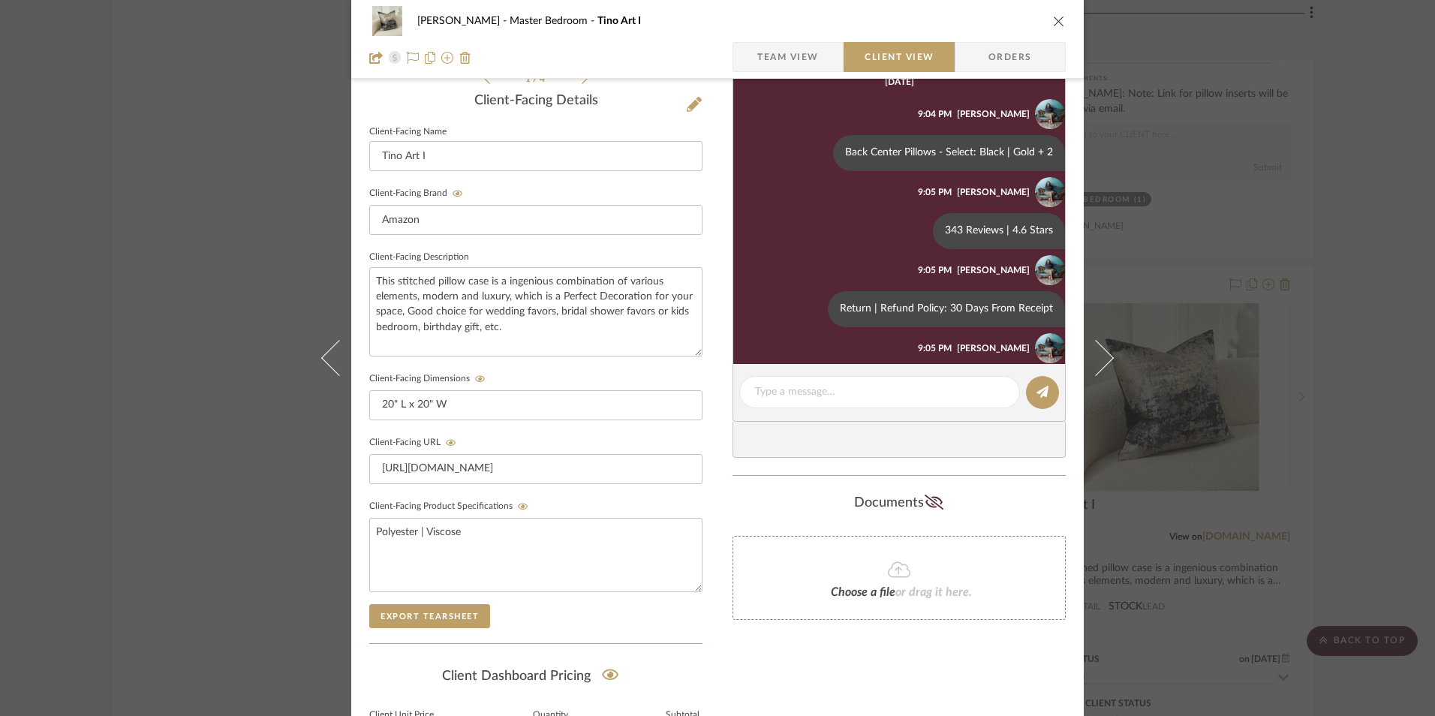
click at [1052, 14] on button "close" at bounding box center [1059, 21] width 14 height 14
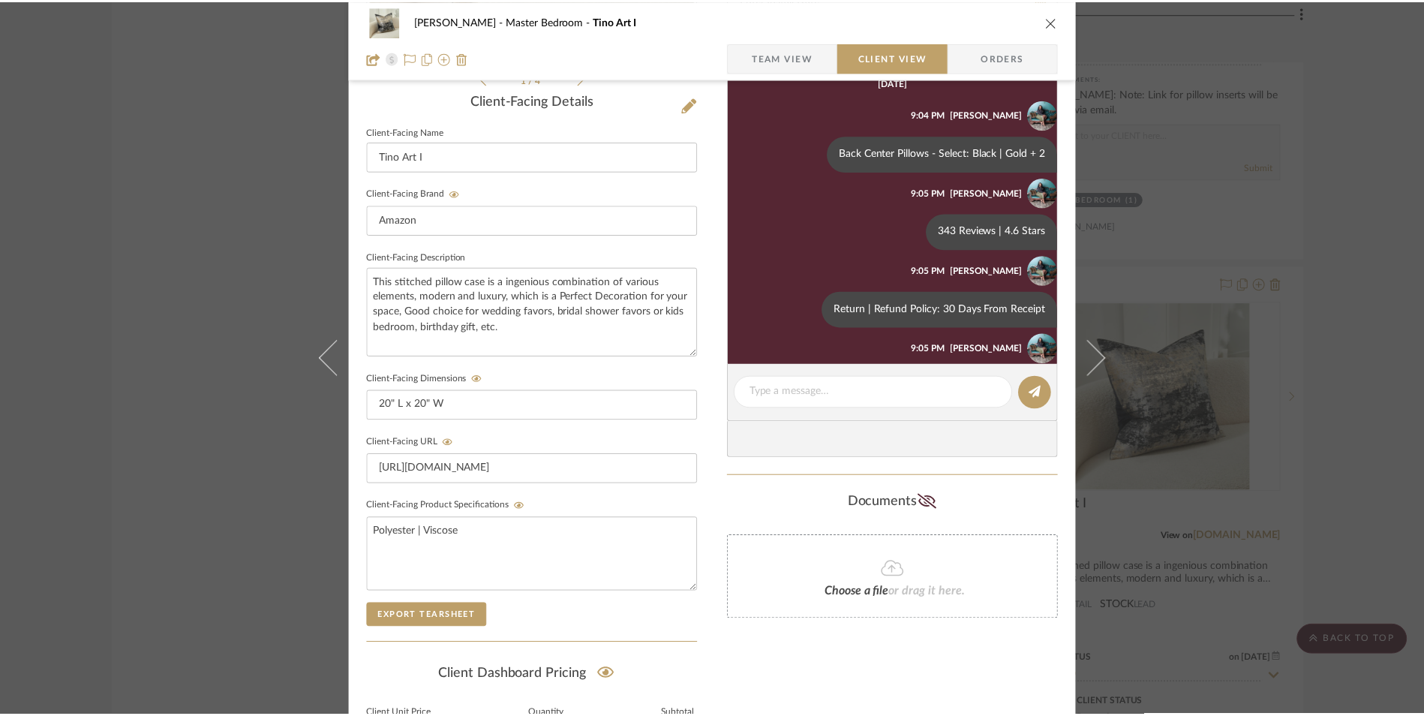
scroll to position [4384, 0]
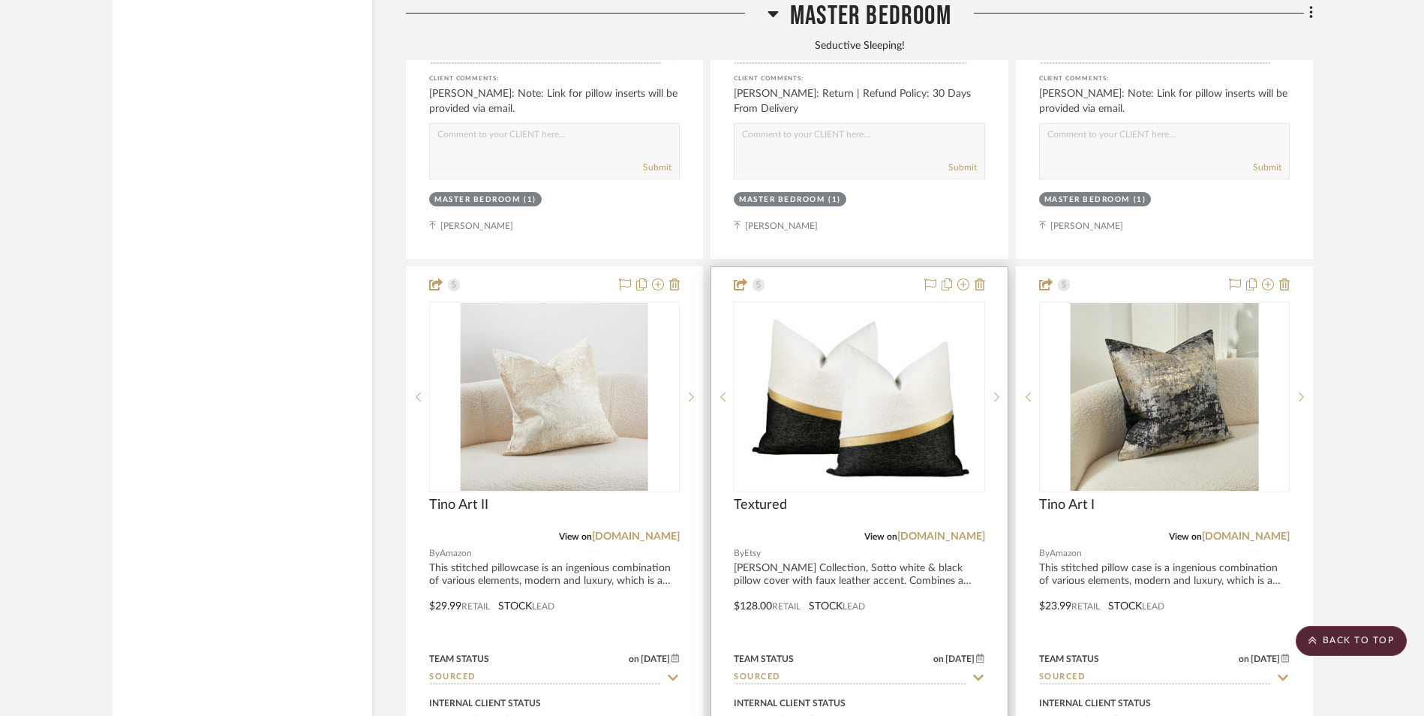
click at [895, 321] on img "0" at bounding box center [859, 397] width 235 height 188
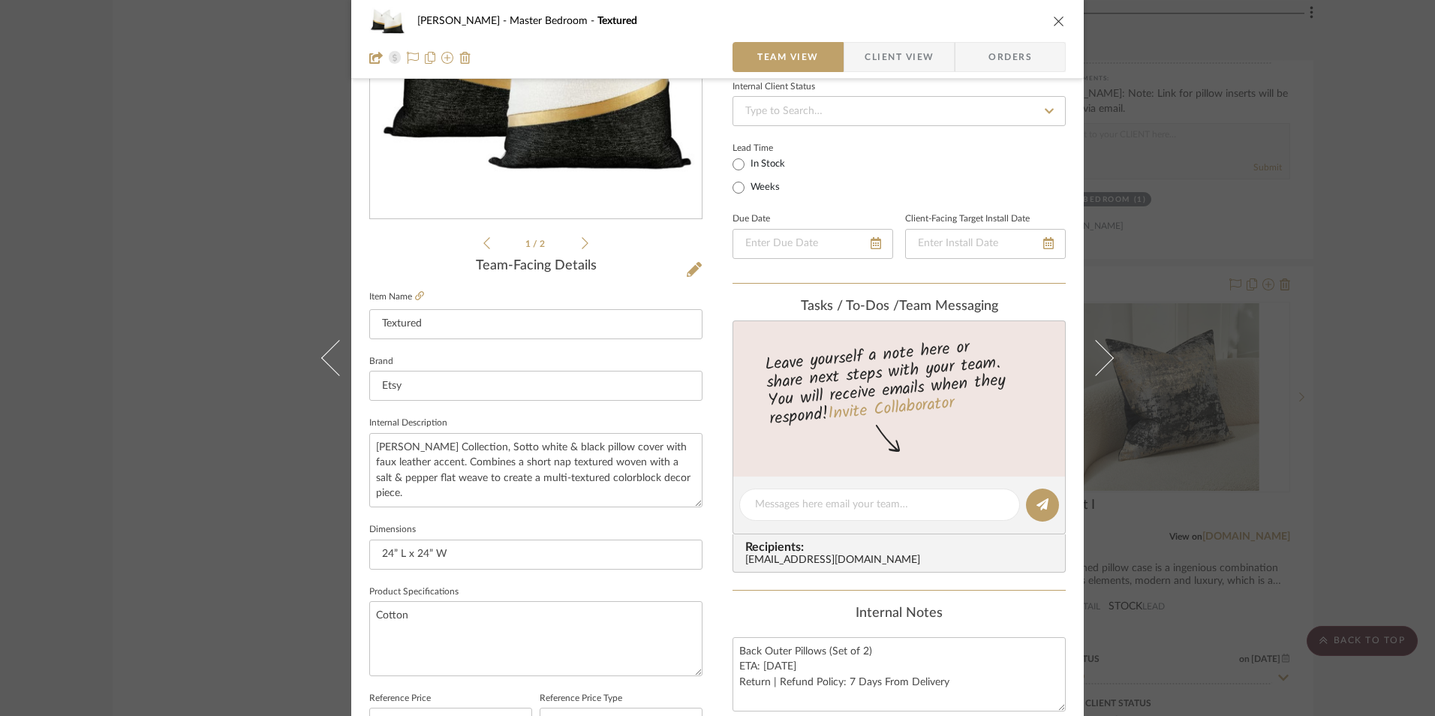
scroll to position [225, 0]
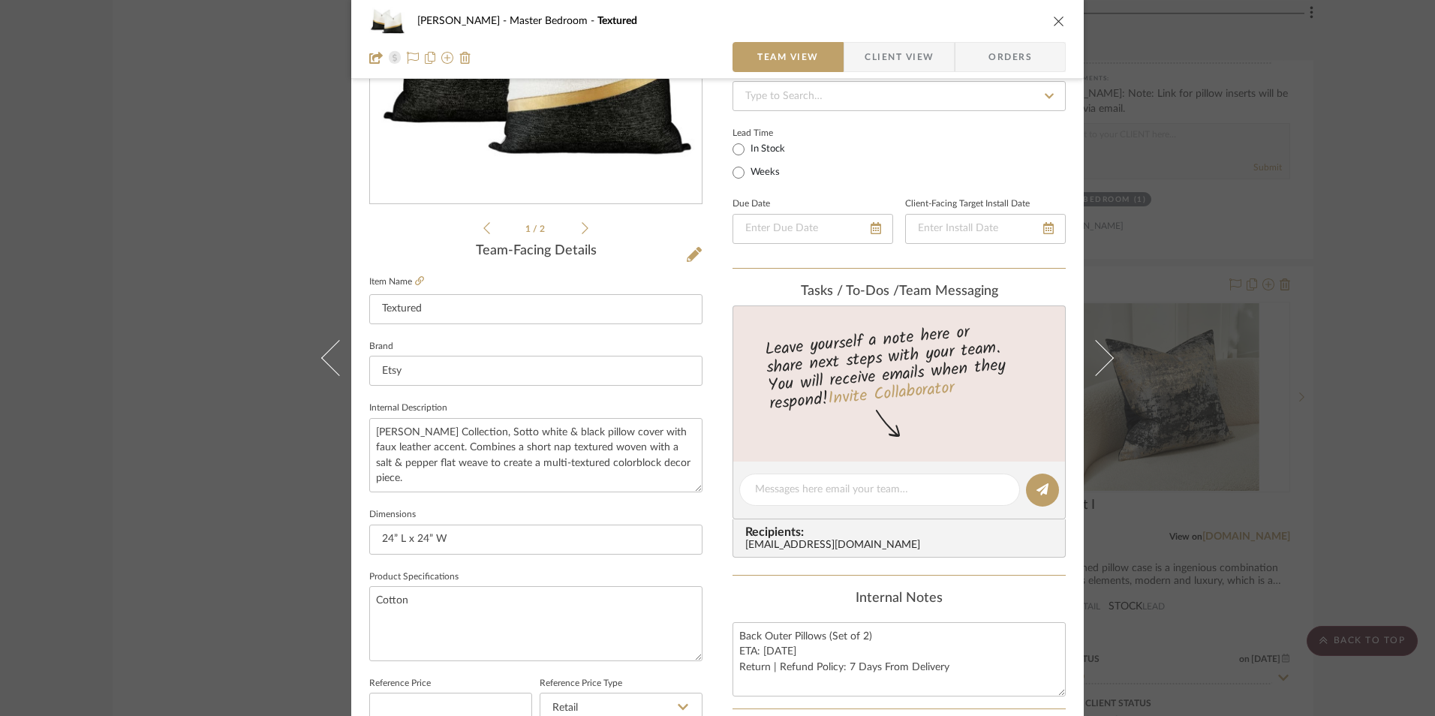
click at [907, 61] on span "Client View" at bounding box center [899, 57] width 69 height 30
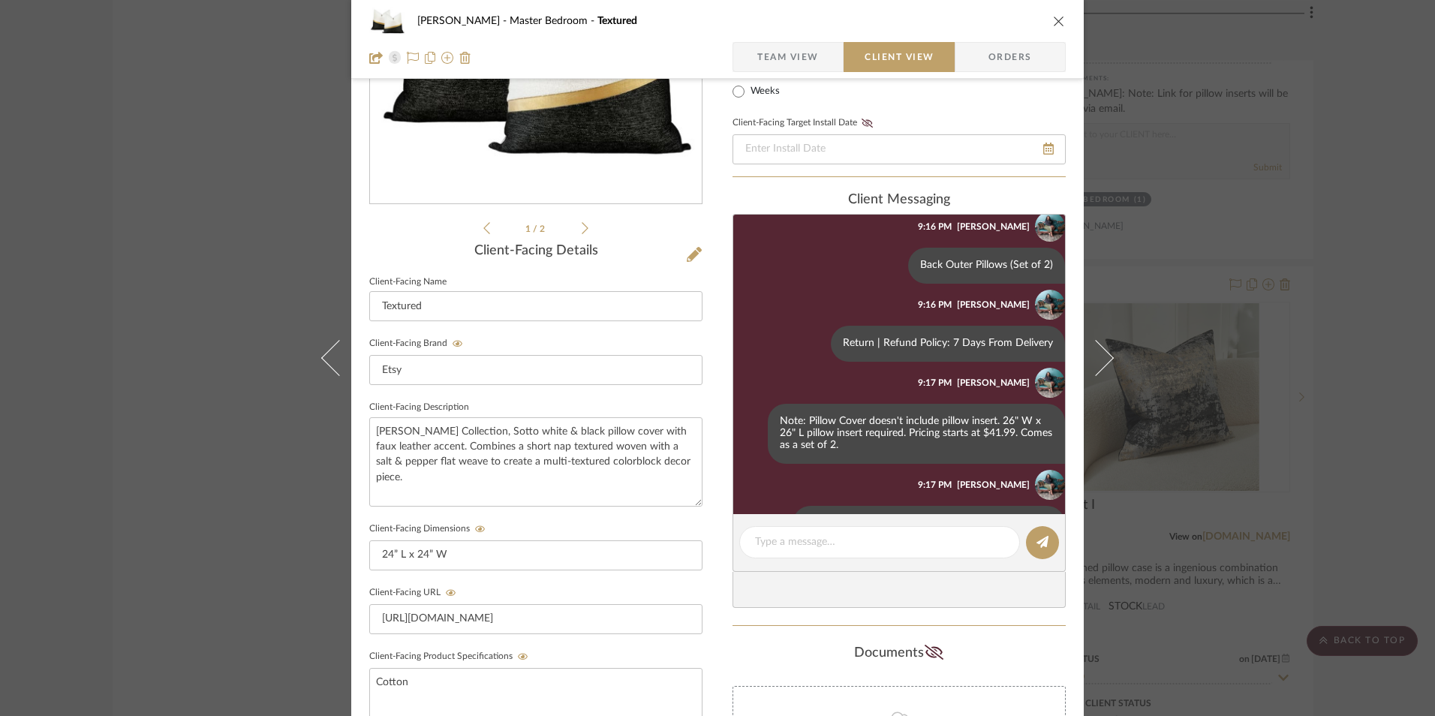
scroll to position [0, 0]
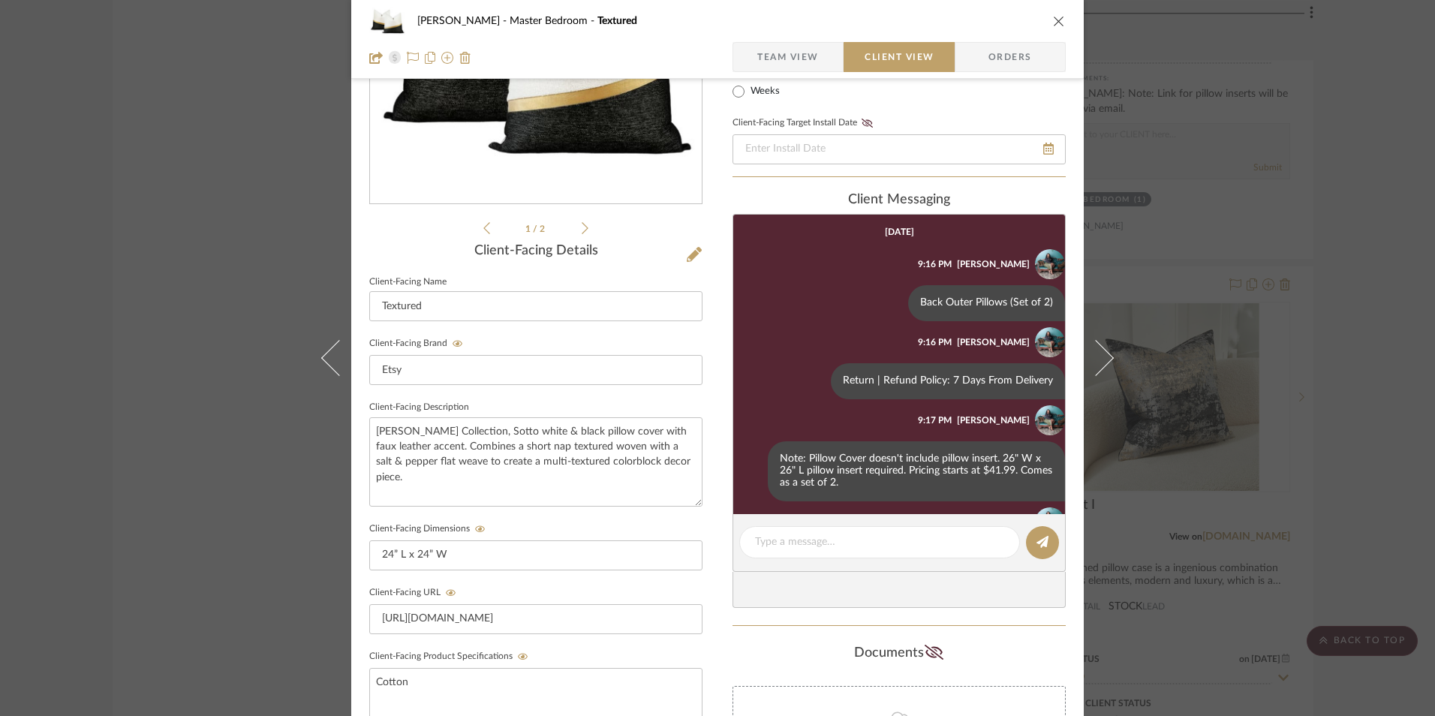
click at [1053, 23] on icon "close" at bounding box center [1059, 21] width 12 height 12
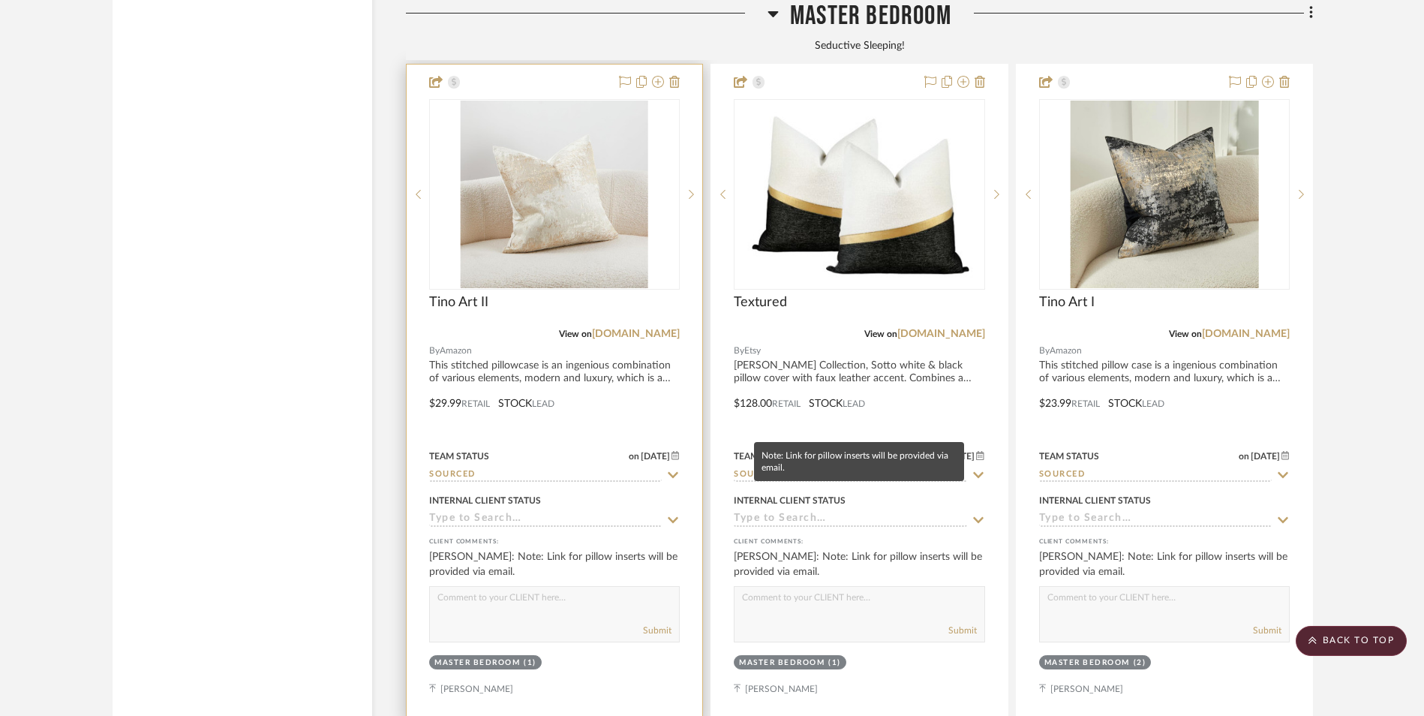
scroll to position [4609, 0]
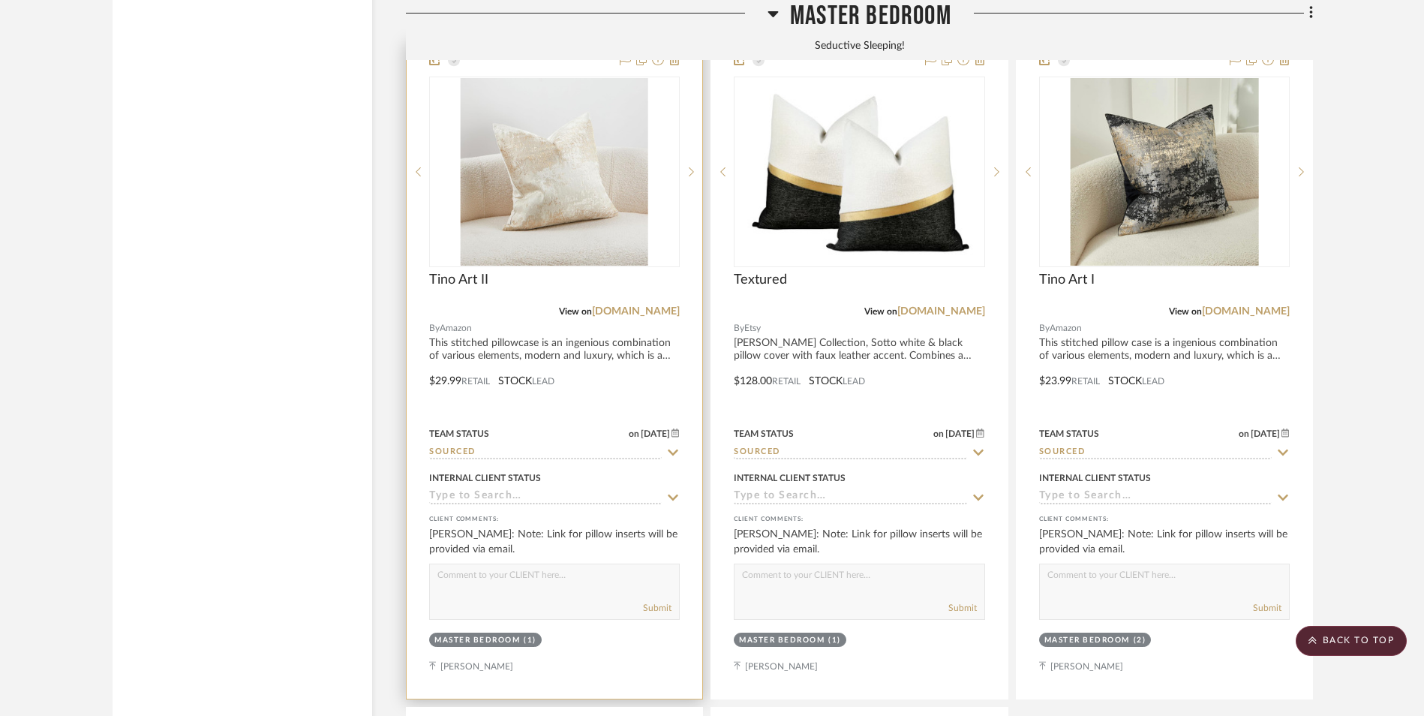
click at [627, 90] on img "0" at bounding box center [555, 172] width 188 height 188
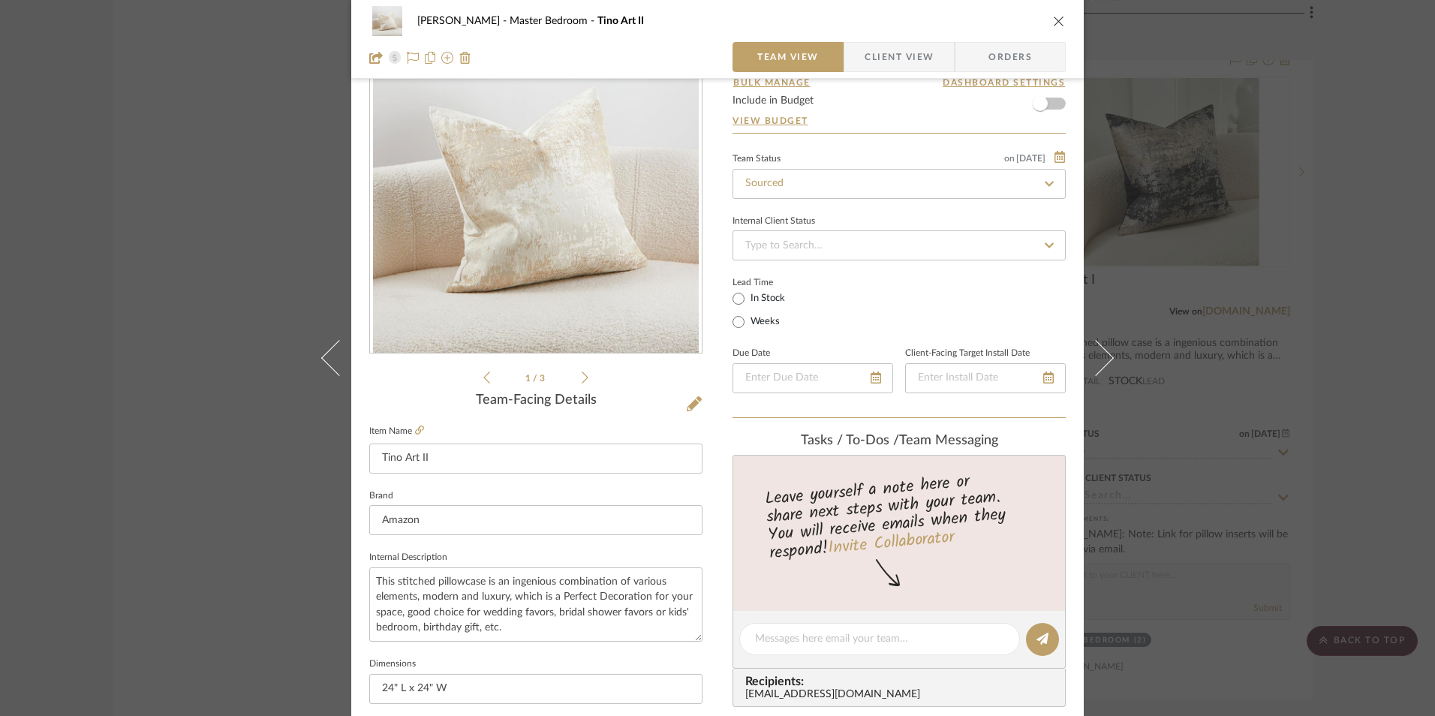
scroll to position [75, 0]
click at [876, 66] on span "Client View" at bounding box center [899, 57] width 69 height 30
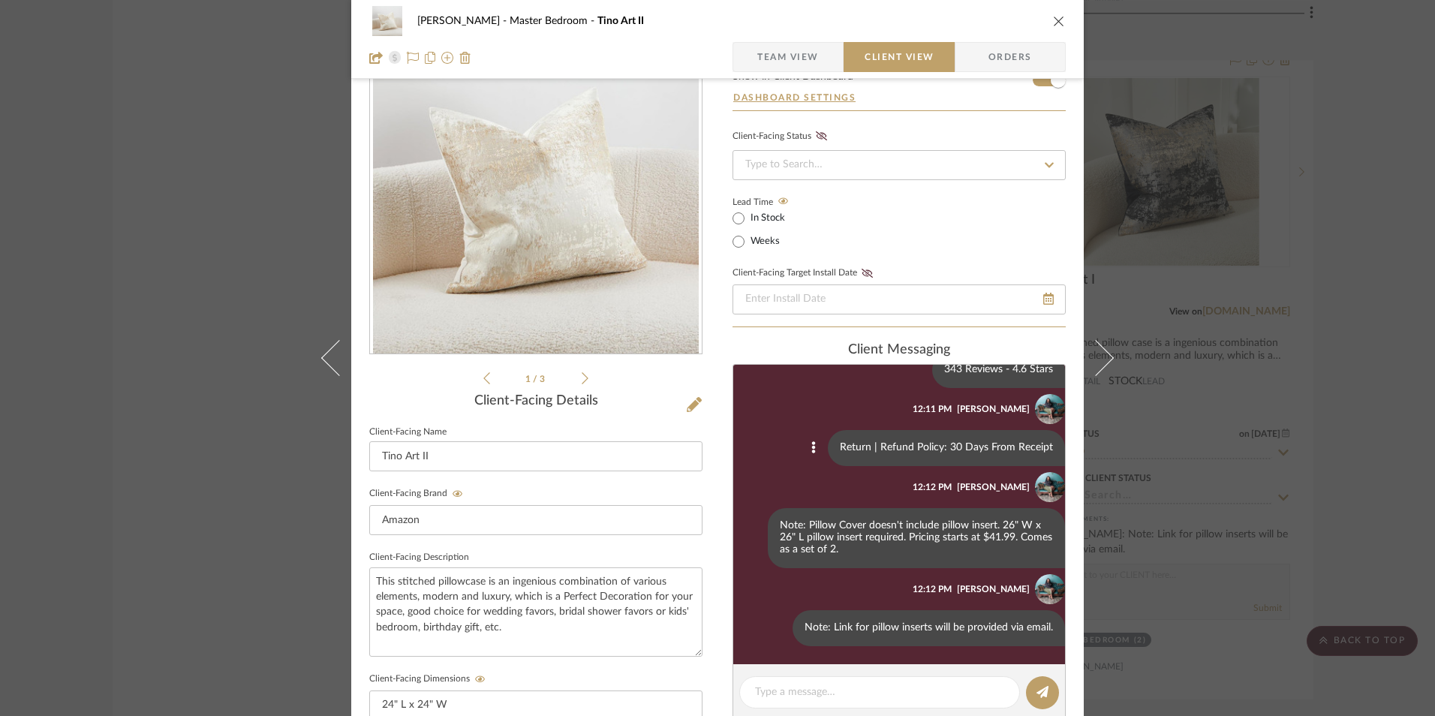
scroll to position [0, 0]
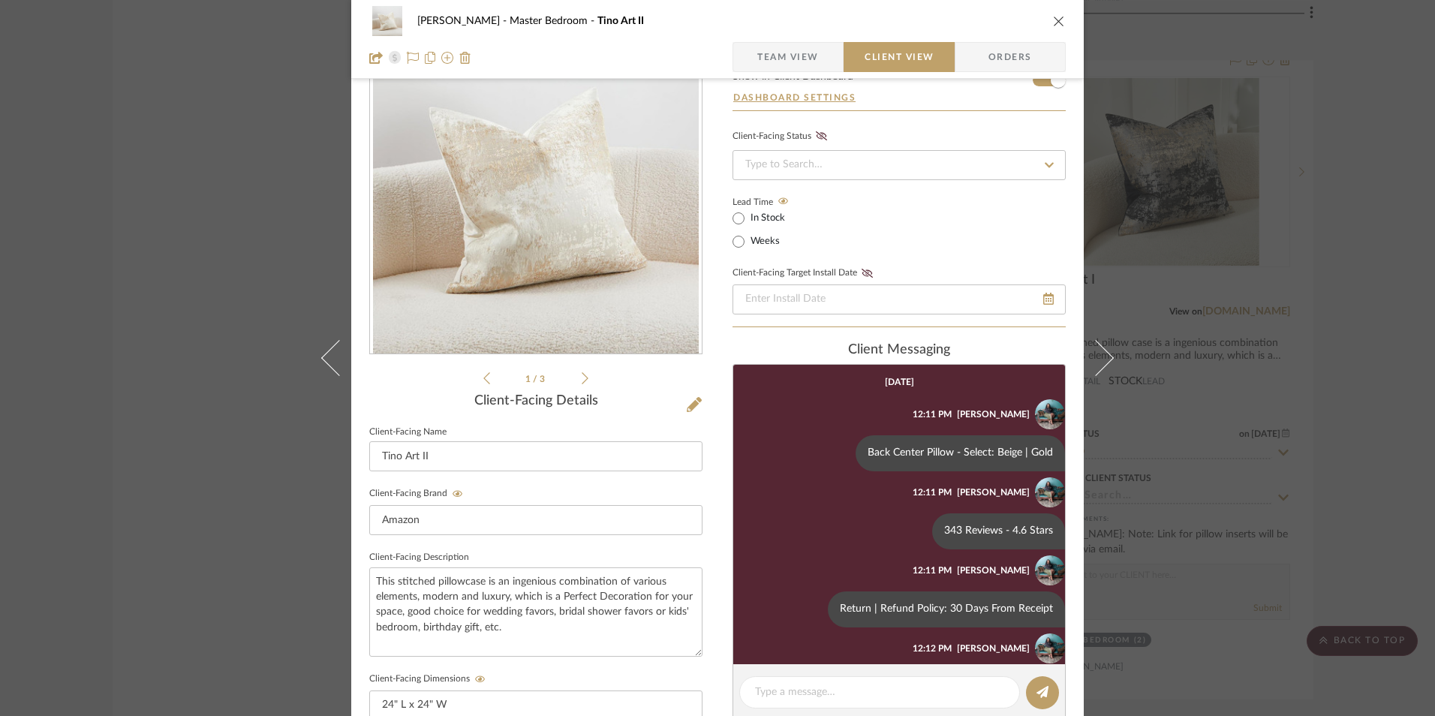
click at [1054, 28] on div "[PERSON_NAME] Master Bedroom Tino Art II" at bounding box center [717, 21] width 696 height 30
click at [1055, 21] on icon "close" at bounding box center [1059, 21] width 12 height 12
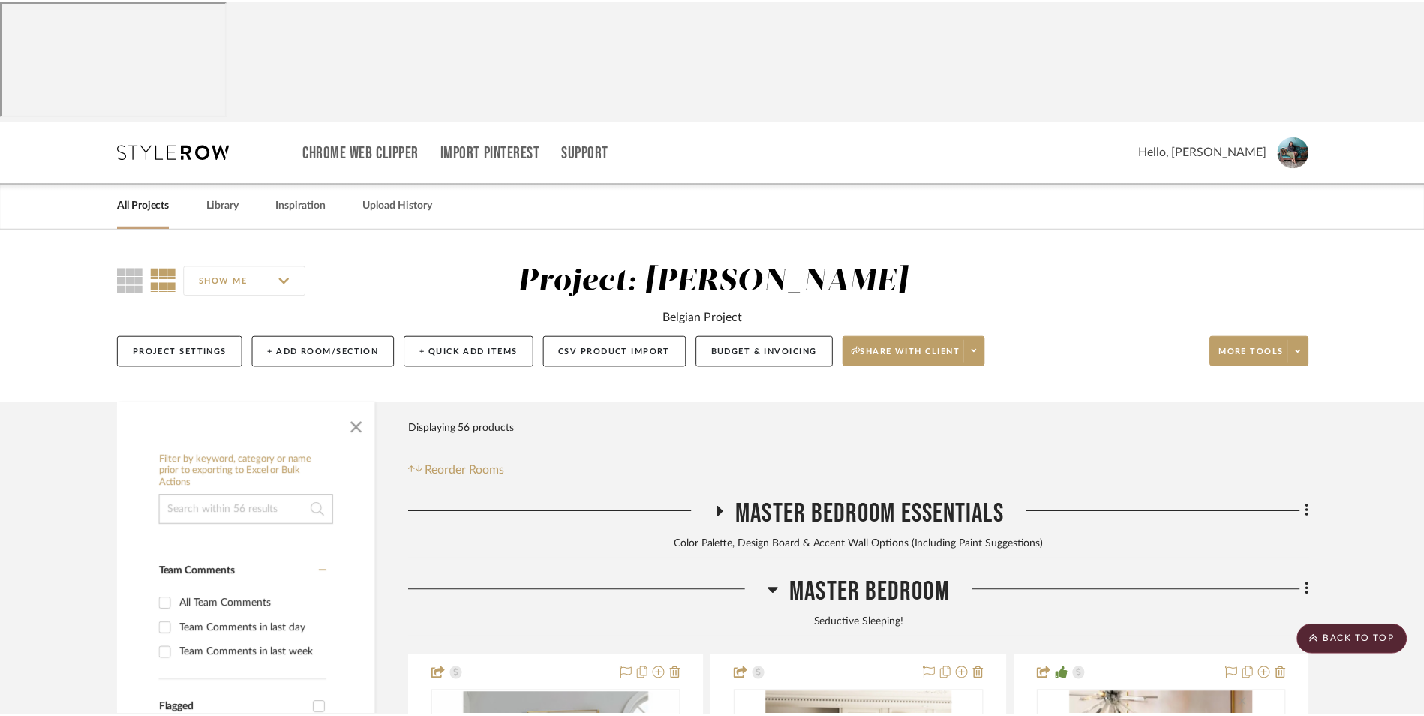
scroll to position [4609, 0]
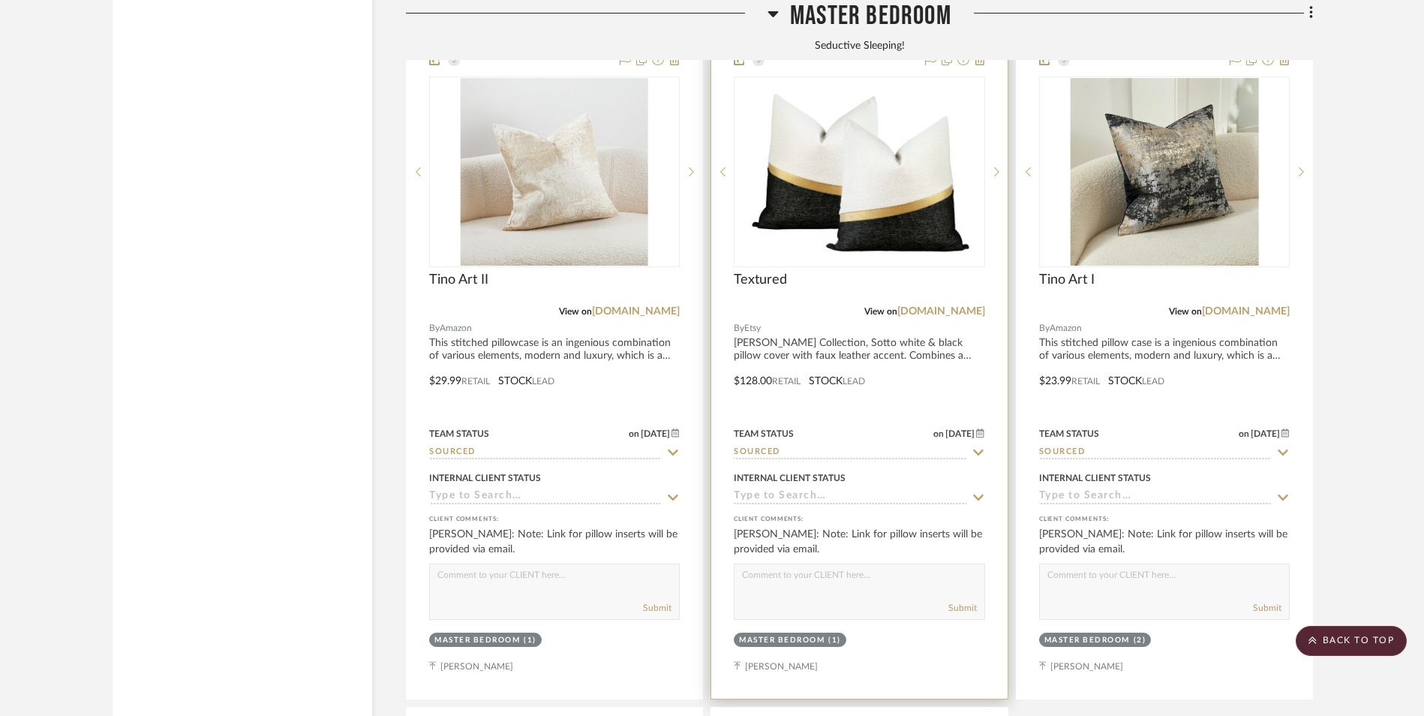
click at [903, 117] on img "0" at bounding box center [859, 172] width 235 height 188
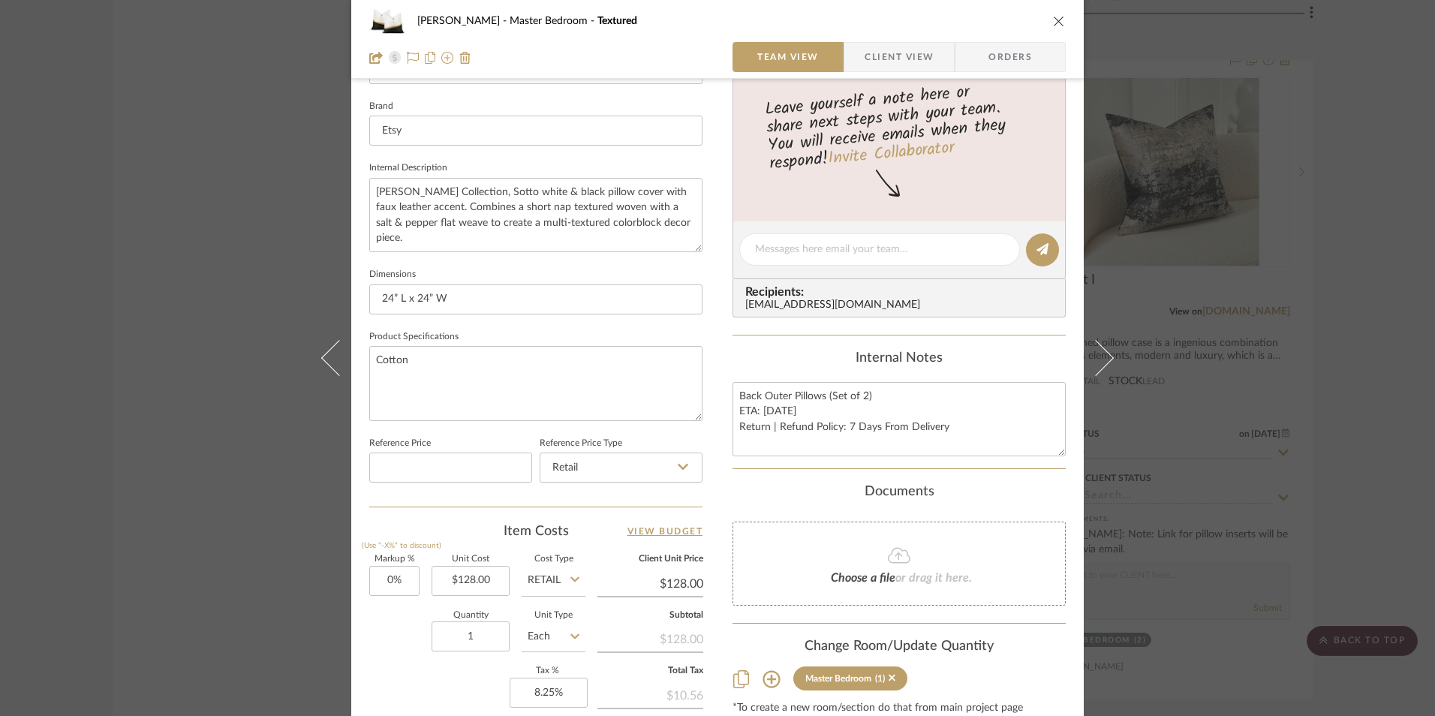
scroll to position [450, 0]
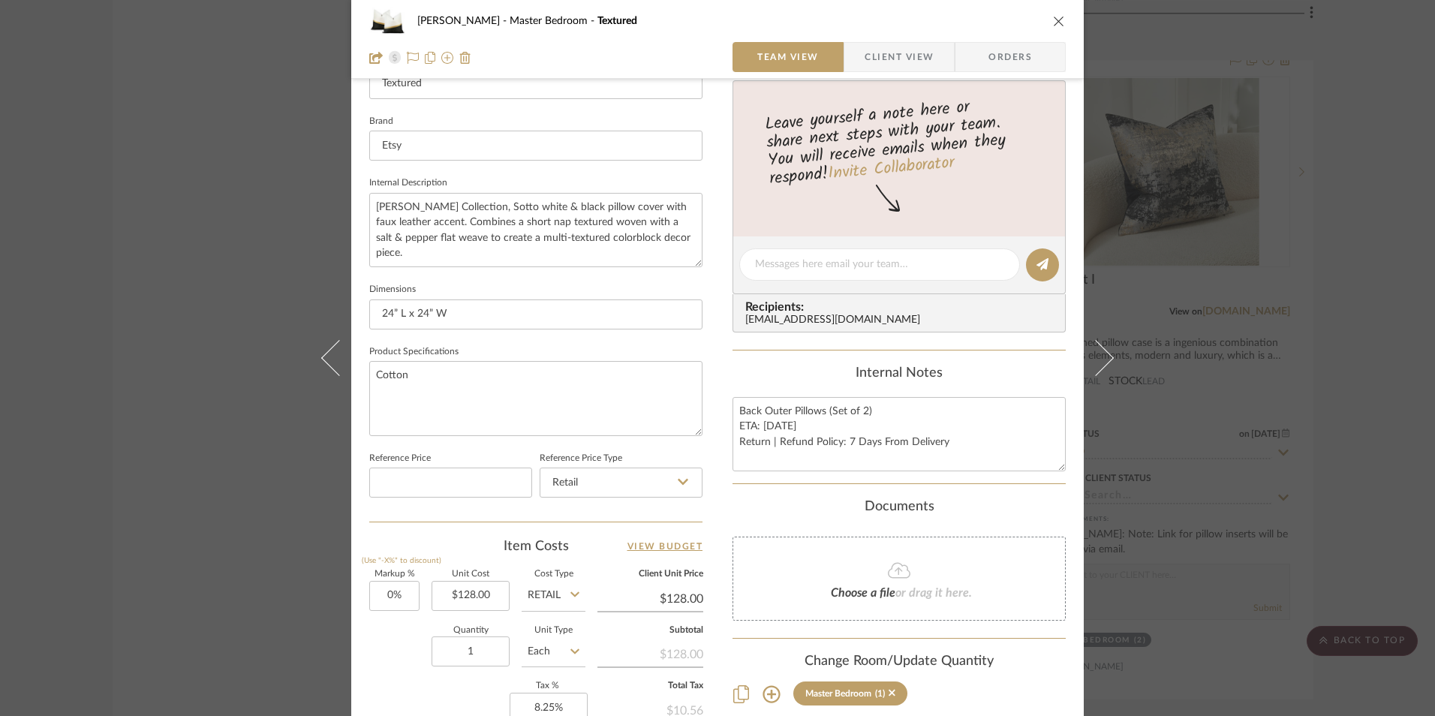
click at [1055, 21] on icon "close" at bounding box center [1059, 21] width 12 height 12
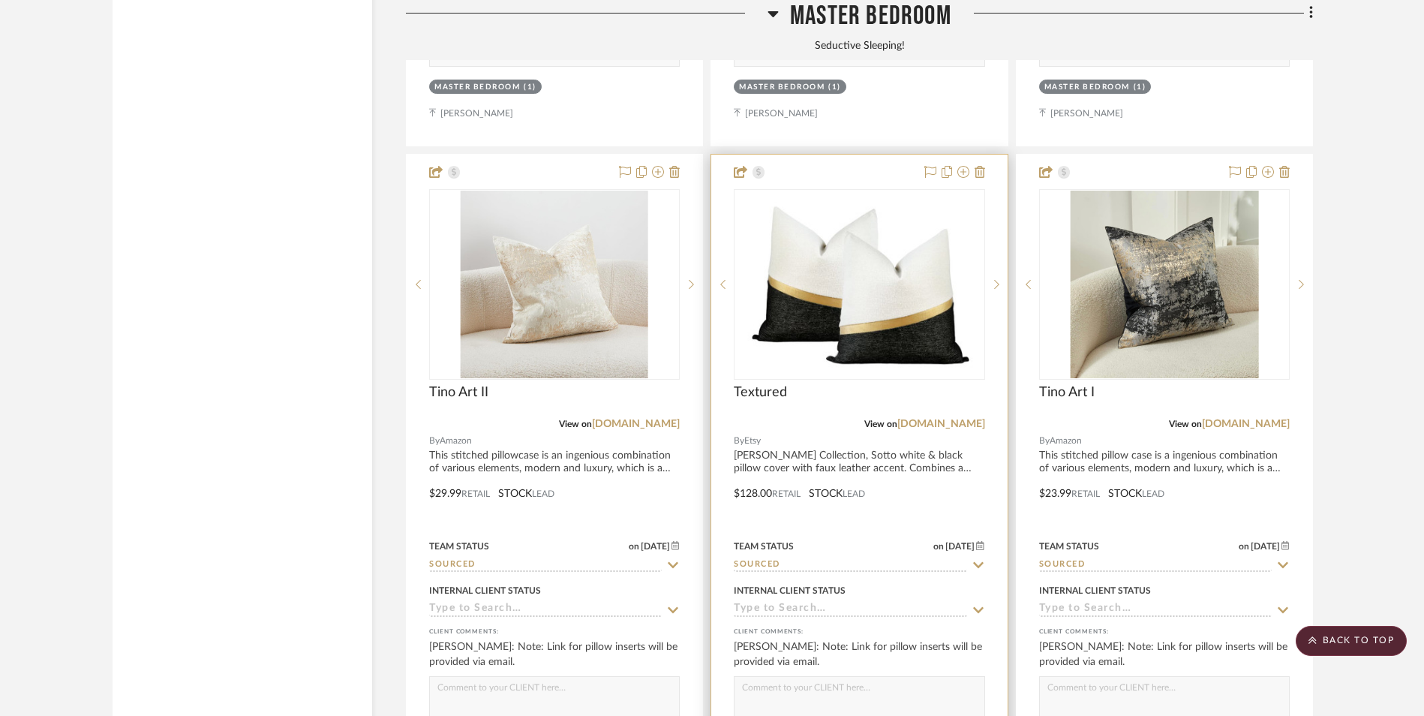
scroll to position [4459, 0]
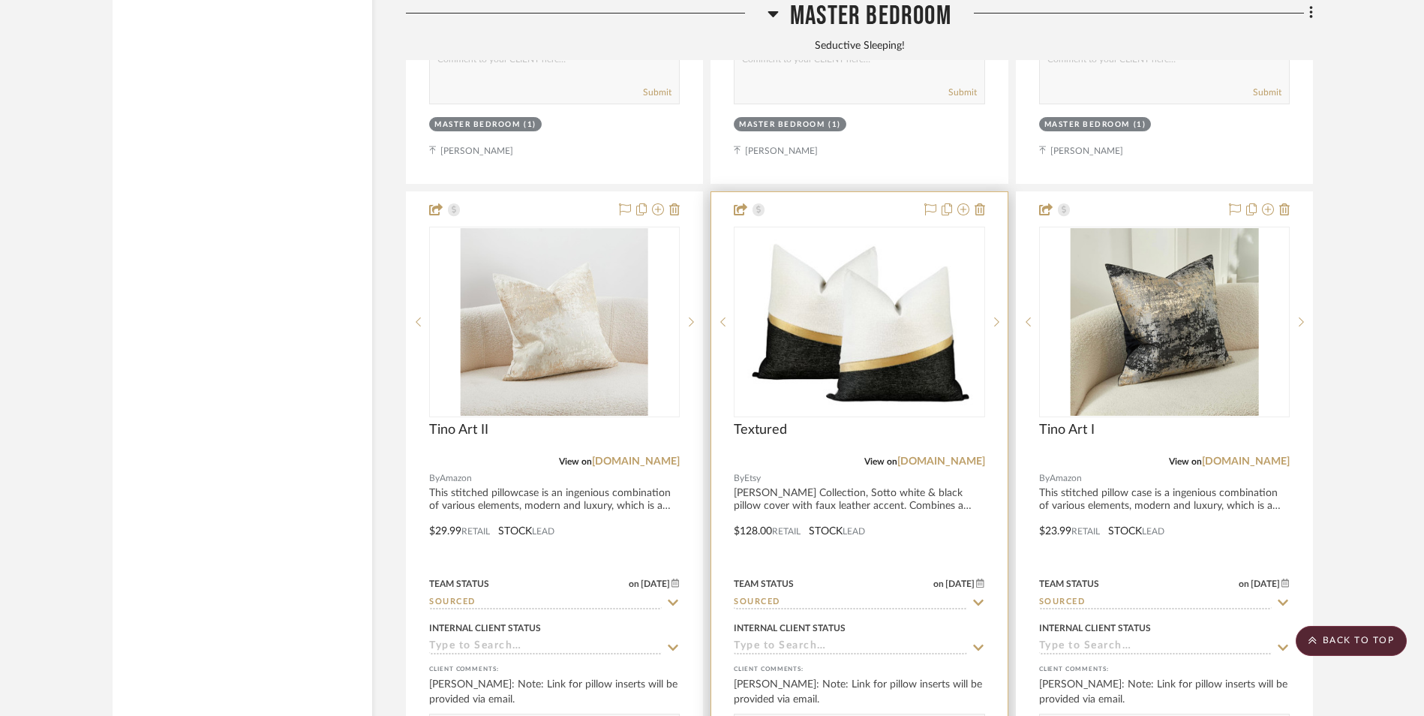
click at [856, 228] on img "0" at bounding box center [859, 322] width 235 height 188
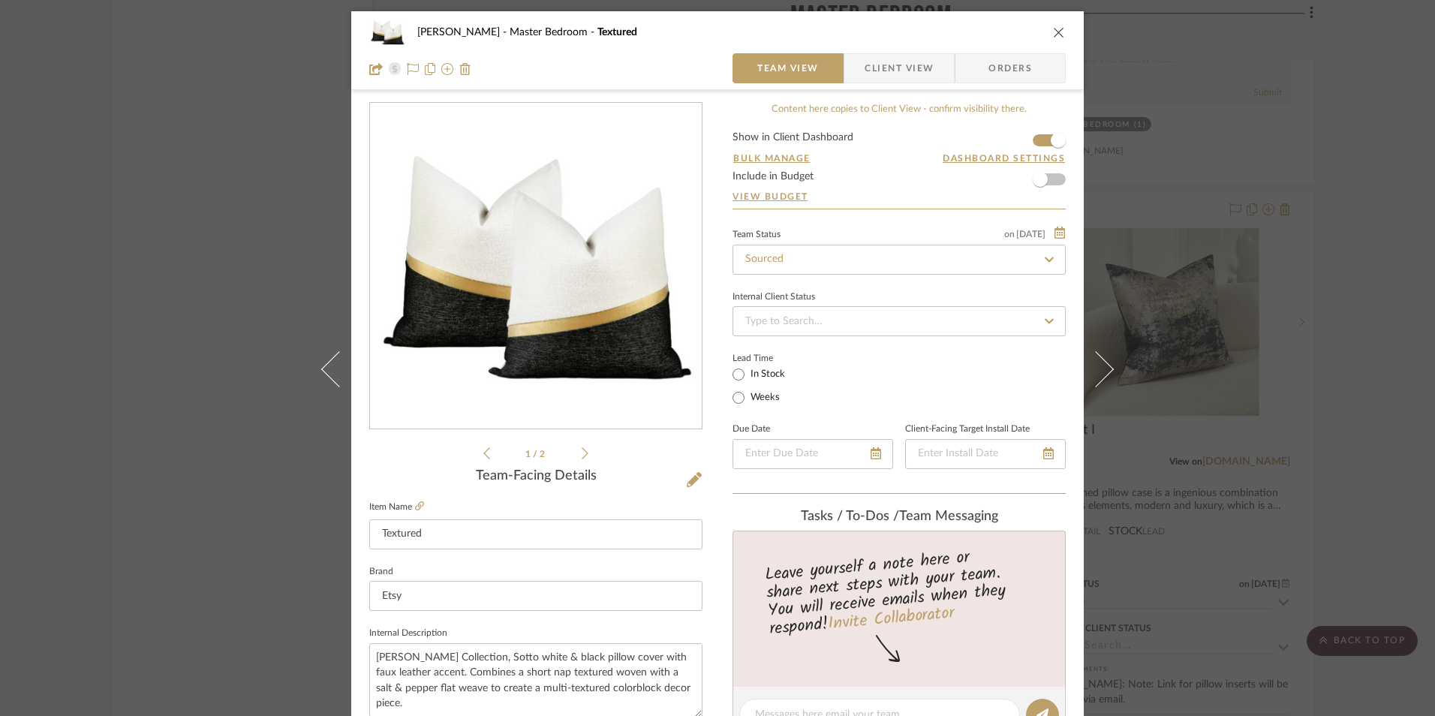
scroll to position [375, 0]
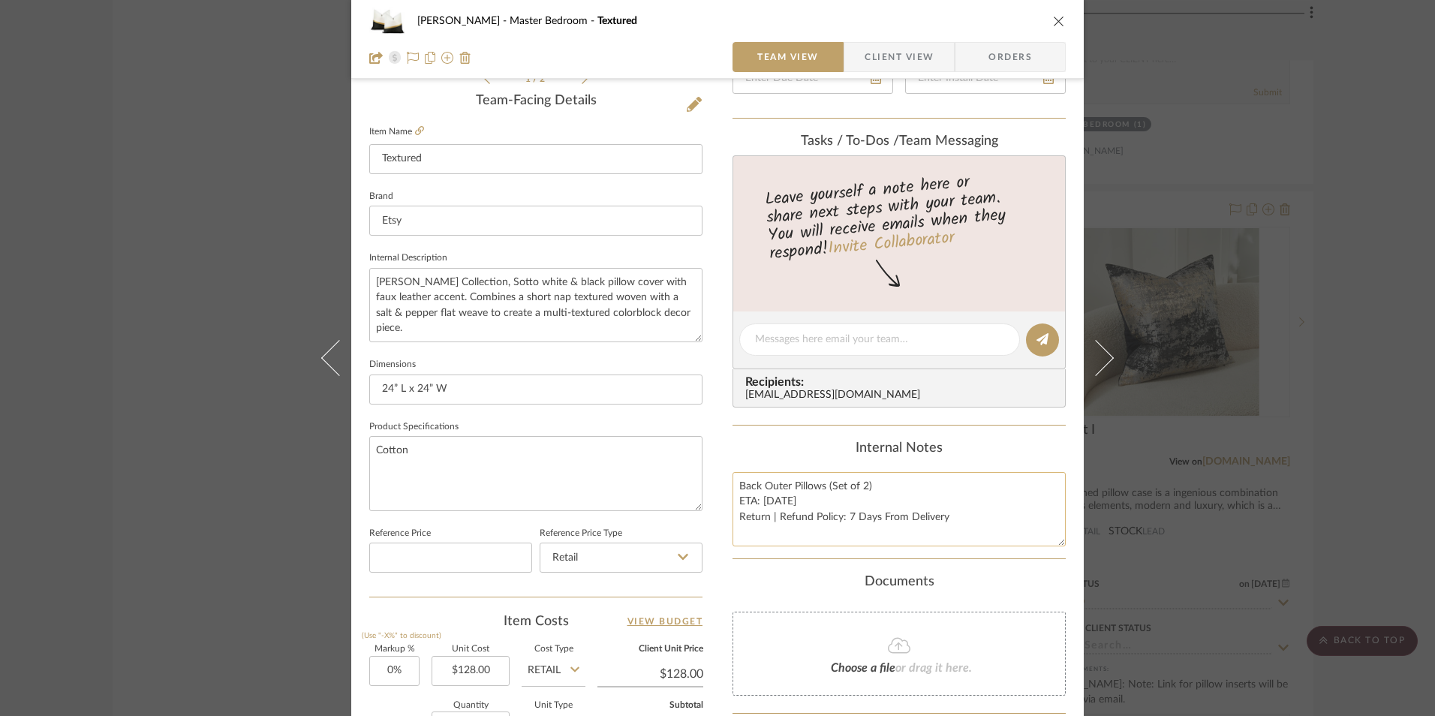
click at [791, 492] on textarea "Back Outer Pillows (Set of 2) ETA: [DATE] Return | Refund Policy: 7 Days From D…" at bounding box center [898, 509] width 333 height 74
drag, startPoint x: 784, startPoint y: 486, endPoint x: 759, endPoint y: 486, distance: 25.5
click at [759, 486] on textarea "Back Outer Pillows (Set of 2) ETA: [DATE] Return | Refund Policy: 7 Days From D…" at bounding box center [898, 509] width 333 height 74
type textarea "Back Center Pillows (Set of 2) ETA: [DATE] Return | Refund Policy: 7 Days From …"
click at [818, 448] on div "Internal Notes" at bounding box center [898, 449] width 333 height 17
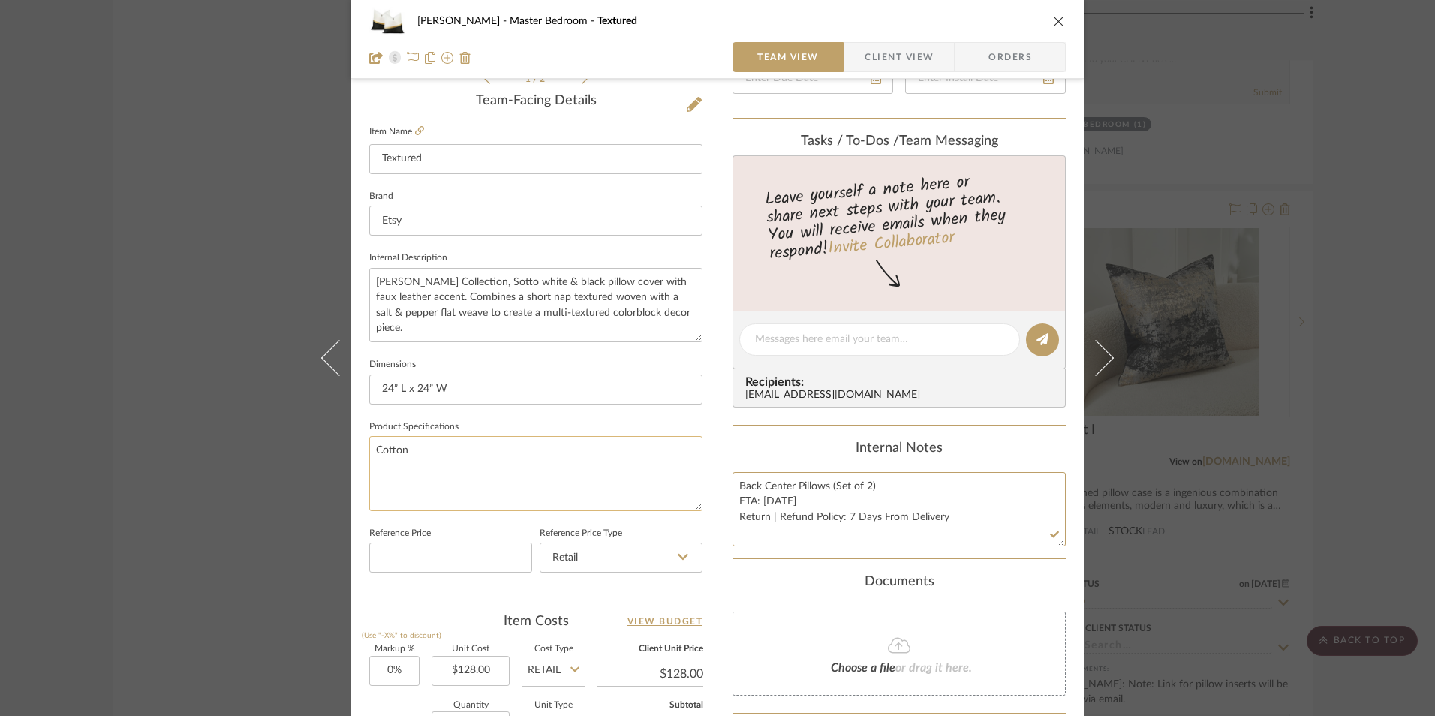
drag, startPoint x: 728, startPoint y: 486, endPoint x: 598, endPoint y: 483, distance: 129.9
click at [591, 483] on div "[PERSON_NAME] Master Bedroom Textured Team View Client View Orders 1 / 2 Team-F…" at bounding box center [717, 329] width 732 height 1386
click at [877, 57] on span "Client View" at bounding box center [899, 57] width 69 height 30
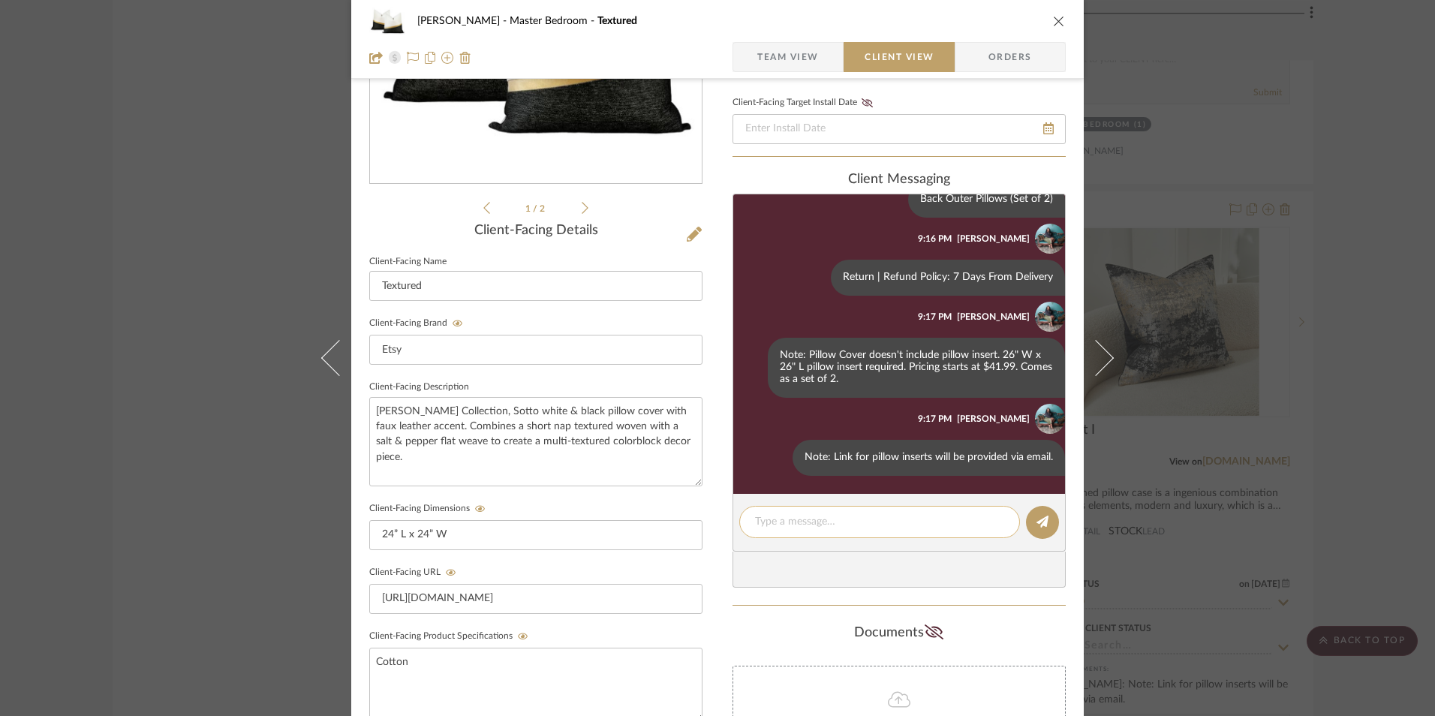
scroll to position [225, 0]
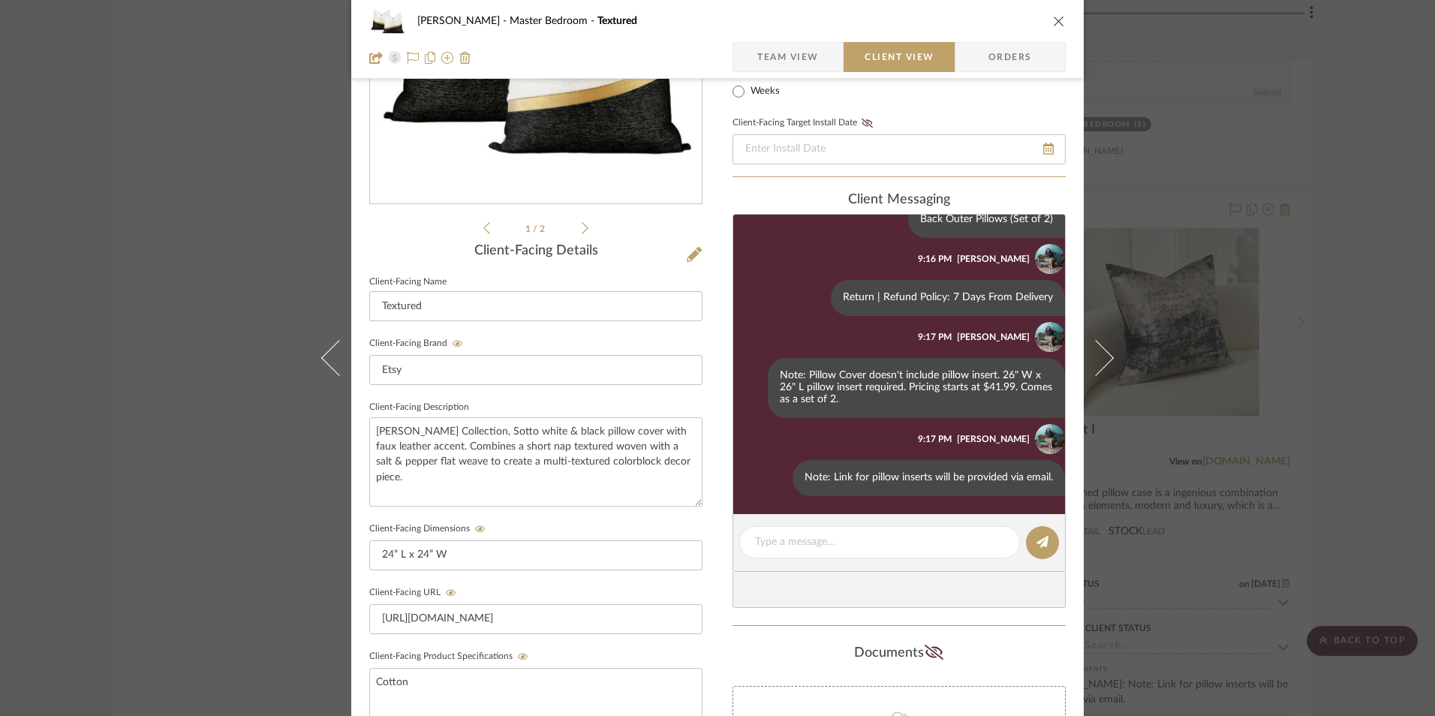
click at [773, 43] on span "Team View" at bounding box center [788, 57] width 62 height 30
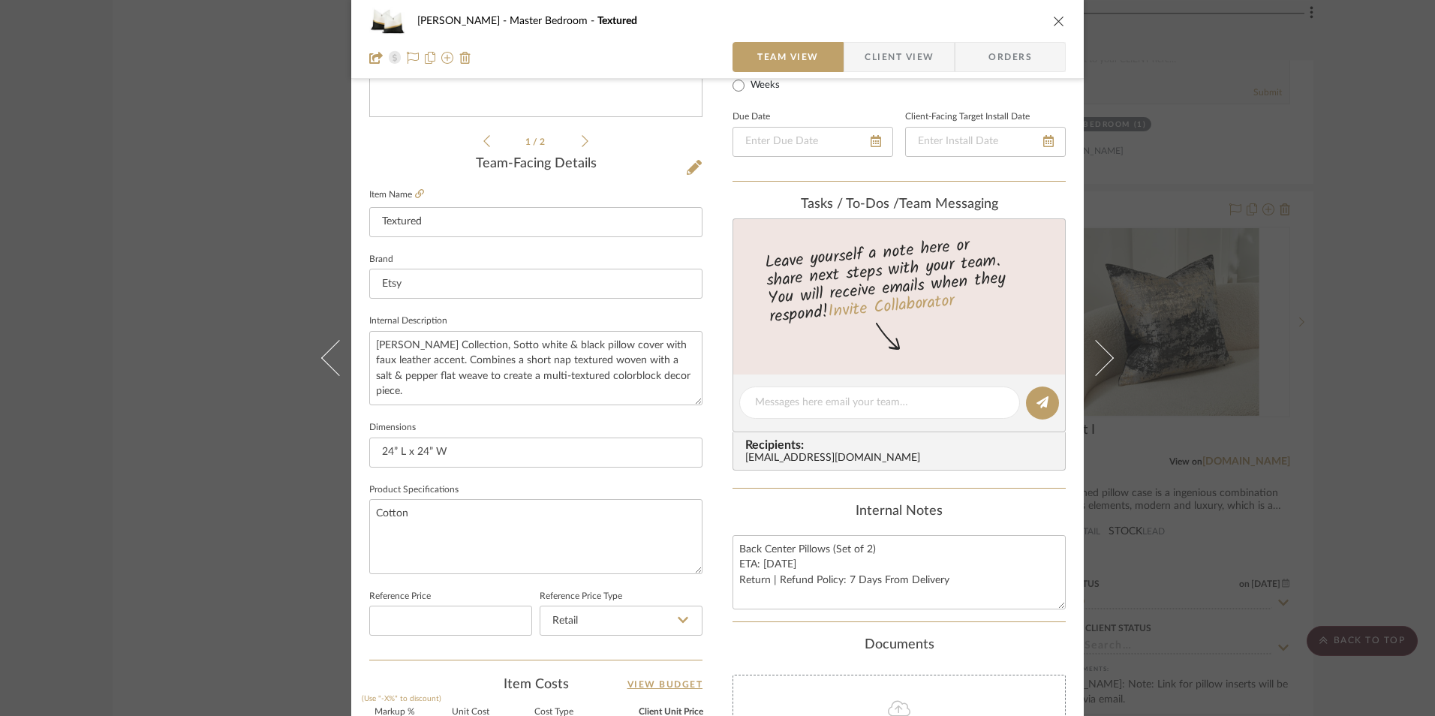
scroll to position [450, 0]
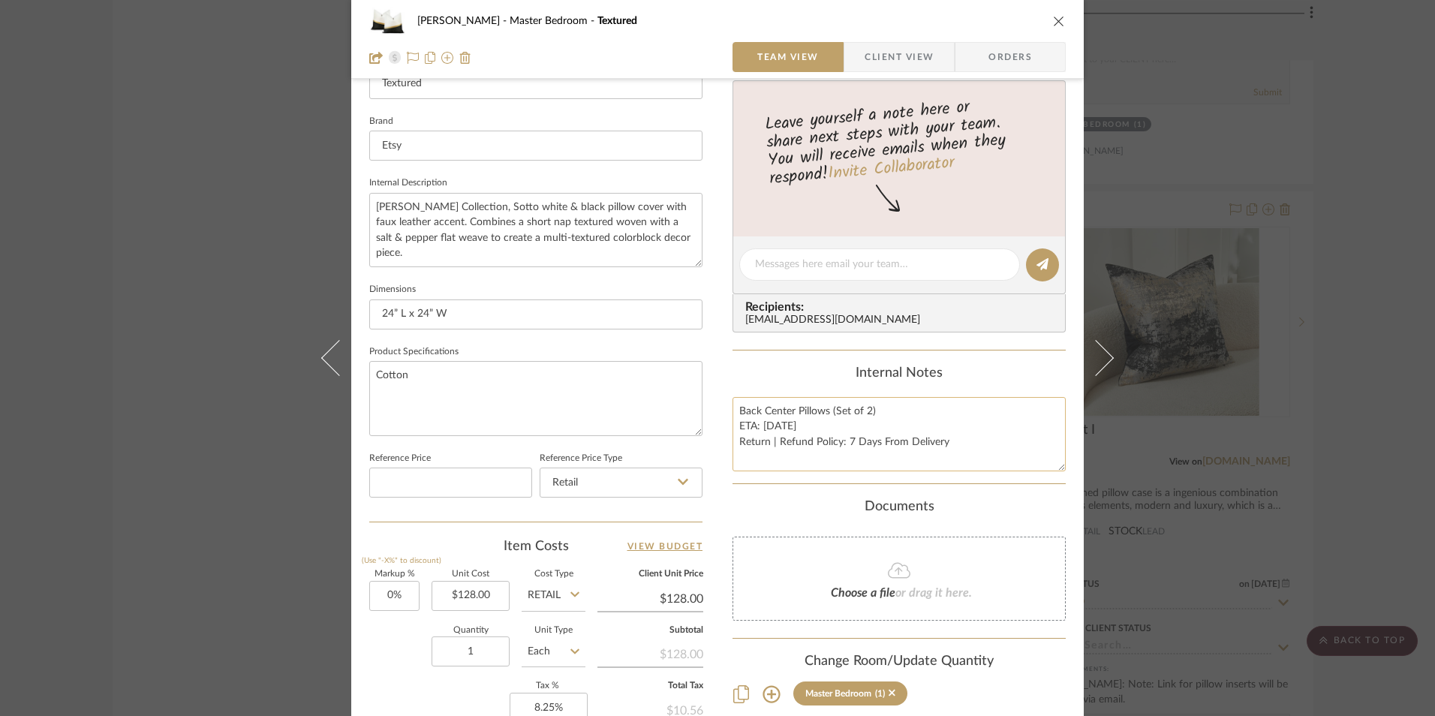
drag, startPoint x: 779, startPoint y: 411, endPoint x: 759, endPoint y: 409, distance: 20.4
click at [759, 409] on textarea "Back Center Pillows (Set of 2) ETA: [DATE] Return | Refund Policy: 7 Days From …" at bounding box center [898, 434] width 333 height 74
type textarea "Back Outer Pillows (Set of 2) ETA: [DATE] Return | Refund Policy: 7 Days From D…"
click at [845, 372] on div "Internal Notes" at bounding box center [898, 373] width 333 height 17
click at [1053, 23] on icon "close" at bounding box center [1059, 21] width 12 height 12
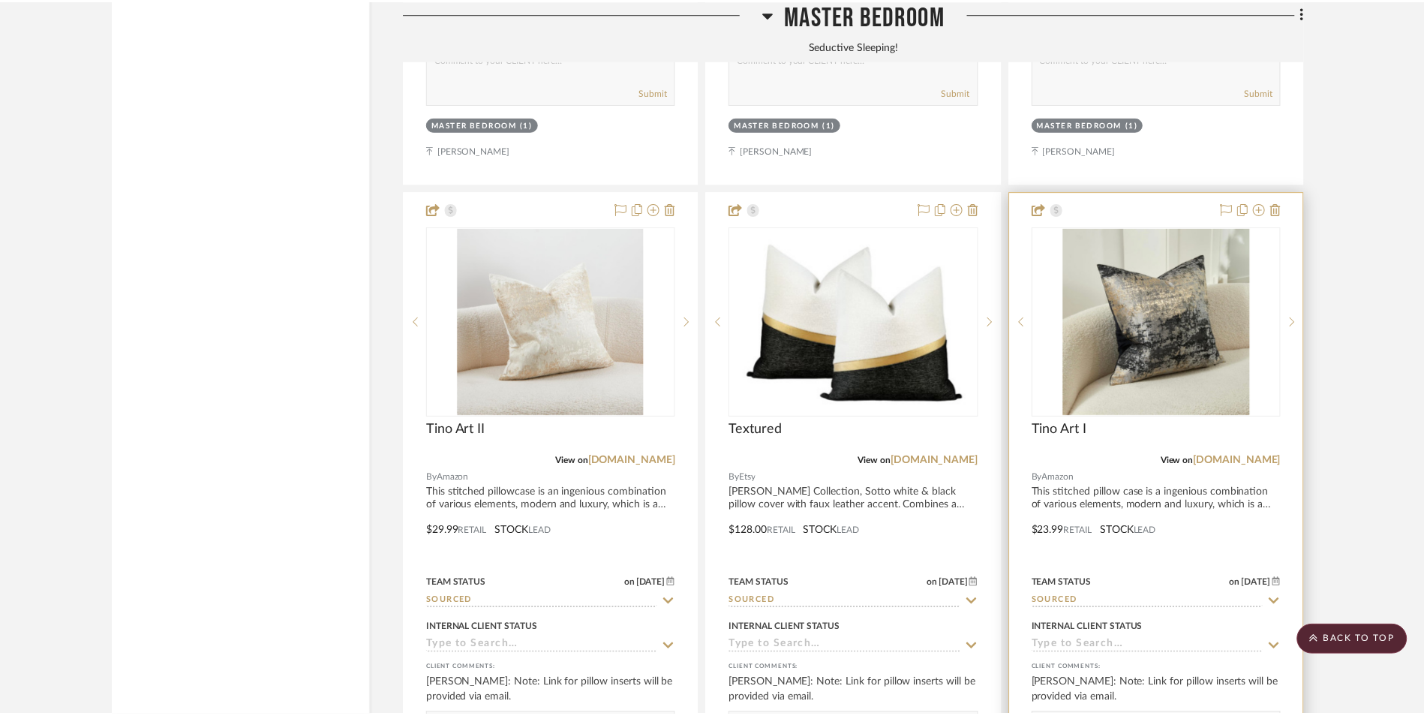
scroll to position [4459, 0]
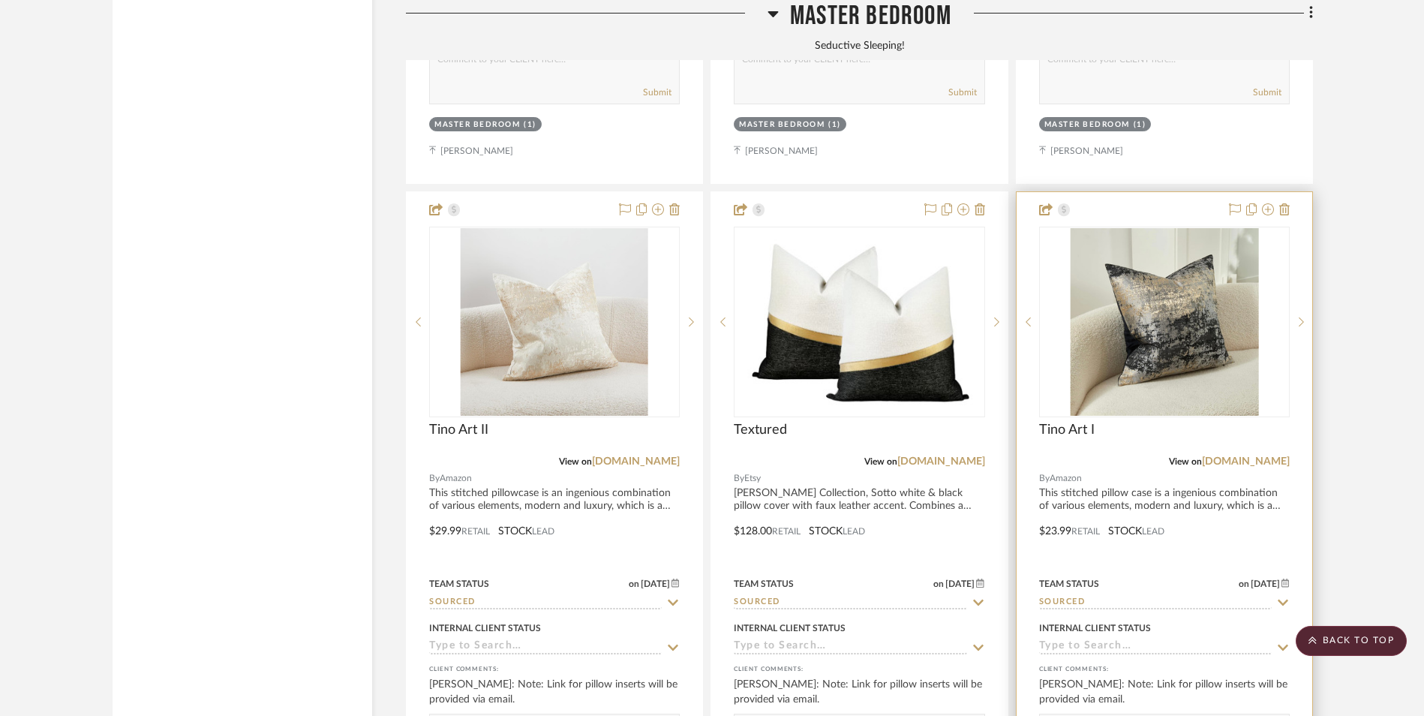
click at [1187, 236] on img "0" at bounding box center [1164, 322] width 188 height 188
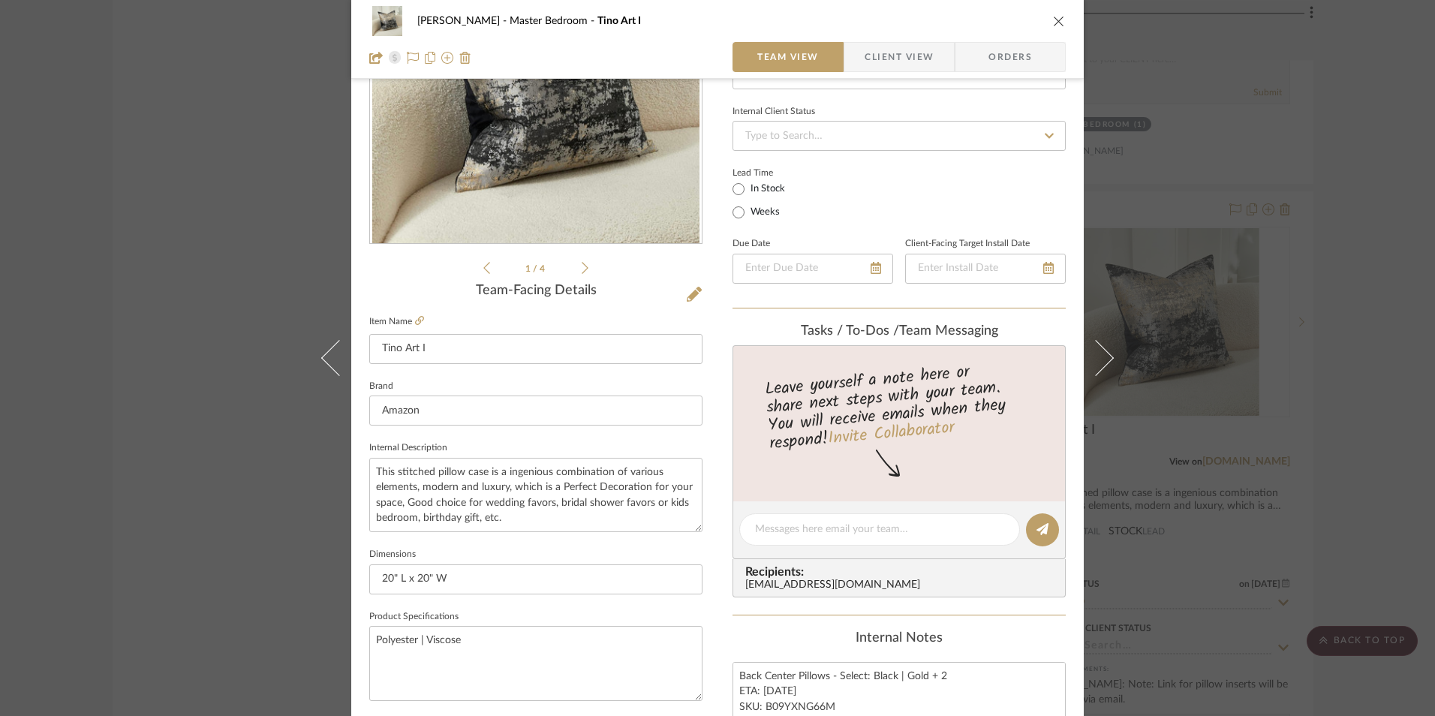
scroll to position [0, 0]
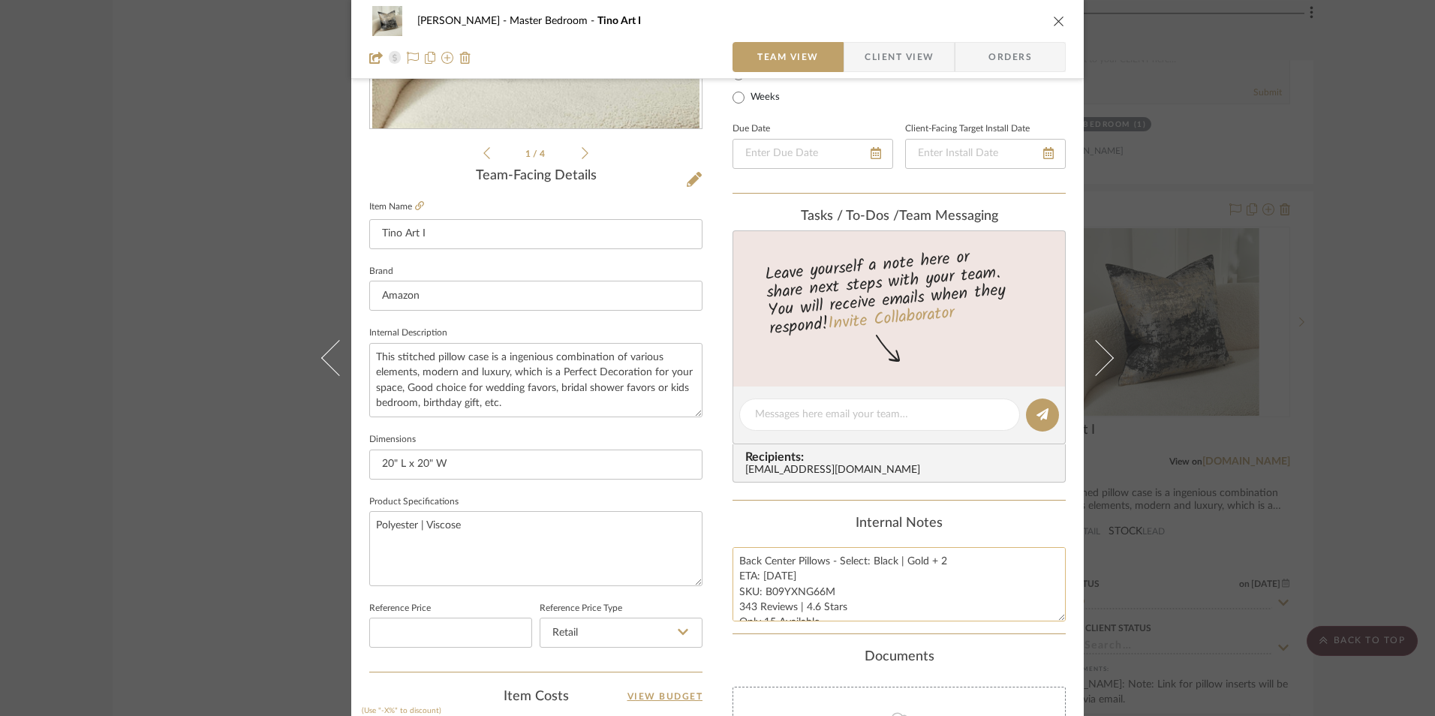
click at [787, 588] on textarea "Back Center Pillows - Select: Black | Gold + 2 ETA: [DATE] SKU: B09YXNG66M 343 …" at bounding box center [898, 584] width 333 height 74
drag, startPoint x: 796, startPoint y: 560, endPoint x: 546, endPoint y: 546, distance: 249.5
click at [546, 546] on div "[PERSON_NAME] Master Bedroom Tino Art I Team View Client View Orders 1 / 4 Team…" at bounding box center [717, 404] width 732 height 1386
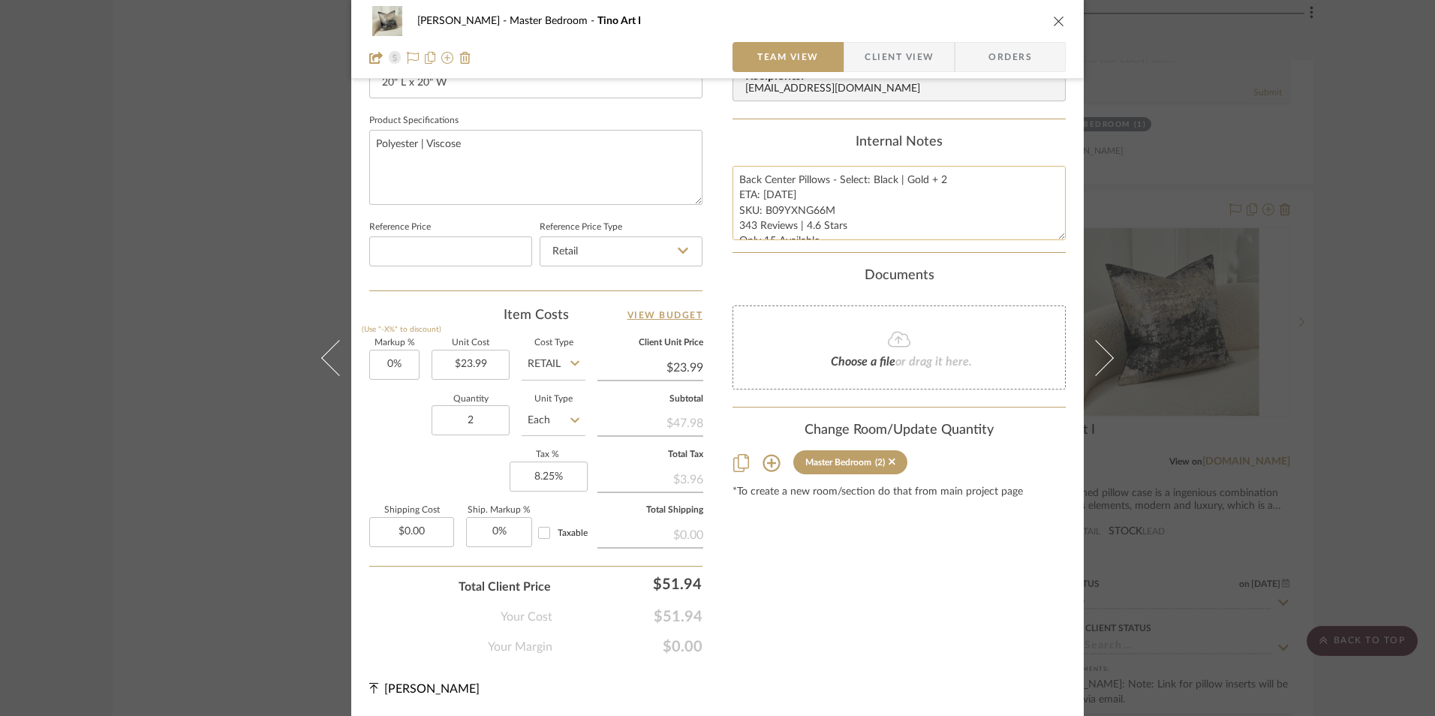
click at [808, 191] on textarea "Back Center Pillows - Select: Black | Gold + 2 ETA: [DATE] SKU: B09YXNG66M 343 …" at bounding box center [898, 203] width 333 height 74
drag, startPoint x: 794, startPoint y: 179, endPoint x: 663, endPoint y: 180, distance: 130.6
click at [663, 180] on div "[PERSON_NAME] Master Bedroom Tino Art I Team View Client View Orders 1 / 4 Team…" at bounding box center [717, 23] width 732 height 1386
type textarea "Middle Pillows - Select: Black | Gold + 2 ETA: [DATE] SKU: B09YXNG66M 343 Revie…"
drag, startPoint x: 761, startPoint y: 139, endPoint x: 882, endPoint y: 65, distance: 141.5
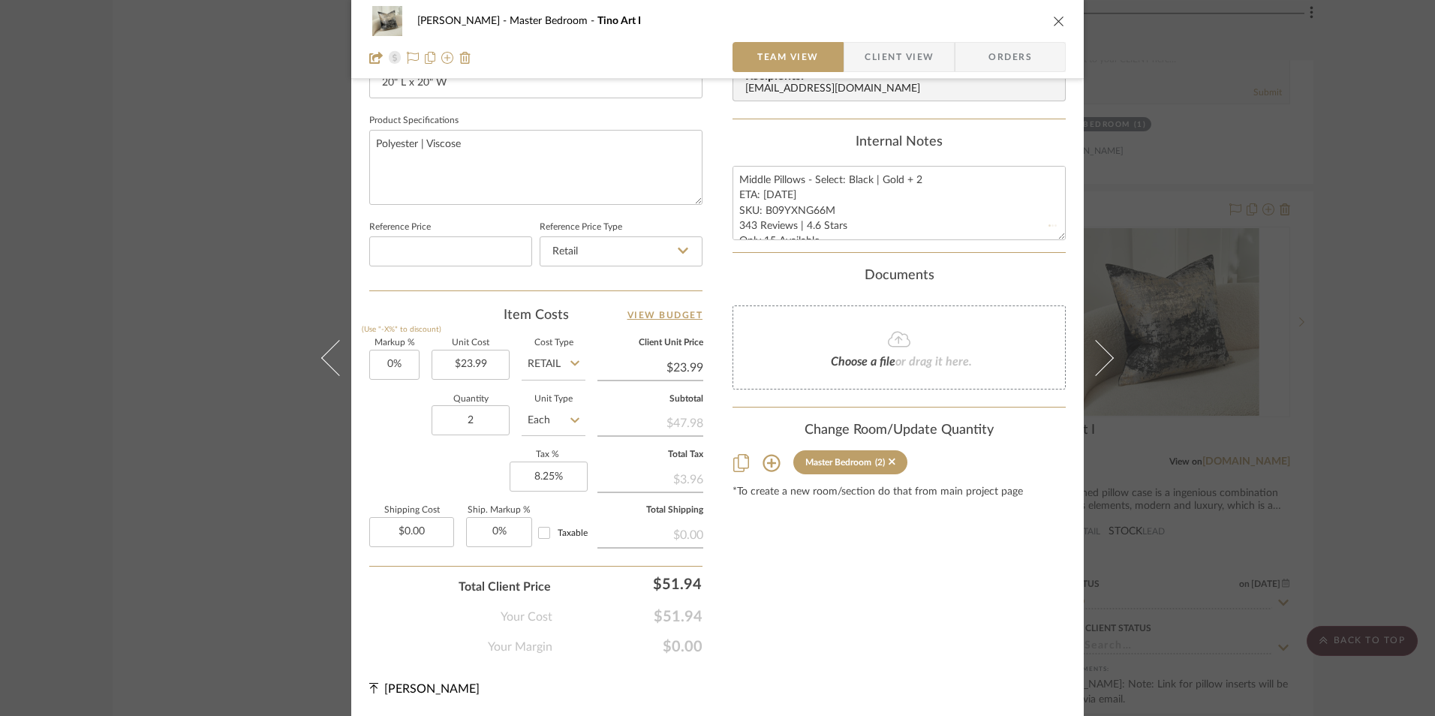
click at [762, 139] on div "Internal Notes" at bounding box center [898, 142] width 333 height 17
click at [912, 41] on div "[PERSON_NAME] Master Bedroom Tino Art I Team View Client View Orders" at bounding box center [717, 39] width 732 height 79
click at [907, 47] on span "Client View" at bounding box center [899, 57] width 69 height 30
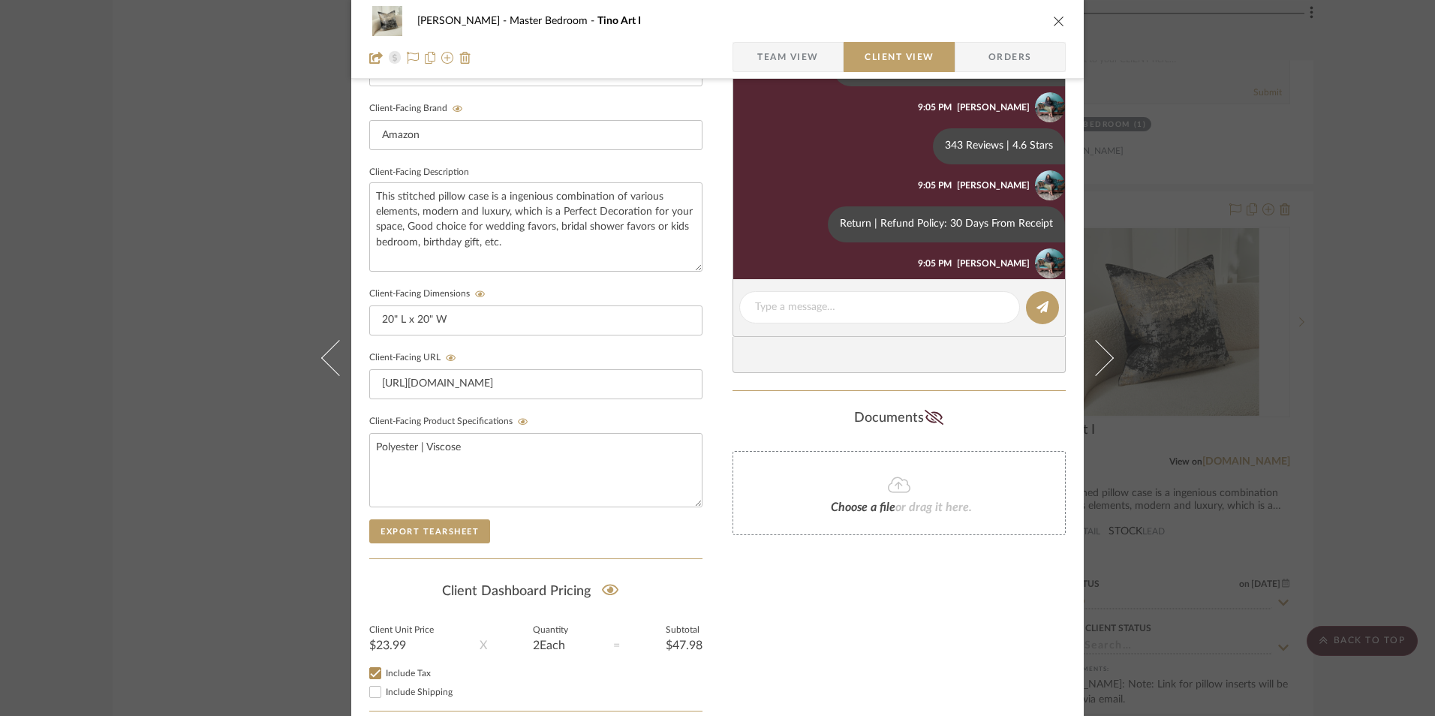
scroll to position [321, 0]
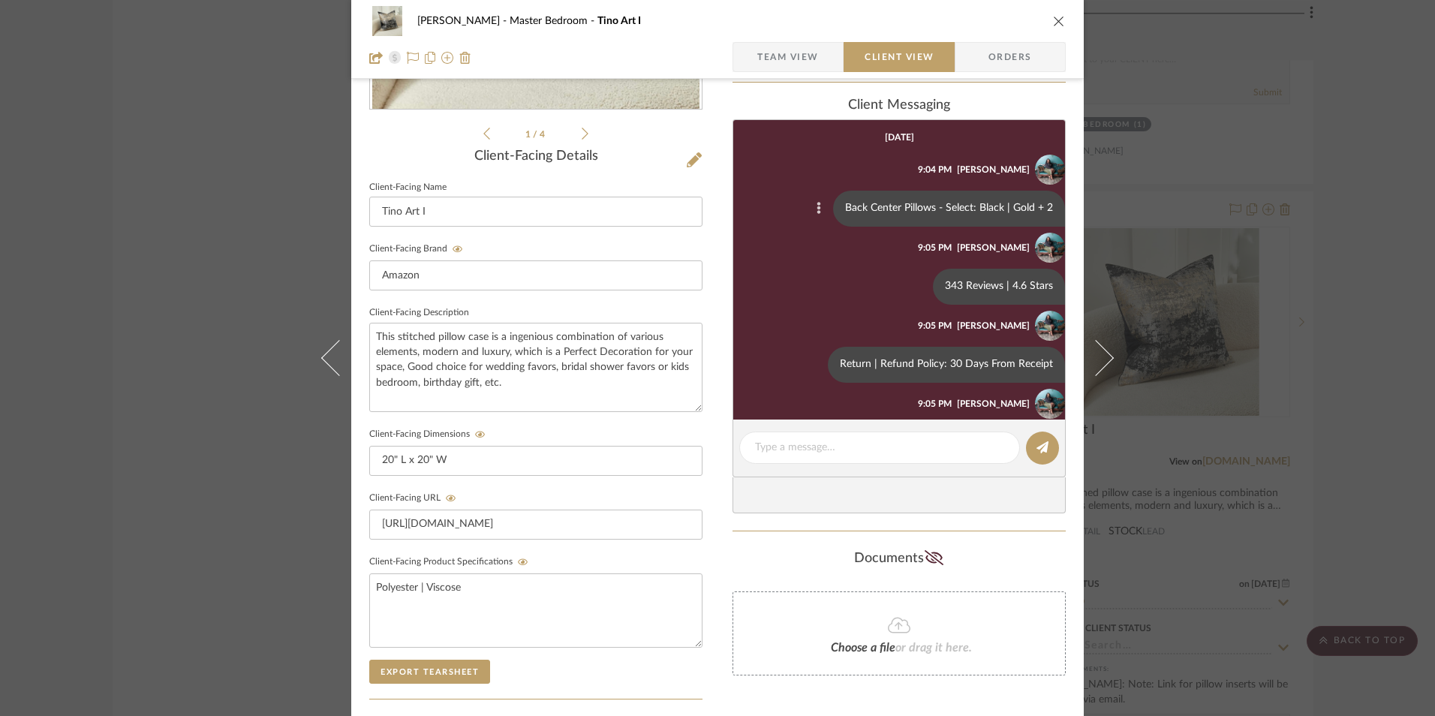
click at [817, 209] on icon at bounding box center [819, 209] width 4 height 12
click at [753, 193] on span "Edit Message" at bounding box center [738, 191] width 62 height 13
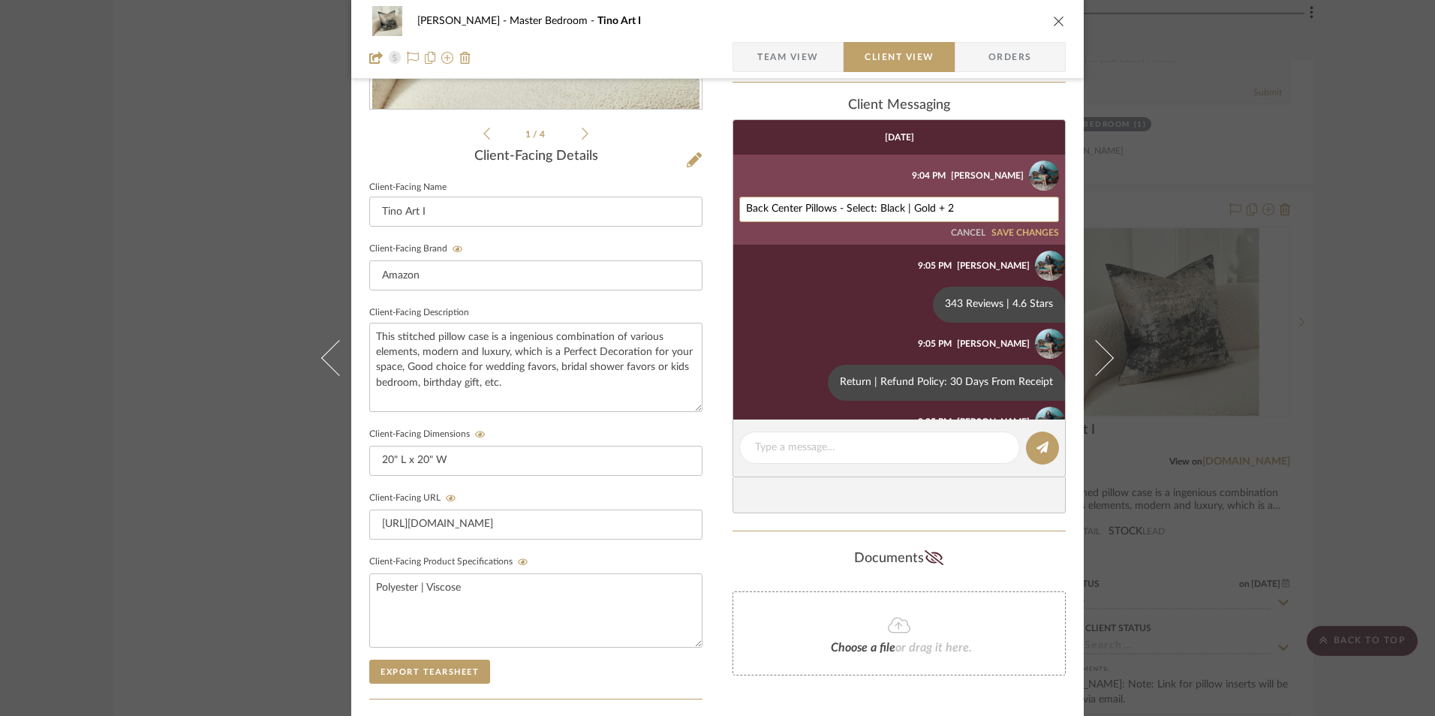
drag, startPoint x: 799, startPoint y: 208, endPoint x: 714, endPoint y: 208, distance: 85.6
click at [714, 208] on div "[PERSON_NAME] Master Bedroom Tino Art I Team View Client View Orders 1 / 4 Clie…" at bounding box center [717, 317] width 732 height 1250
type textarea "Middle Pillows - Select: Black | Gold + 2"
click at [1031, 238] on button "SAVE CHANGES" at bounding box center [1025, 233] width 68 height 11
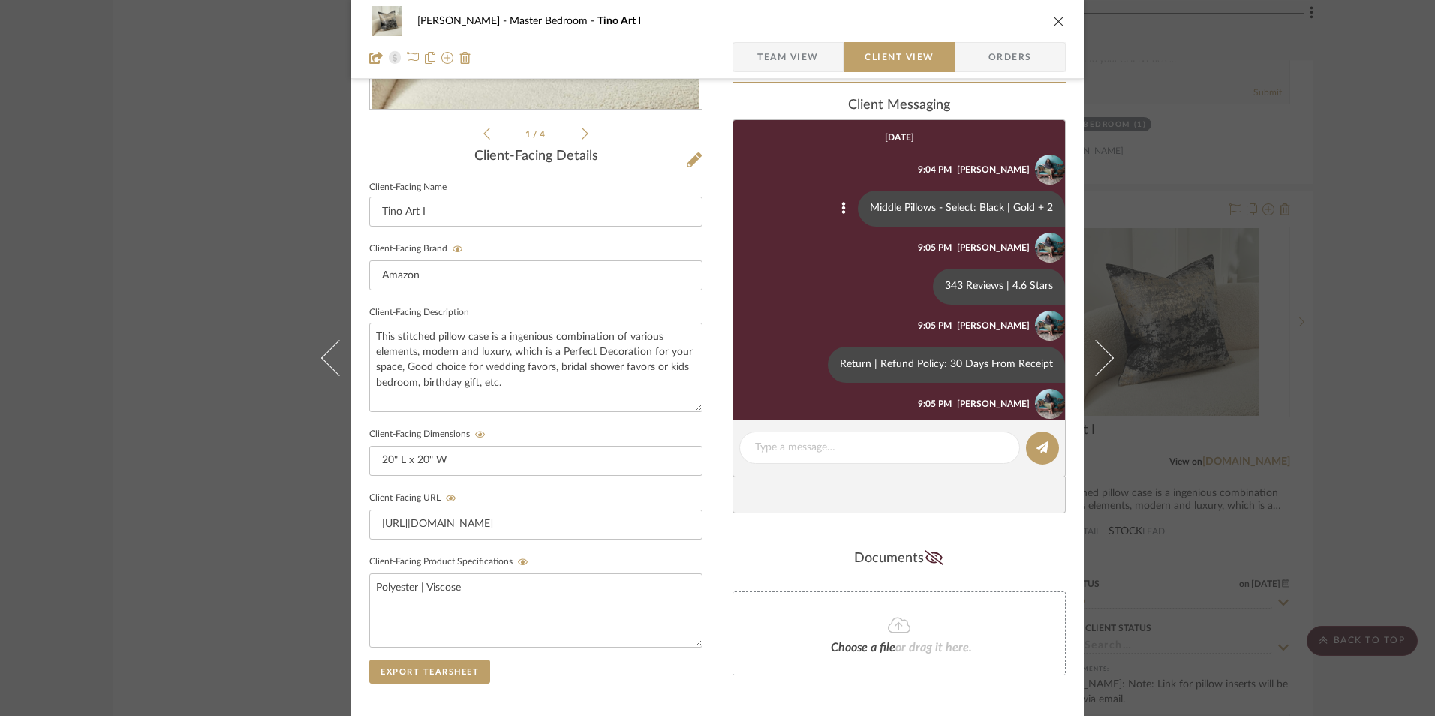
click at [1053, 21] on icon "close" at bounding box center [1059, 21] width 12 height 12
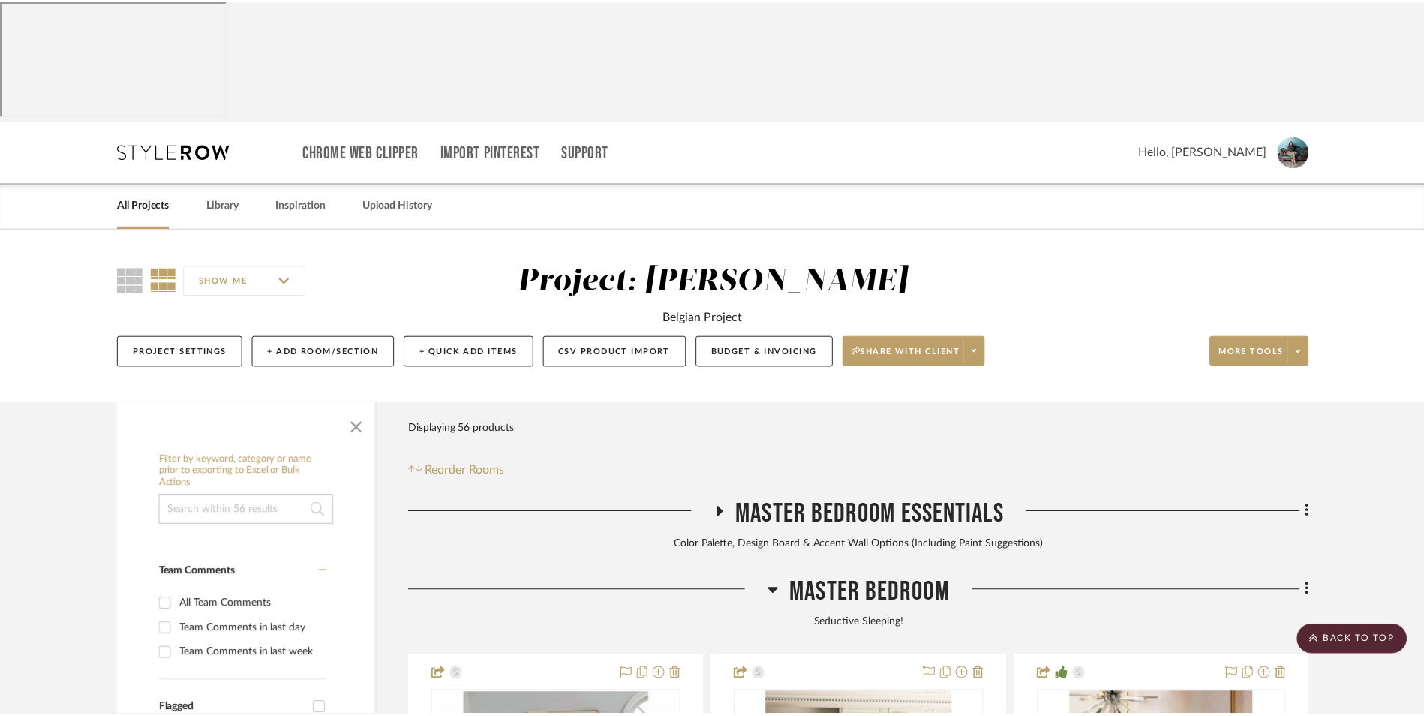
scroll to position [4459, 0]
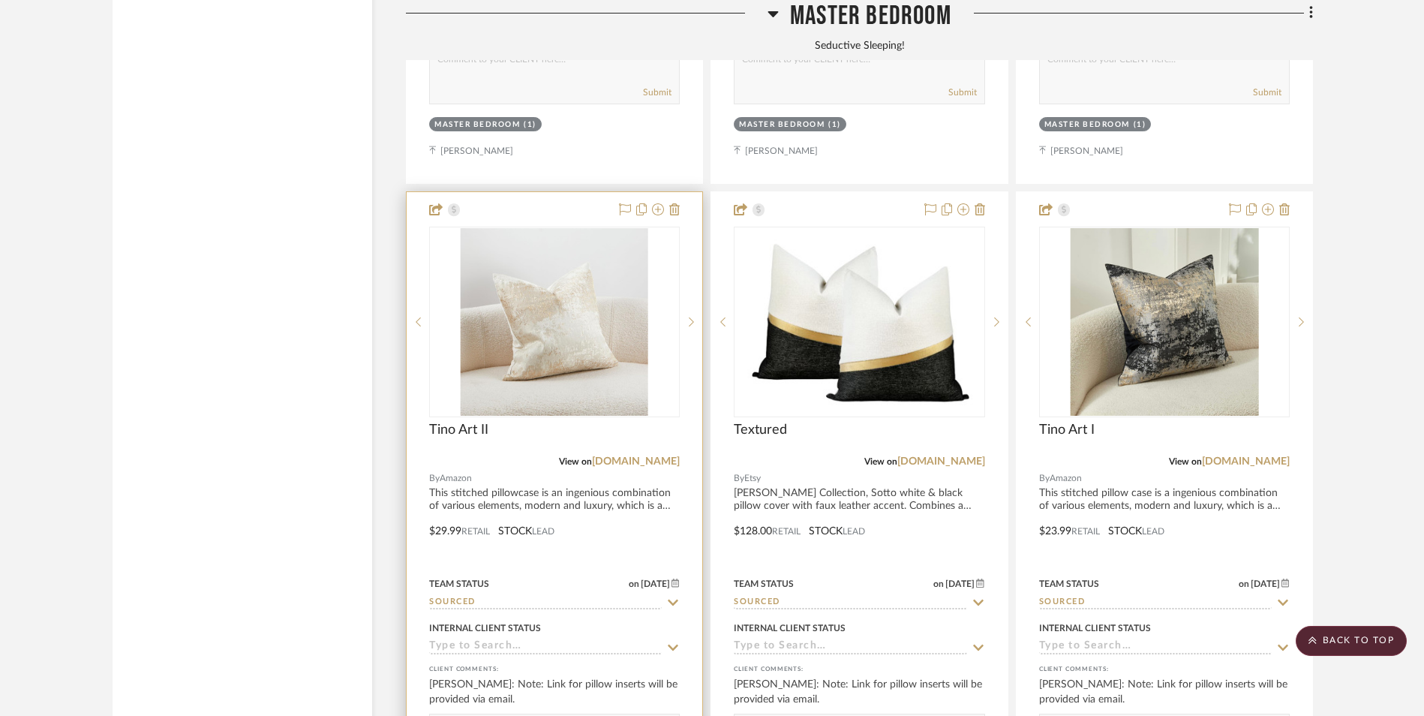
click at [586, 228] on img "0" at bounding box center [555, 322] width 188 height 188
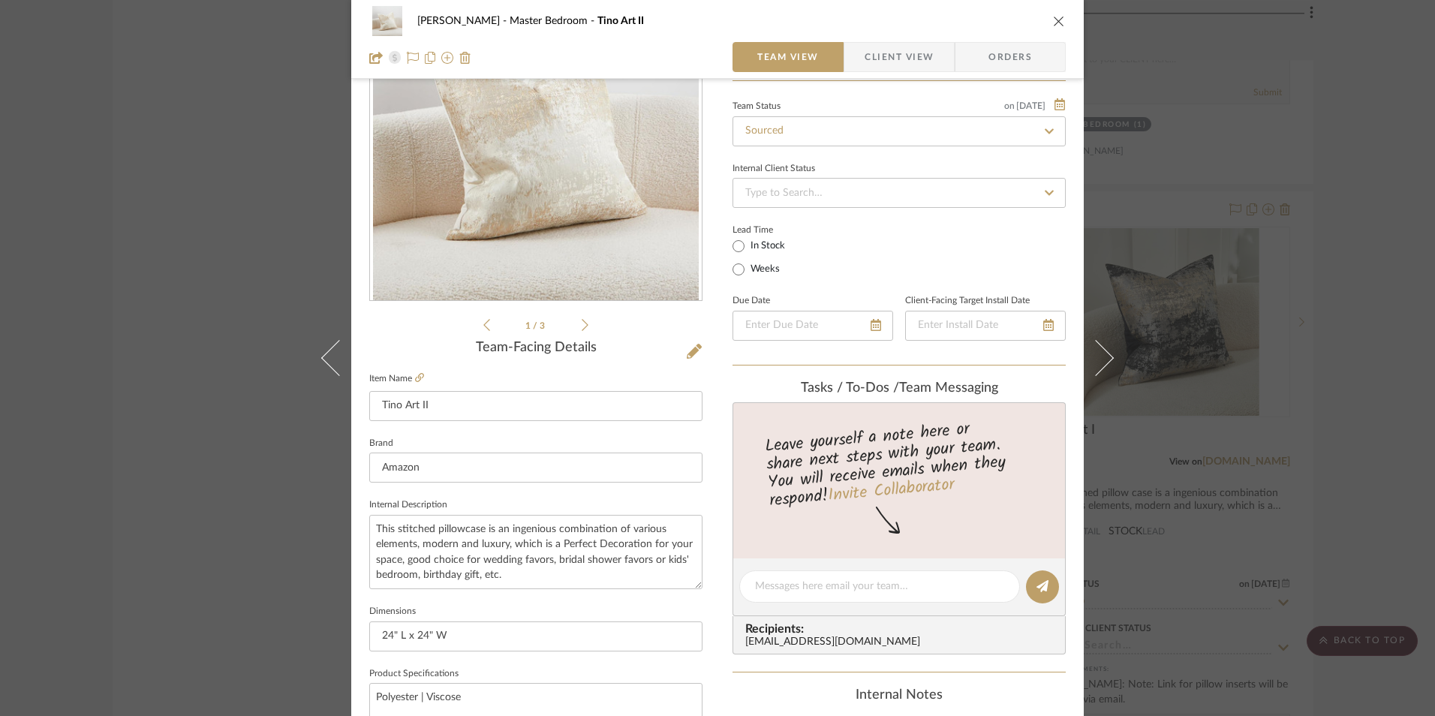
scroll to position [300, 0]
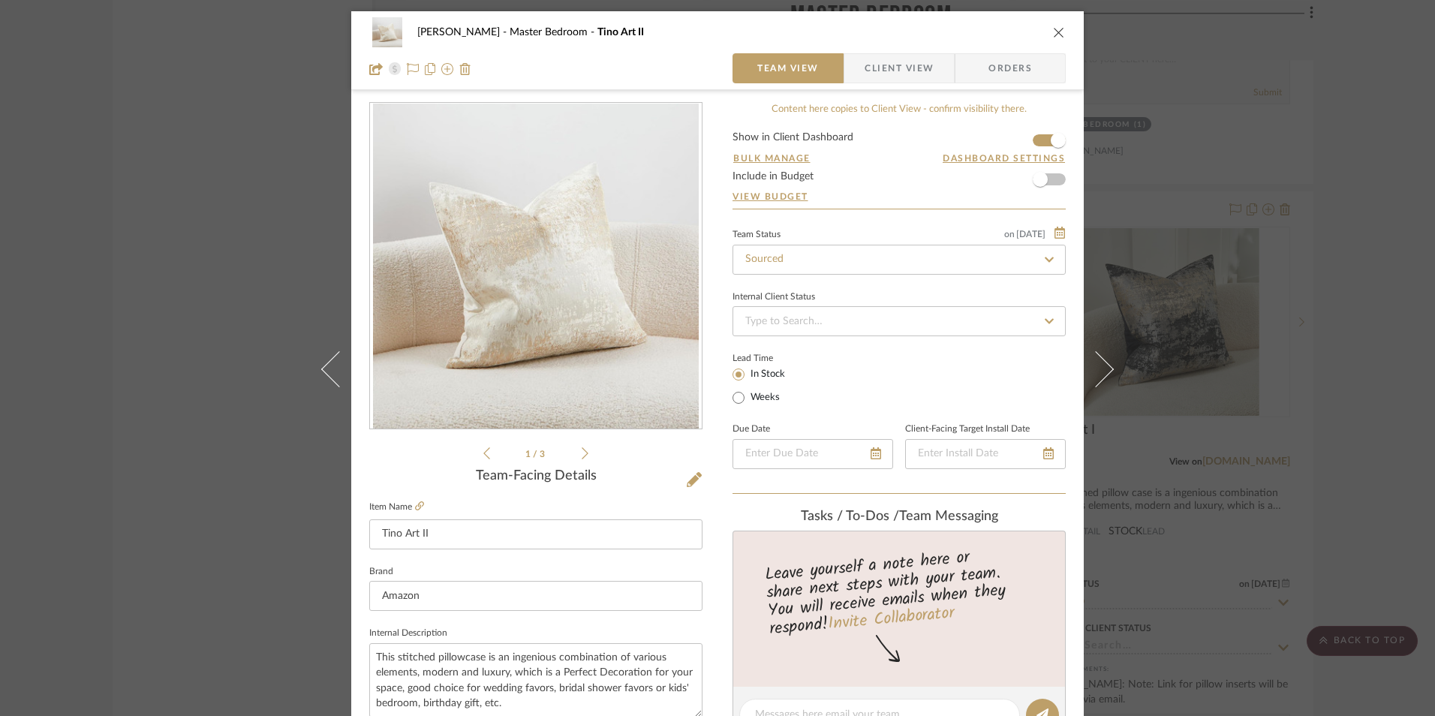
scroll to position [300, 0]
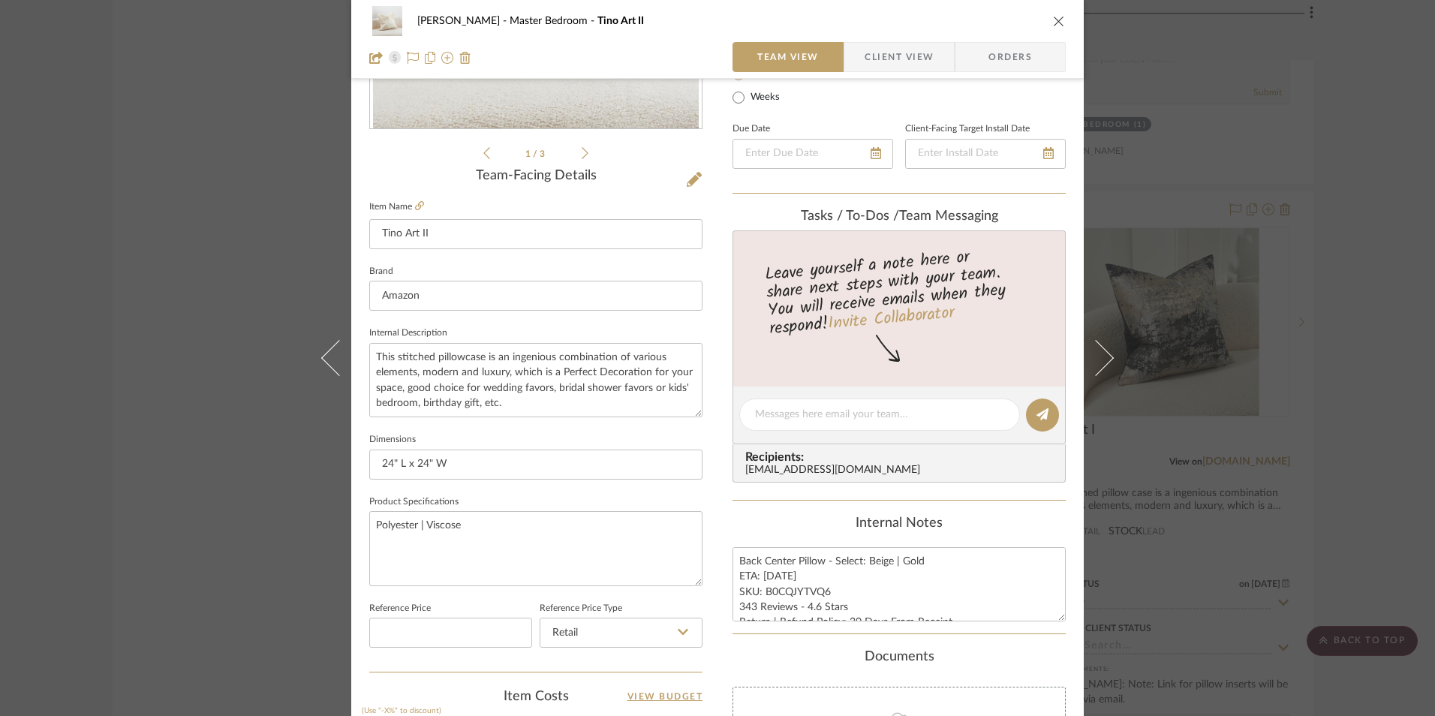
click at [895, 66] on span "Client View" at bounding box center [899, 57] width 69 height 30
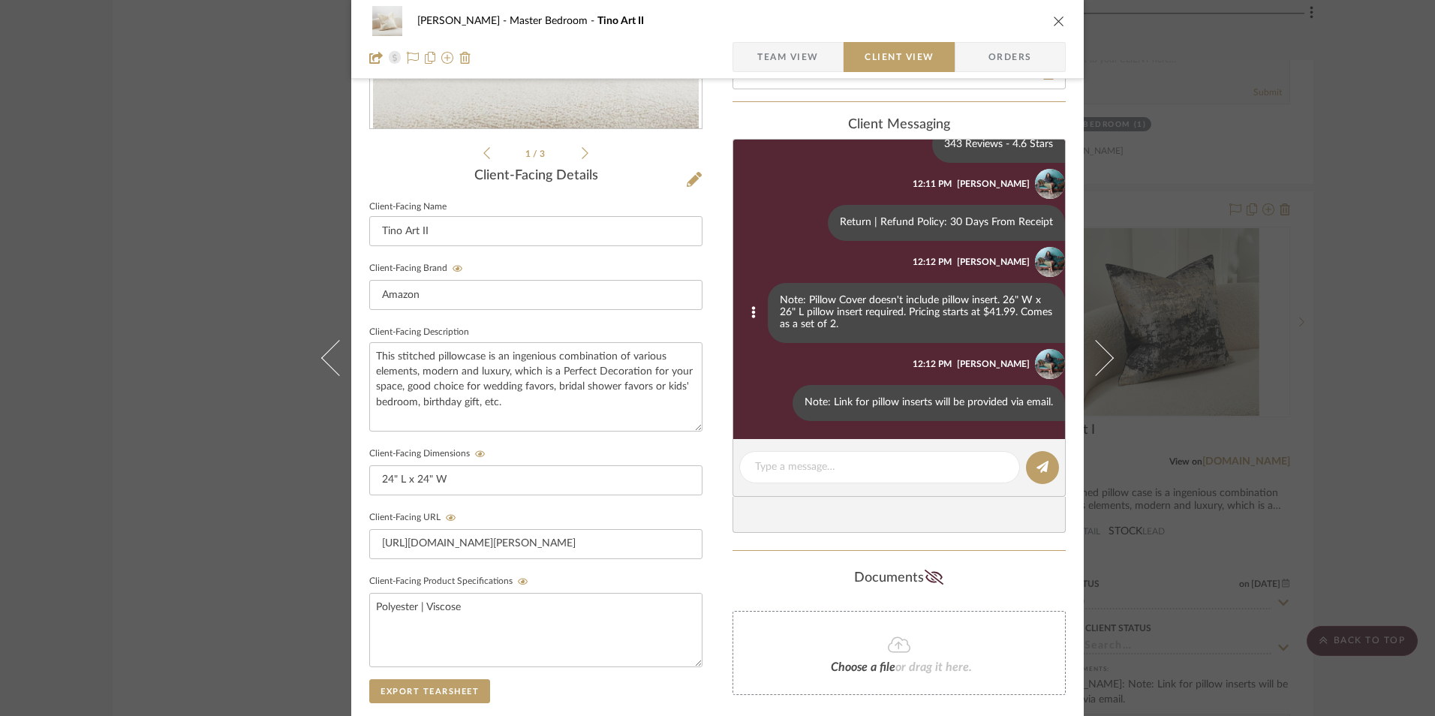
scroll to position [0, 0]
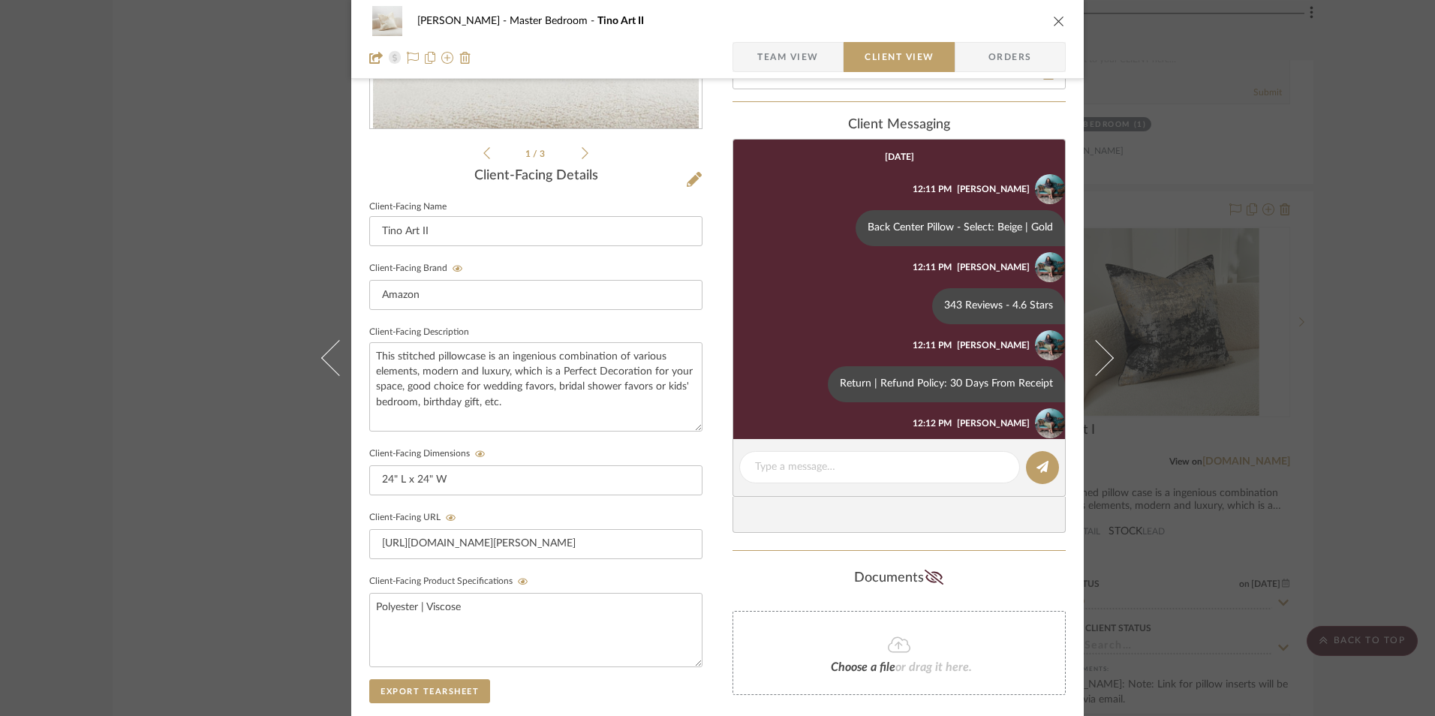
click at [1053, 25] on icon "close" at bounding box center [1059, 21] width 12 height 12
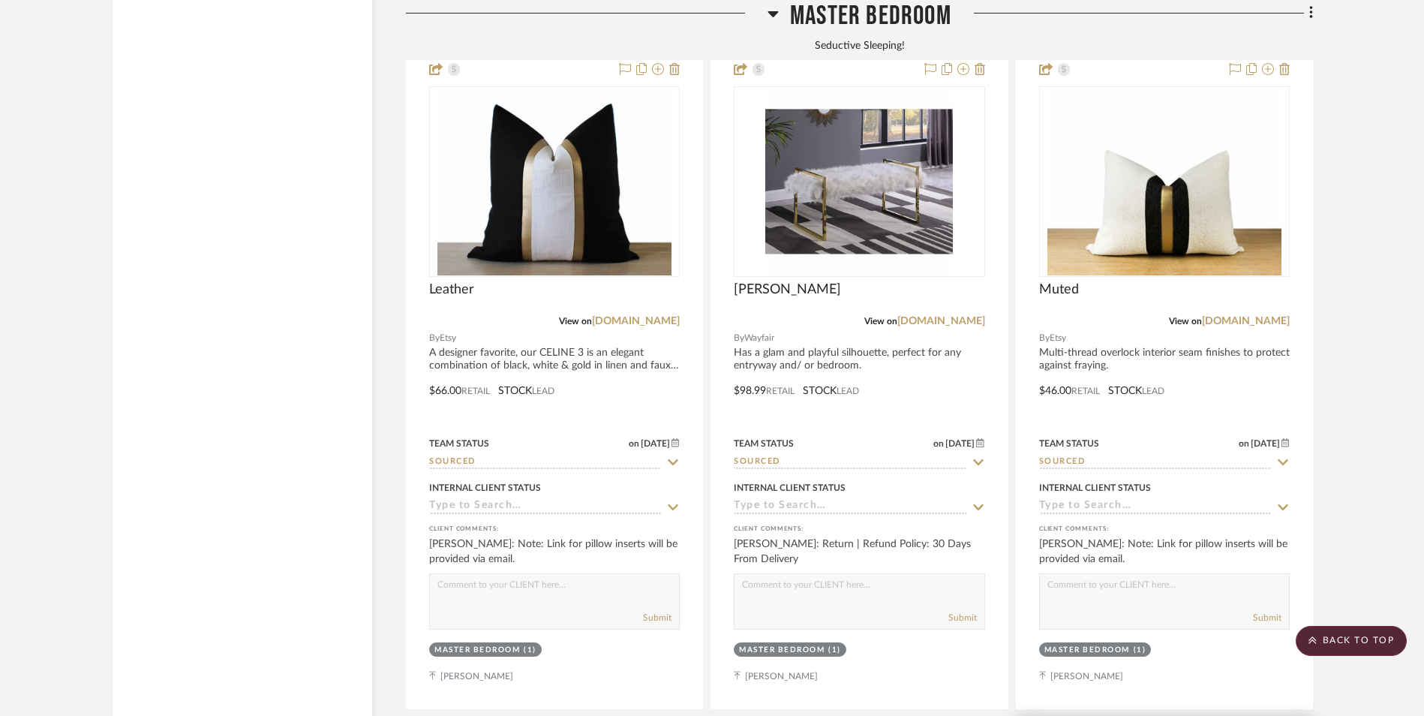
scroll to position [3859, 0]
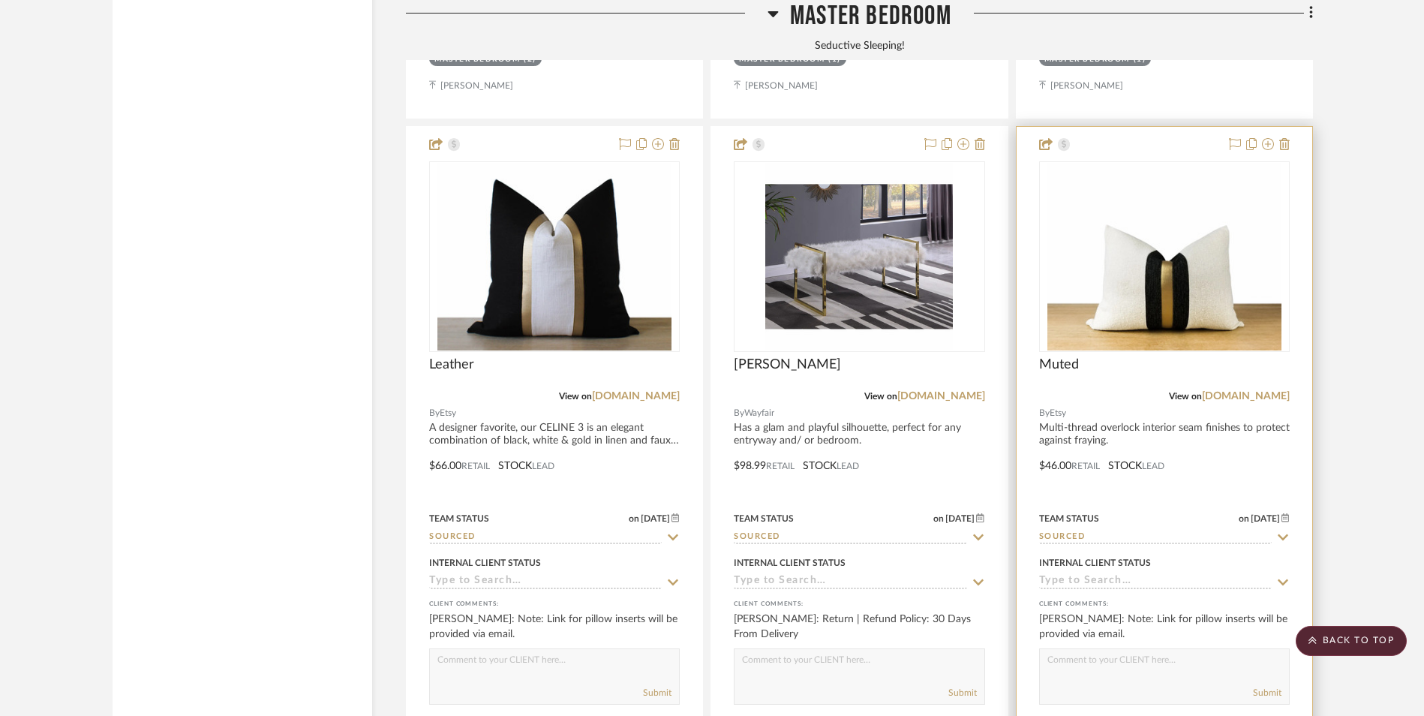
click at [1147, 192] on img "0" at bounding box center [1165, 257] width 235 height 188
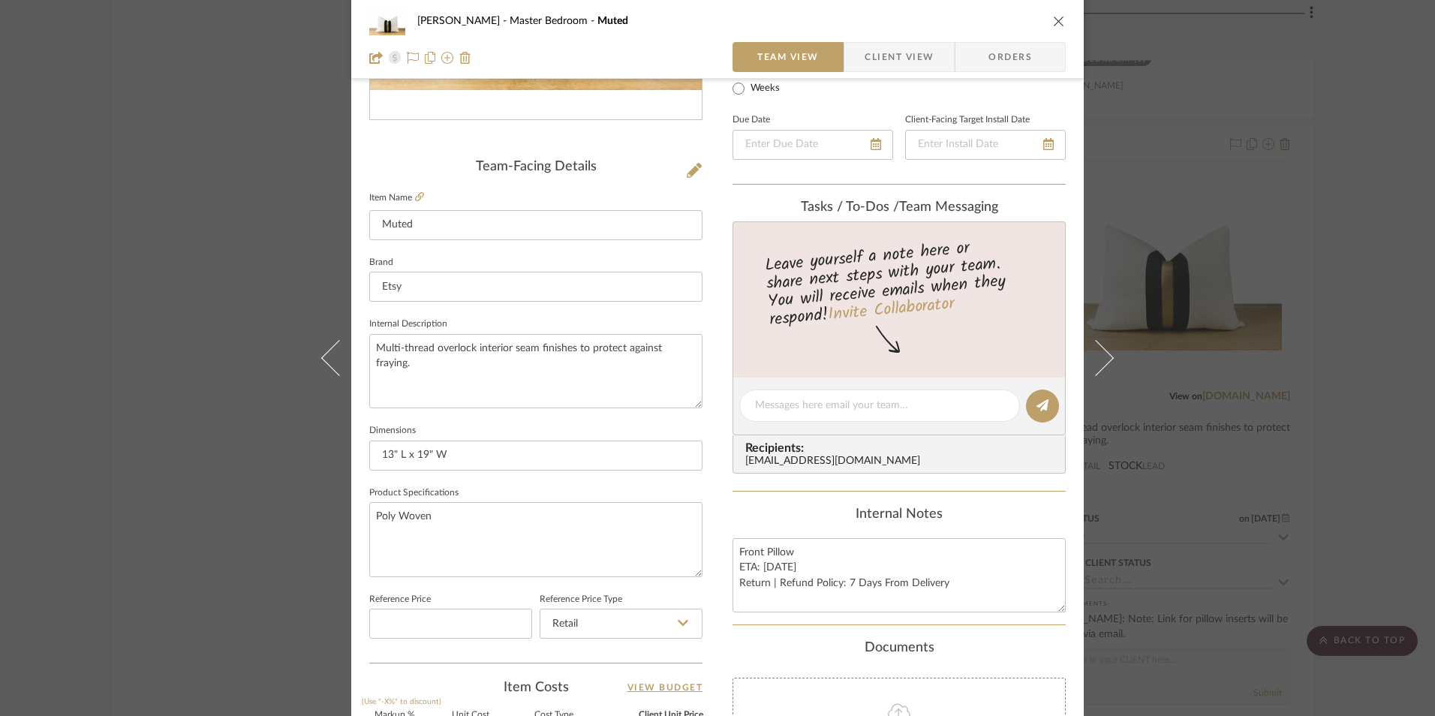
scroll to position [375, 0]
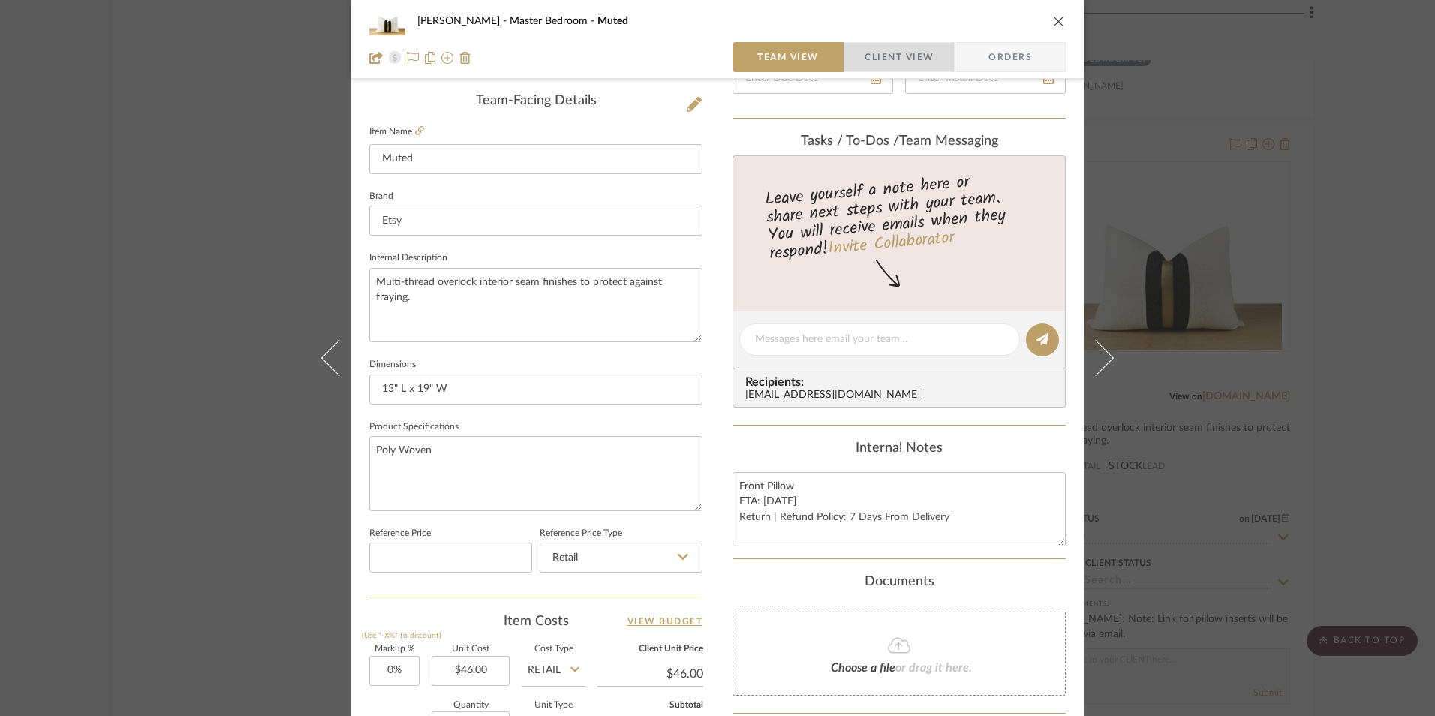
click at [893, 67] on span "Client View" at bounding box center [899, 57] width 69 height 30
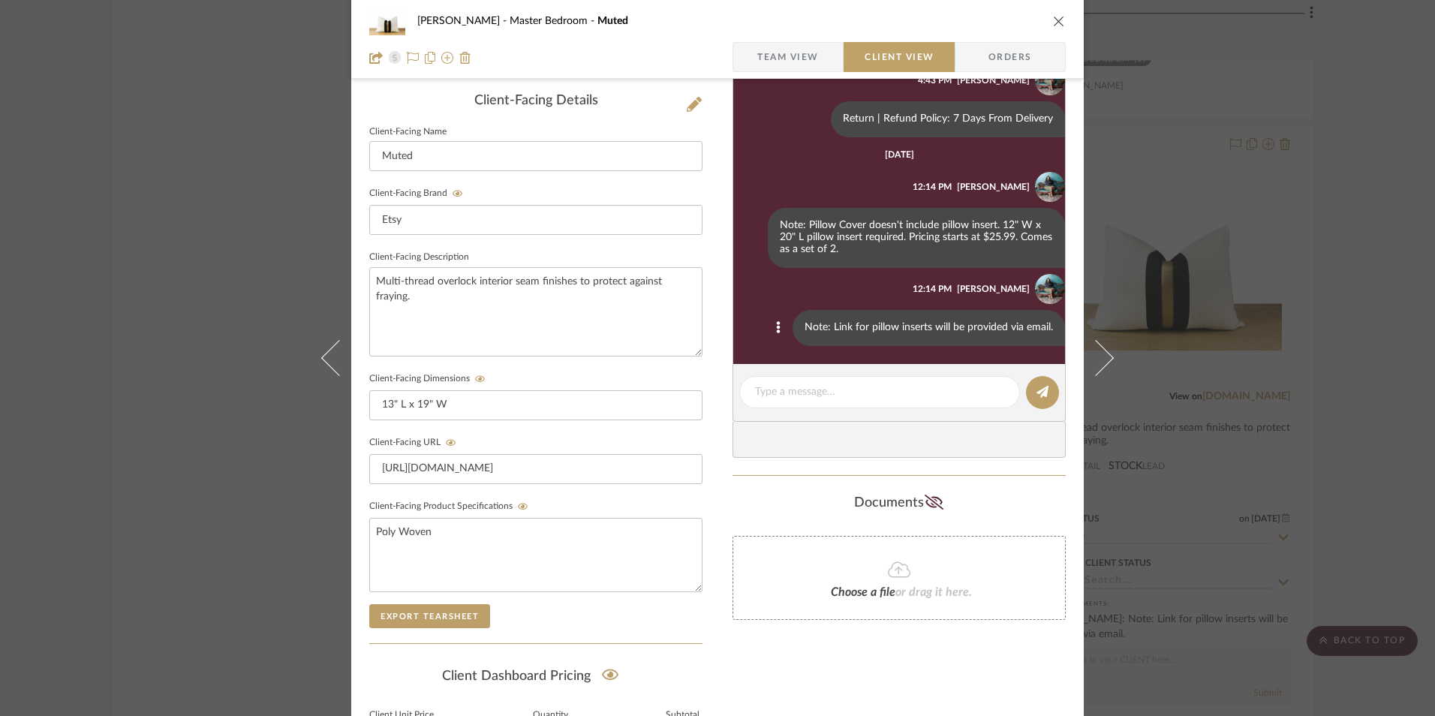
scroll to position [0, 0]
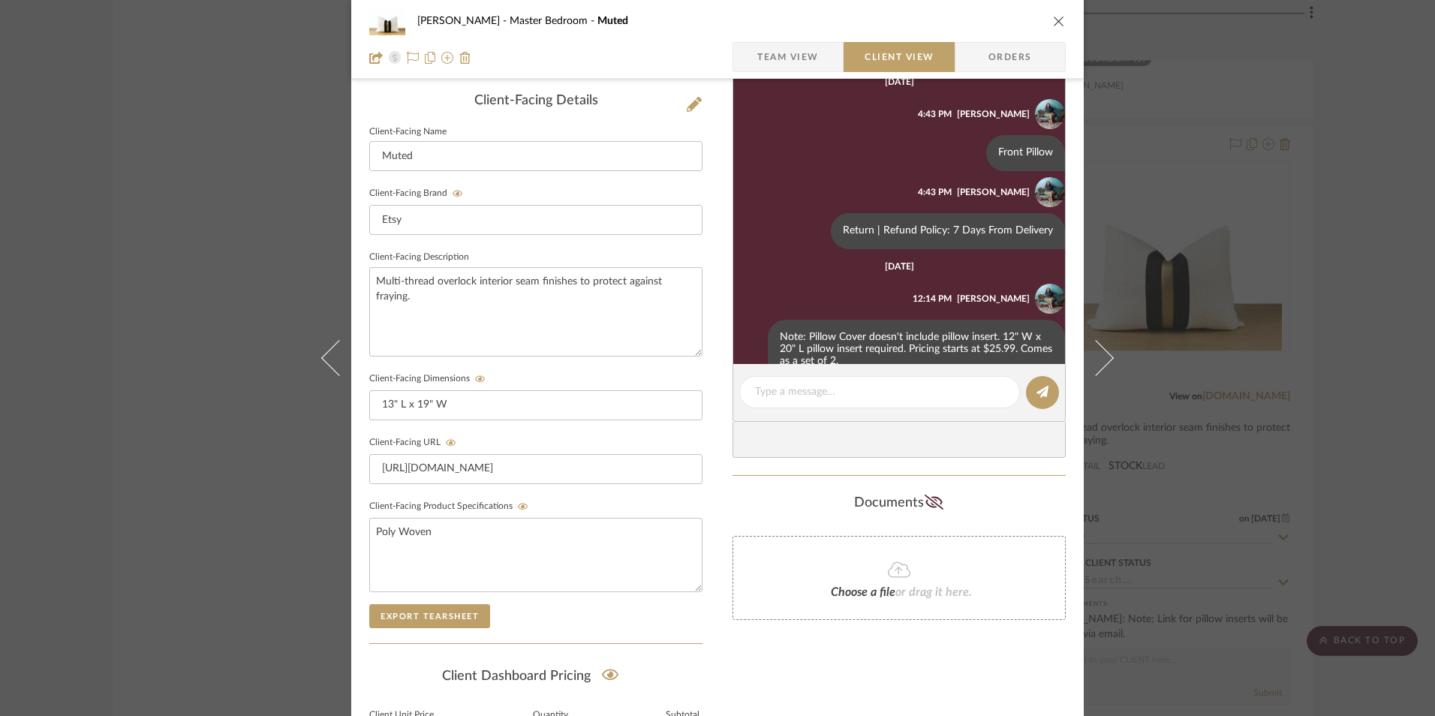
click at [1053, 20] on icon "close" at bounding box center [1059, 21] width 12 height 12
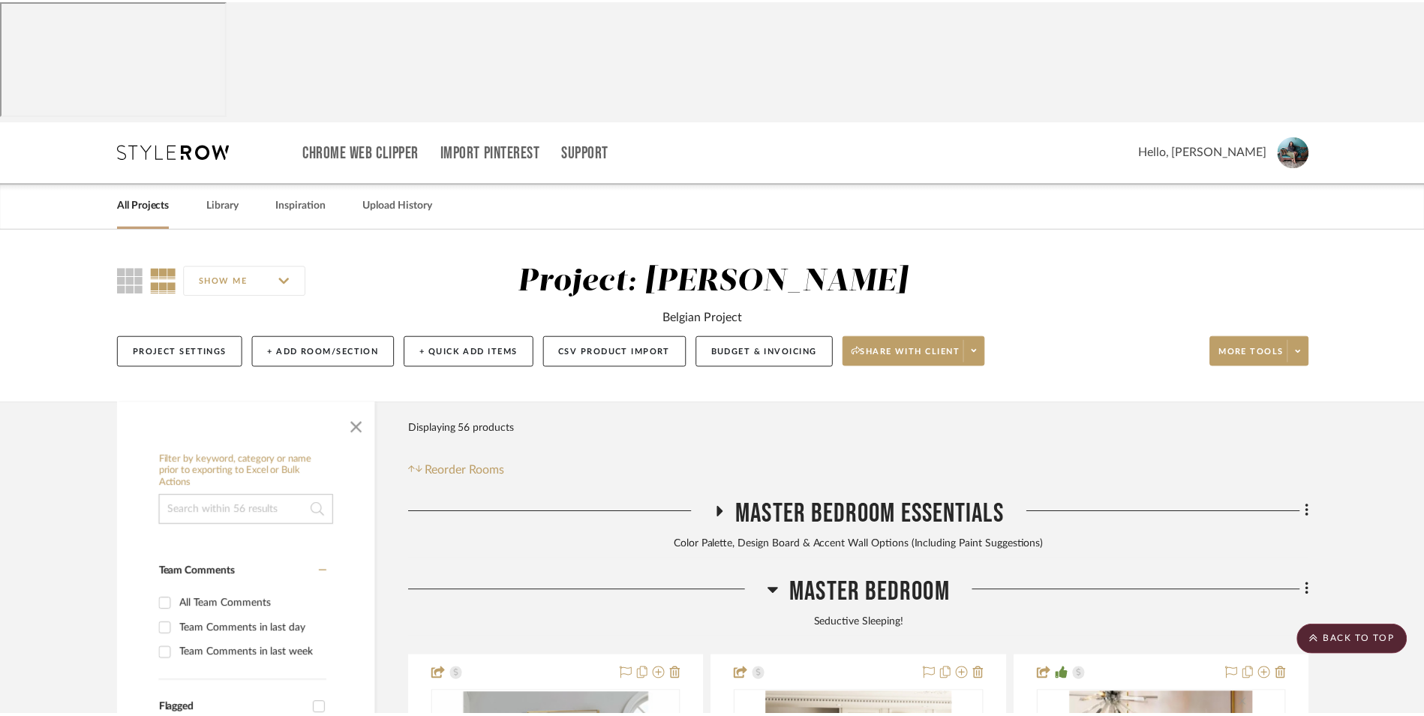
scroll to position [3859, 0]
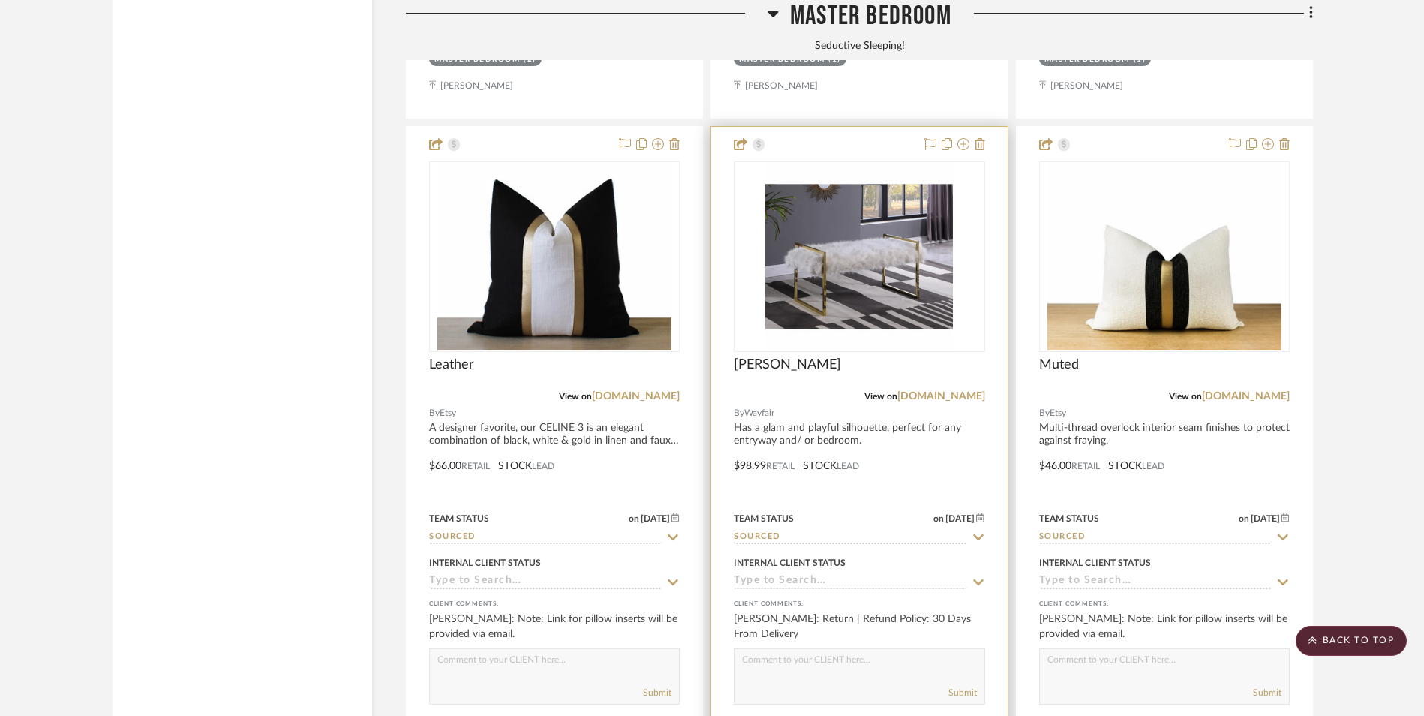
click at [869, 163] on img "0" at bounding box center [859, 257] width 188 height 188
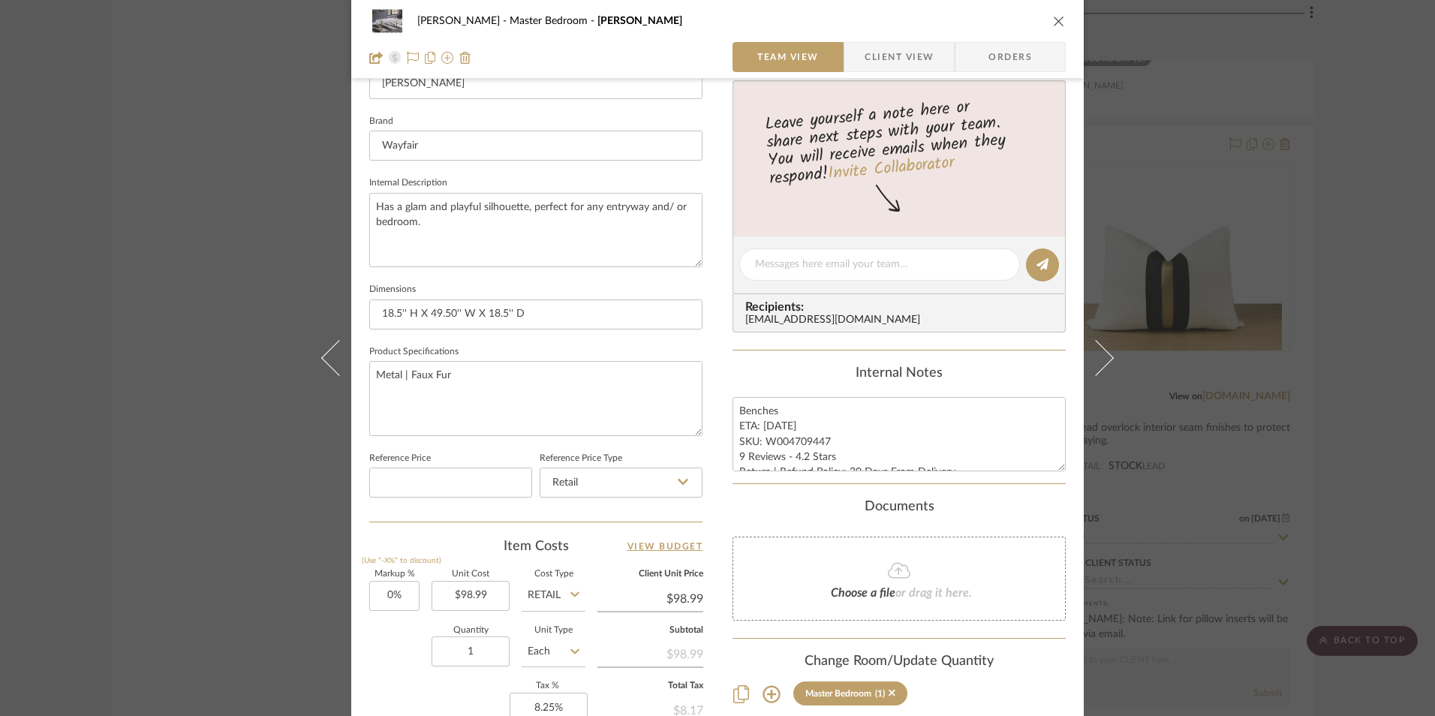
scroll to position [225, 0]
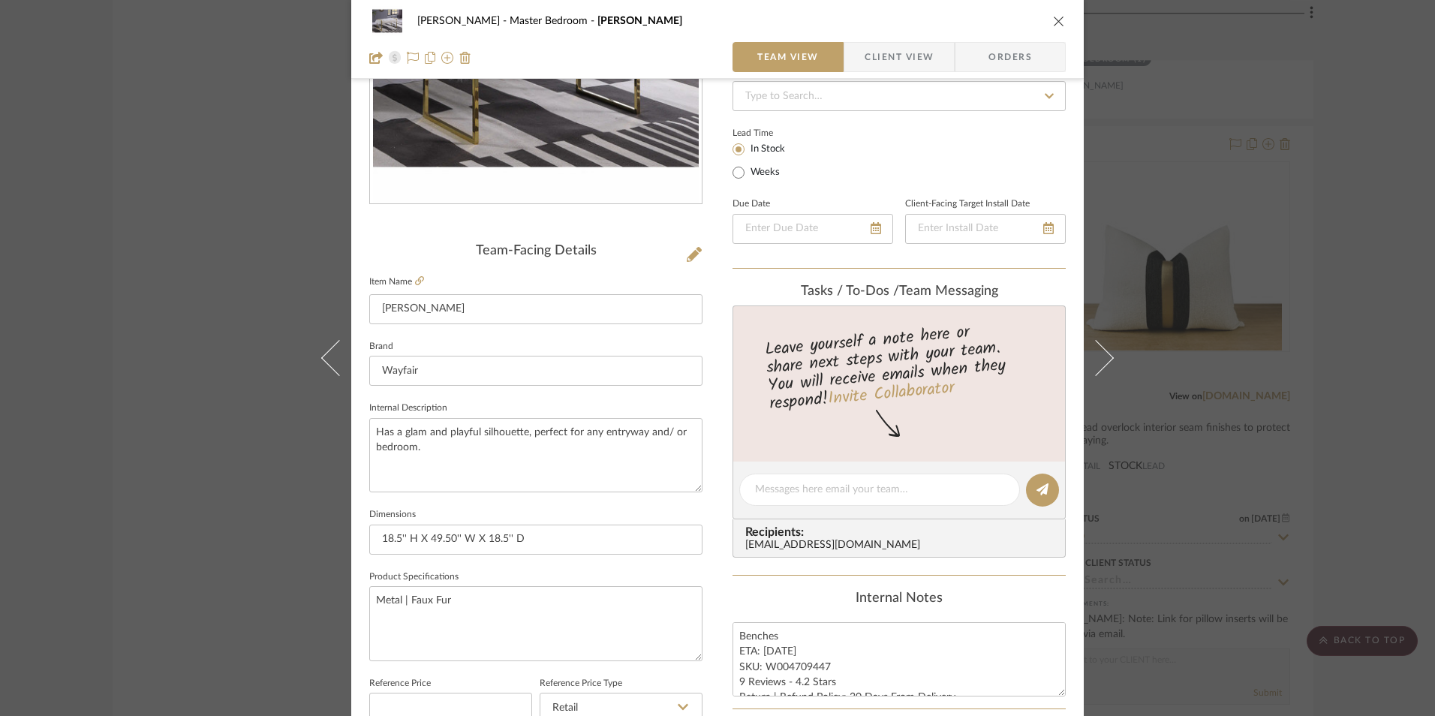
click at [894, 39] on div "Jeree Hall Master Bedroom Cesaire Team View Client View Orders" at bounding box center [717, 39] width 732 height 79
click at [893, 50] on span "Client View" at bounding box center [899, 57] width 69 height 30
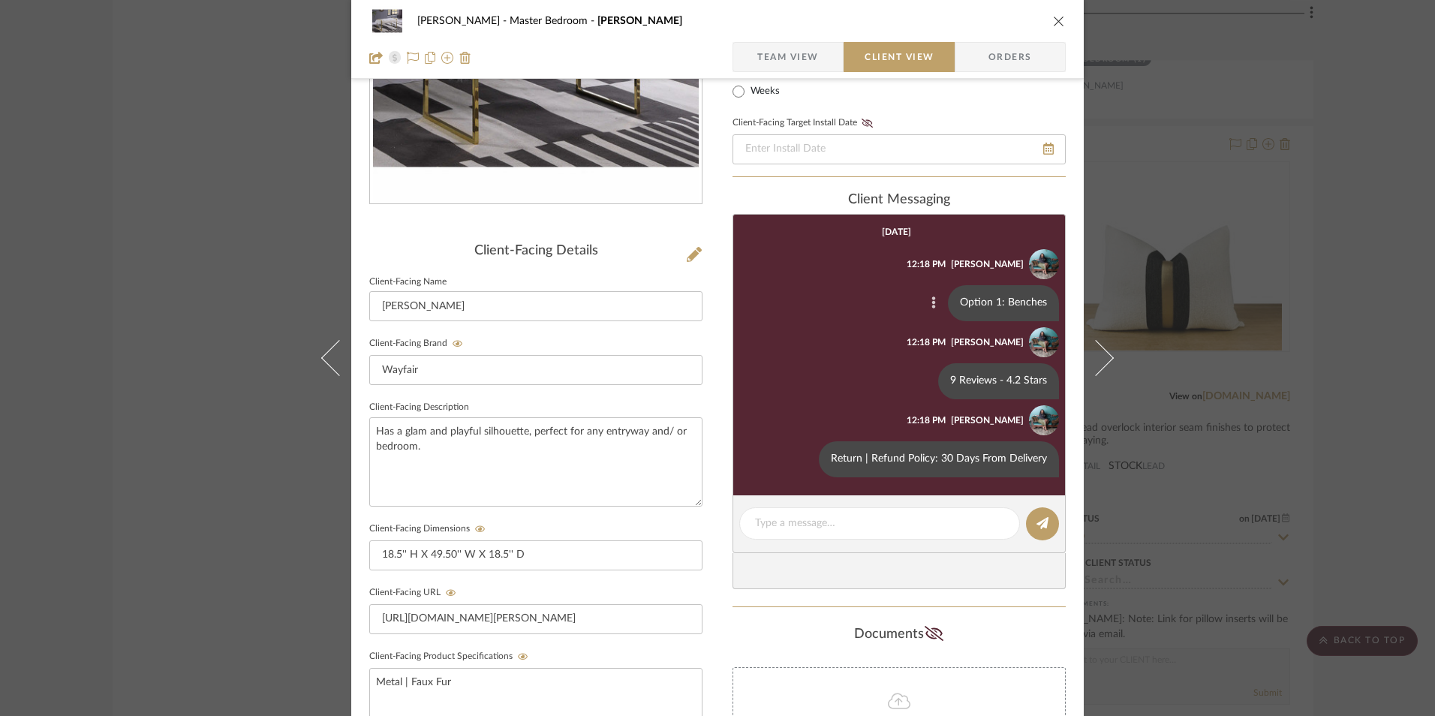
click at [932, 302] on icon at bounding box center [934, 303] width 4 height 12
click at [862, 284] on span "Edit Message" at bounding box center [860, 285] width 62 height 13
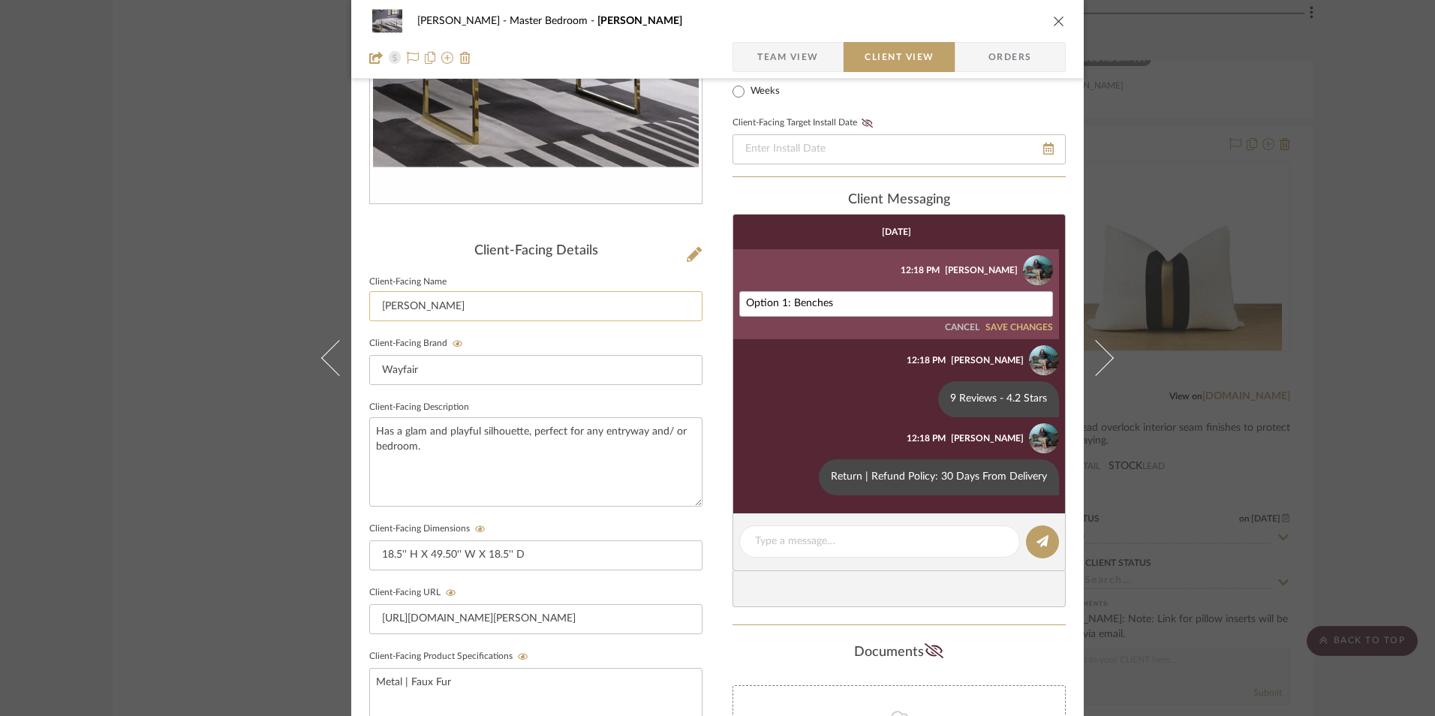
drag, startPoint x: 787, startPoint y: 303, endPoint x: 645, endPoint y: 307, distance: 141.9
click at [643, 308] on div "Jeree Hall Master Bedroom Cesaire Team View Client View Orders Client-Facing De…" at bounding box center [717, 411] width 732 height 1250
type textarea "Benches"
click at [1006, 332] on button "SAVE CHANGES" at bounding box center [1019, 328] width 68 height 11
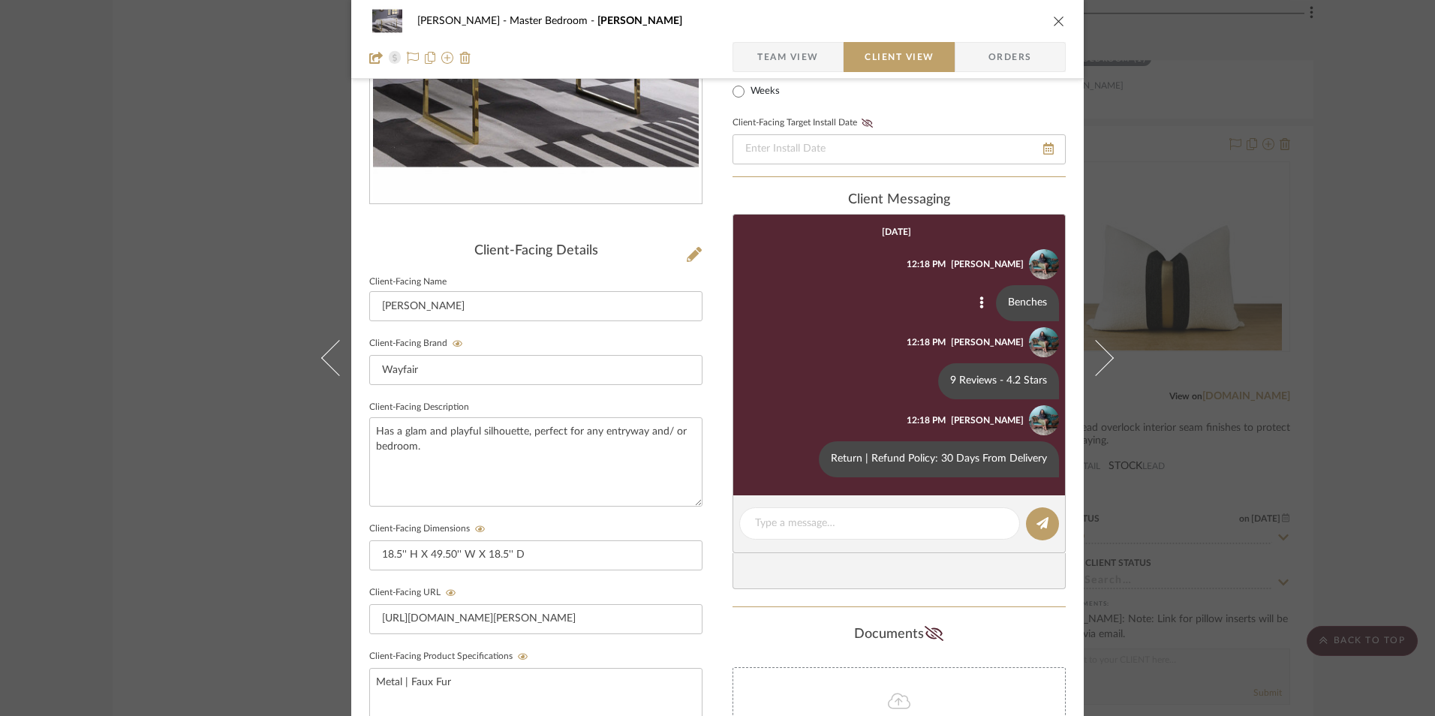
click at [1053, 20] on icon "close" at bounding box center [1059, 21] width 12 height 12
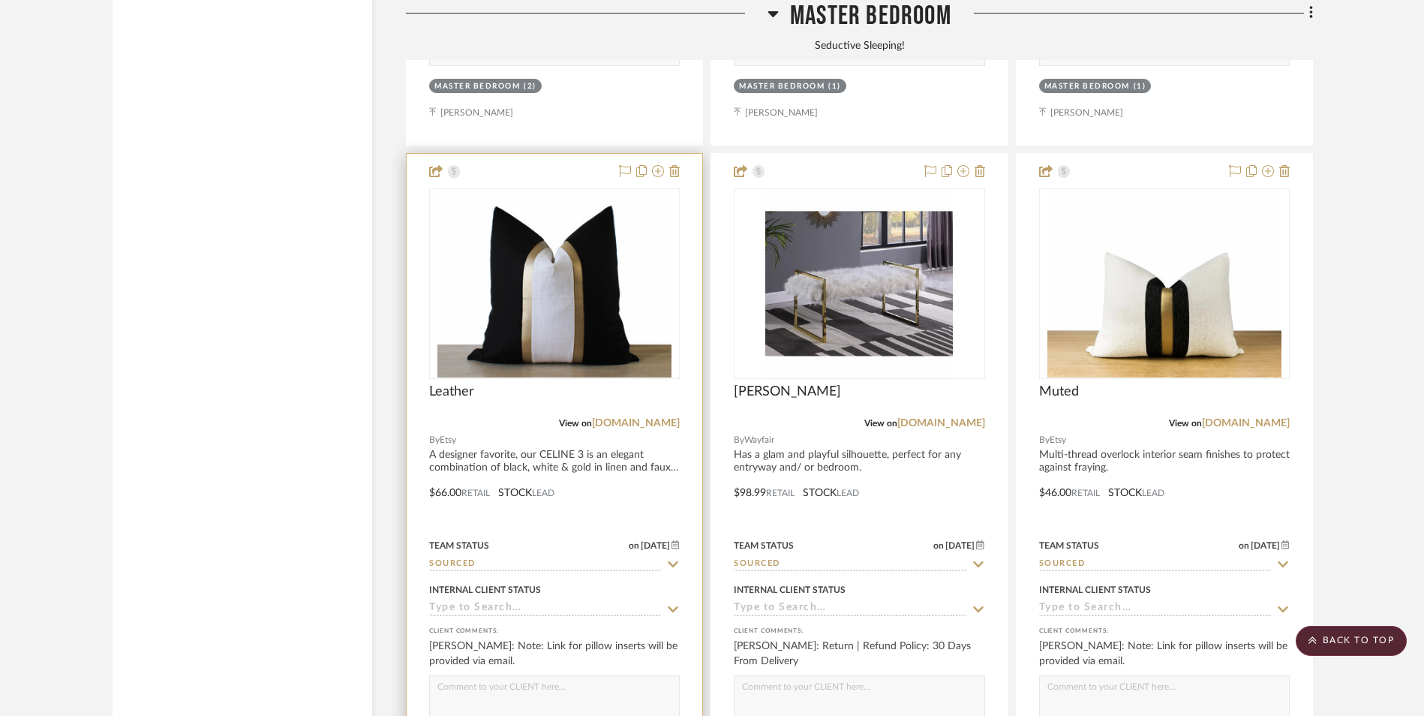
scroll to position [3784, 0]
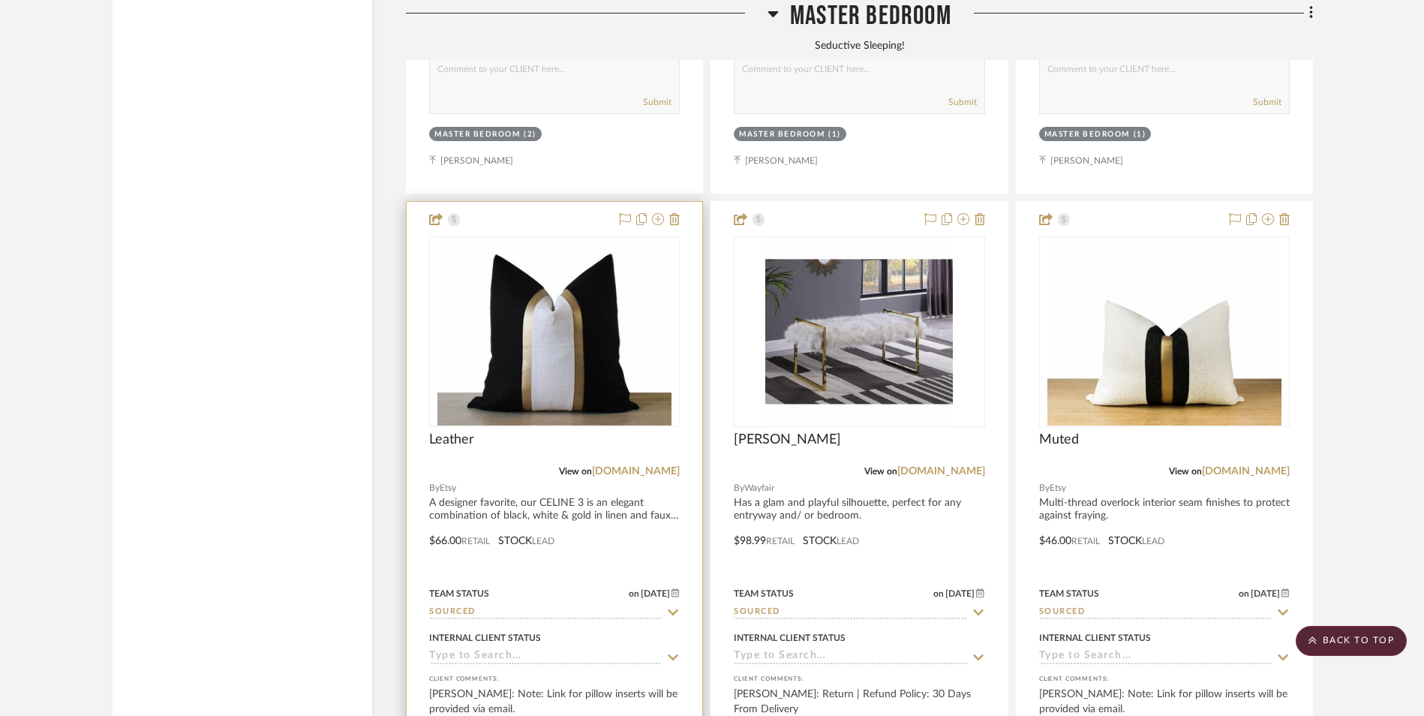
click at [567, 285] on img "0" at bounding box center [555, 332] width 235 height 188
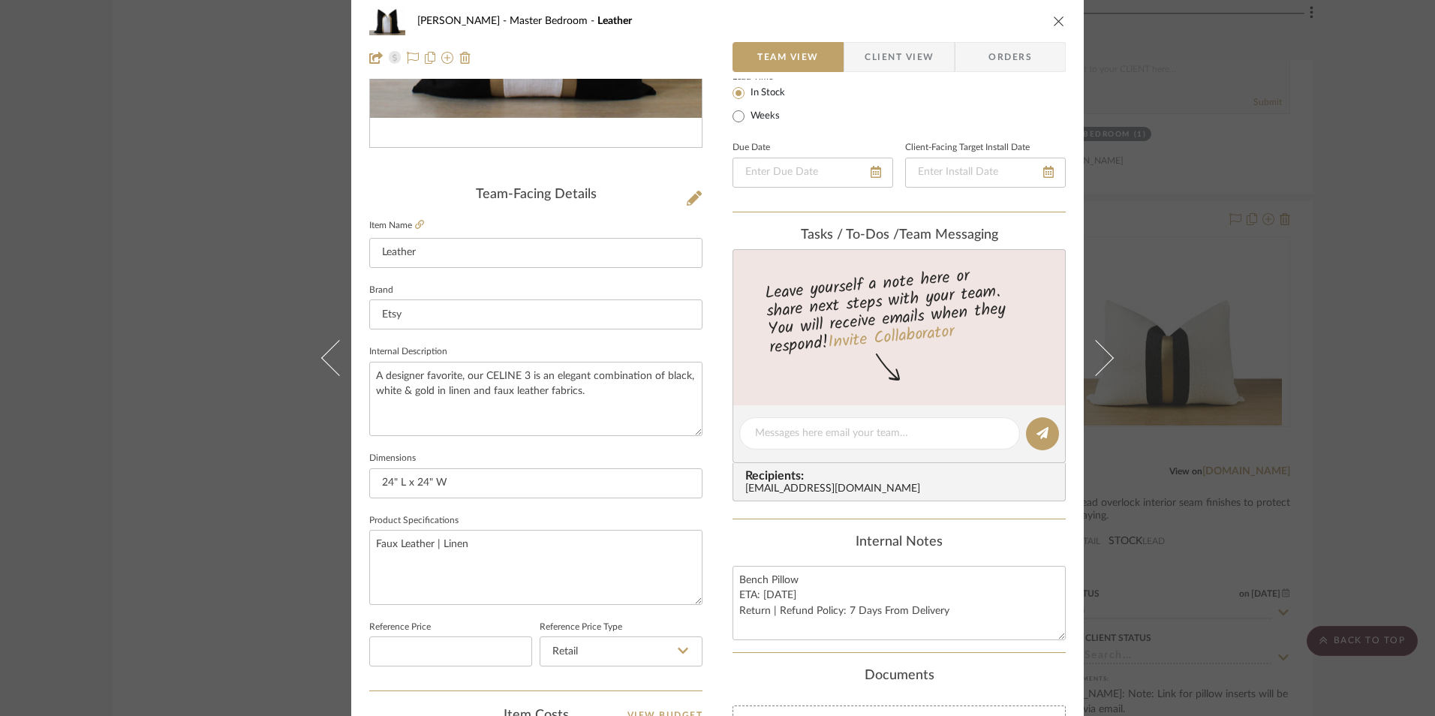
scroll to position [300, 0]
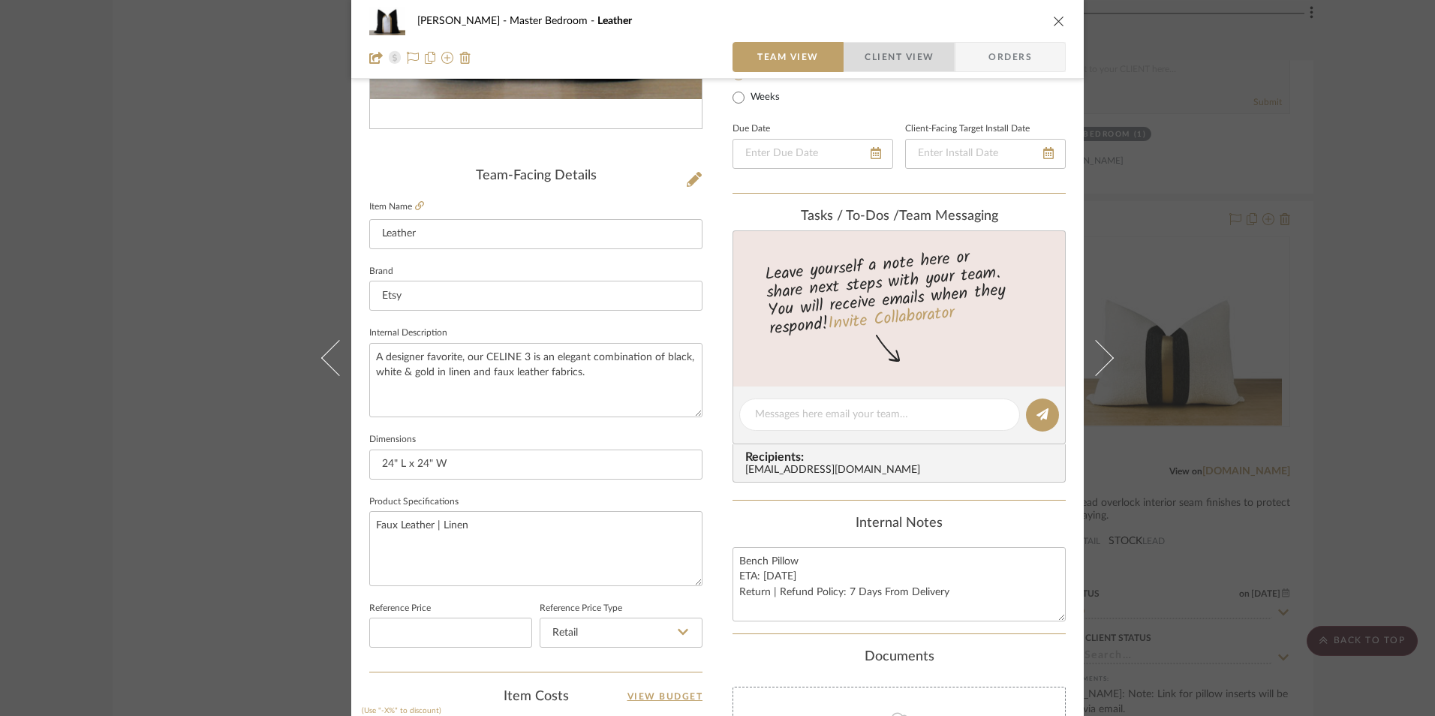
click at [890, 53] on span "Client View" at bounding box center [899, 57] width 69 height 30
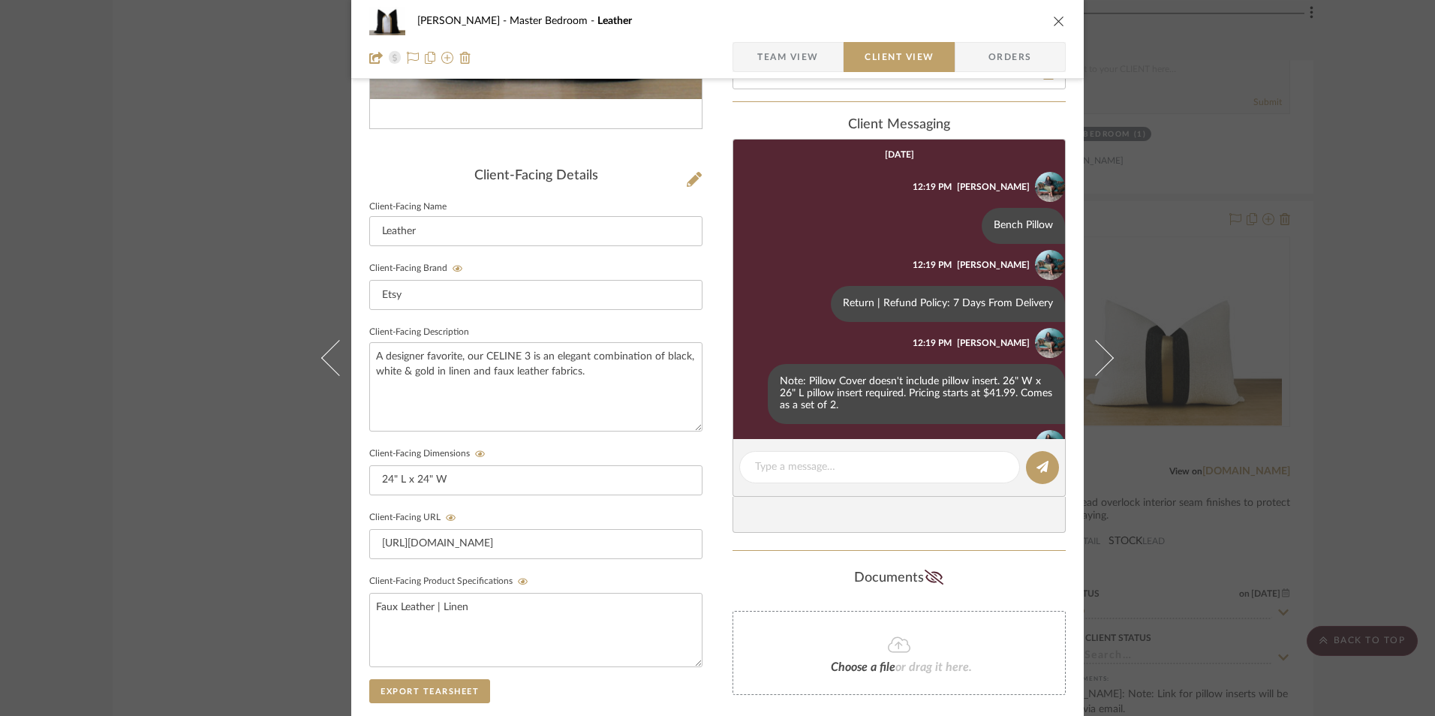
scroll to position [0, 0]
click at [1058, 17] on icon "close" at bounding box center [1059, 21] width 12 height 12
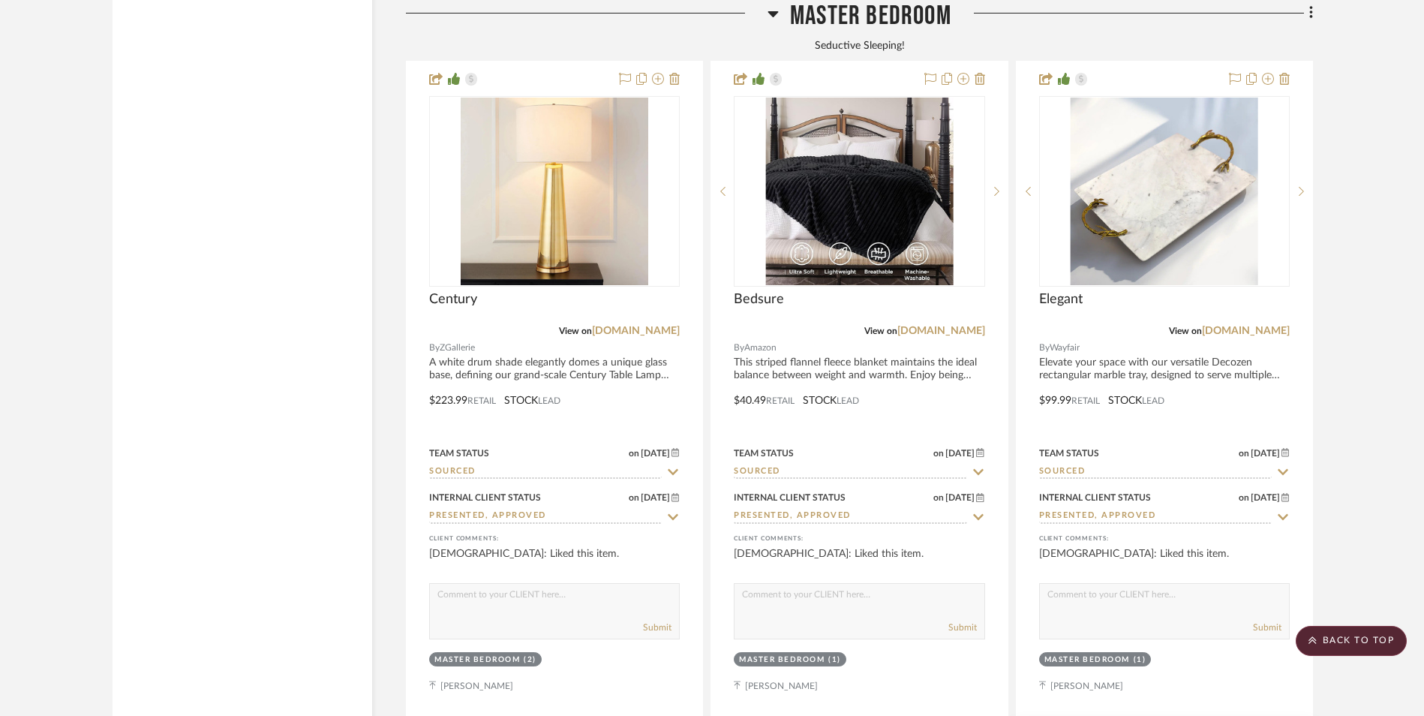
scroll to position [3109, 0]
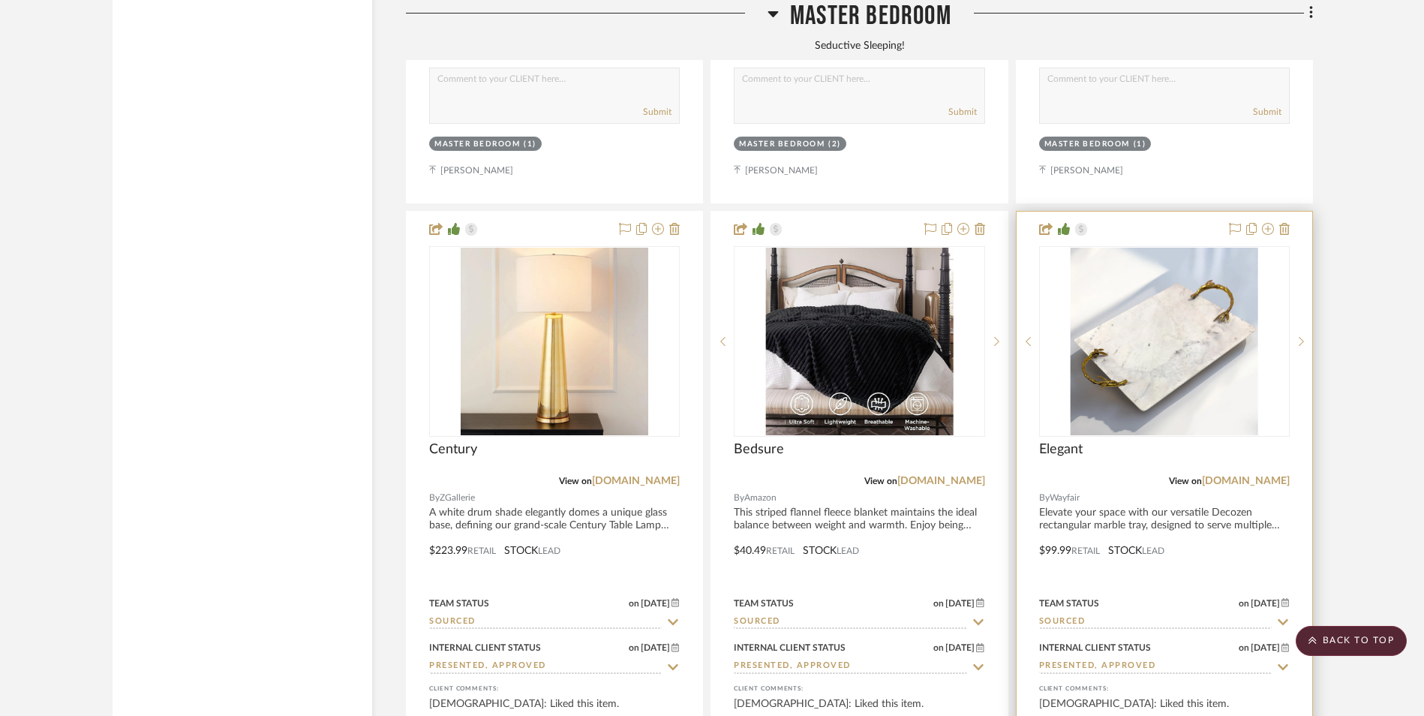
click at [1158, 269] on img "0" at bounding box center [1165, 342] width 188 height 188
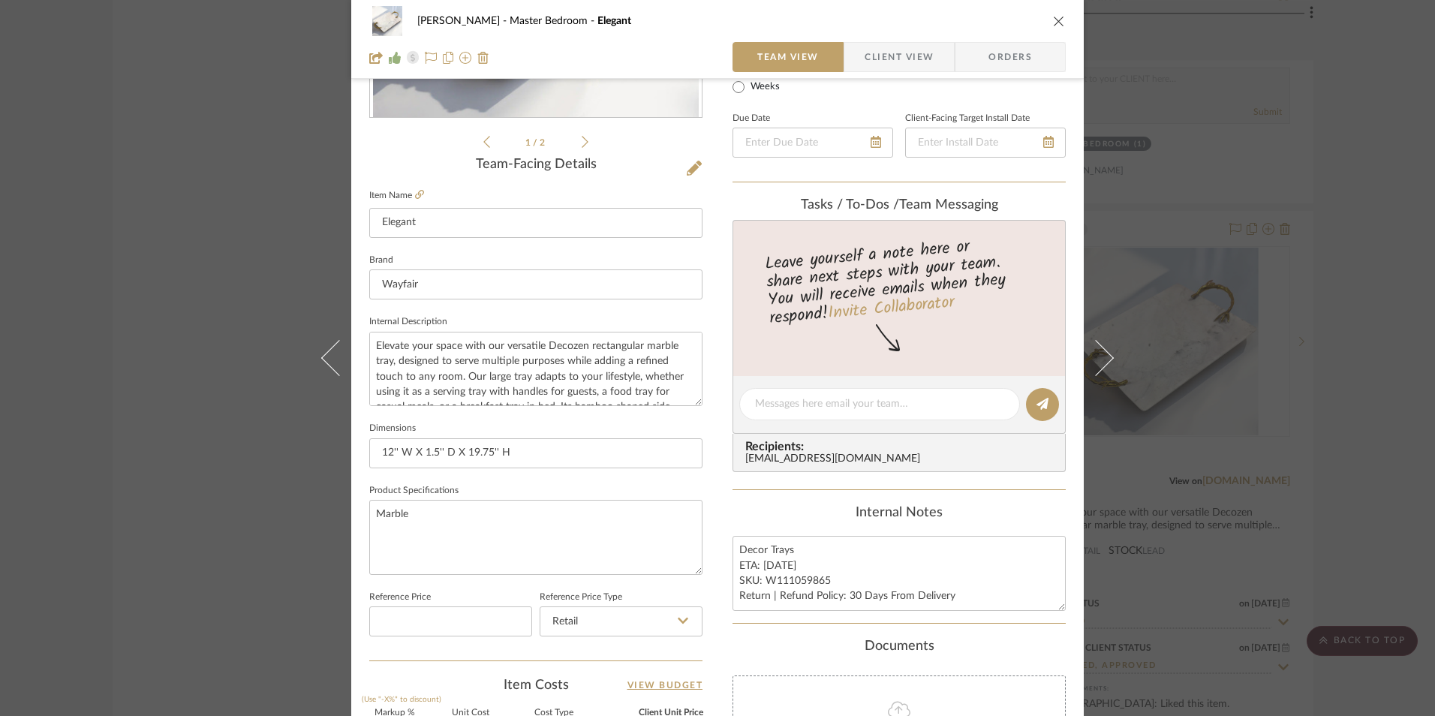
scroll to position [450, 0]
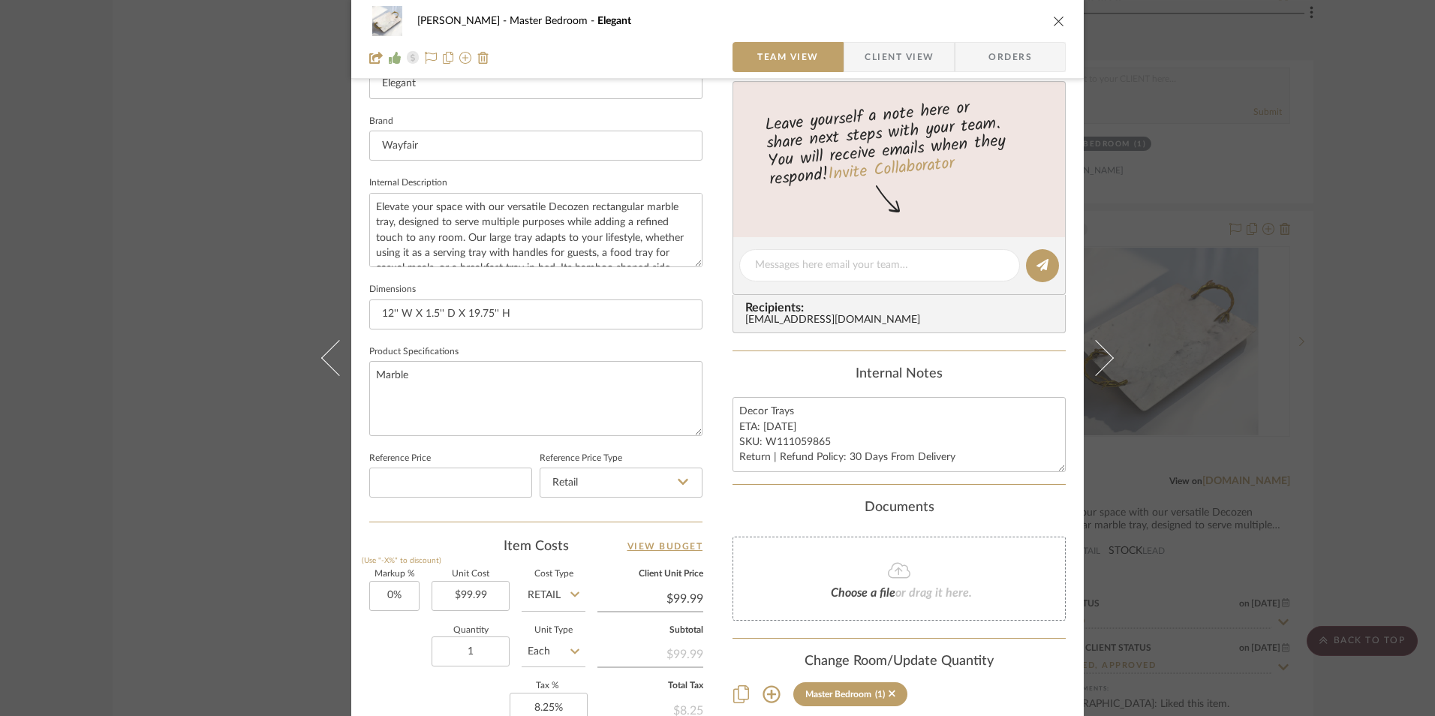
click at [903, 67] on span "Client View" at bounding box center [899, 57] width 69 height 30
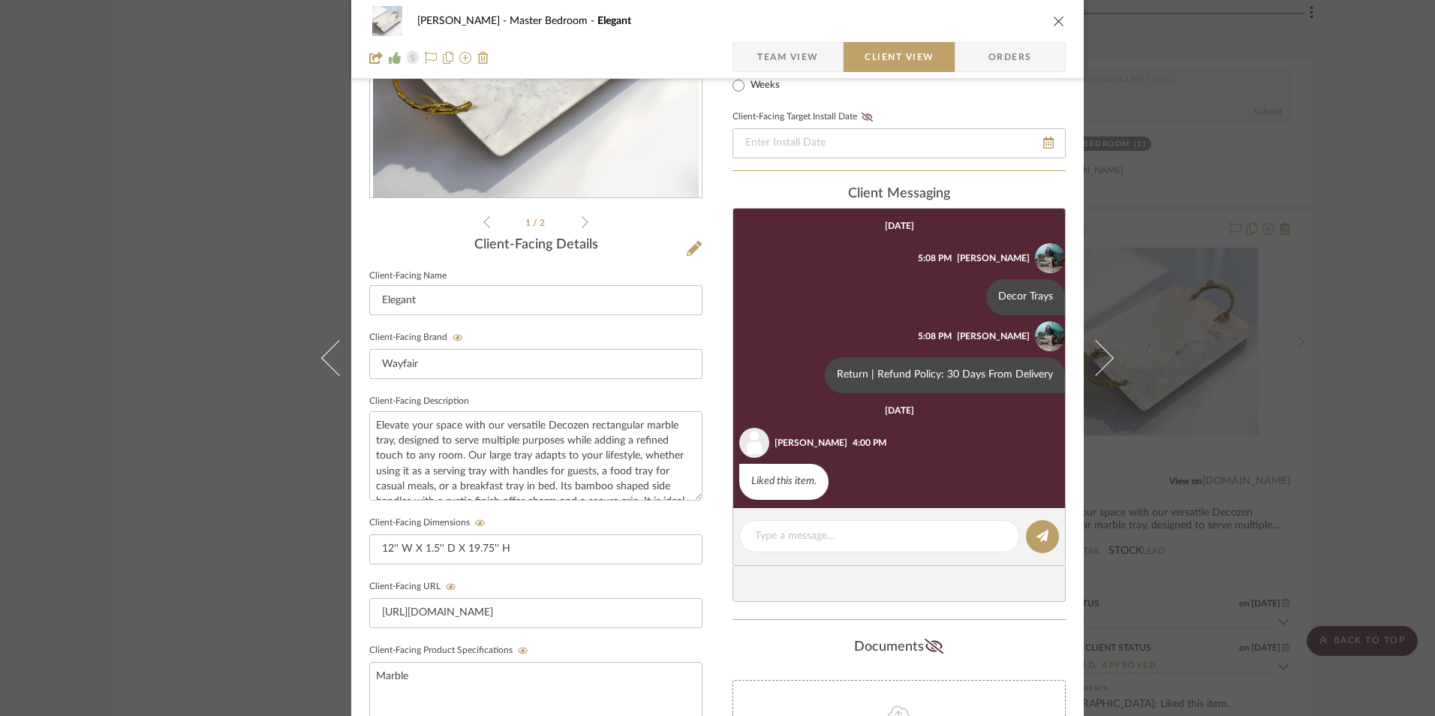
scroll to position [150, 0]
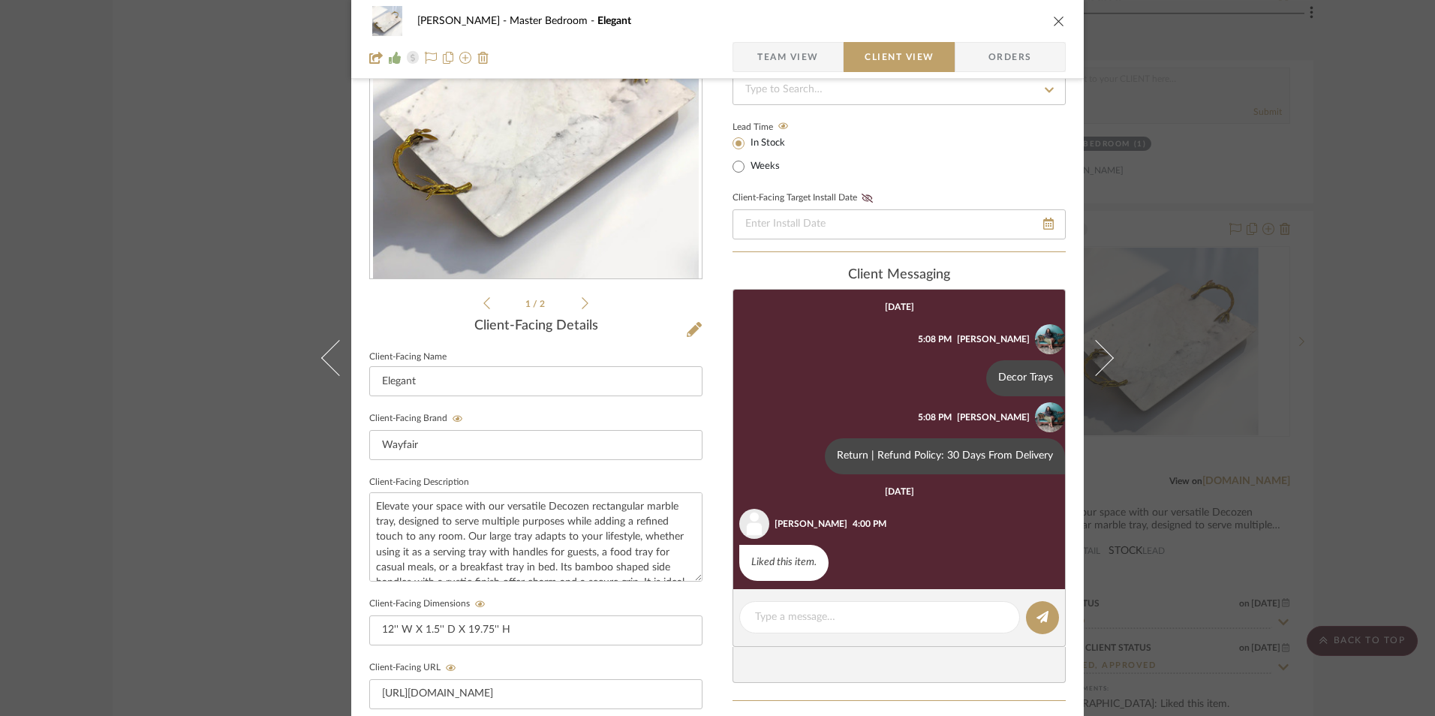
click at [1053, 22] on icon "close" at bounding box center [1059, 21] width 12 height 12
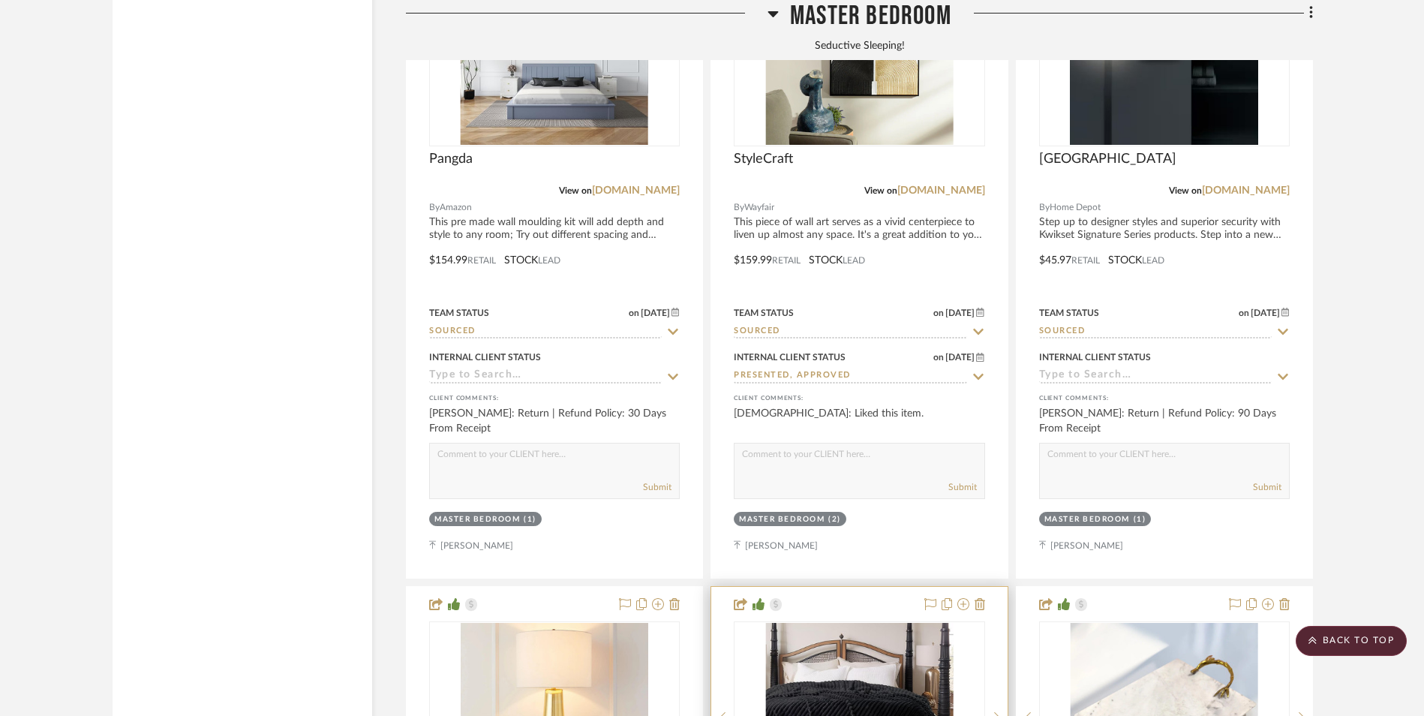
scroll to position [2433, 0]
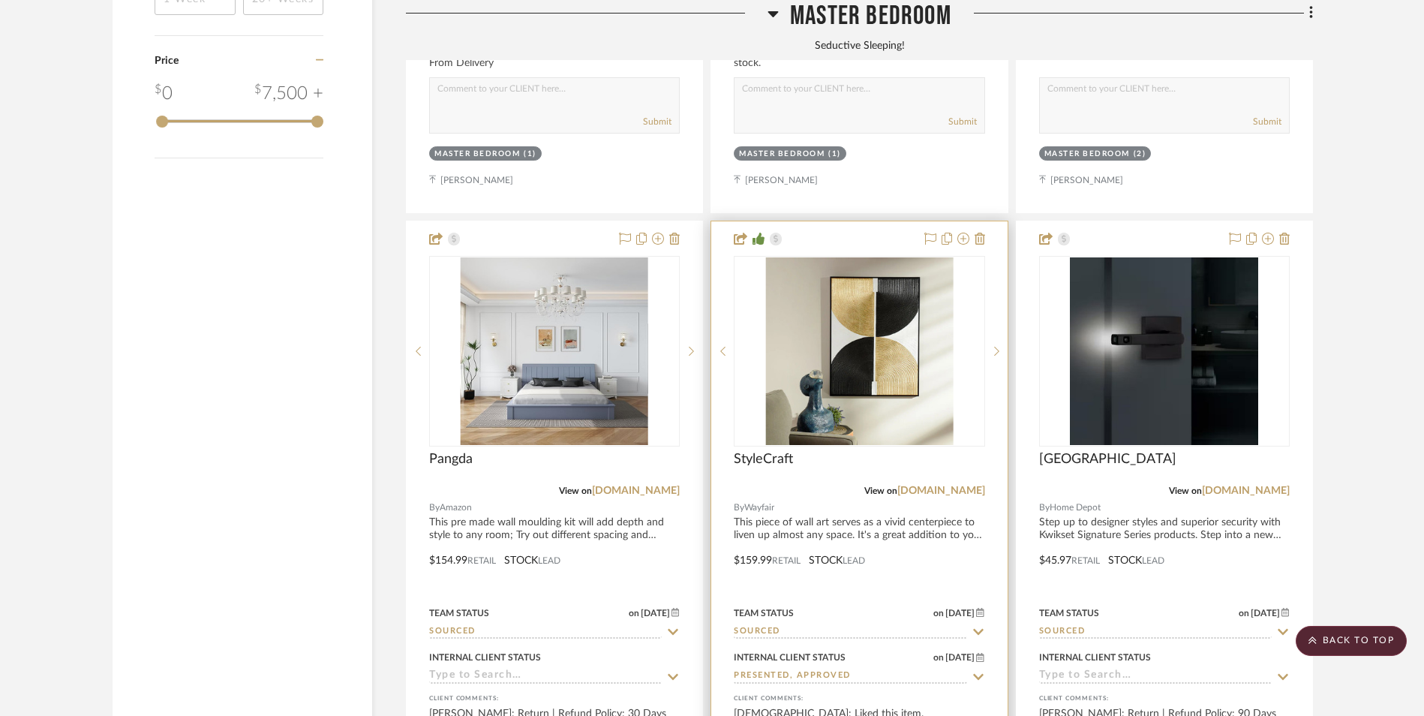
click at [845, 275] on img "0" at bounding box center [859, 351] width 188 height 188
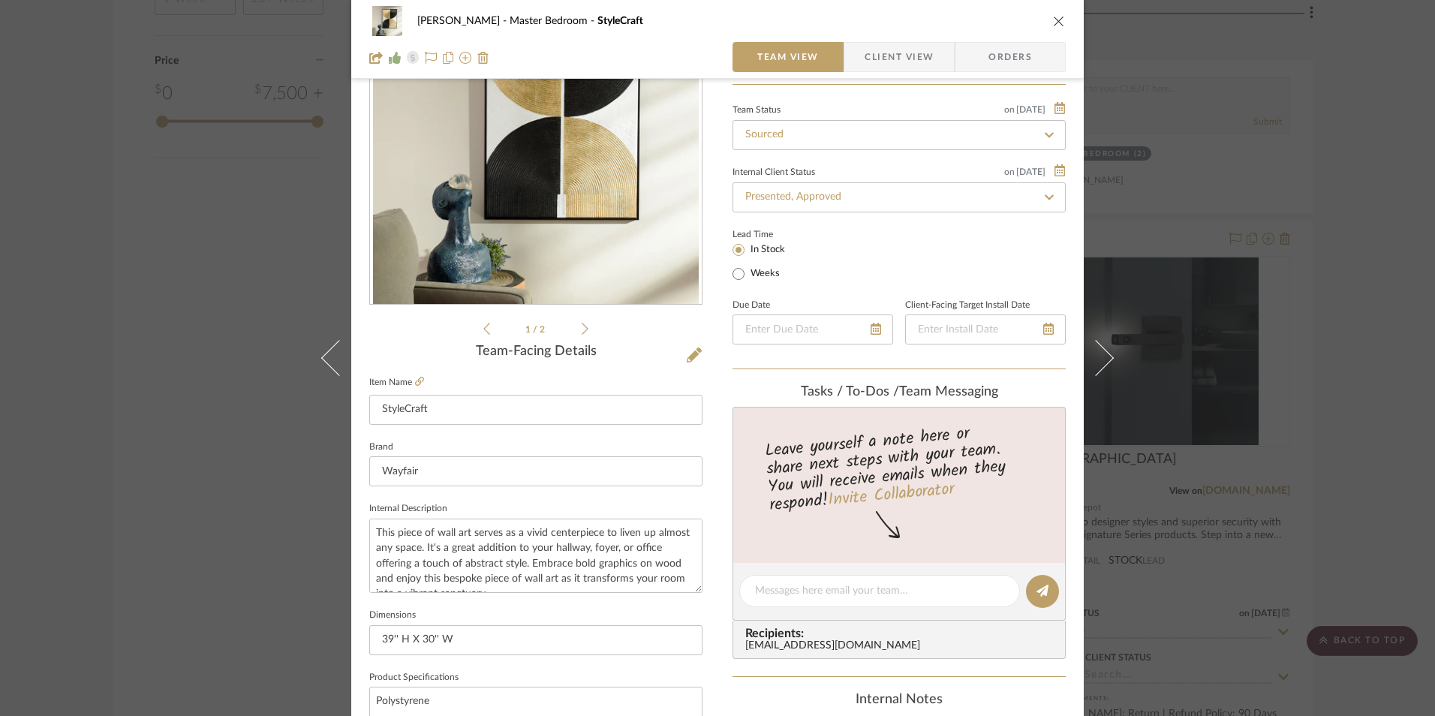
scroll to position [225, 0]
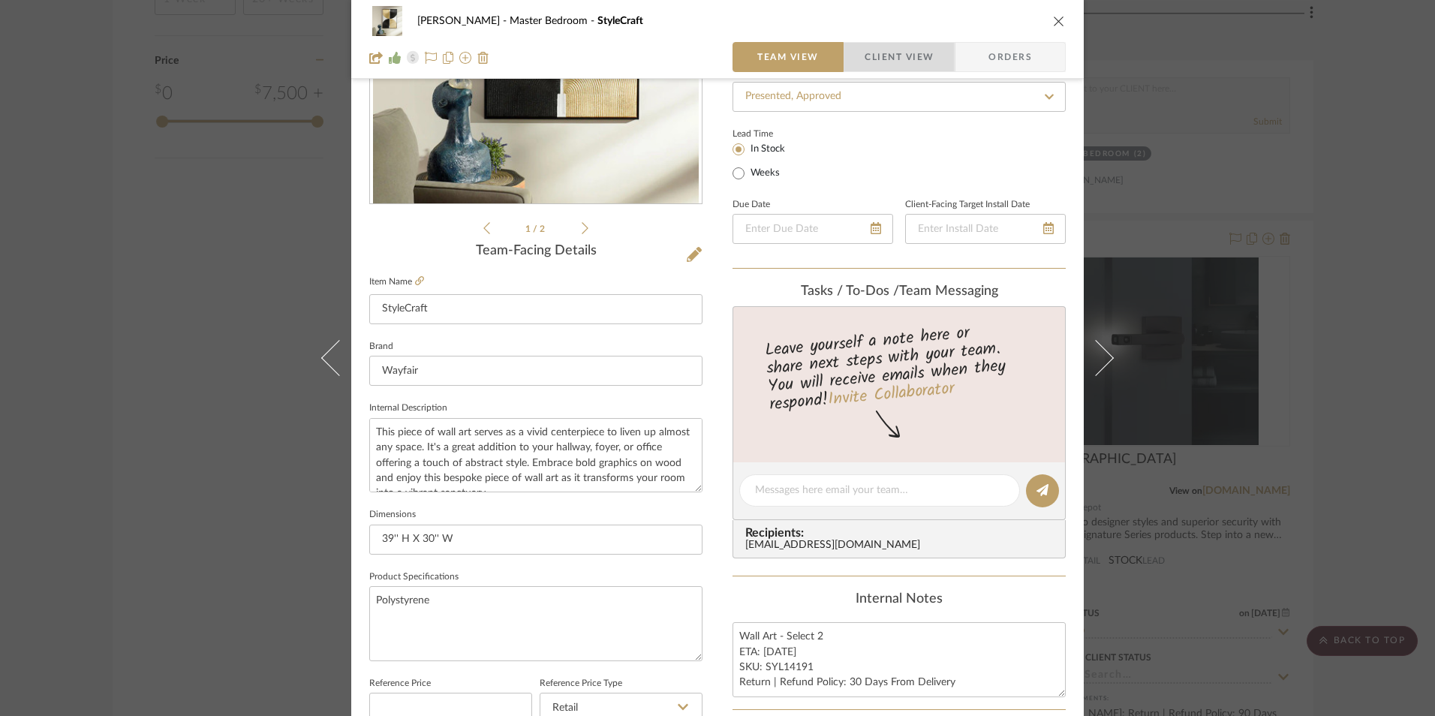
click at [889, 46] on span "Client View" at bounding box center [899, 57] width 69 height 30
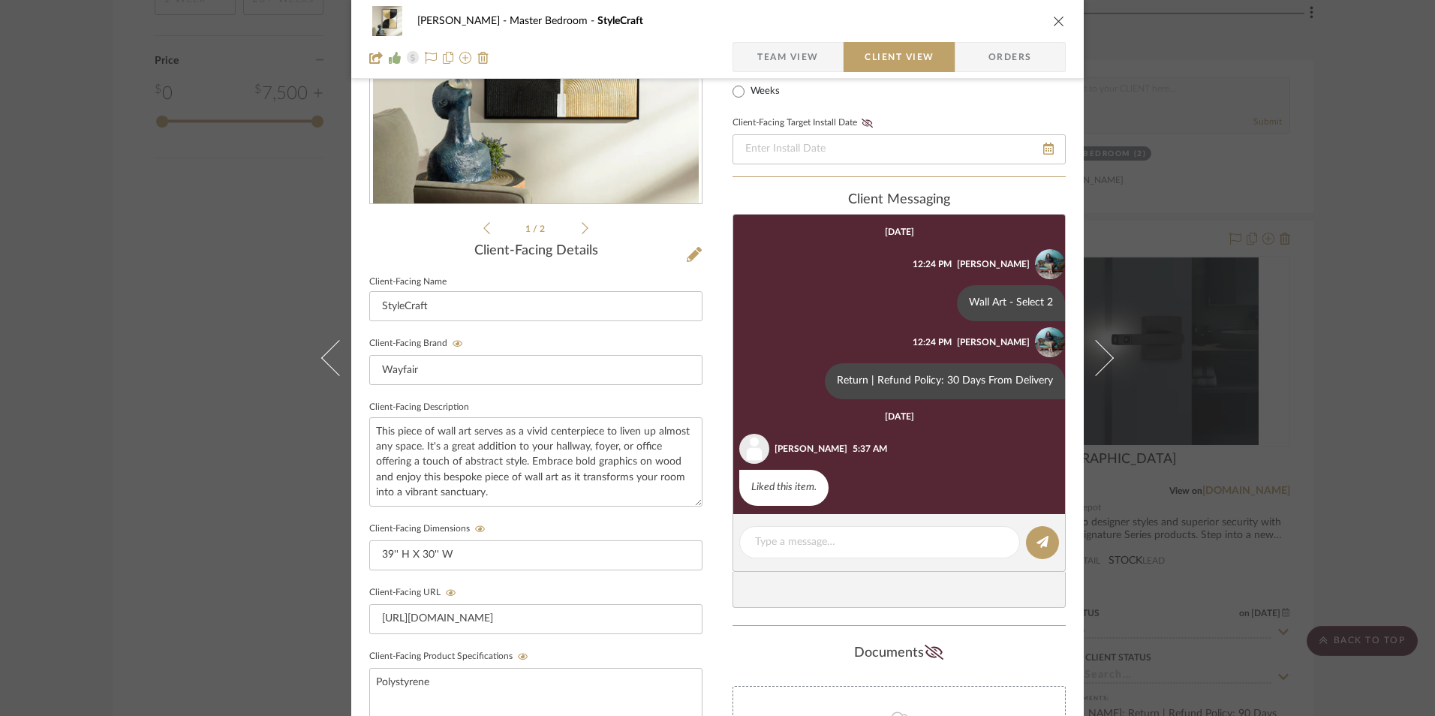
click at [1053, 22] on icon "close" at bounding box center [1059, 21] width 12 height 12
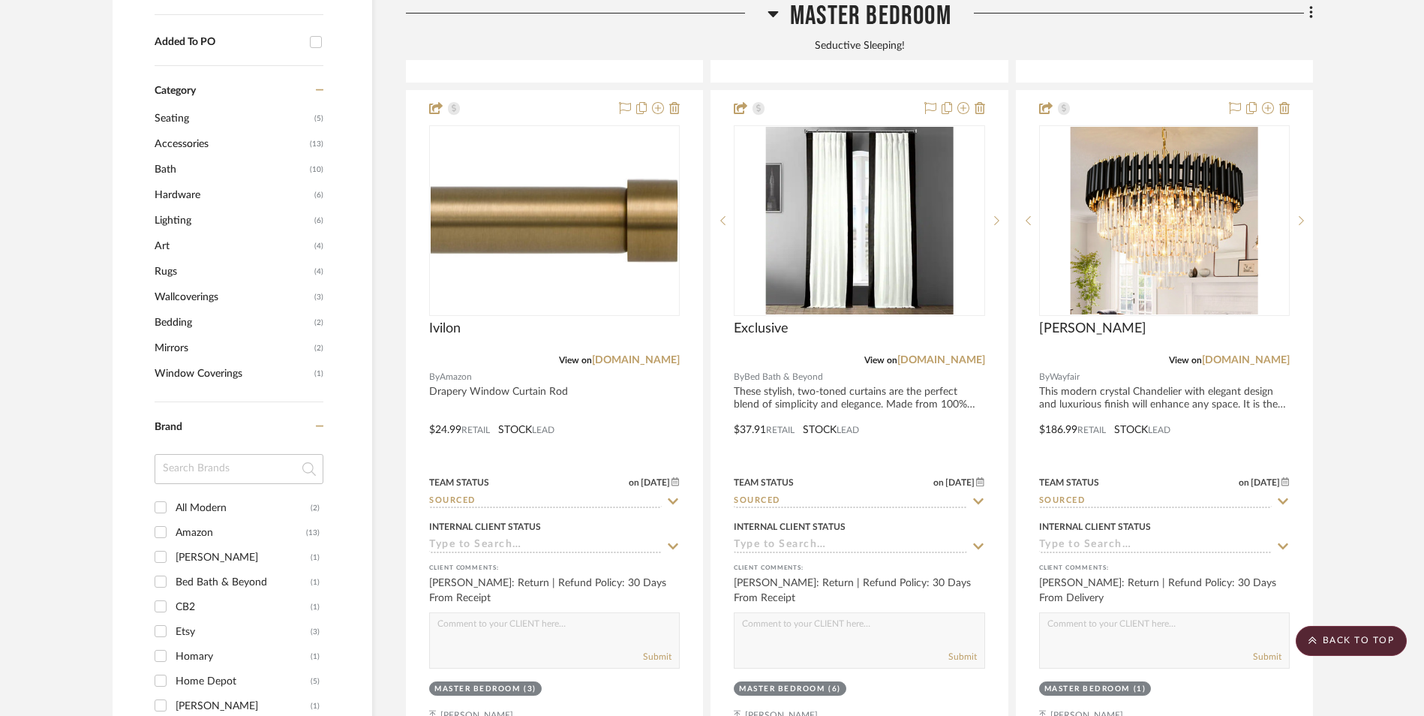
scroll to position [1082, 0]
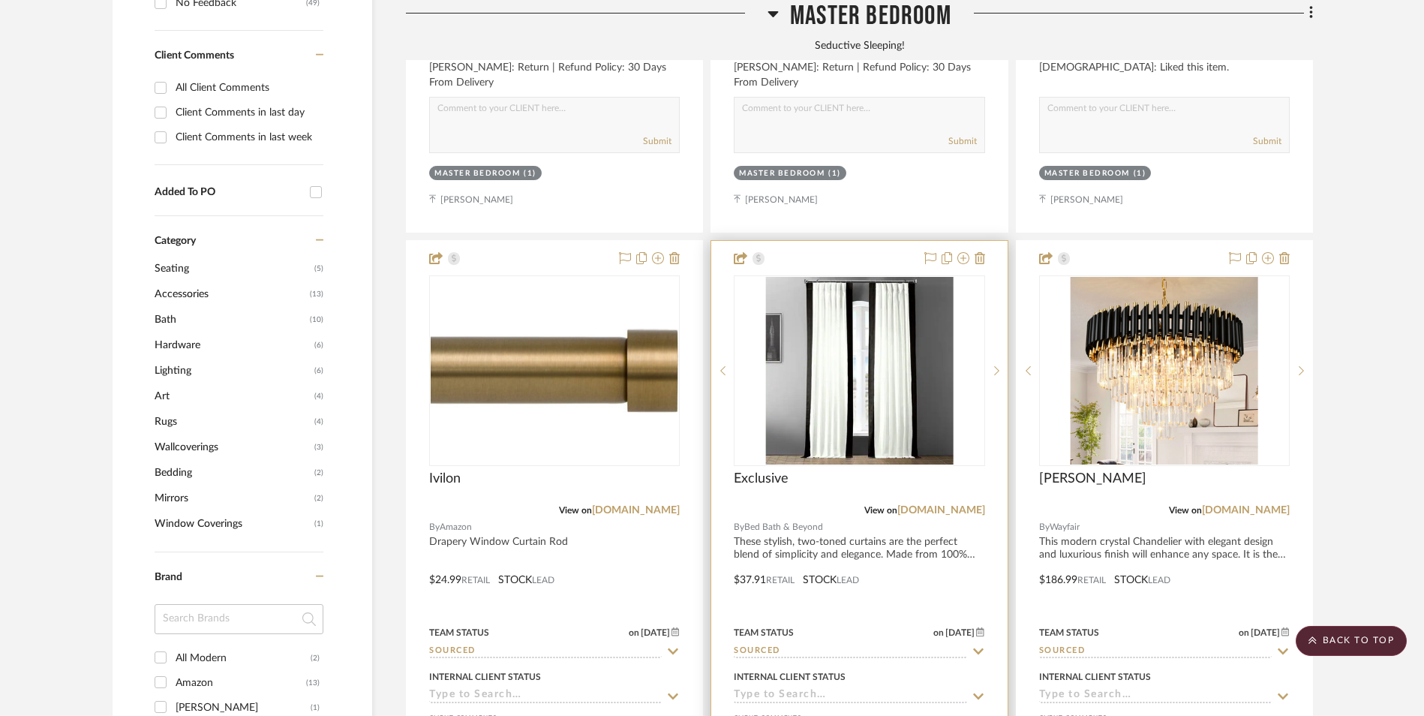
click at [901, 312] on img "0" at bounding box center [859, 371] width 188 height 188
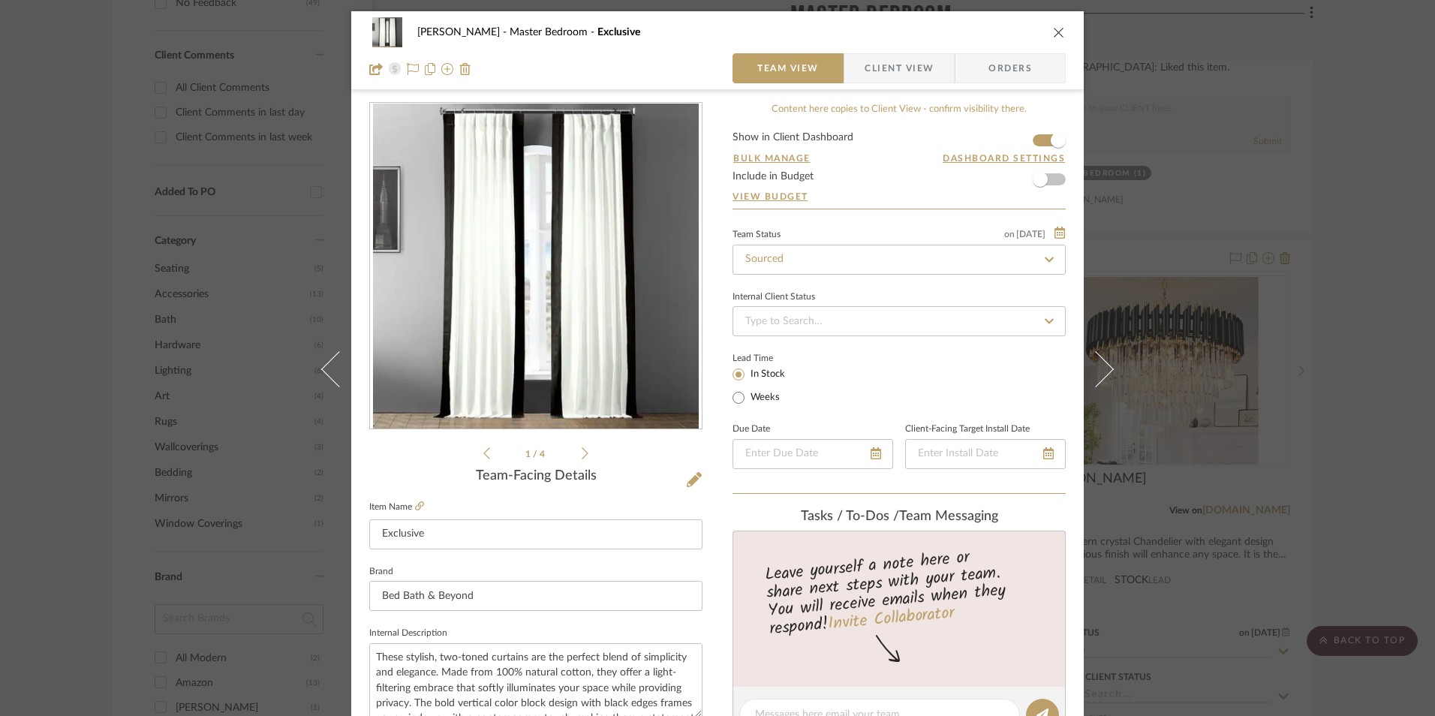
scroll to position [375, 0]
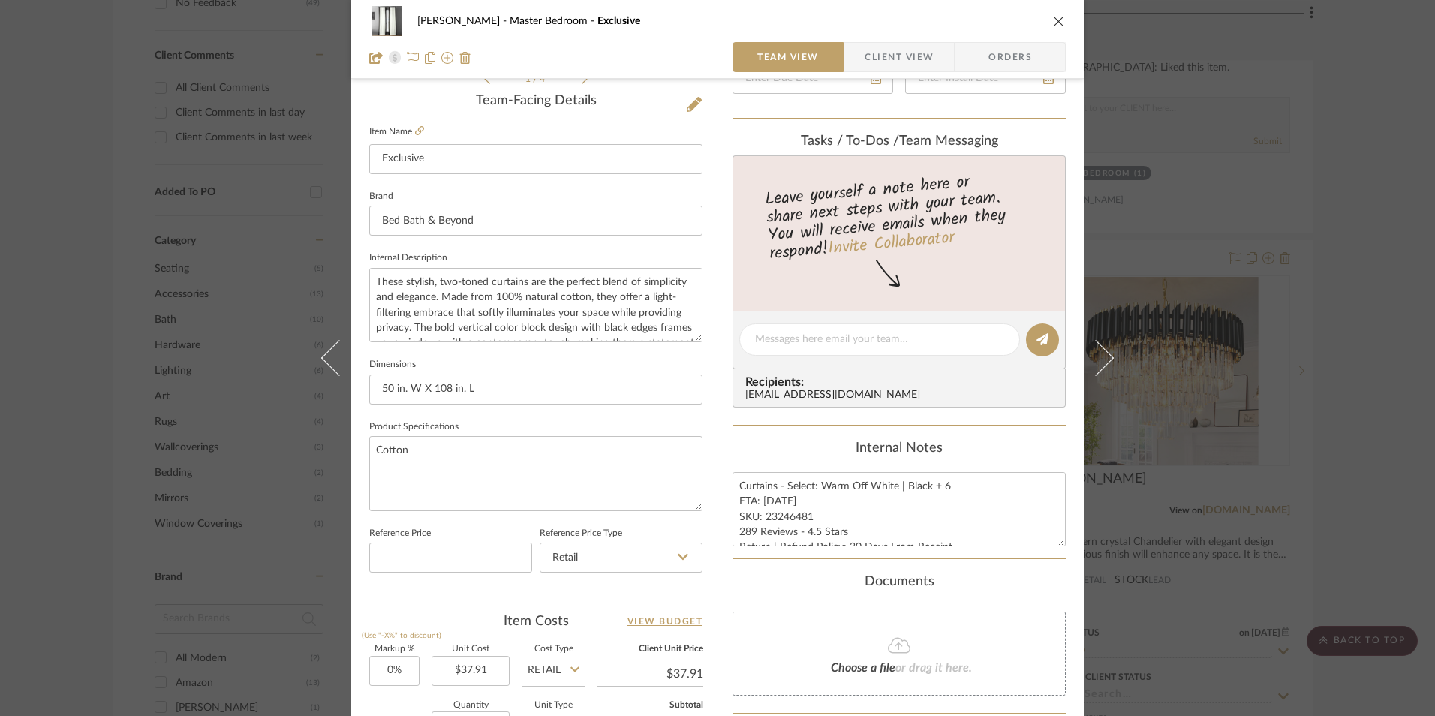
click at [890, 44] on span "Client View" at bounding box center [899, 57] width 69 height 30
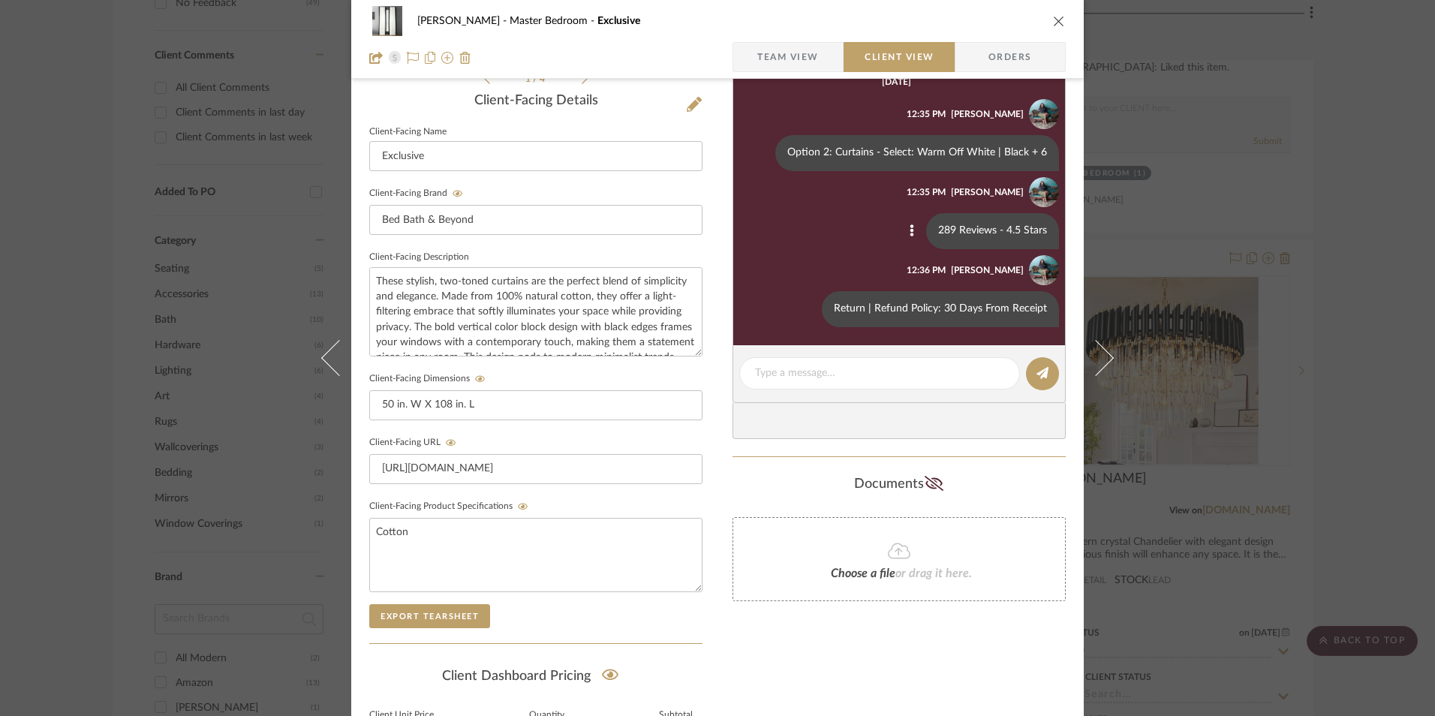
scroll to position [0, 0]
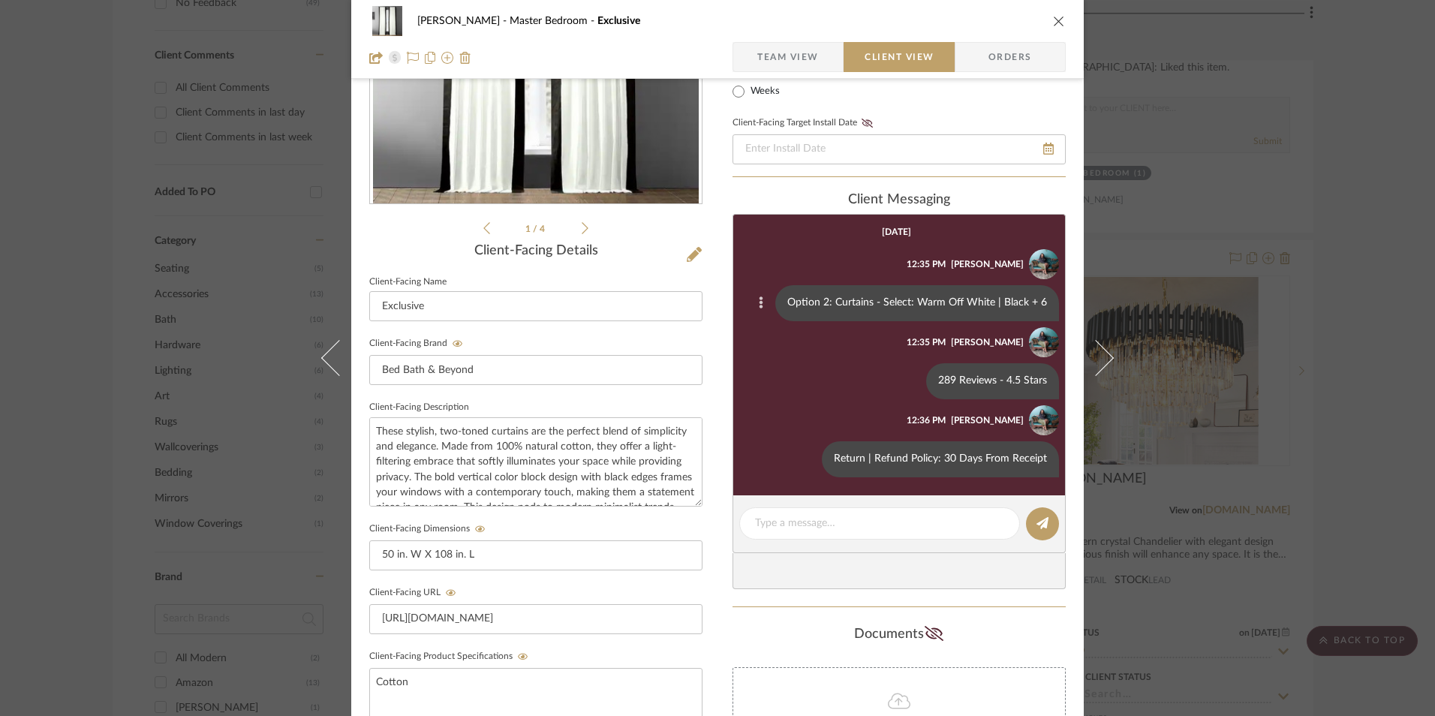
click at [764, 300] on button at bounding box center [761, 303] width 18 height 18
click at [728, 293] on button "Edit Message" at bounding box center [700, 285] width 104 height 36
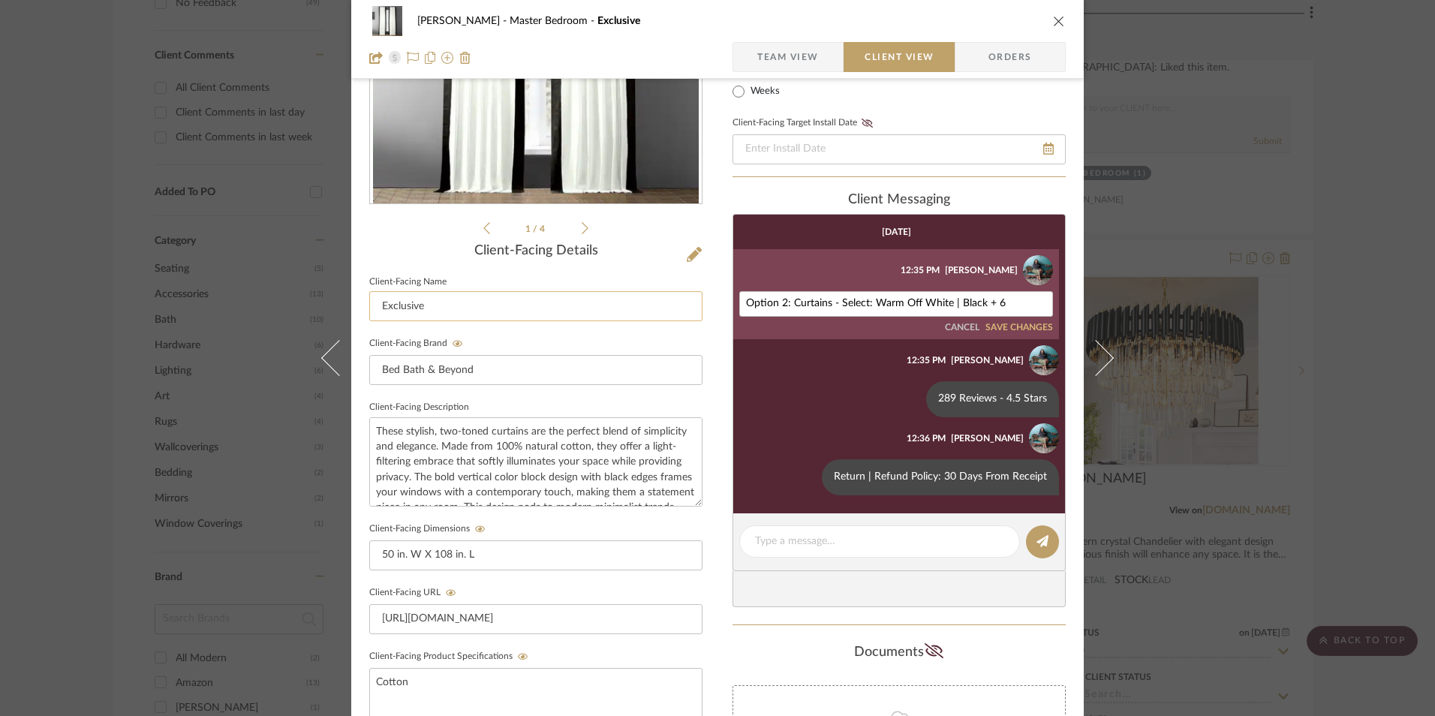
click at [666, 305] on div "Jeree Hall Master Bedroom Exclusive Team View Client View Orders 1 / 4 Client-F…" at bounding box center [717, 411] width 732 height 1250
type textarea "Curtains - Select: Warm Off White | Black + 6"
click at [1011, 327] on button "SAVE CHANGES" at bounding box center [1019, 328] width 68 height 11
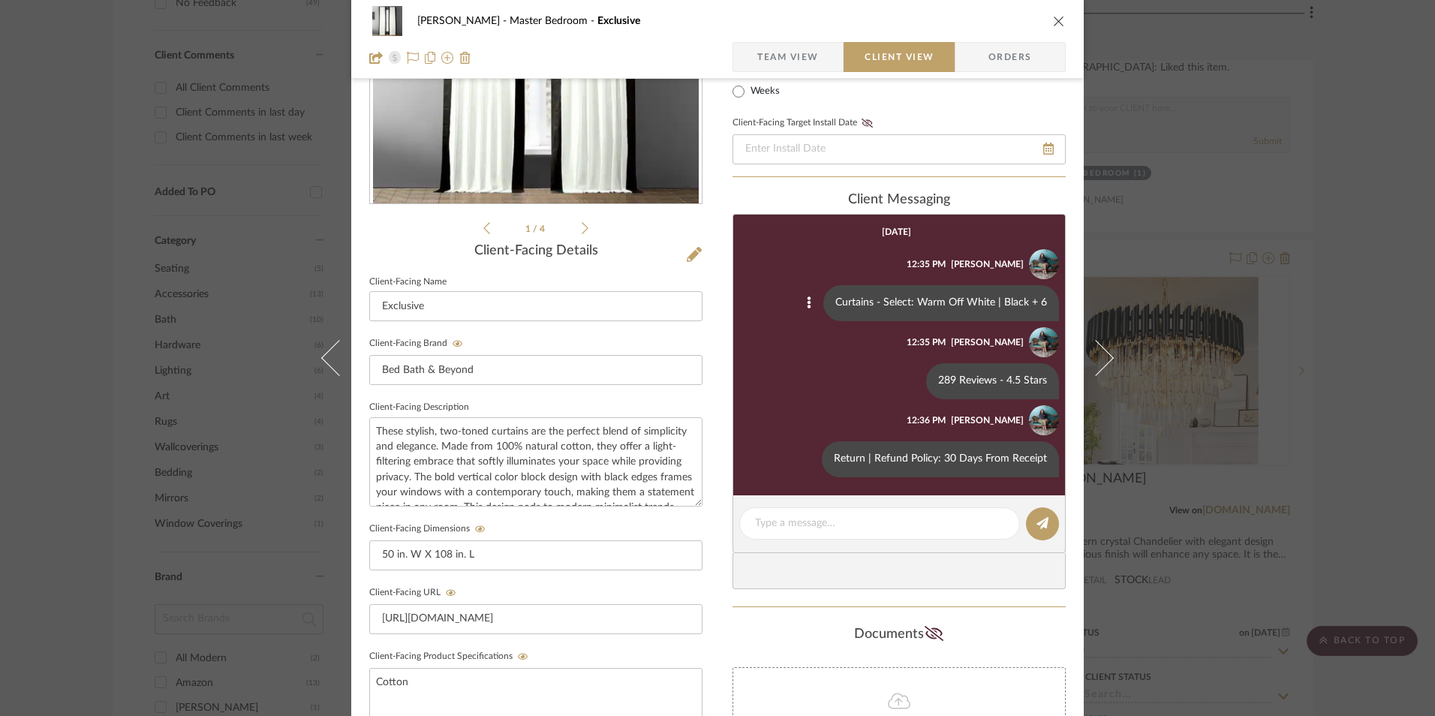
click at [1054, 21] on icon "close" at bounding box center [1059, 21] width 12 height 12
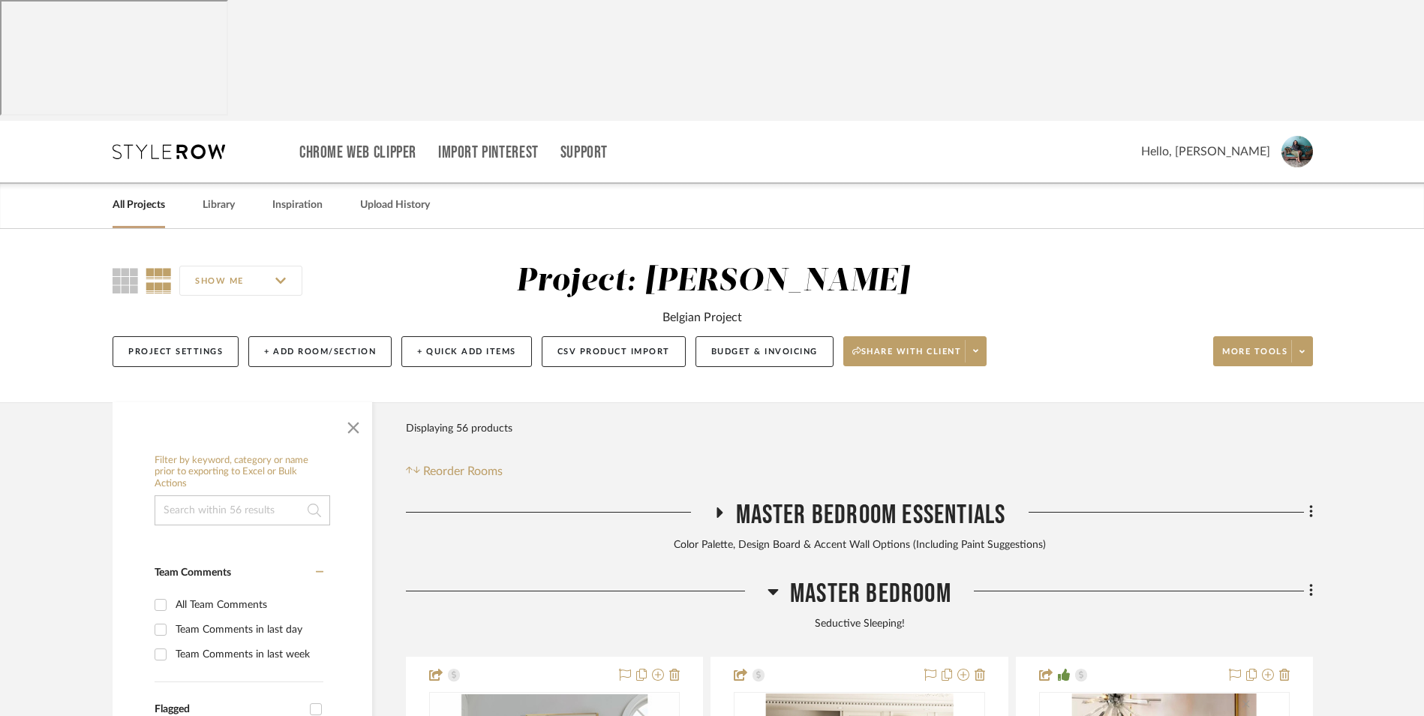
click at [774, 589] on icon at bounding box center [773, 592] width 11 height 6
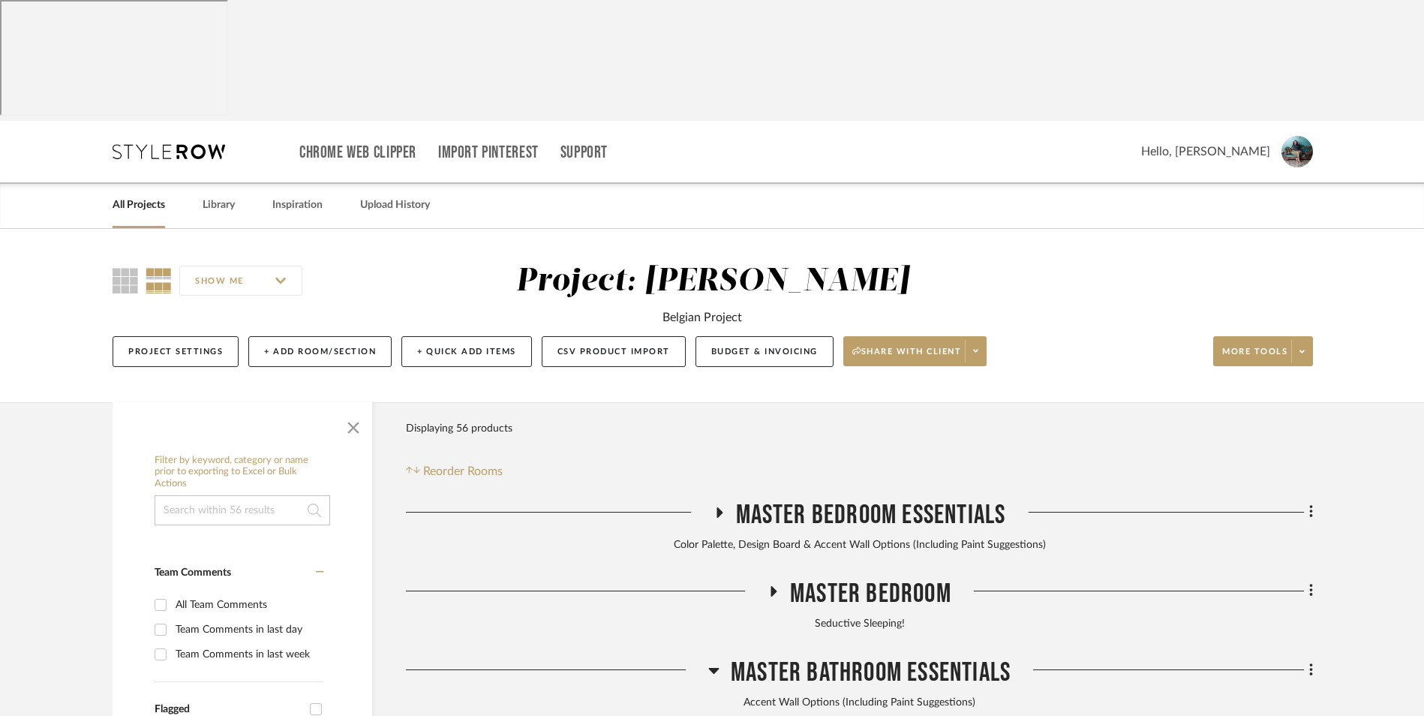
click at [720, 507] on icon at bounding box center [720, 512] width 6 height 11
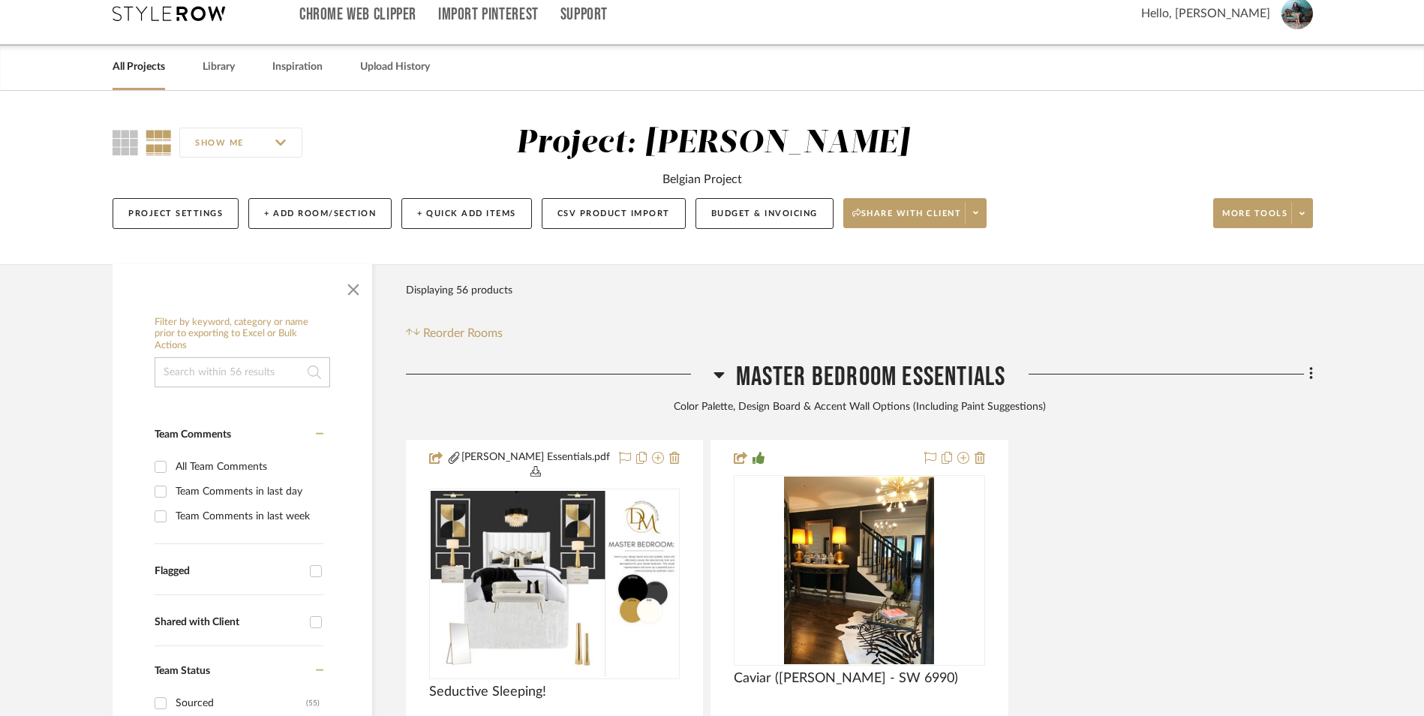
scroll to position [225, 0]
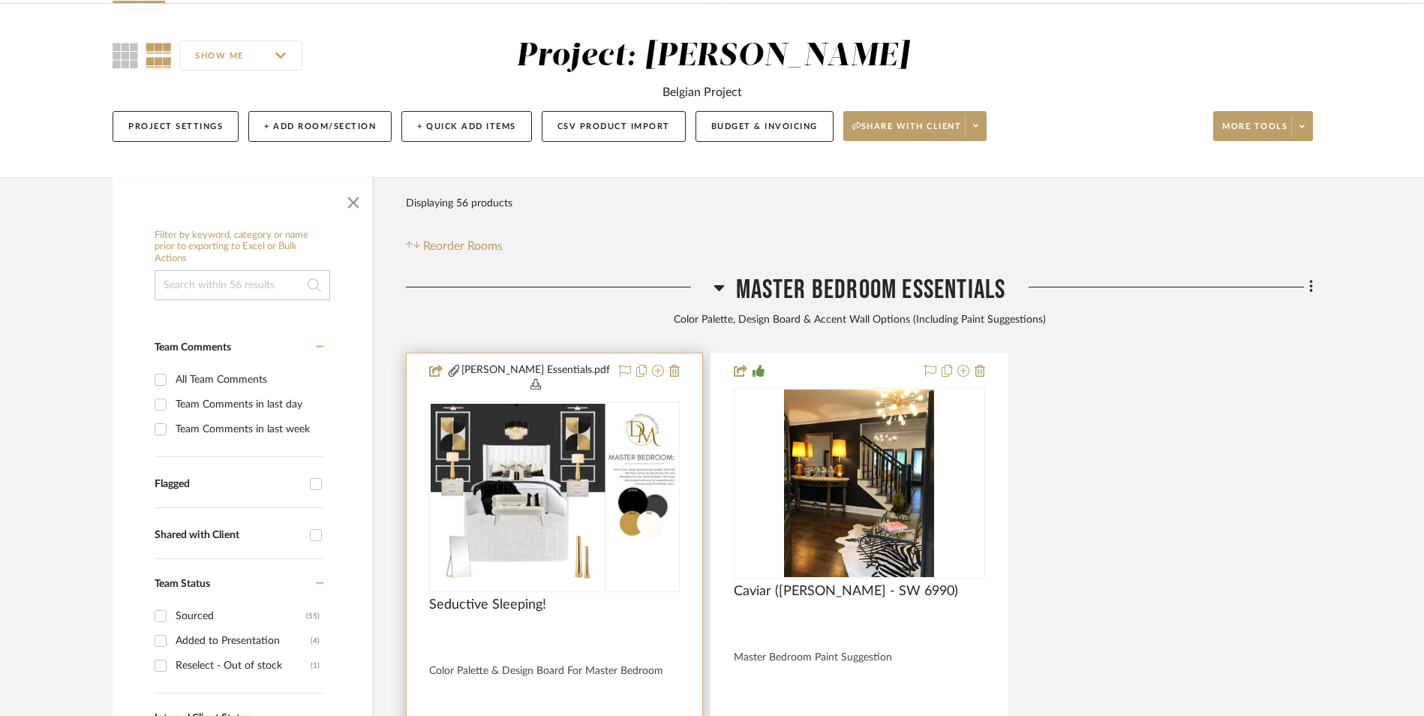
click at [512, 404] on img "0" at bounding box center [555, 497] width 248 height 186
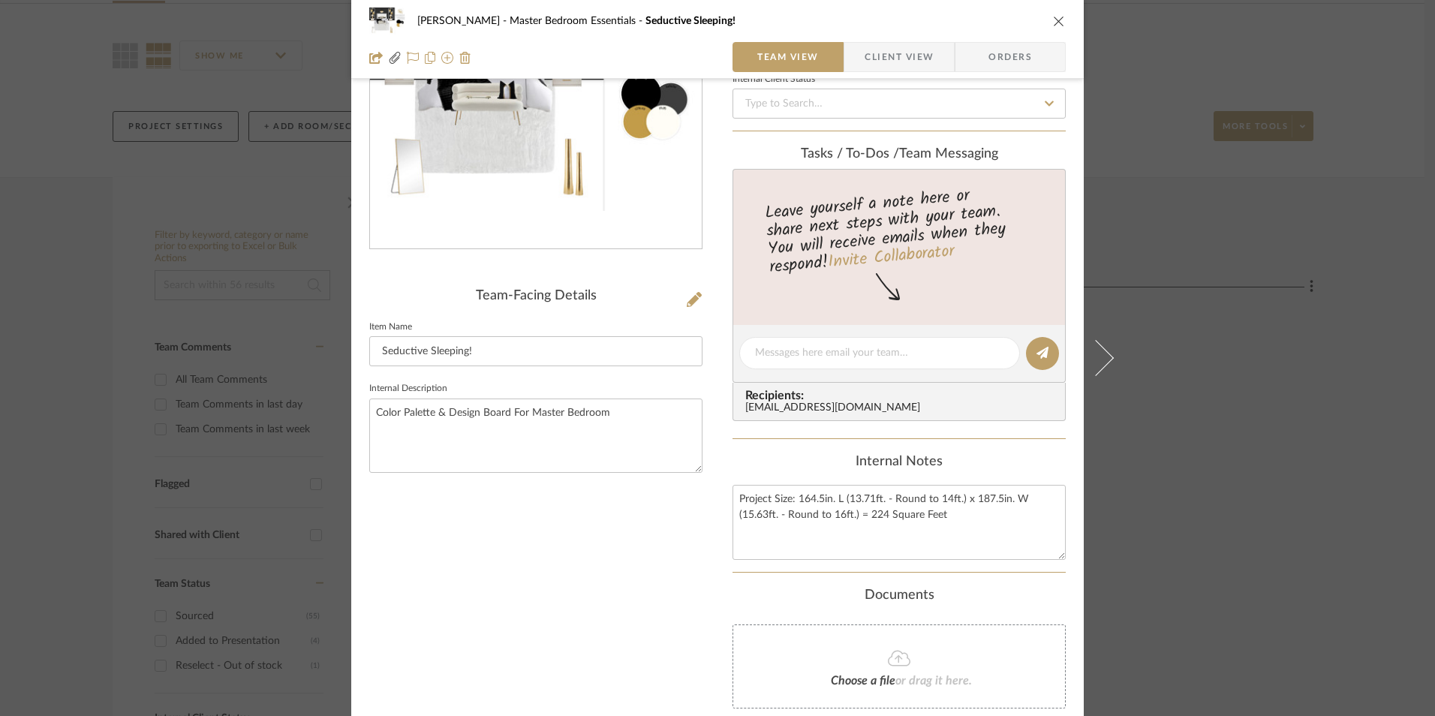
scroll to position [0, 0]
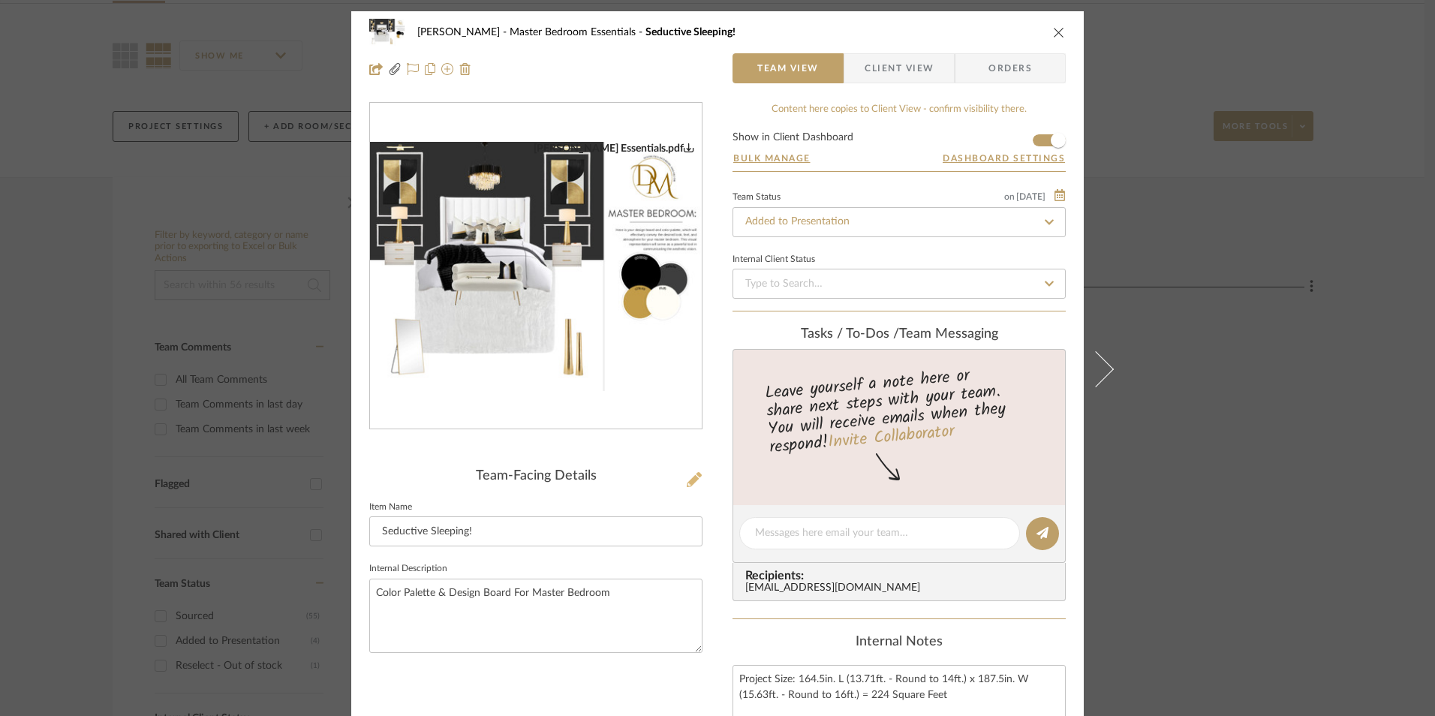
click at [694, 471] on button at bounding box center [694, 480] width 17 height 24
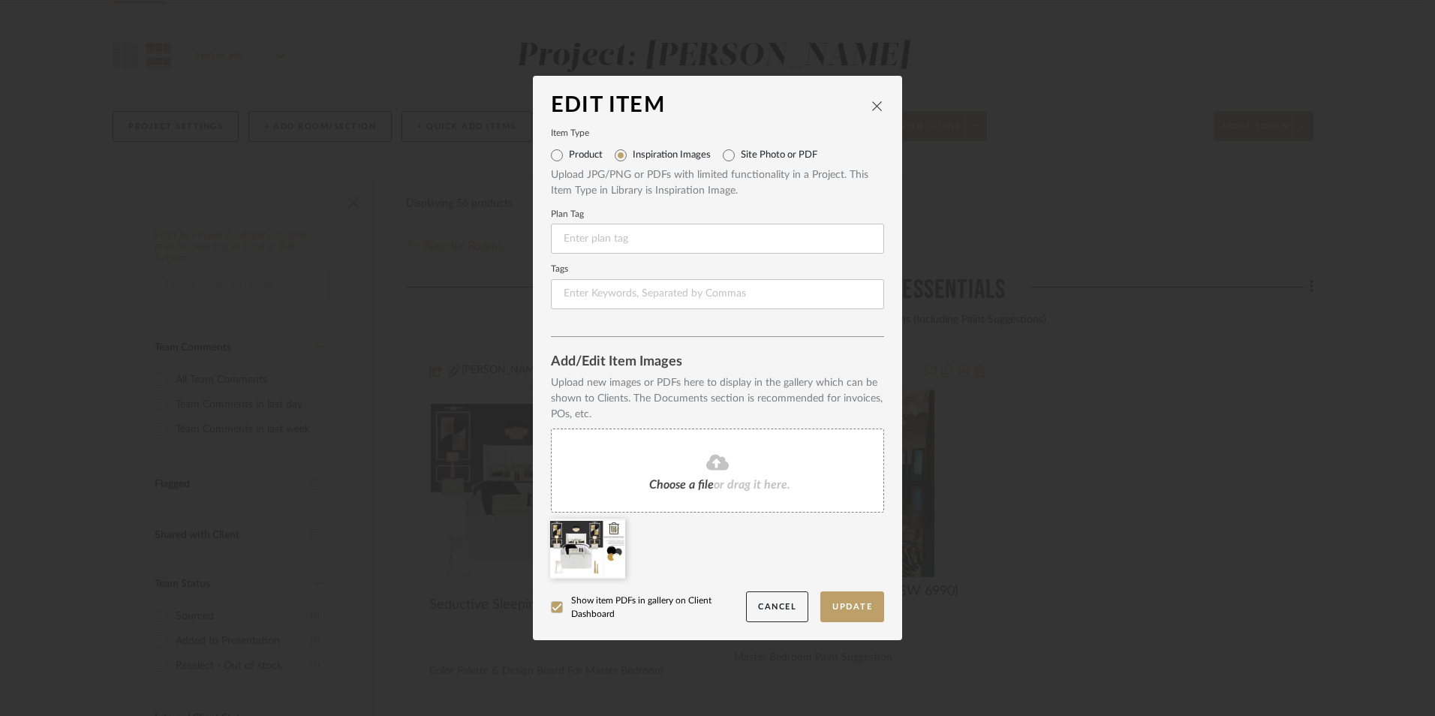
click at [611, 531] on icon at bounding box center [614, 528] width 11 height 12
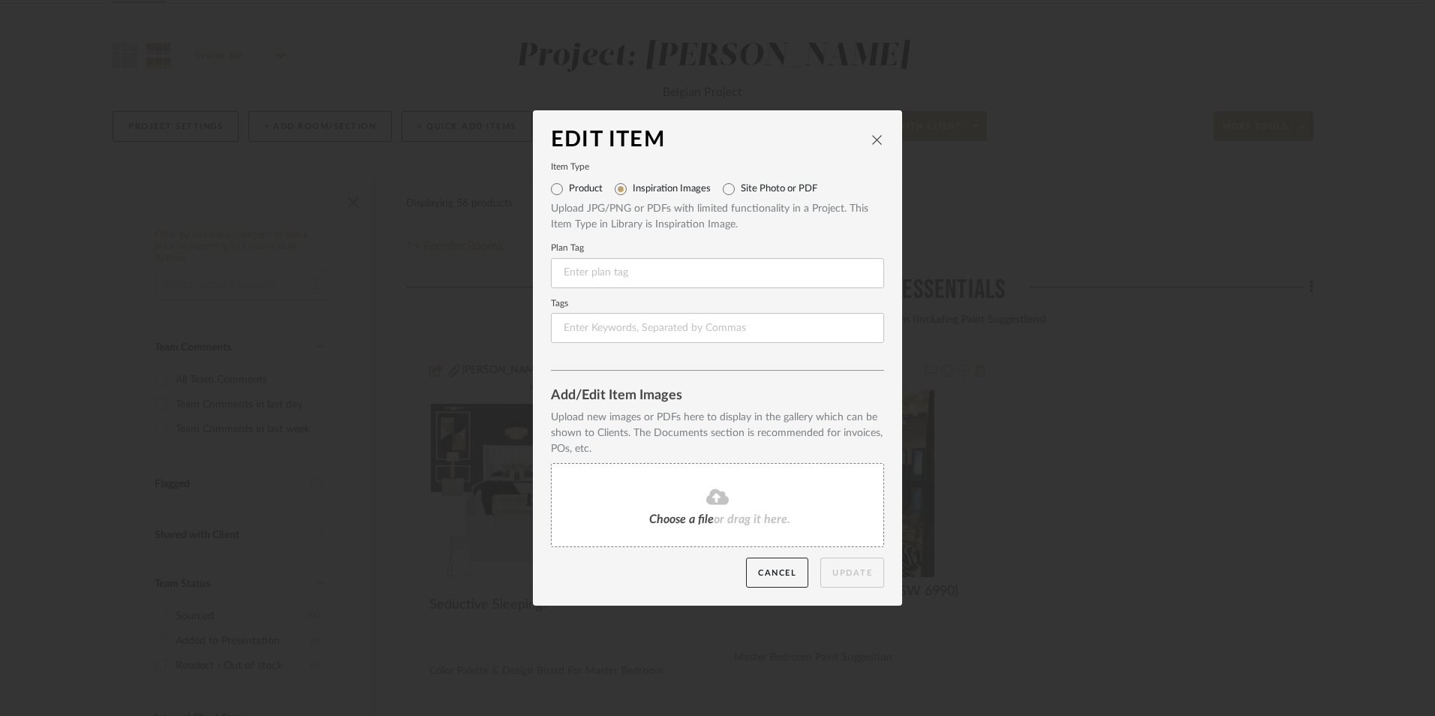
click at [665, 518] on span "Choose a file" at bounding box center [681, 519] width 65 height 12
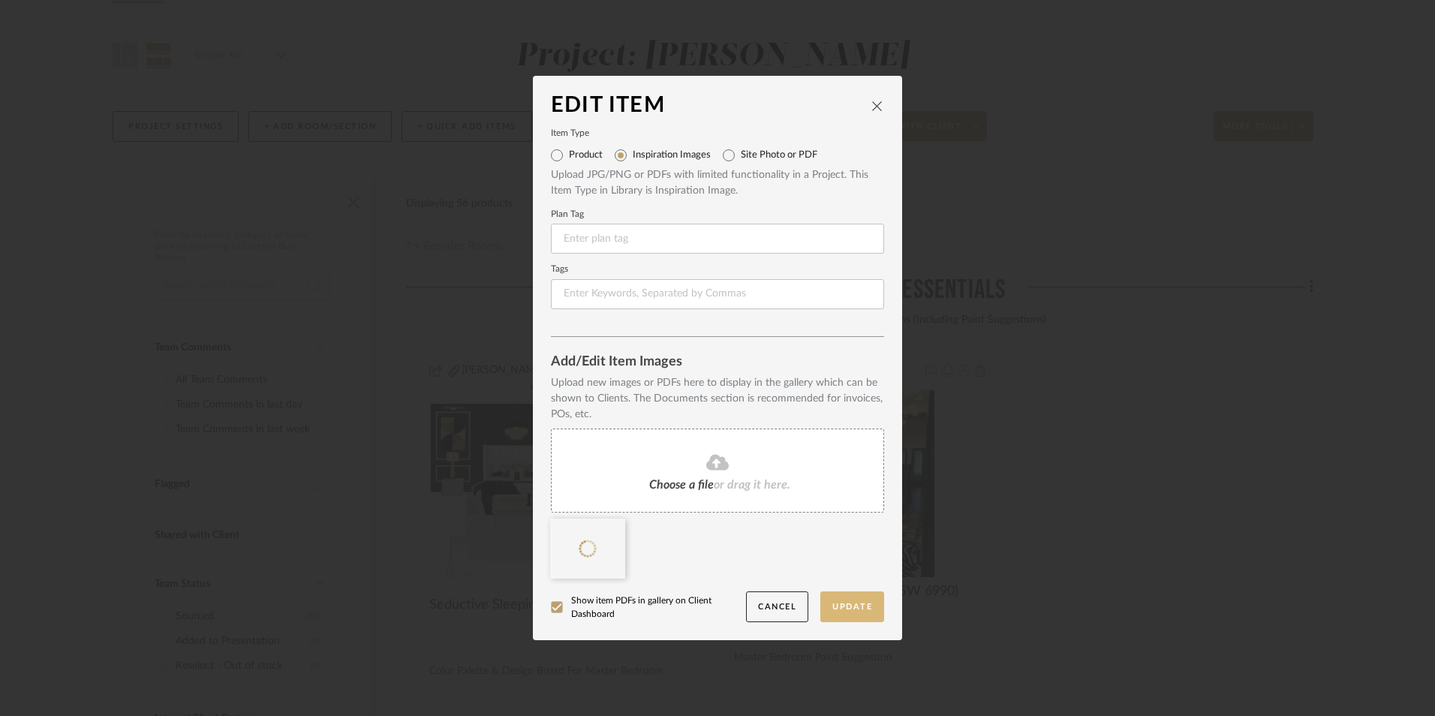
click at [843, 607] on button "Update" at bounding box center [852, 606] width 64 height 31
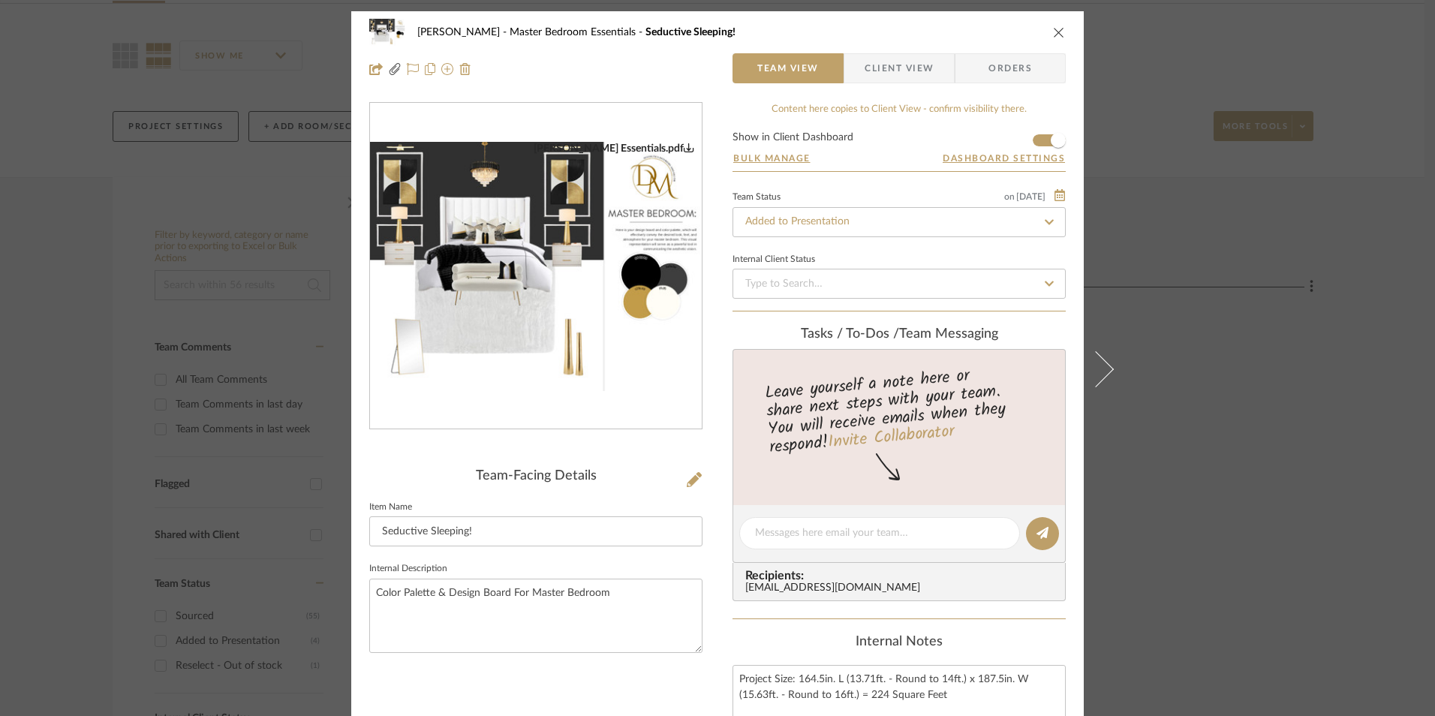
click at [1054, 32] on icon "close" at bounding box center [1059, 32] width 12 height 12
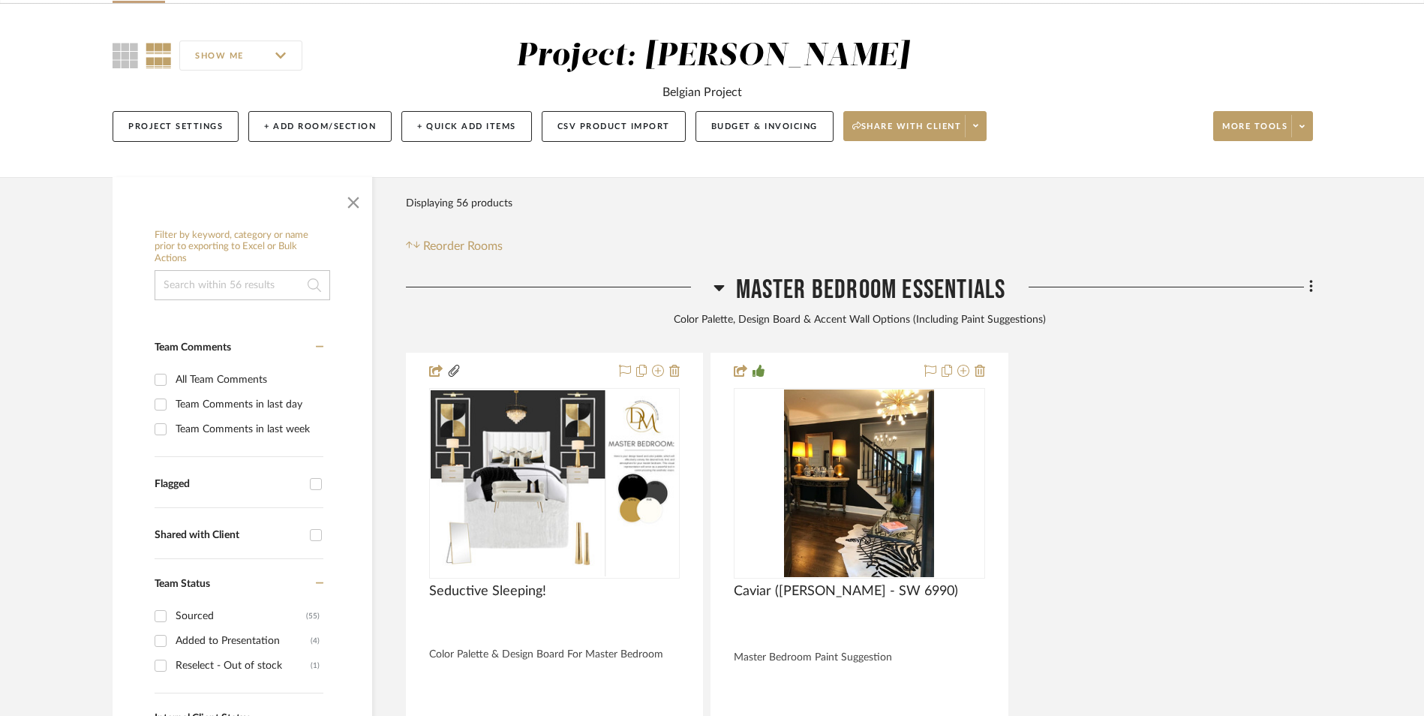
click at [1244, 465] on div "Seductive Sleeping! By Unknown Color Palette & Design Board For Master Bedroom …" at bounding box center [859, 683] width 907 height 661
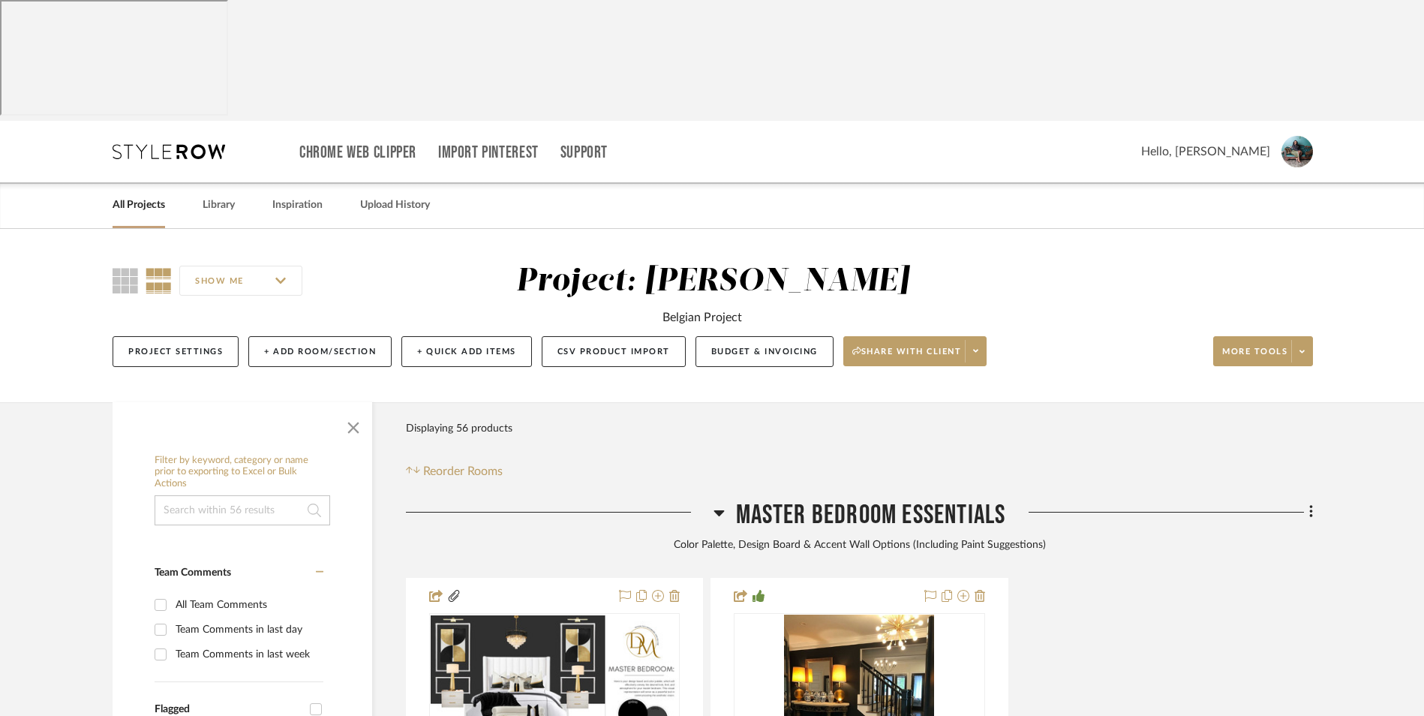
click at [719, 510] on icon at bounding box center [719, 513] width 11 height 6
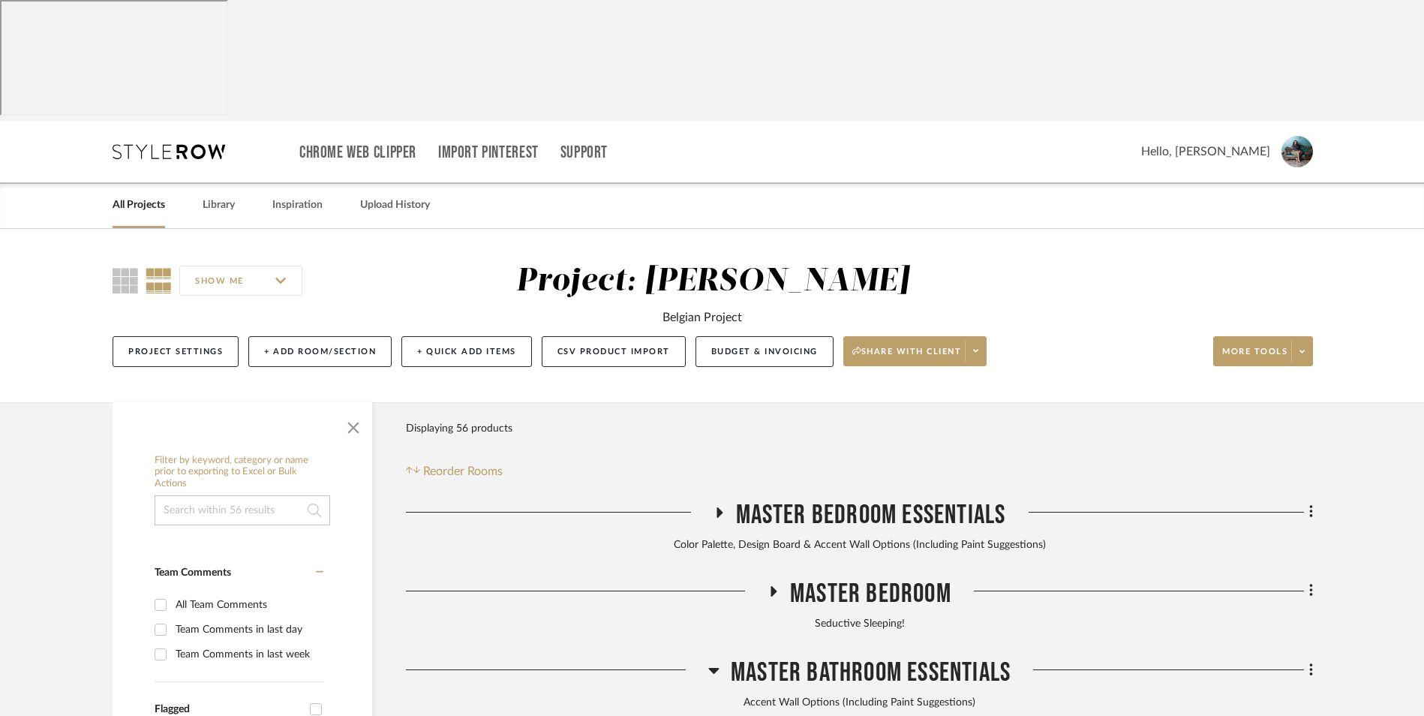
click at [184, 144] on icon at bounding box center [169, 151] width 113 height 15
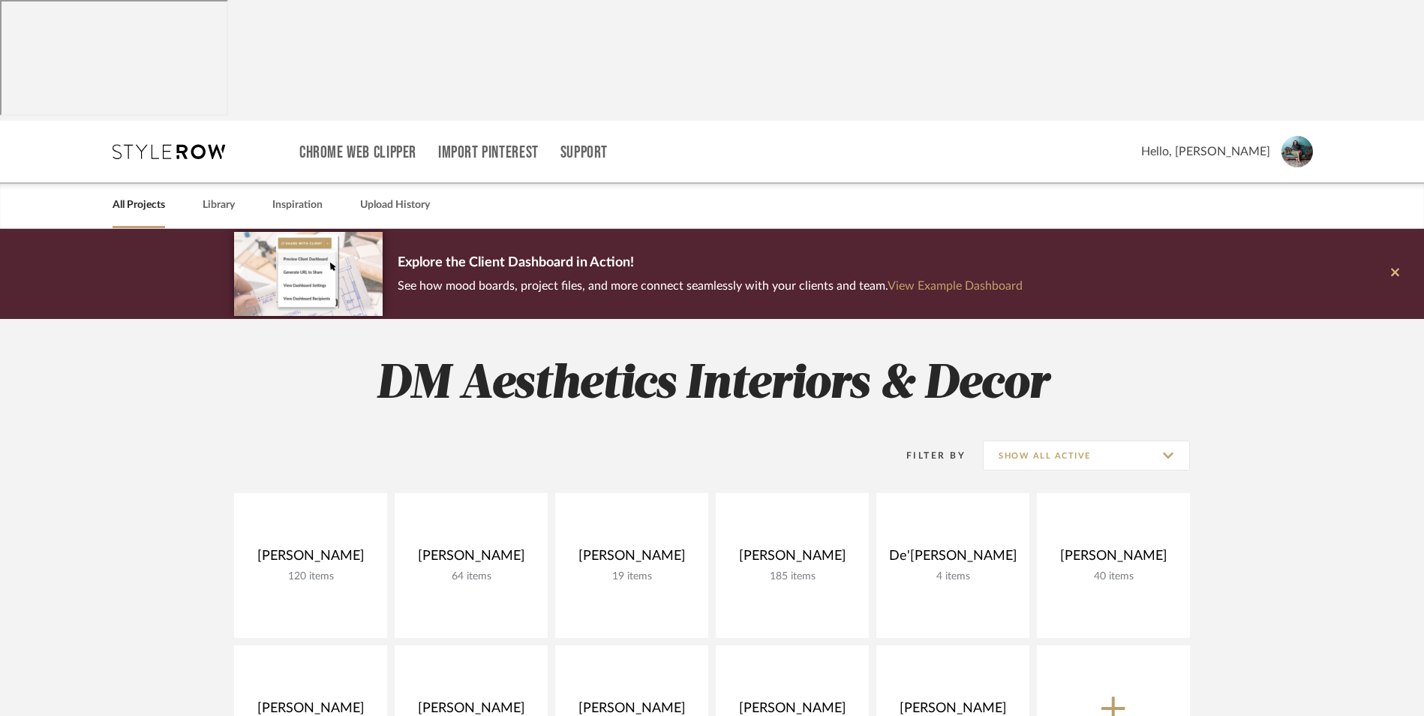
click at [1393, 268] on icon at bounding box center [1395, 272] width 8 height 8
